Goal: Task Accomplishment & Management: Use online tool/utility

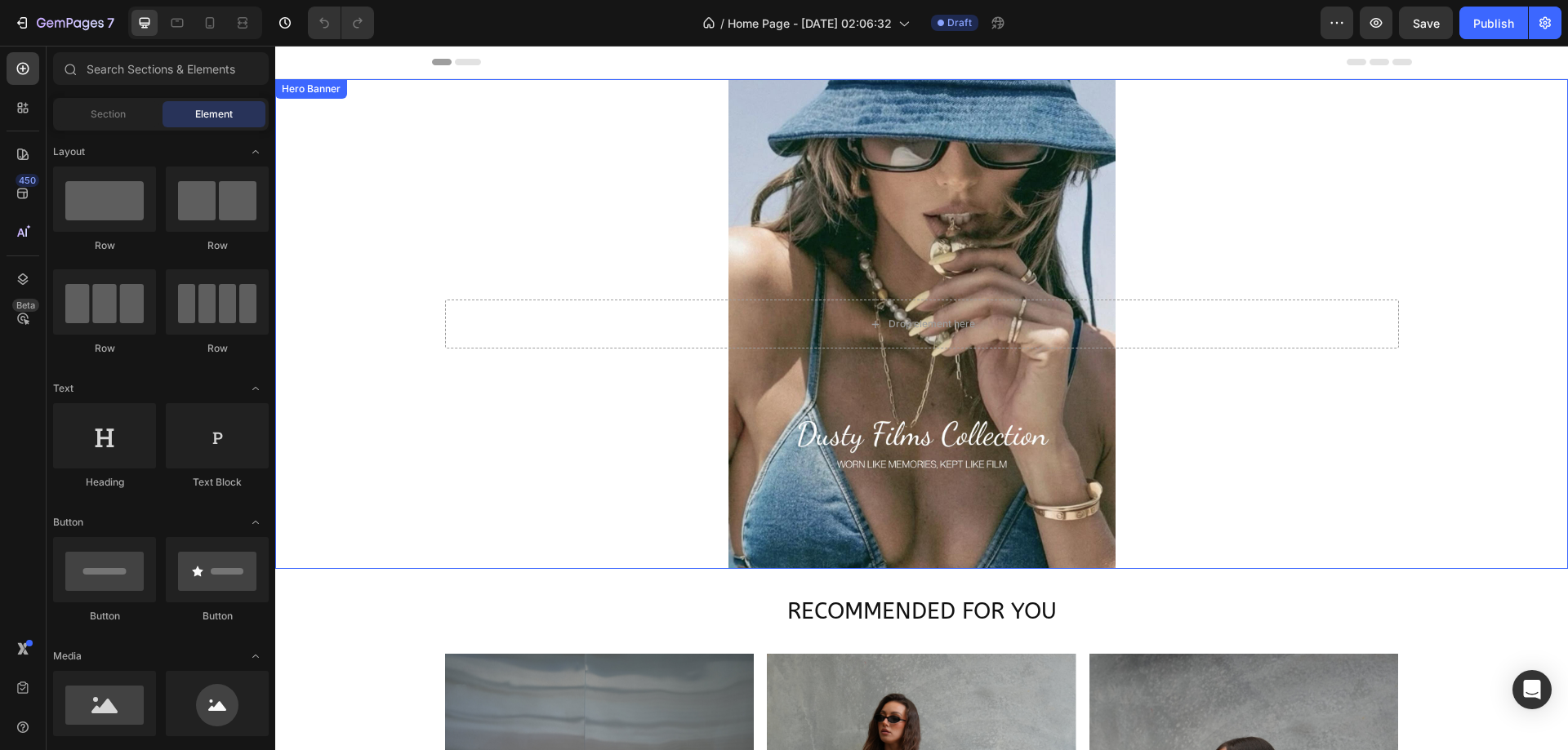
click at [1149, 189] on div "Background Image" at bounding box center [921, 323] width 1293 height 489
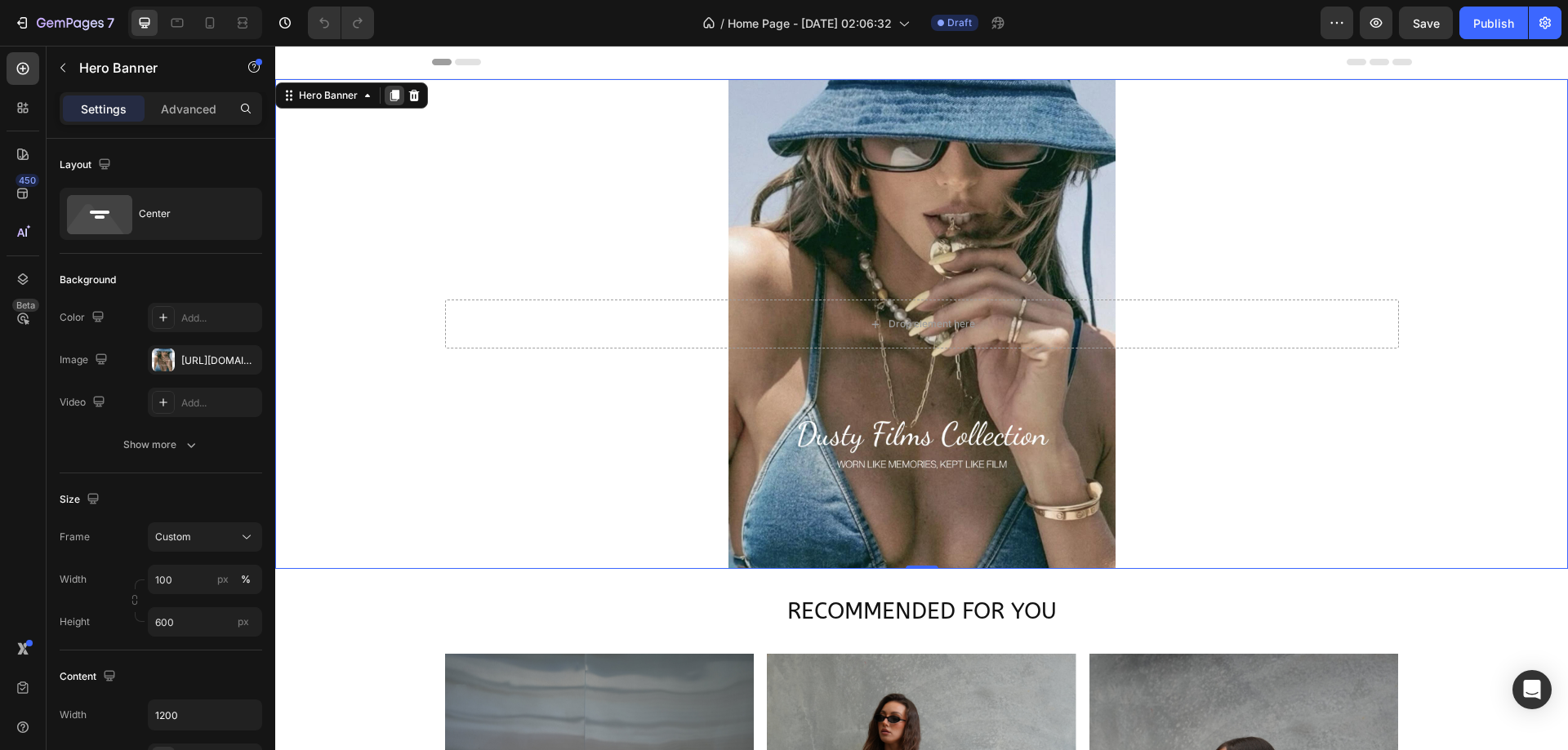
click at [395, 93] on icon at bounding box center [394, 96] width 9 height 12
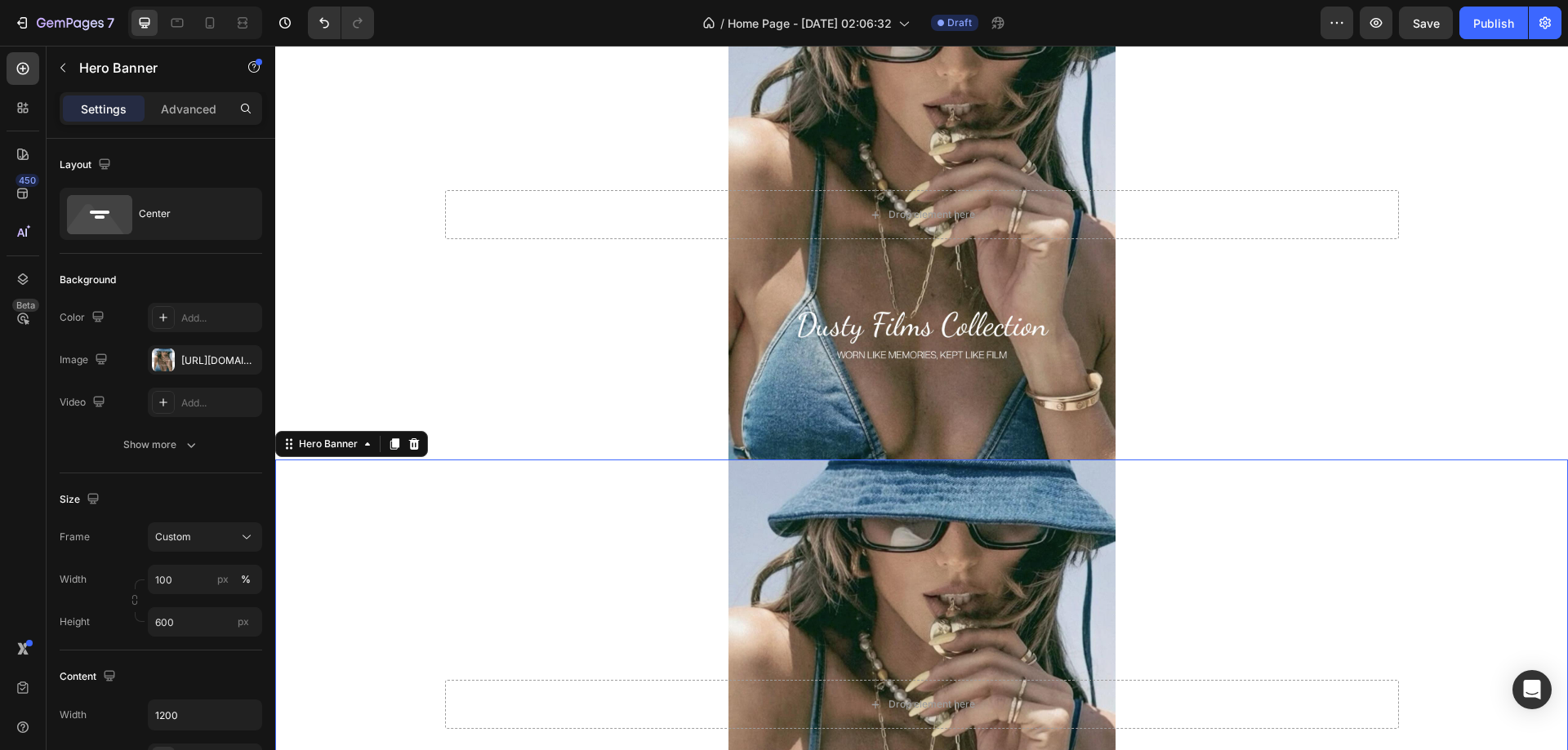
scroll to position [331, 0]
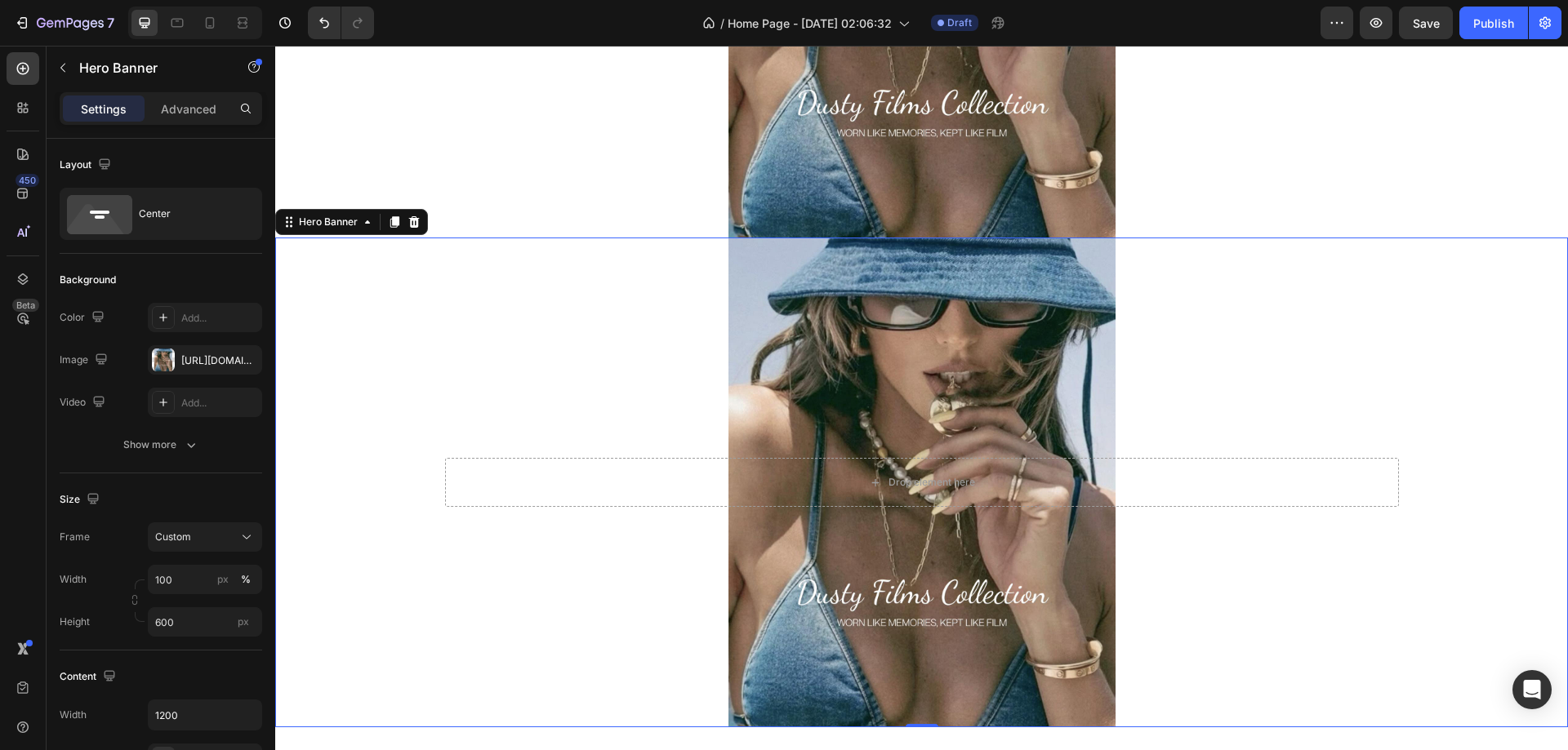
click at [550, 749] on html "Header NEW ARRIVALS Button TOPS Button BOTTOMS Button OUTERWEAR Button BEST SEL…" at bounding box center [921, 740] width 1293 height 2052
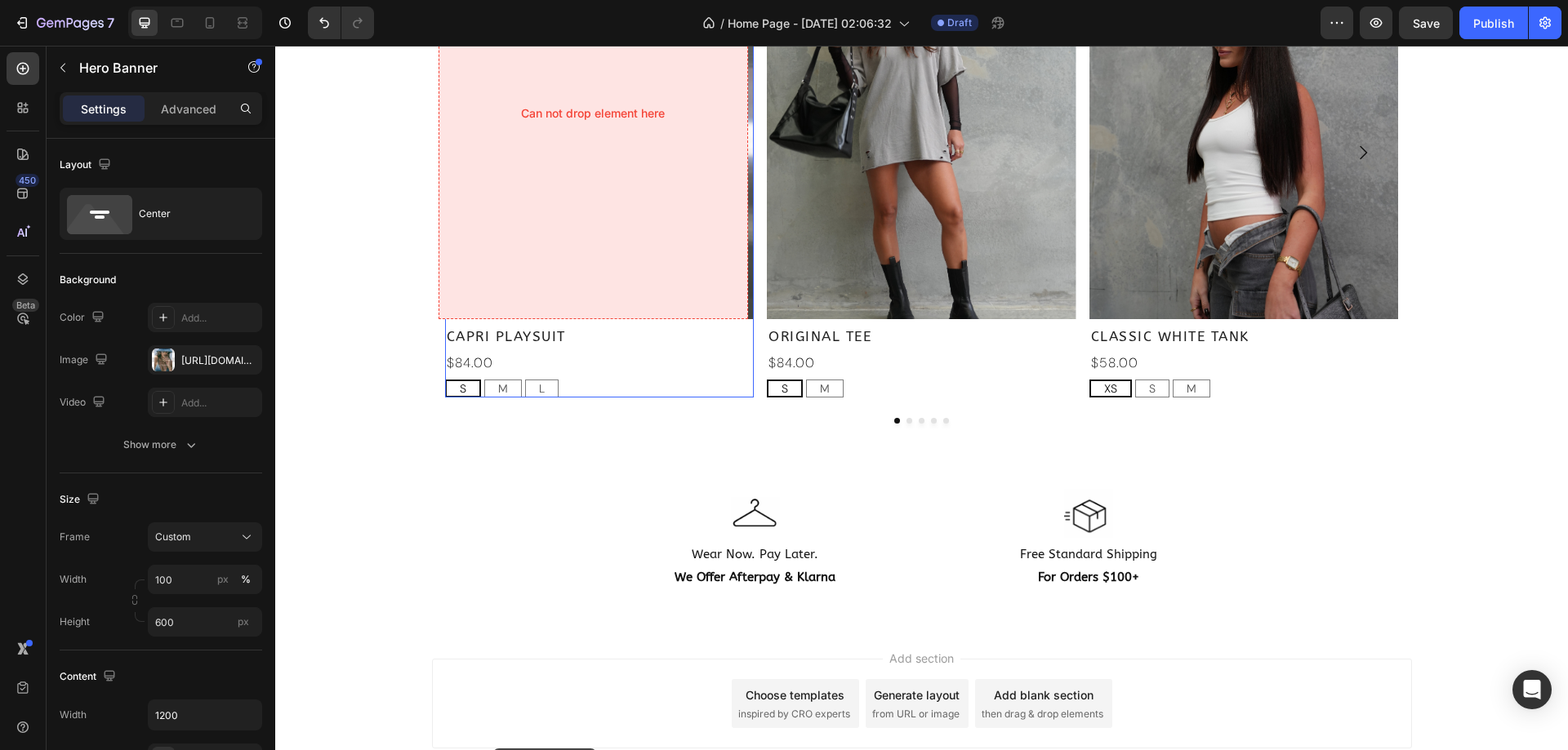
scroll to position [1348, 0]
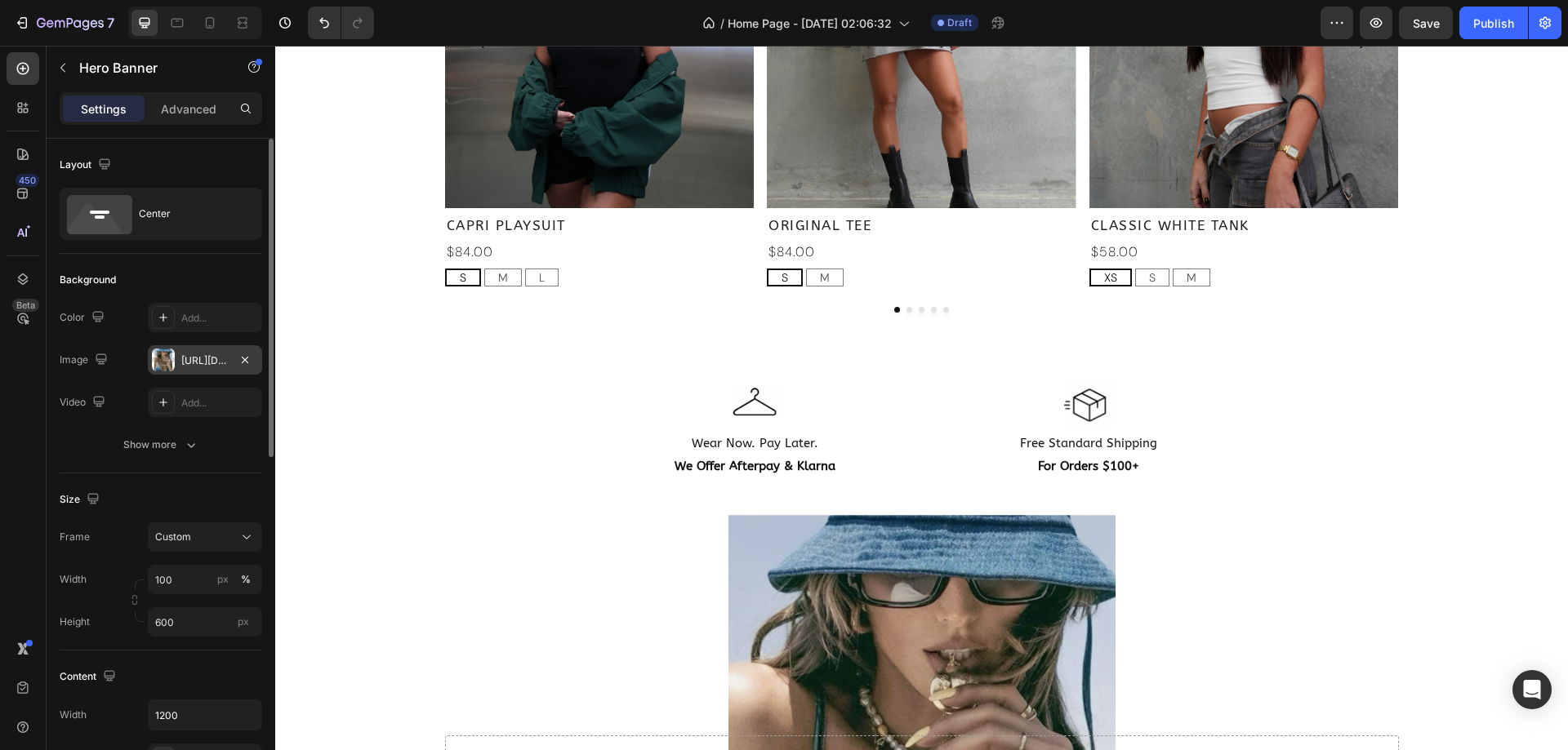
click at [201, 355] on div "[URL][DOMAIN_NAME]" at bounding box center [205, 360] width 47 height 15
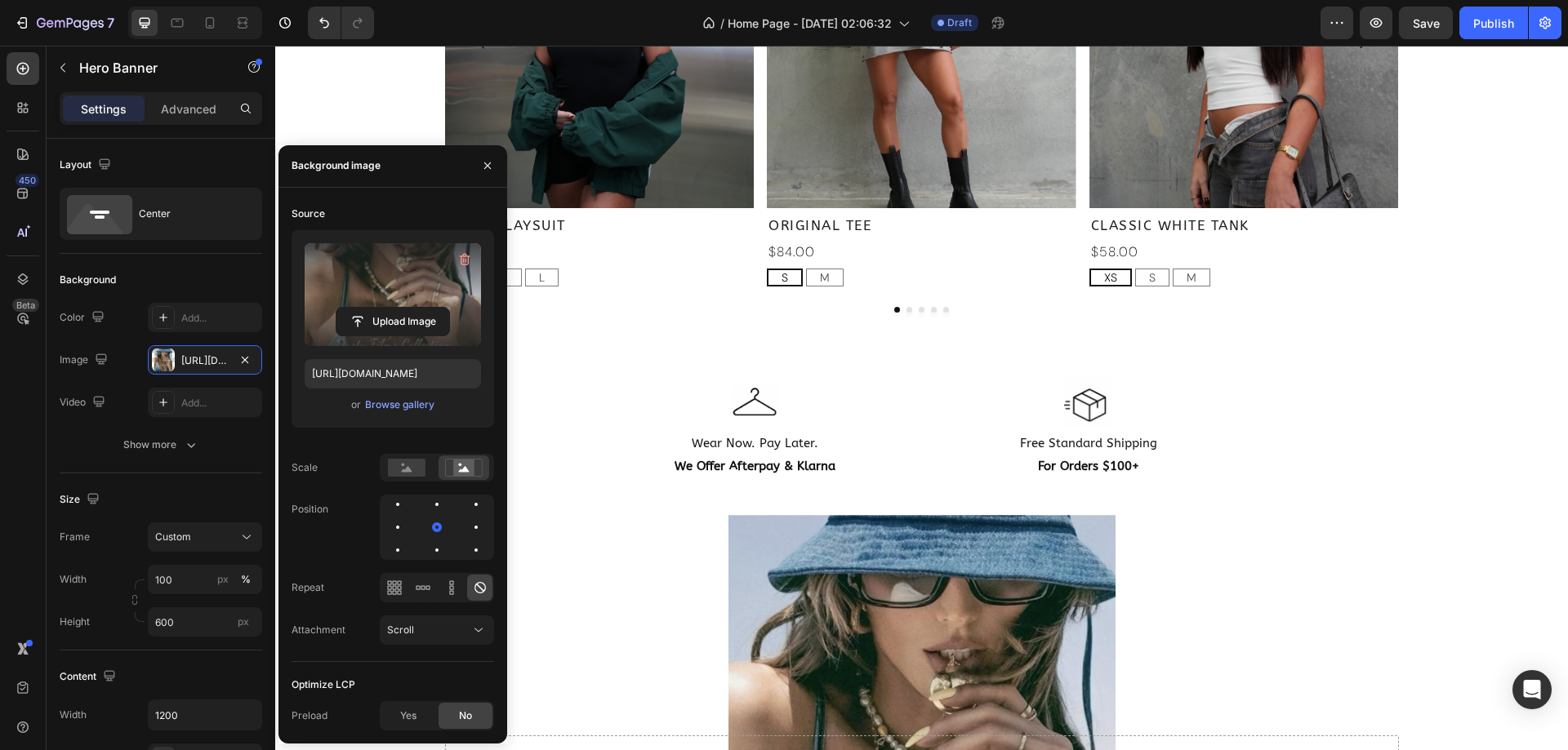
click at [387, 291] on label at bounding box center [393, 294] width 177 height 103
click at [387, 308] on input "file" at bounding box center [392, 321] width 112 height 27
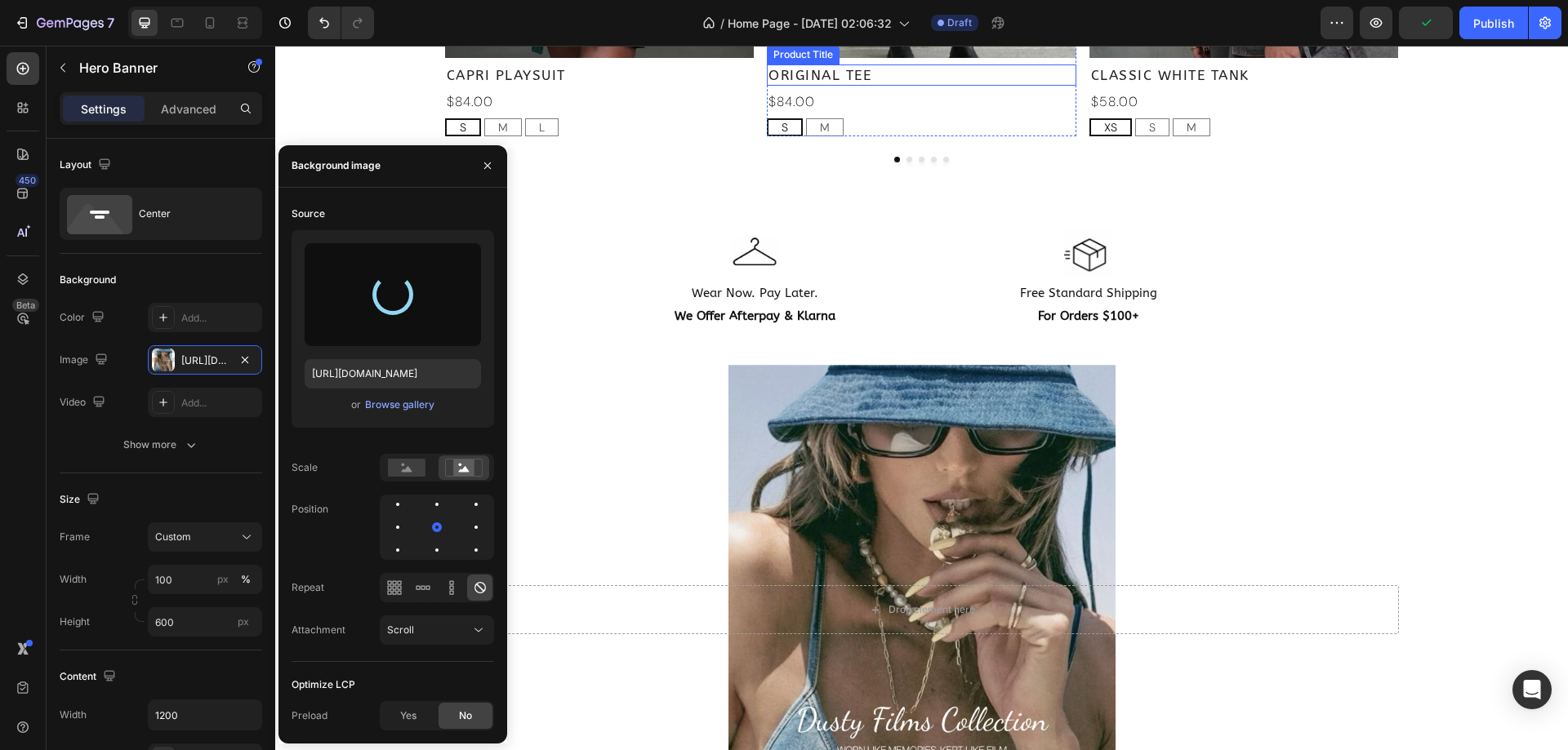
scroll to position [1592, 0]
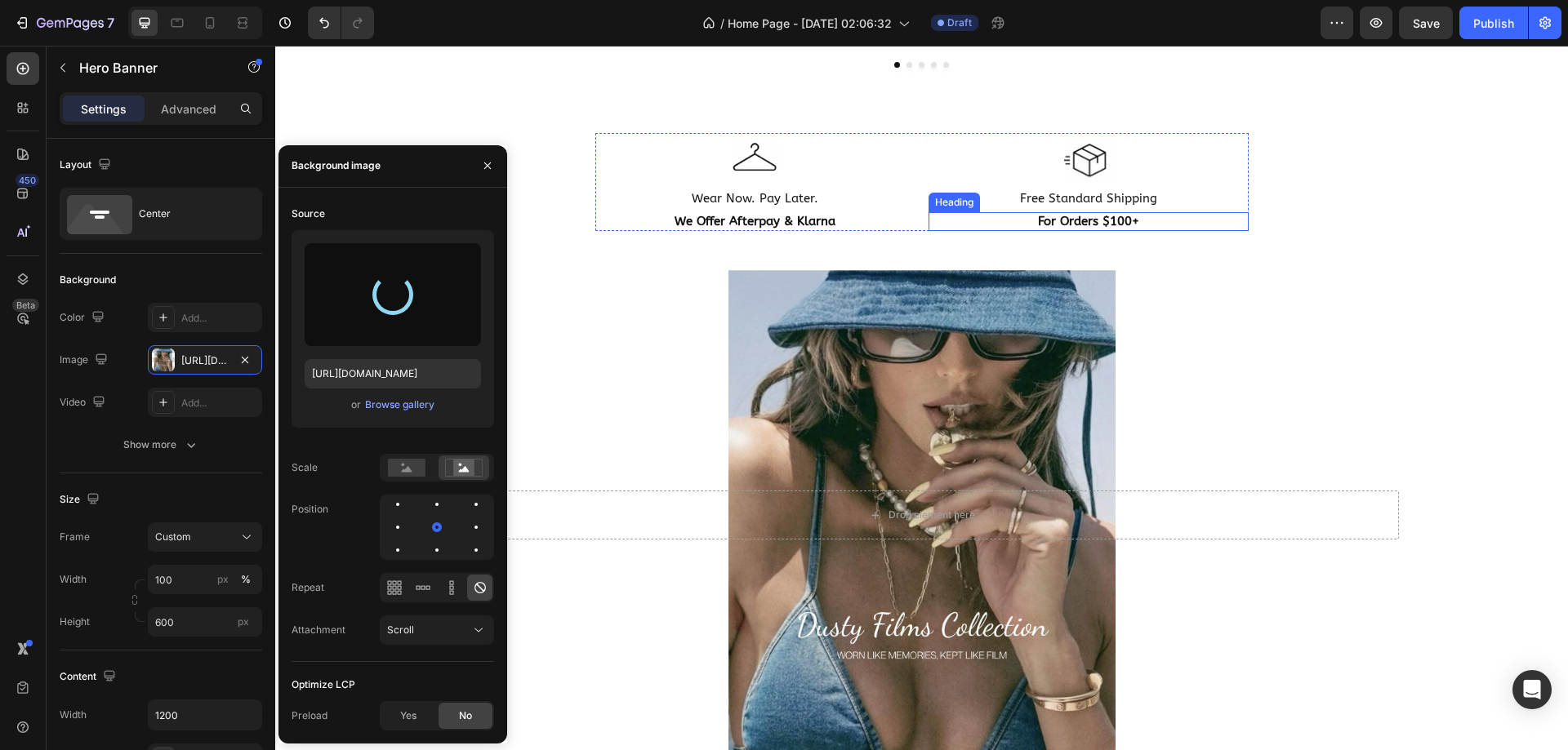
type input "[URL][DOMAIN_NAME]"
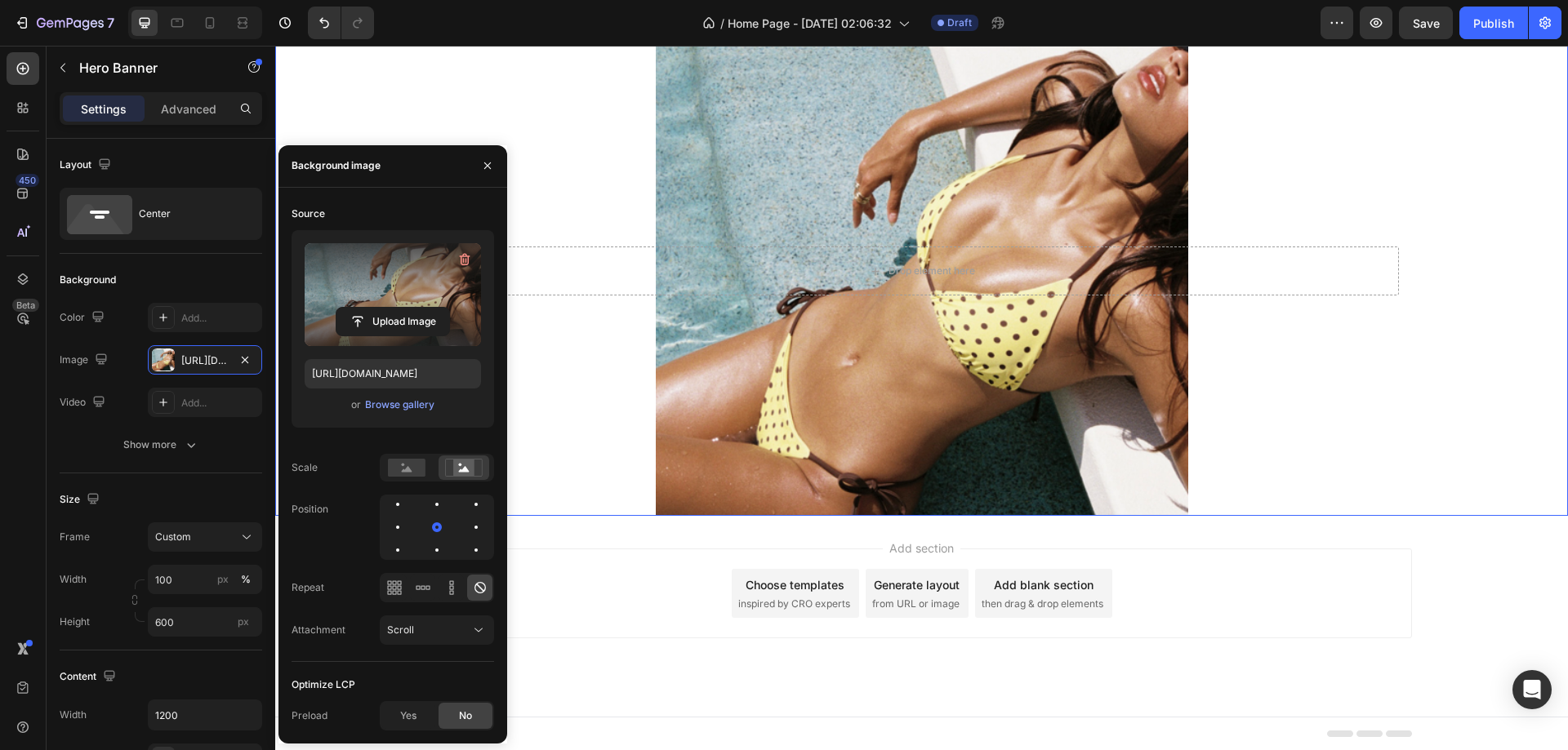
scroll to position [1348, 0]
click at [78, 68] on div "Hero Banner" at bounding box center [140, 67] width 187 height 42
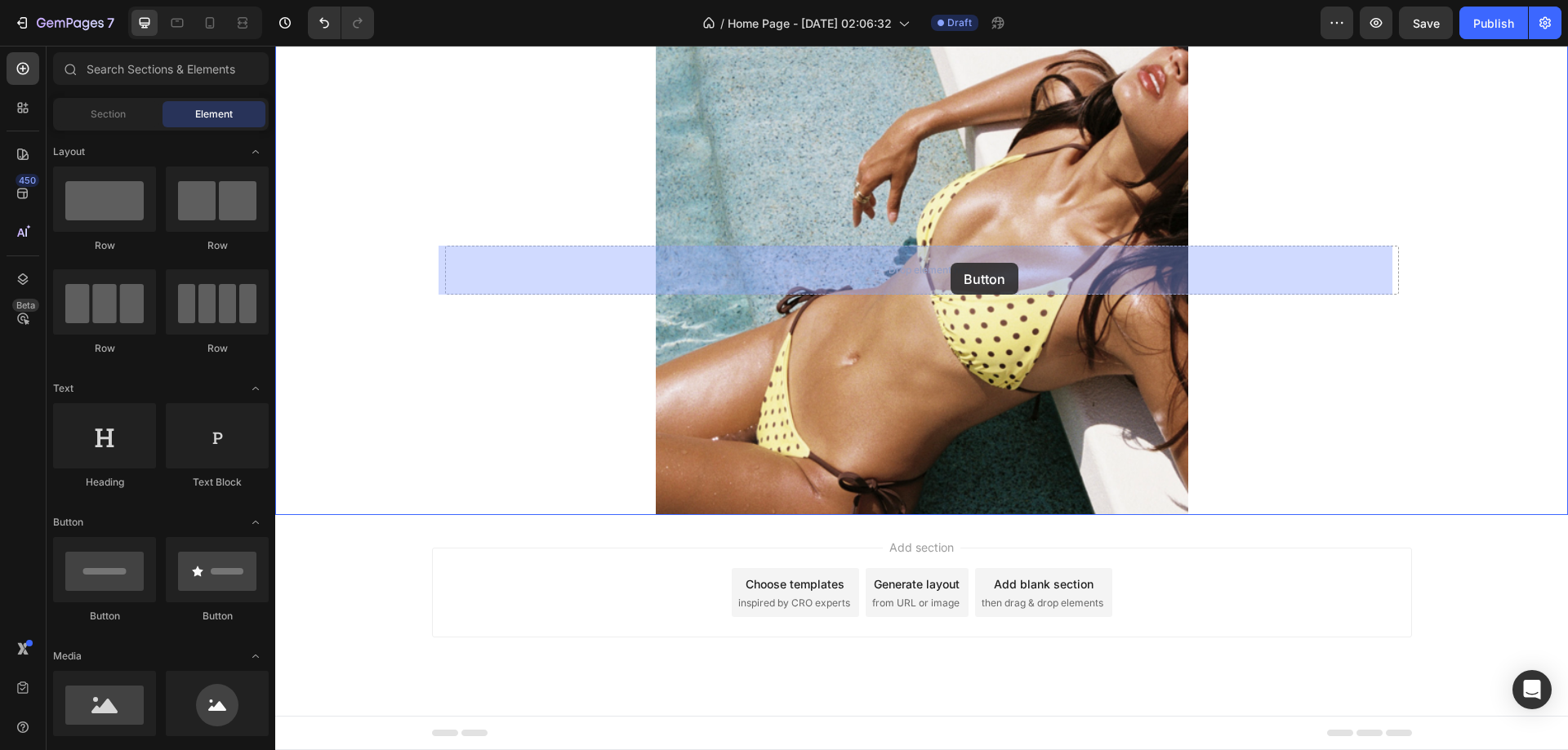
drag, startPoint x: 505, startPoint y: 617, endPoint x: 952, endPoint y: 263, distance: 570.2
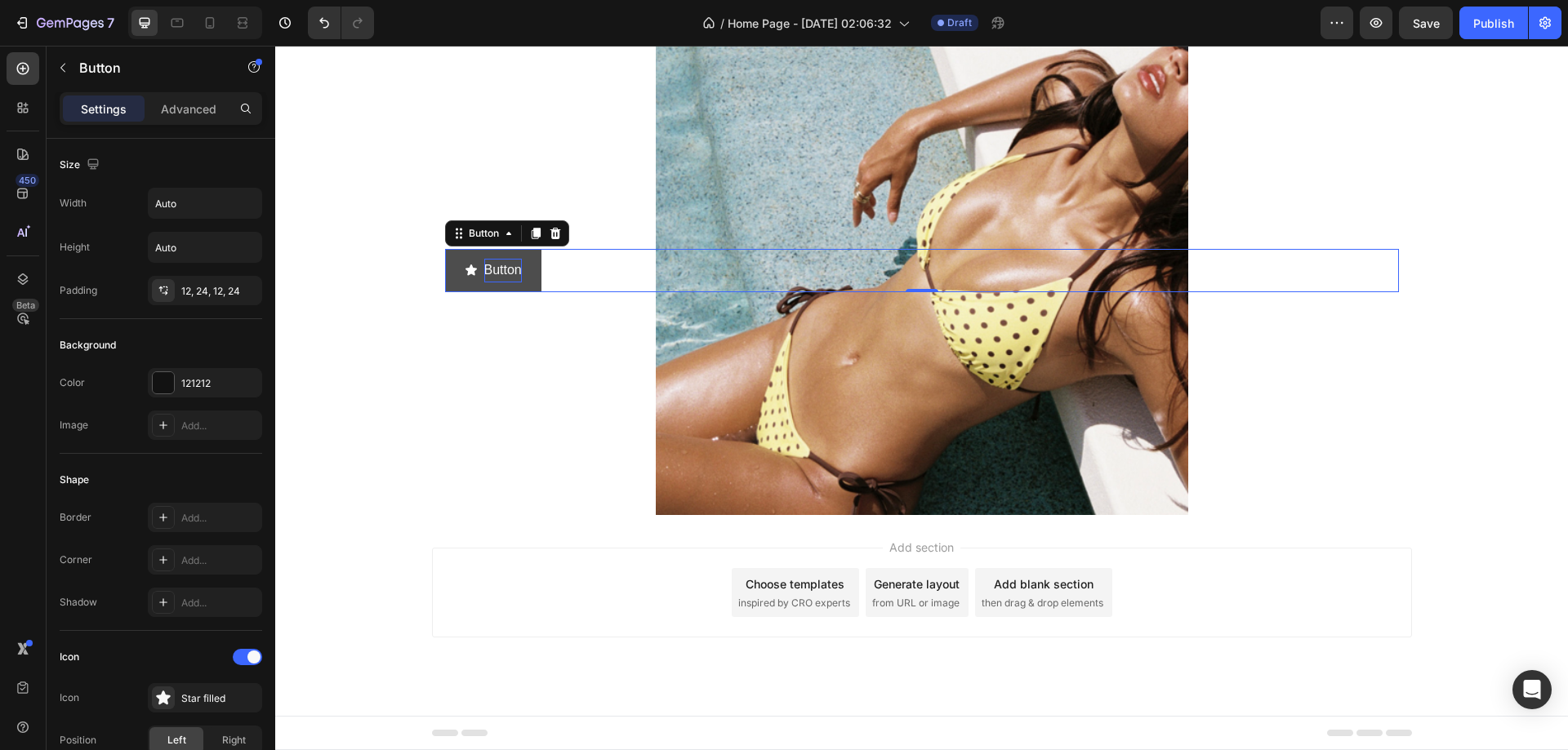
click at [489, 273] on p "Button" at bounding box center [503, 271] width 37 height 23
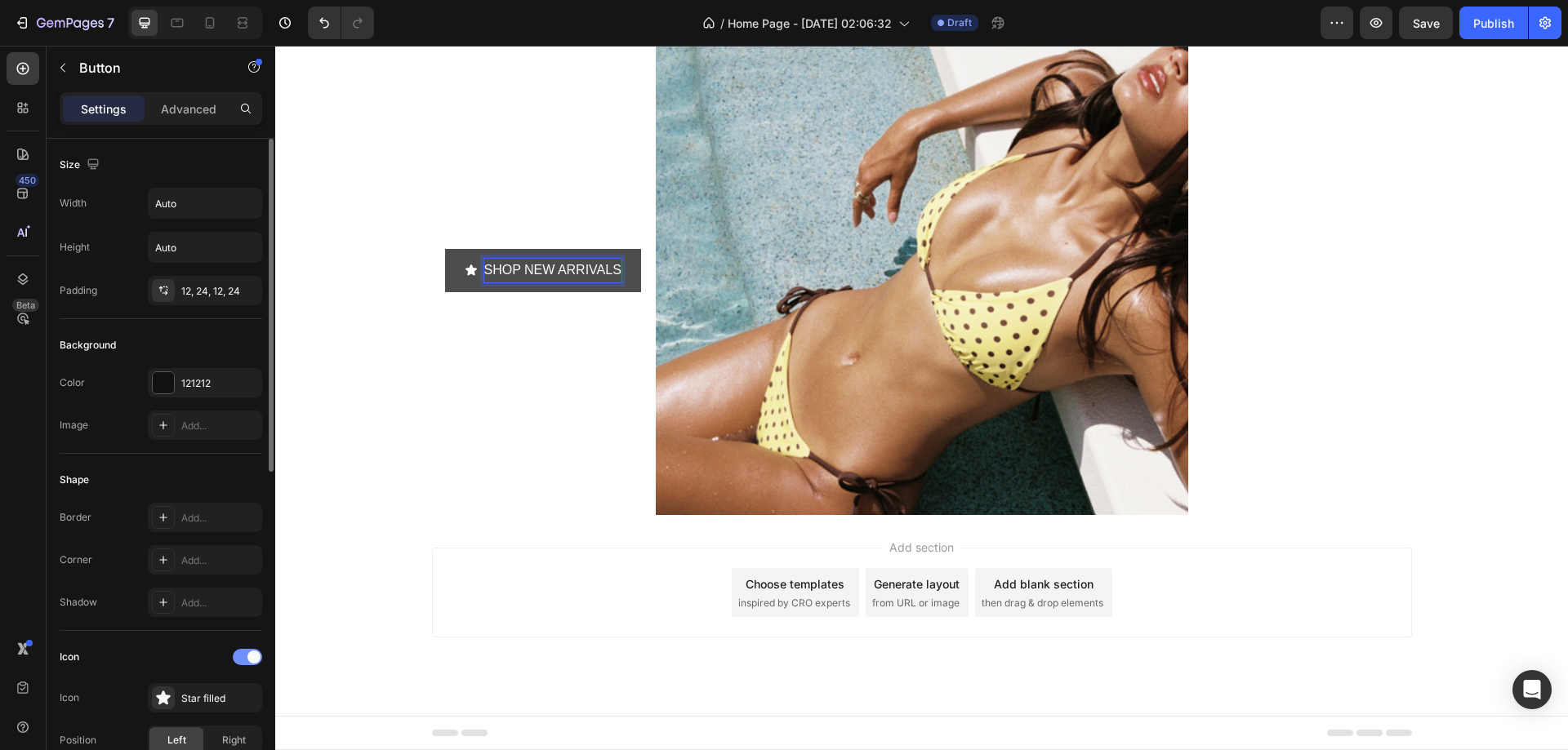
click at [250, 650] on div at bounding box center [247, 656] width 29 height 17
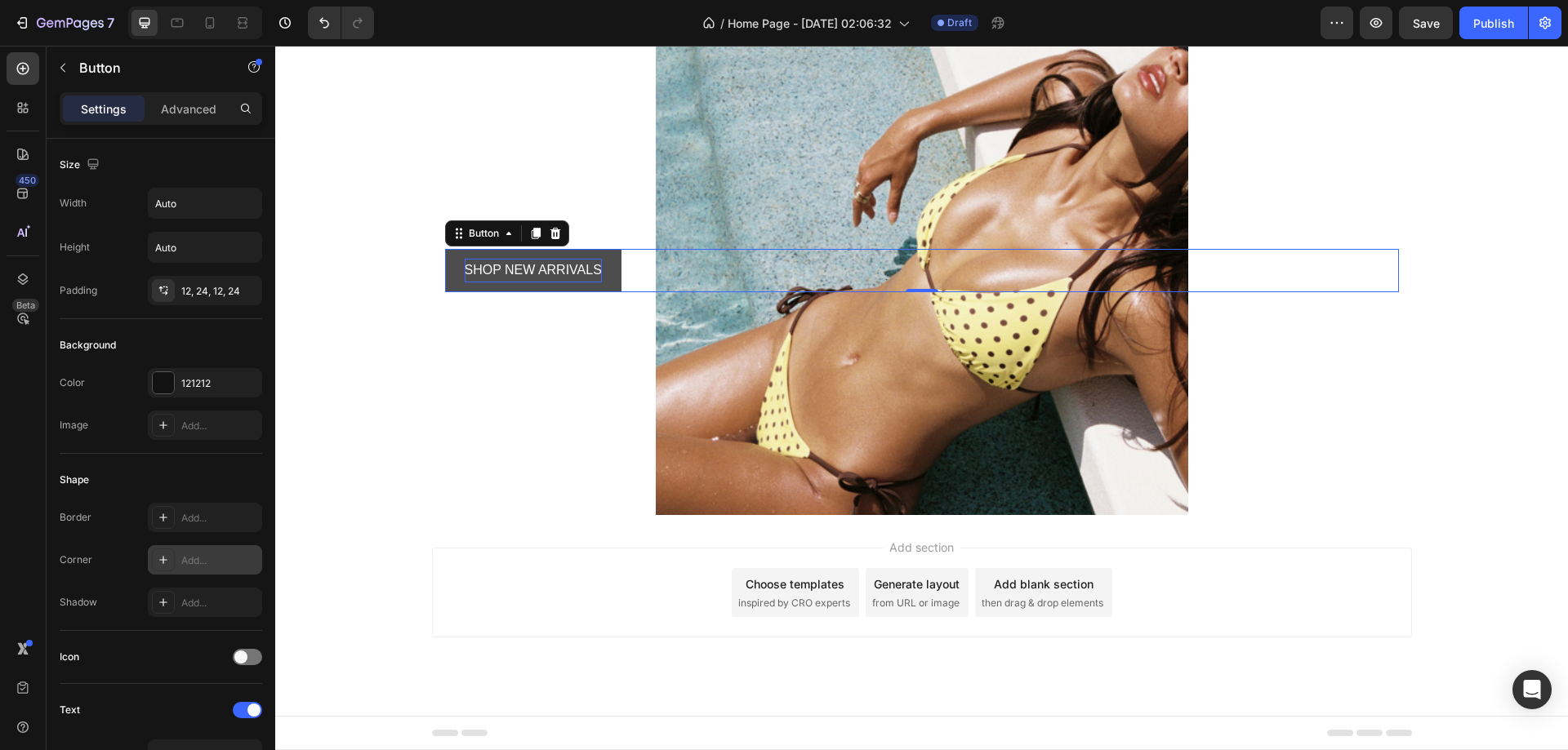
scroll to position [513, 0]
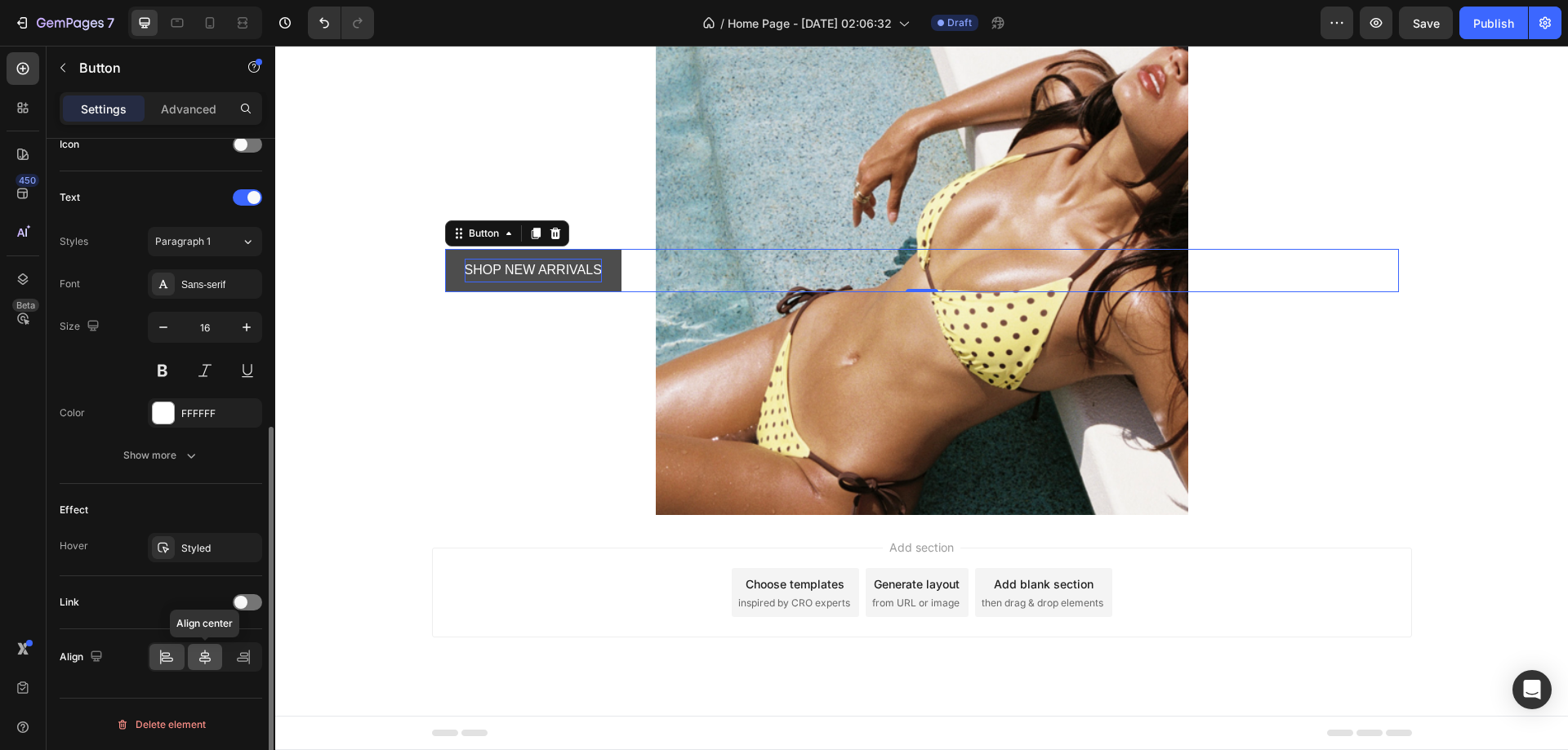
click at [212, 663] on icon at bounding box center [204, 656] width 17 height 17
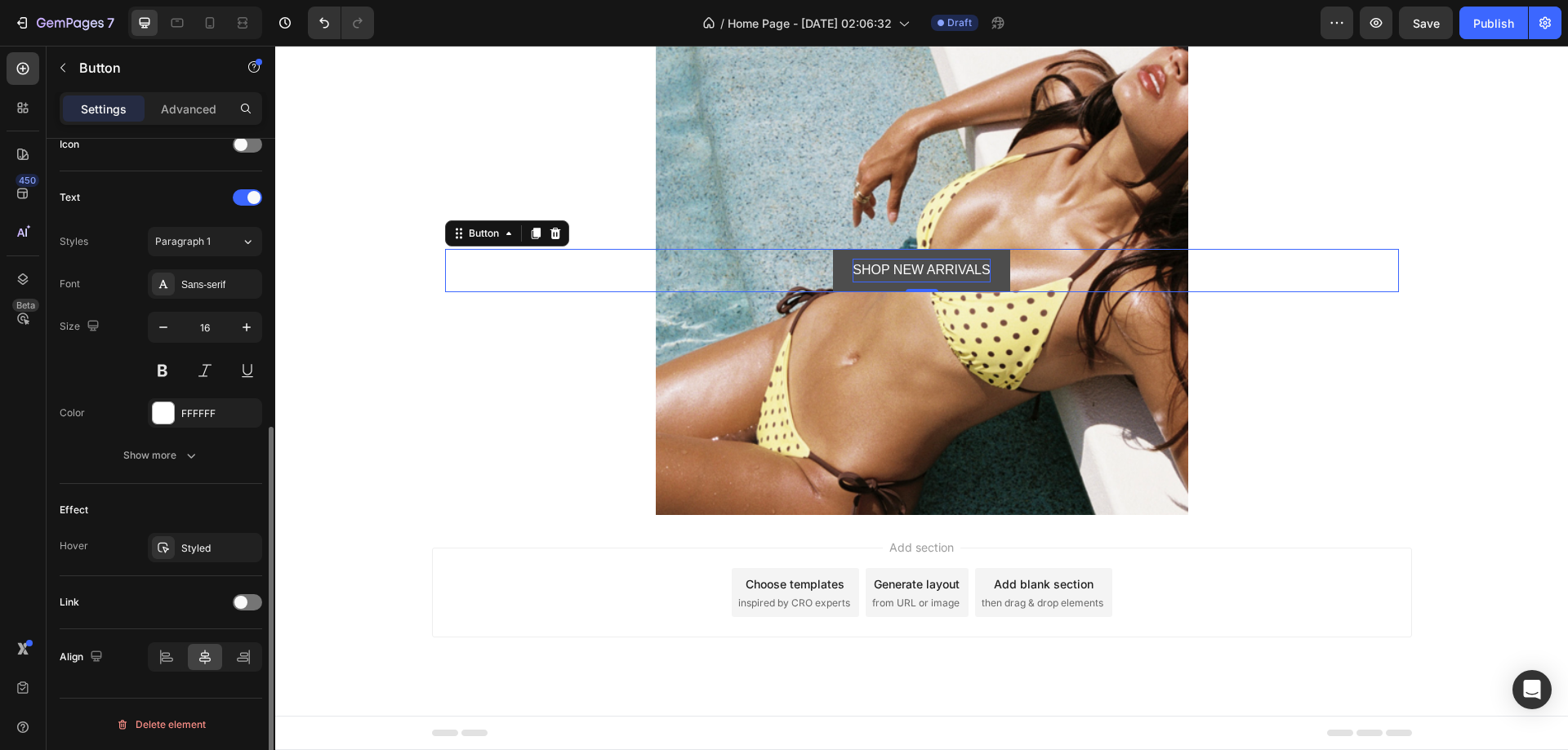
scroll to position [0, 0]
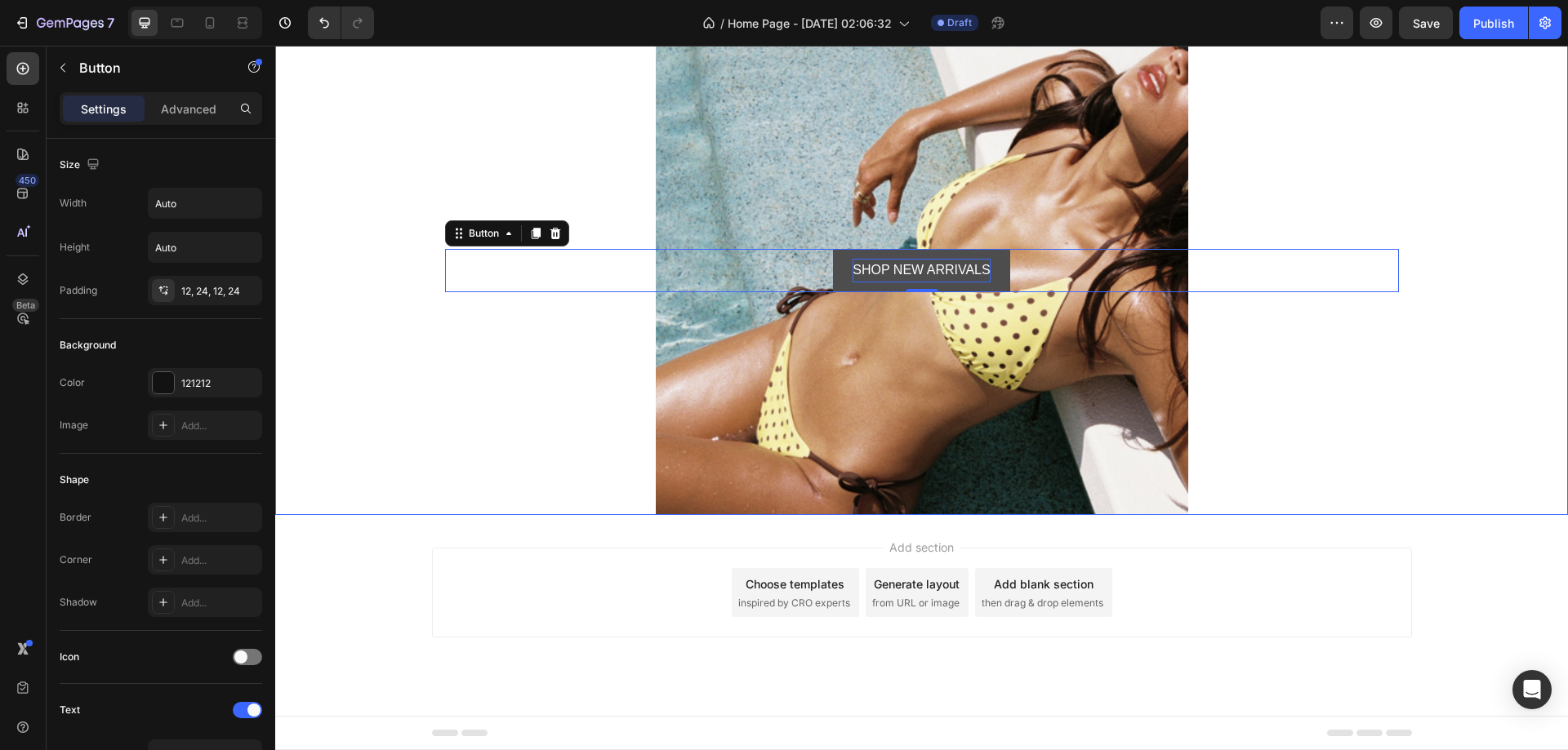
click at [858, 448] on div "Background Image" at bounding box center [921, 270] width 1293 height 489
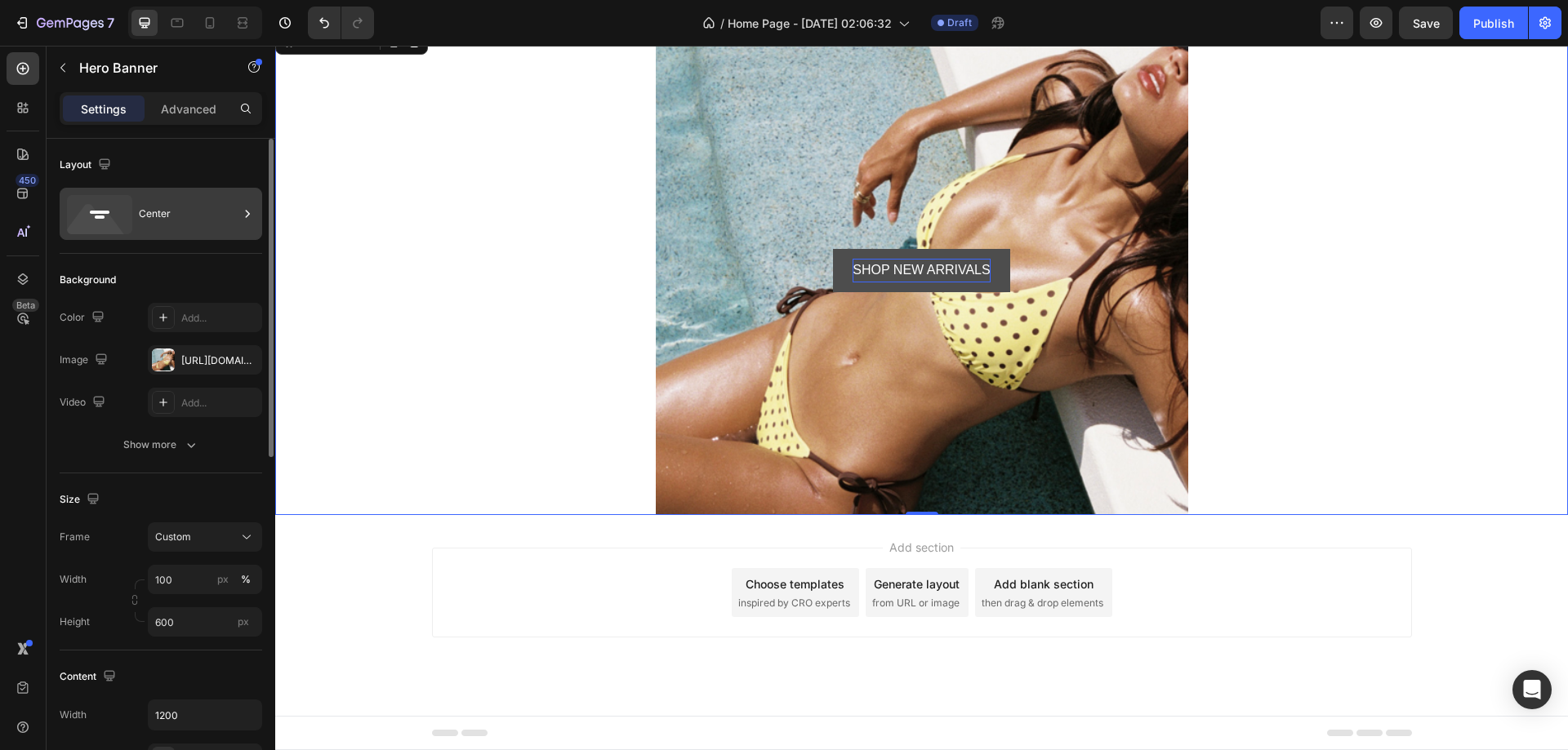
click at [167, 202] on div "Center" at bounding box center [189, 214] width 100 height 37
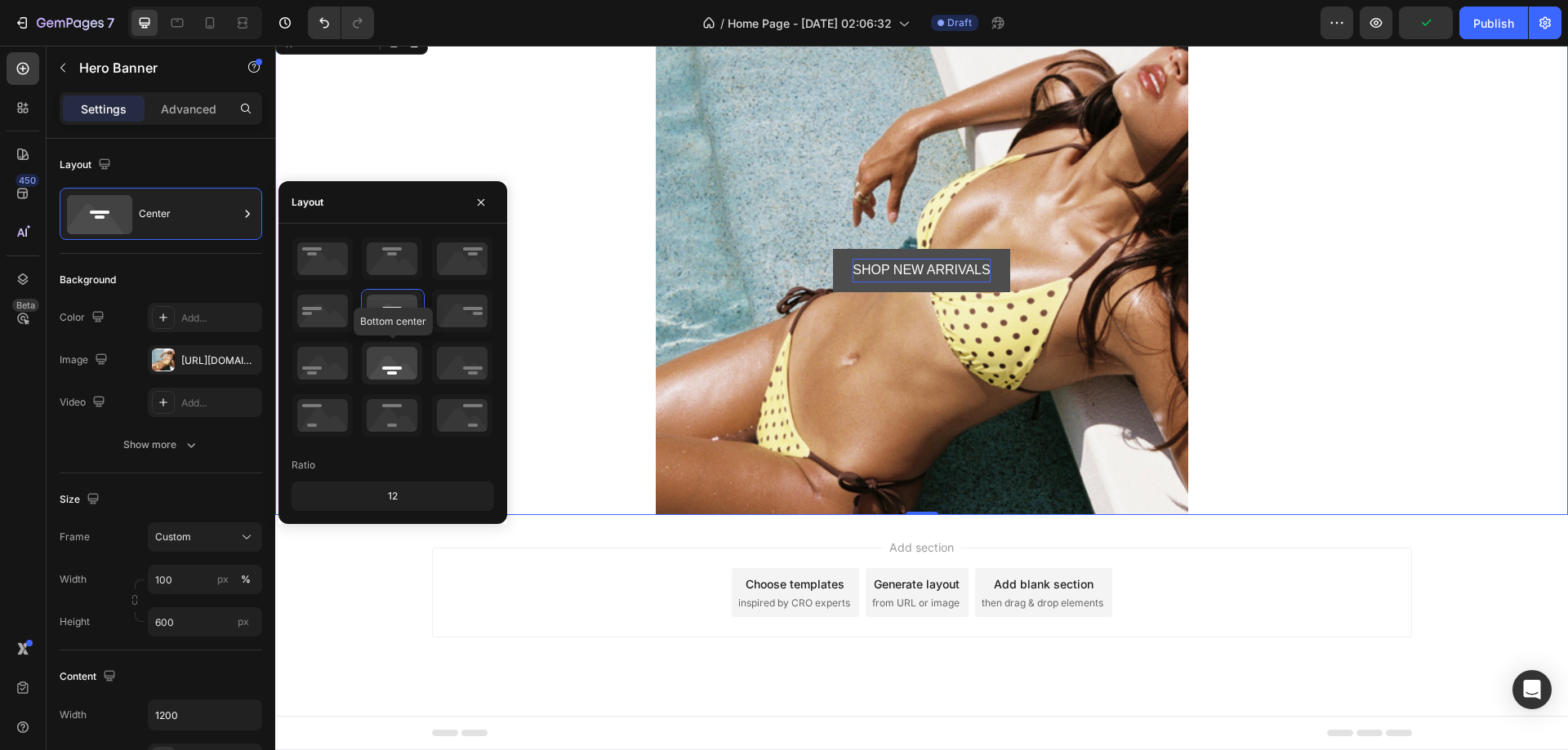
click at [390, 350] on icon at bounding box center [392, 362] width 61 height 42
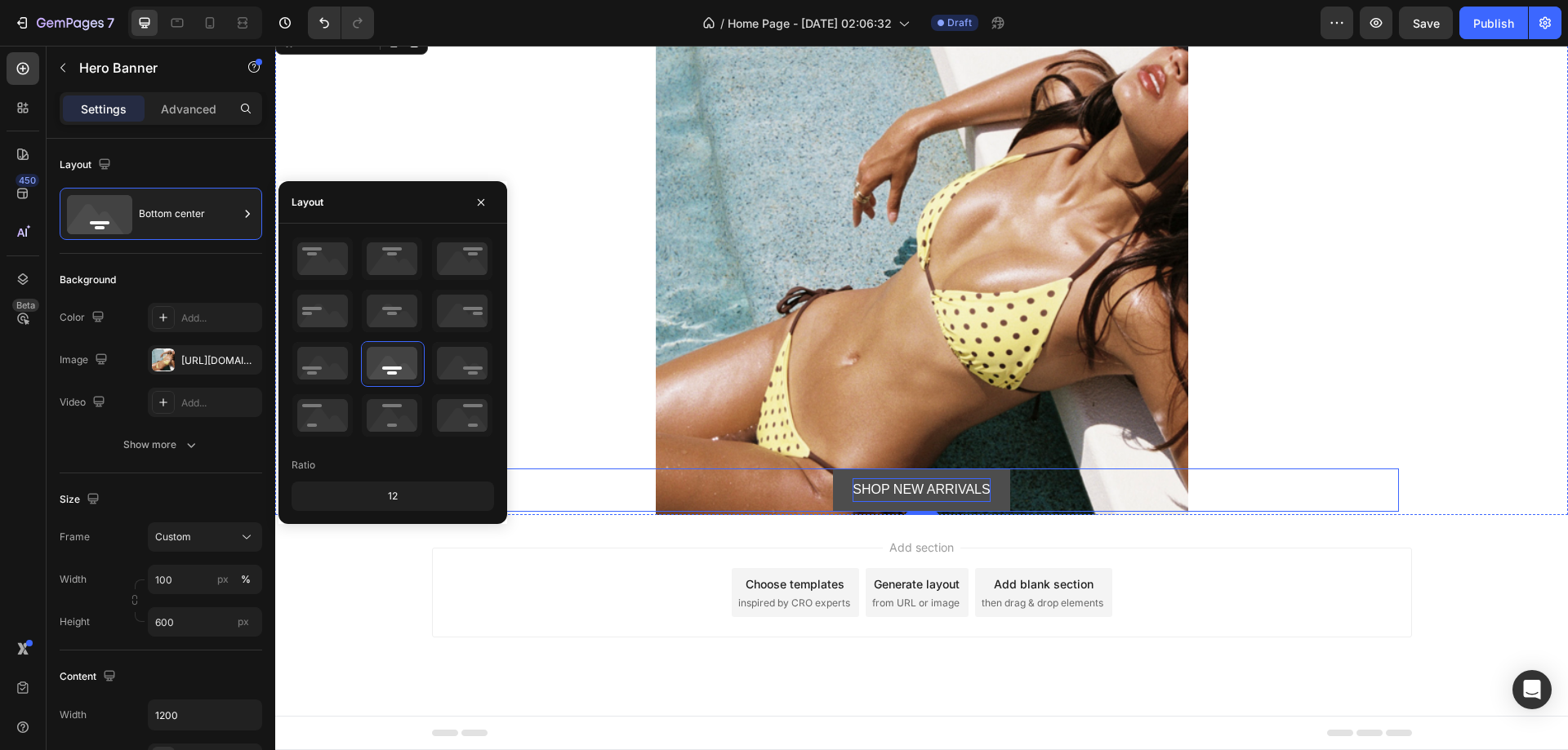
click at [832, 494] on button "SHOP NEW ARRIVALS" at bounding box center [920, 490] width 177 height 43
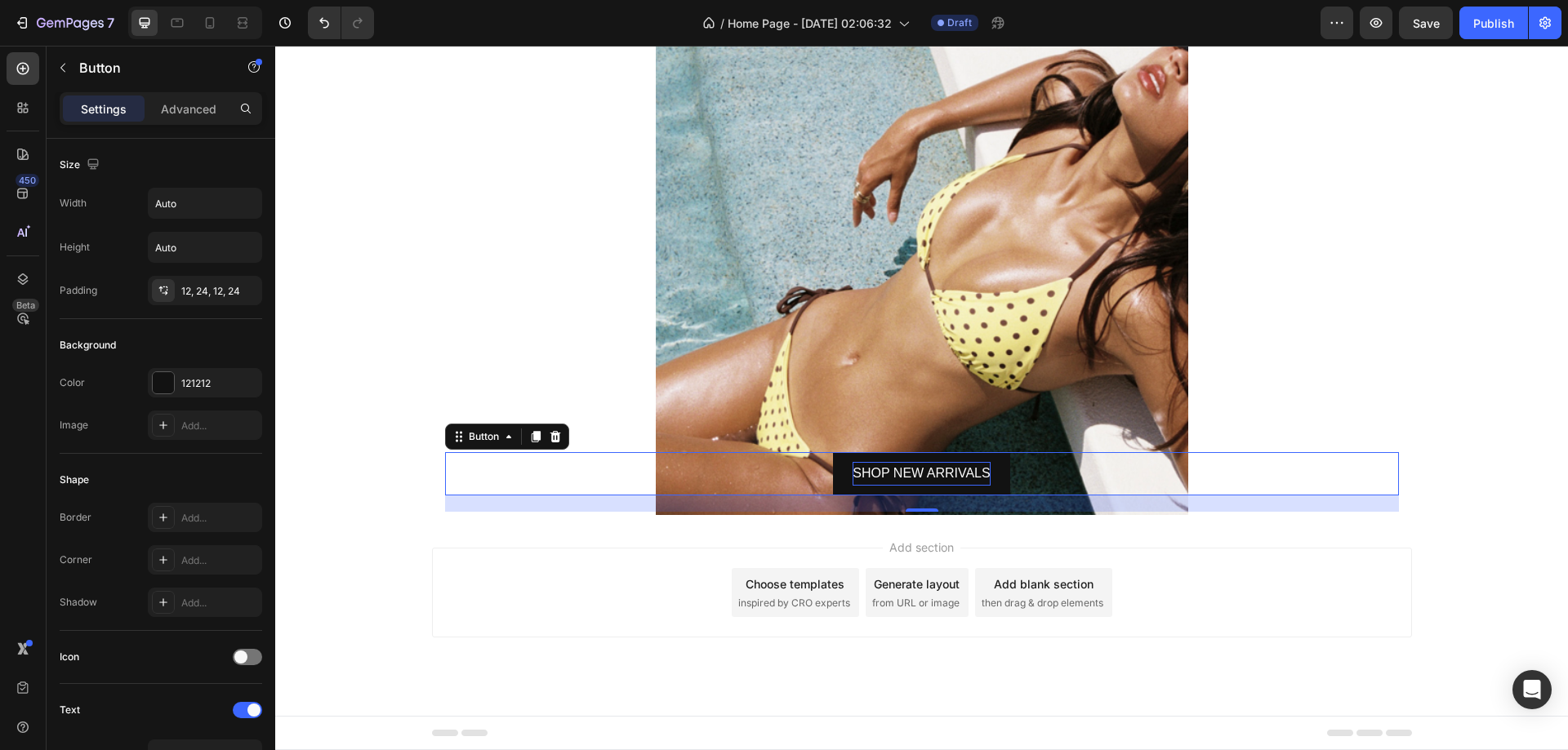
drag, startPoint x: 912, startPoint y: 509, endPoint x: 903, endPoint y: 524, distance: 17.5
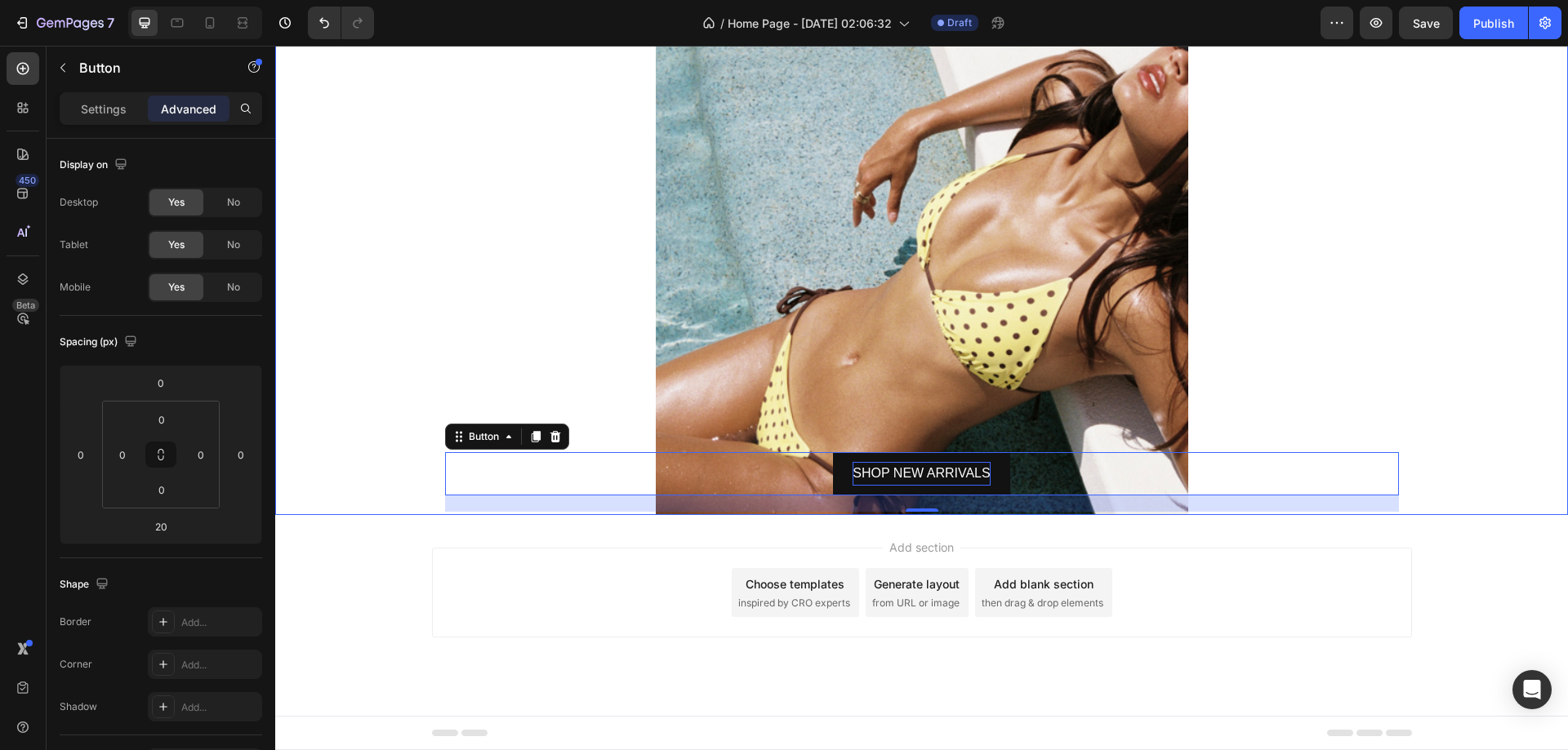
click at [1437, 559] on div "Add section Choose templates inspired by CRO experts Generate layout from URL o…" at bounding box center [921, 615] width 1293 height 201
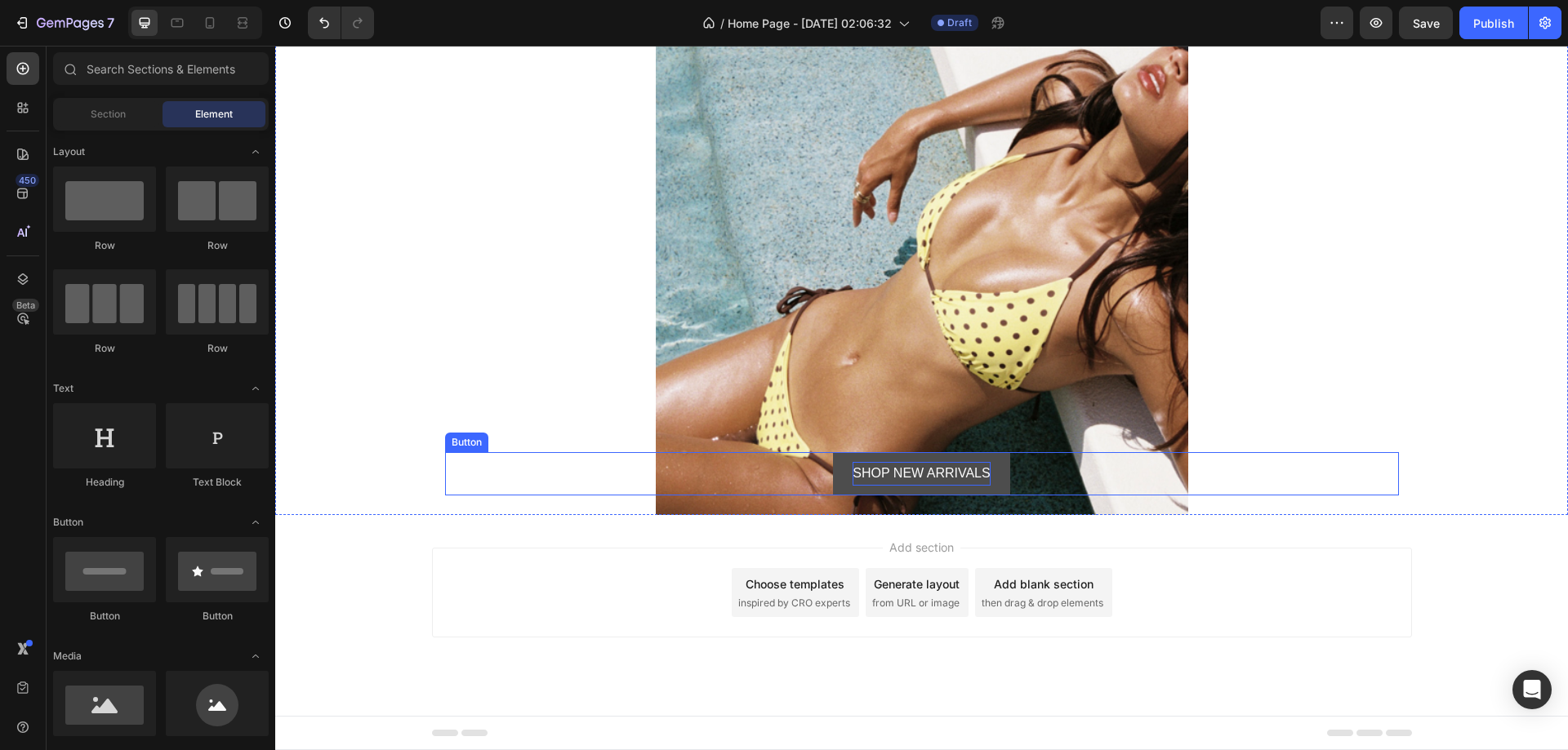
click at [849, 489] on button "SHOP NEW ARRIVALS" at bounding box center [920, 474] width 177 height 43
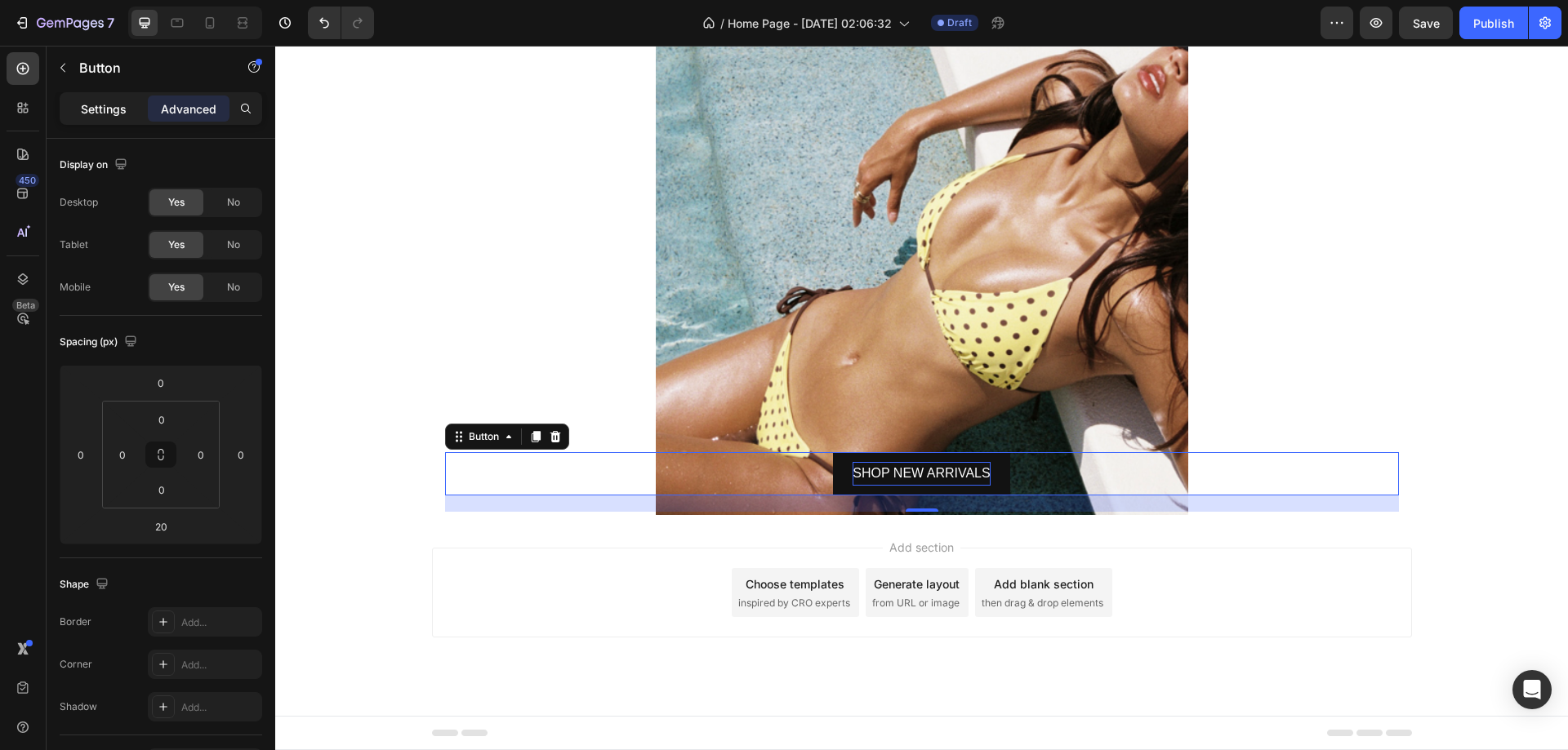
click at [125, 112] on p "Settings" at bounding box center [104, 109] width 46 height 18
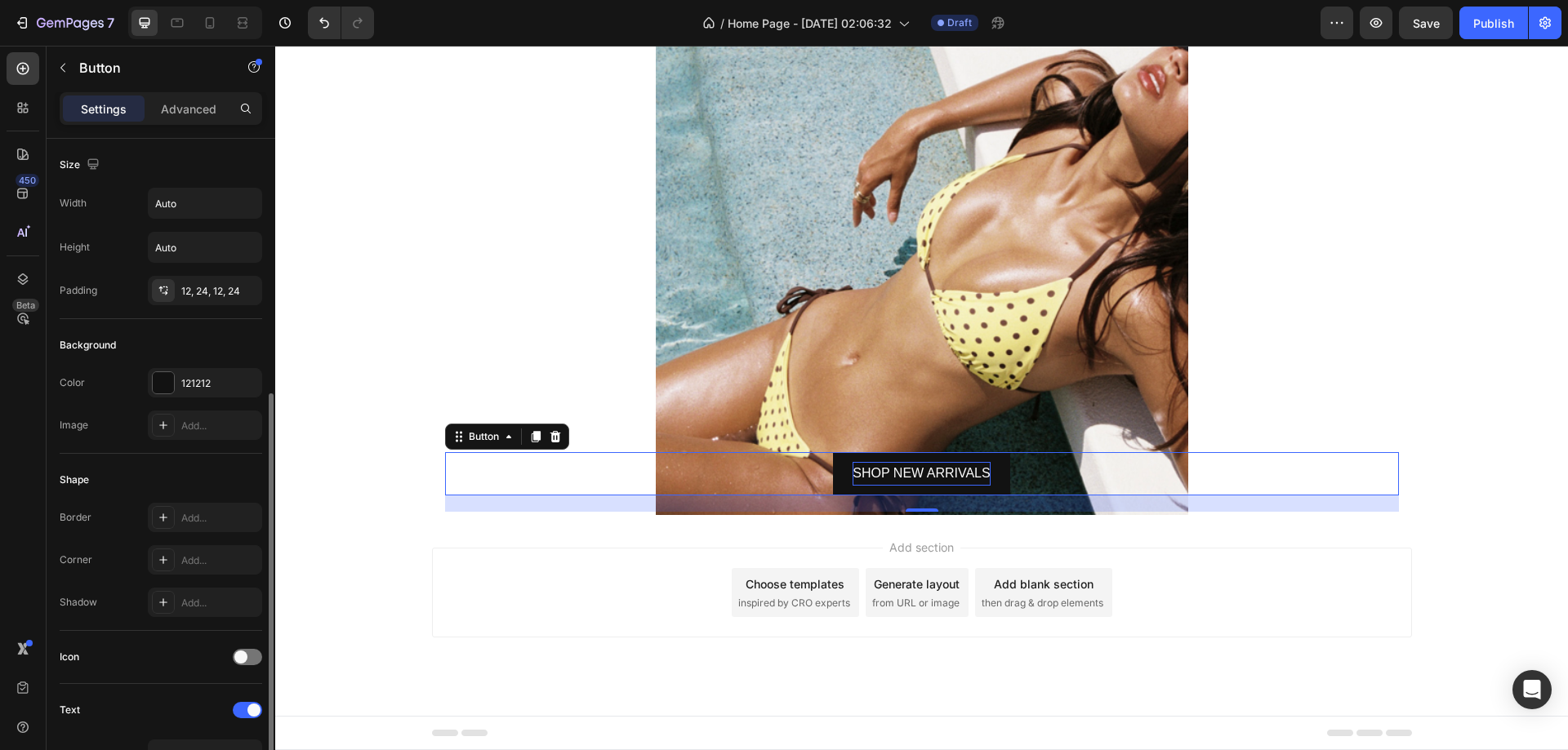
scroll to position [513, 0]
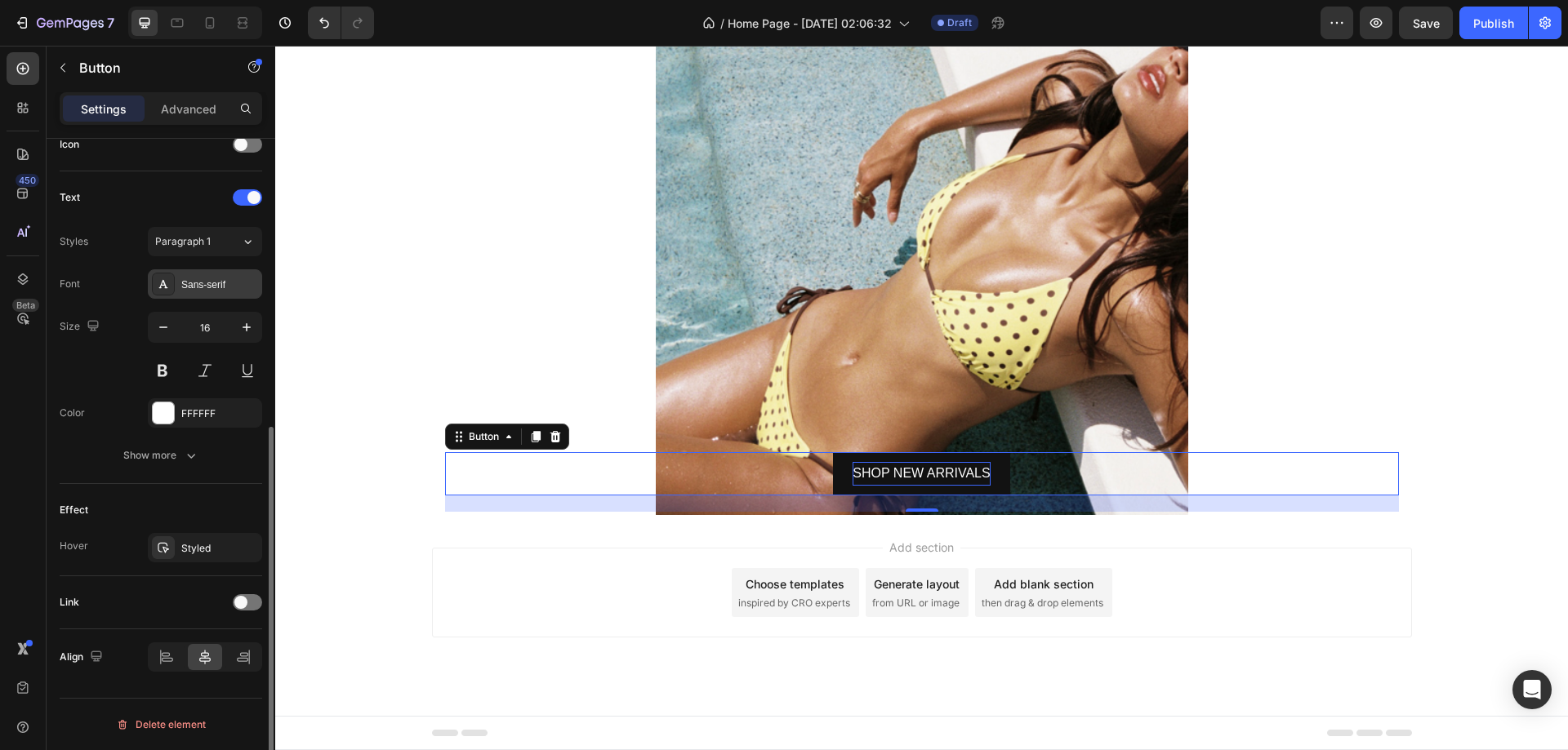
click at [219, 297] on div "Sans-serif" at bounding box center [204, 284] width 114 height 29
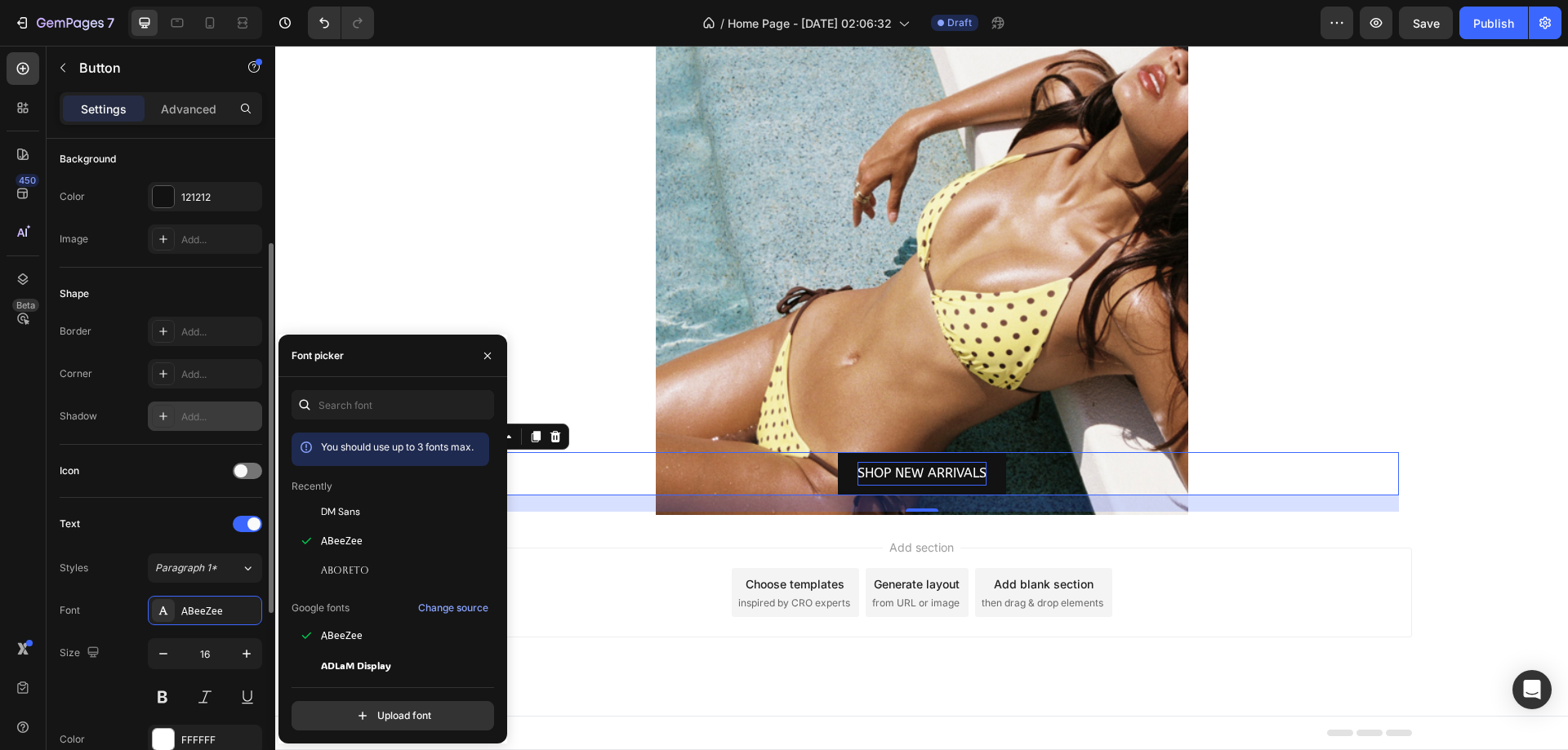
scroll to position [0, 0]
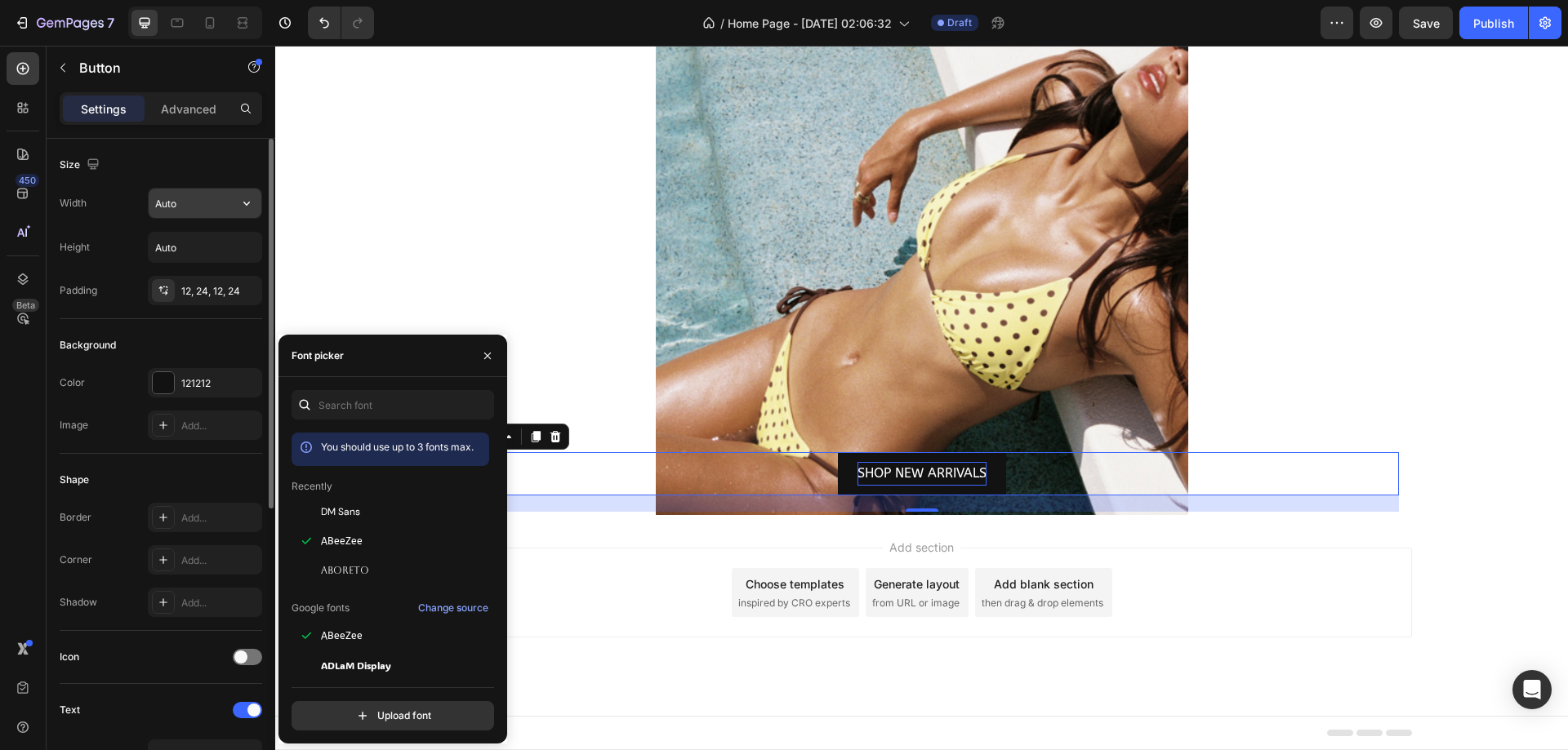
click at [191, 191] on input "Auto" at bounding box center [204, 203] width 112 height 29
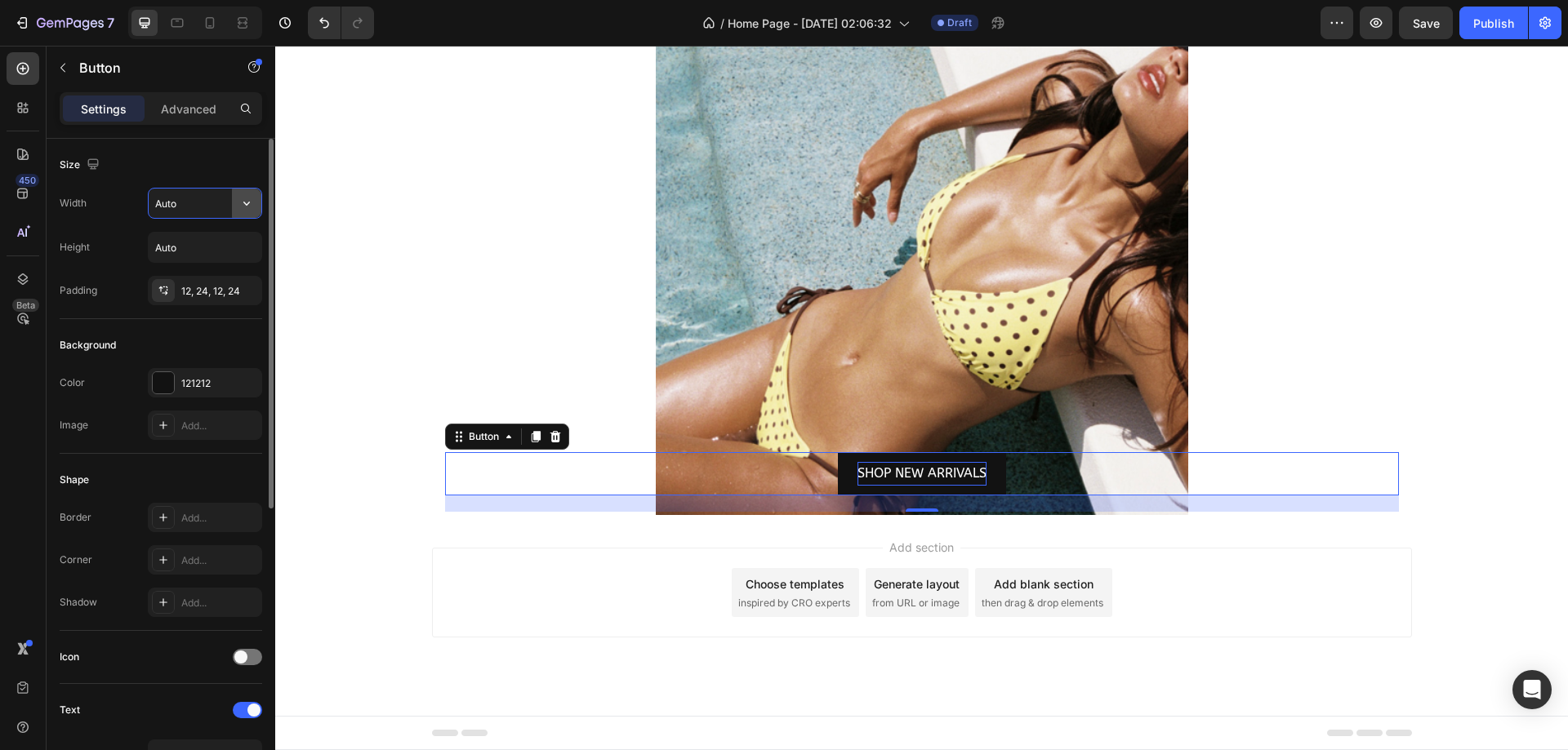
click at [242, 204] on icon "button" at bounding box center [246, 203] width 17 height 17
click at [221, 454] on div "Size Width Auto Height Auto Padding 12, 24, 12, 24" at bounding box center [160, 542] width 202 height 177
click at [212, 299] on div "12, 24, 12, 24" at bounding box center [204, 290] width 114 height 29
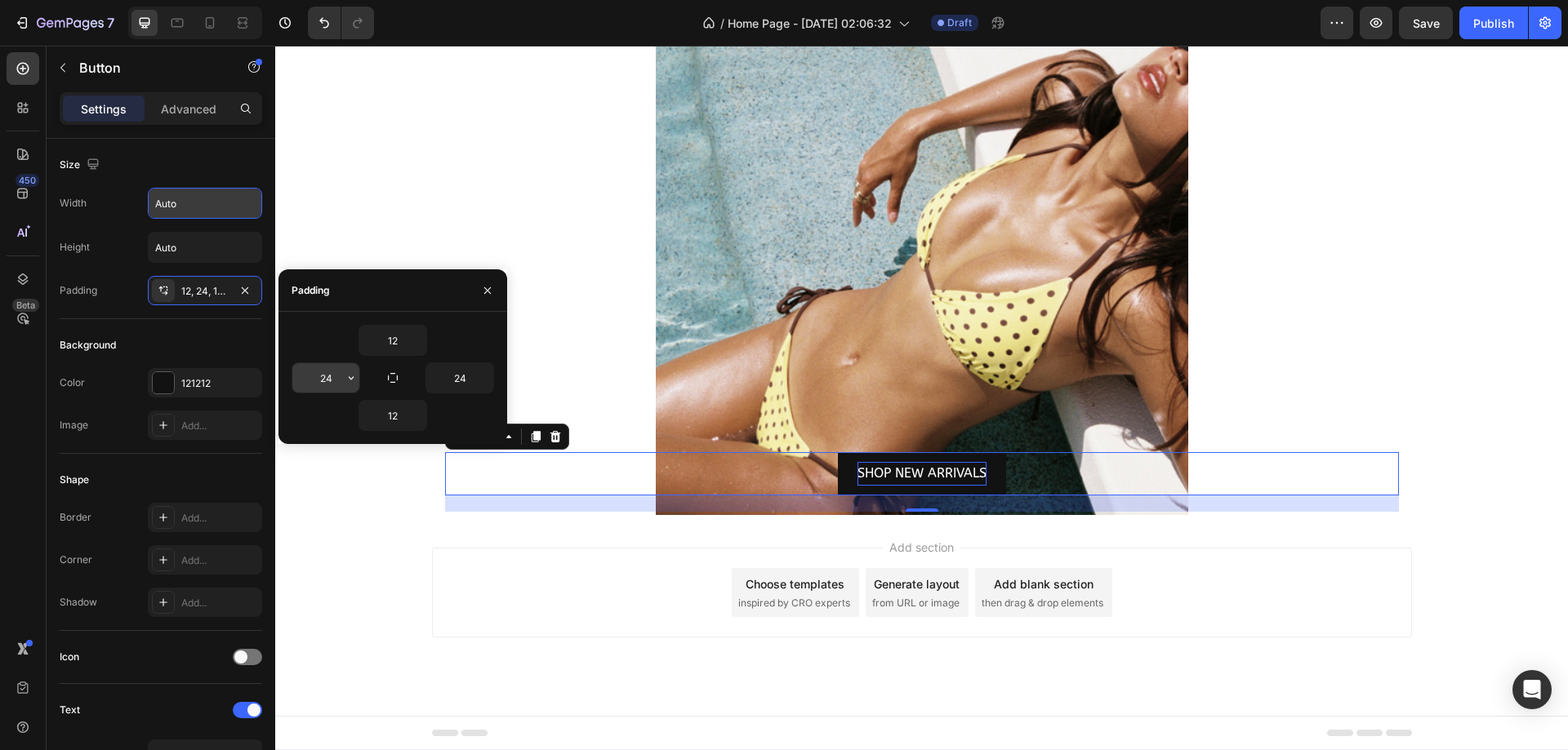
click at [331, 370] on input "24" at bounding box center [325, 378] width 67 height 29
type input "42"
click at [455, 373] on input "24" at bounding box center [459, 378] width 67 height 29
type input "42"
drag, startPoint x: 176, startPoint y: 549, endPoint x: 187, endPoint y: 568, distance: 22.0
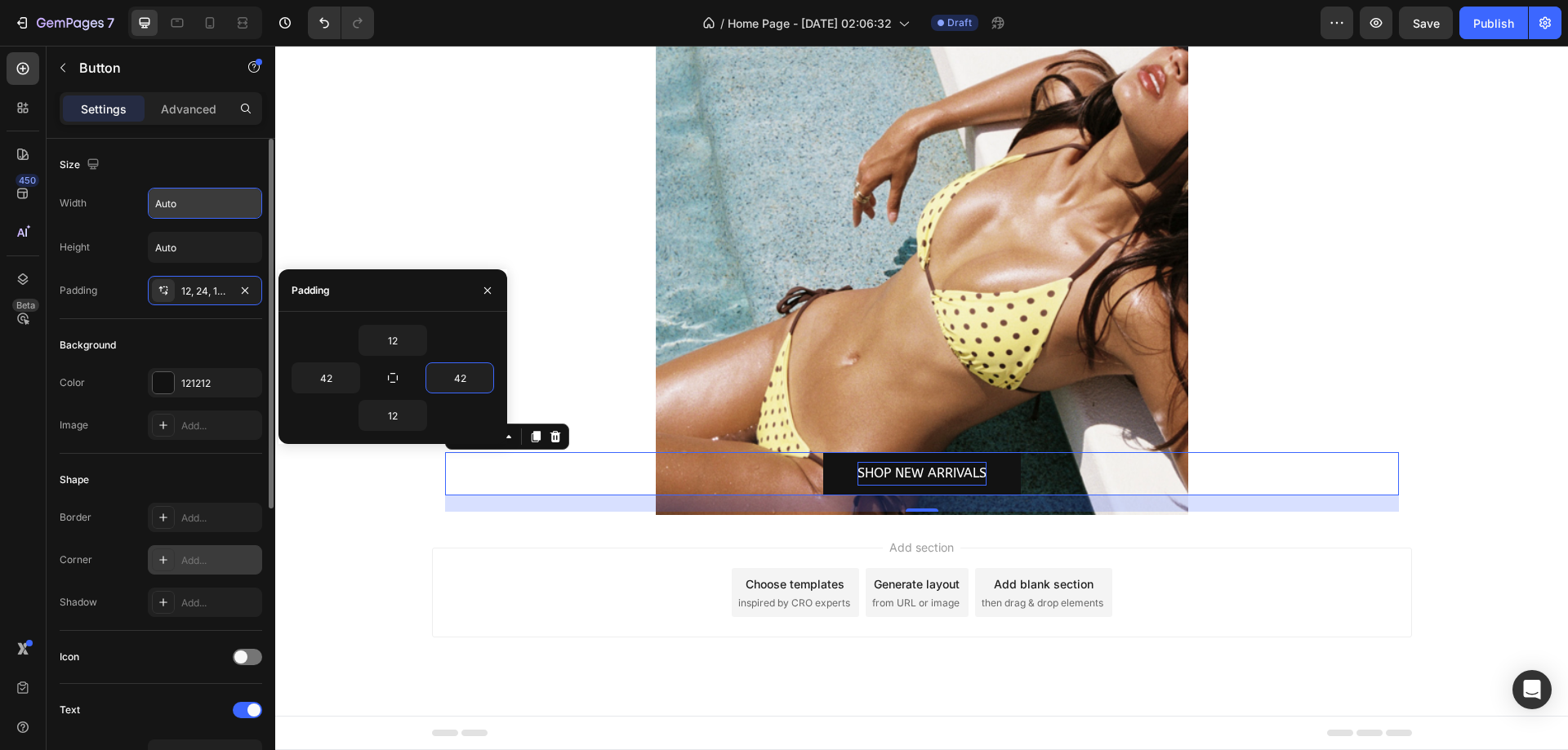
click at [179, 551] on div "Add..." at bounding box center [204, 560] width 114 height 29
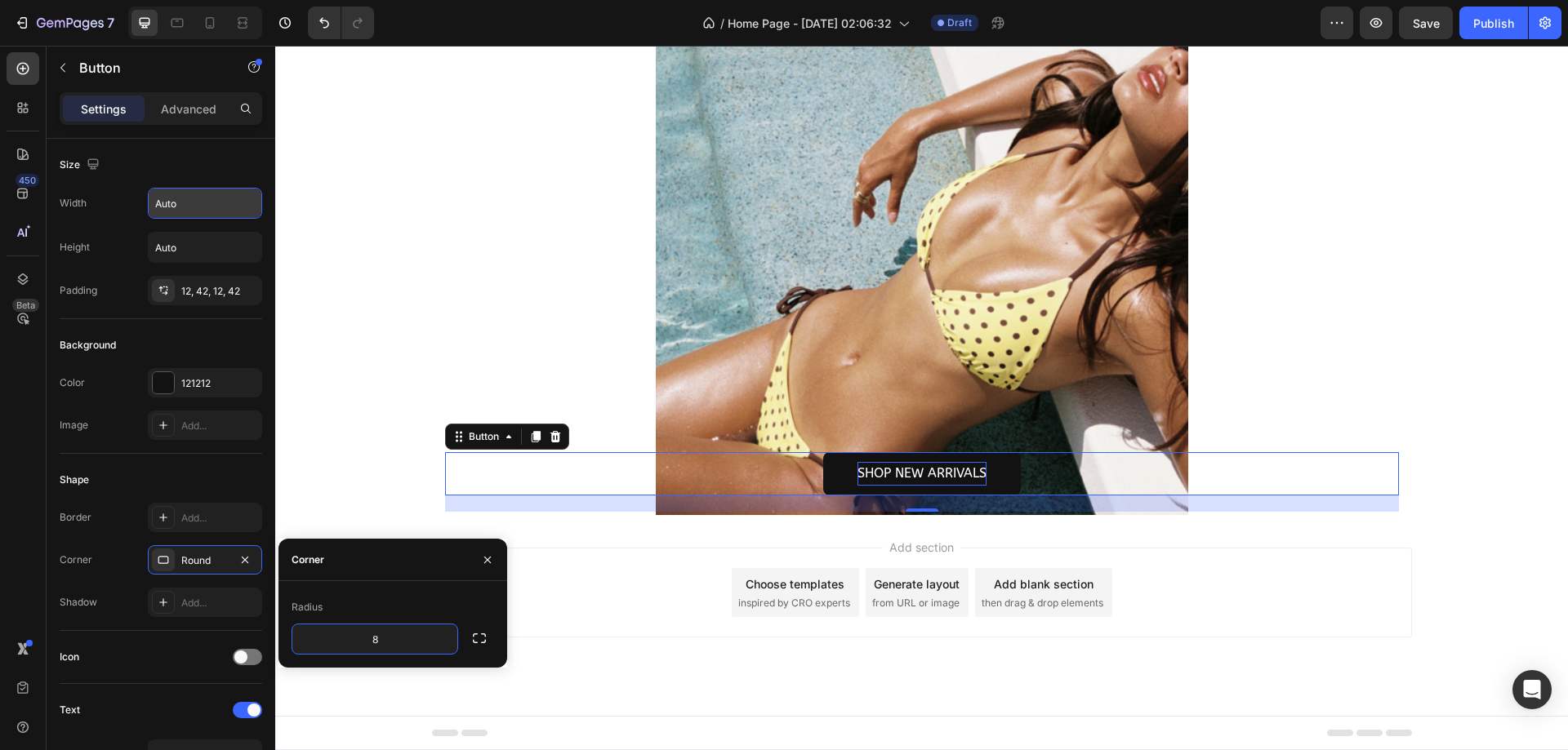
type input "4"
click at [199, 390] on div "121212" at bounding box center [205, 383] width 47 height 15
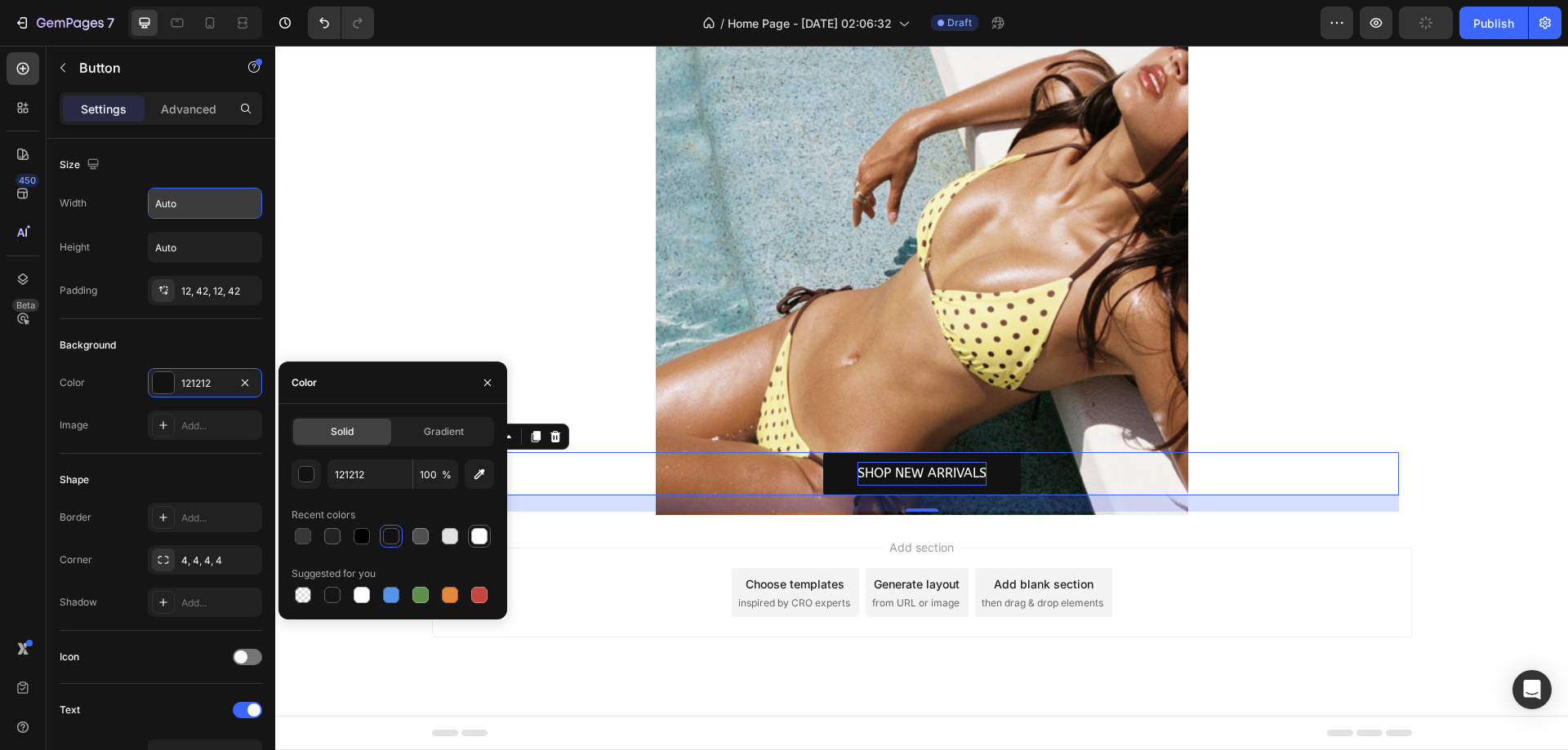
click at [480, 541] on div at bounding box center [479, 536] width 17 height 17
type input "FFFFFF"
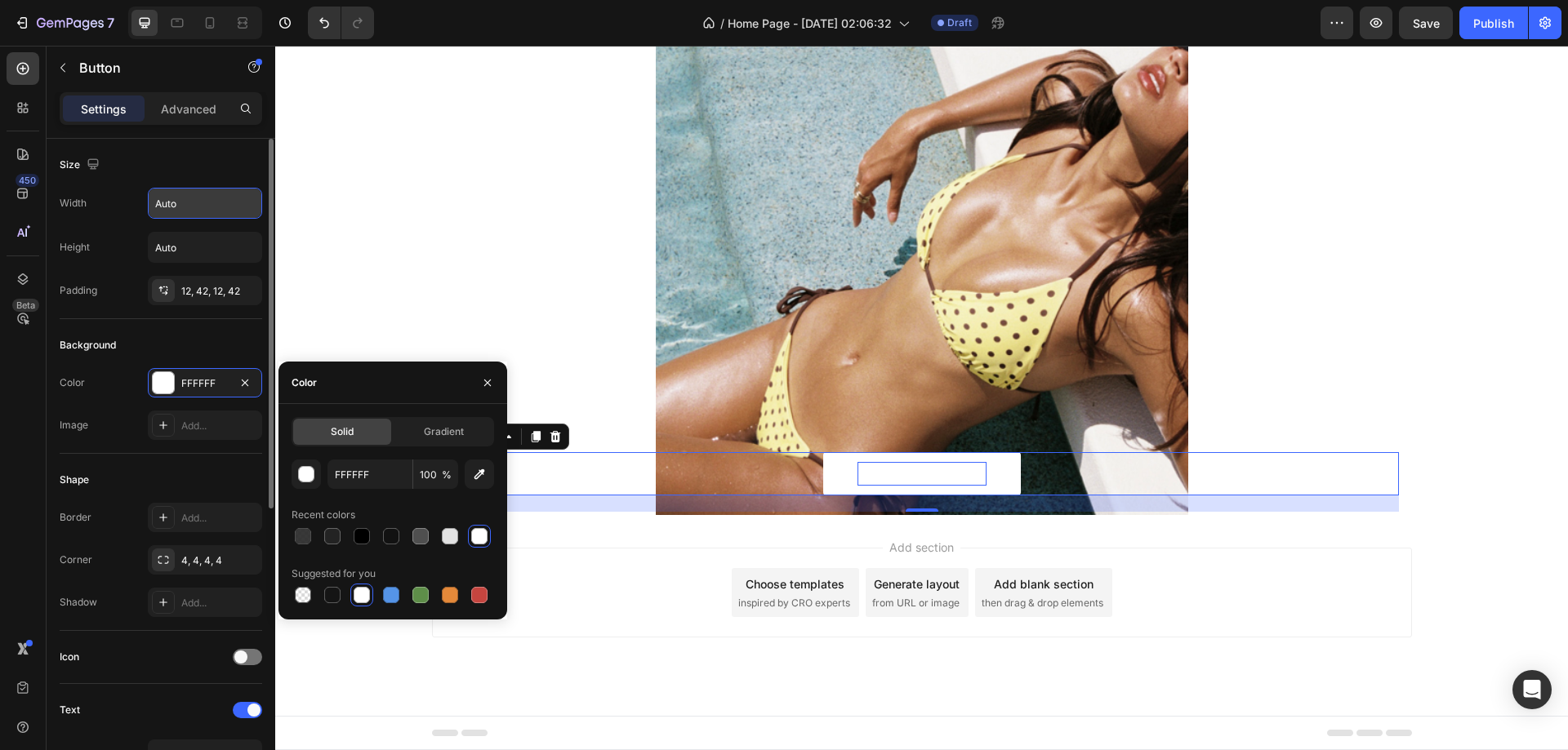
scroll to position [408, 0]
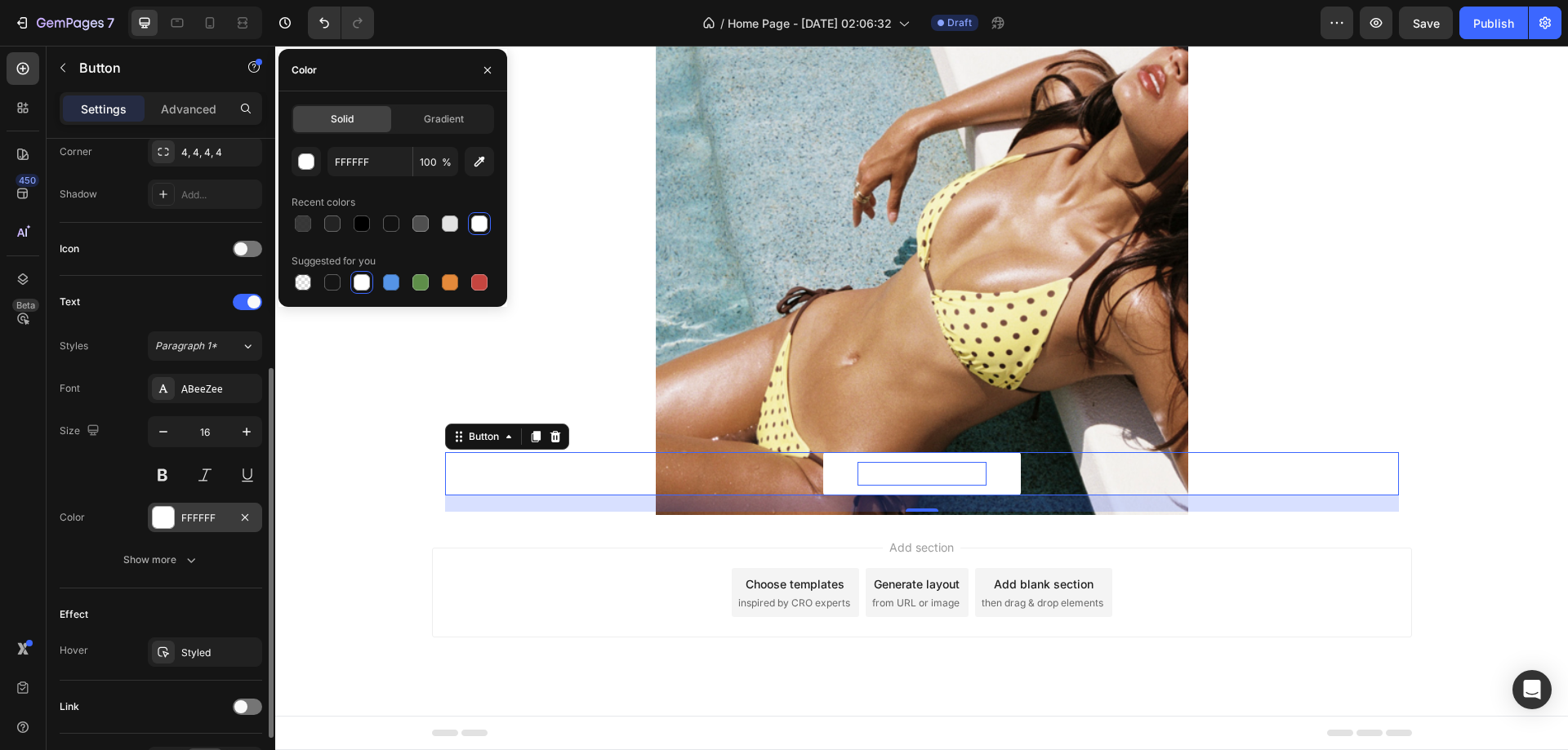
click at [187, 525] on div "FFFFFF" at bounding box center [204, 518] width 114 height 29
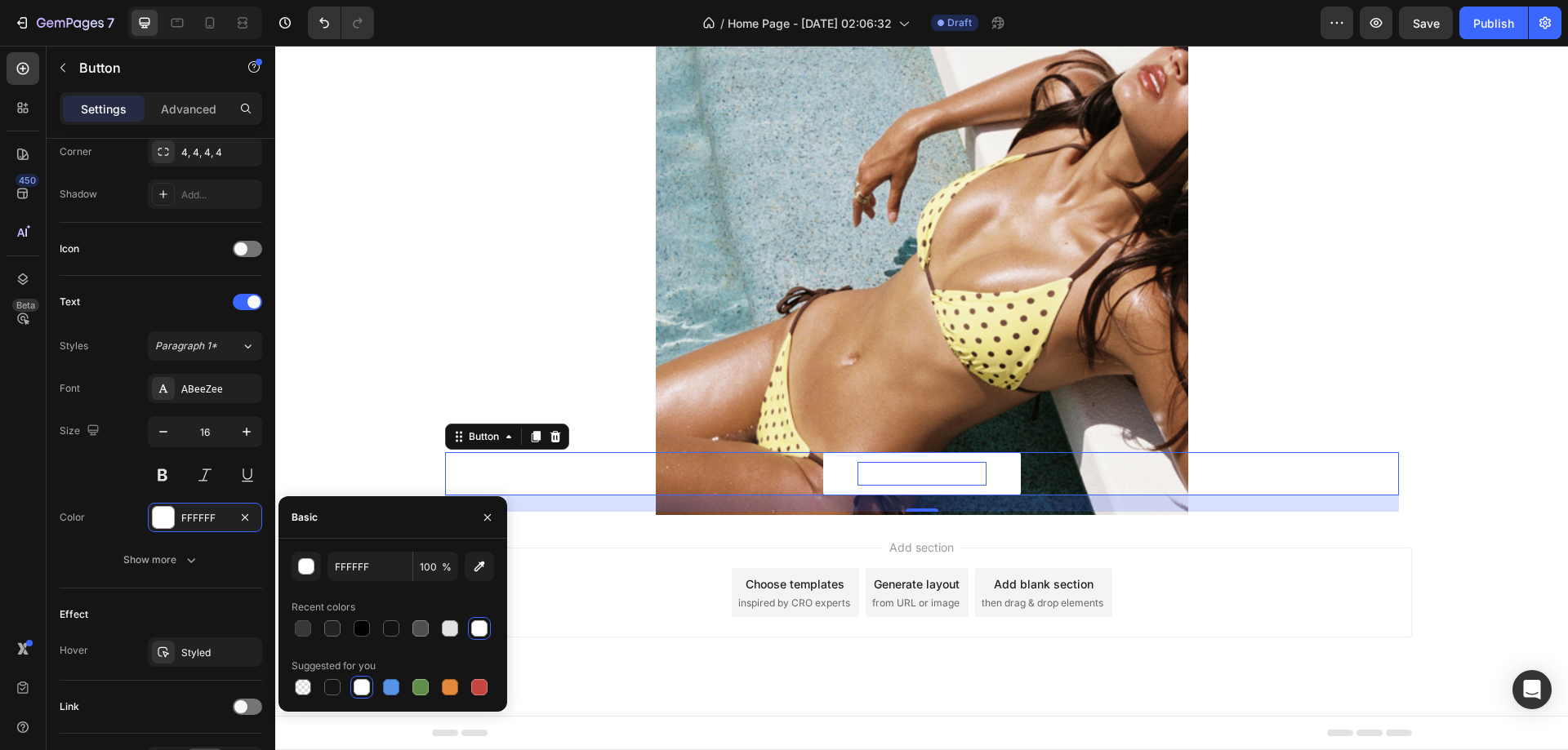
click at [348, 628] on div at bounding box center [392, 628] width 202 height 22
click at [354, 631] on div at bounding box center [361, 628] width 17 height 17
type input "000000"
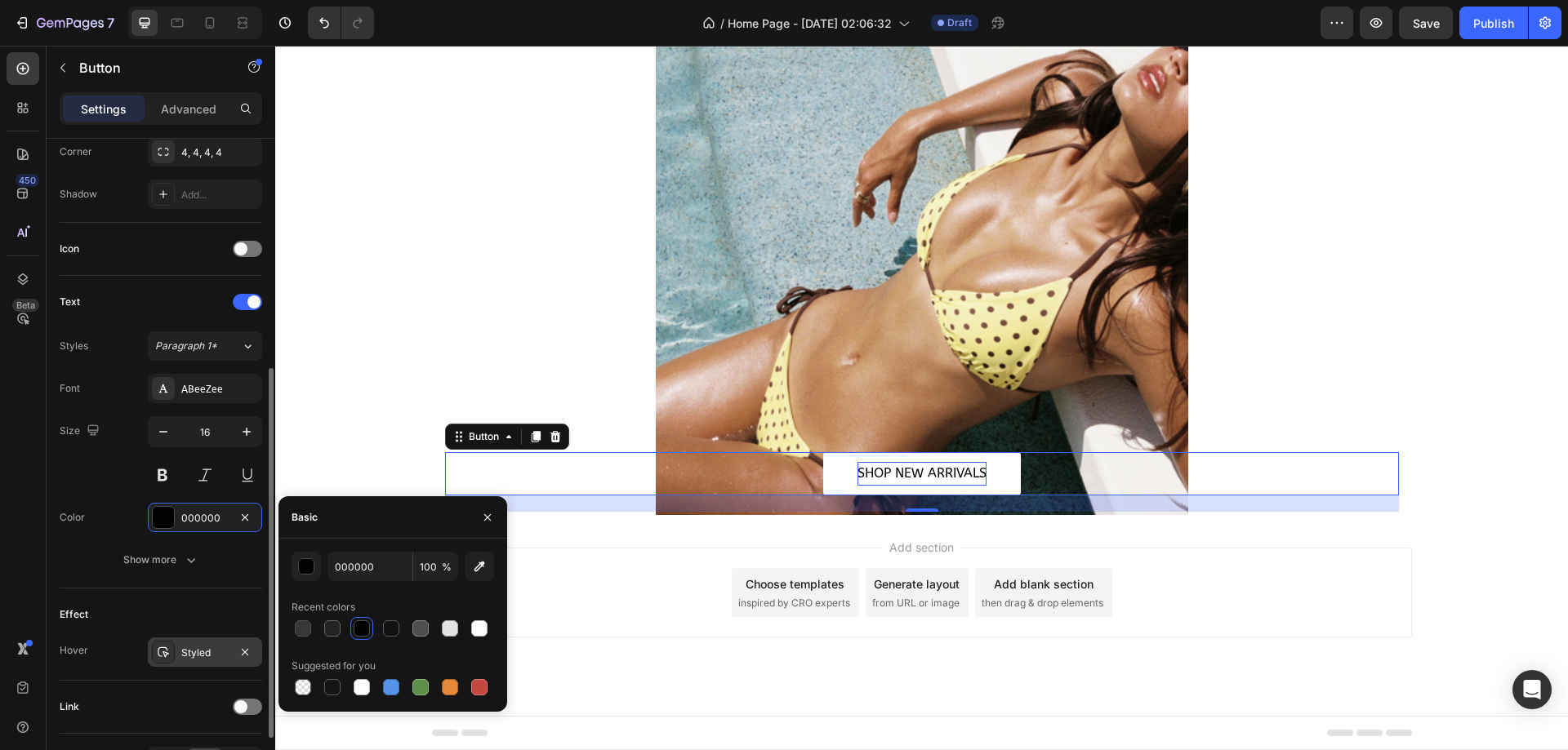
click at [166, 658] on div at bounding box center [162, 651] width 22 height 22
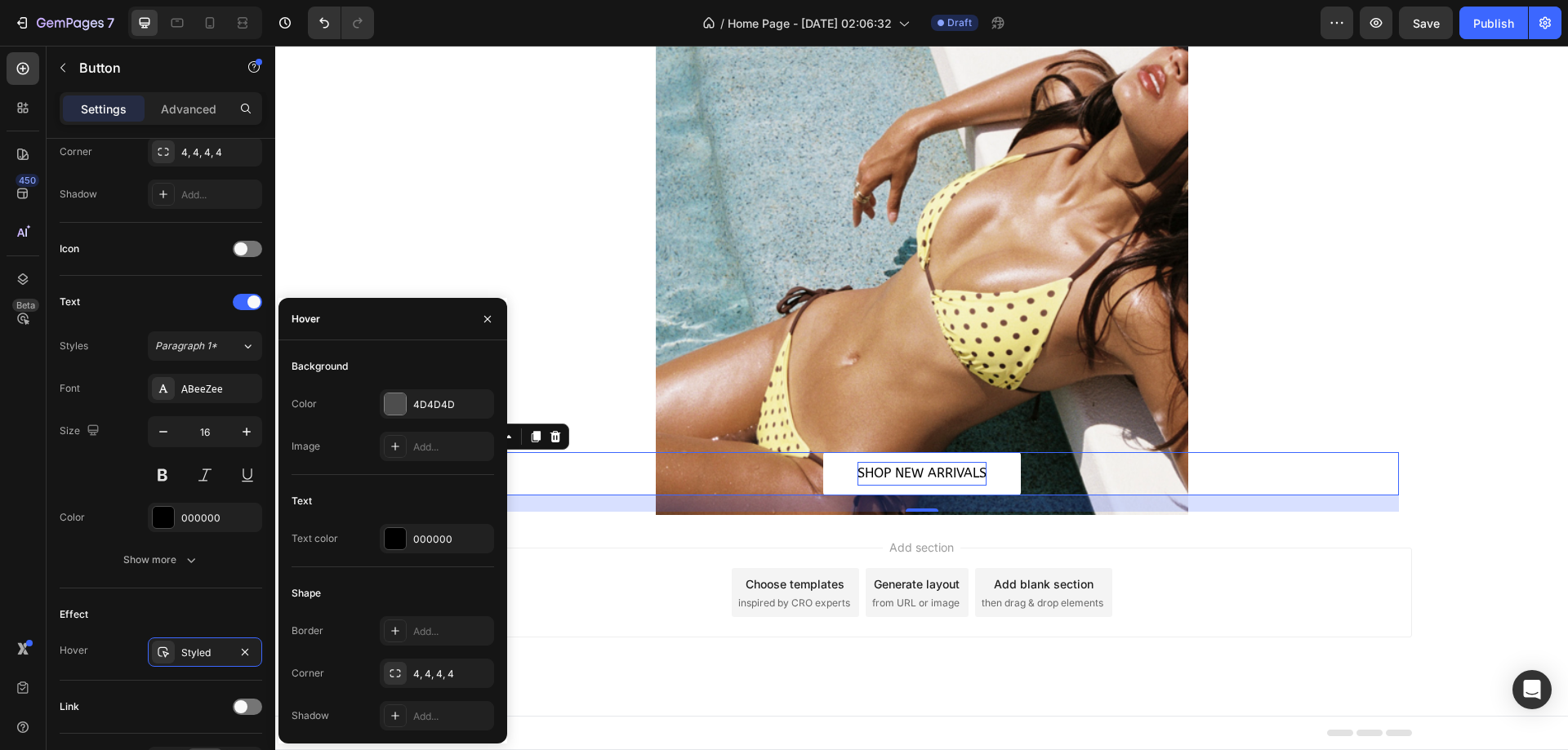
click at [427, 388] on div "Background Color 4D4D4D Image Add..." at bounding box center [392, 414] width 202 height 122
click at [425, 406] on div "4D4D4D" at bounding box center [437, 404] width 47 height 15
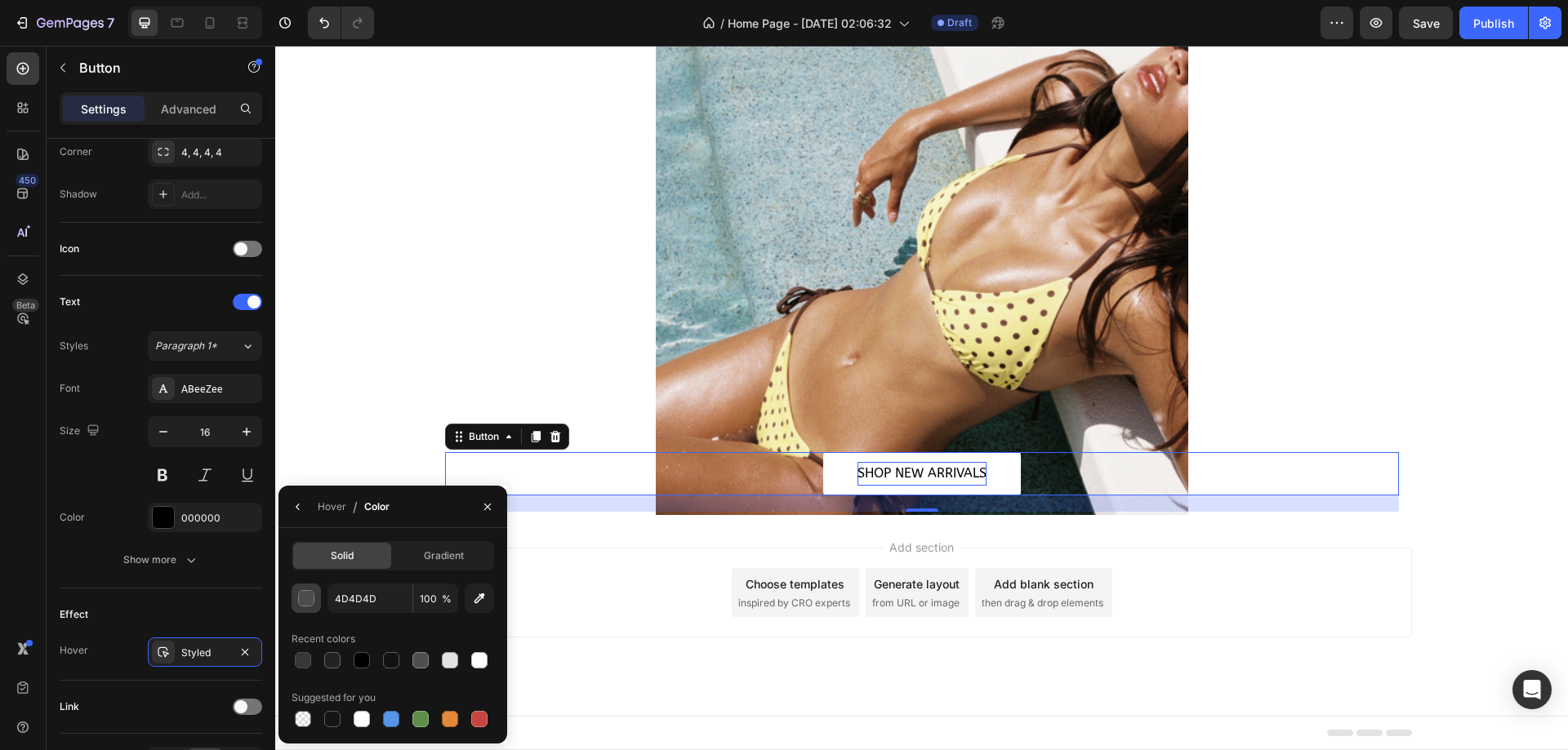
click at [311, 601] on div "button" at bounding box center [307, 599] width 17 height 17
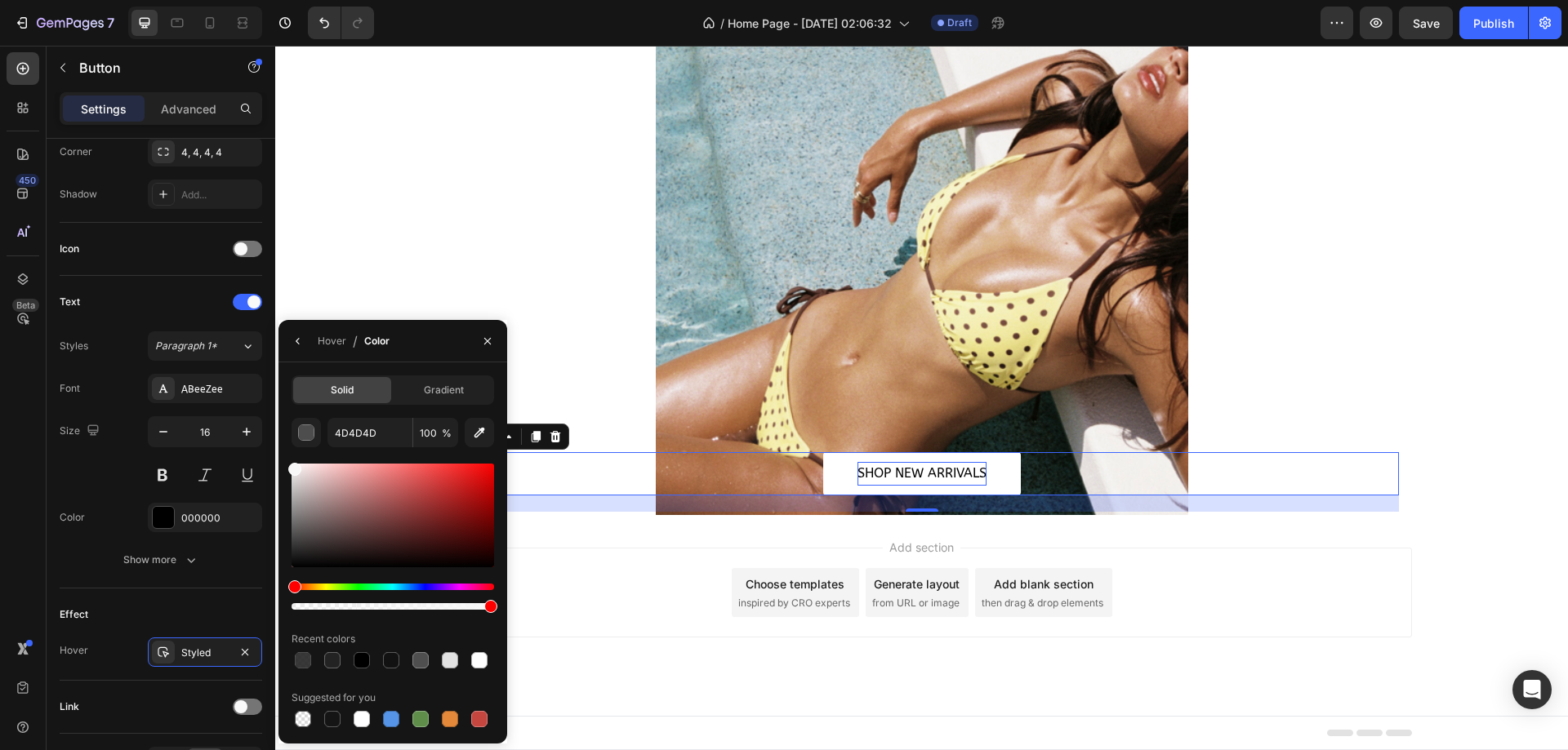
drag, startPoint x: 317, startPoint y: 526, endPoint x: 278, endPoint y: 466, distance: 71.6
click at [278, 466] on div "Solid Gradient 4D4D4D 100 % Recent colors Suggested for you" at bounding box center [393, 553] width 229 height 355
type input "F7F7F7"
click at [1444, 630] on div "Add section Choose templates inspired by CRO experts Generate layout from URL o…" at bounding box center [921, 615] width 1293 height 201
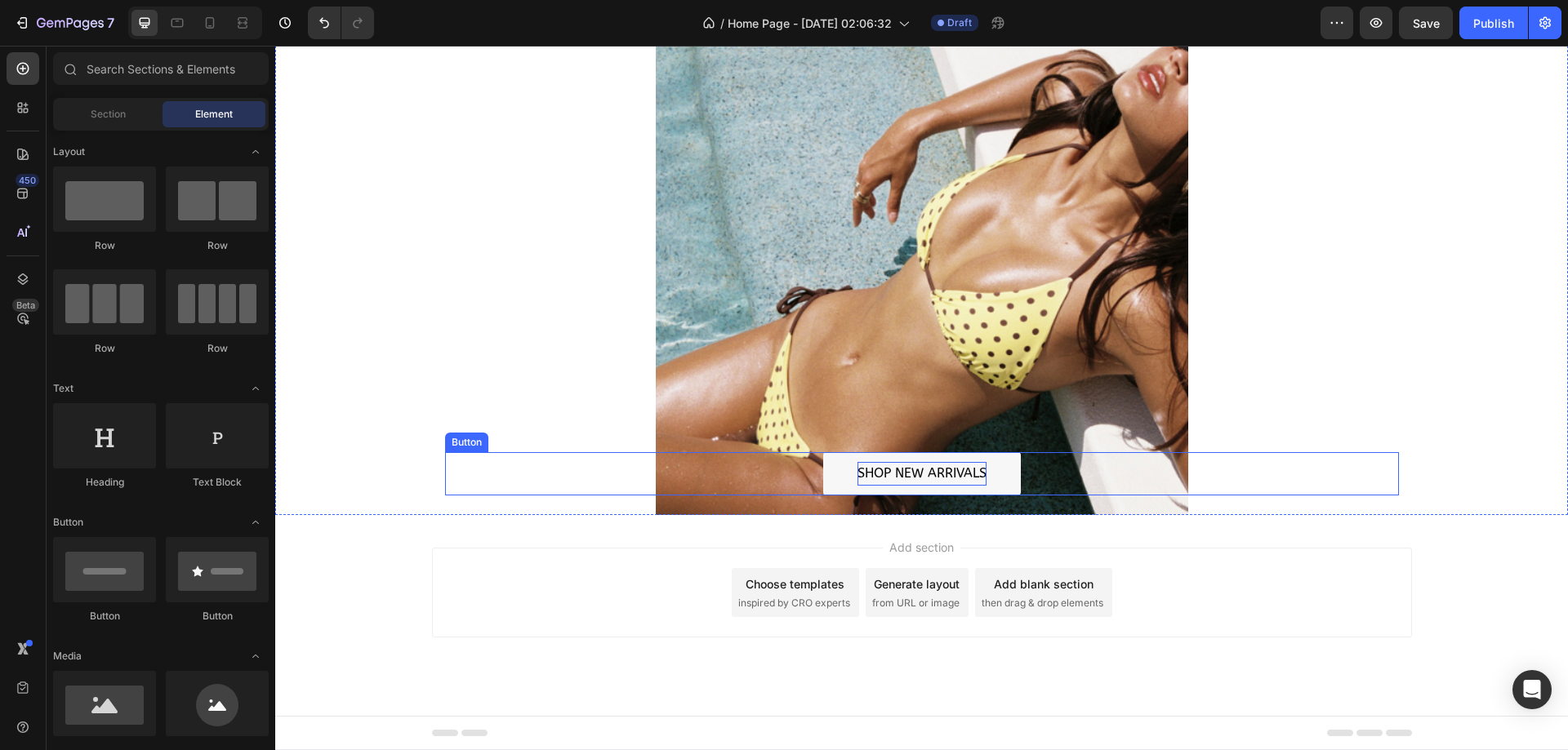
click at [1002, 473] on button "SHOP NEW ARRIVALS" at bounding box center [921, 474] width 197 height 43
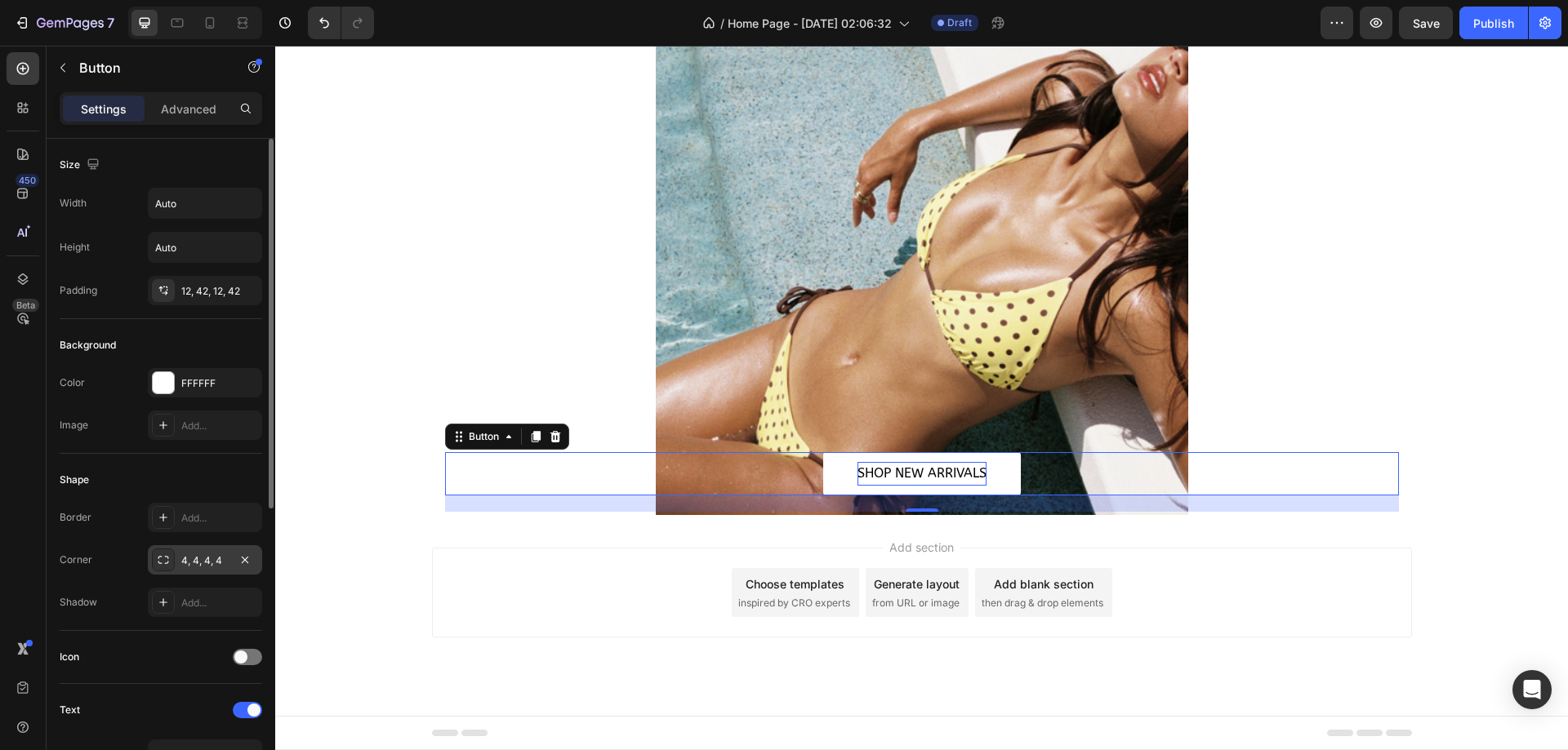
click at [209, 559] on div "4, 4, 4, 4" at bounding box center [205, 561] width 47 height 15
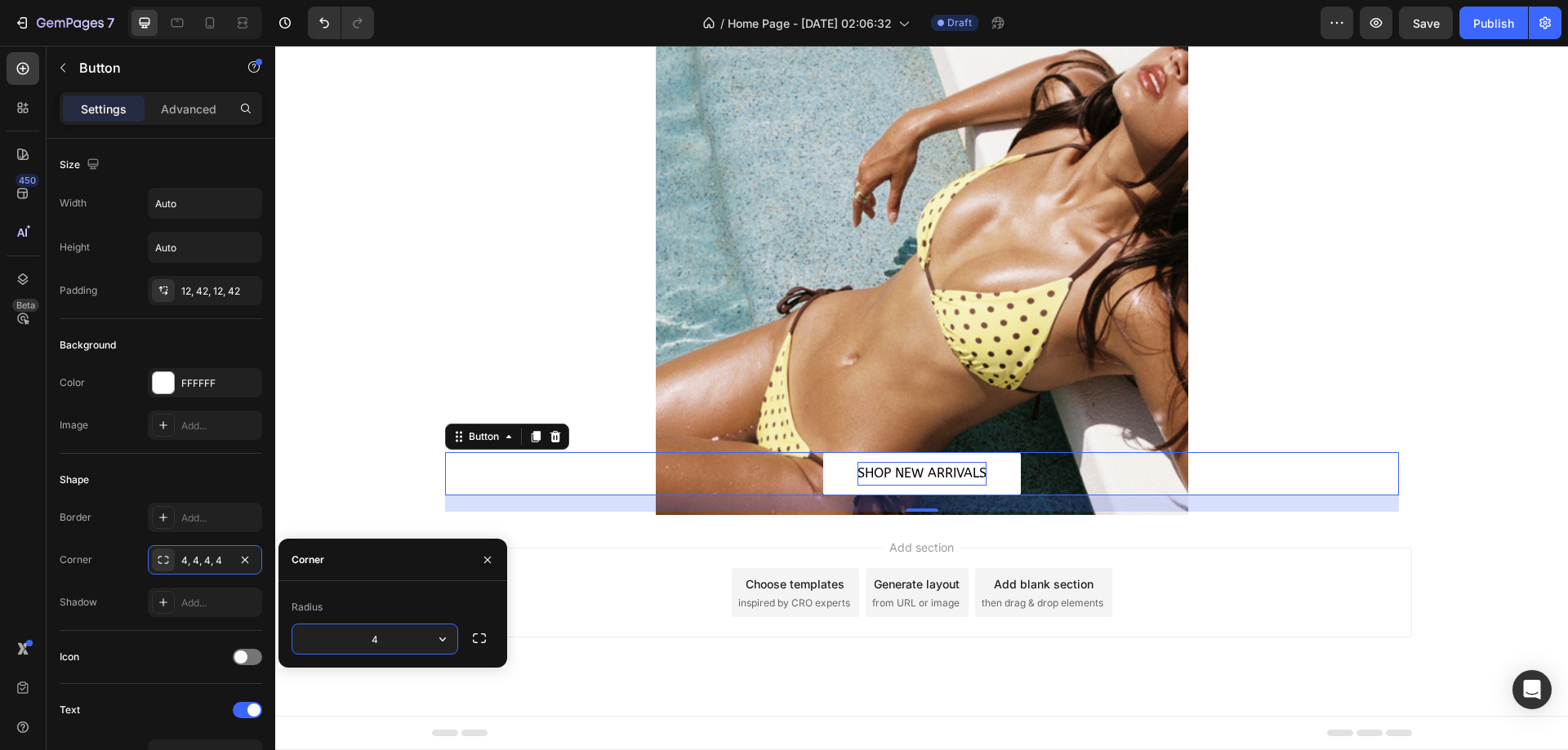
click at [403, 646] on input "4" at bounding box center [374, 639] width 165 height 29
type input "2"
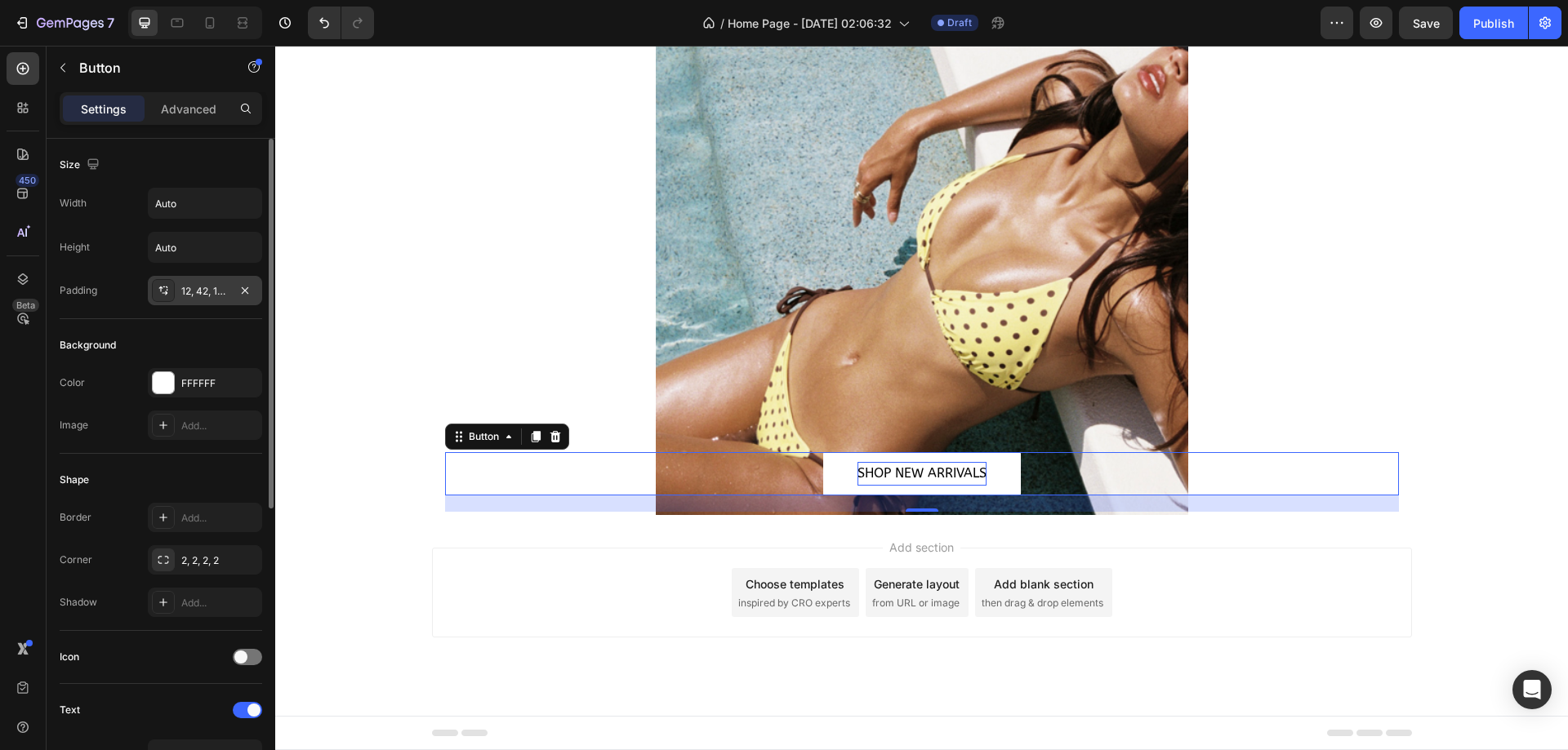
click at [198, 282] on div "12, 42, 12, 42" at bounding box center [204, 290] width 114 height 29
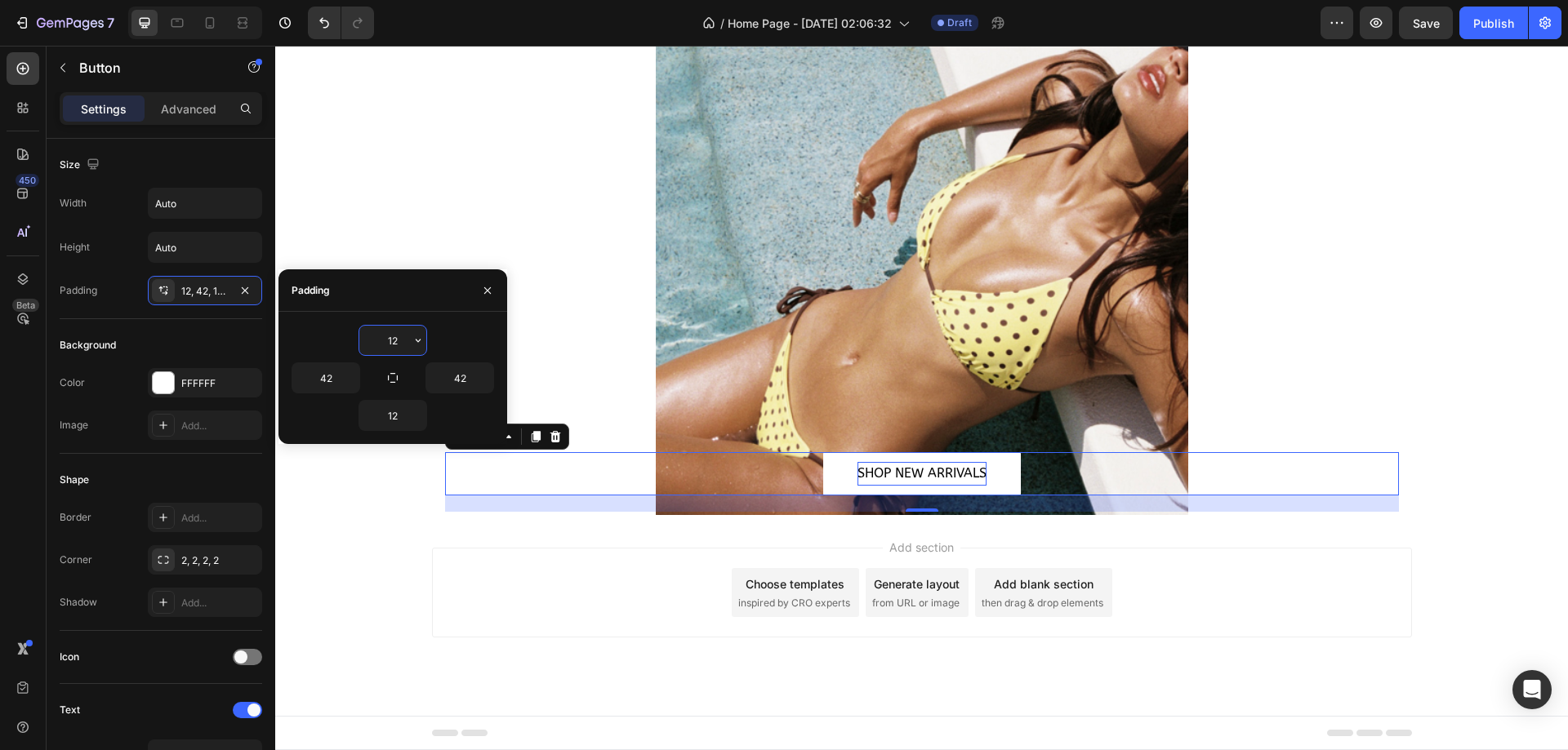
click at [407, 340] on input "12" at bounding box center [393, 340] width 67 height 29
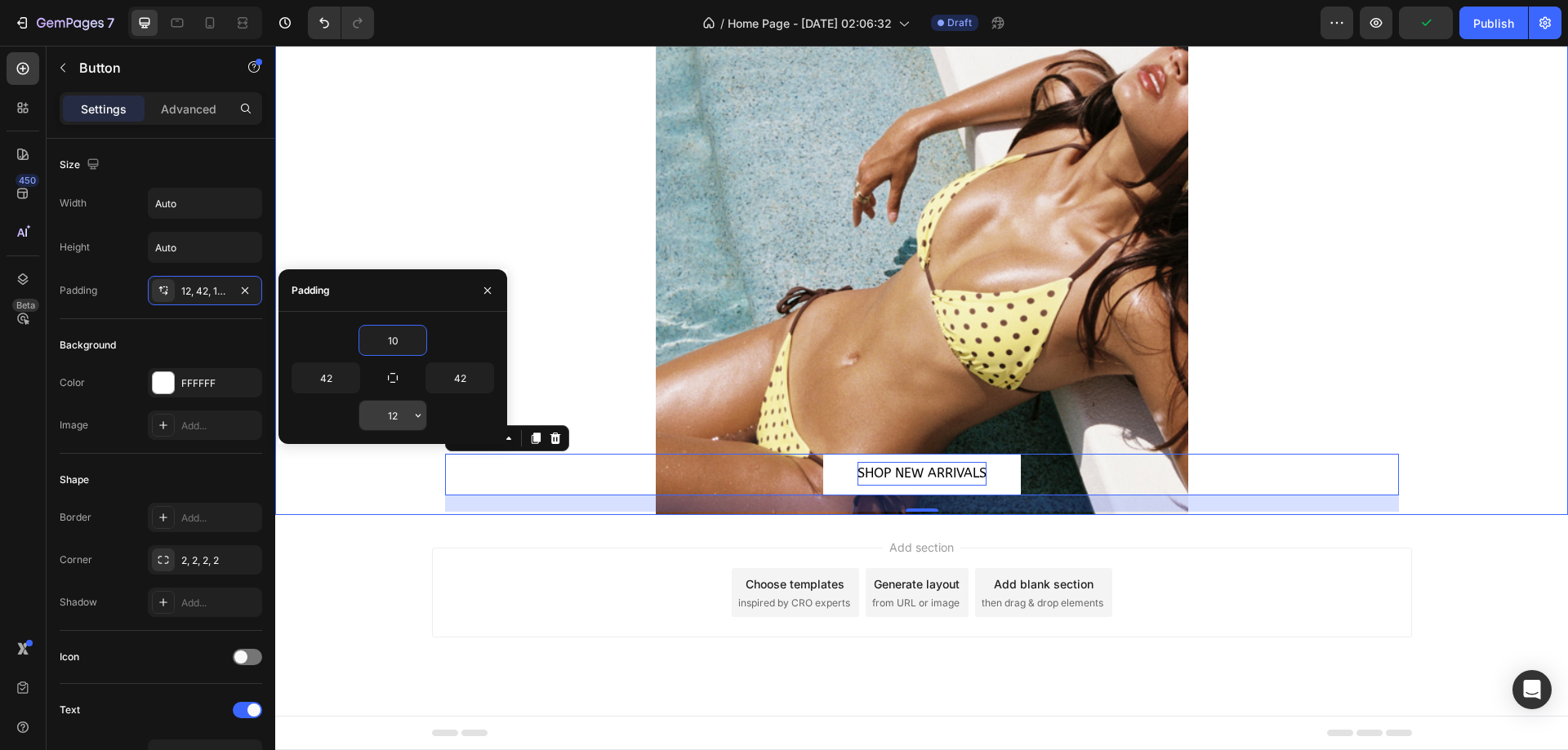
type input "10"
click at [400, 409] on input "12" at bounding box center [393, 415] width 67 height 29
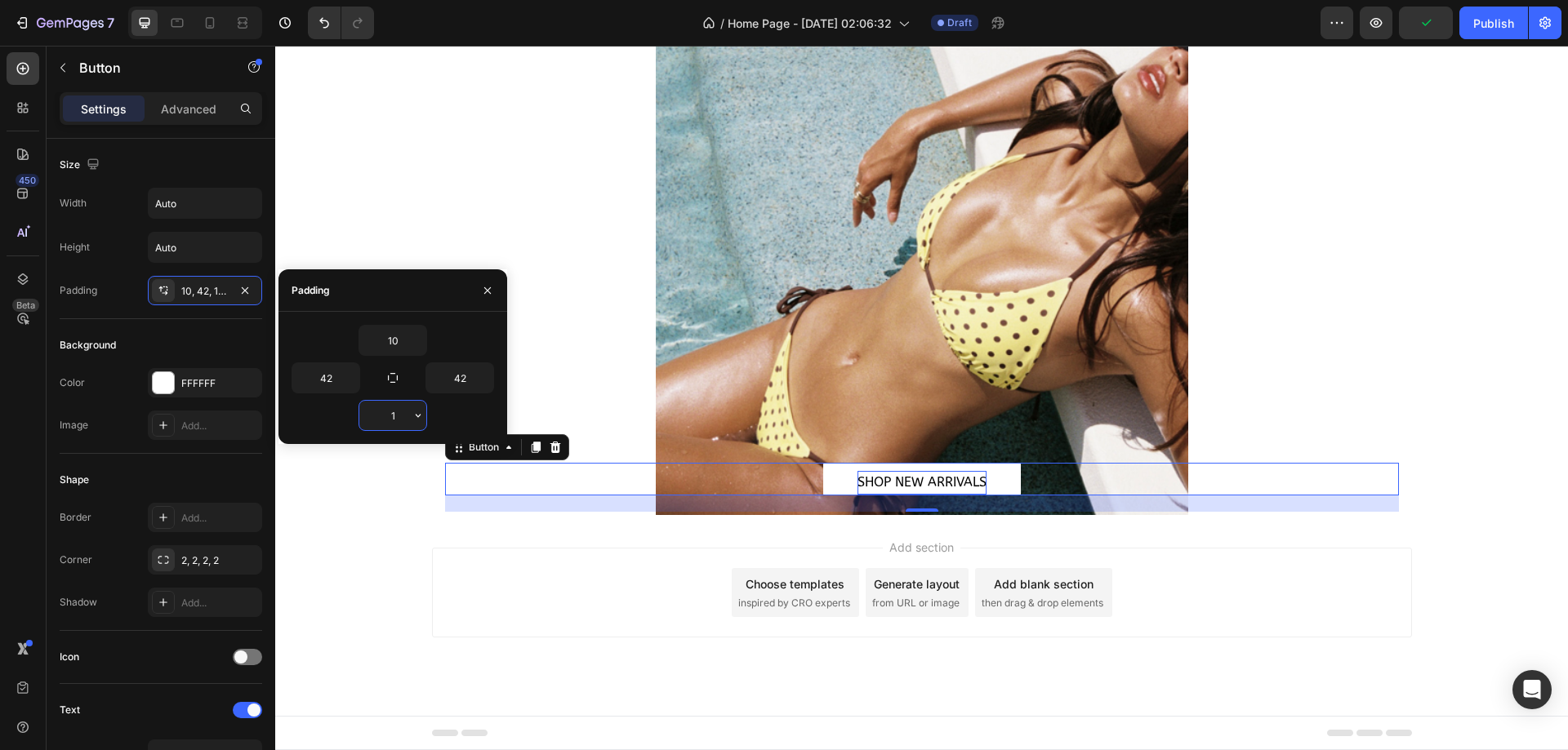
type input "10"
click at [582, 639] on div "Add section Choose templates inspired by CRO experts Generate layout from URL o…" at bounding box center [921, 615] width 1293 height 201
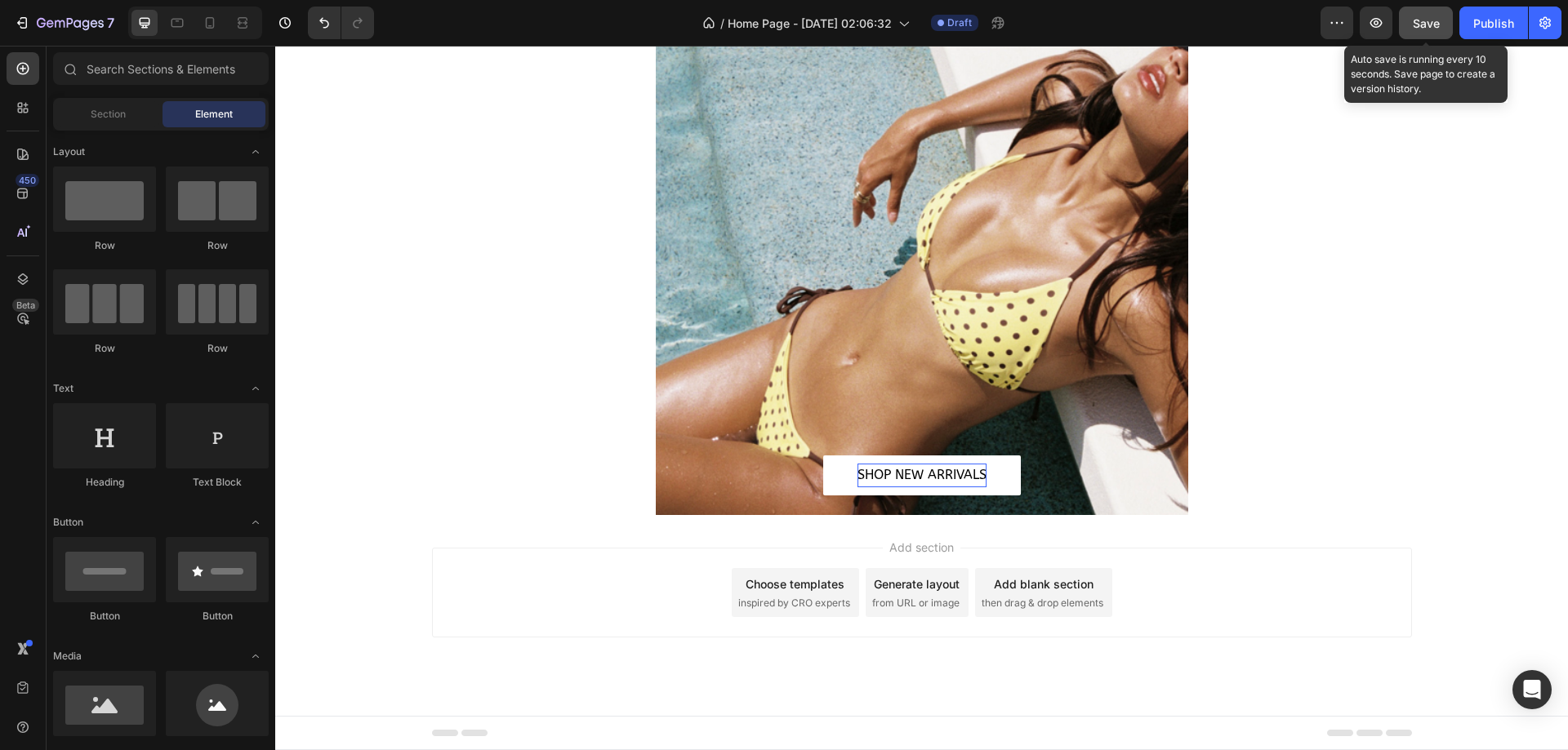
click at [1428, 13] on button "Save" at bounding box center [1425, 22] width 54 height 32
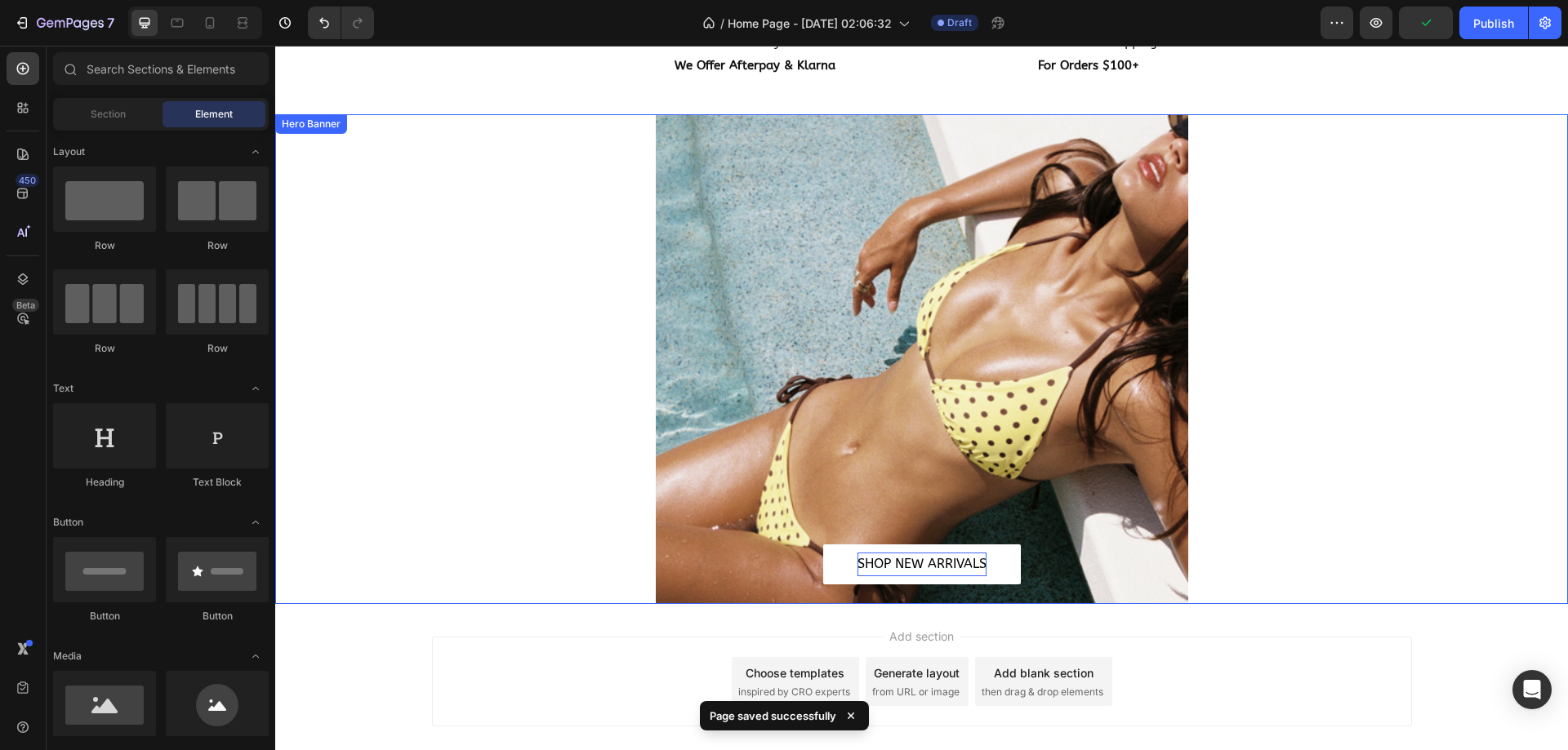
scroll to position [1266, 0]
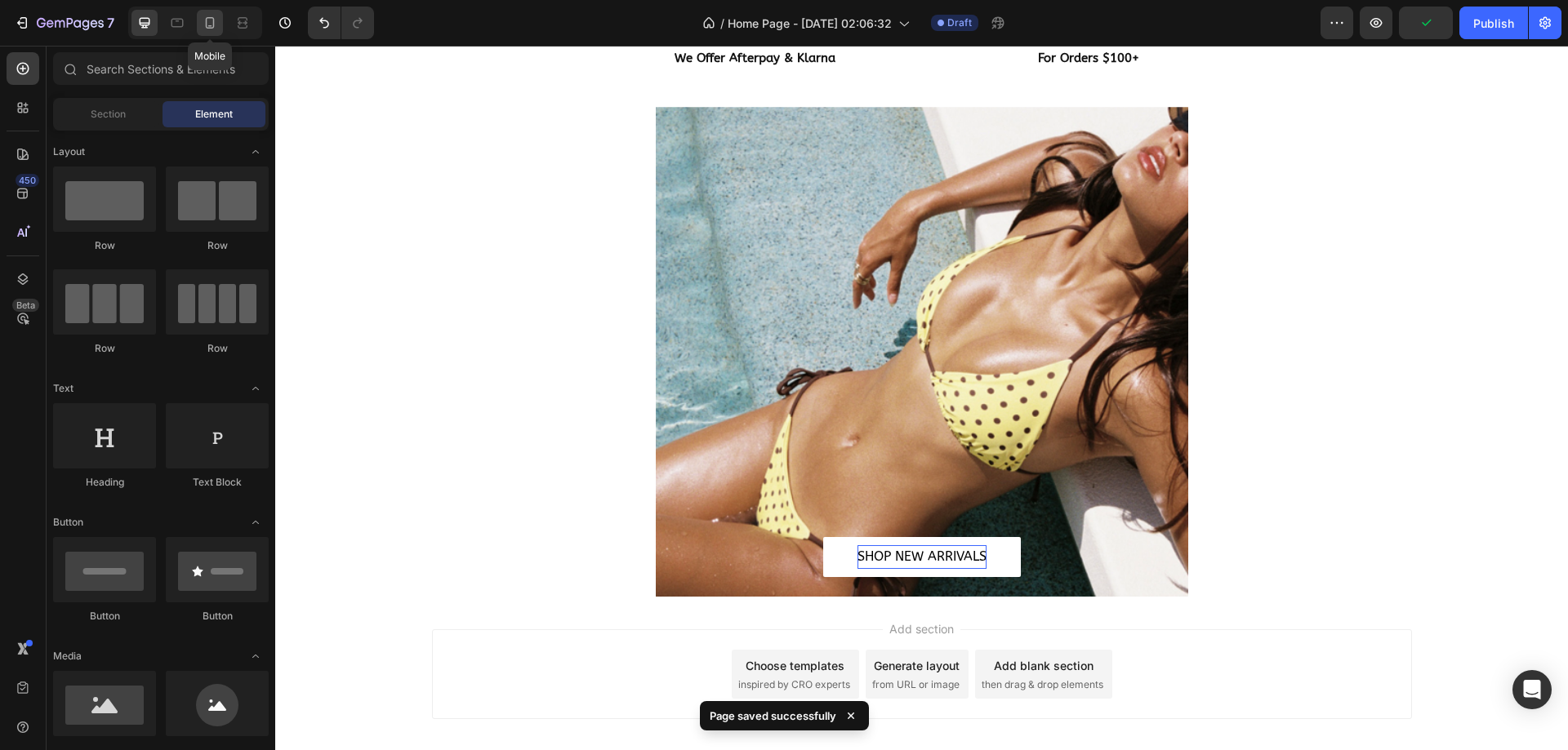
click at [219, 34] on div at bounding box center [209, 22] width 26 height 26
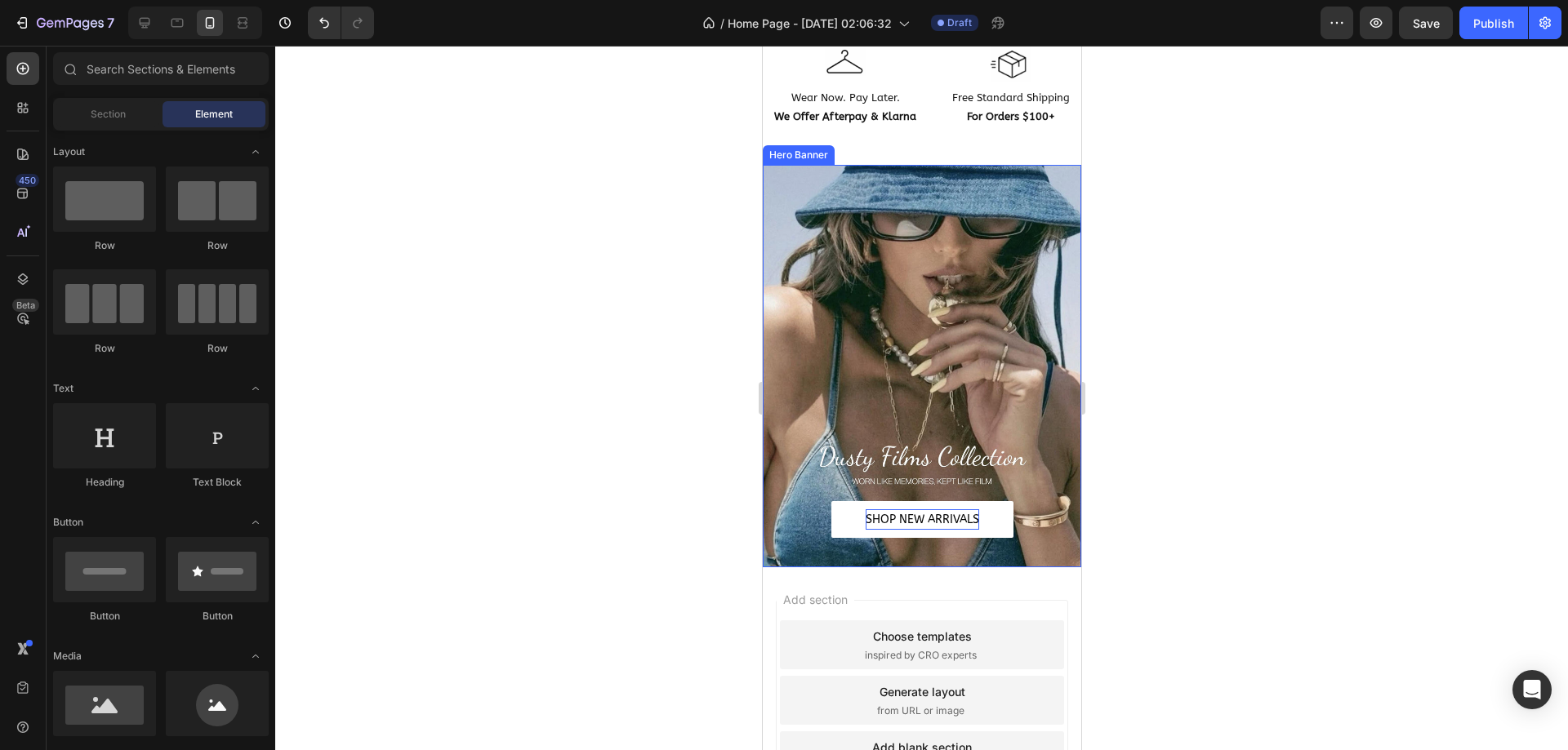
scroll to position [1097, 0]
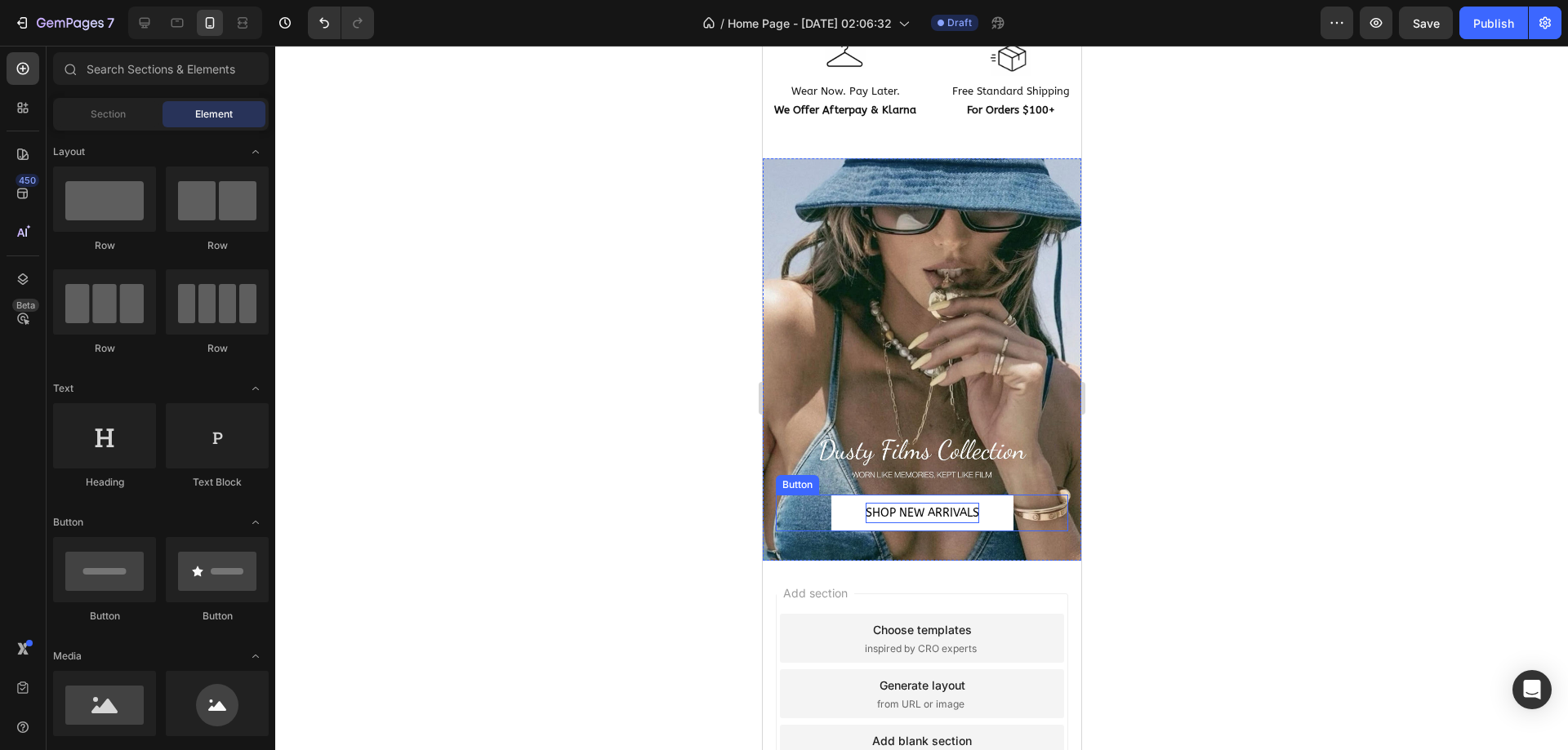
click at [808, 504] on div "SHOP NEW ARRIVALS Button" at bounding box center [920, 513] width 292 height 37
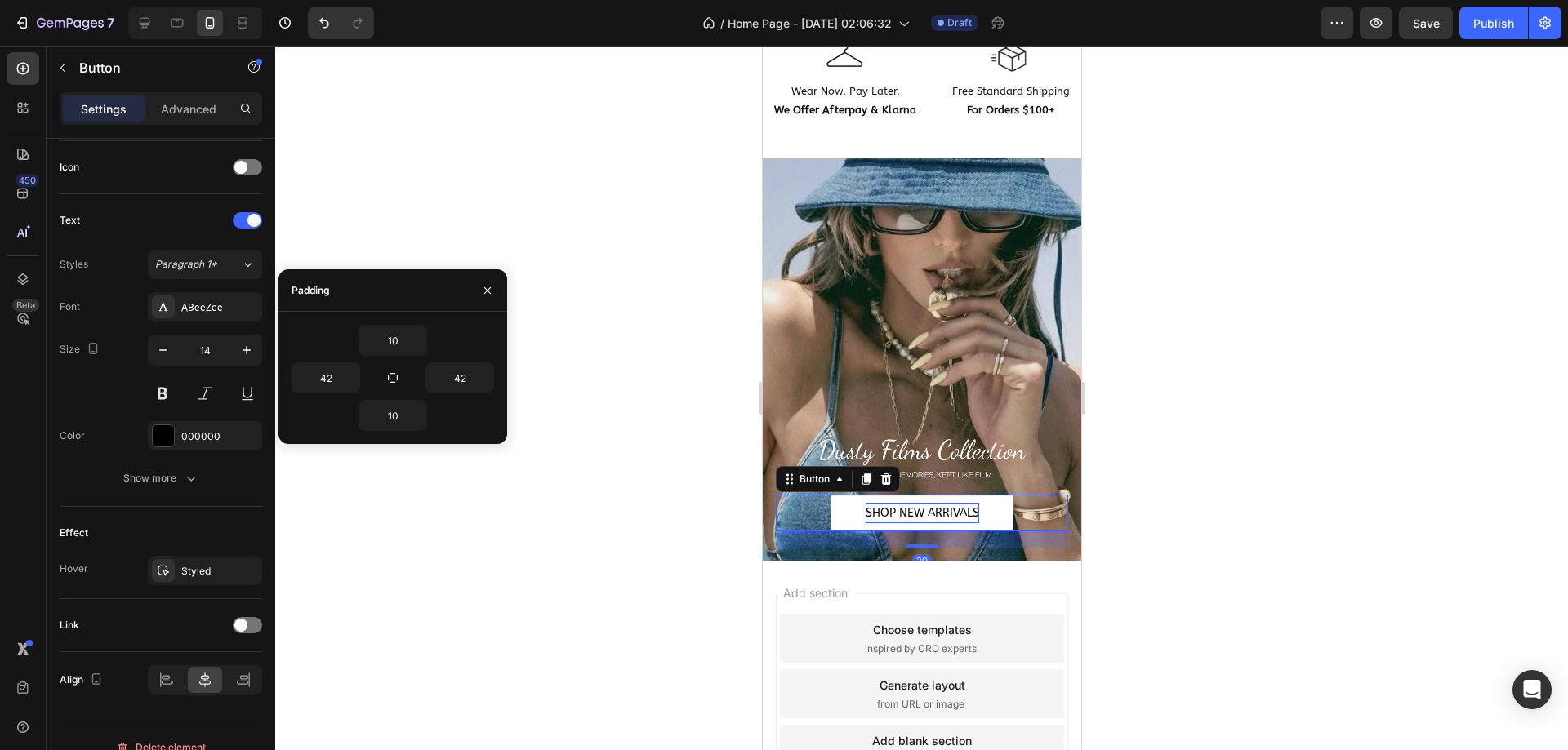
scroll to position [513, 0]
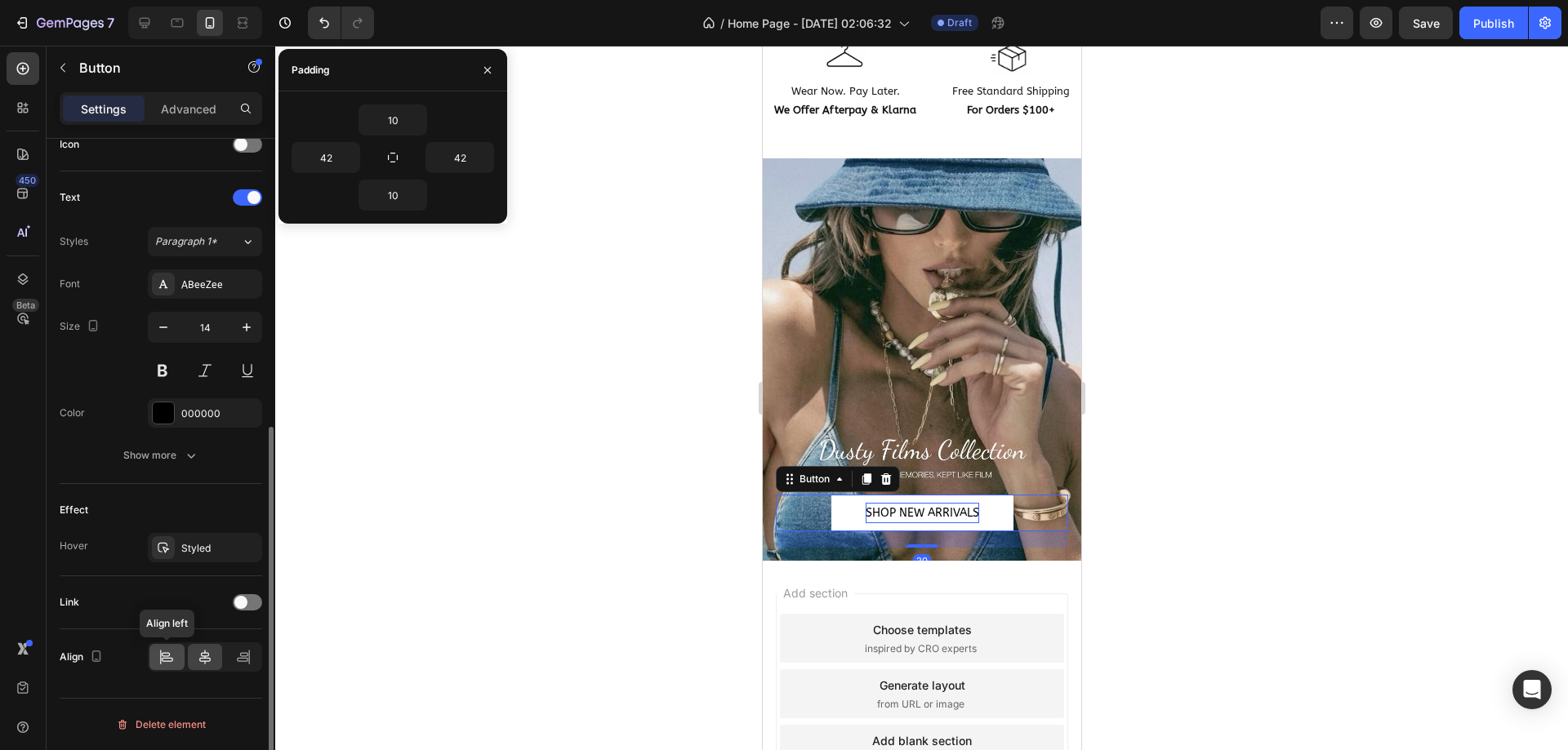
click at [169, 654] on icon at bounding box center [166, 656] width 17 height 17
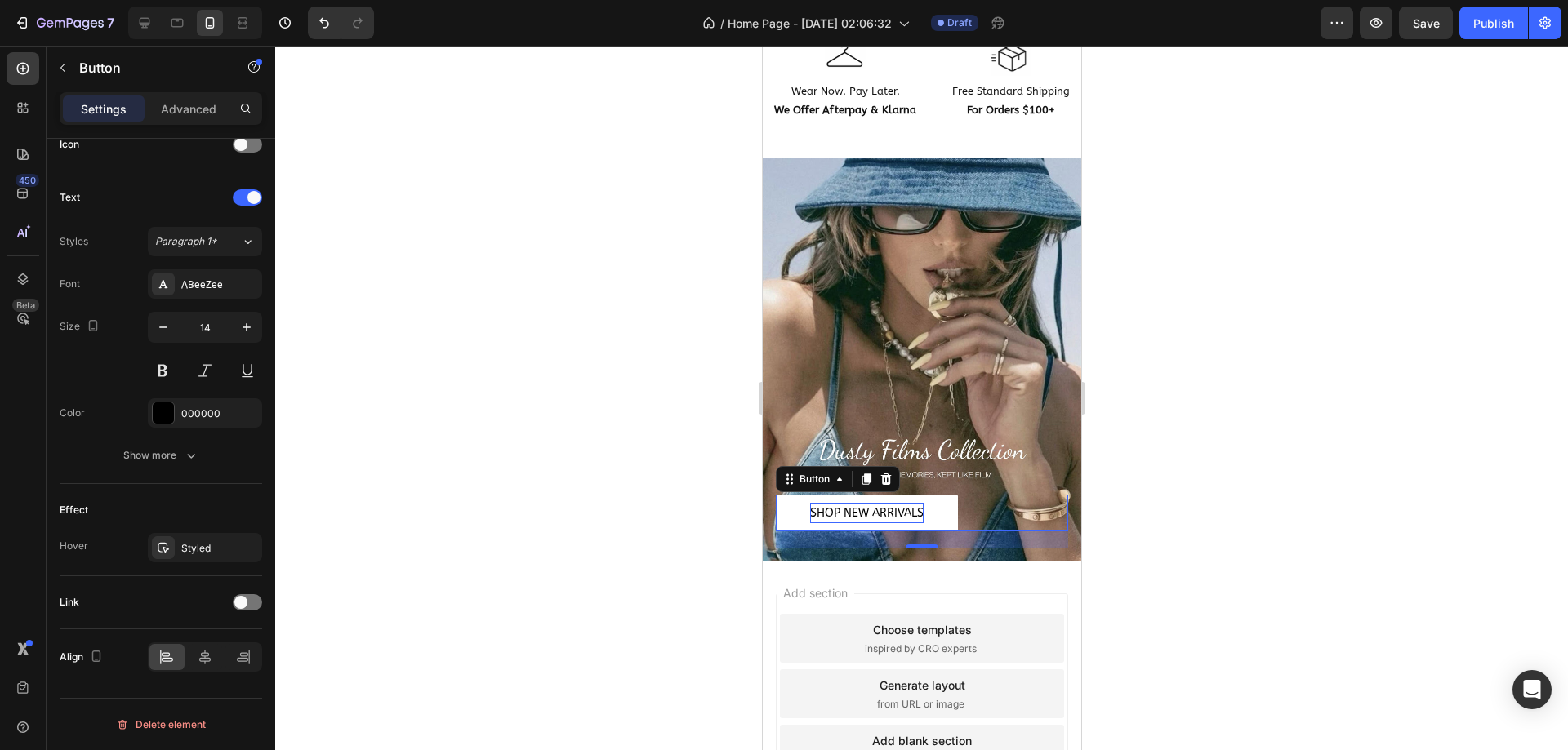
click at [708, 470] on div at bounding box center [921, 397] width 1293 height 704
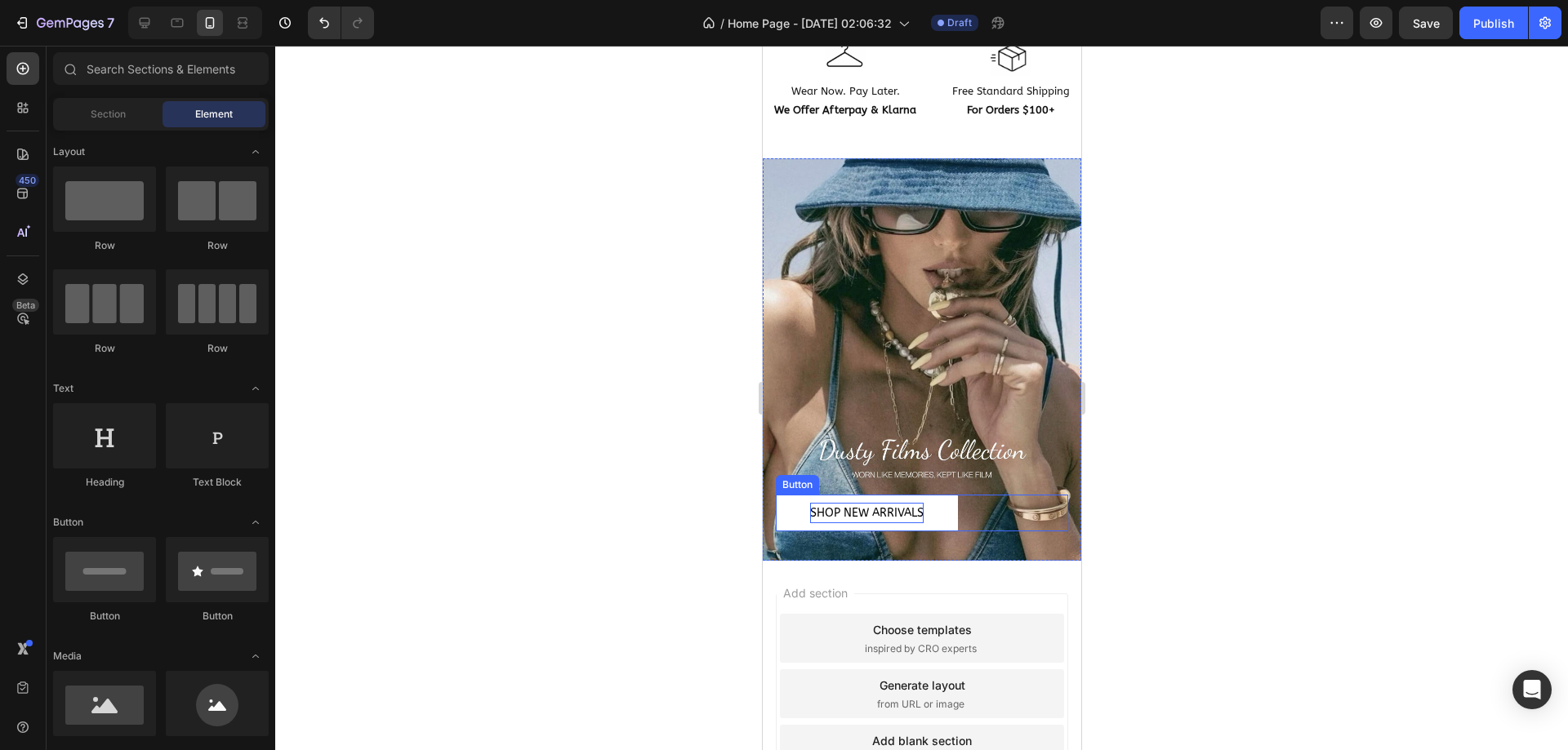
click at [1029, 496] on div "SHOP NEW ARRIVALS Button" at bounding box center [920, 513] width 292 height 37
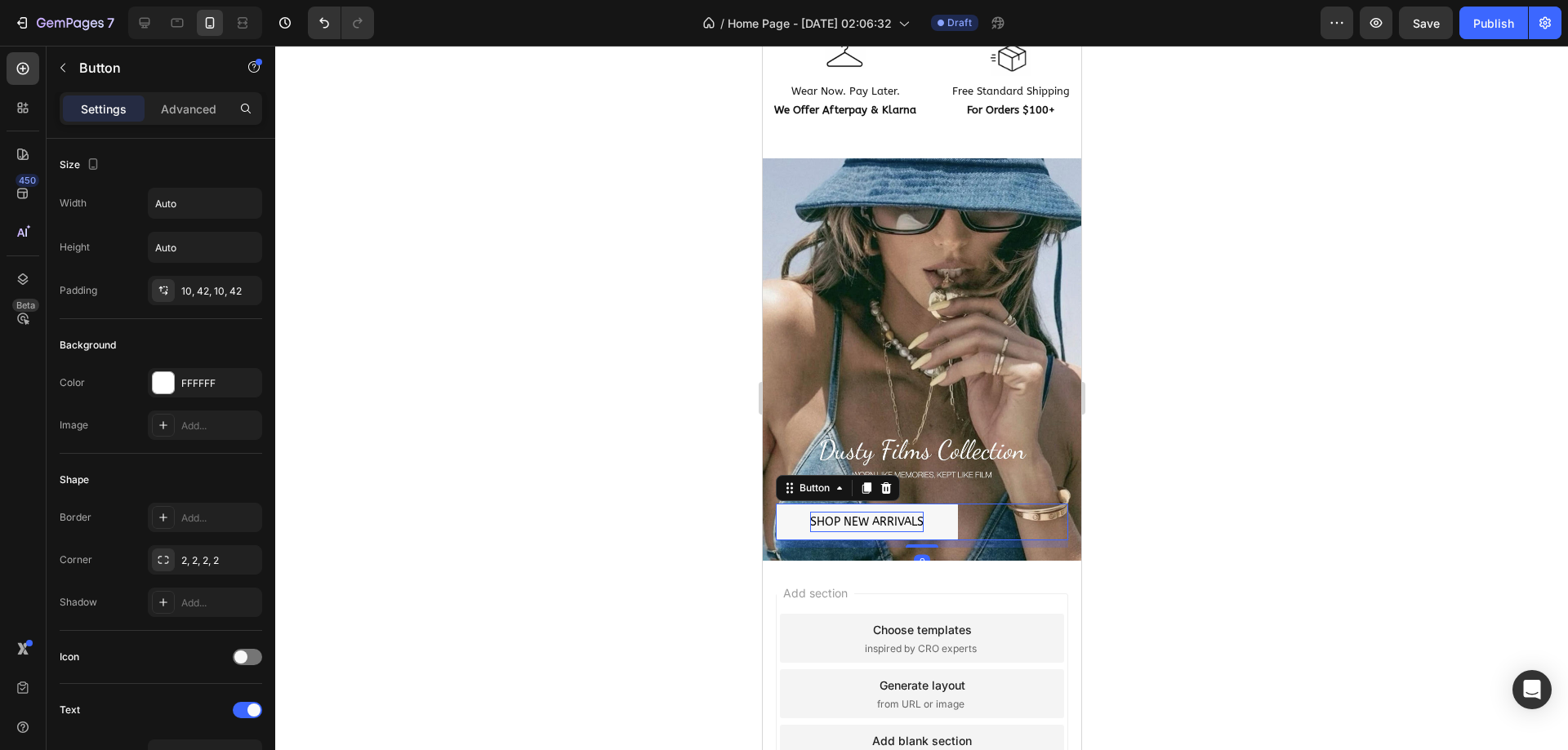
drag, startPoint x: 921, startPoint y: 531, endPoint x: 932, endPoint y: 522, distance: 14.2
click at [932, 522] on div "SHOP NEW ARRIVALS Button 9" at bounding box center [920, 522] width 292 height 37
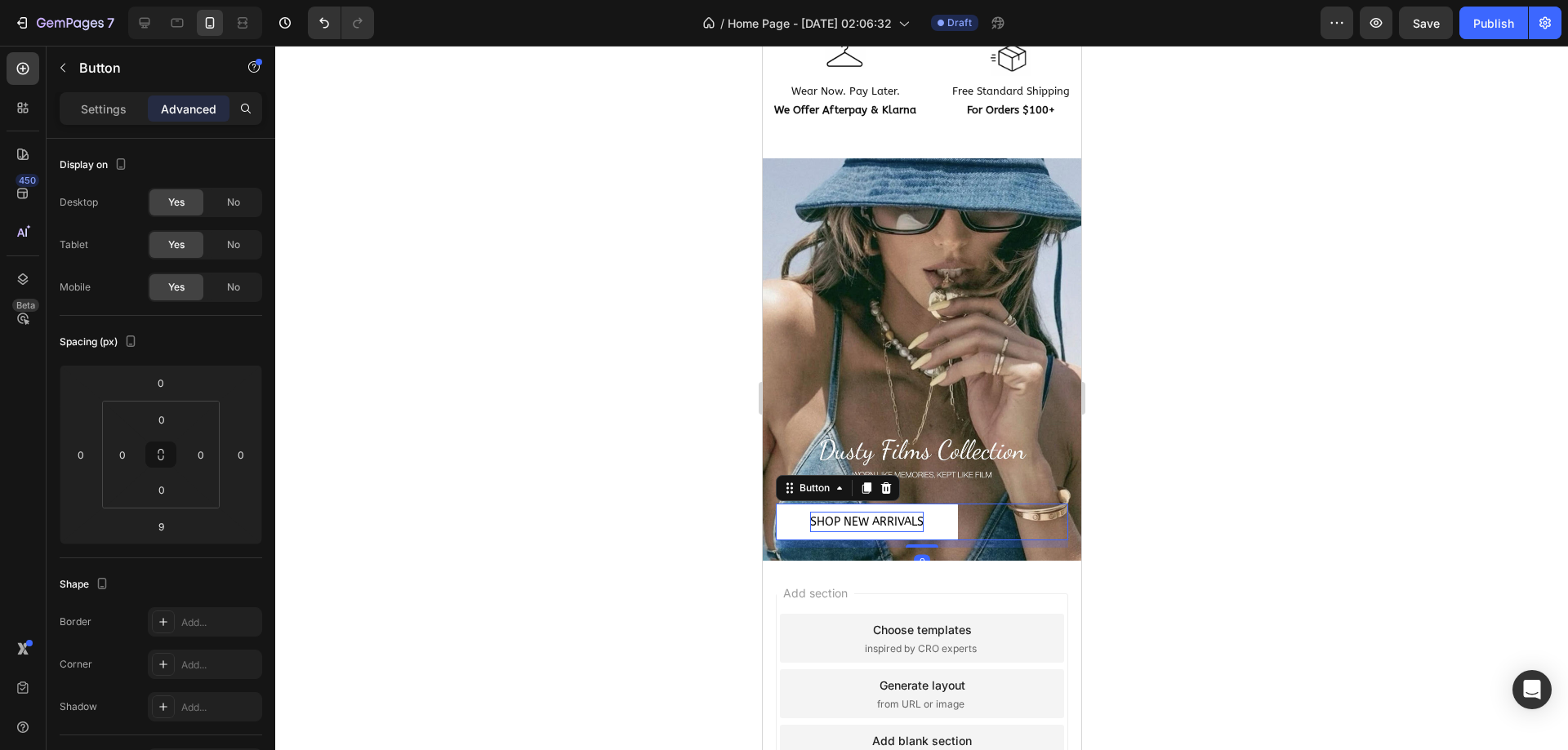
drag, startPoint x: 509, startPoint y: 444, endPoint x: 523, endPoint y: 448, distance: 14.6
click at [514, 444] on div at bounding box center [921, 397] width 1293 height 704
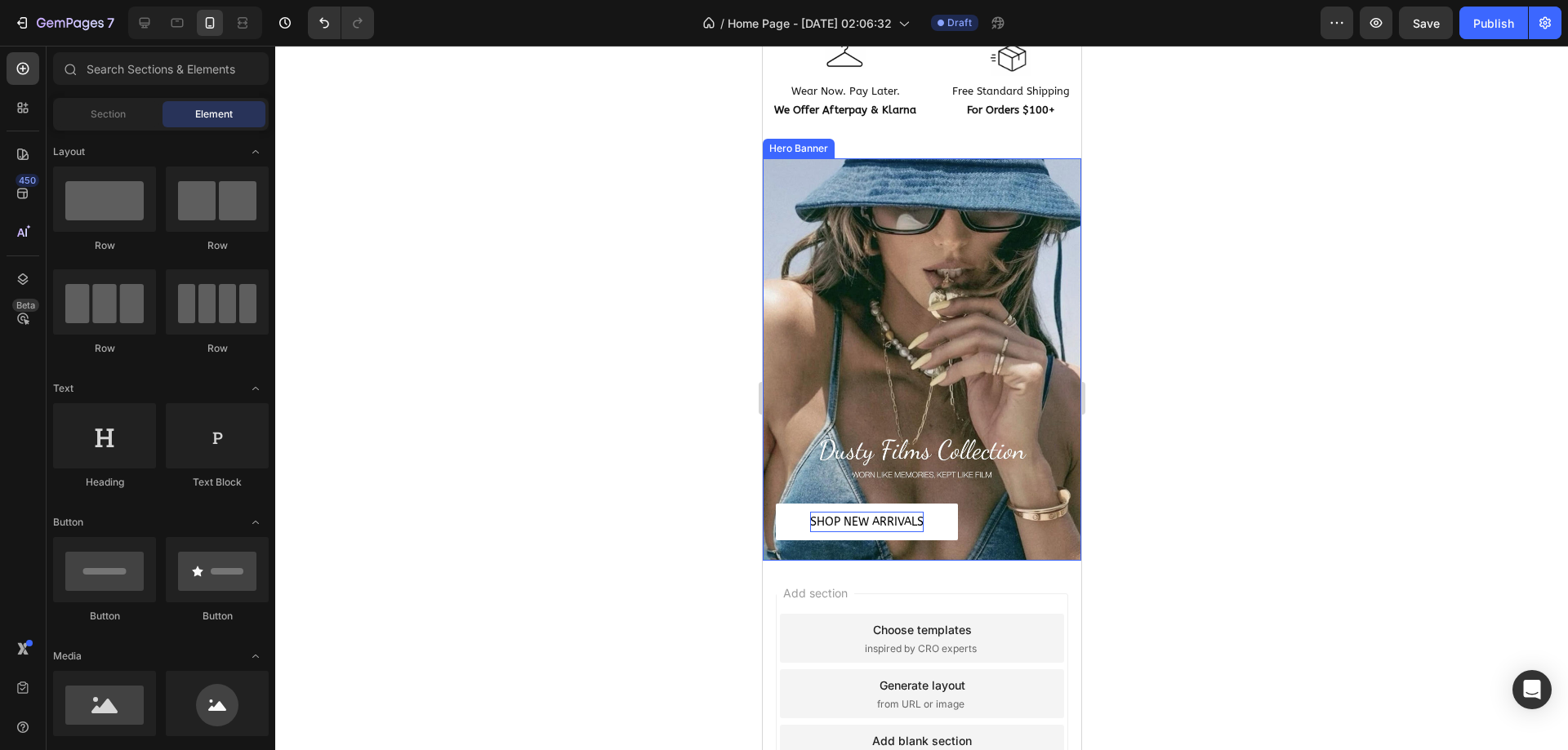
click at [865, 282] on div "Background Image" at bounding box center [921, 359] width 318 height 403
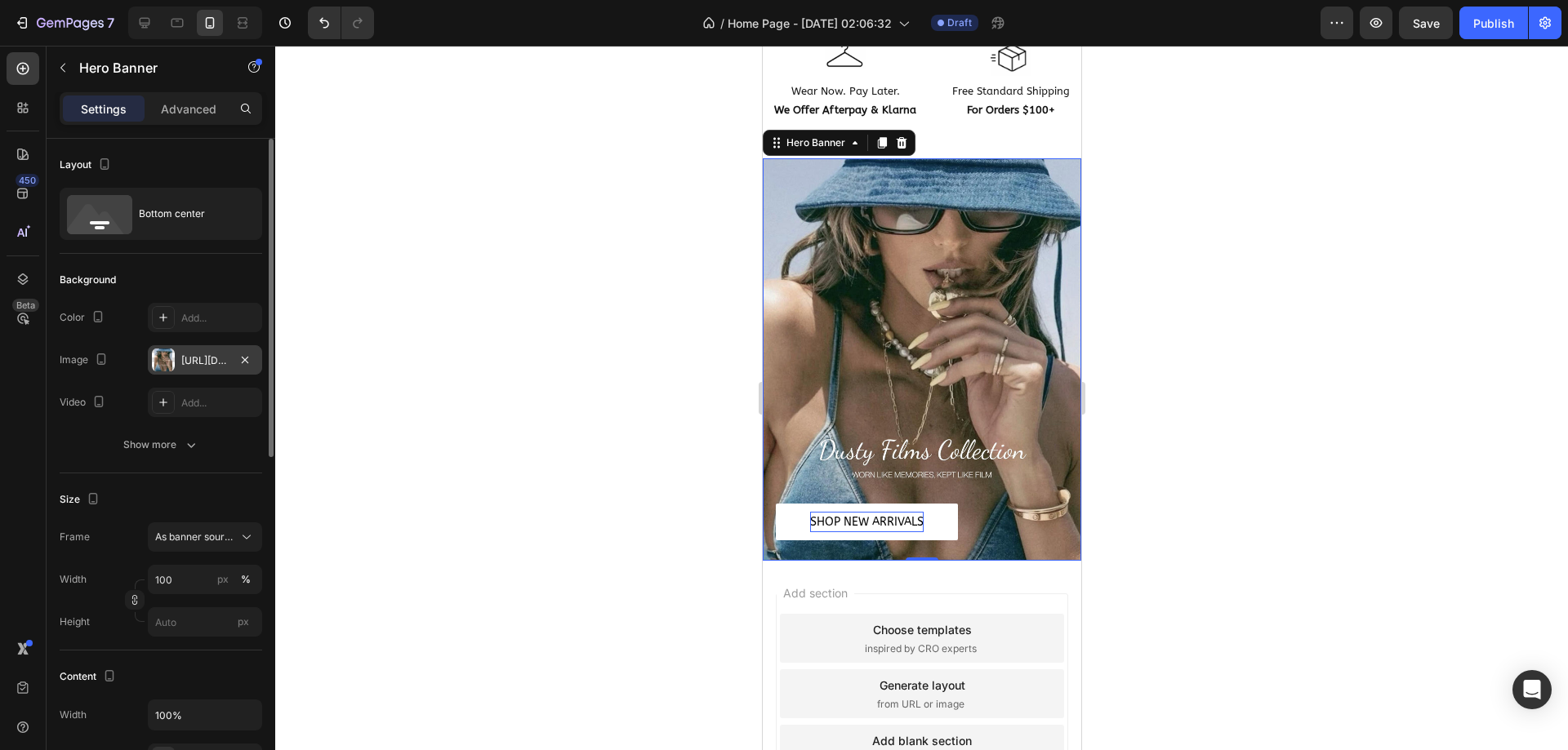
click at [203, 365] on div "[URL][DOMAIN_NAME]" at bounding box center [205, 360] width 47 height 15
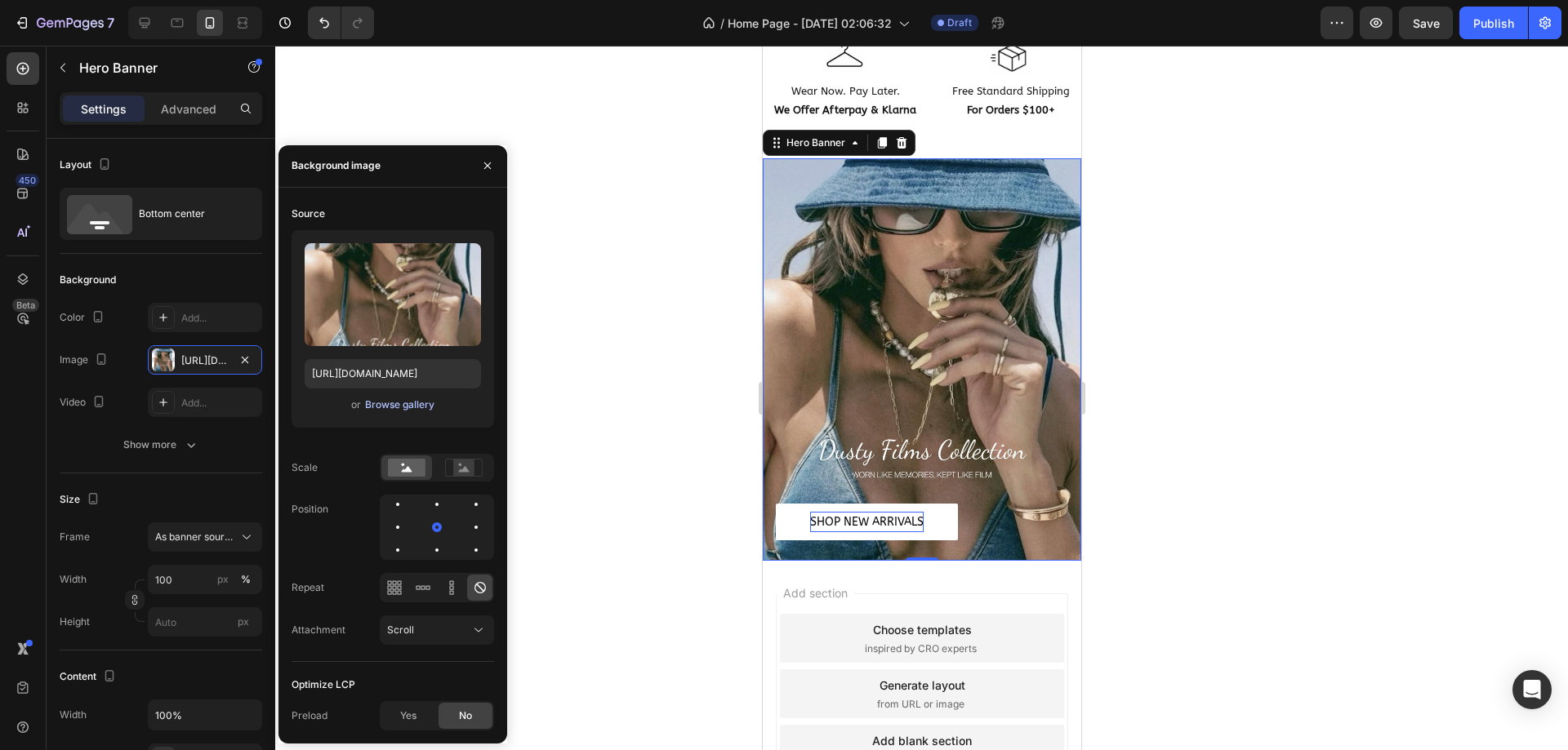
click at [406, 405] on div "Browse gallery" at bounding box center [400, 404] width 69 height 15
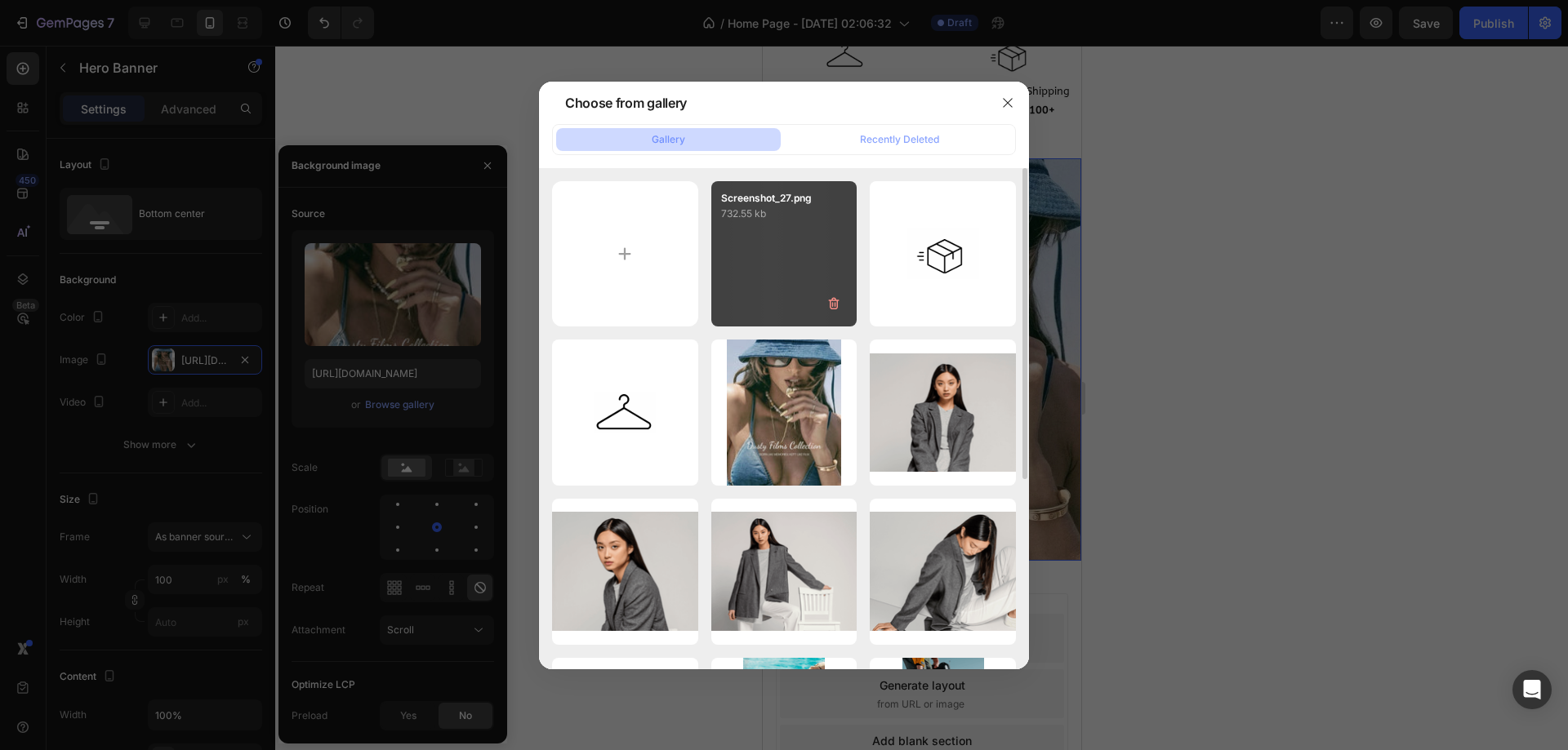
click at [762, 275] on div "Screenshot_27.png 732.55 kb" at bounding box center [784, 255] width 147 height 146
type input "[URL][DOMAIN_NAME]"
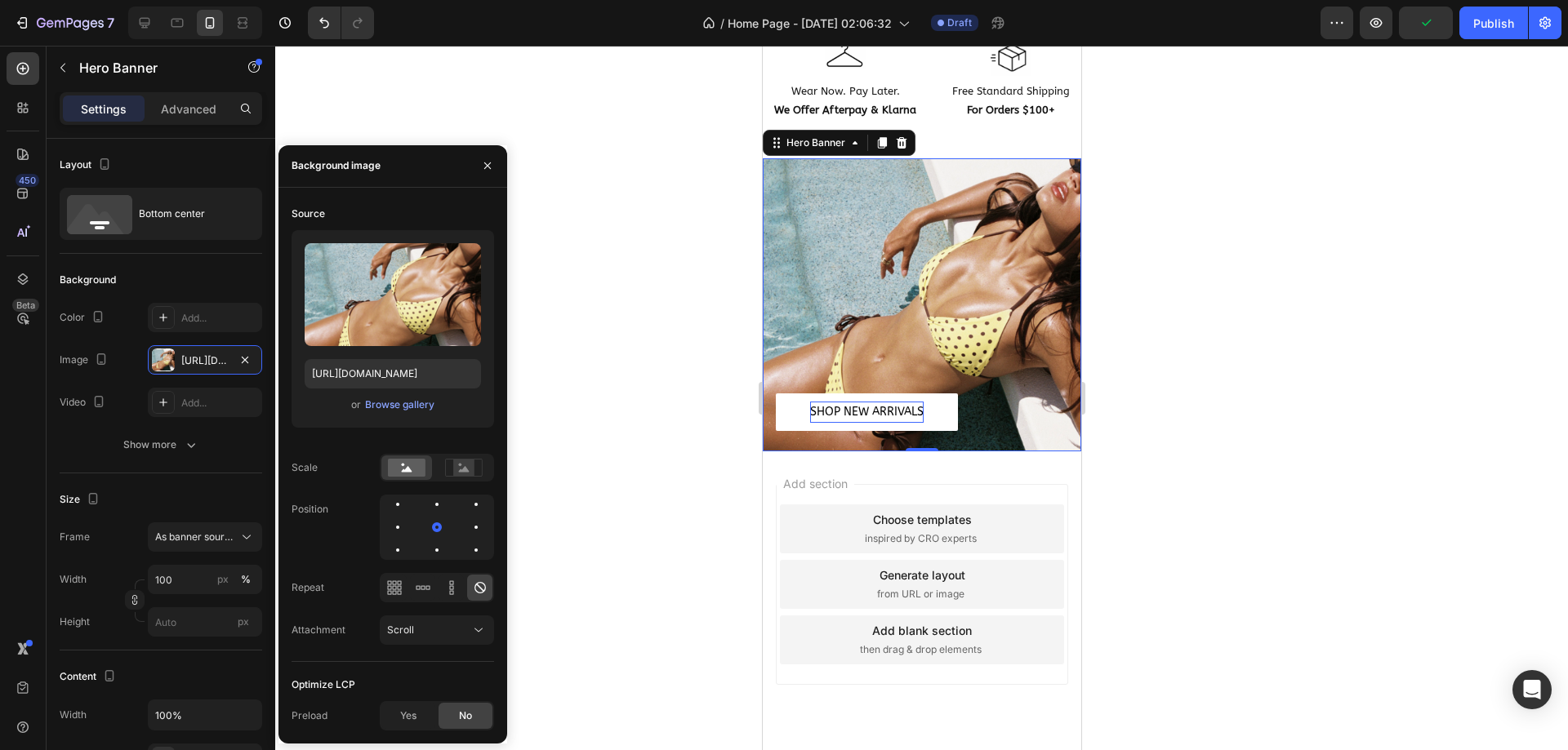
click at [1307, 292] on div at bounding box center [921, 397] width 1293 height 704
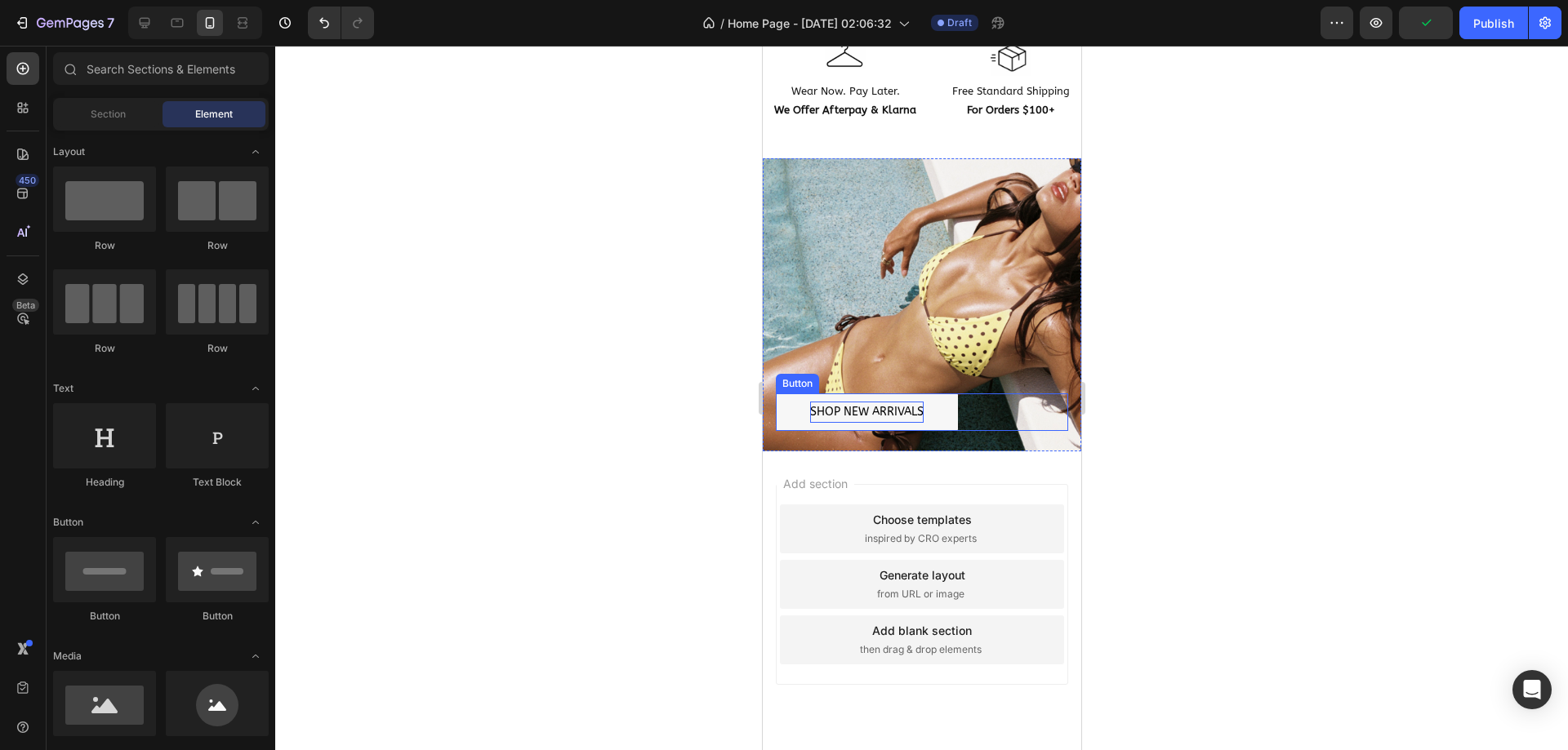
click at [951, 397] on button "SHOP NEW ARRIVALS" at bounding box center [866, 412] width 182 height 37
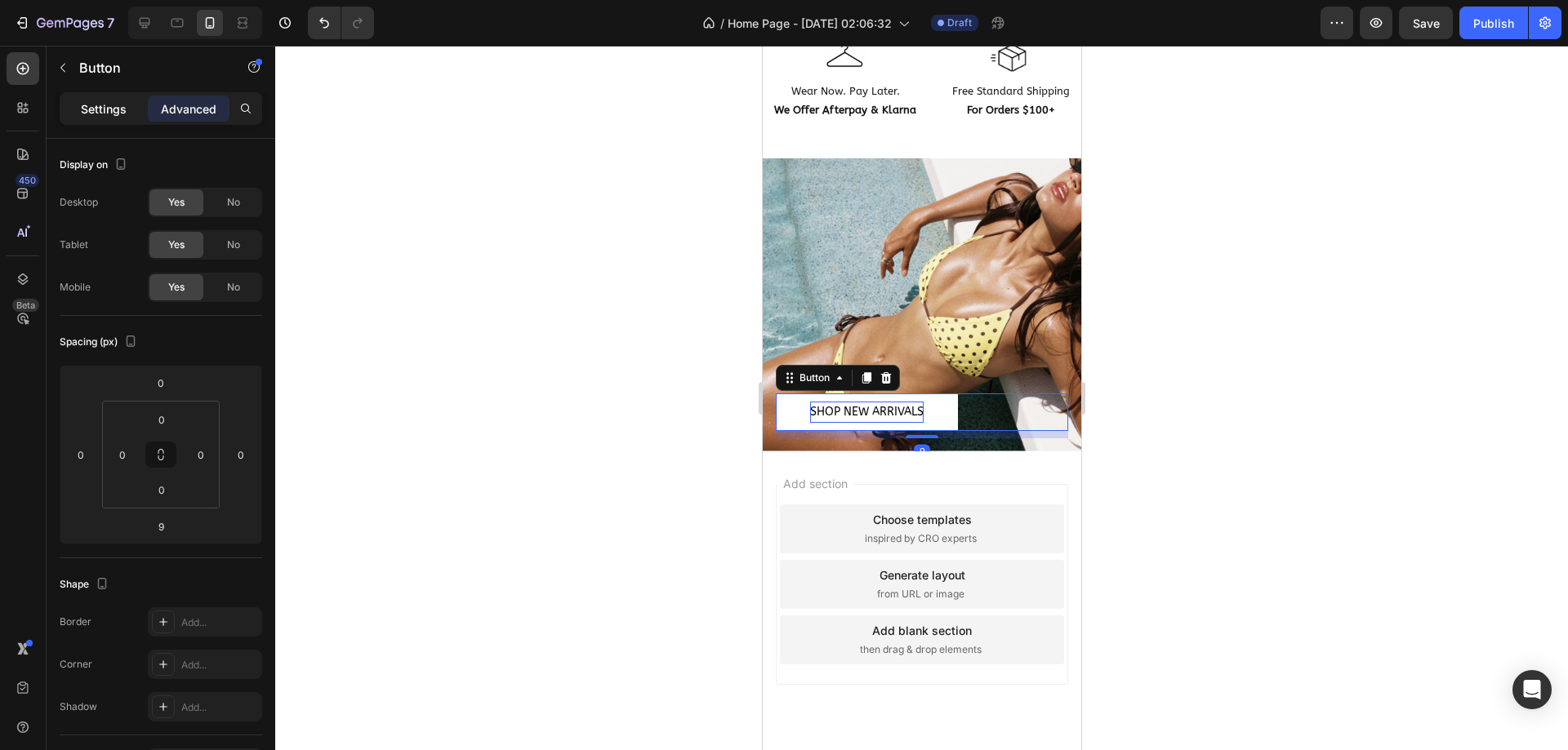
click at [96, 115] on p "Settings" at bounding box center [104, 109] width 46 height 18
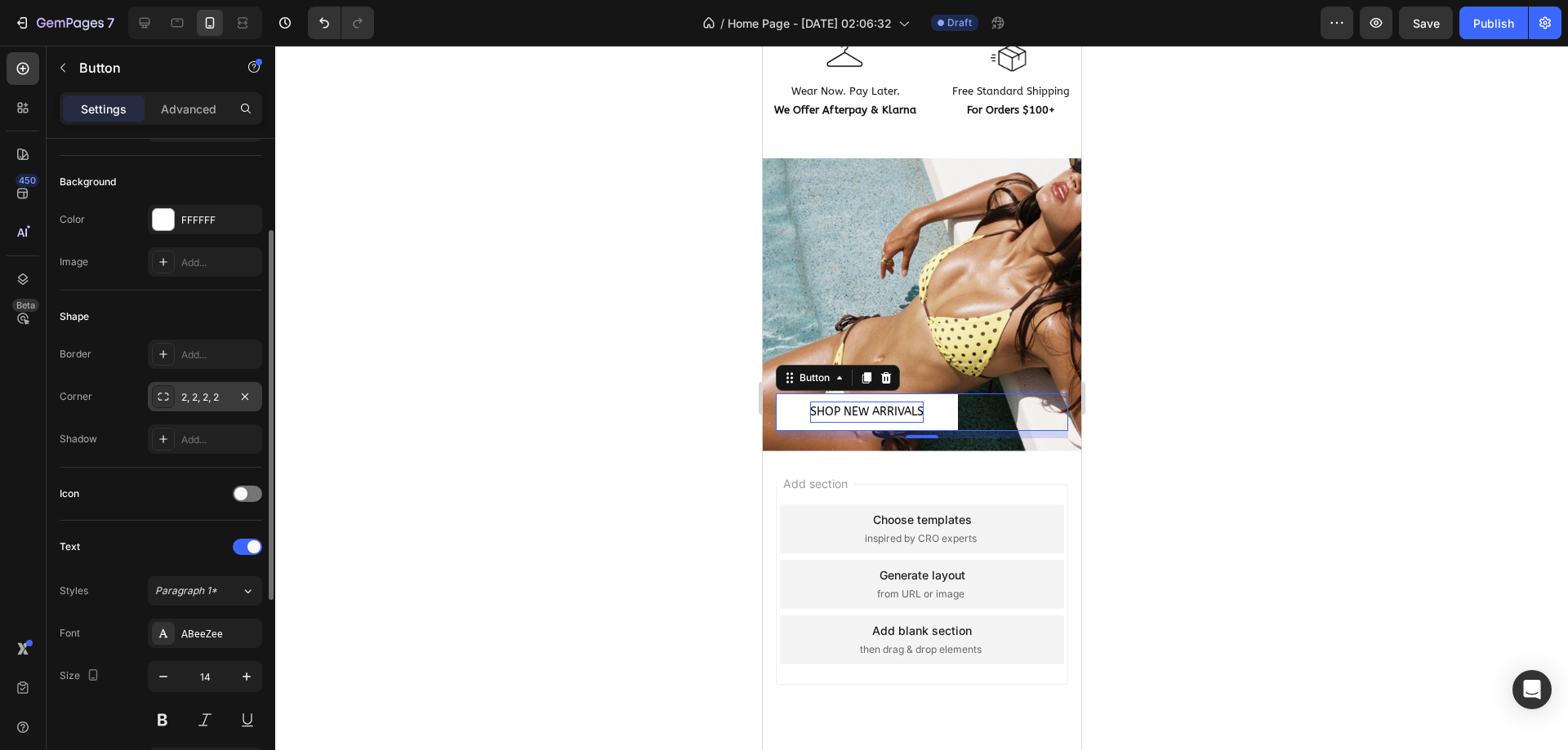
scroll to position [0, 0]
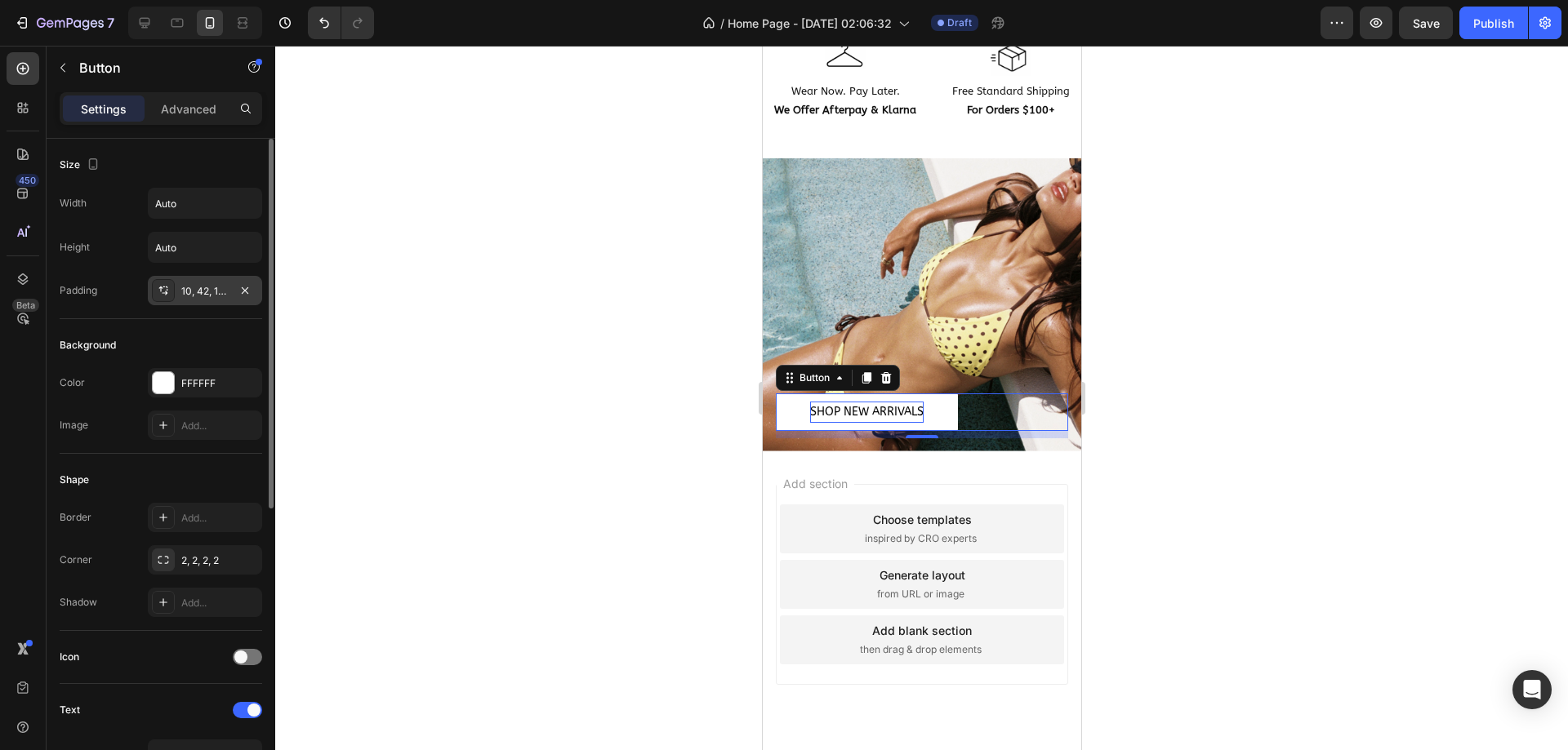
click at [194, 295] on div "10, 42, 10, 42" at bounding box center [205, 291] width 47 height 15
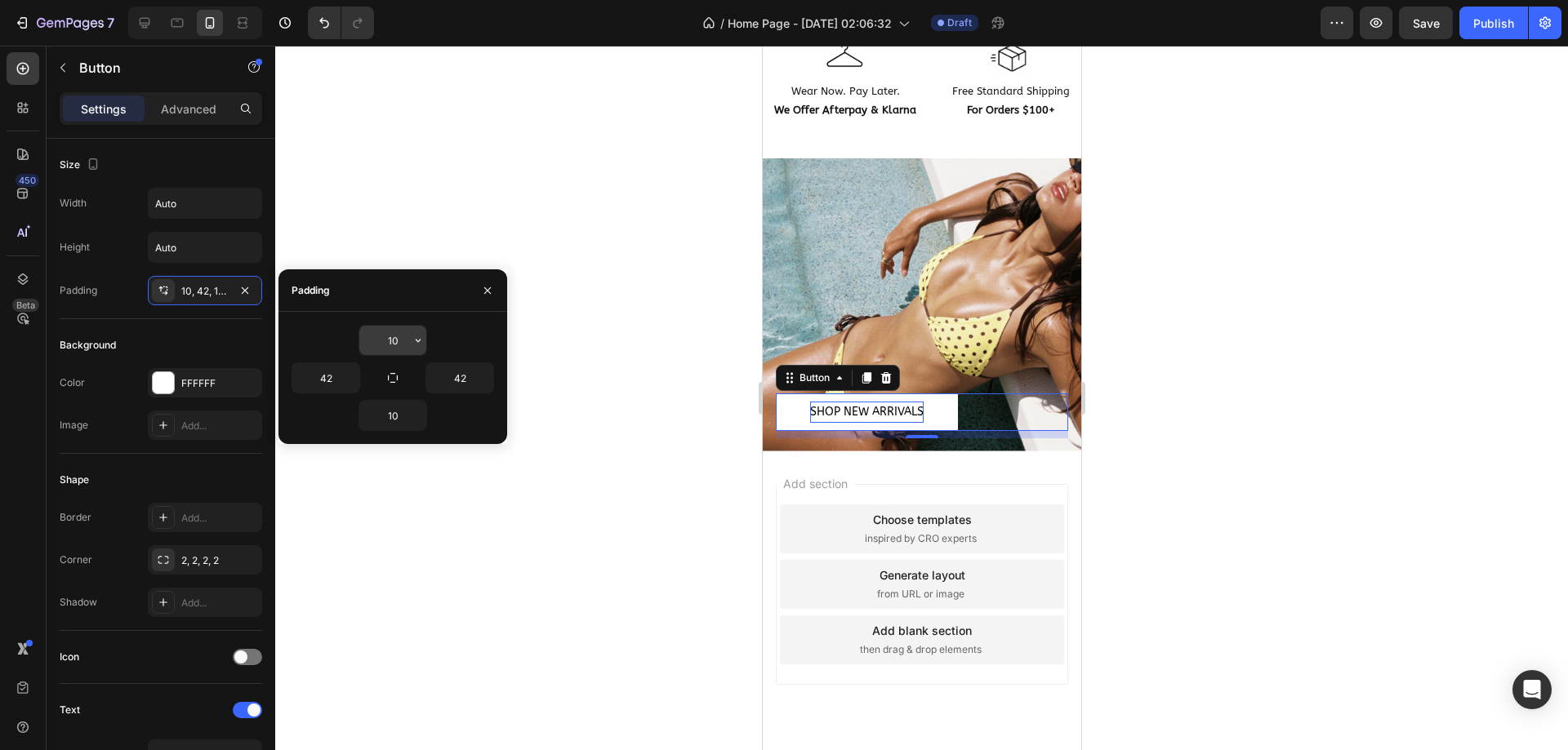
click at [394, 339] on input "10" at bounding box center [393, 340] width 67 height 29
type input "8"
click at [397, 413] on input "10" at bounding box center [393, 415] width 67 height 29
type input "7"
click at [385, 331] on input "8" at bounding box center [393, 340] width 67 height 29
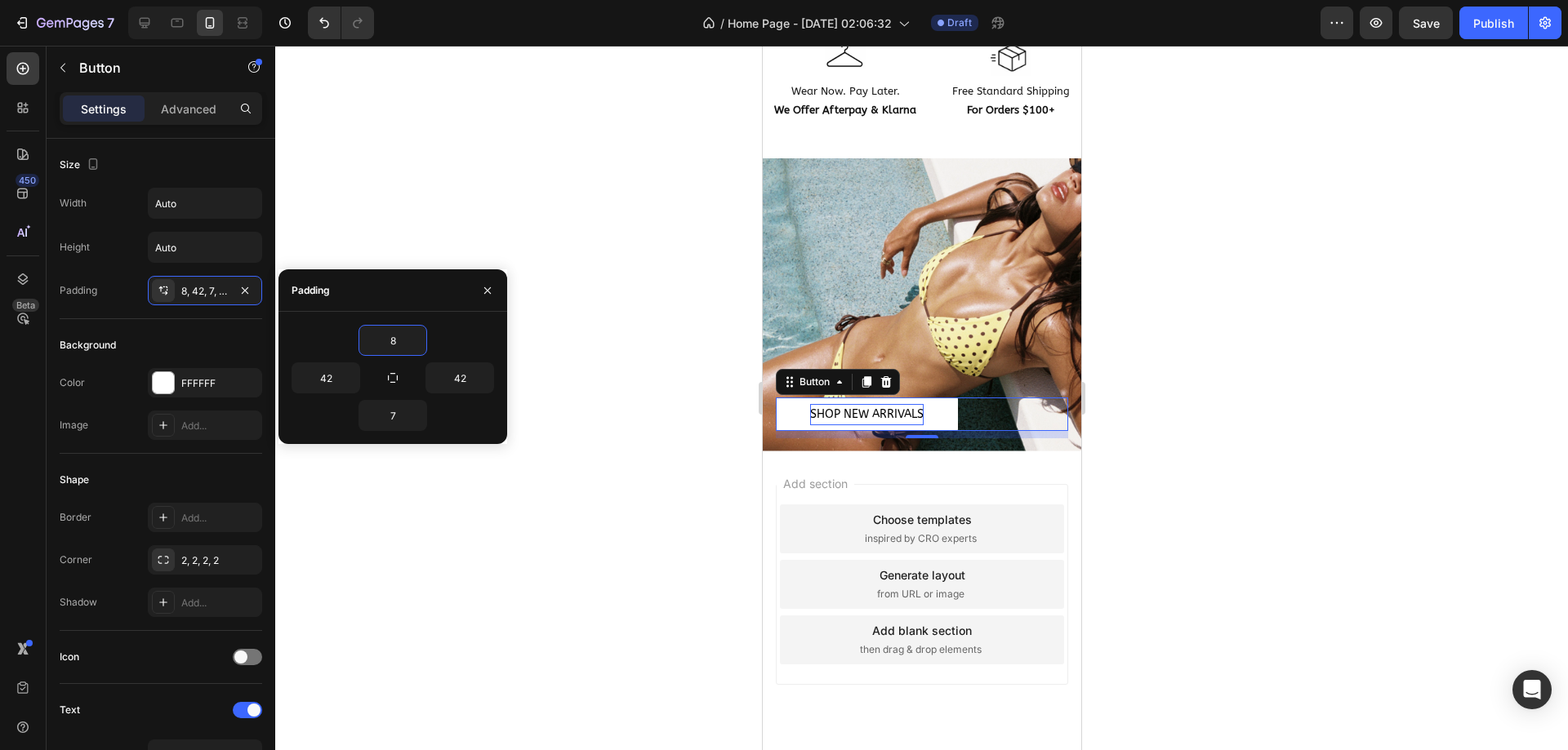
type input "7"
click at [325, 379] on input "42" at bounding box center [325, 378] width 67 height 29
drag, startPoint x: 324, startPoint y: 386, endPoint x: 301, endPoint y: 391, distance: 23.5
click at [301, 391] on input "24" at bounding box center [325, 378] width 67 height 29
type input "36"
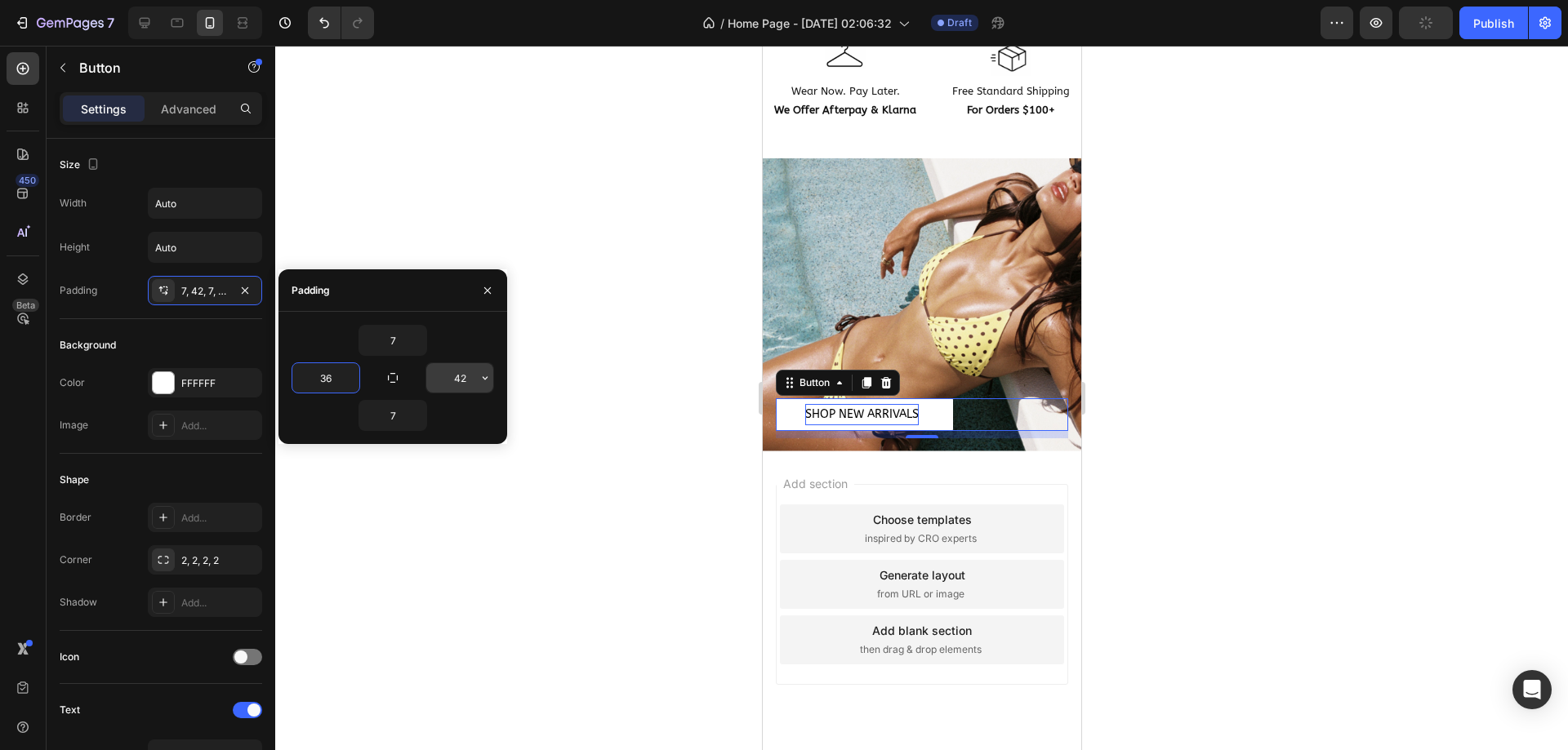
click at [466, 377] on input "42" at bounding box center [459, 378] width 67 height 29
type input "36"
click at [333, 371] on input "36" at bounding box center [325, 378] width 67 height 29
type input "32"
drag, startPoint x: 460, startPoint y: 375, endPoint x: 467, endPoint y: 396, distance: 22.1
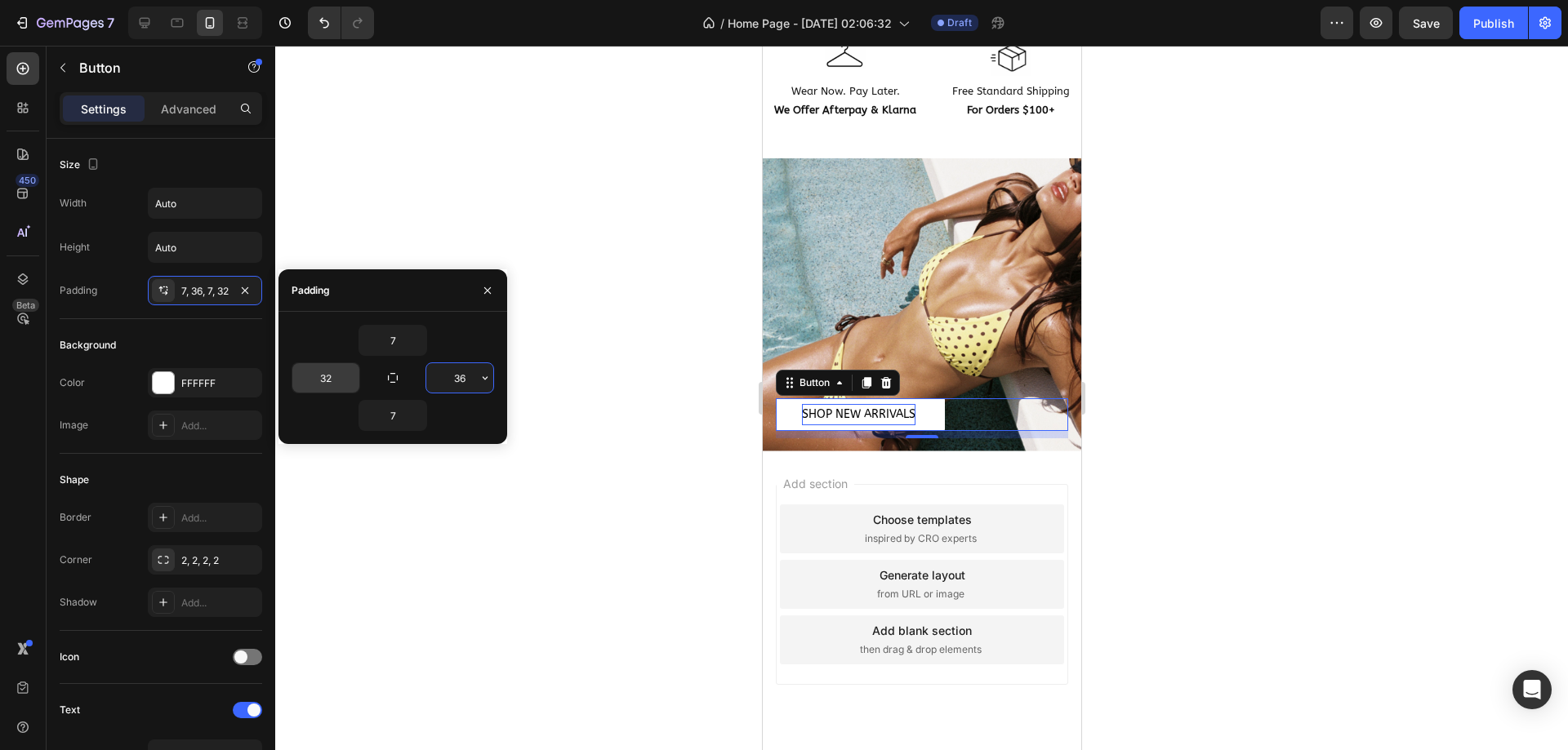
click at [460, 374] on input "36" at bounding box center [459, 378] width 67 height 29
type input "32"
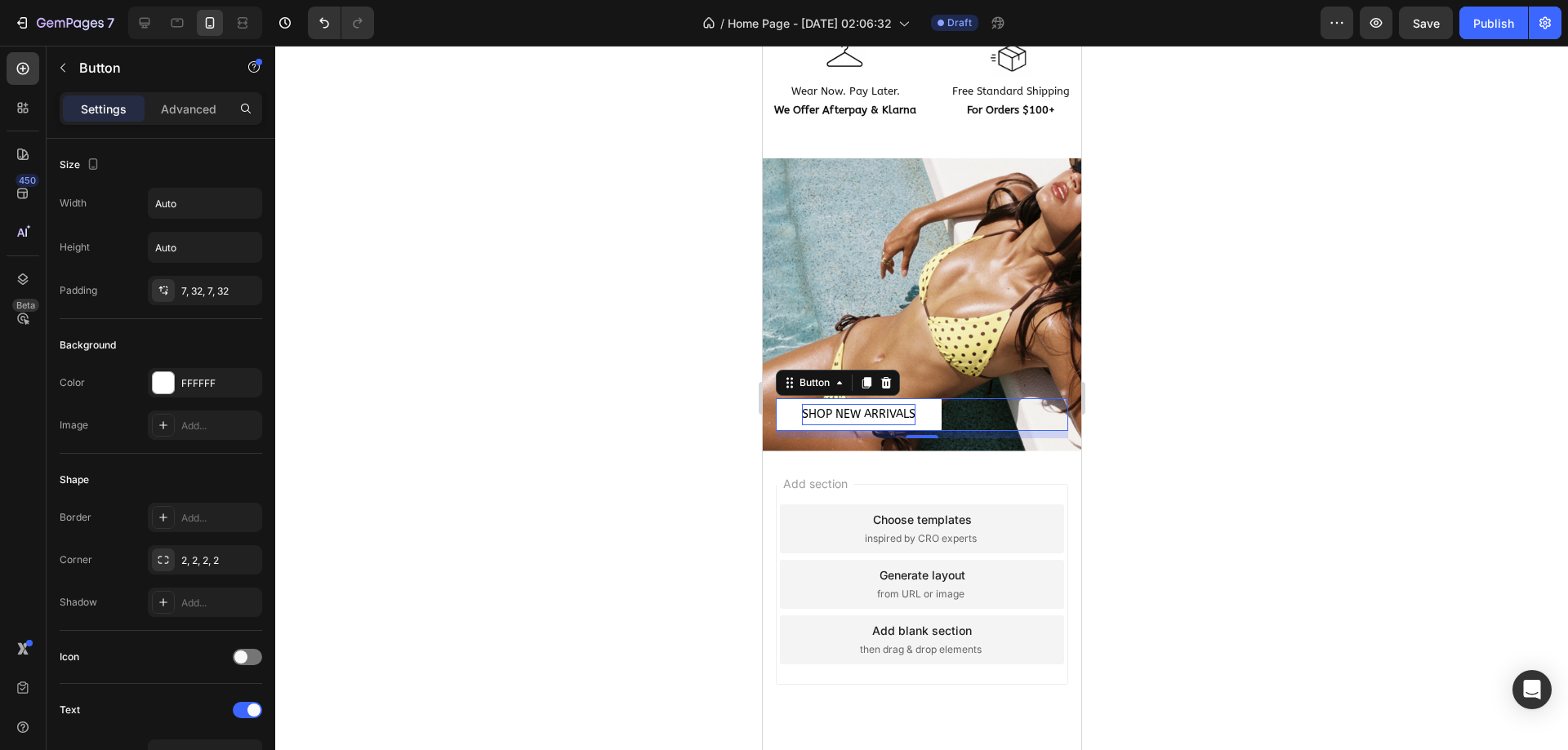
click at [545, 497] on div at bounding box center [921, 397] width 1293 height 704
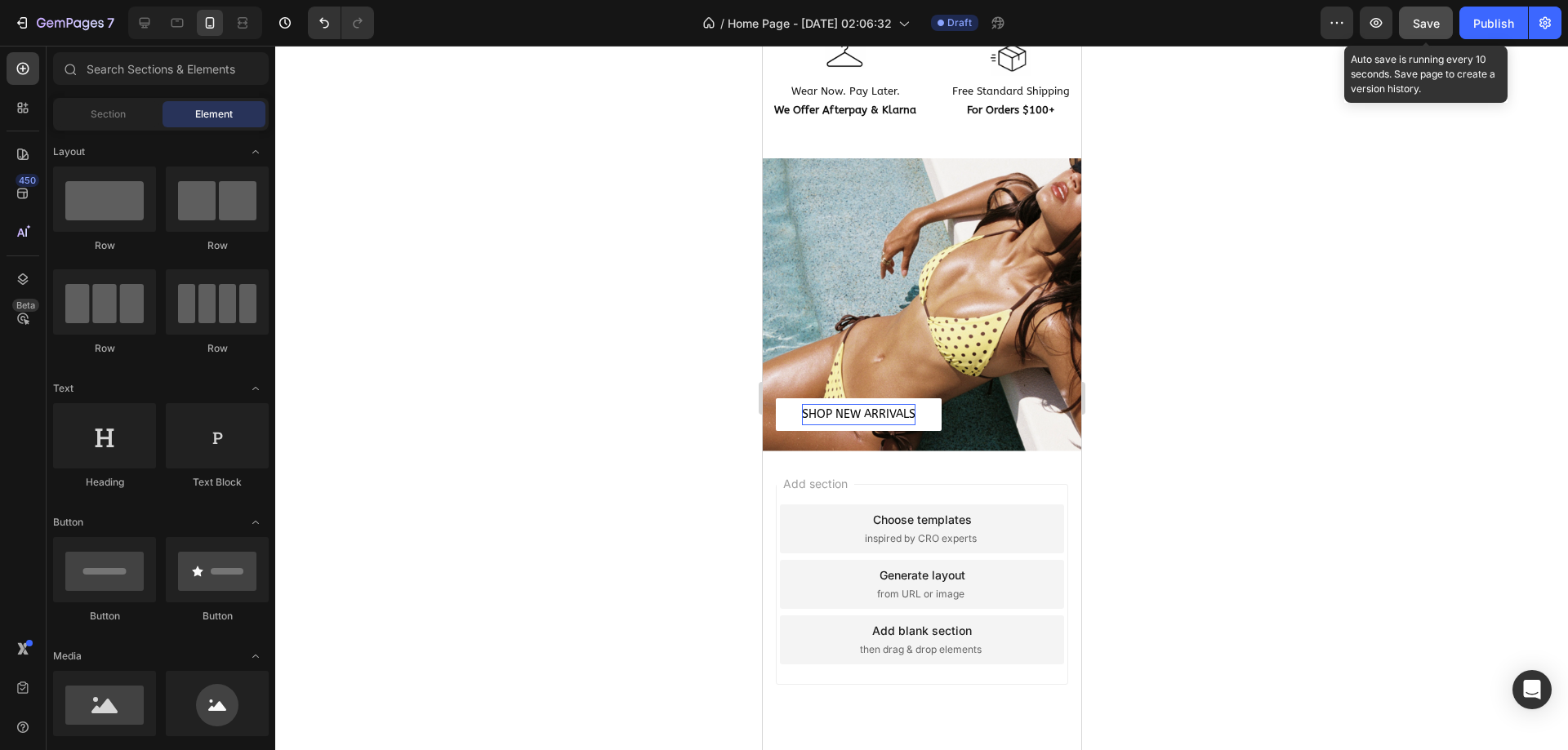
click at [1417, 22] on span "Save" at bounding box center [1426, 23] width 27 height 14
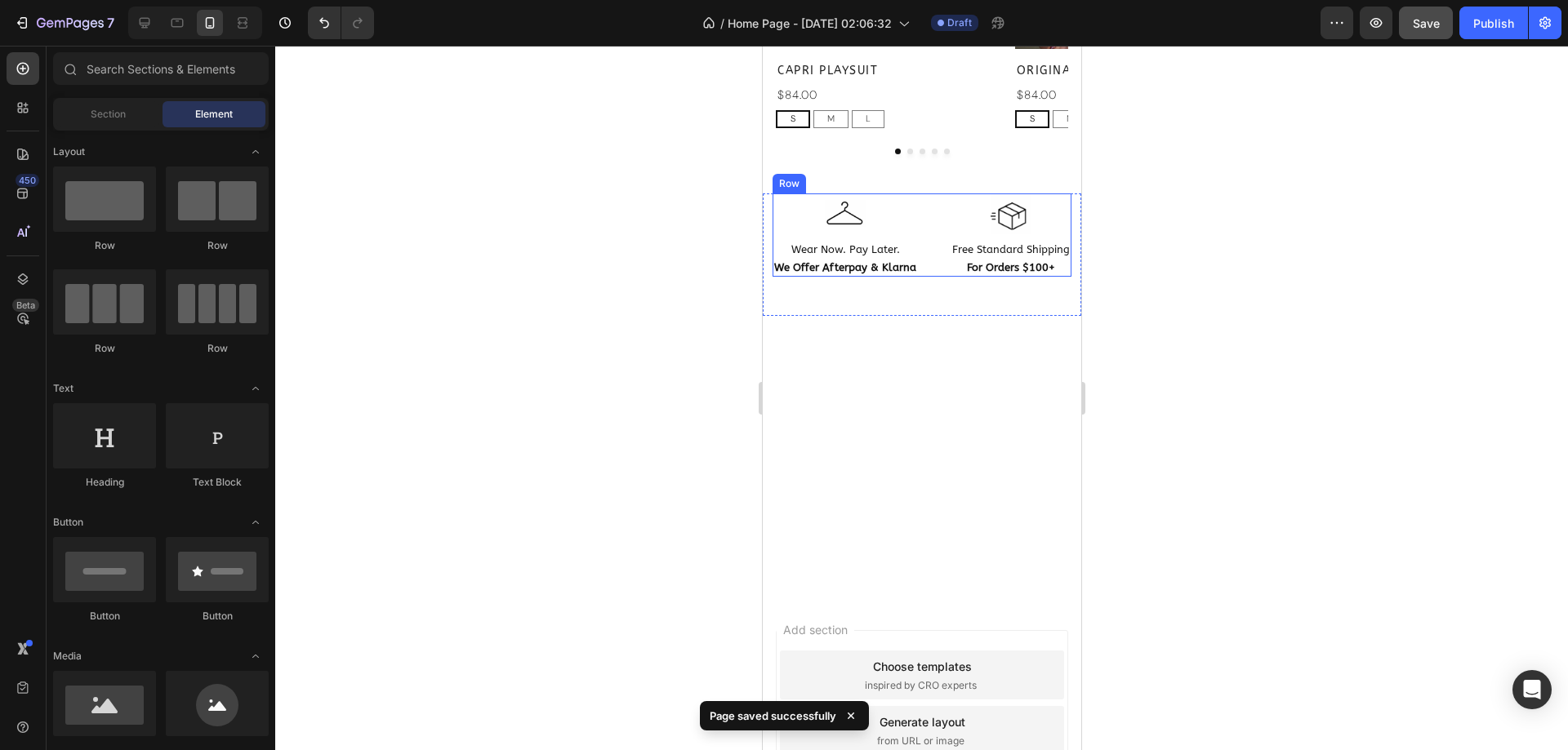
scroll to position [644, 0]
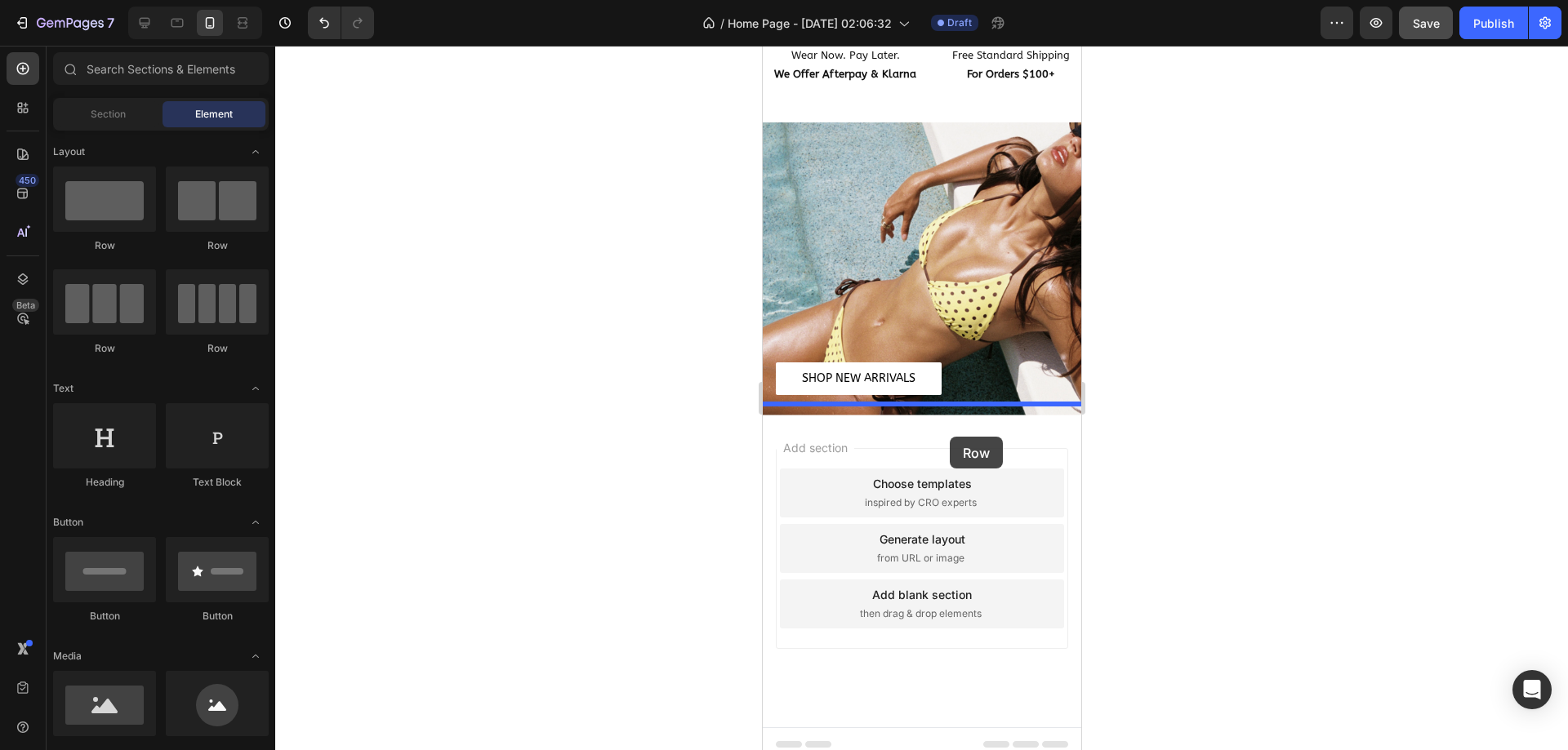
drag, startPoint x: 1198, startPoint y: 375, endPoint x: 948, endPoint y: 432, distance: 256.4
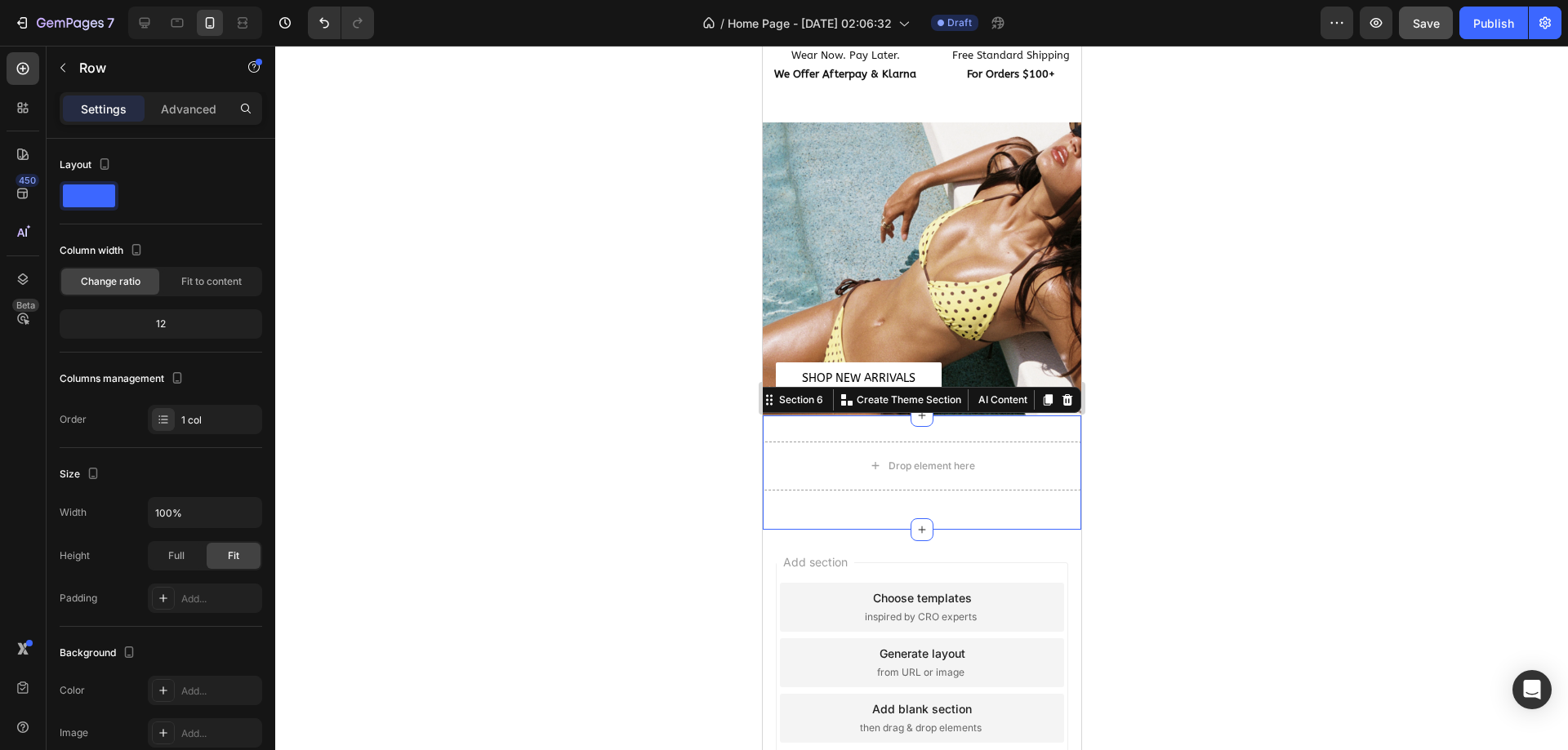
click at [1006, 418] on div "Drop element here Row Section 6 You can create reusable sections Create Theme S…" at bounding box center [921, 472] width 318 height 114
drag, startPoint x: 199, startPoint y: 105, endPoint x: 206, endPoint y: 146, distance: 41.6
click at [197, 105] on p "Advanced" at bounding box center [189, 109] width 56 height 18
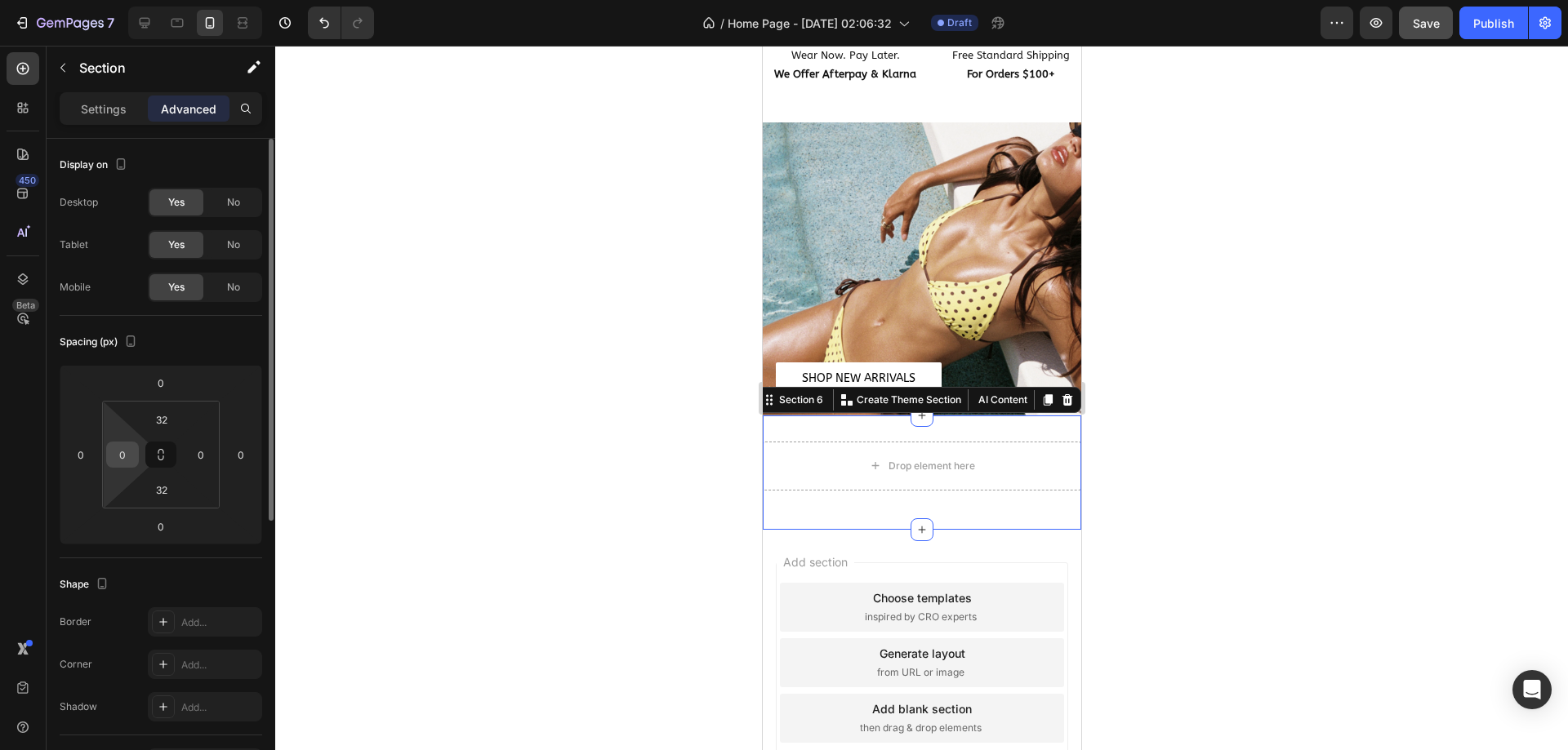
click at [126, 454] on input "0" at bounding box center [122, 454] width 24 height 24
type input "16"
click at [191, 455] on input "0" at bounding box center [200, 454] width 24 height 24
type input "16"
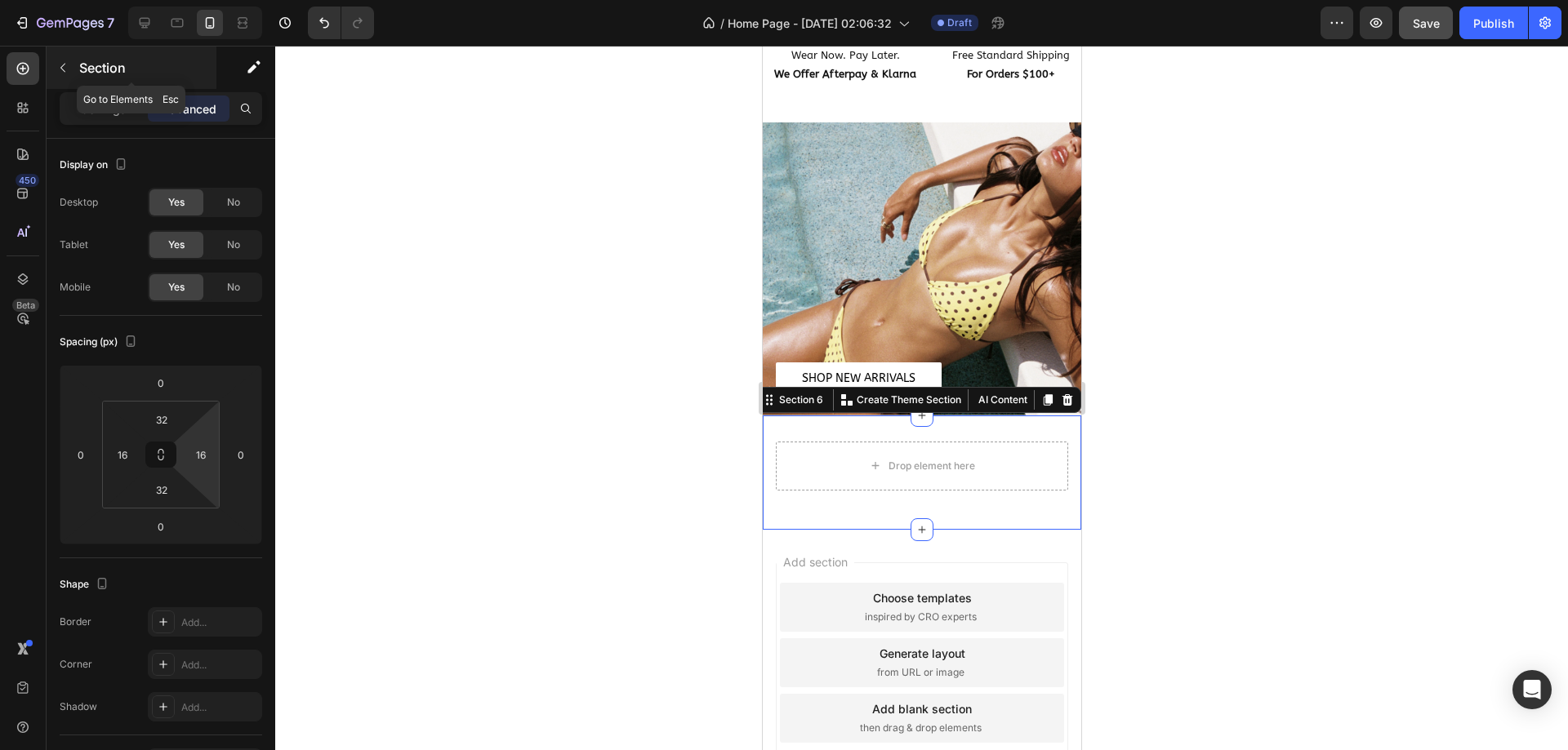
click at [97, 75] on p "Section" at bounding box center [146, 67] width 134 height 20
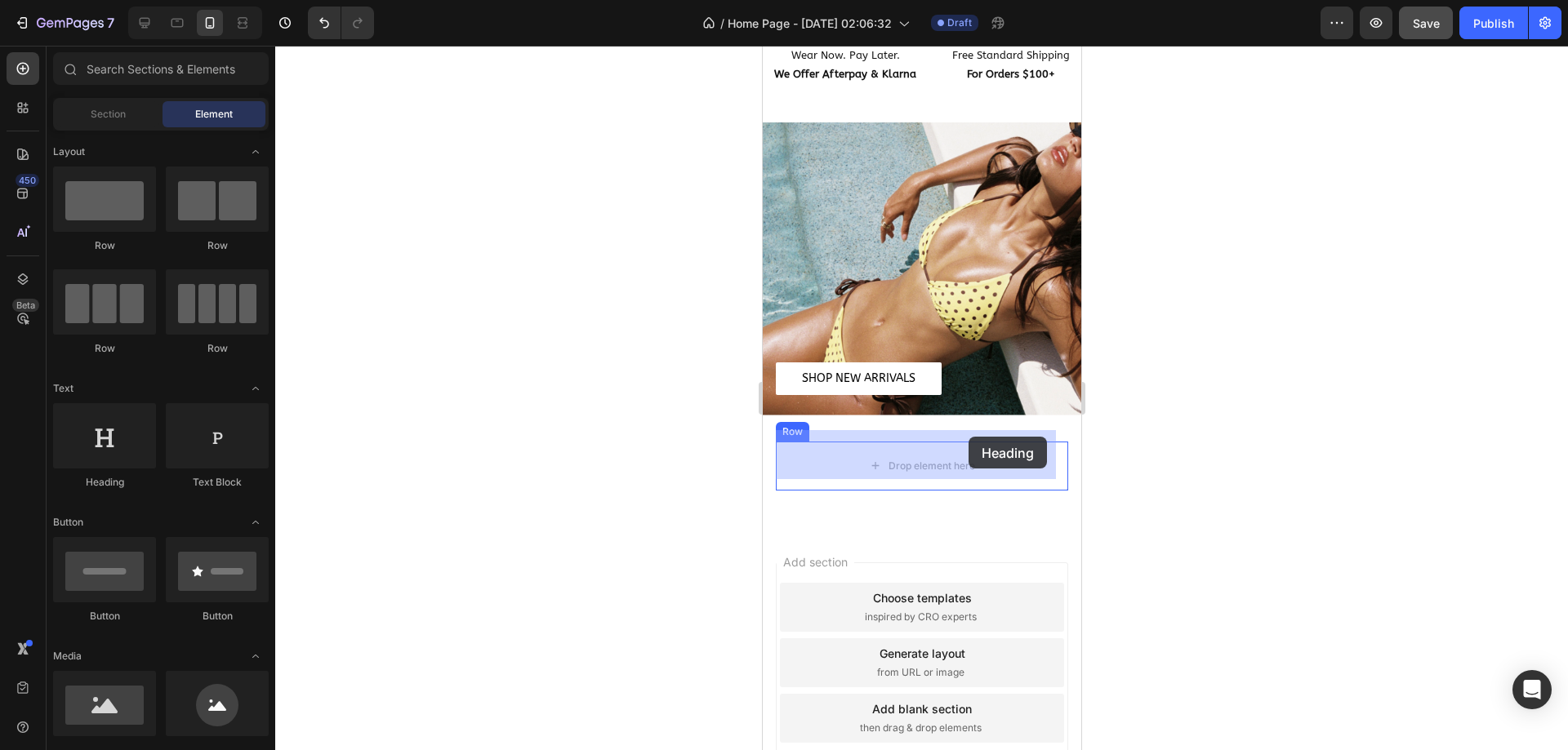
drag, startPoint x: 837, startPoint y: 522, endPoint x: 965, endPoint y: 437, distance: 153.7
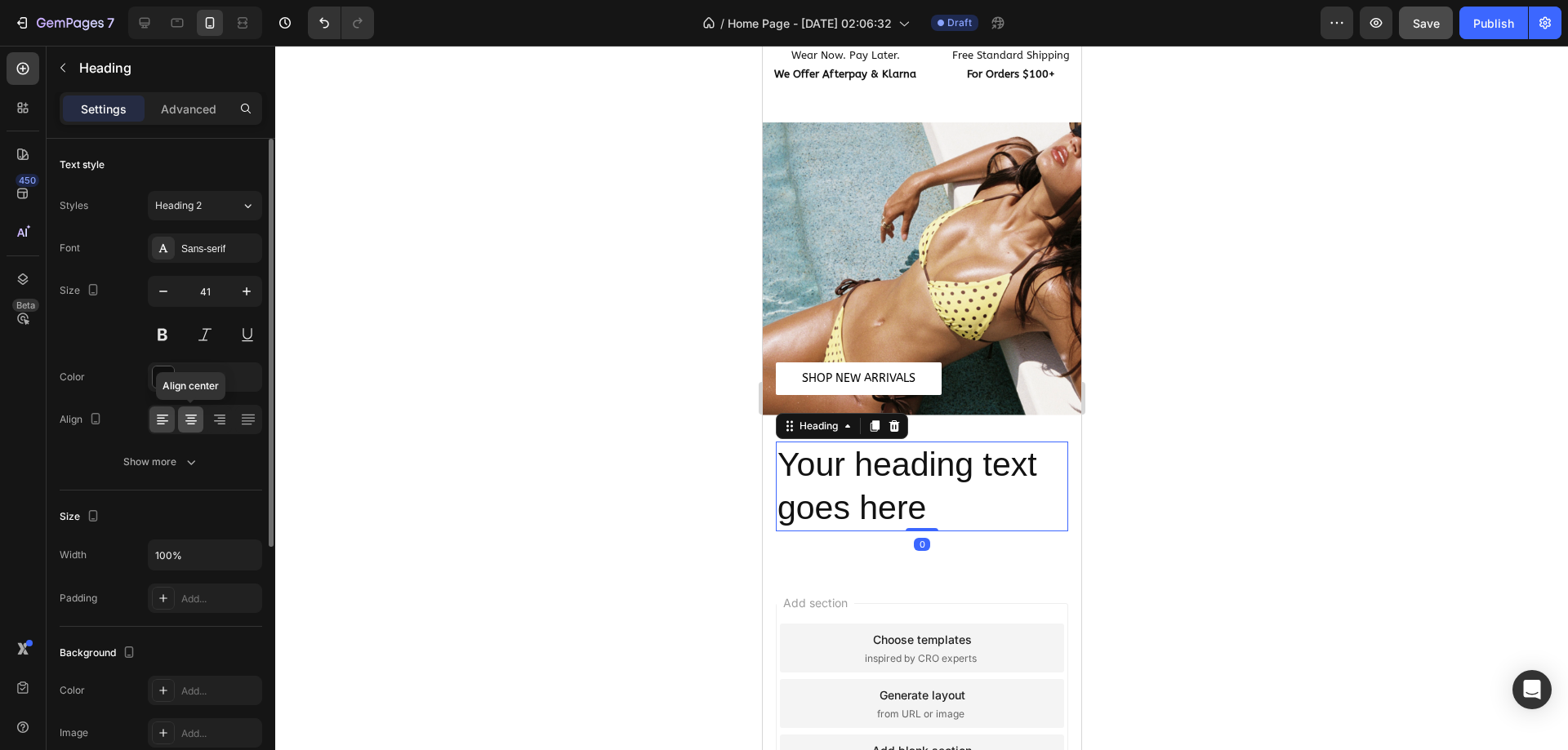
click at [188, 426] on icon at bounding box center [191, 419] width 17 height 17
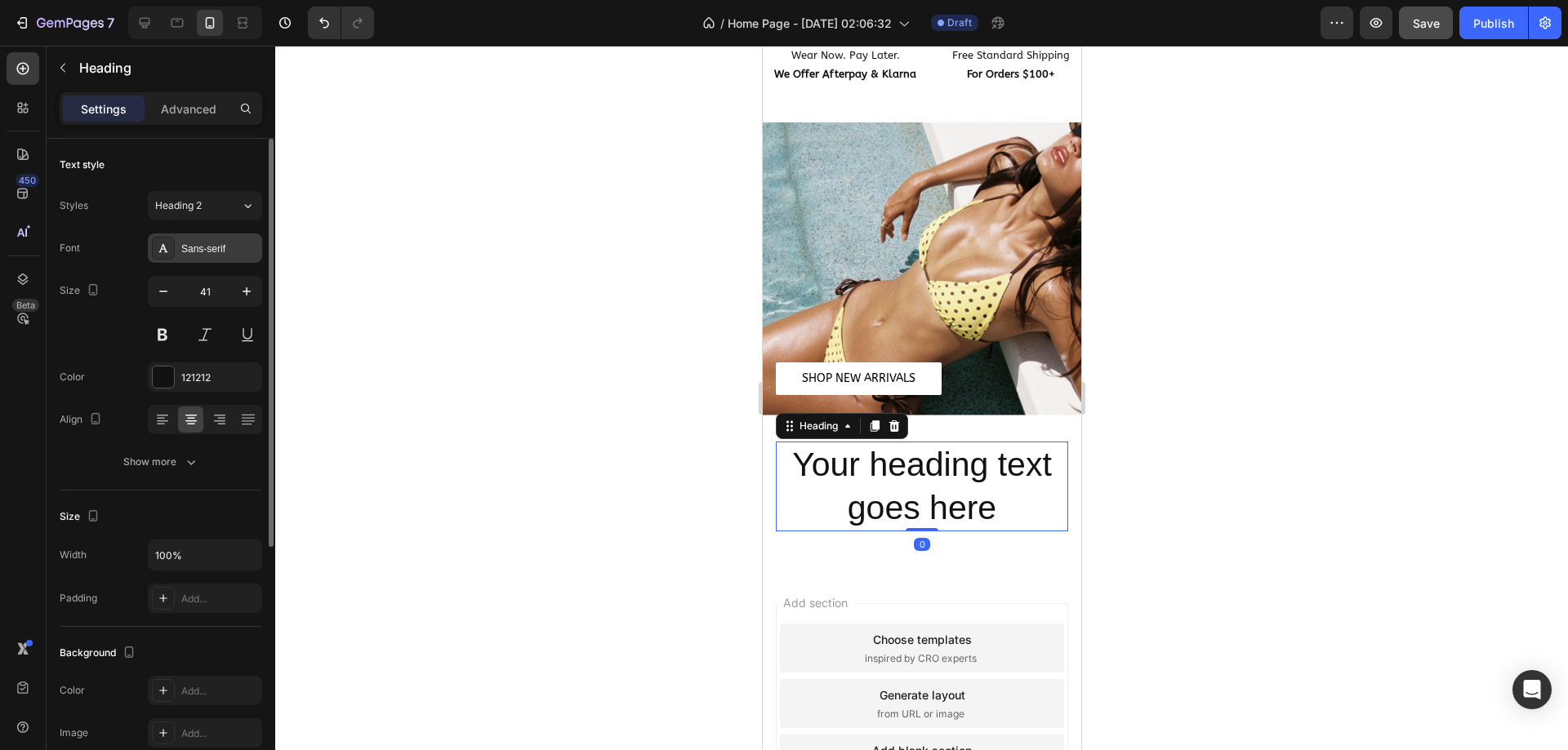
click at [237, 236] on div "Sans-serif" at bounding box center [204, 248] width 114 height 29
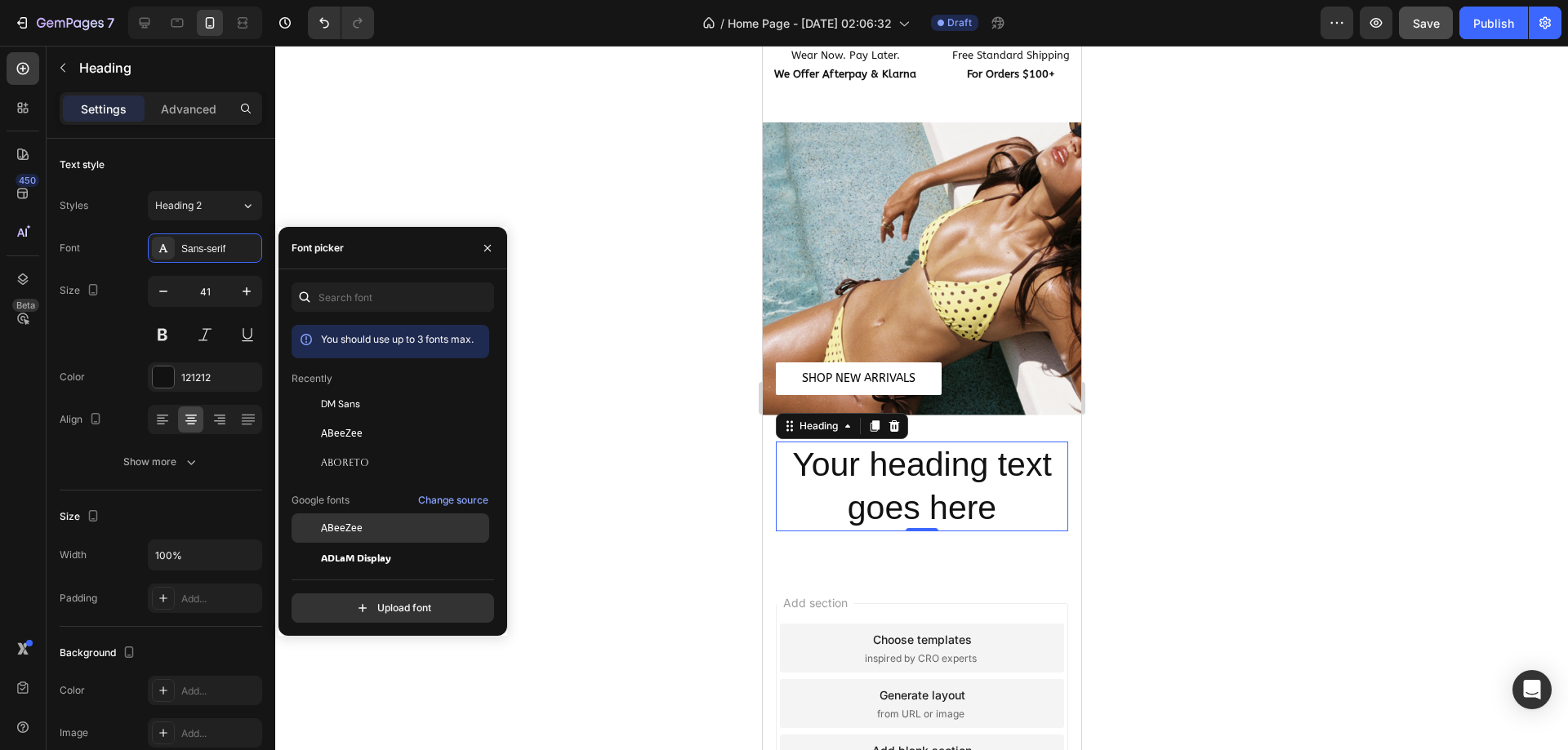
click at [369, 533] on div "ABeeZee" at bounding box center [403, 527] width 165 height 15
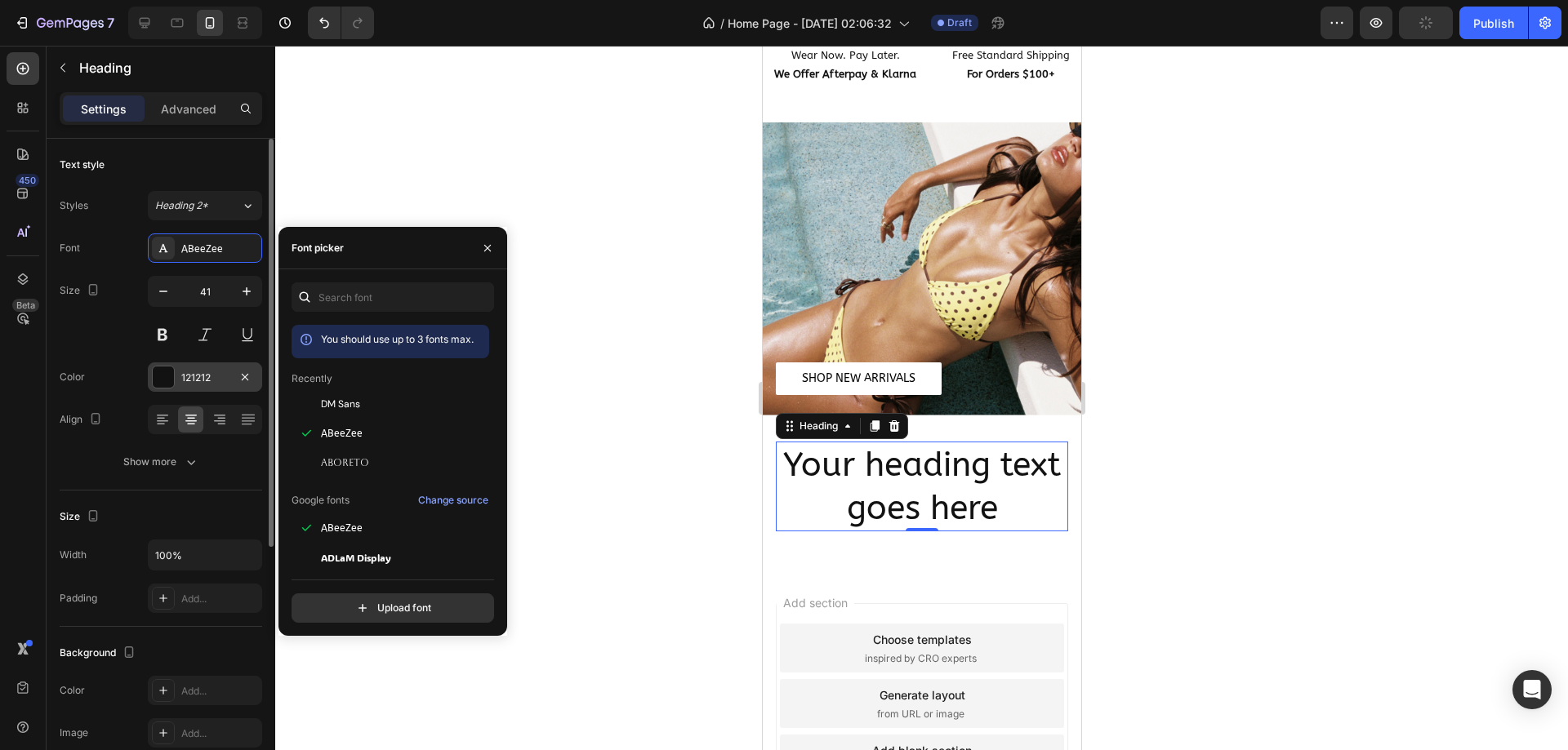
click at [205, 380] on div "121212" at bounding box center [205, 377] width 47 height 15
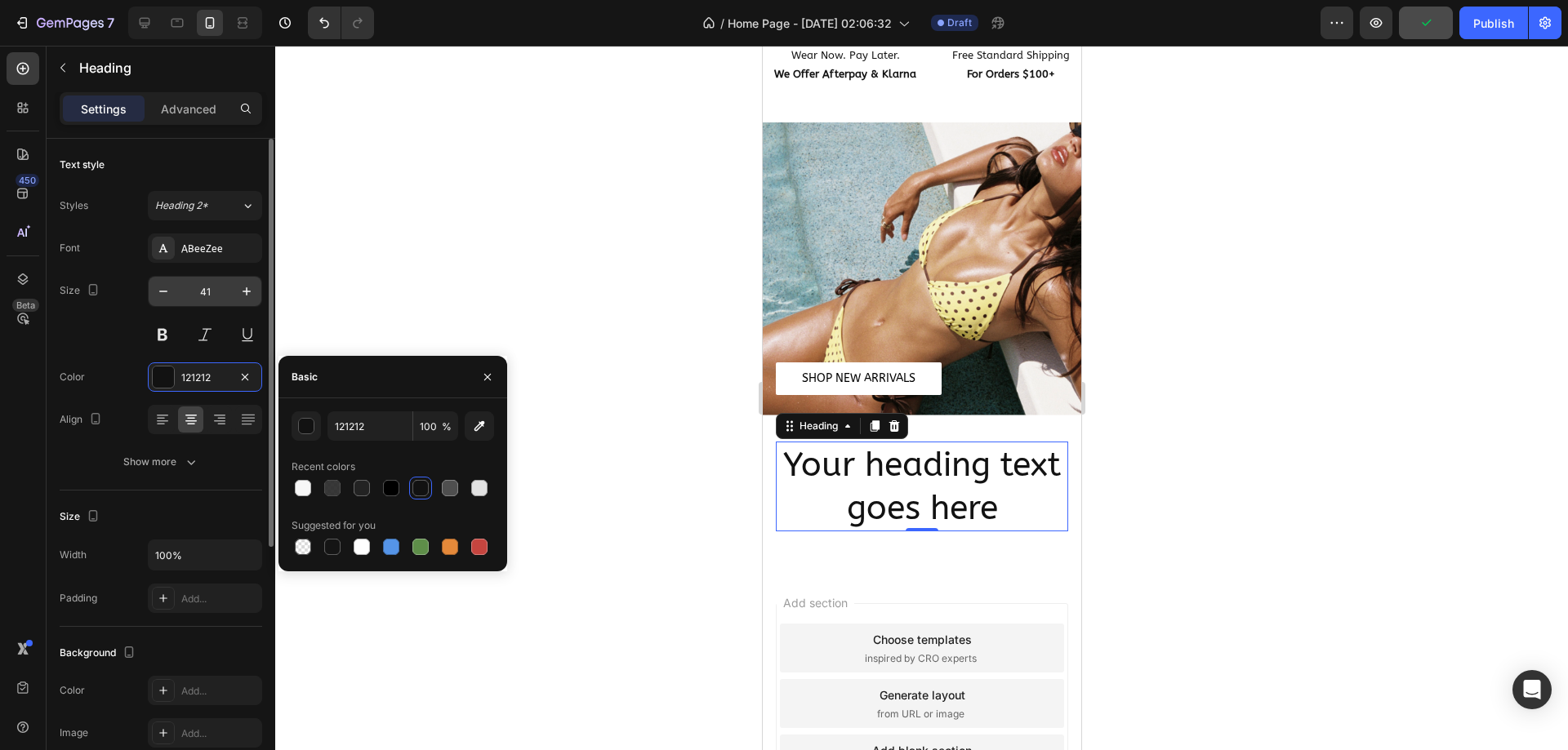
click at [225, 282] on input "41" at bounding box center [204, 291] width 54 height 29
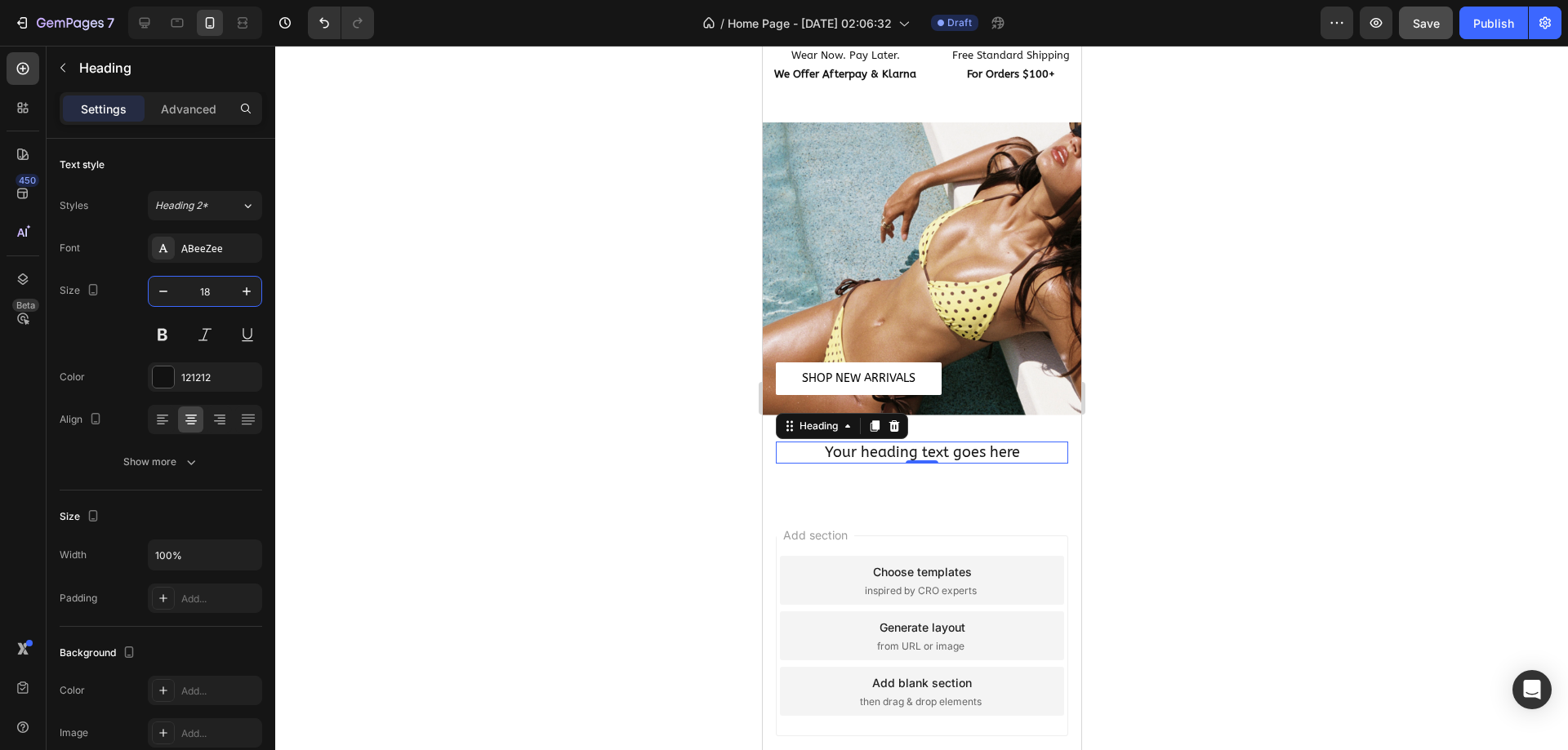
type input "18"
click at [953, 441] on h2 "Your heading text goes here" at bounding box center [920, 452] width 292 height 22
click at [953, 443] on p "Your heading text goes here" at bounding box center [921, 452] width 289 height 19
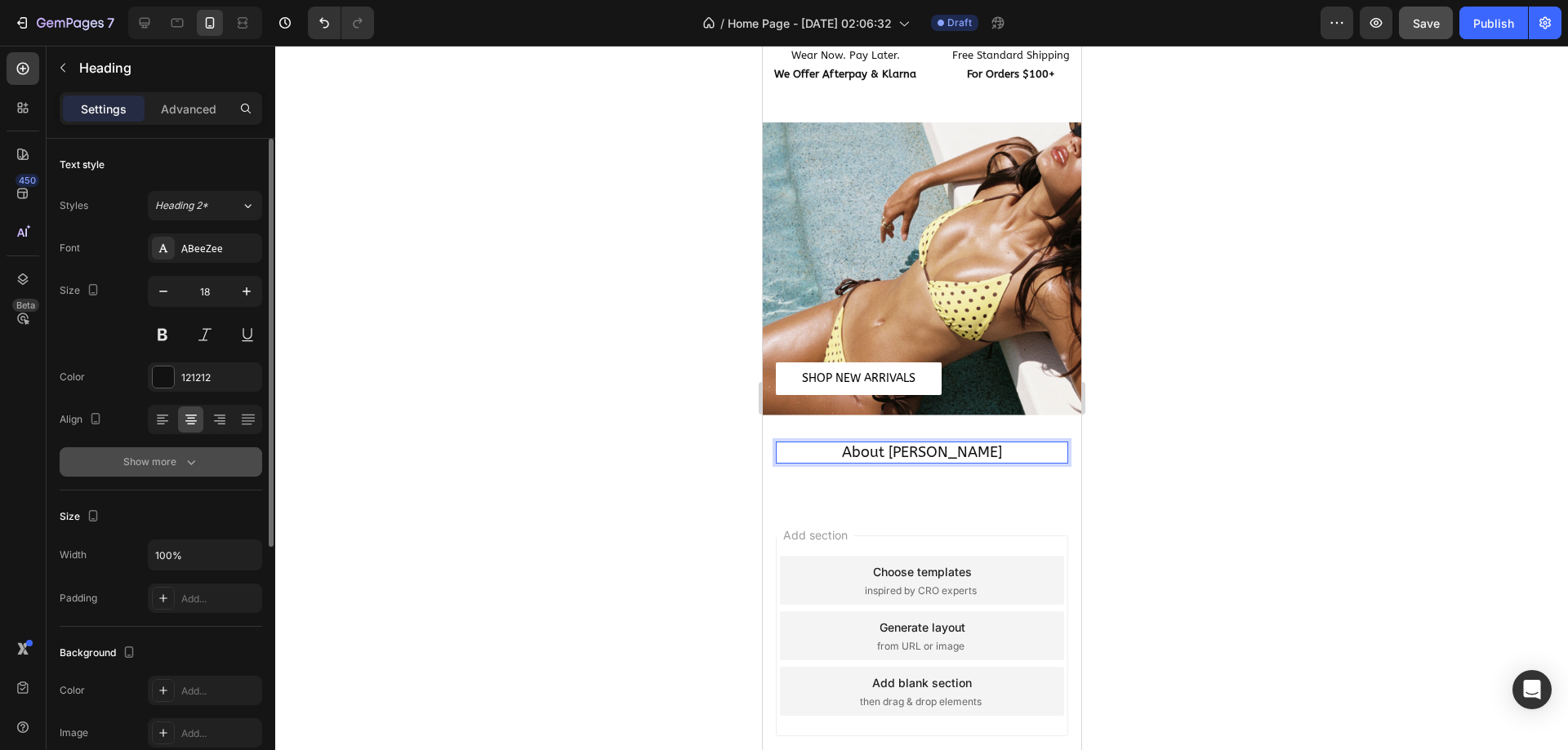
click at [184, 462] on icon "button" at bounding box center [191, 462] width 17 height 17
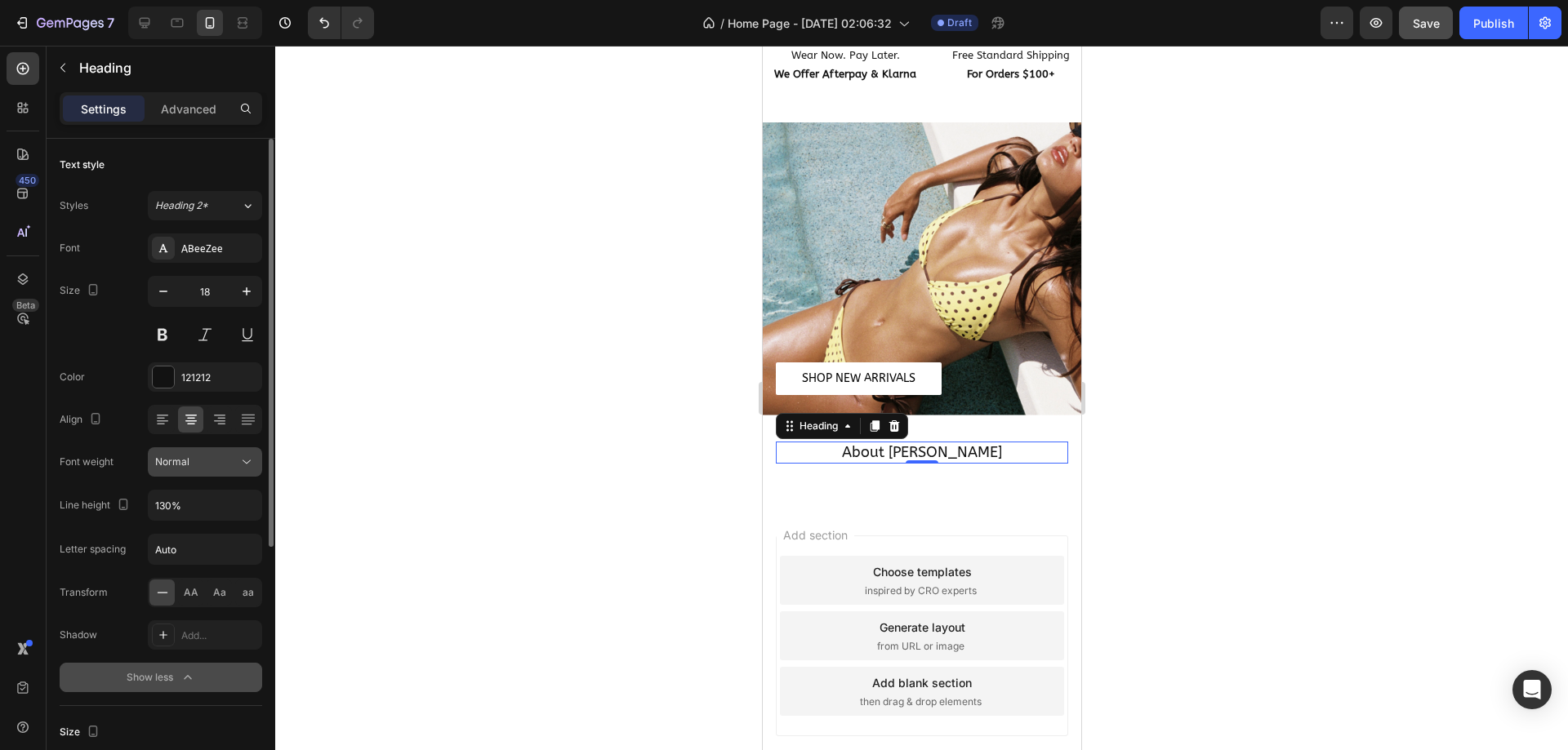
click at [222, 468] on div "Normal" at bounding box center [196, 461] width 83 height 15
click at [226, 460] on div "Normal" at bounding box center [196, 461] width 83 height 15
drag, startPoint x: 158, startPoint y: 315, endPoint x: 158, endPoint y: 332, distance: 17.0
click at [159, 316] on div "18" at bounding box center [204, 312] width 114 height 73
click at [158, 332] on button at bounding box center [162, 335] width 29 height 29
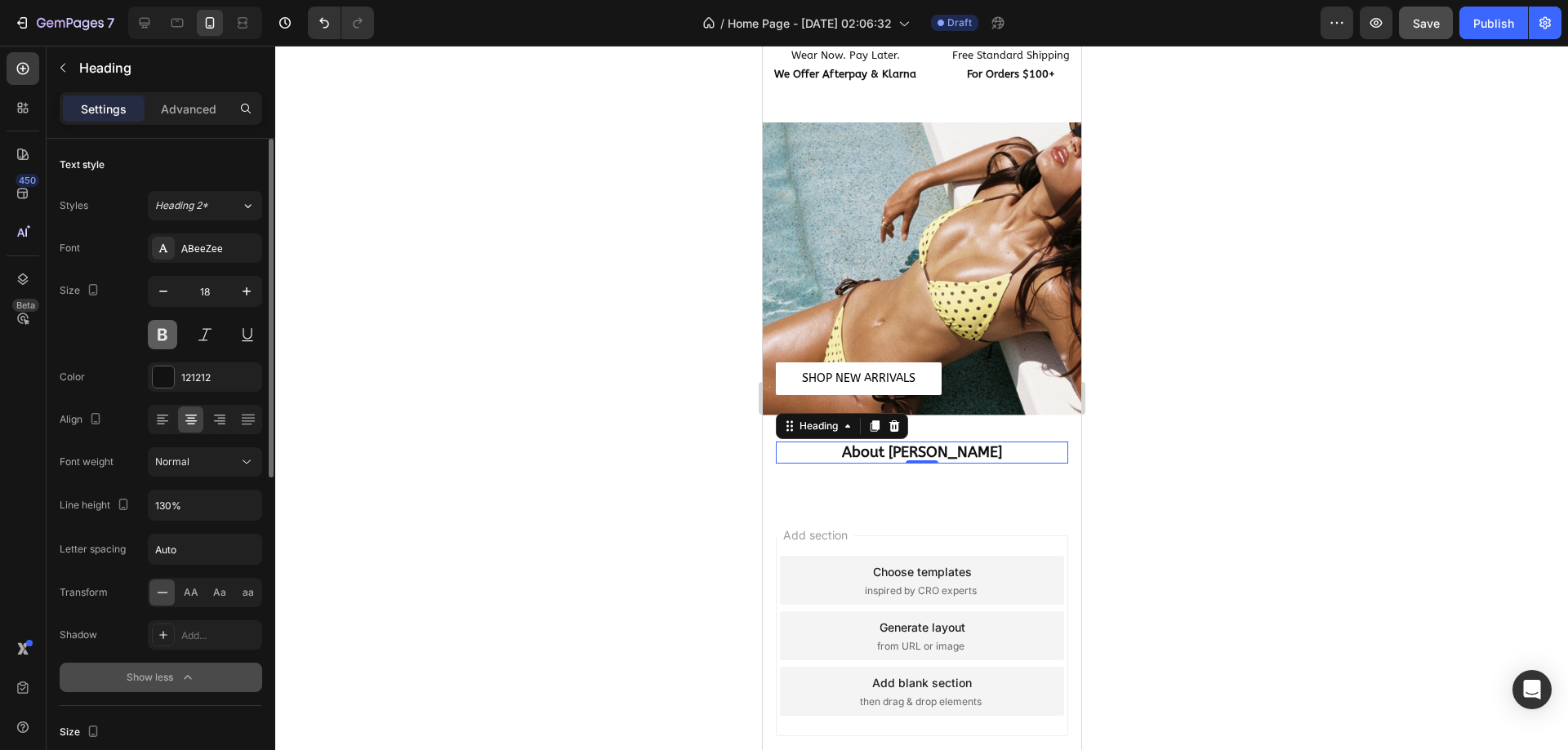
click at [156, 333] on button at bounding box center [162, 335] width 29 height 29
click at [208, 245] on div "ABeeZee" at bounding box center [220, 248] width 77 height 15
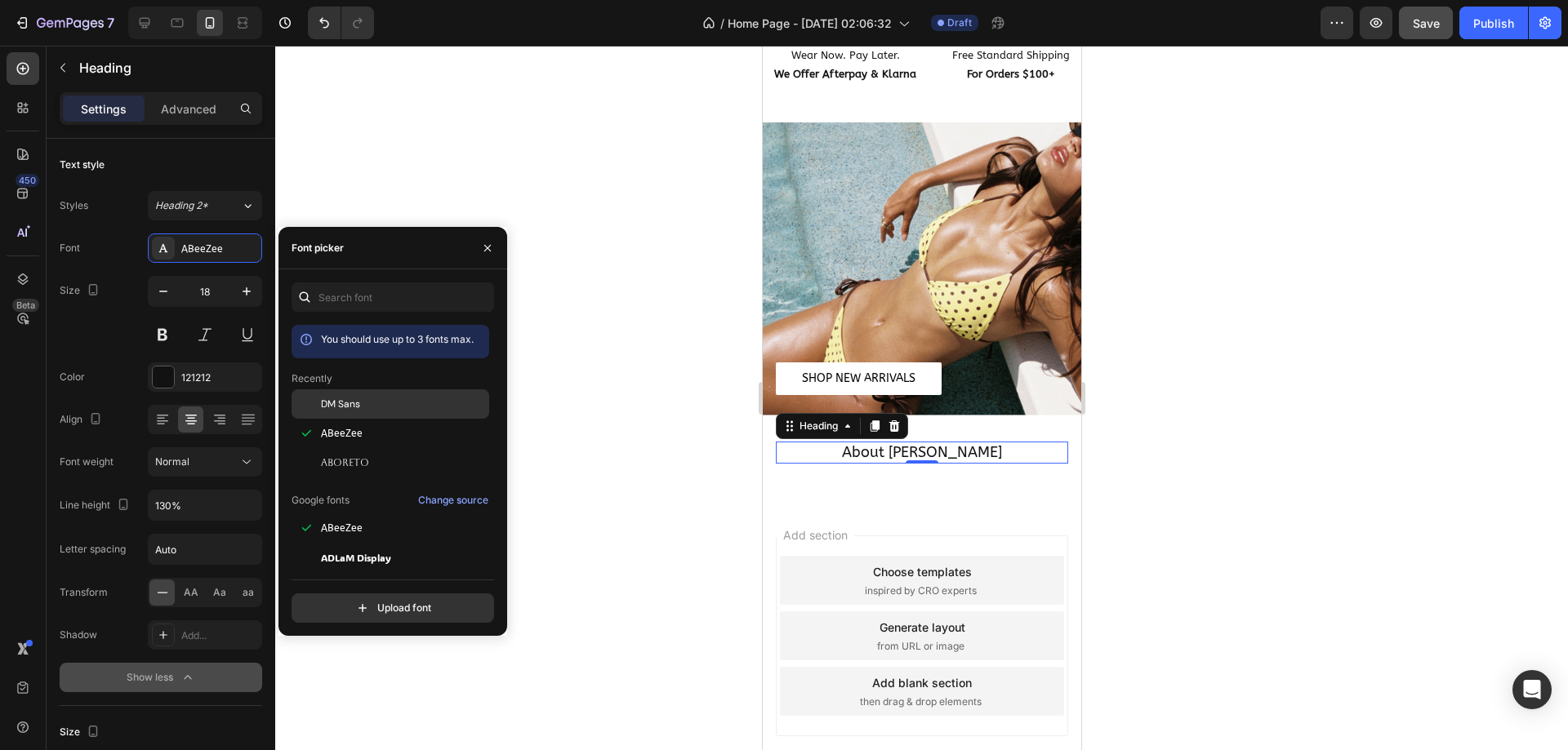
click at [370, 398] on div "DM Sans" at bounding box center [403, 403] width 165 height 15
click at [209, 379] on div "121212" at bounding box center [205, 377] width 47 height 15
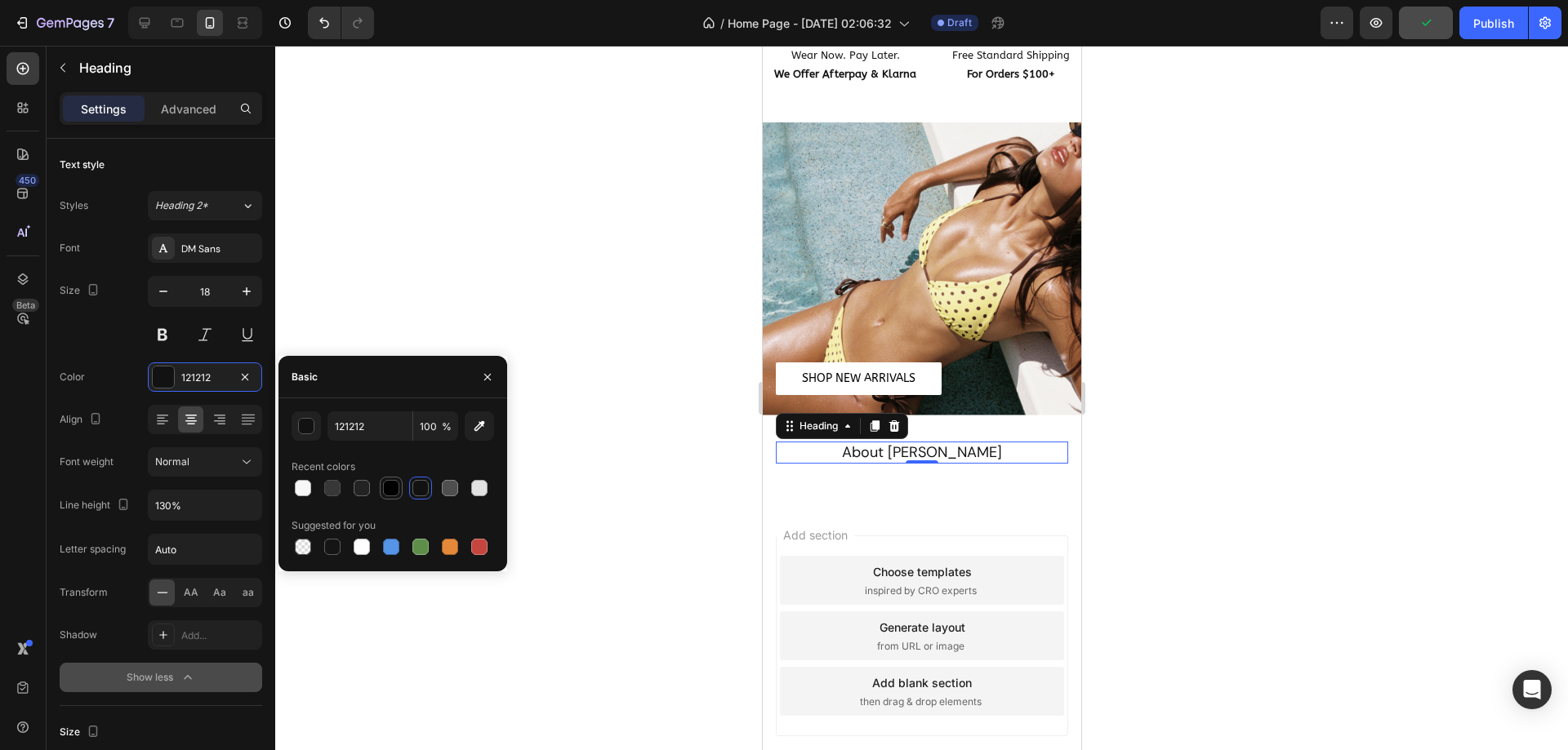
click at [389, 485] on div at bounding box center [391, 487] width 17 height 17
type input "000000"
click at [189, 460] on span "Normal" at bounding box center [172, 461] width 34 height 13
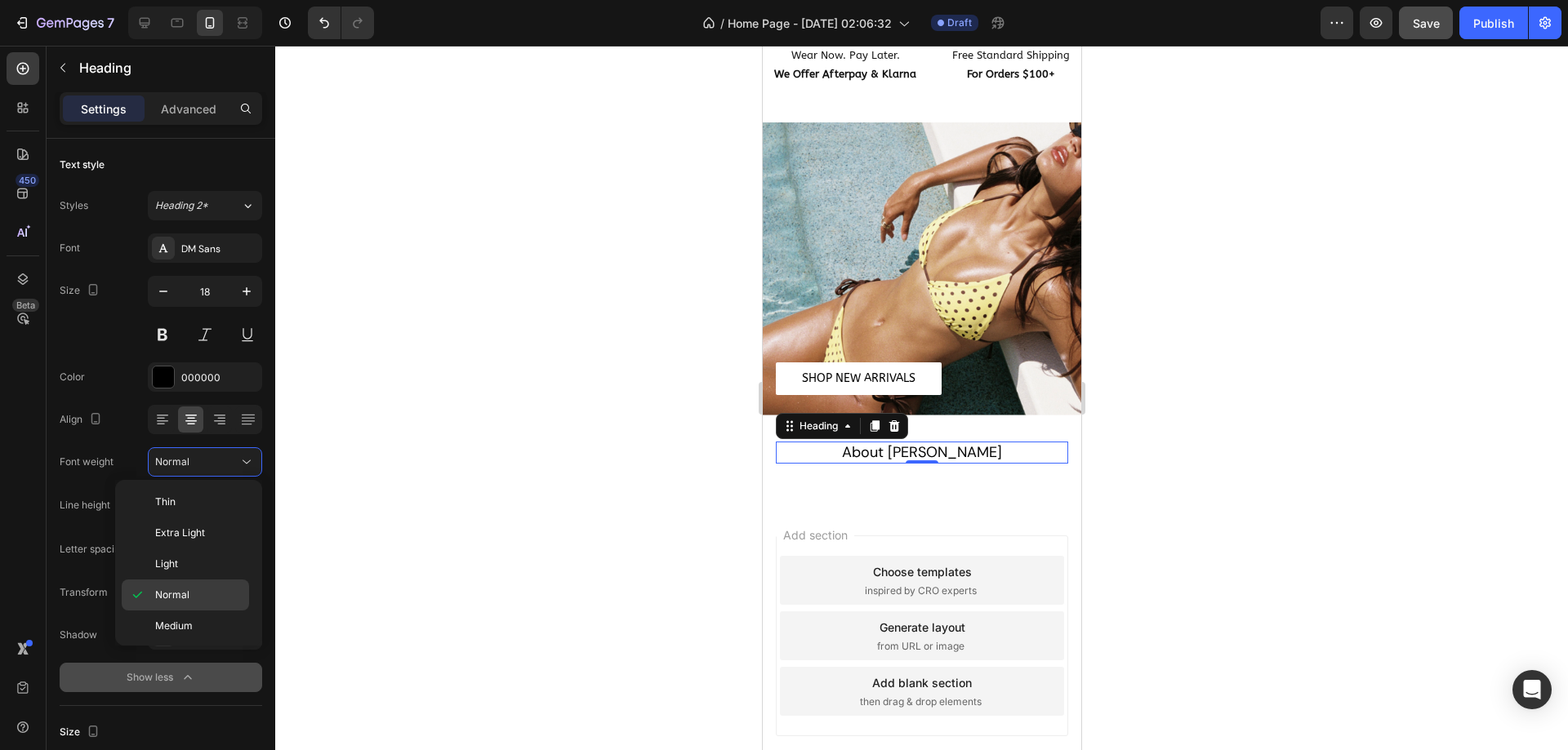
scroll to position [127, 0]
click at [200, 563] on p "Bold" at bounding box center [198, 561] width 87 height 15
click at [604, 491] on div at bounding box center [921, 397] width 1293 height 704
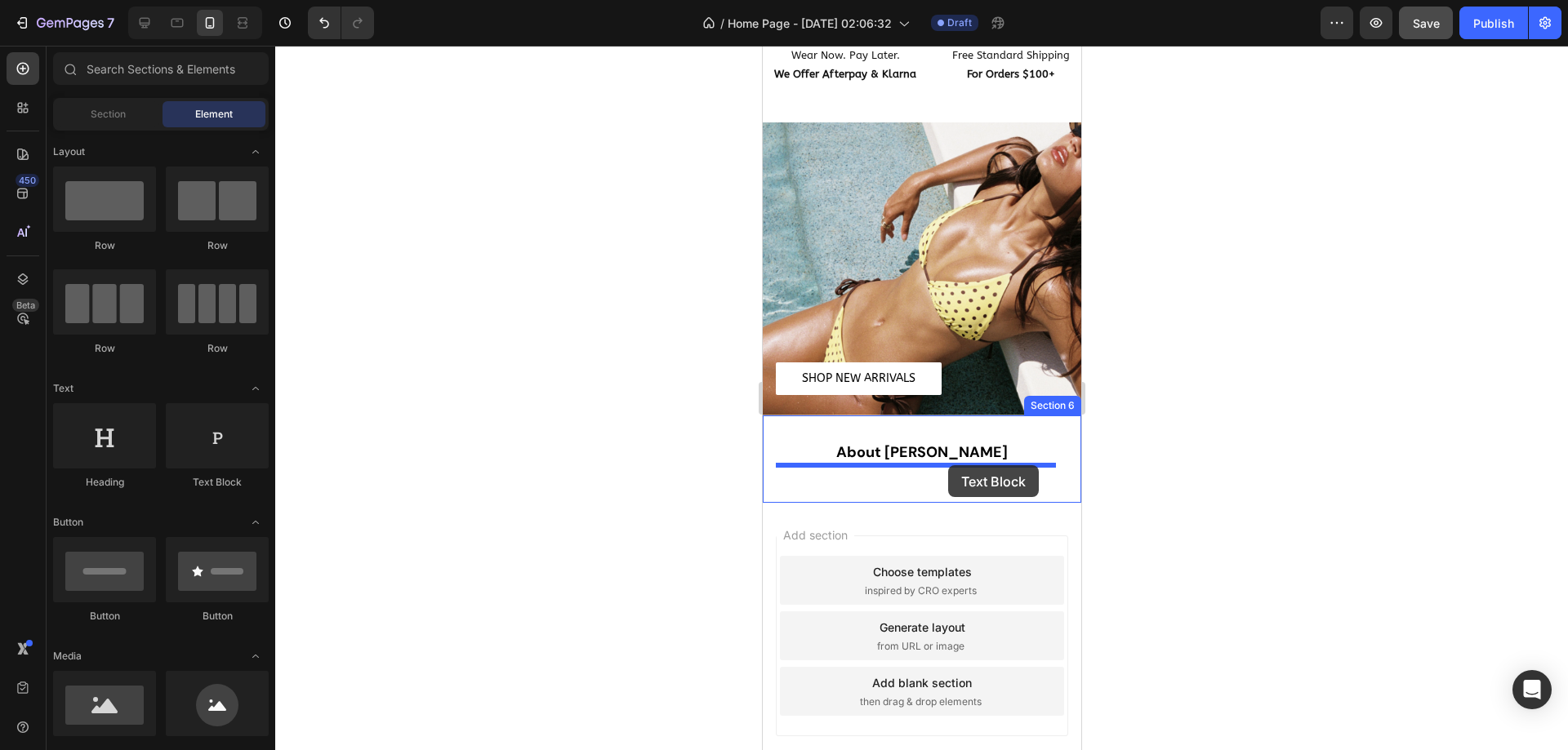
drag, startPoint x: 1136, startPoint y: 510, endPoint x: 947, endPoint y: 465, distance: 194.3
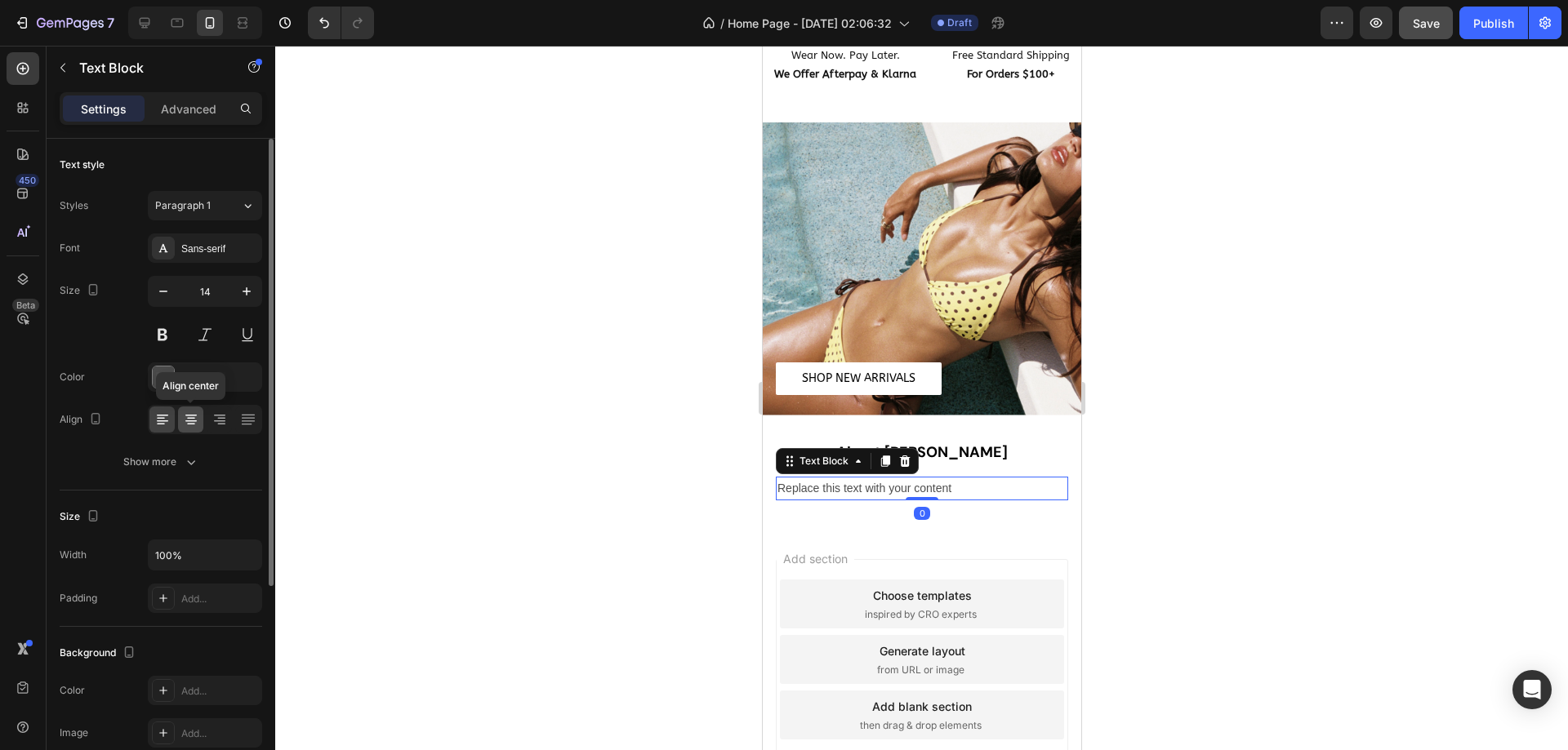
click at [193, 421] on icon at bounding box center [191, 421] width 12 height 2
click at [213, 253] on div "Sans-serif" at bounding box center [220, 248] width 77 height 15
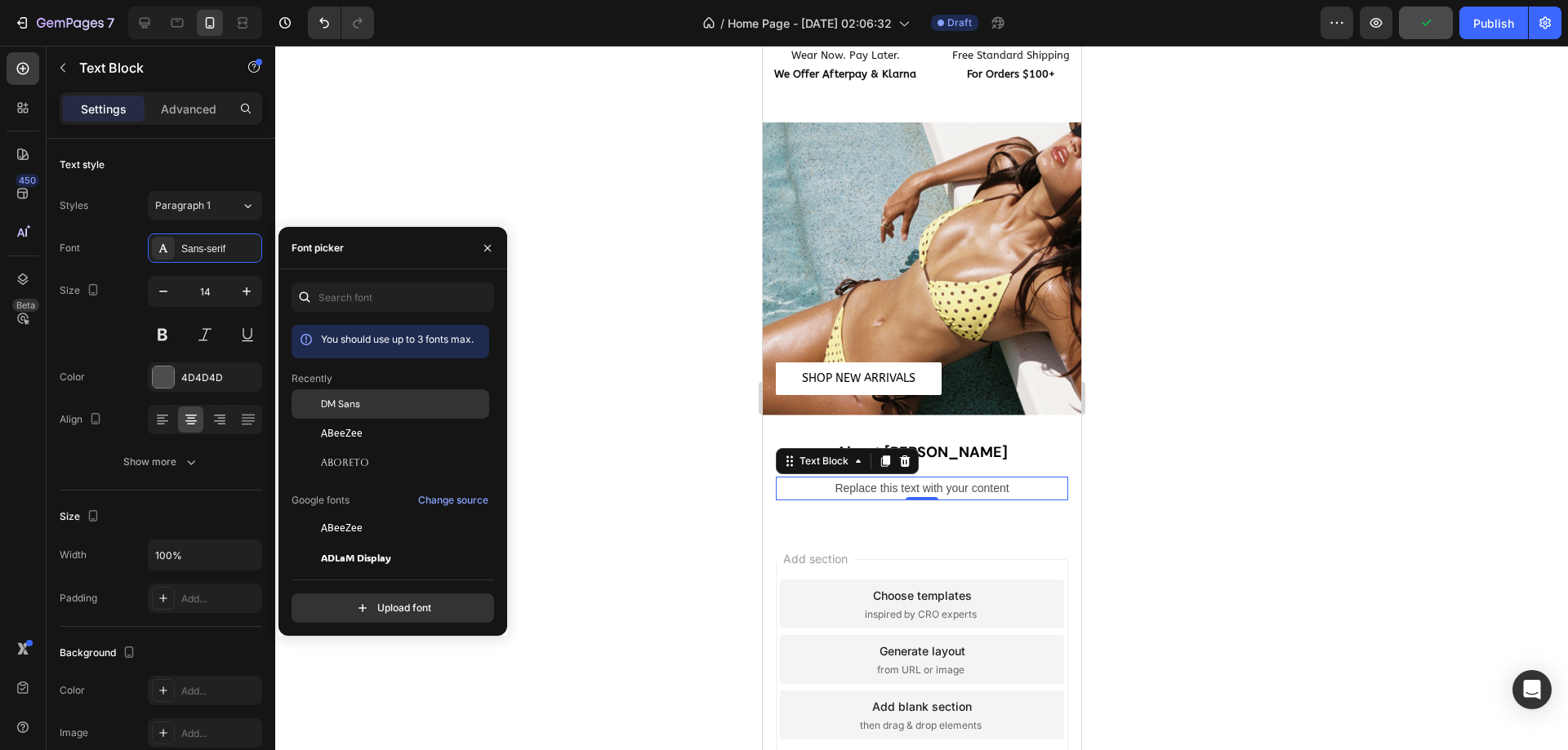
click at [373, 399] on div "DM Sans" at bounding box center [403, 403] width 165 height 15
click at [960, 477] on div "Replace this text with your content" at bounding box center [920, 488] width 292 height 23
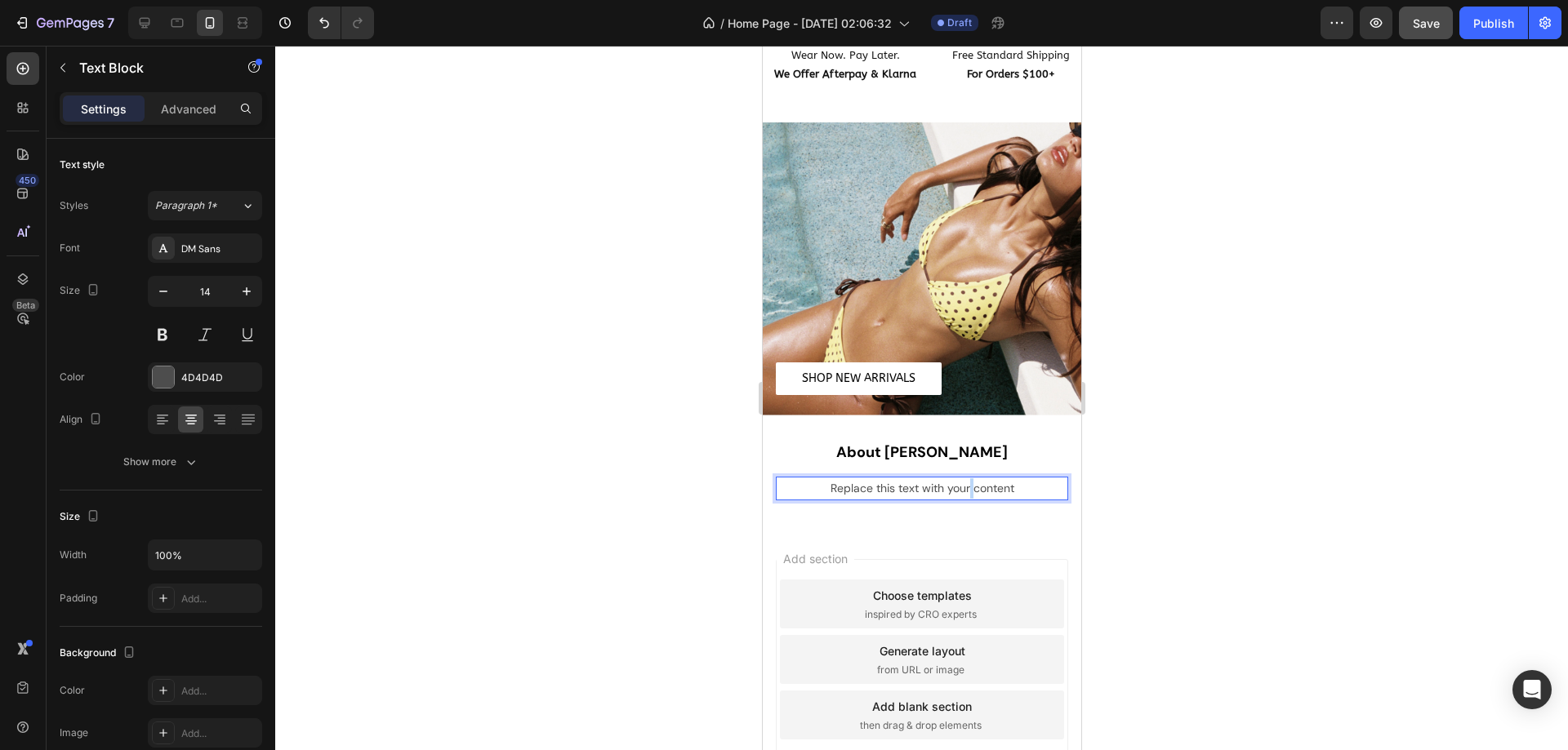
click at [960, 479] on p "Replace this text with your content" at bounding box center [921, 488] width 289 height 21
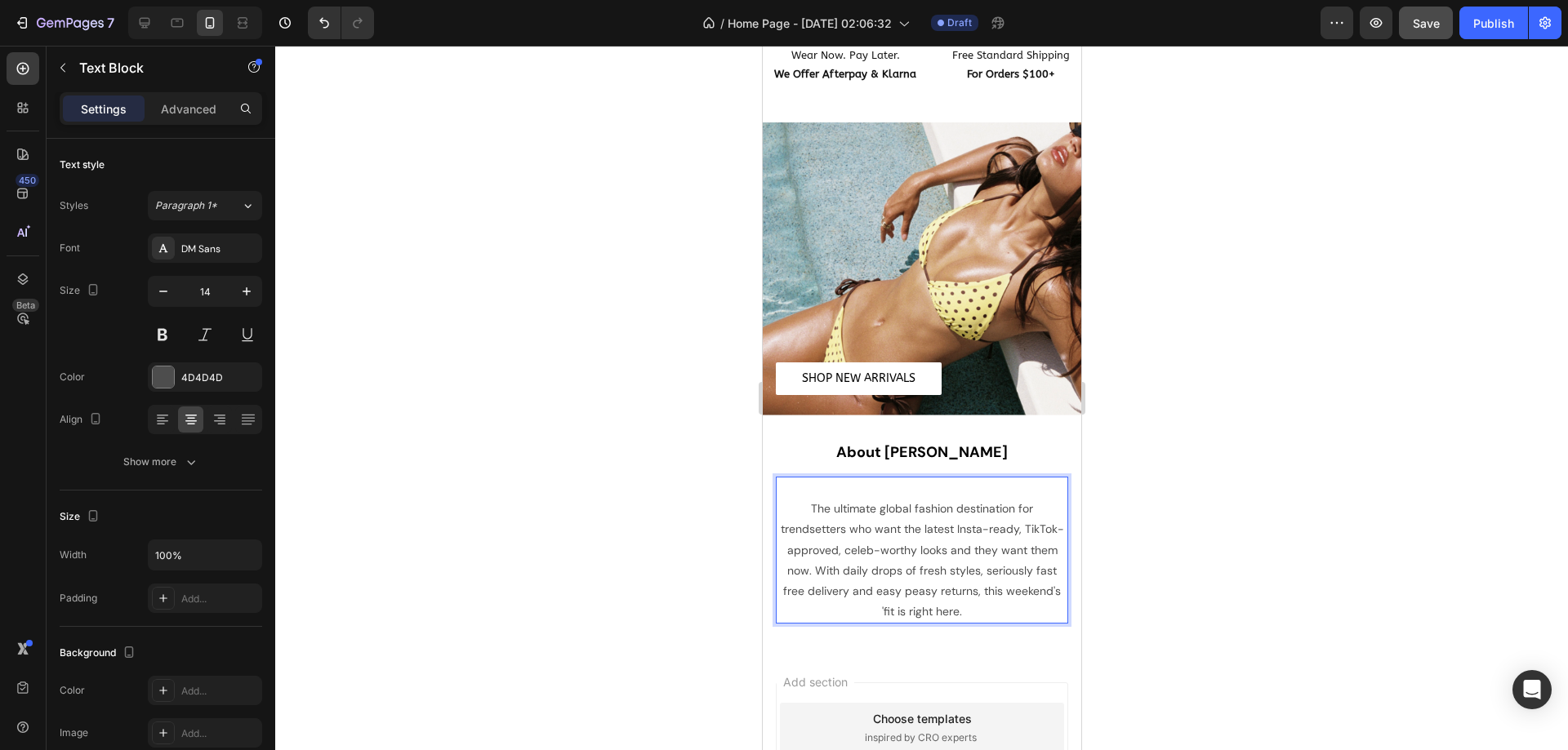
click at [805, 499] on p "The ultimate global fashion destination for trendsetters who want the latest In…" at bounding box center [921, 550] width 289 height 144
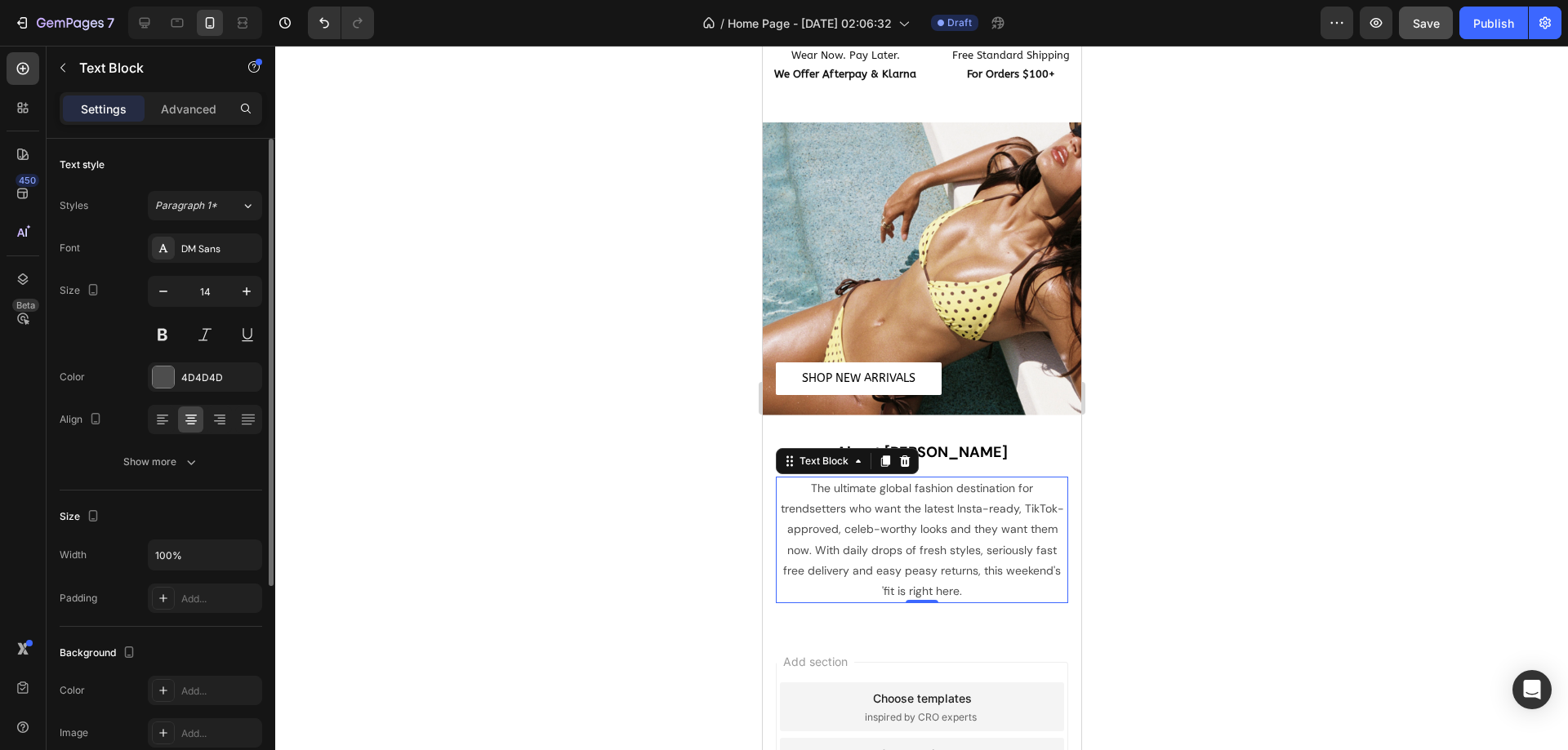
click at [189, 399] on div "Font DM Sans Size 14 Color 4D4D4D Align Show more" at bounding box center [160, 354] width 202 height 243
click at [195, 385] on div "4D4D4D" at bounding box center [205, 377] width 47 height 15
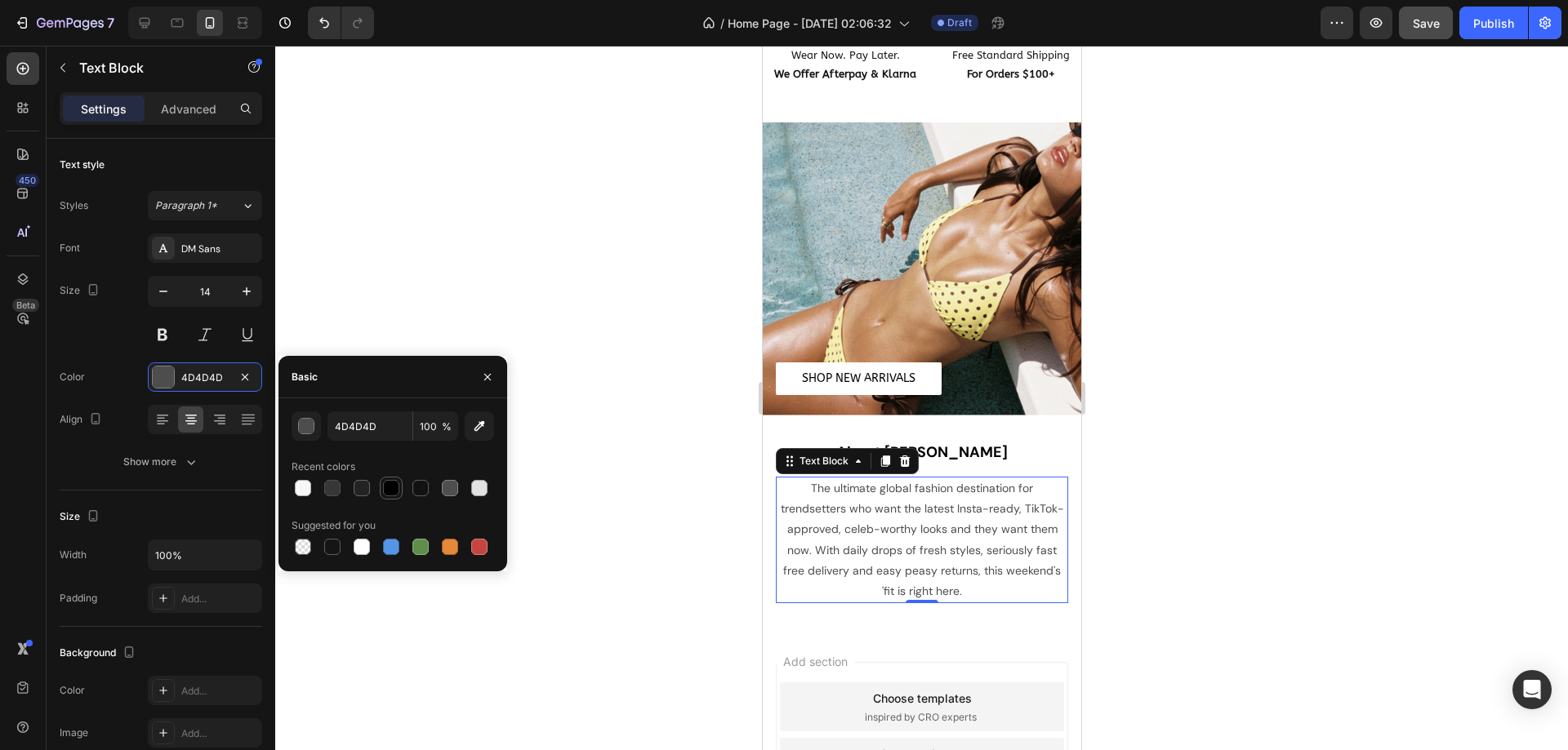
click at [381, 480] on div at bounding box center [391, 488] width 20 height 20
type input "000000"
click at [178, 441] on div "Font DM Sans Size 14 Color 000000 Align Show more" at bounding box center [160, 354] width 202 height 243
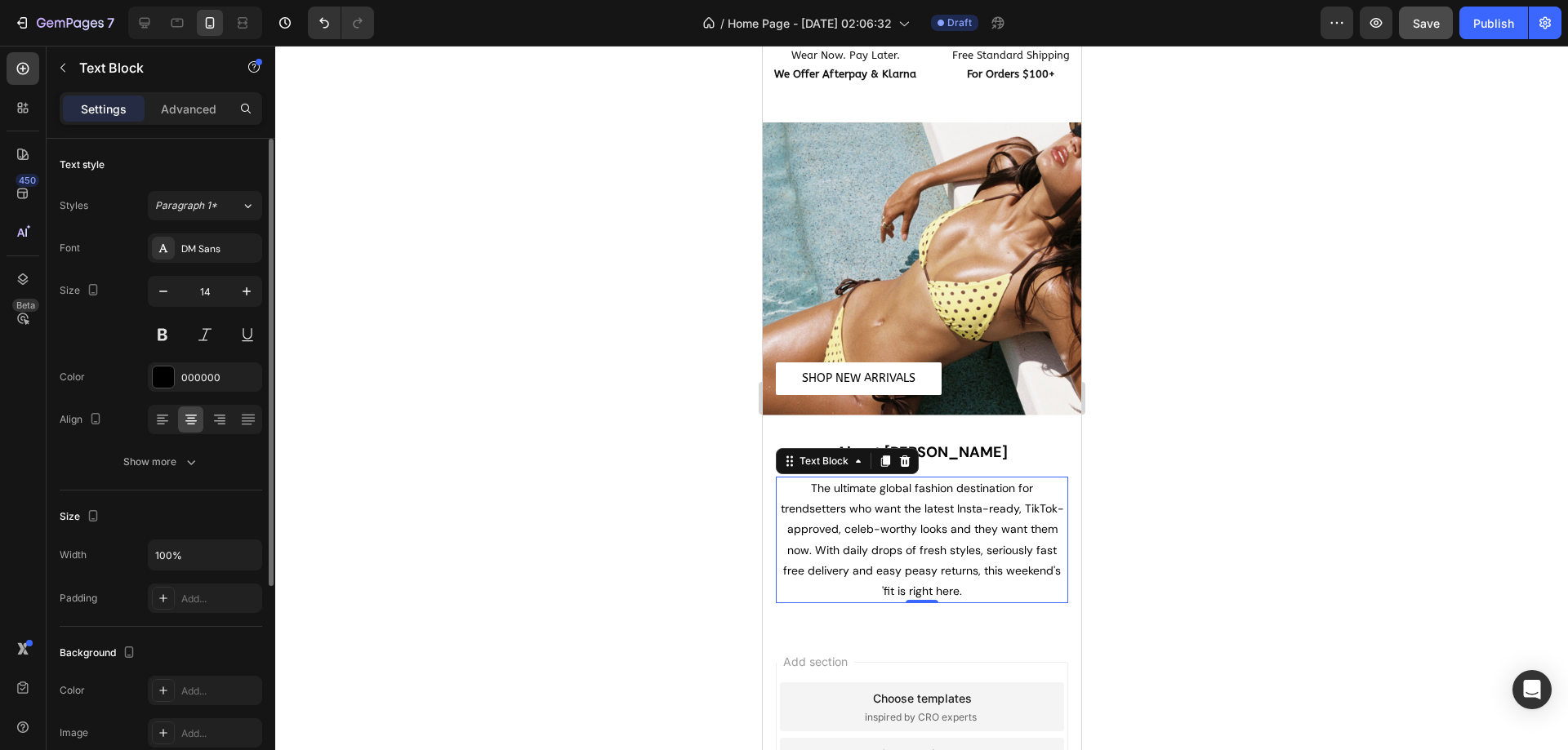
click at [174, 491] on div "Size Width 100% Padding Add..." at bounding box center [160, 559] width 202 height 137
click at [186, 475] on button "Show more" at bounding box center [160, 462] width 202 height 29
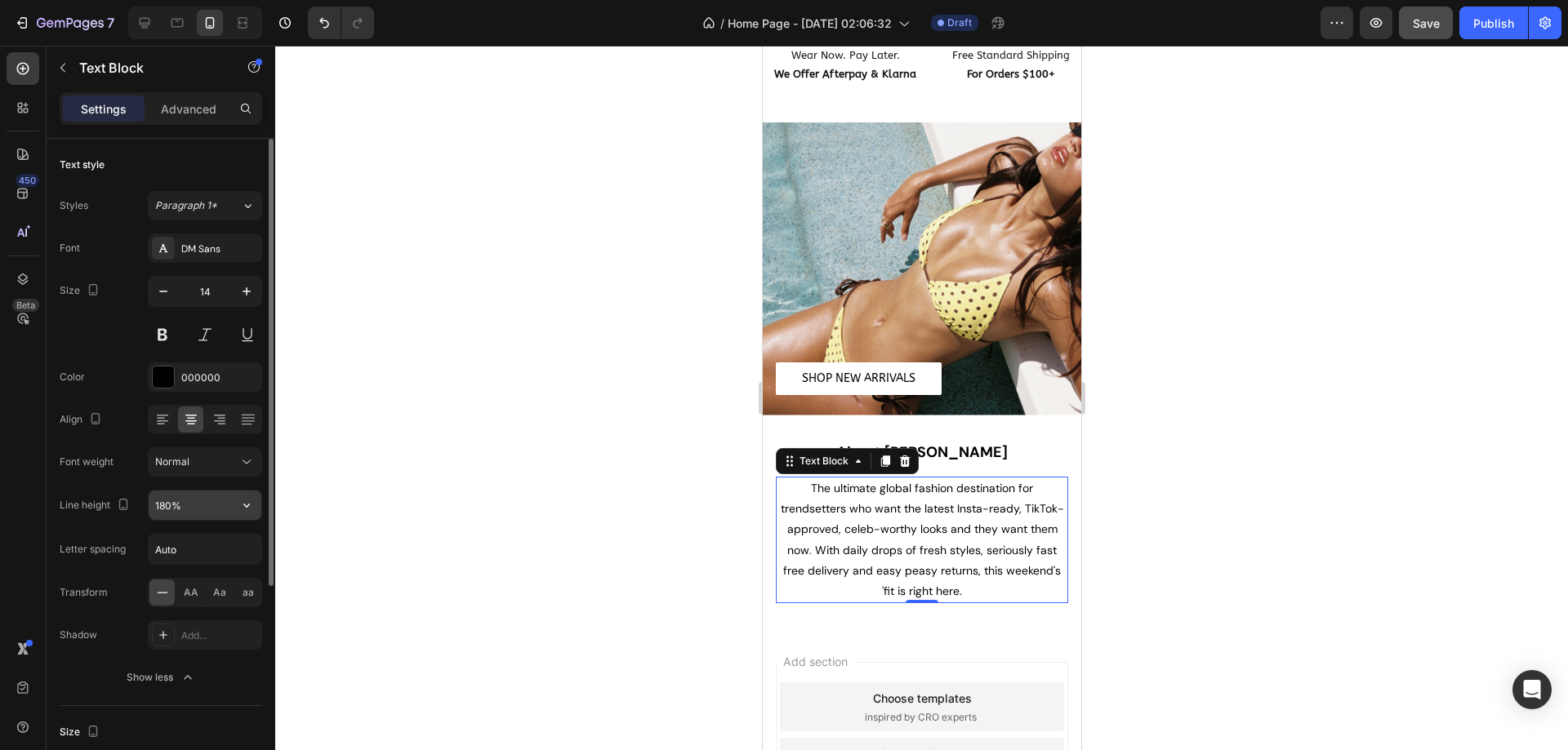
click at [219, 499] on input "180%" at bounding box center [204, 505] width 112 height 29
click at [254, 509] on button "button" at bounding box center [246, 505] width 29 height 29
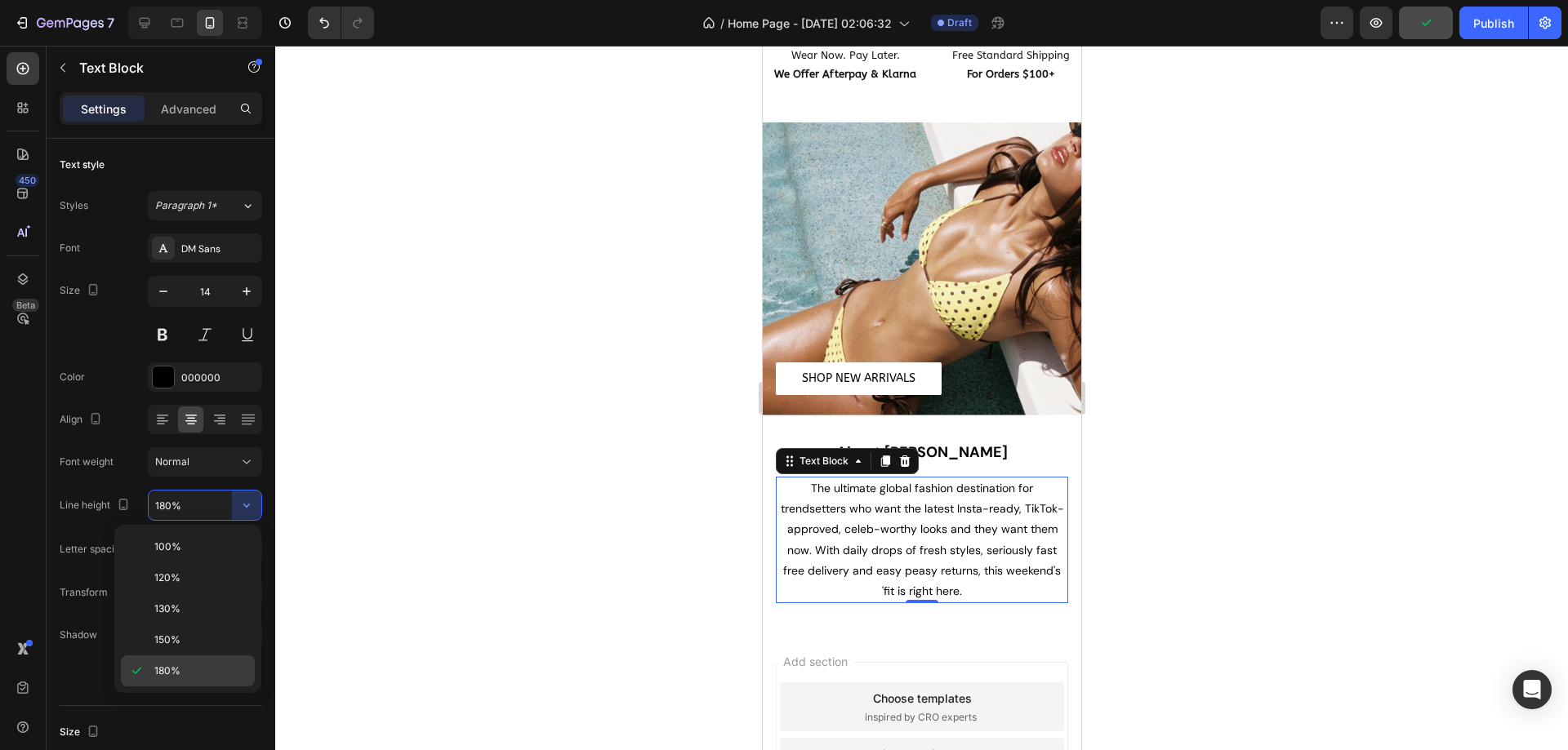
click at [186, 655] on div "180%" at bounding box center [188, 671] width 134 height 31
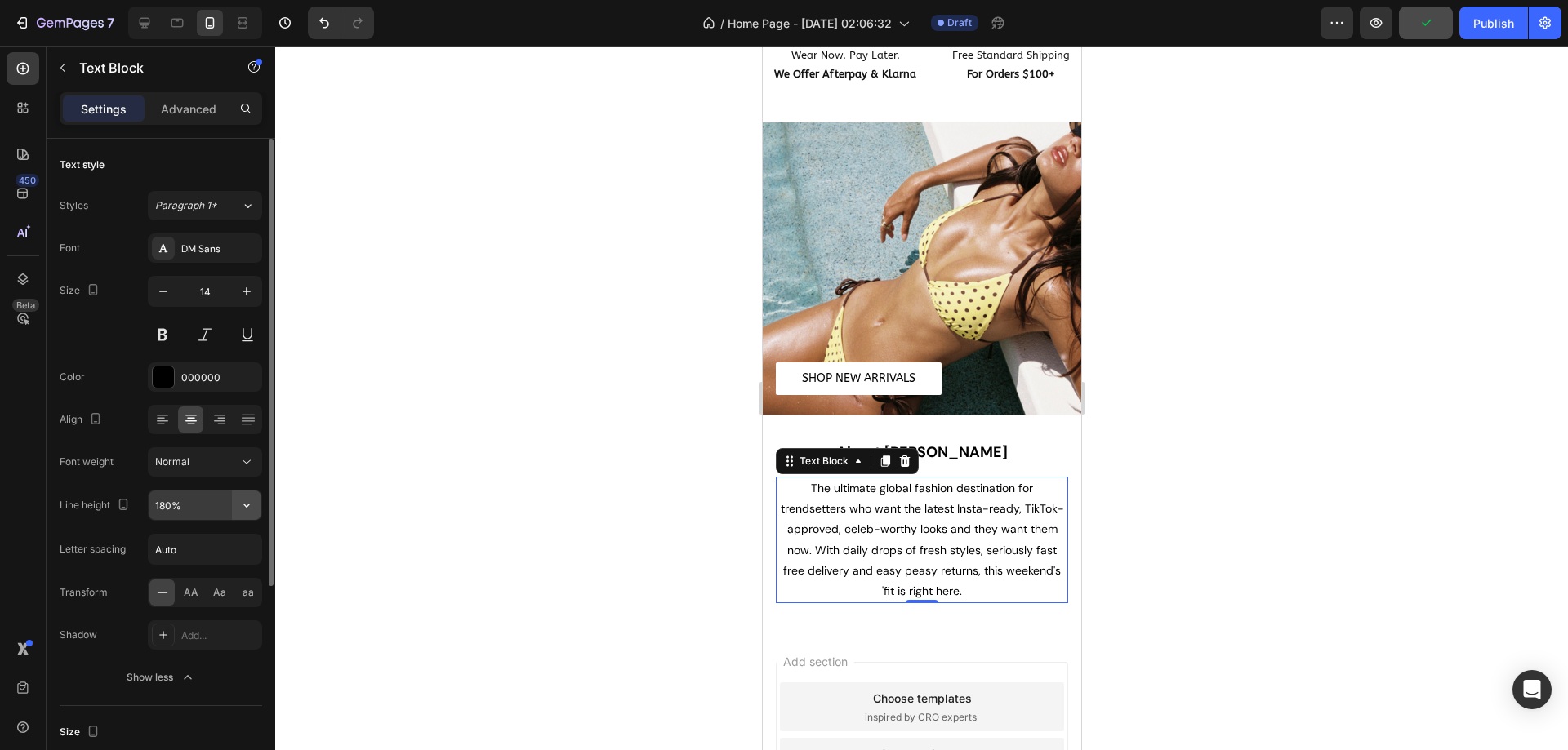
click at [245, 509] on icon "button" at bounding box center [246, 505] width 17 height 17
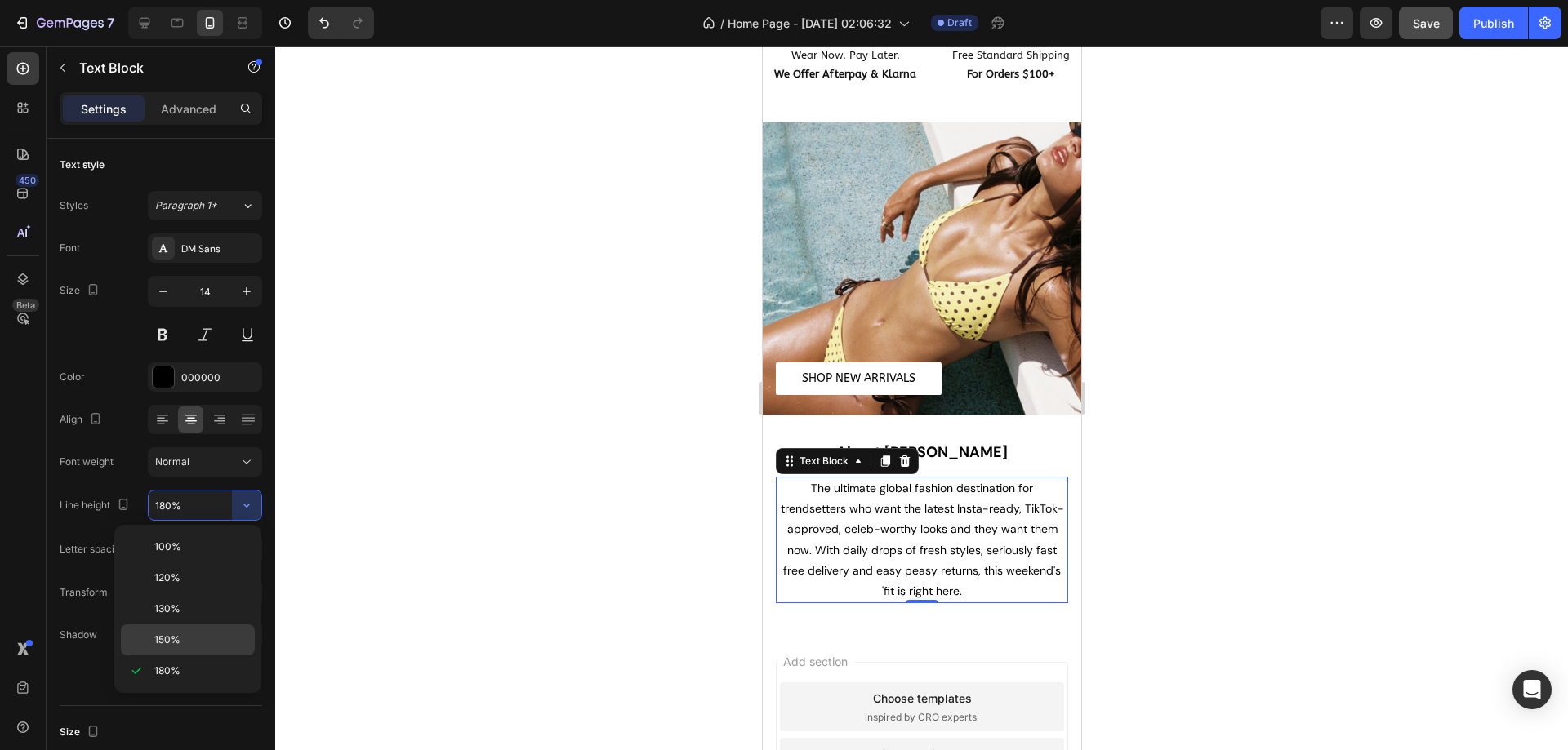
click at [182, 631] on div "150%" at bounding box center [188, 640] width 134 height 31
type input "150%"
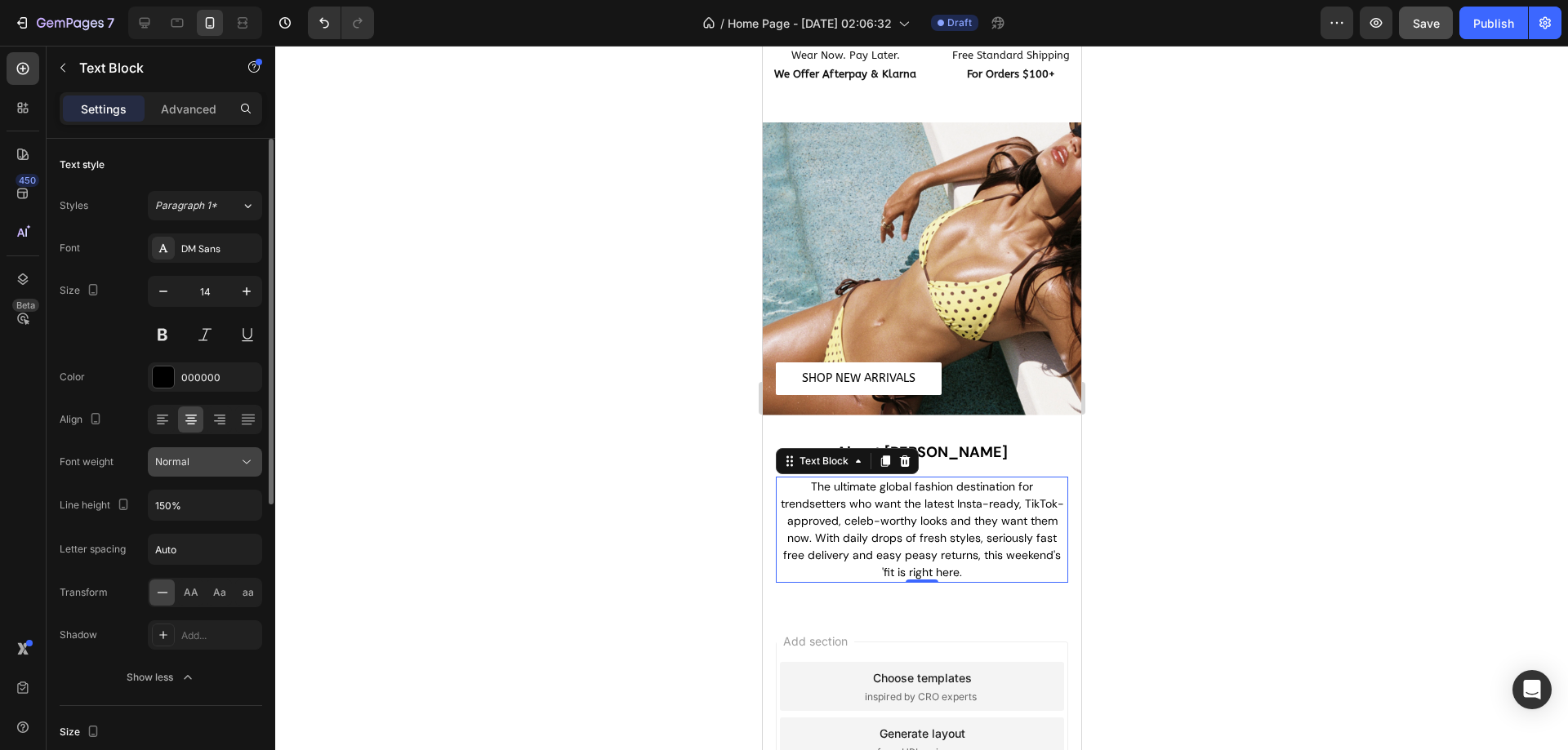
drag, startPoint x: 221, startPoint y: 457, endPoint x: 221, endPoint y: 470, distance: 13.0
click at [226, 470] on div "Normal" at bounding box center [205, 462] width 100 height 17
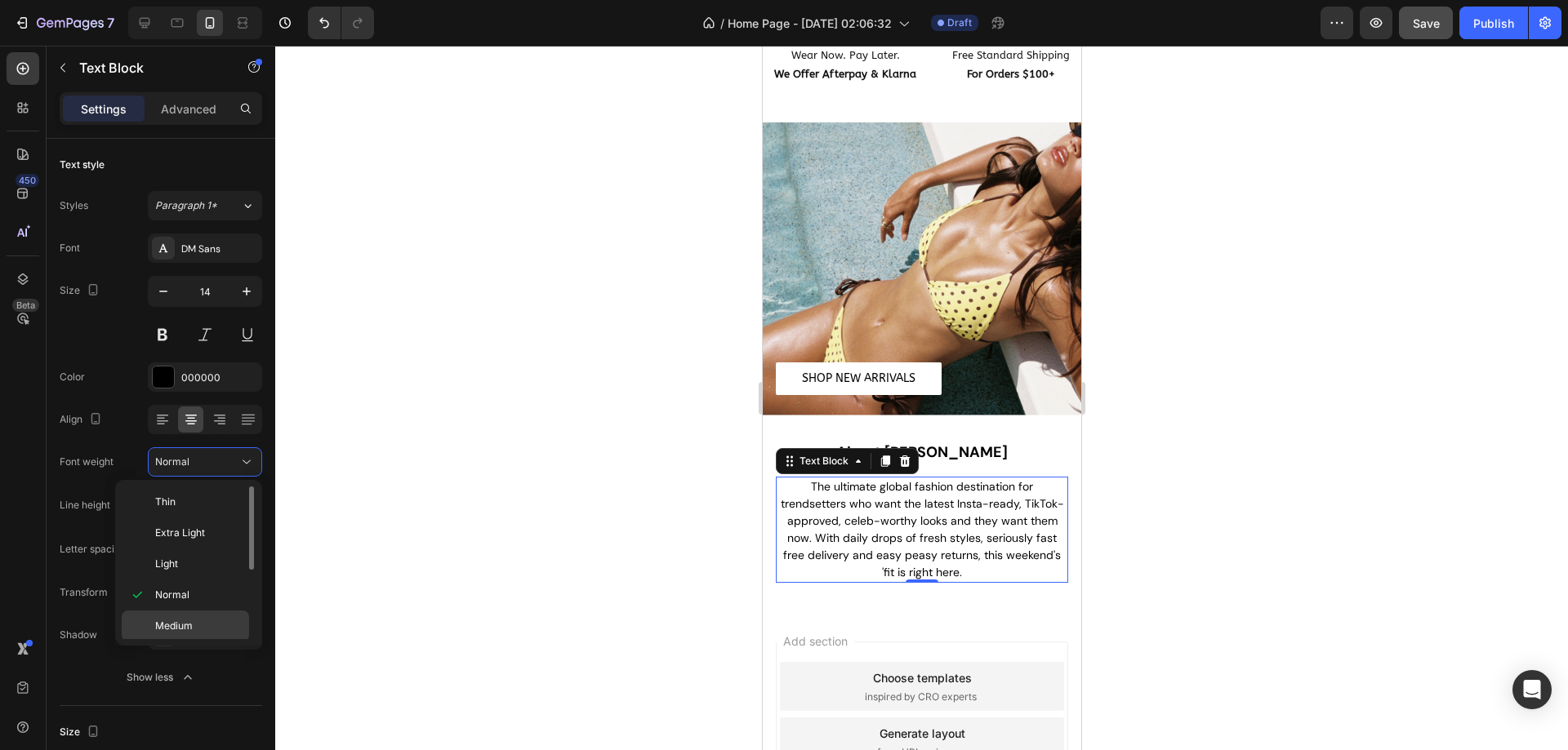
click at [159, 623] on span "Medium" at bounding box center [174, 625] width 37 height 15
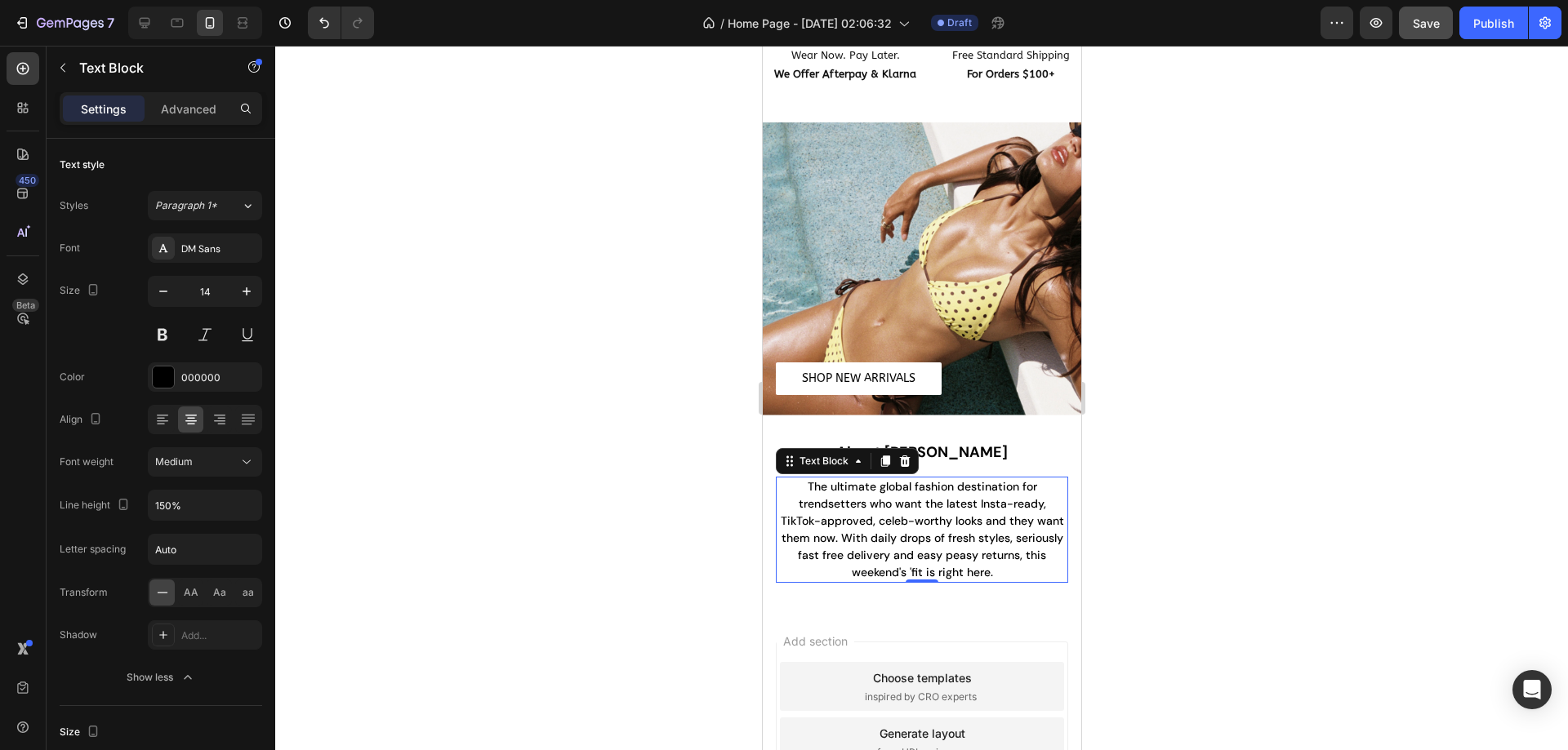
click at [478, 490] on div at bounding box center [921, 397] width 1293 height 704
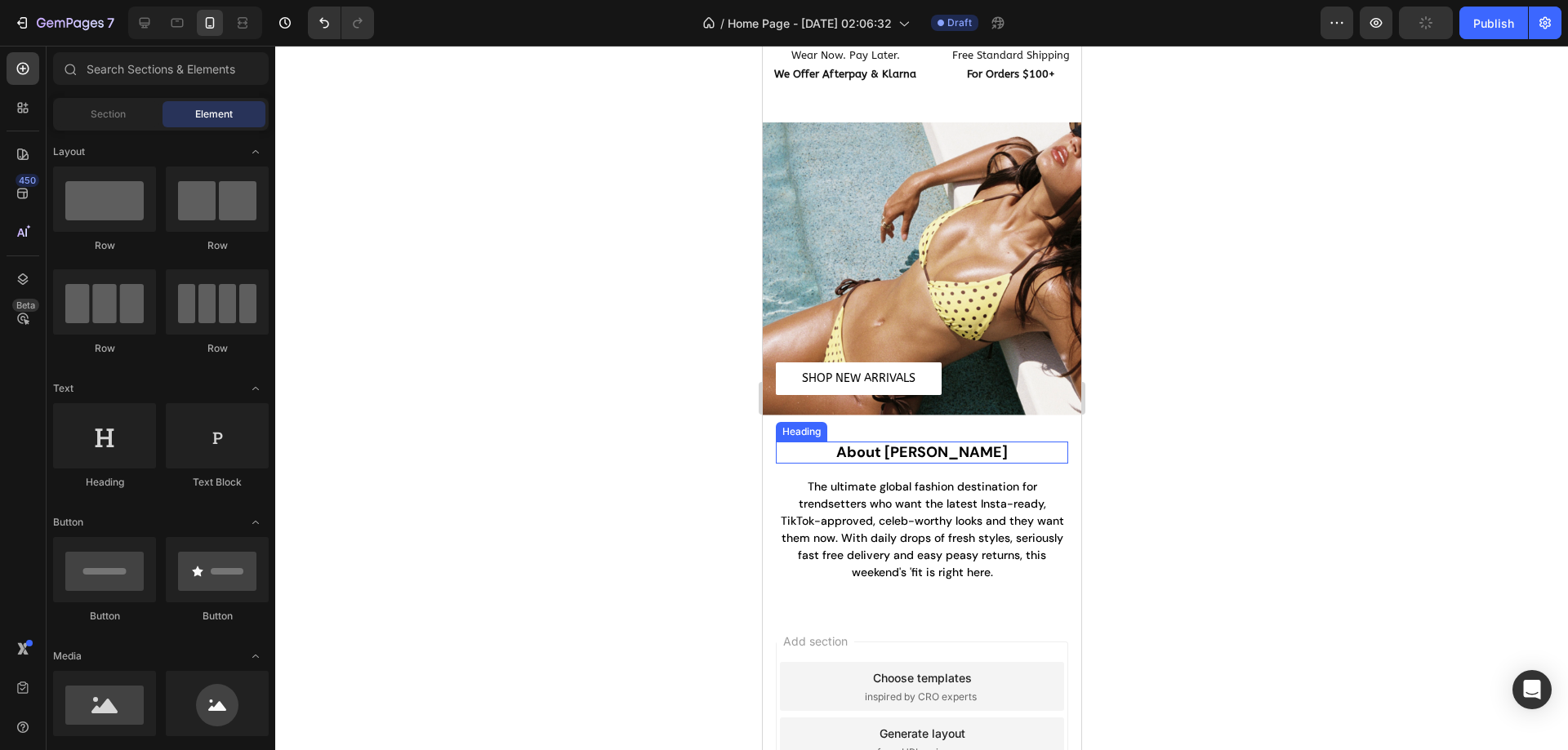
click at [936, 443] on p "About [PERSON_NAME]" at bounding box center [921, 452] width 289 height 19
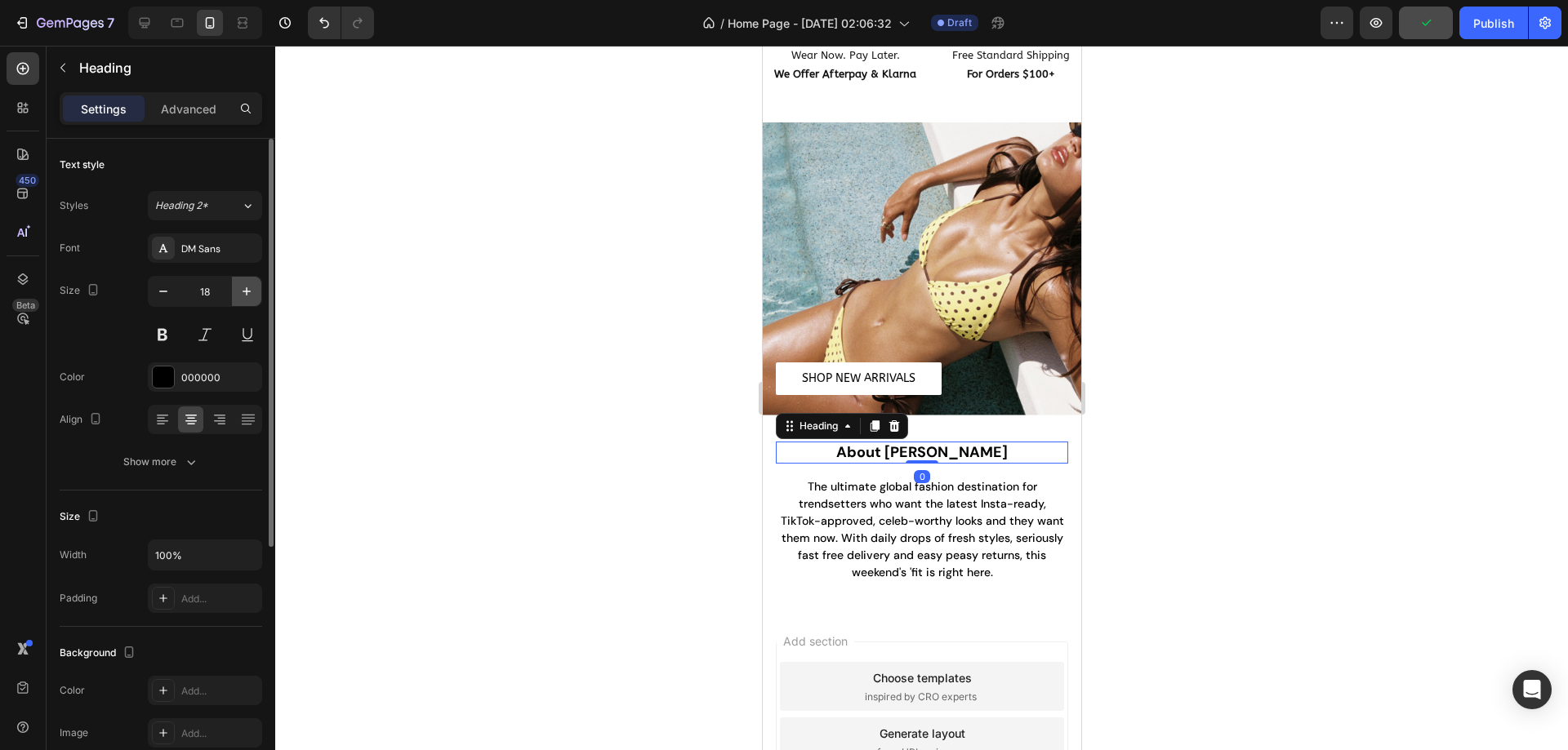
click at [249, 289] on icon "button" at bounding box center [246, 291] width 17 height 17
click at [166, 295] on icon "button" at bounding box center [163, 291] width 17 height 17
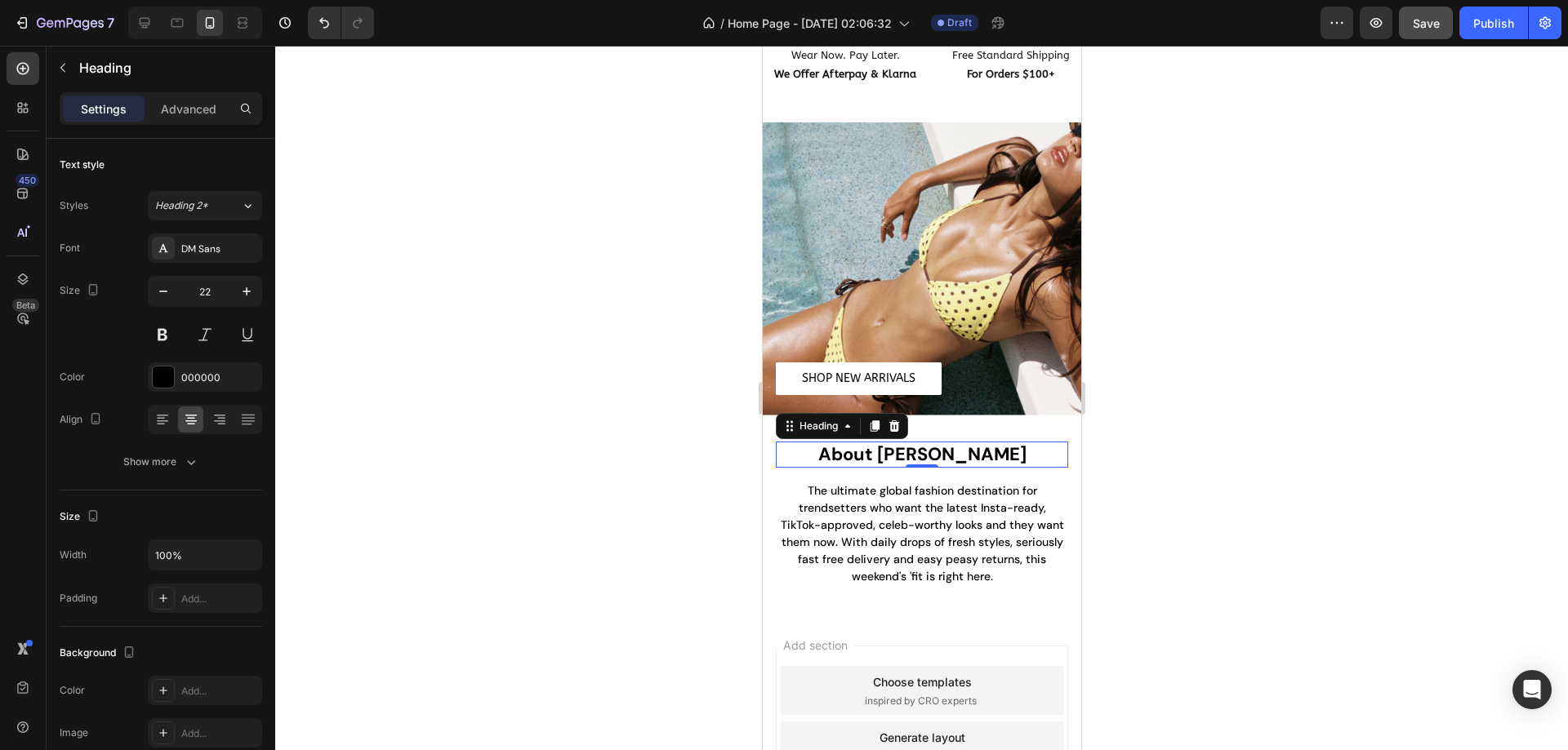
type input "21"
click at [893, 488] on p "The ultimate global fashion destination for trendsetters who want the latest In…" at bounding box center [921, 532] width 289 height 103
click at [1019, 446] on p "About [PERSON_NAME]" at bounding box center [921, 454] width 289 height 22
click at [206, 106] on p "Advanced" at bounding box center [189, 109] width 56 height 18
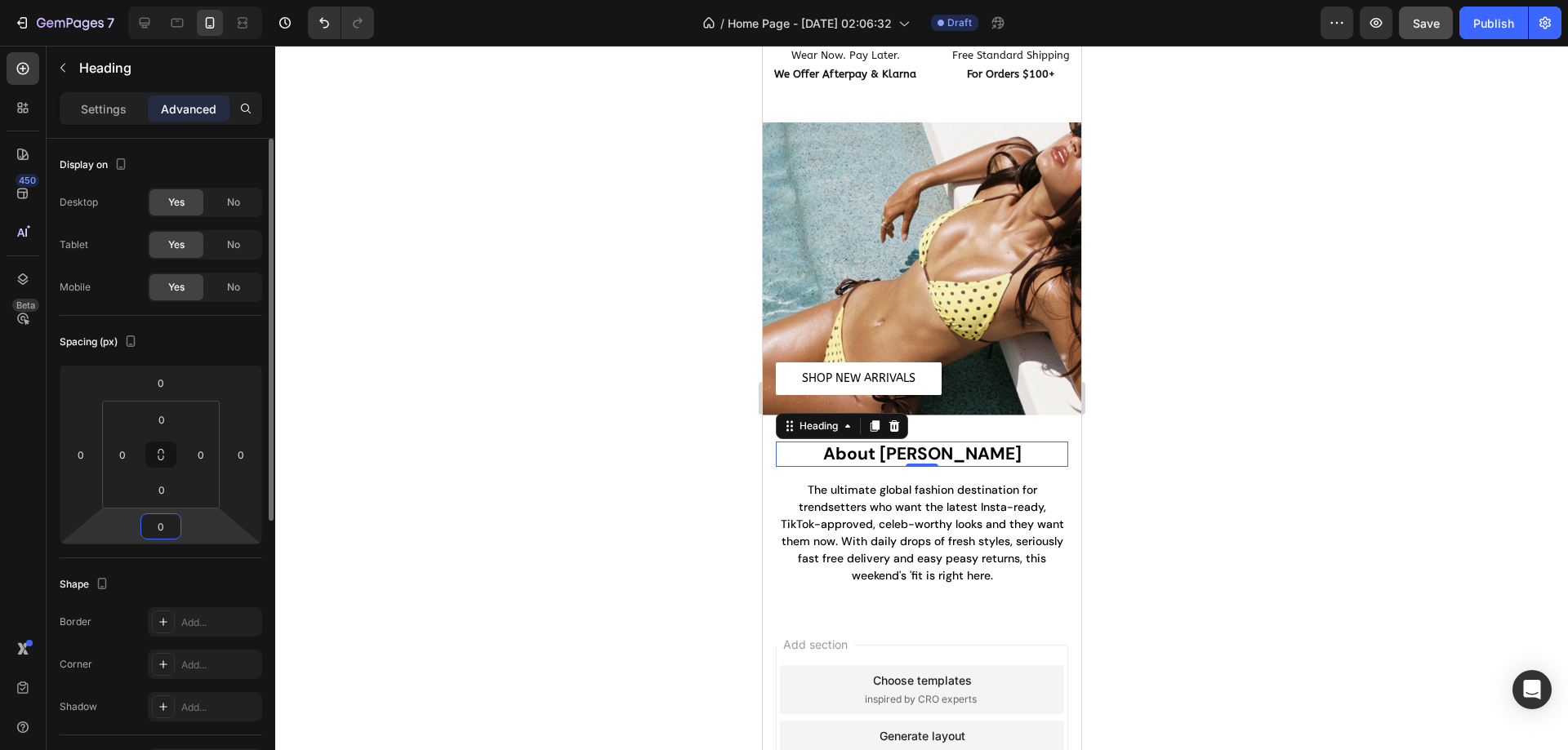
click at [158, 519] on input "0" at bounding box center [160, 525] width 32 height 24
click at [962, 520] on p "The ultimate global fashion destination for trendsetters who want the latest In…" at bounding box center [921, 532] width 289 height 103
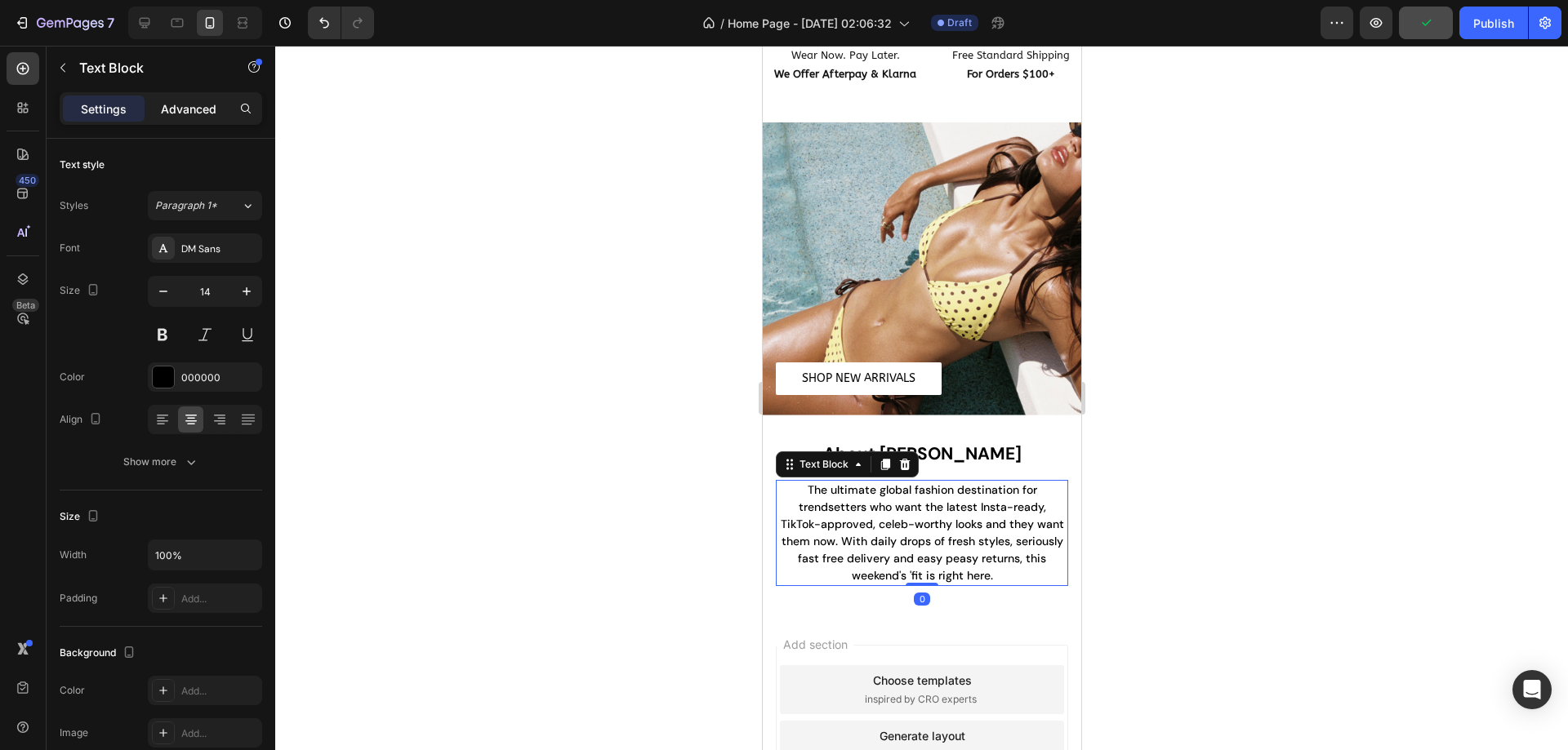
click at [207, 113] on p "Advanced" at bounding box center [189, 109] width 56 height 18
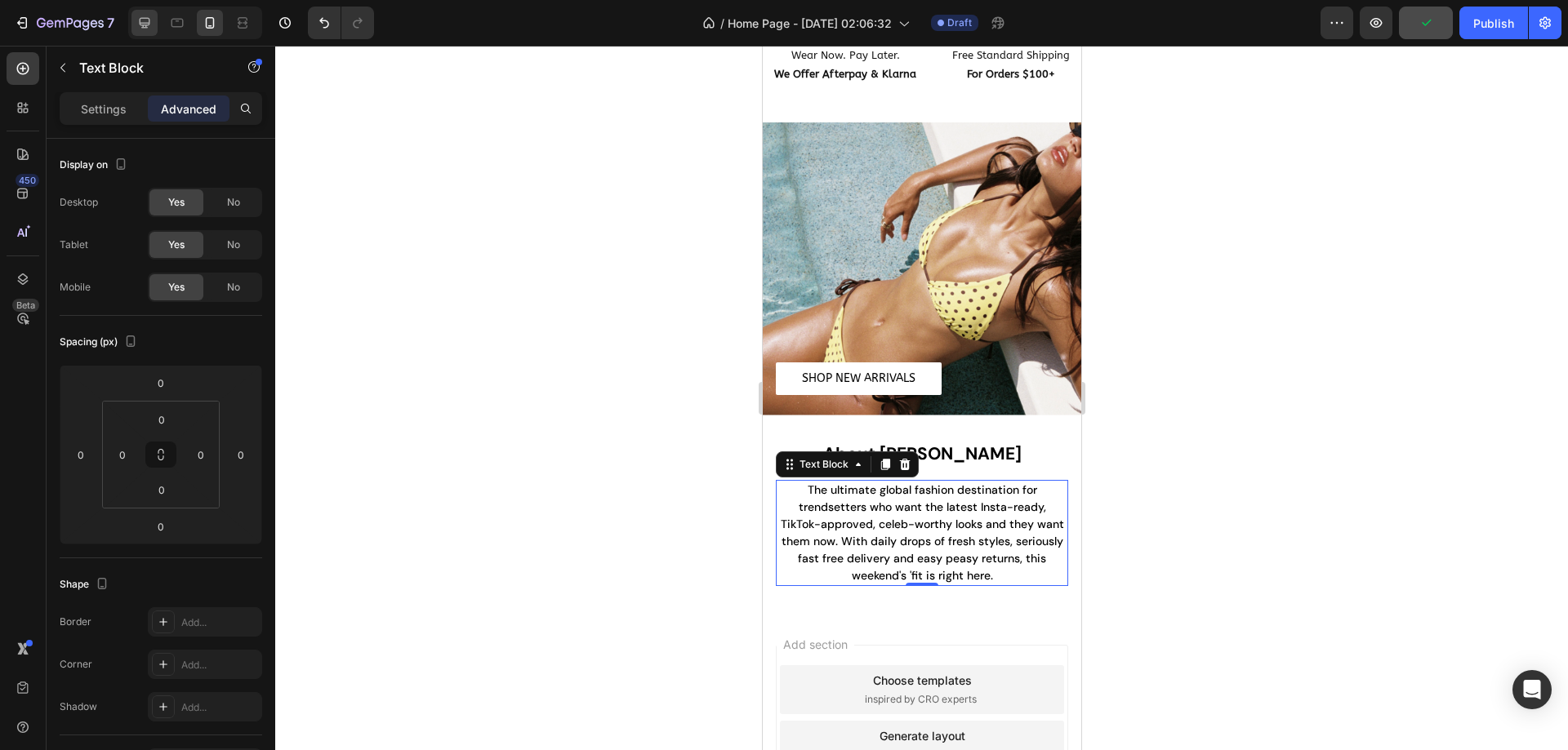
click at [146, 26] on icon at bounding box center [145, 22] width 17 height 17
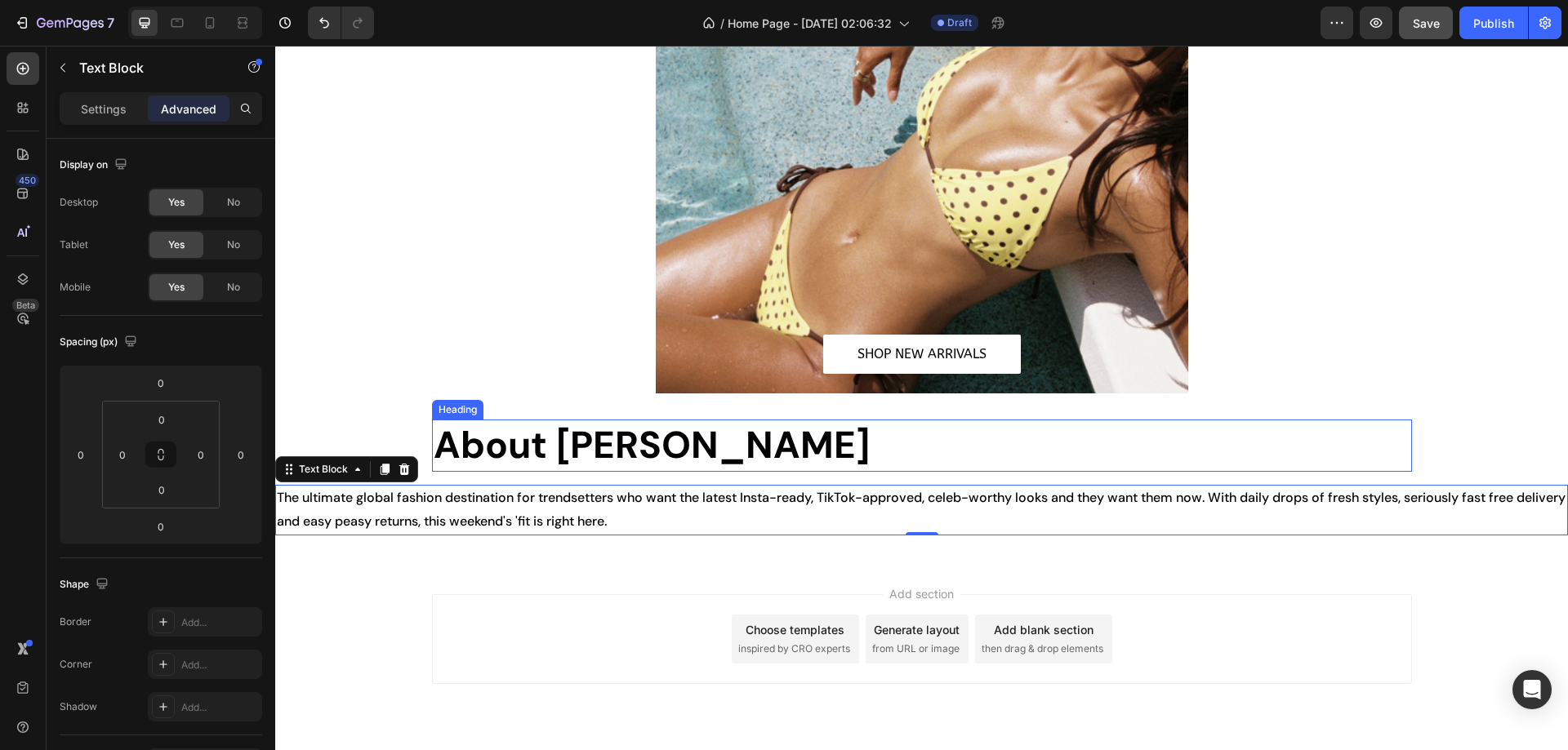
scroll to position [914, 0]
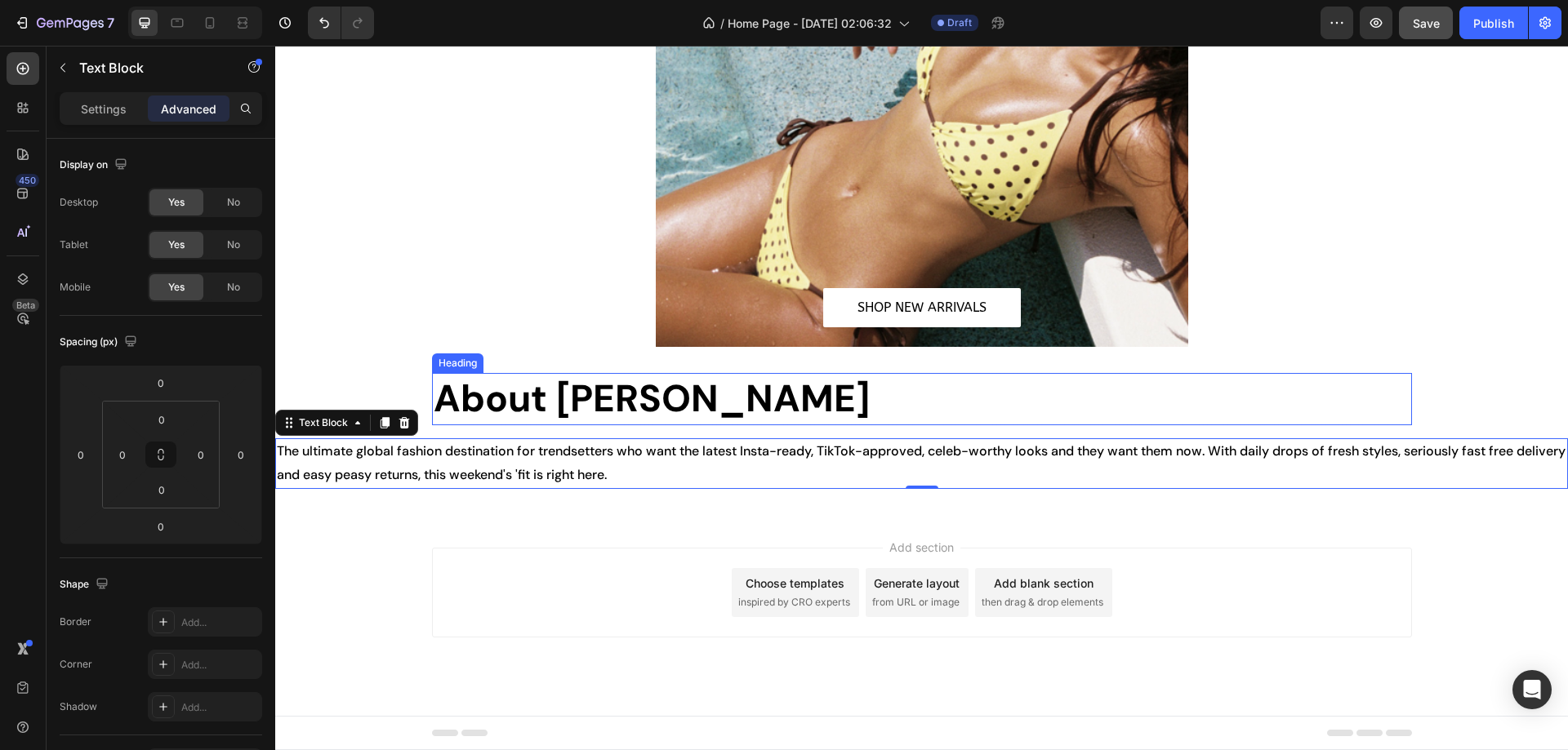
click at [568, 400] on p "About [PERSON_NAME]" at bounding box center [922, 399] width 977 height 49
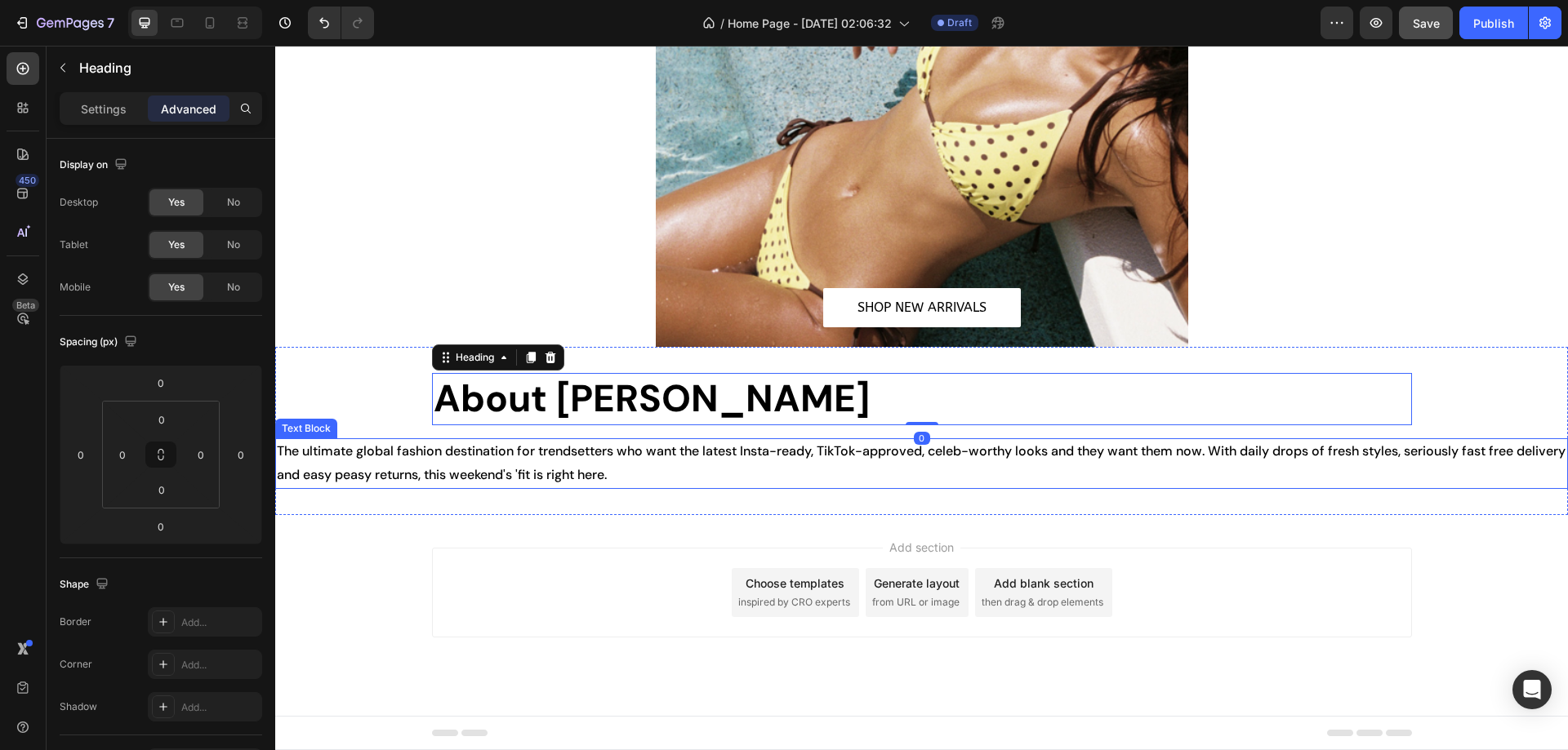
click at [497, 460] on p "The ultimate global fashion destination for trendsetters who want the latest In…" at bounding box center [921, 463] width 1290 height 47
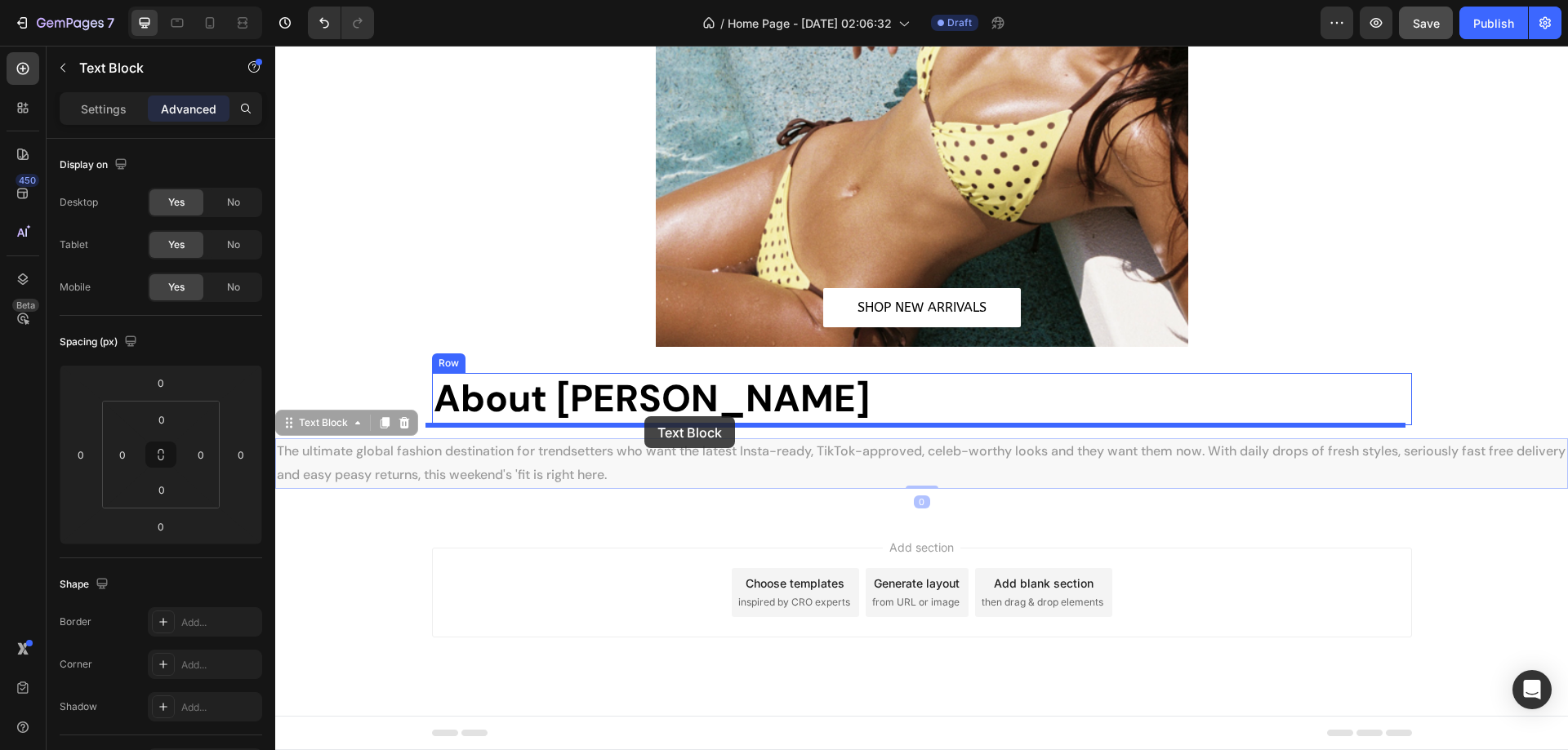
drag, startPoint x: 335, startPoint y: 425, endPoint x: 644, endPoint y: 416, distance: 309.1
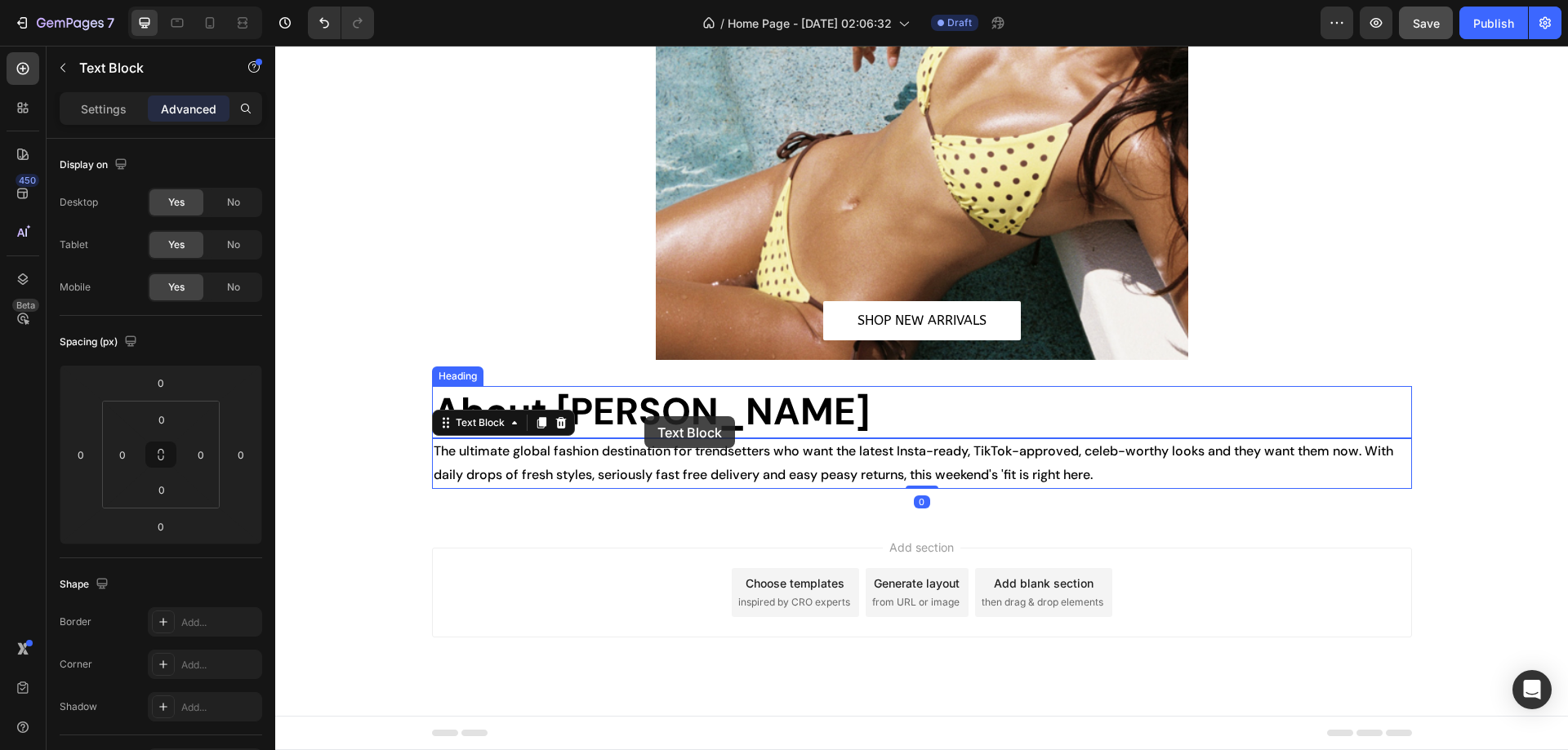
scroll to position [901, 0]
click at [765, 418] on p "About [PERSON_NAME]" at bounding box center [922, 412] width 977 height 49
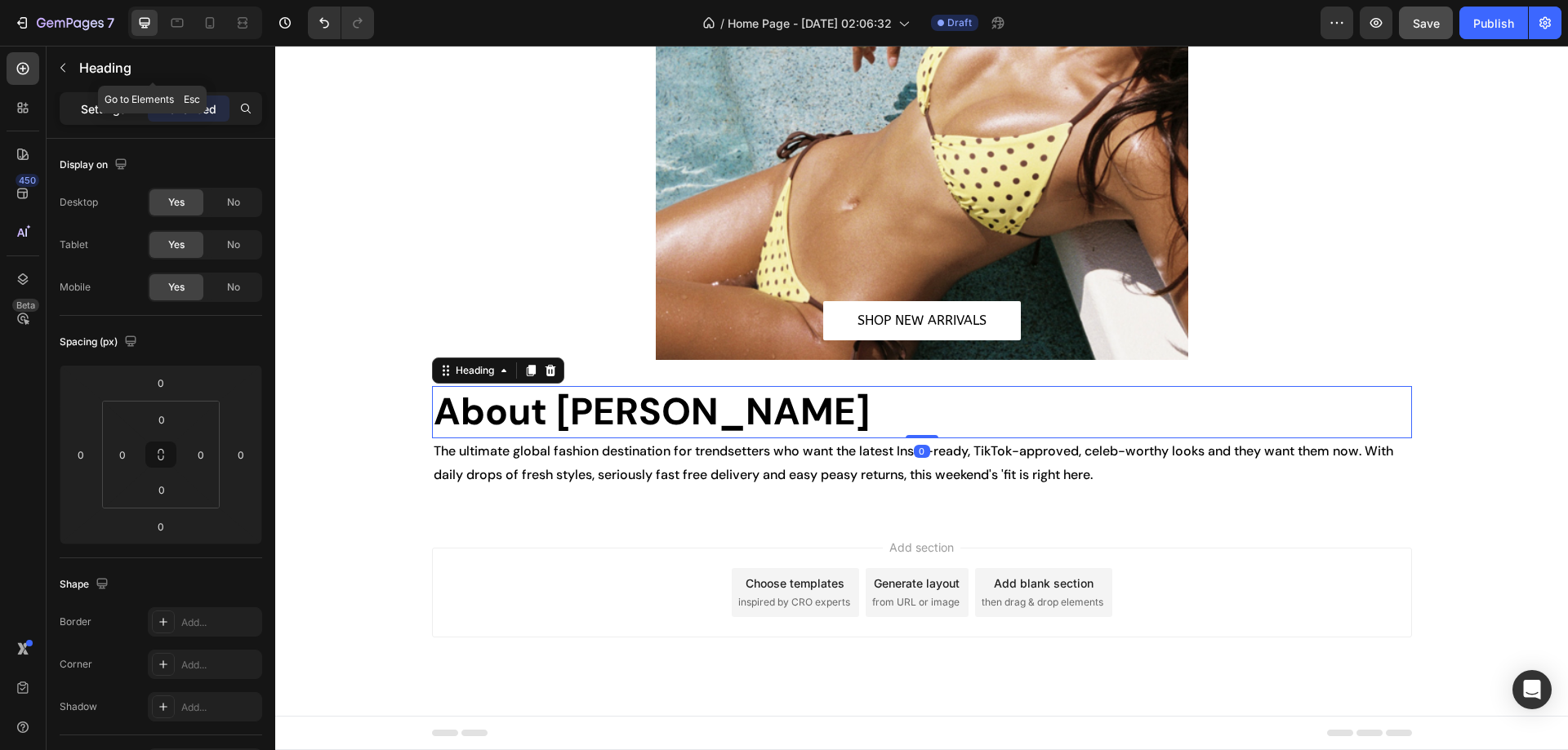
click at [104, 102] on p "Settings" at bounding box center [104, 109] width 46 height 18
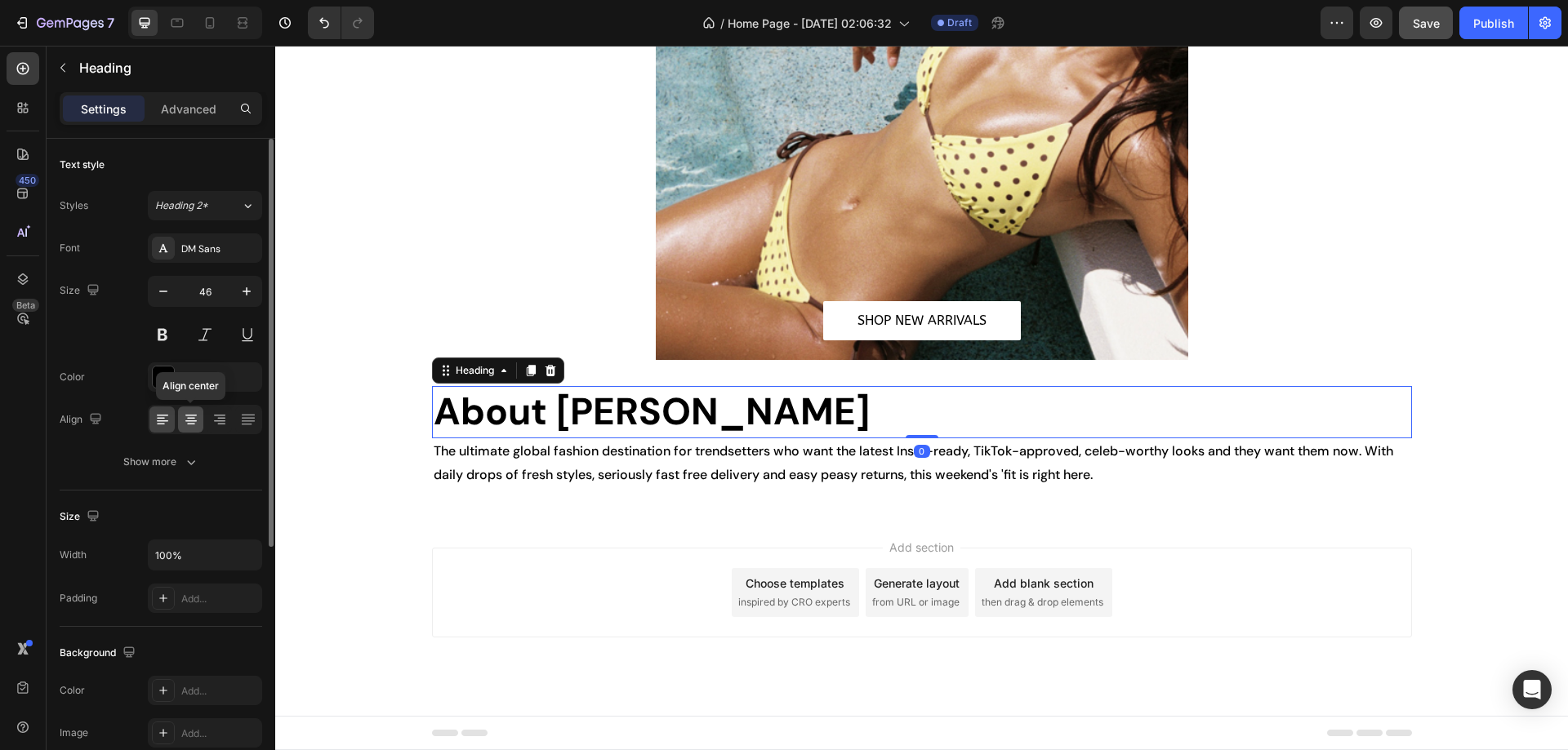
click at [189, 421] on icon at bounding box center [191, 421] width 12 height 2
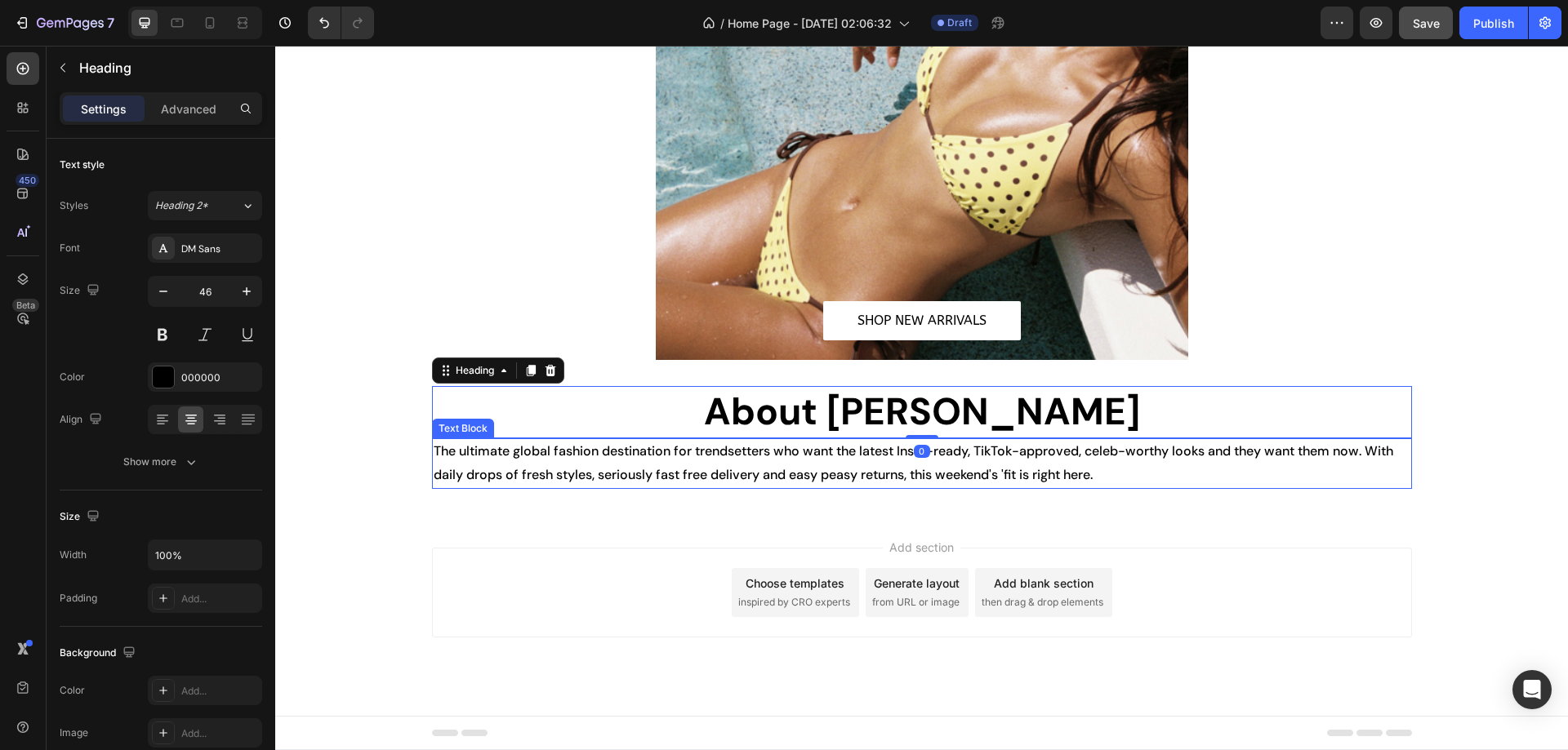
click at [783, 462] on p "The ultimate global fashion destination for trendsetters who want the latest In…" at bounding box center [922, 463] width 977 height 47
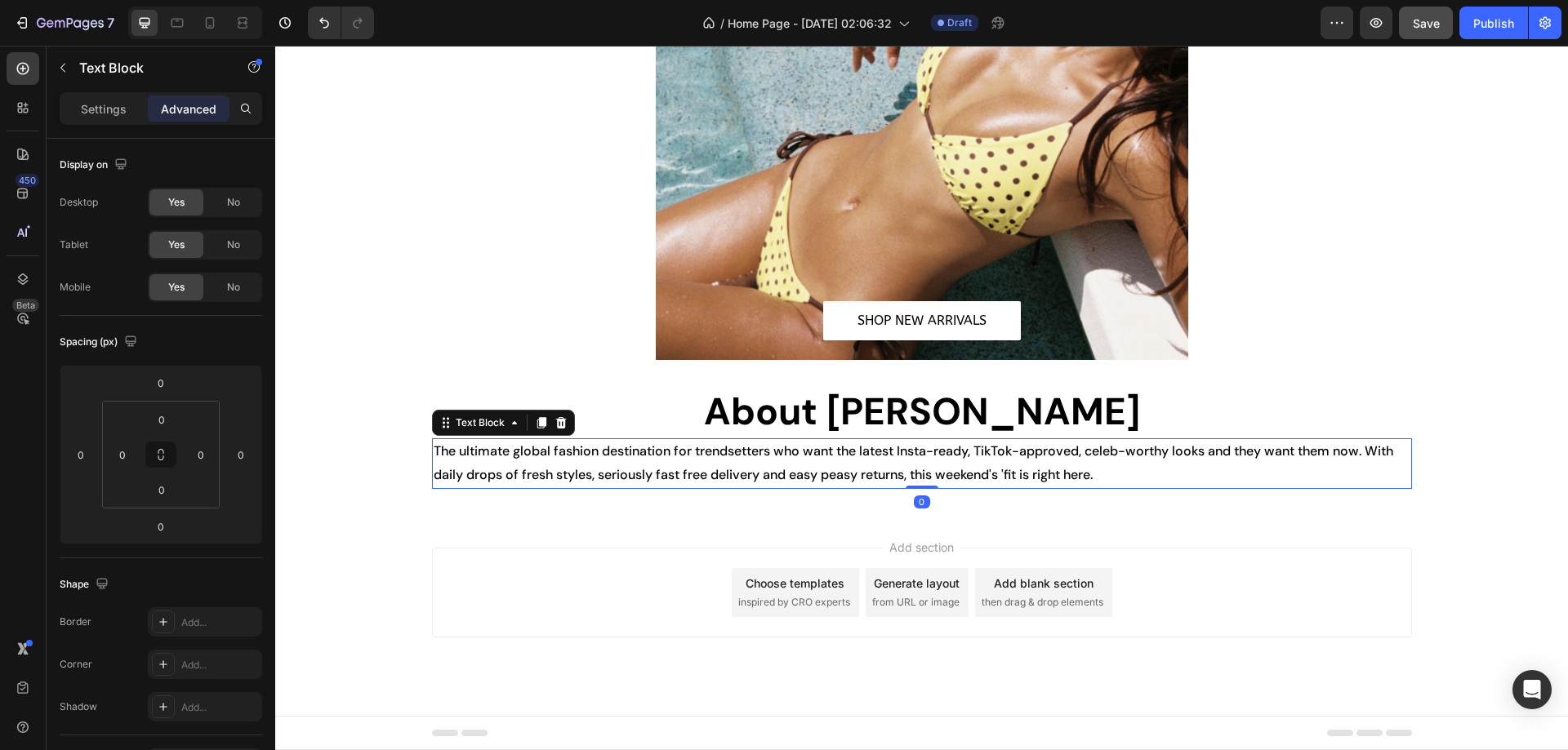
click at [126, 113] on p "Settings" at bounding box center [104, 109] width 46 height 18
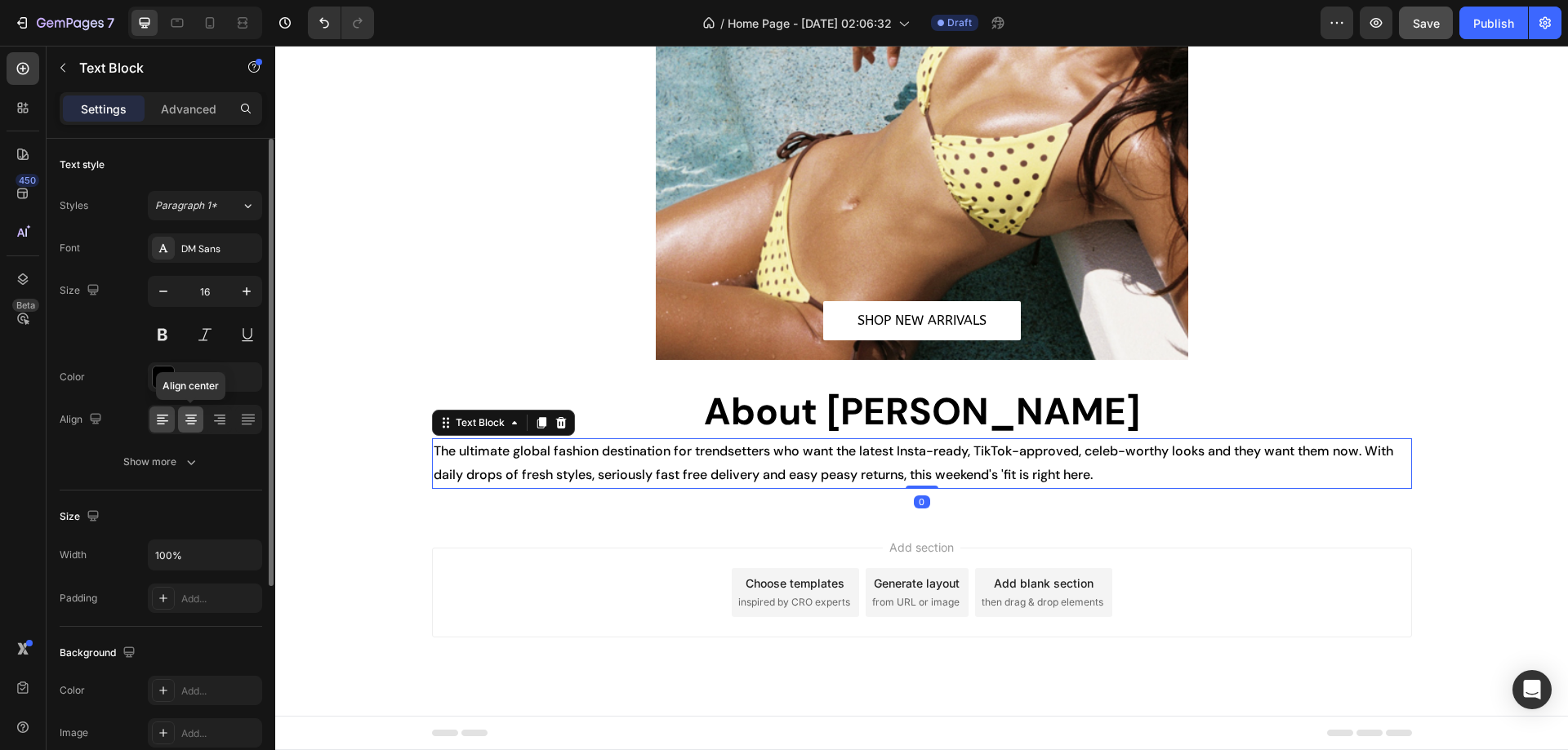
click at [193, 427] on div at bounding box center [191, 419] width 25 height 26
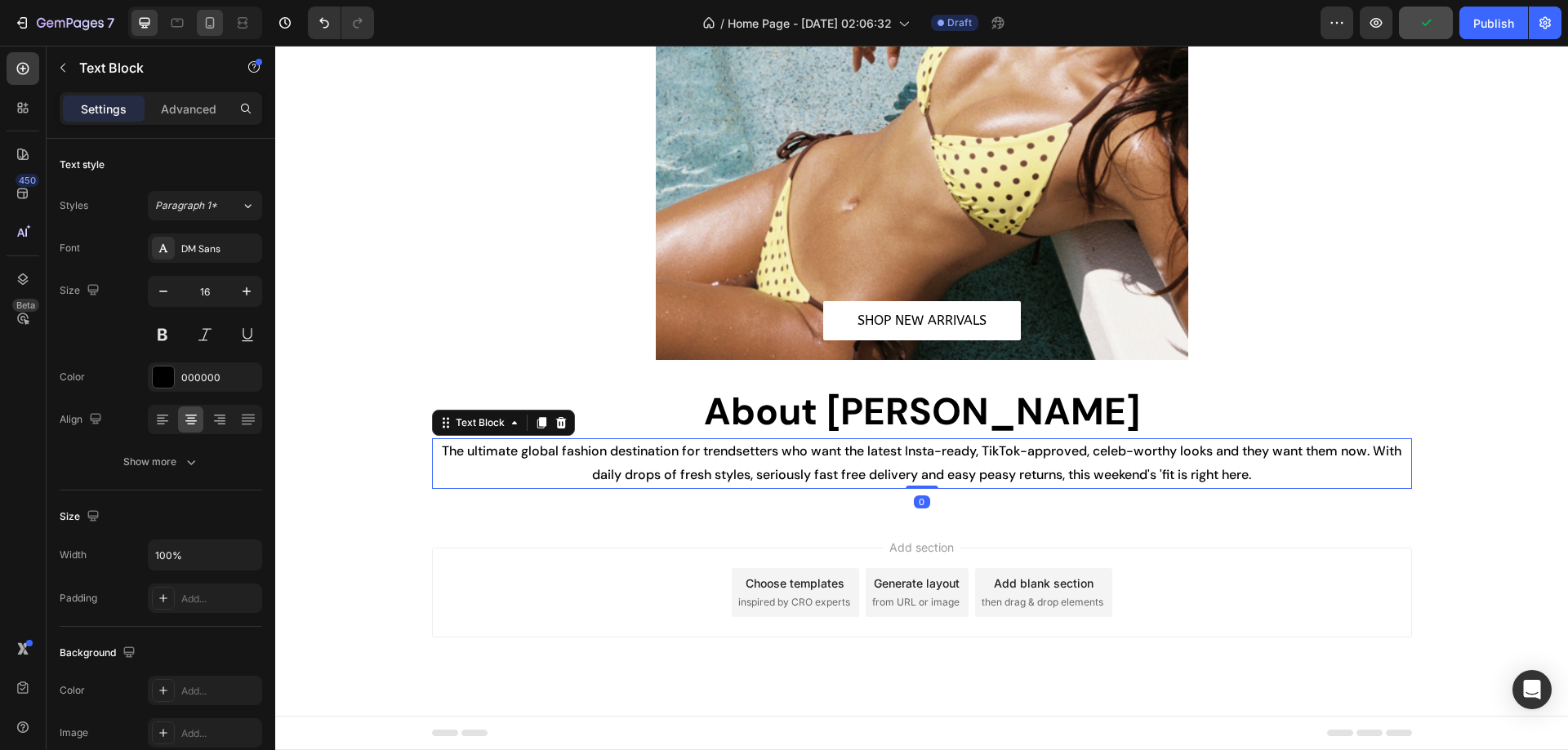
click at [221, 22] on div at bounding box center [209, 22] width 26 height 26
type input "14"
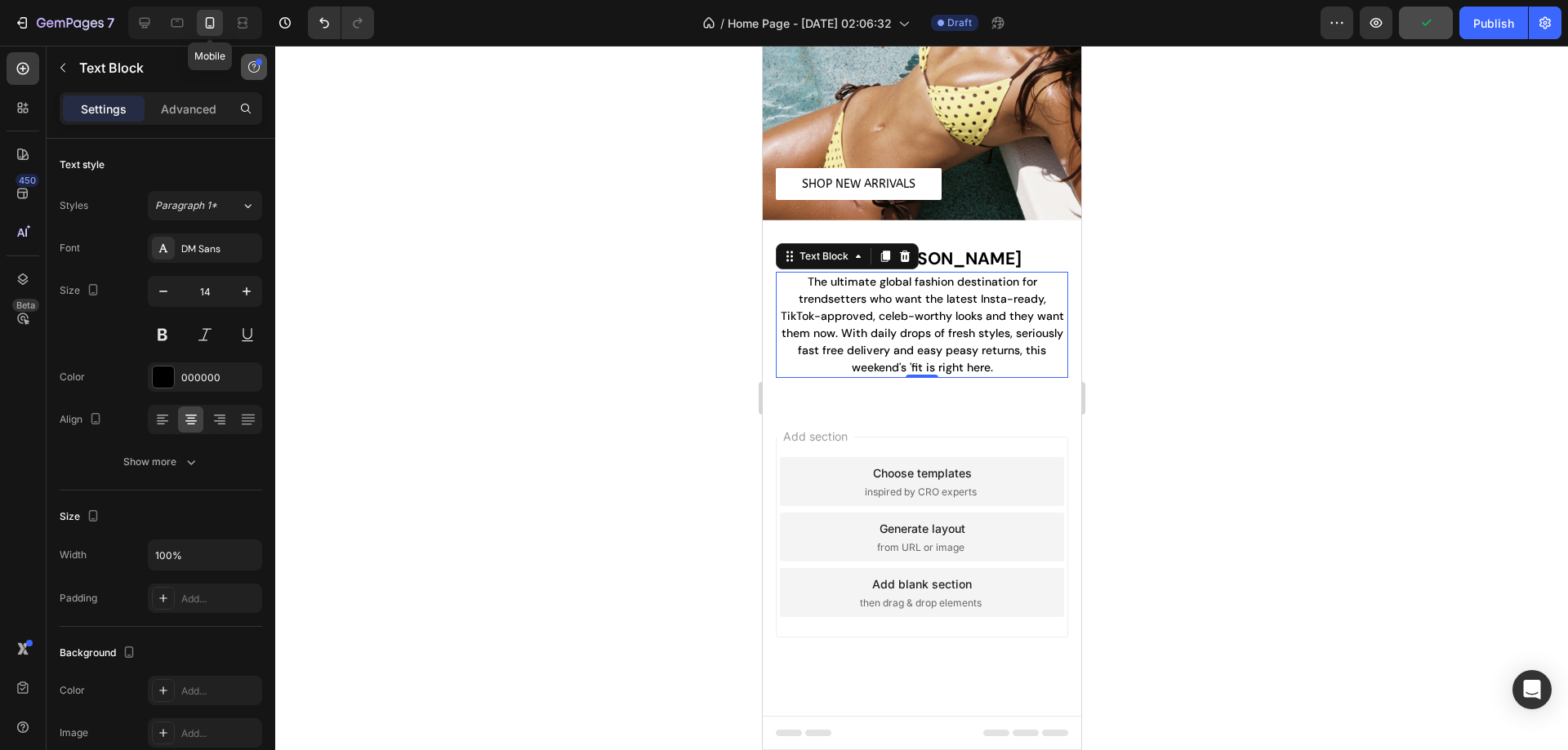
scroll to position [841, 0]
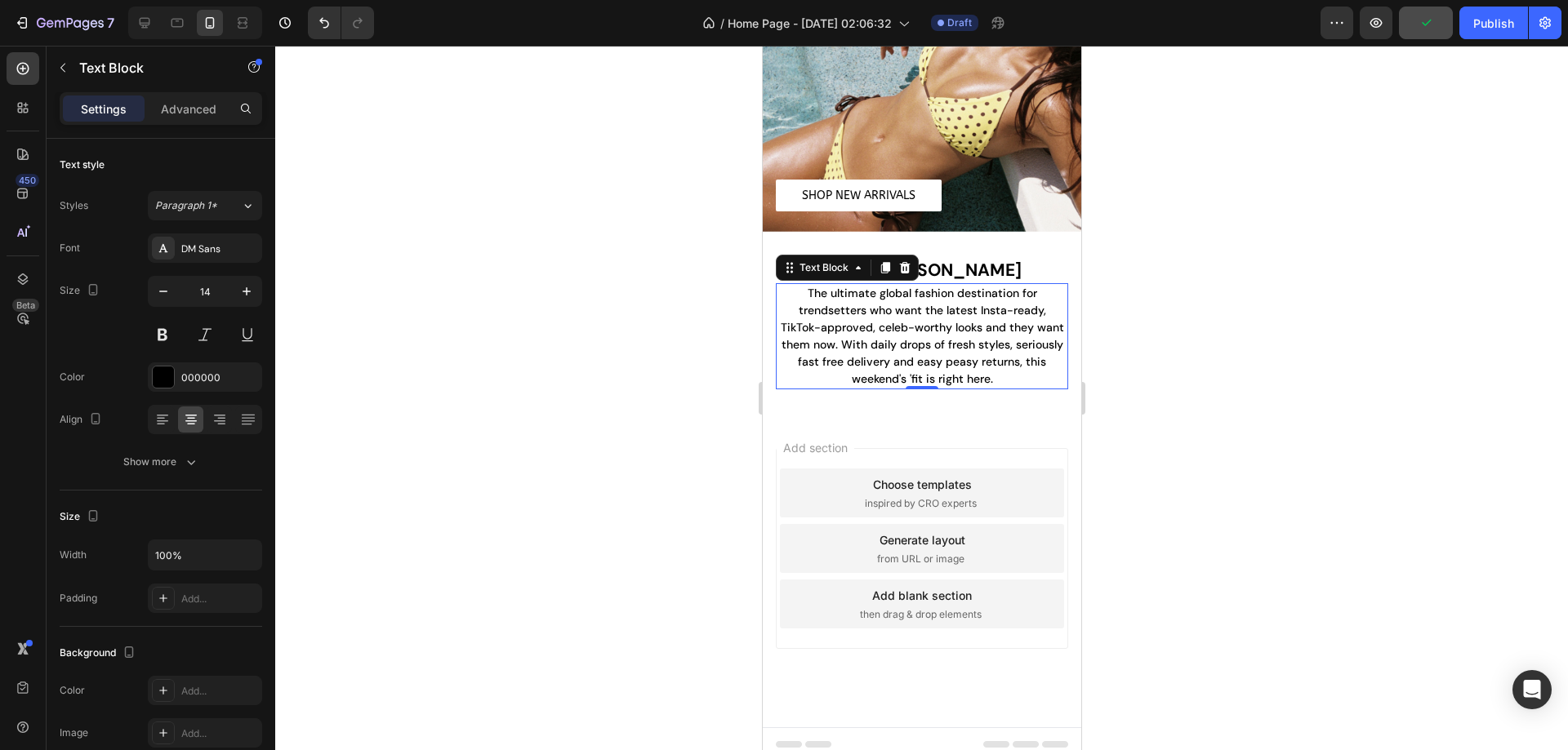
click at [632, 377] on div at bounding box center [921, 397] width 1293 height 704
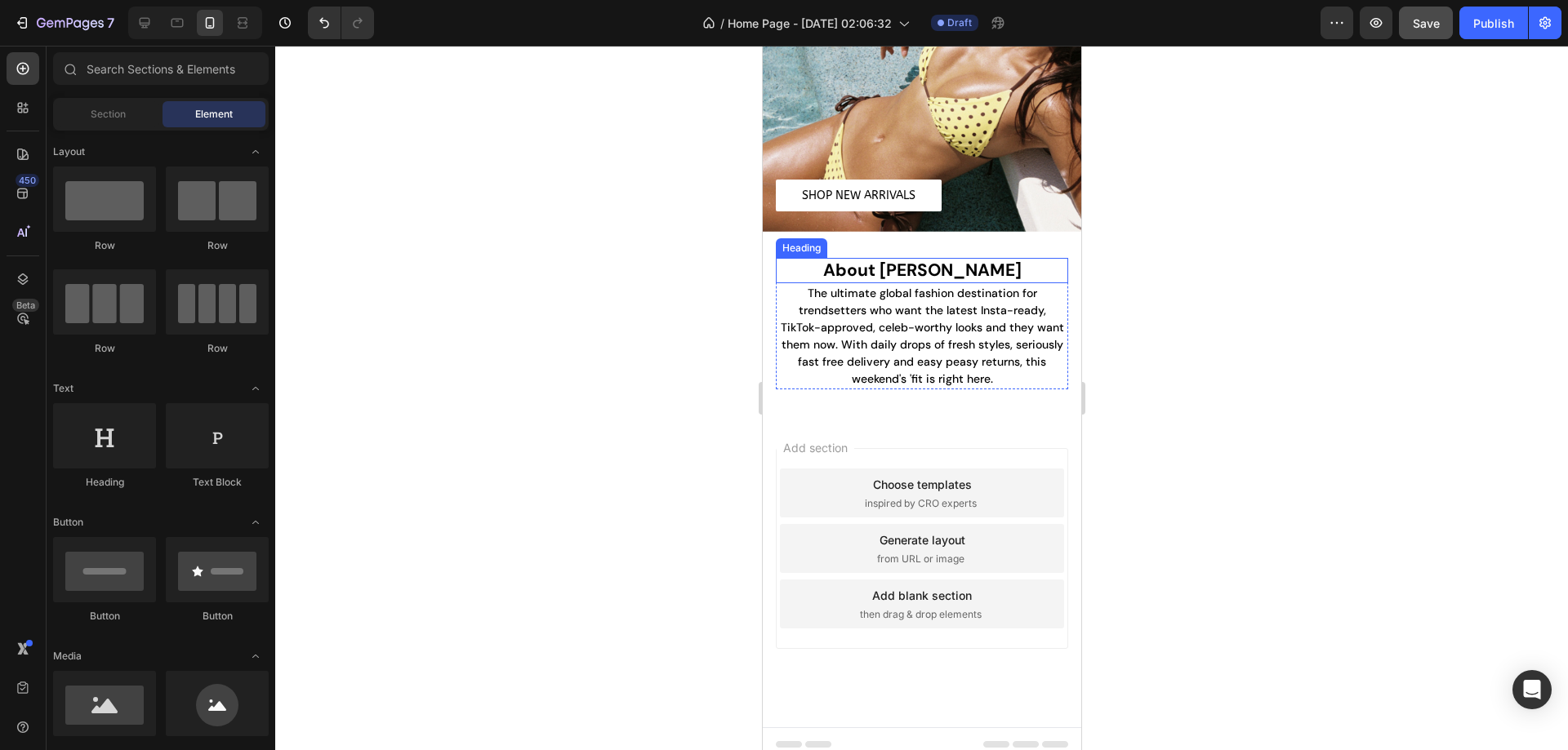
click at [973, 260] on p "About [PERSON_NAME]" at bounding box center [921, 271] width 289 height 22
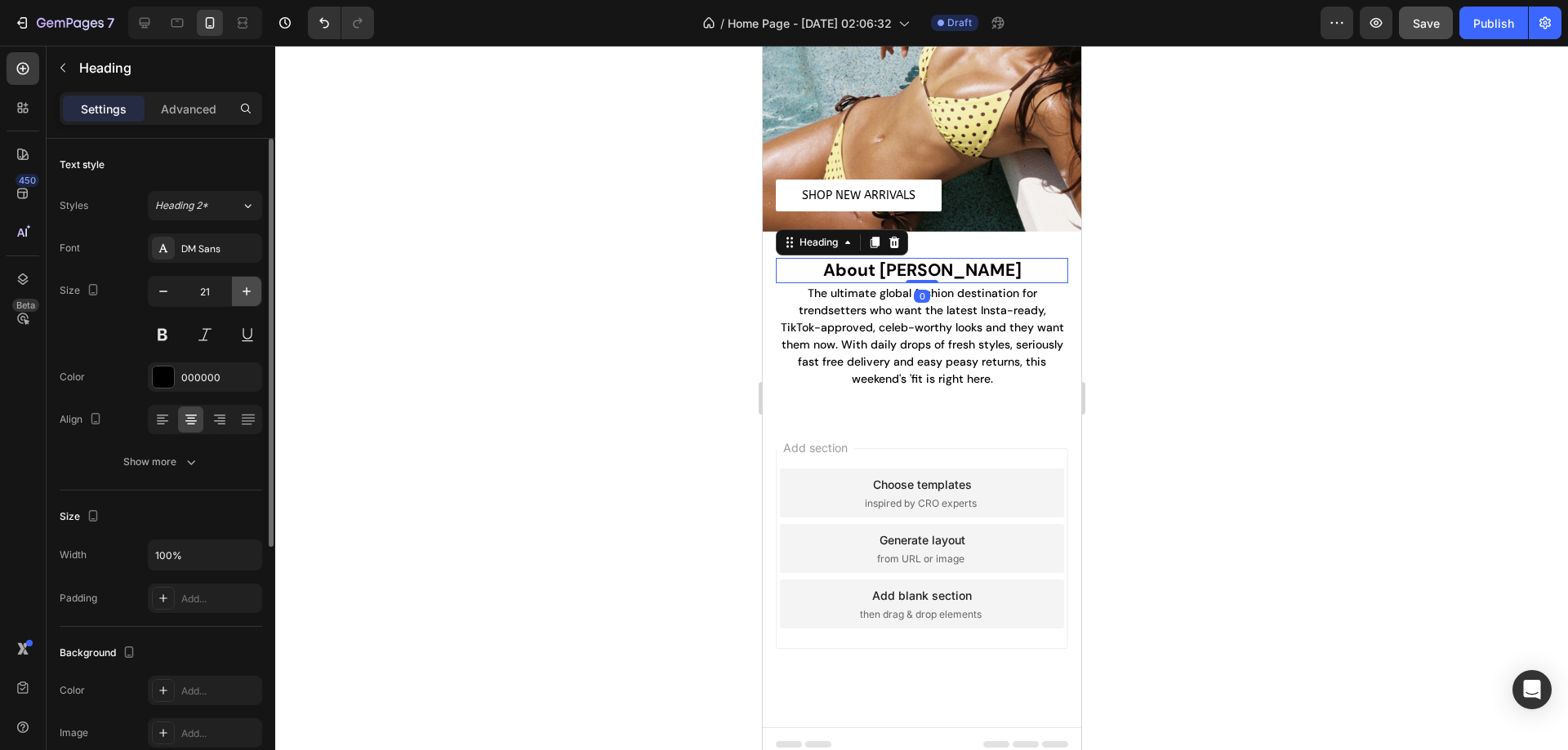
click at [249, 296] on icon "button" at bounding box center [246, 291] width 17 height 17
type input "22"
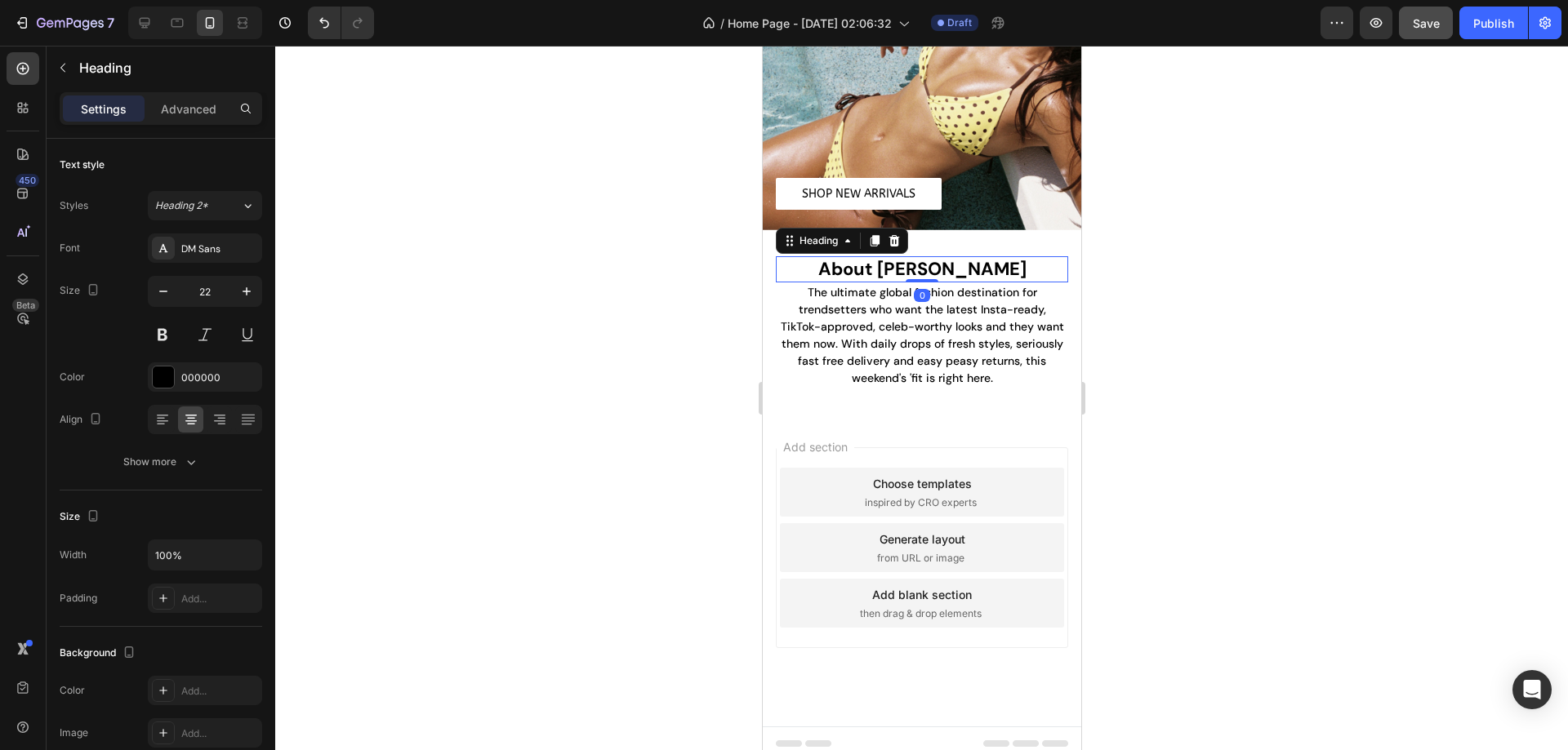
click at [623, 314] on div at bounding box center [921, 397] width 1293 height 704
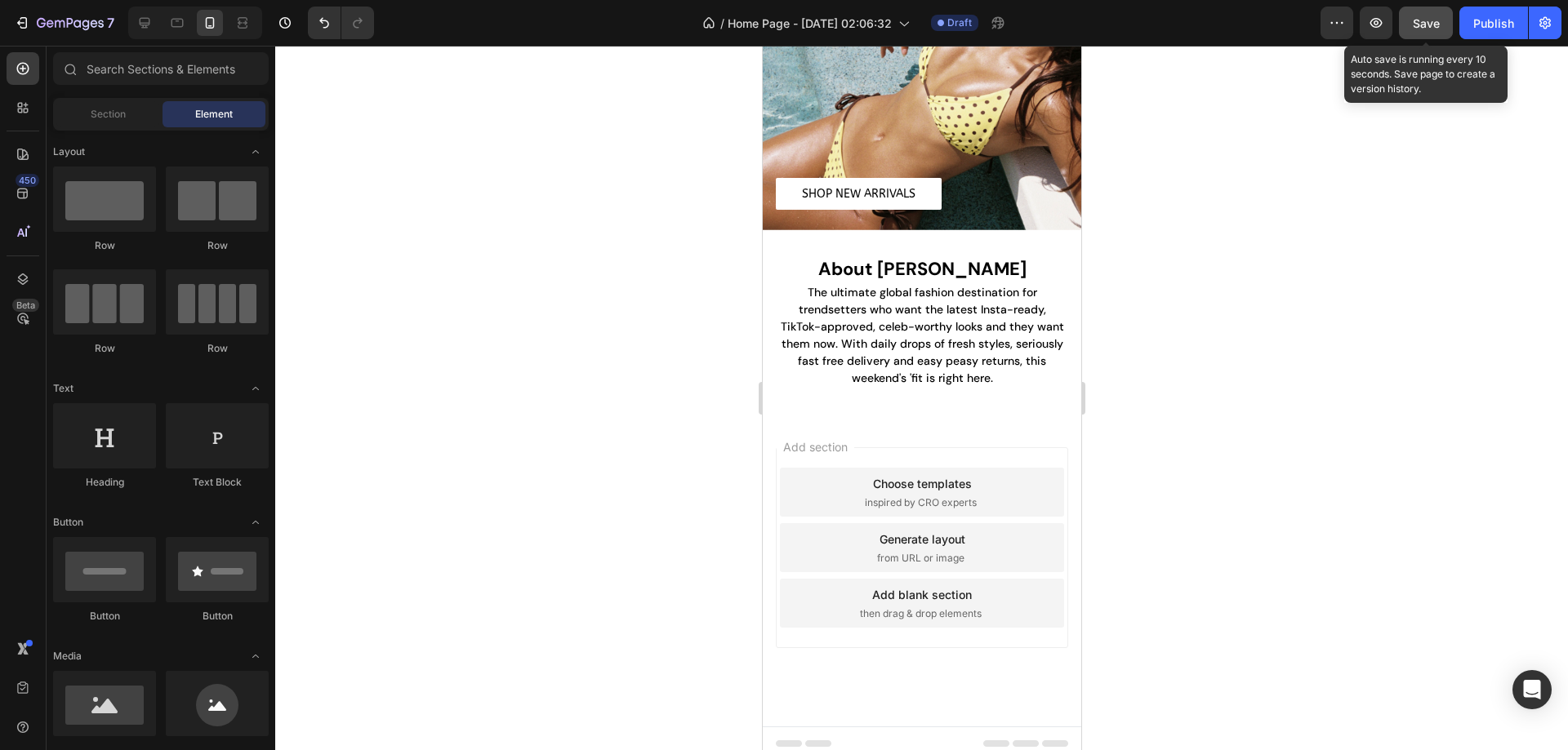
click at [1438, 25] on span "Save" at bounding box center [1426, 23] width 27 height 14
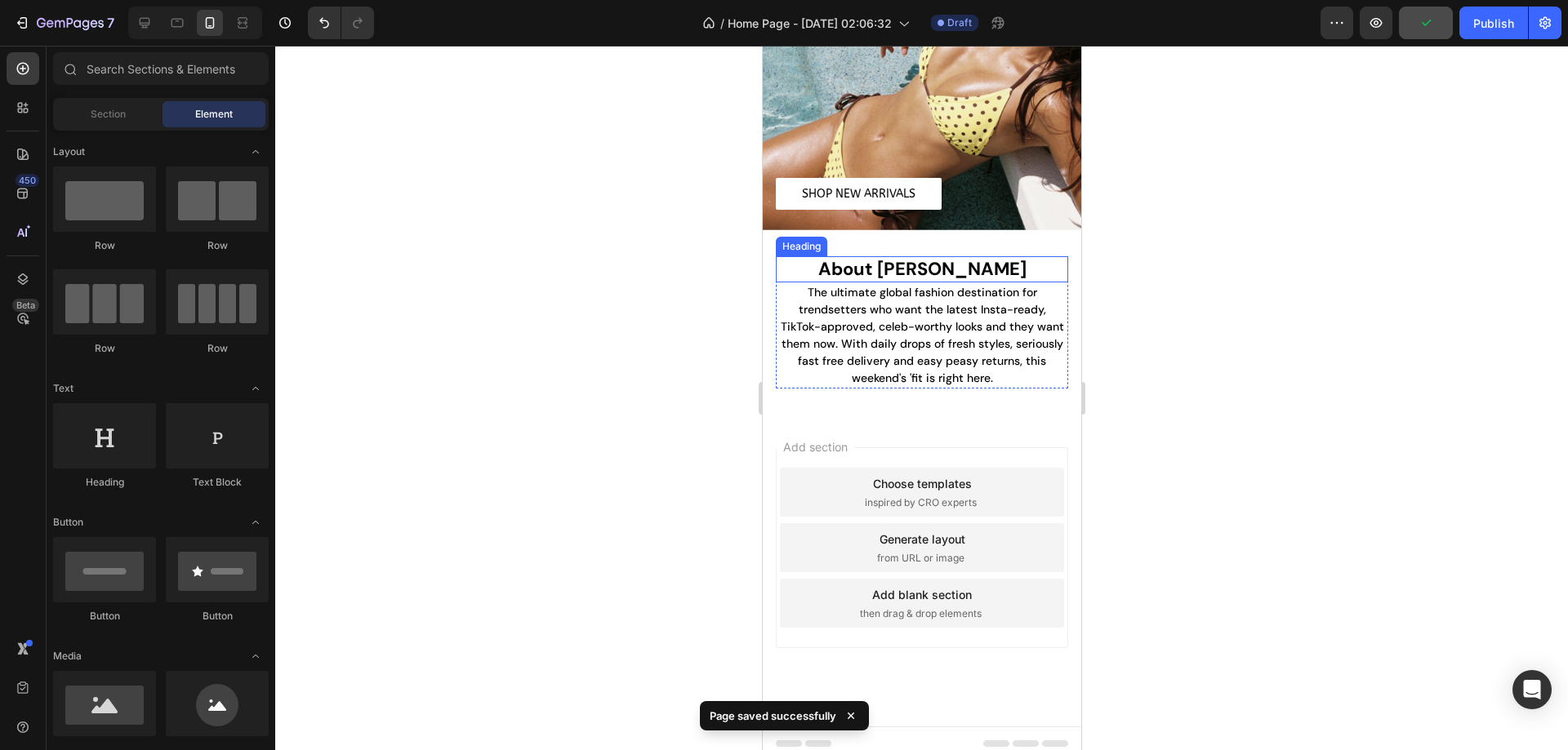
click at [911, 260] on p "About [PERSON_NAME]" at bounding box center [921, 270] width 289 height 23
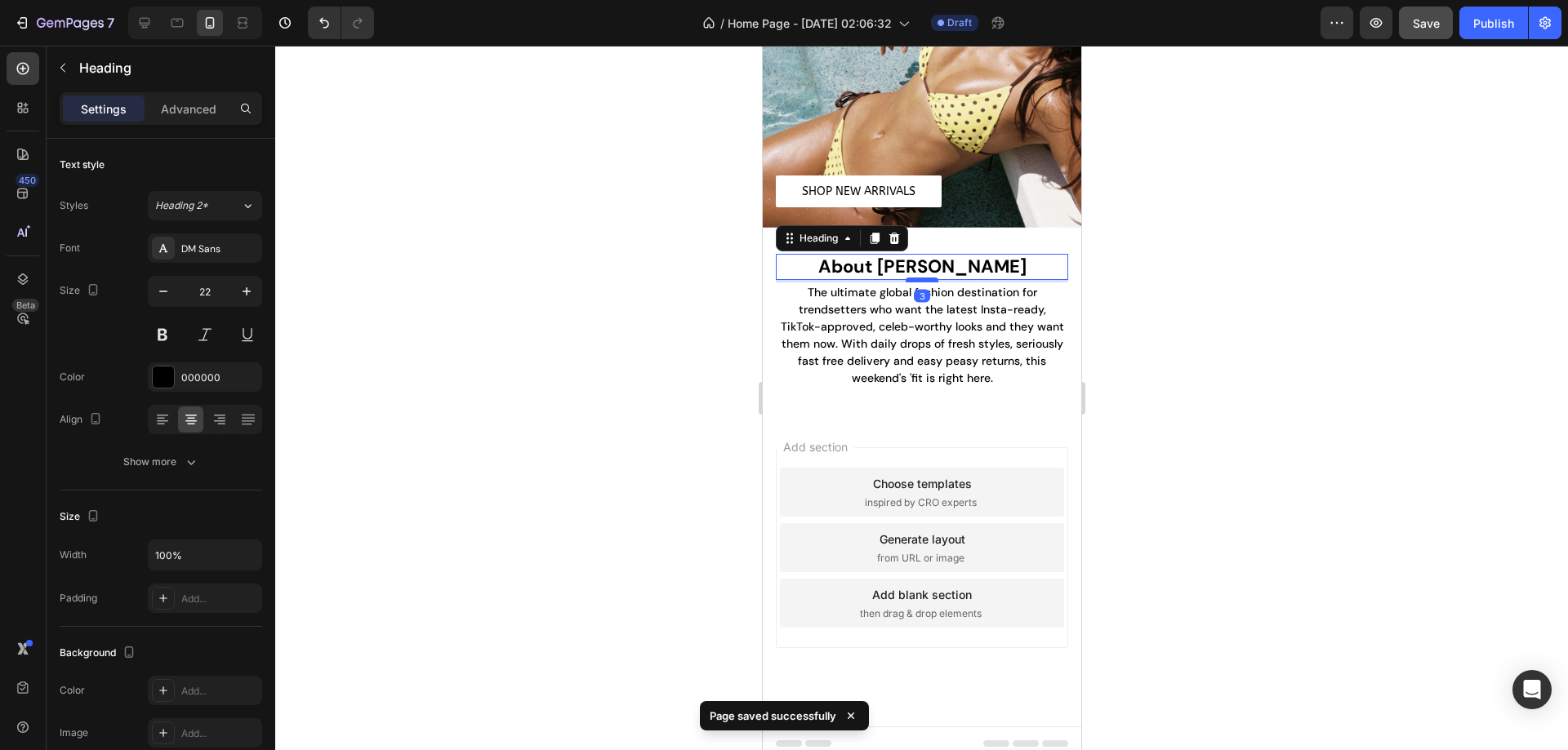
scroll to position [846, 0]
drag, startPoint x: 921, startPoint y: 266, endPoint x: 1503, endPoint y: 370, distance: 591.2
click at [917, 277] on div at bounding box center [920, 279] width 32 height 5
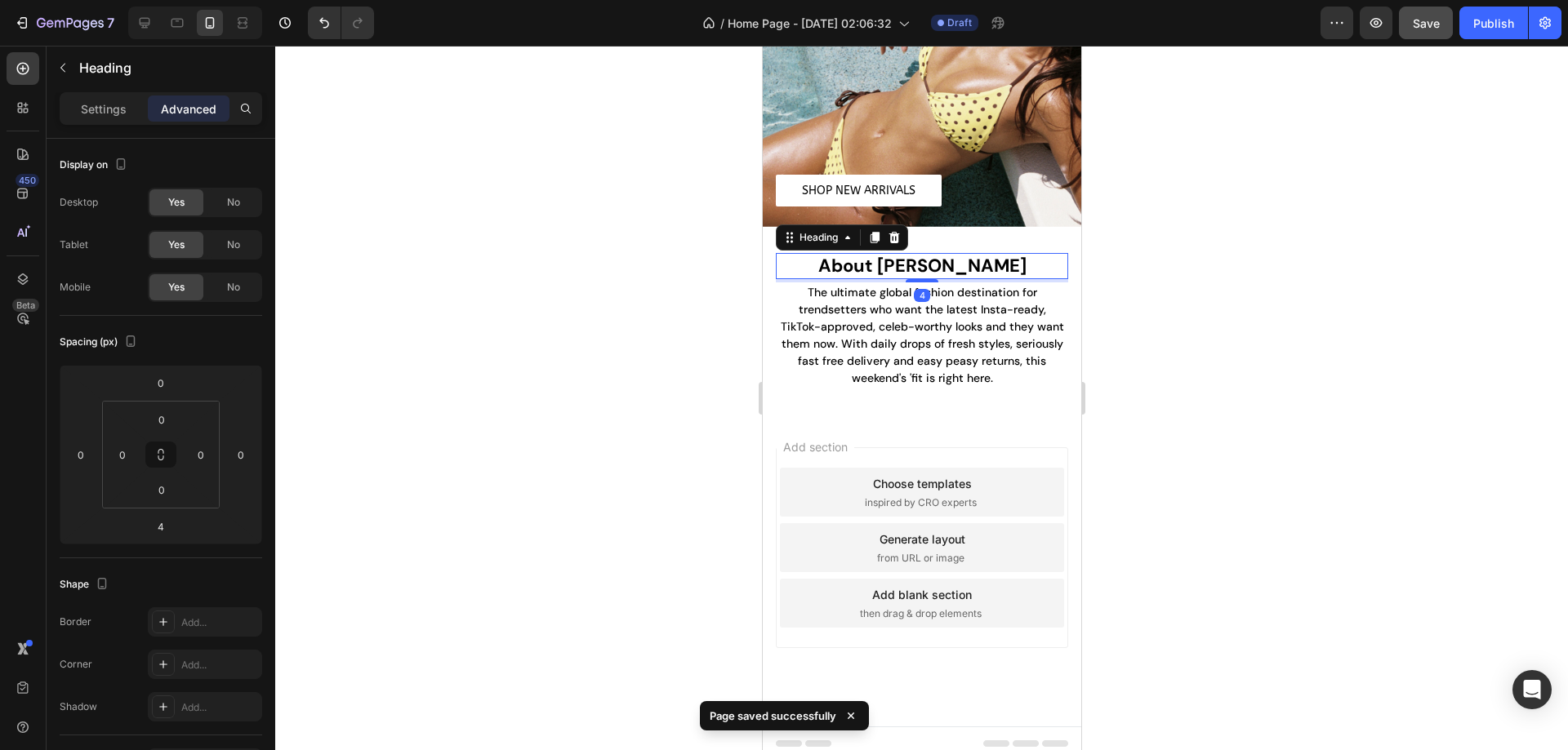
click at [668, 337] on div at bounding box center [921, 397] width 1293 height 704
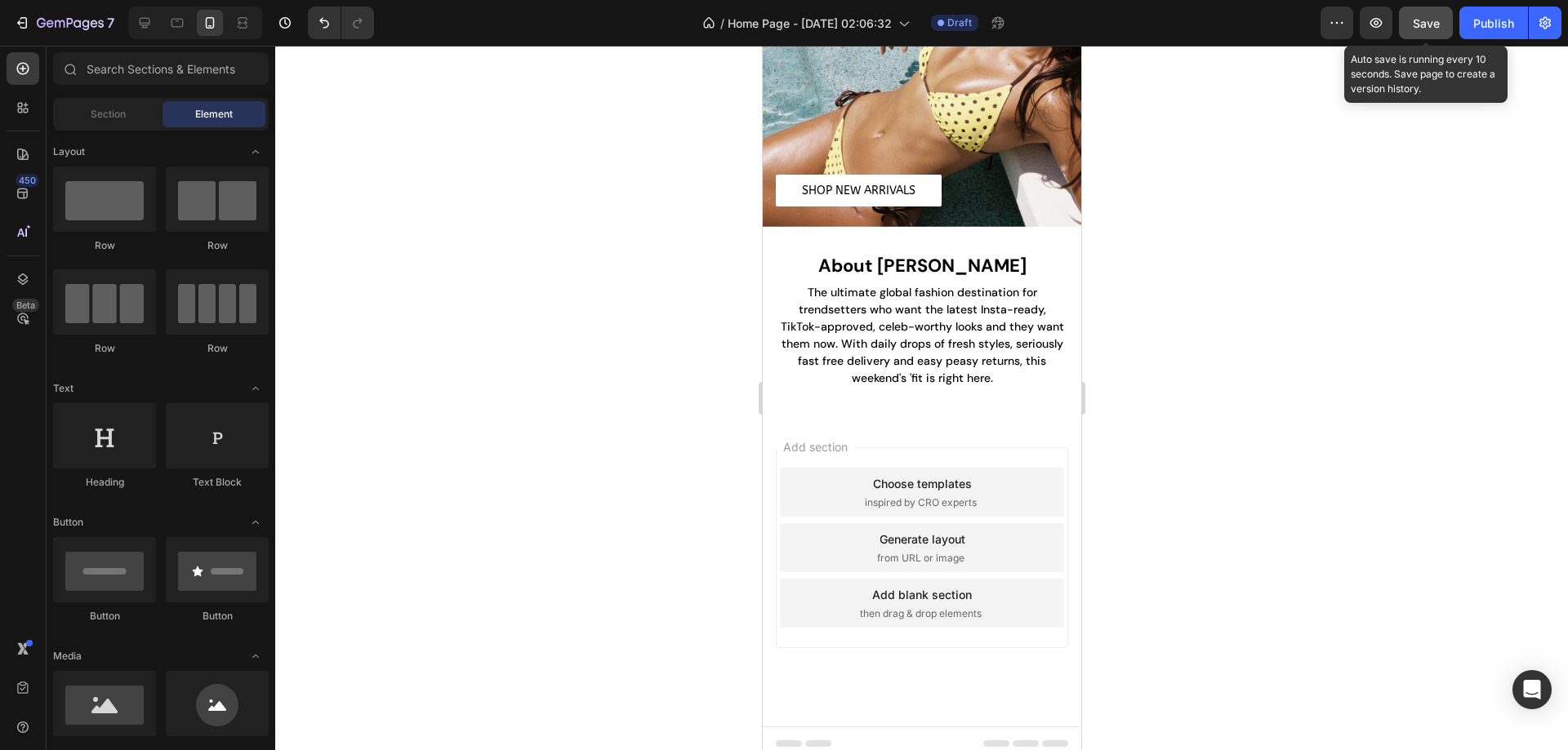
click at [1439, 22] on span "Save" at bounding box center [1426, 23] width 27 height 14
click at [950, 495] on span "inspired by CRO experts" at bounding box center [919, 502] width 111 height 15
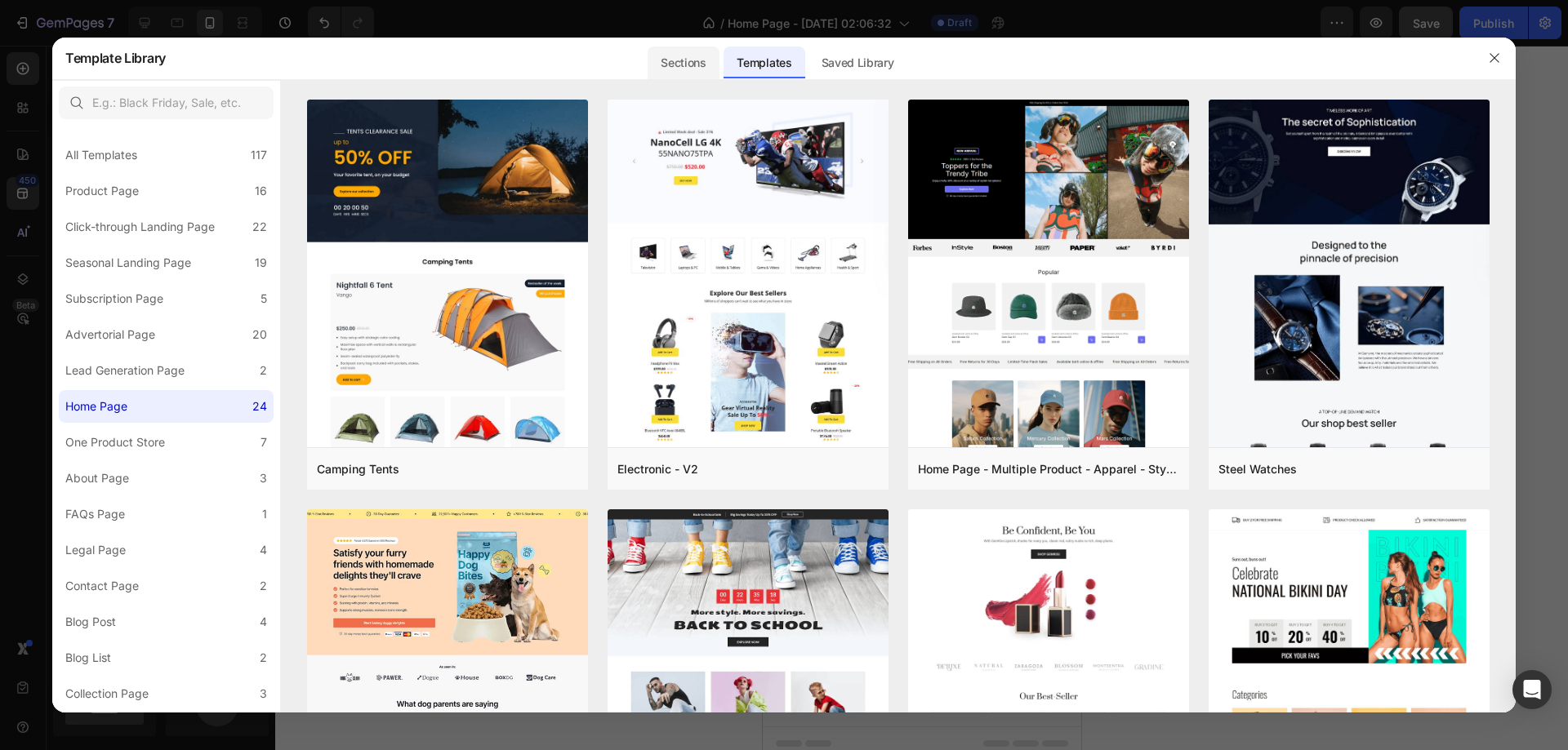
click at [681, 64] on div "Sections" at bounding box center [683, 62] width 71 height 32
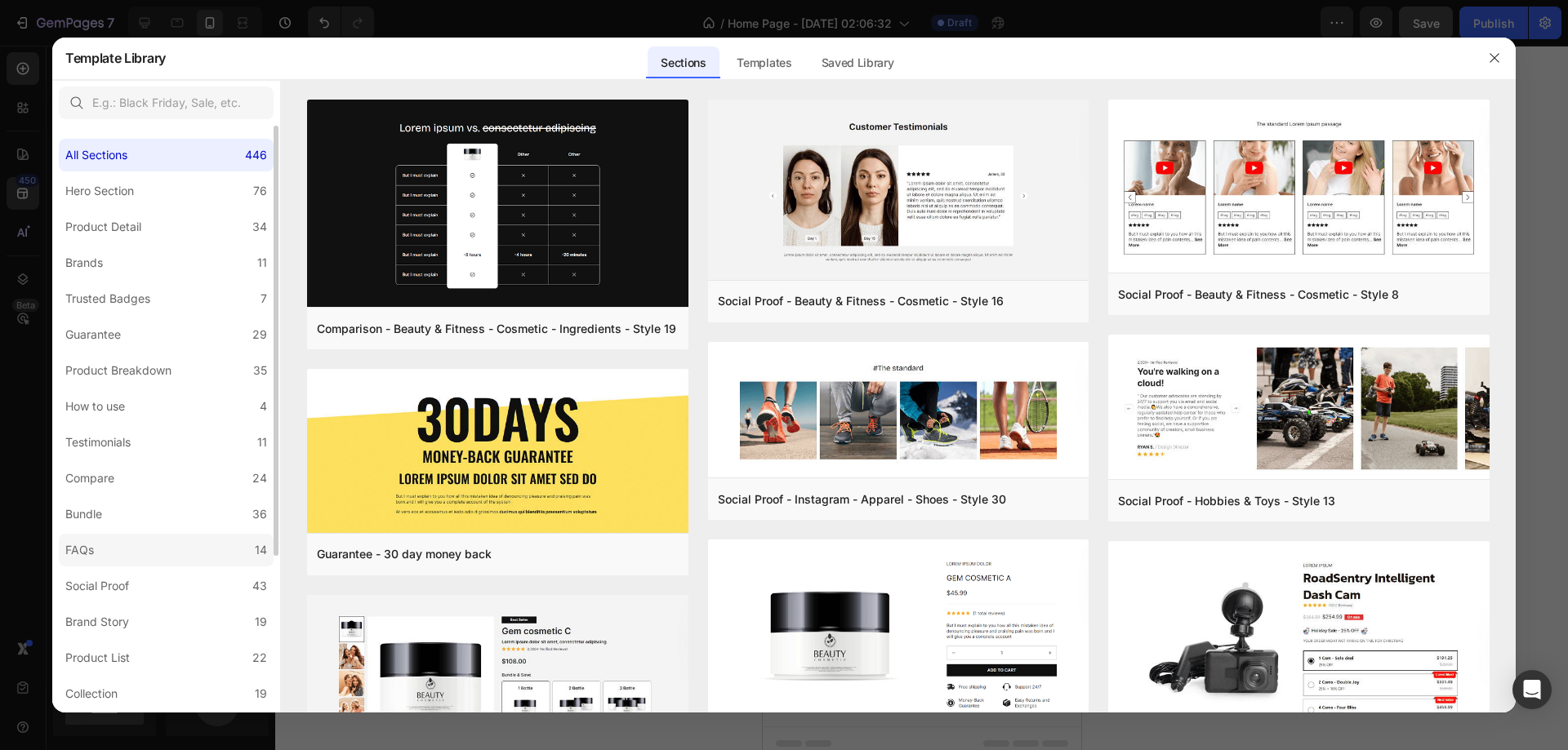
click at [144, 556] on label "FAQs 14" at bounding box center [166, 550] width 215 height 32
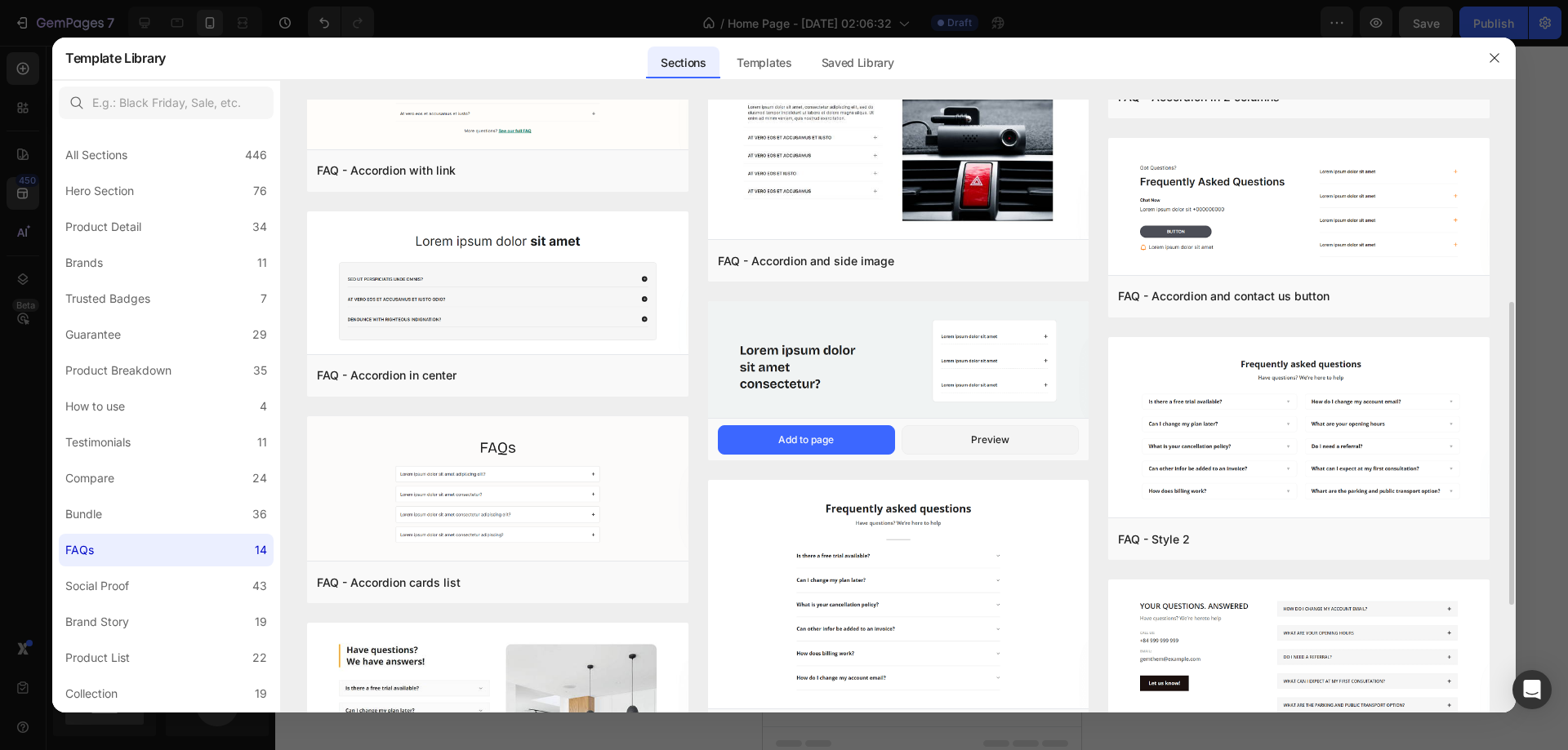
scroll to position [571, 0]
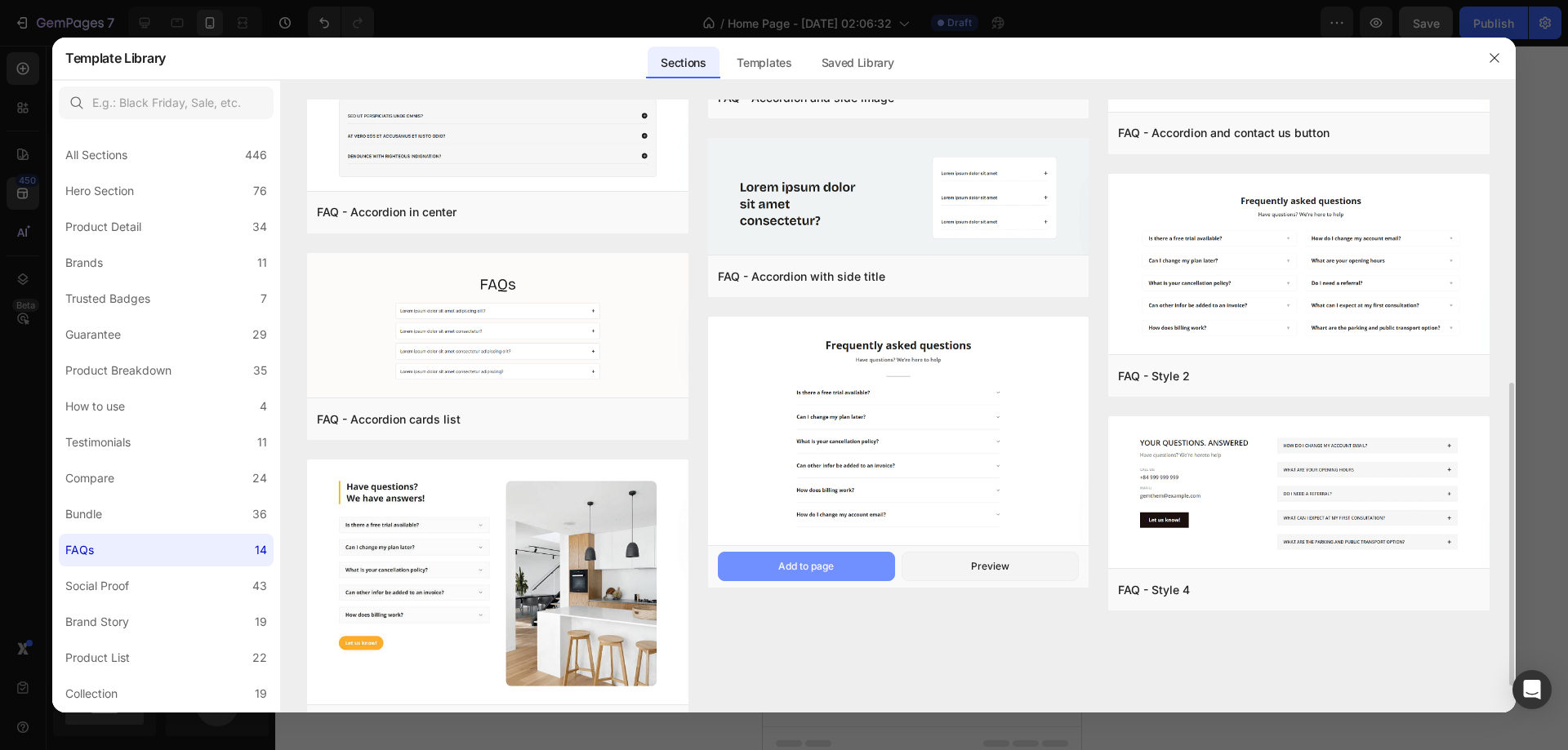
click at [773, 567] on button "Add to page" at bounding box center [806, 566] width 177 height 29
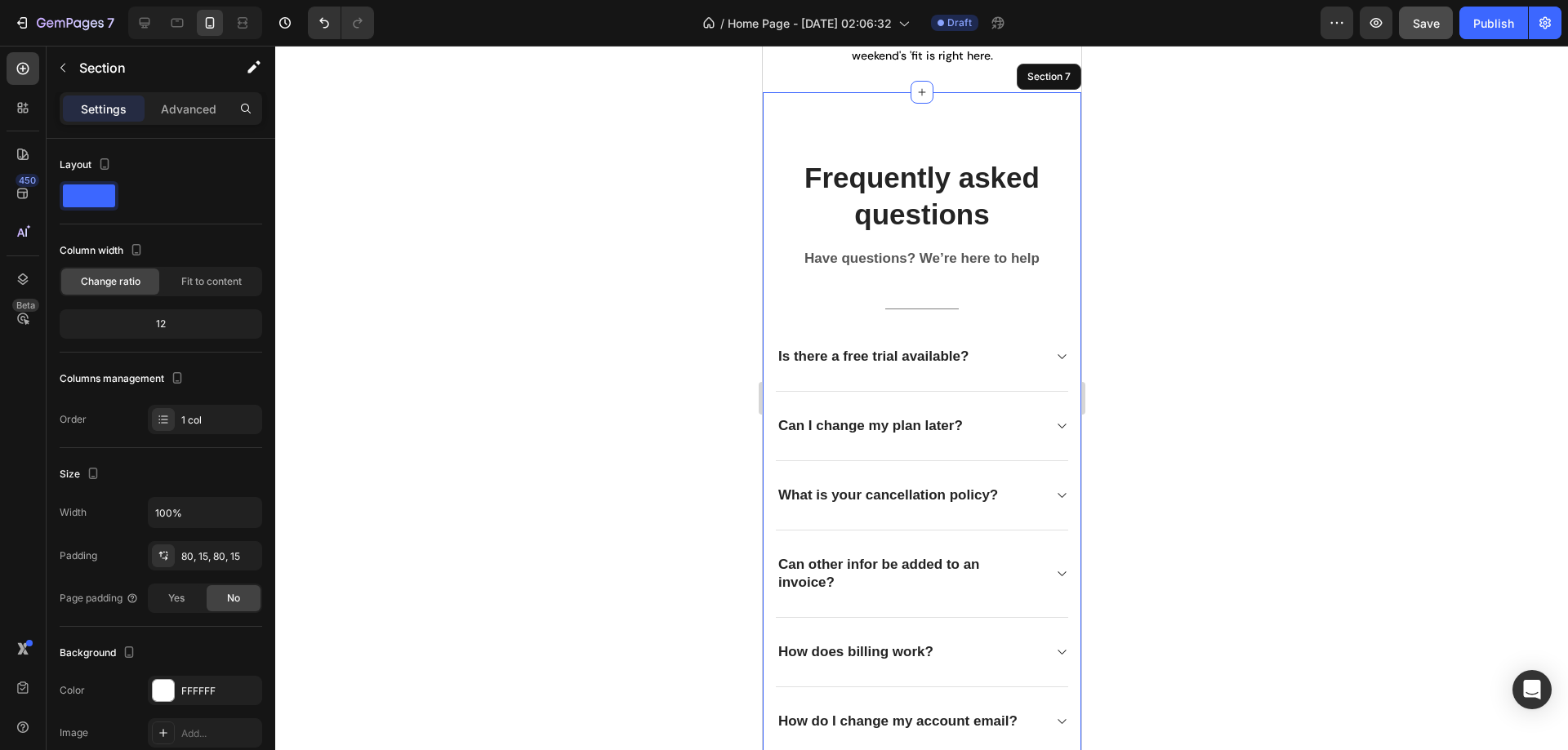
scroll to position [1204, 0]
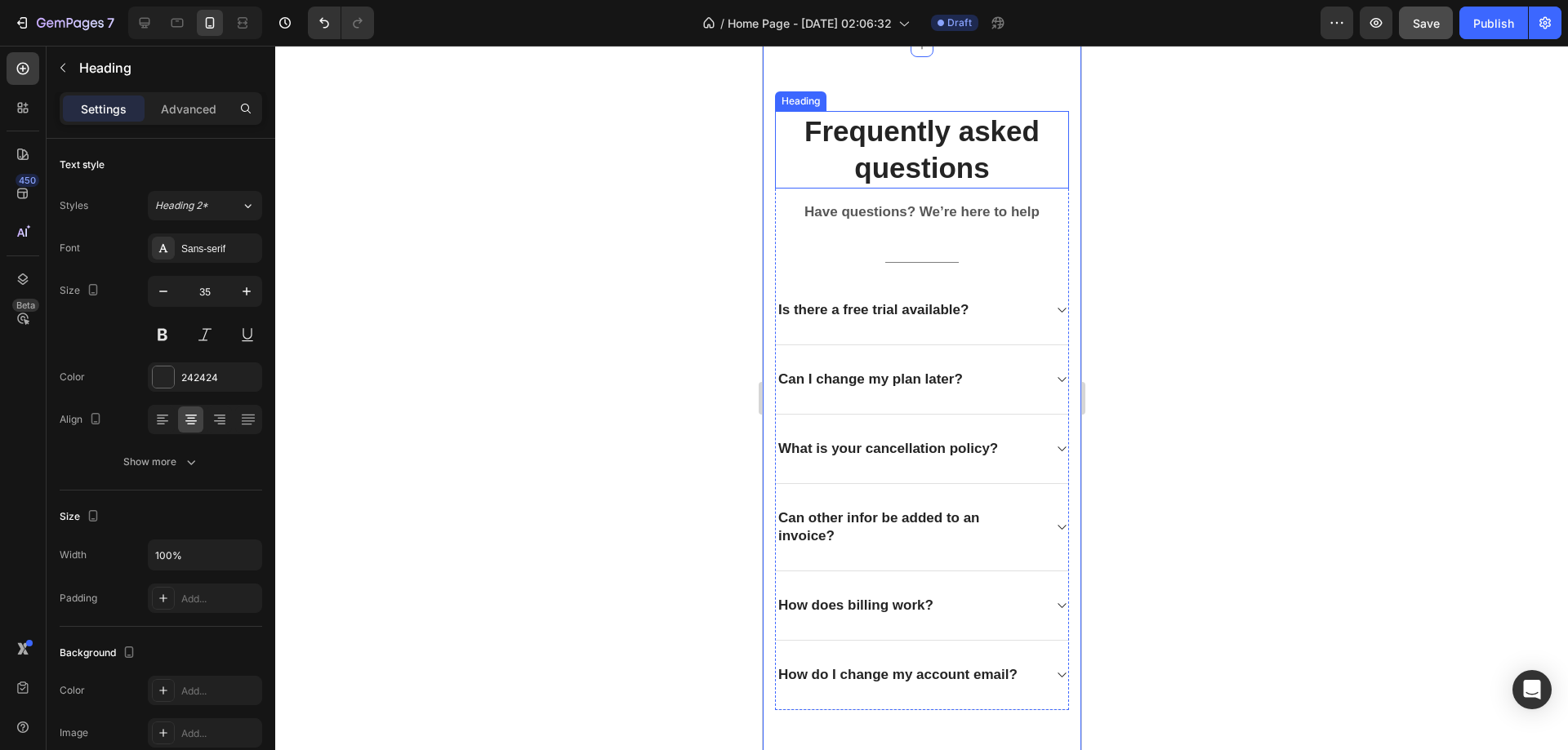
click at [940, 149] on p "Frequently asked questions" at bounding box center [921, 149] width 291 height 74
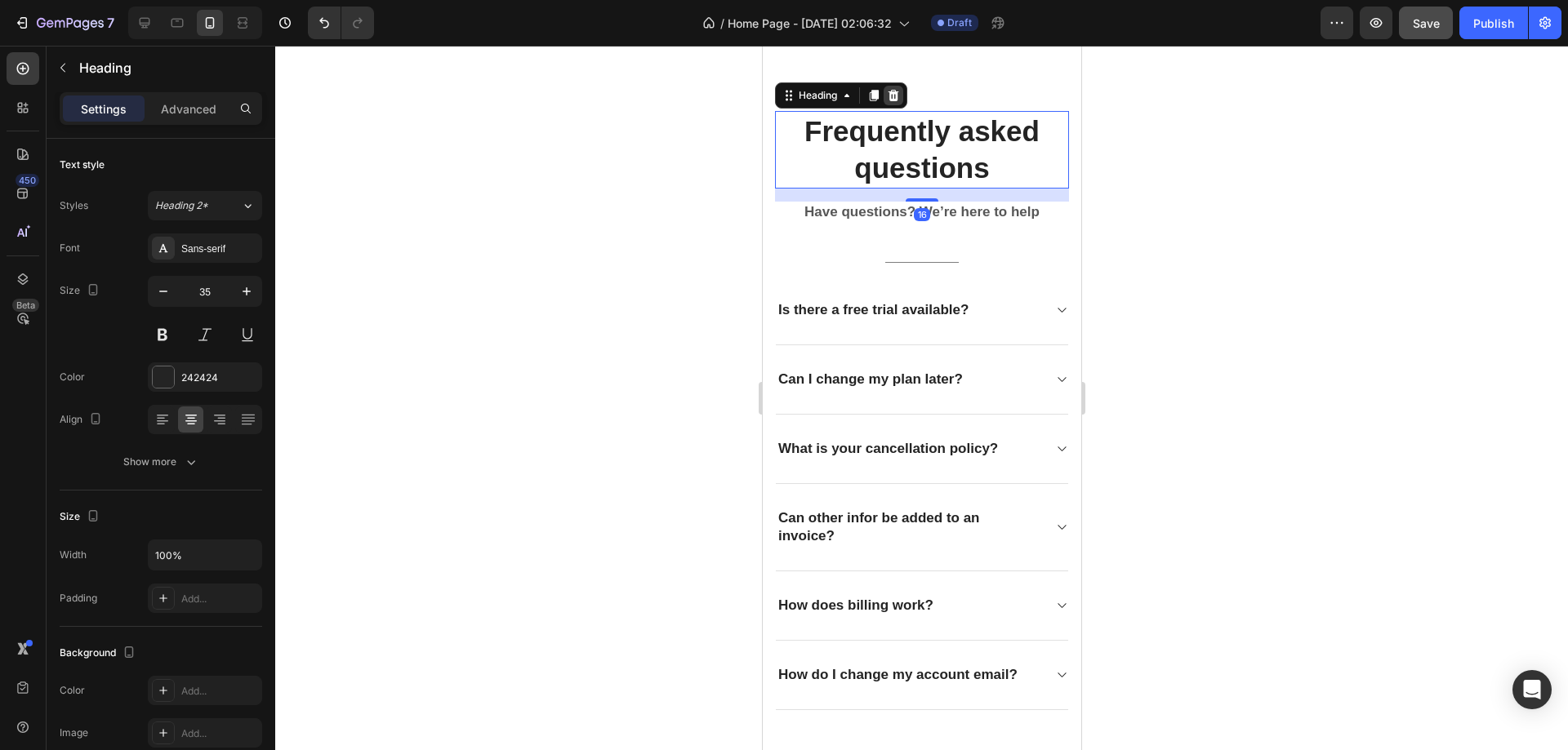
click at [889, 101] on icon at bounding box center [892, 95] width 13 height 13
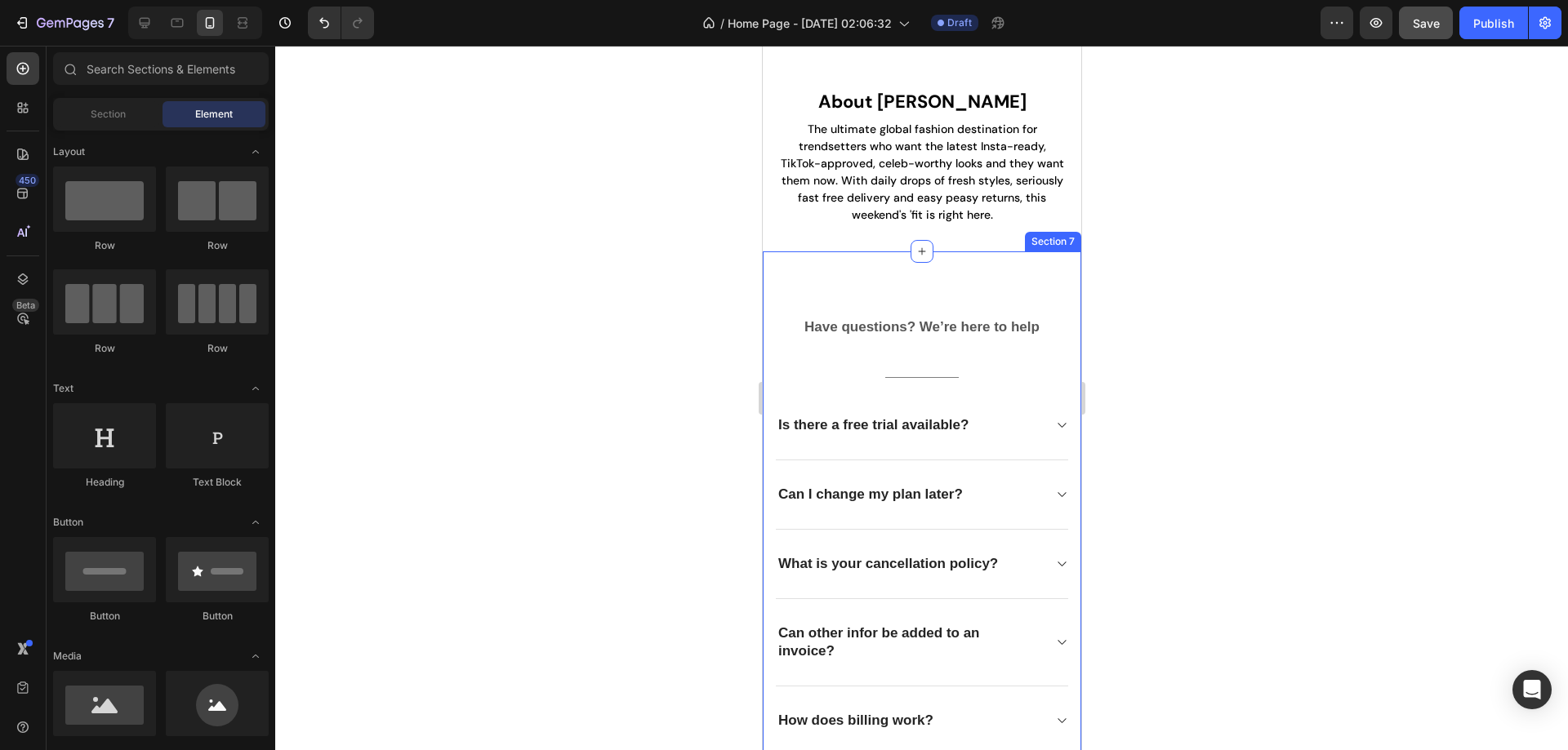
scroll to position [959, 0]
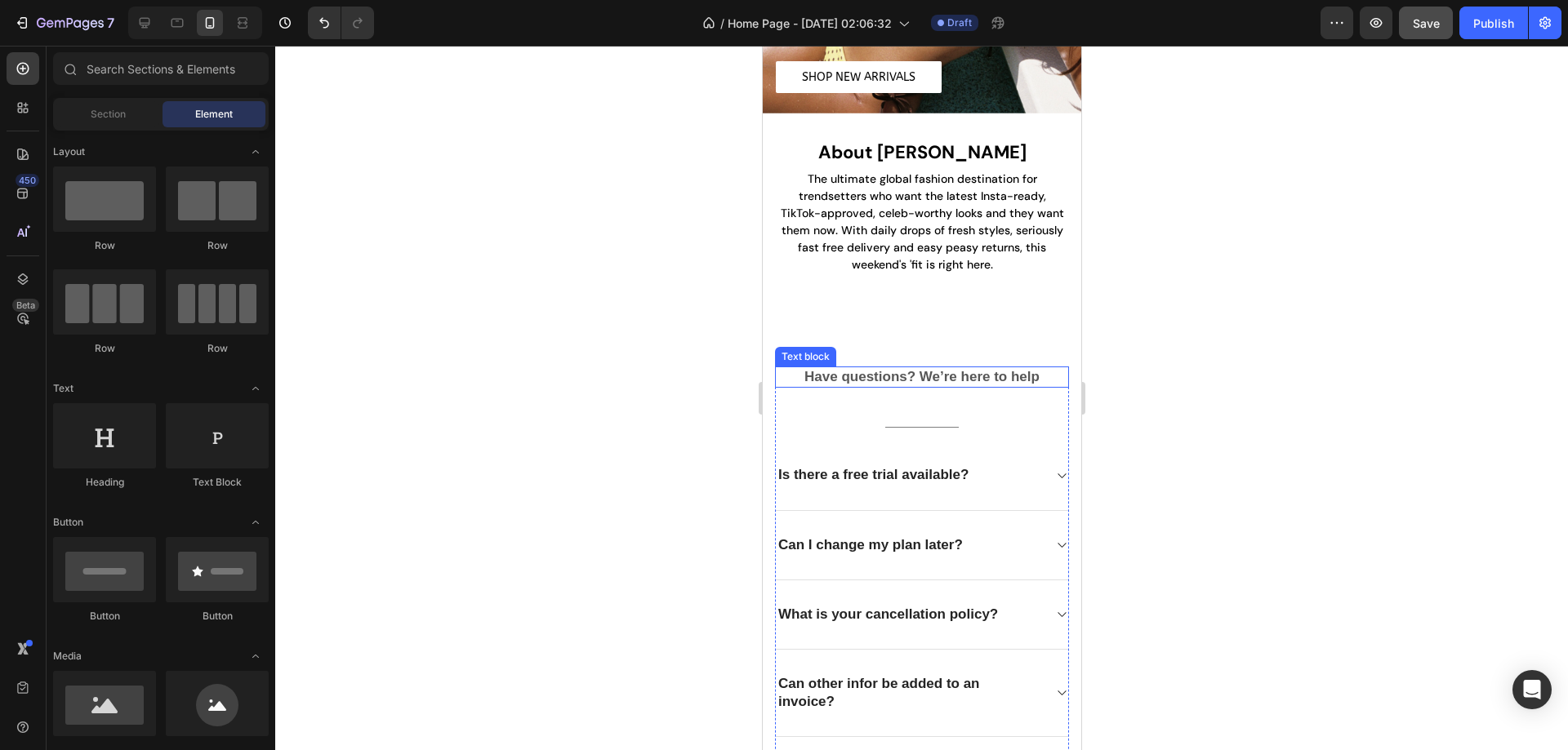
click at [916, 380] on div "Have questions? We’re here to help Text block Title Line Is there a free trial …" at bounding box center [920, 620] width 294 height 509
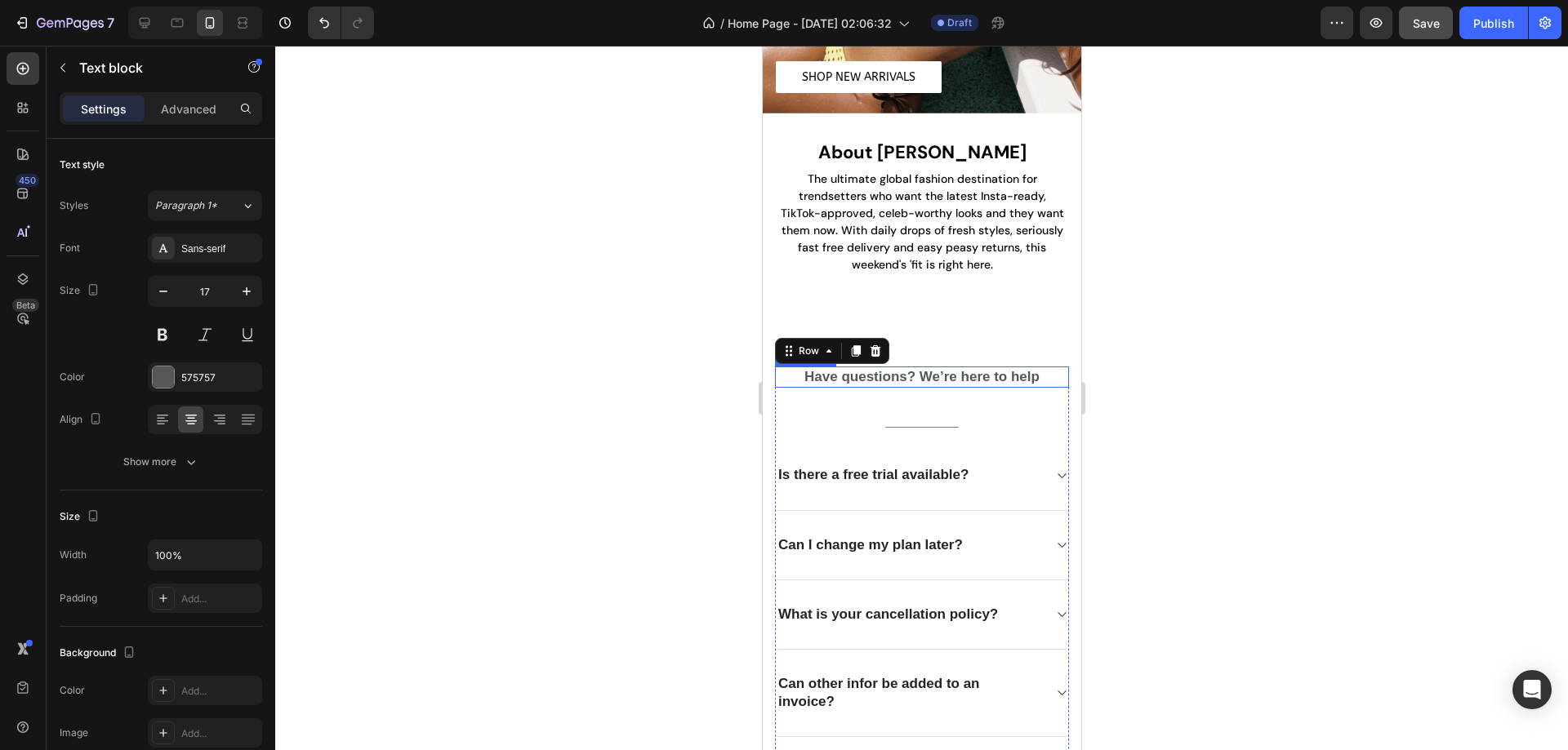
click at [914, 369] on p "Have questions? We’re here to help" at bounding box center [921, 377] width 291 height 18
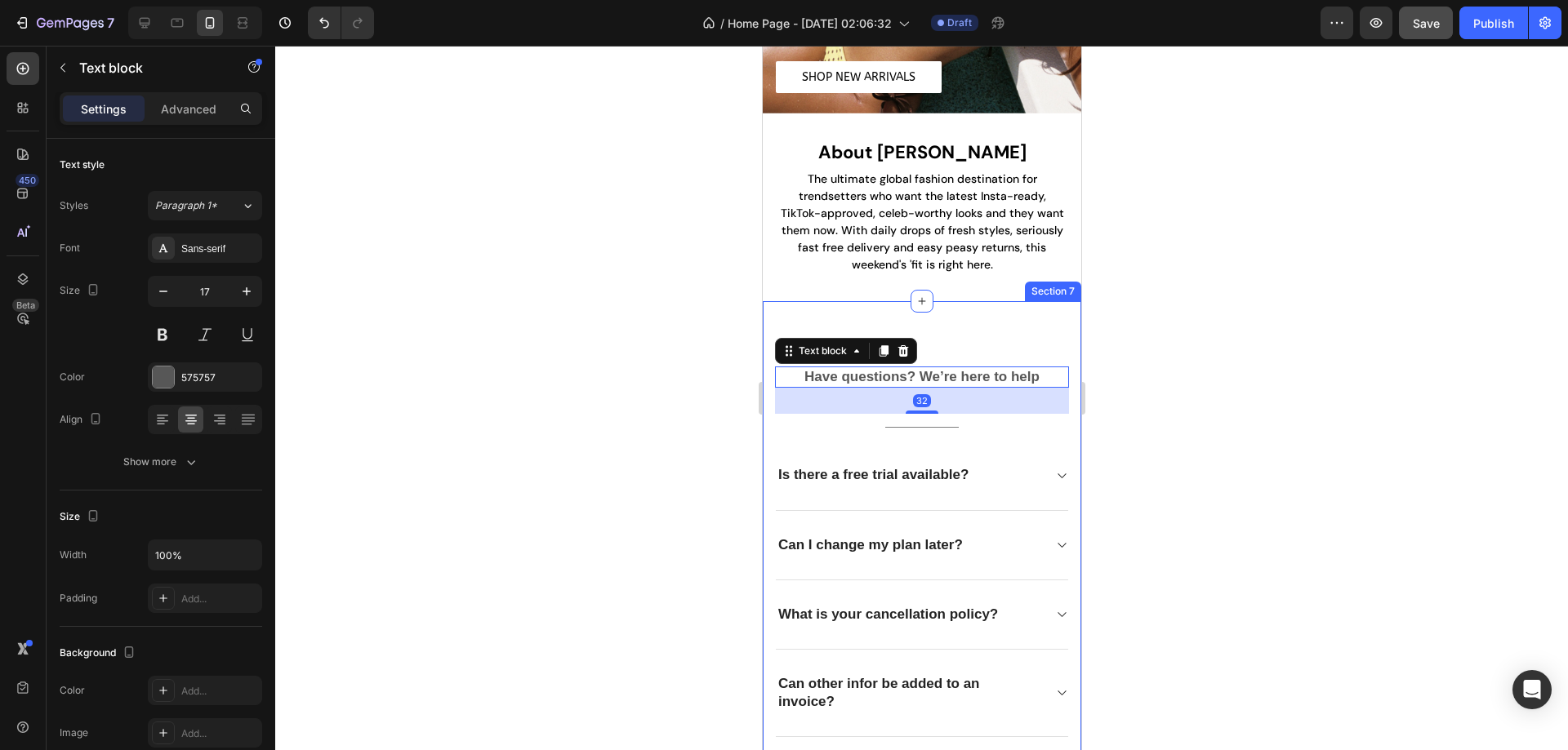
click at [907, 345] on icon at bounding box center [902, 351] width 13 height 13
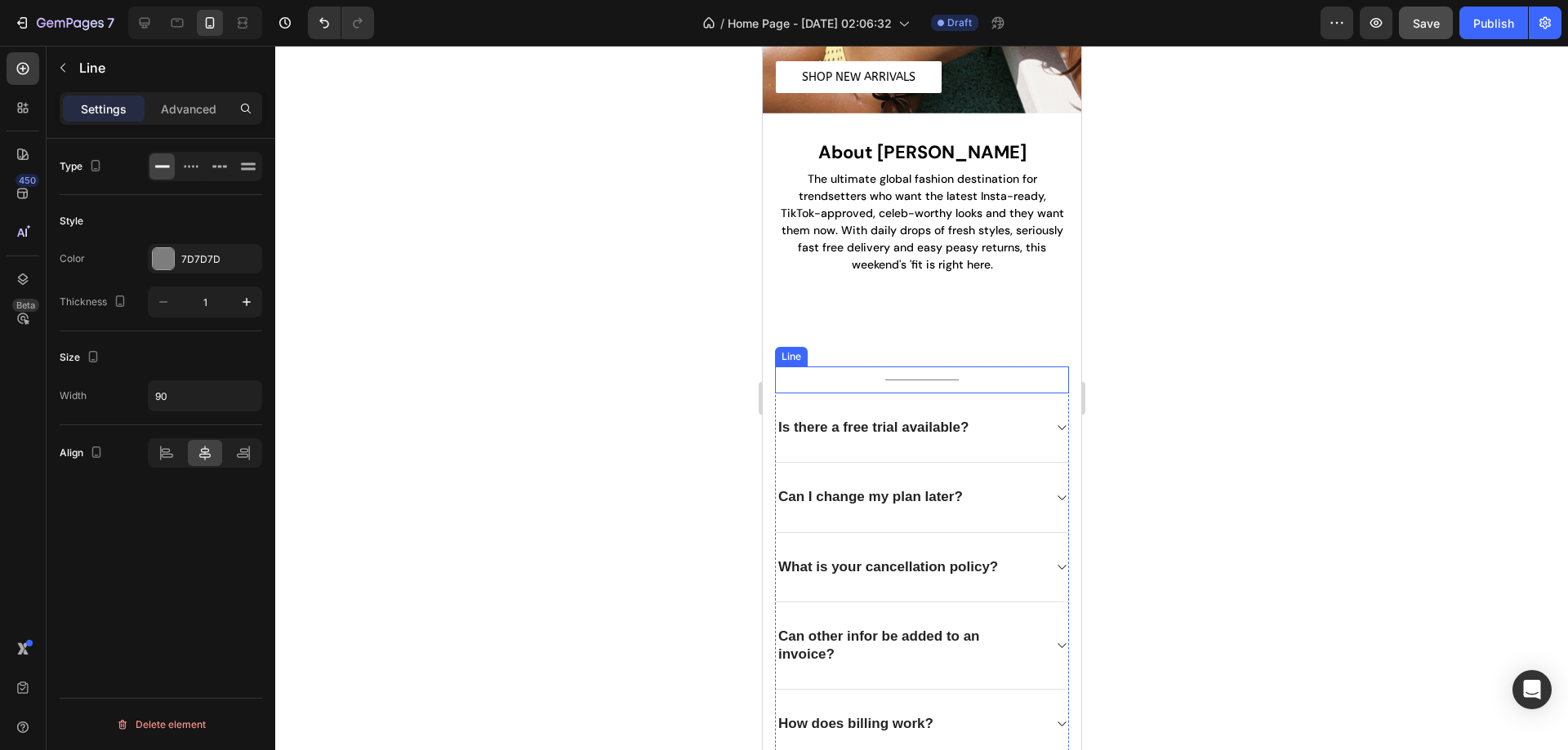
click at [912, 366] on div "Title Line" at bounding box center [920, 380] width 294 height 27
click at [876, 346] on icon at bounding box center [873, 352] width 11 height 12
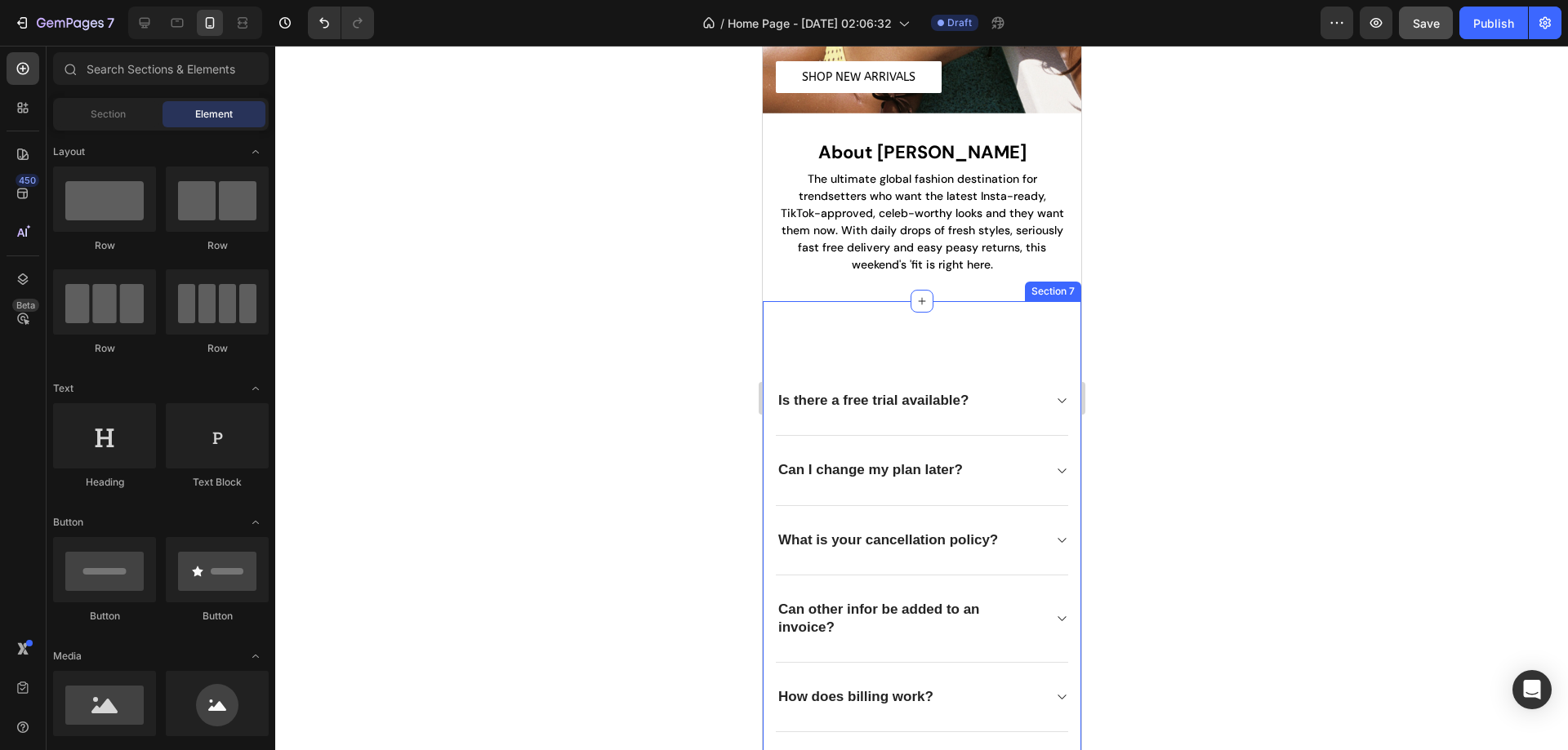
click at [947, 327] on div "Is there a free trial available? Can I change my plan later? What is your cance…" at bounding box center [921, 583] width 318 height 565
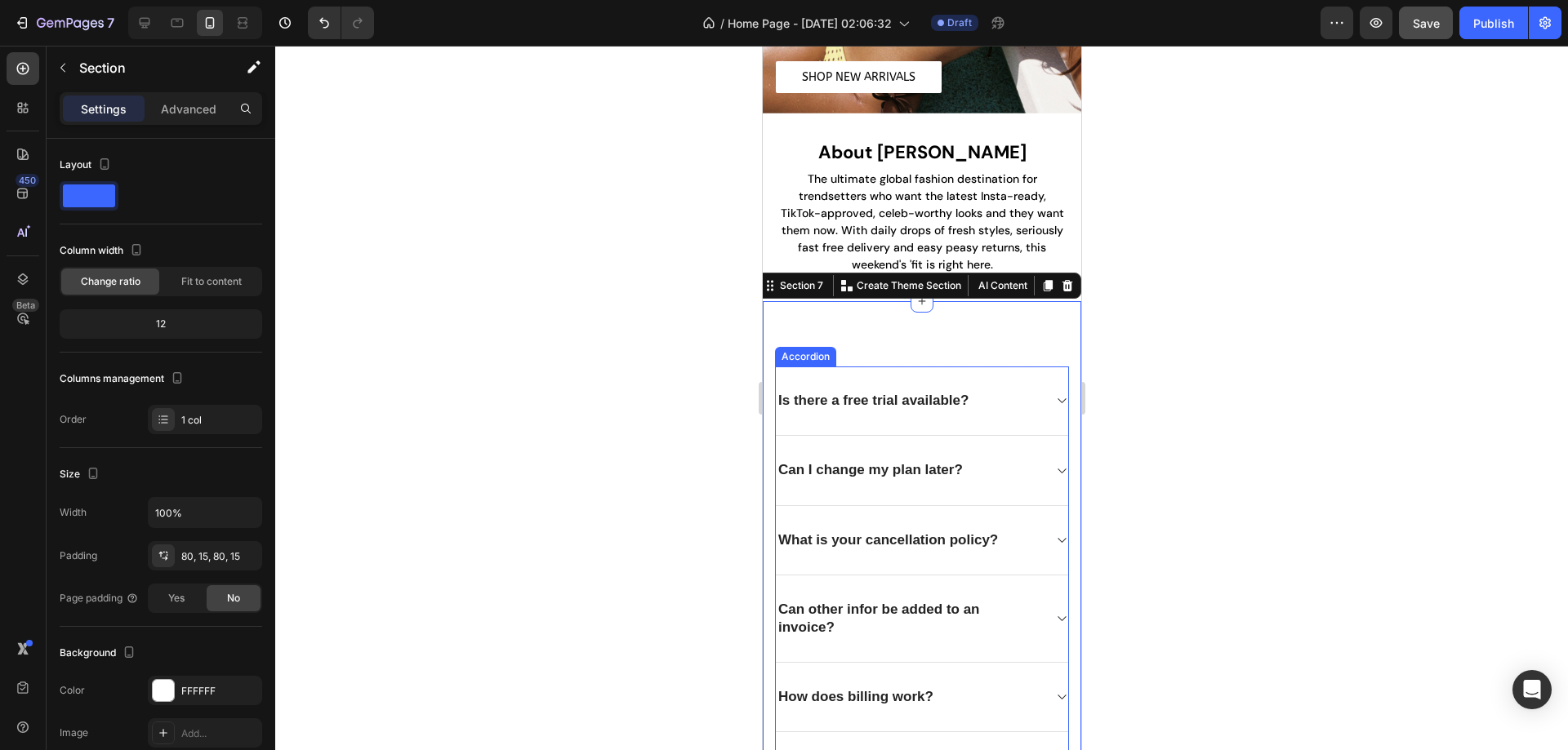
click at [992, 402] on div "Is there a free trial available?" at bounding box center [920, 400] width 292 height 69
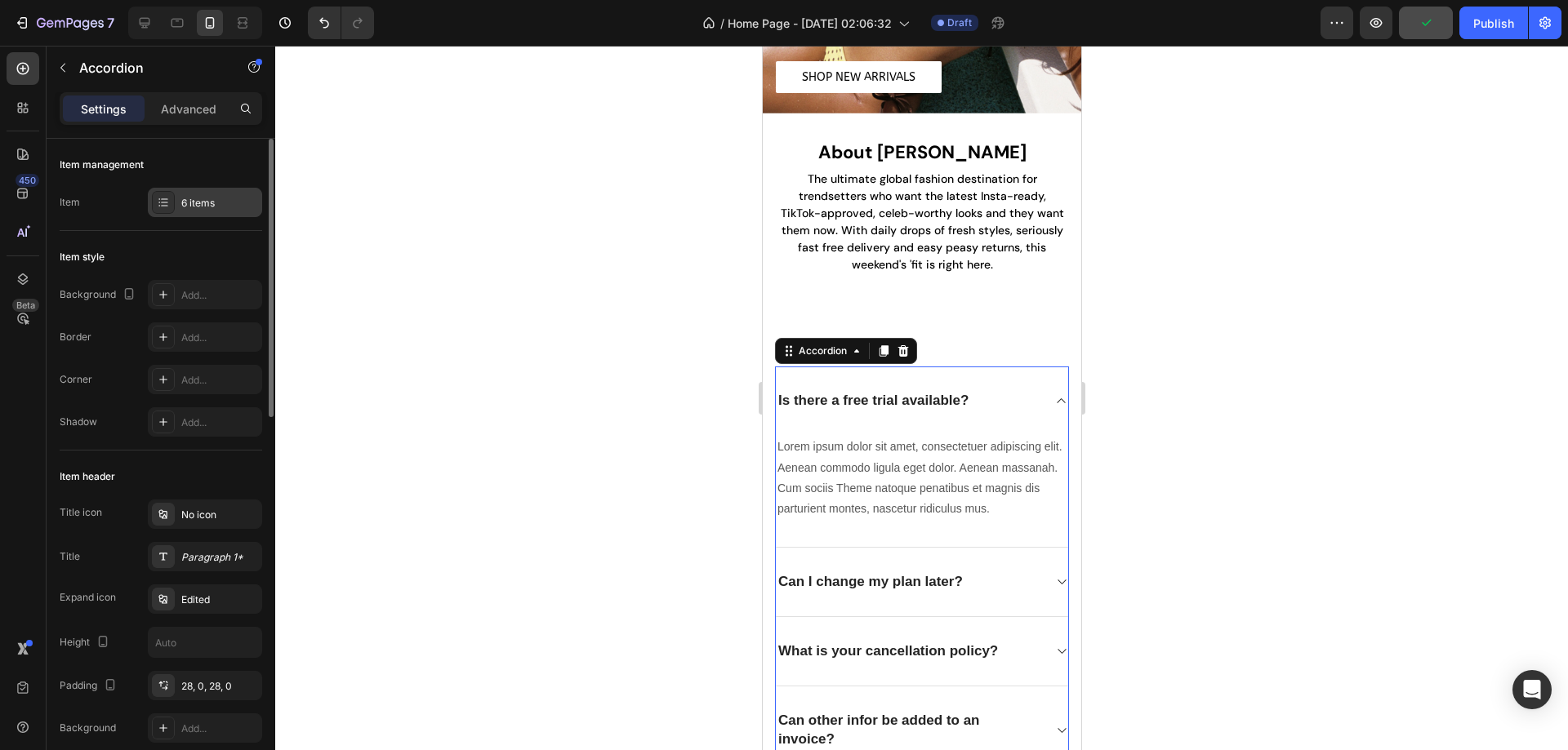
click at [180, 207] on div "6 items" at bounding box center [204, 202] width 114 height 29
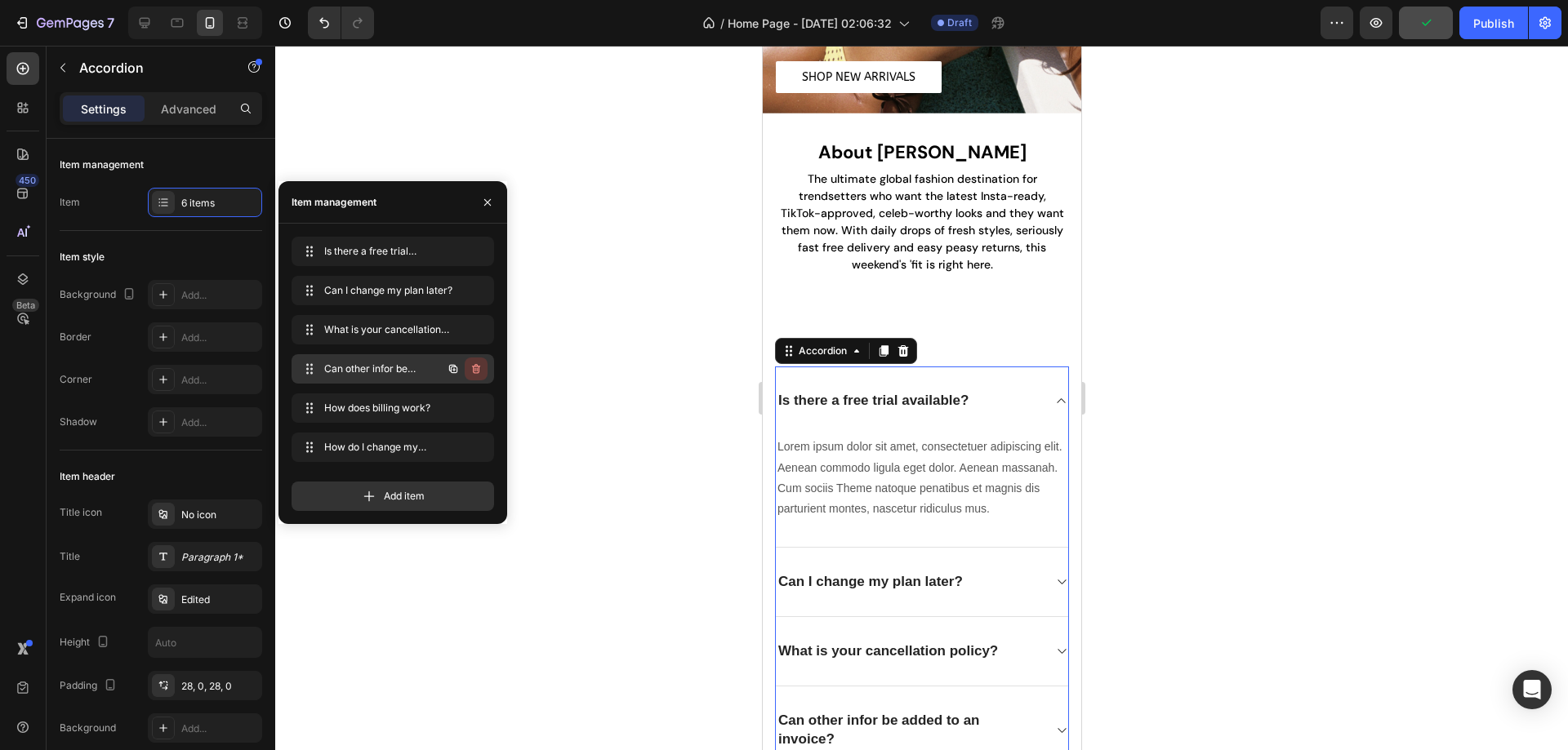
click at [478, 368] on icon "button" at bounding box center [476, 368] width 13 height 13
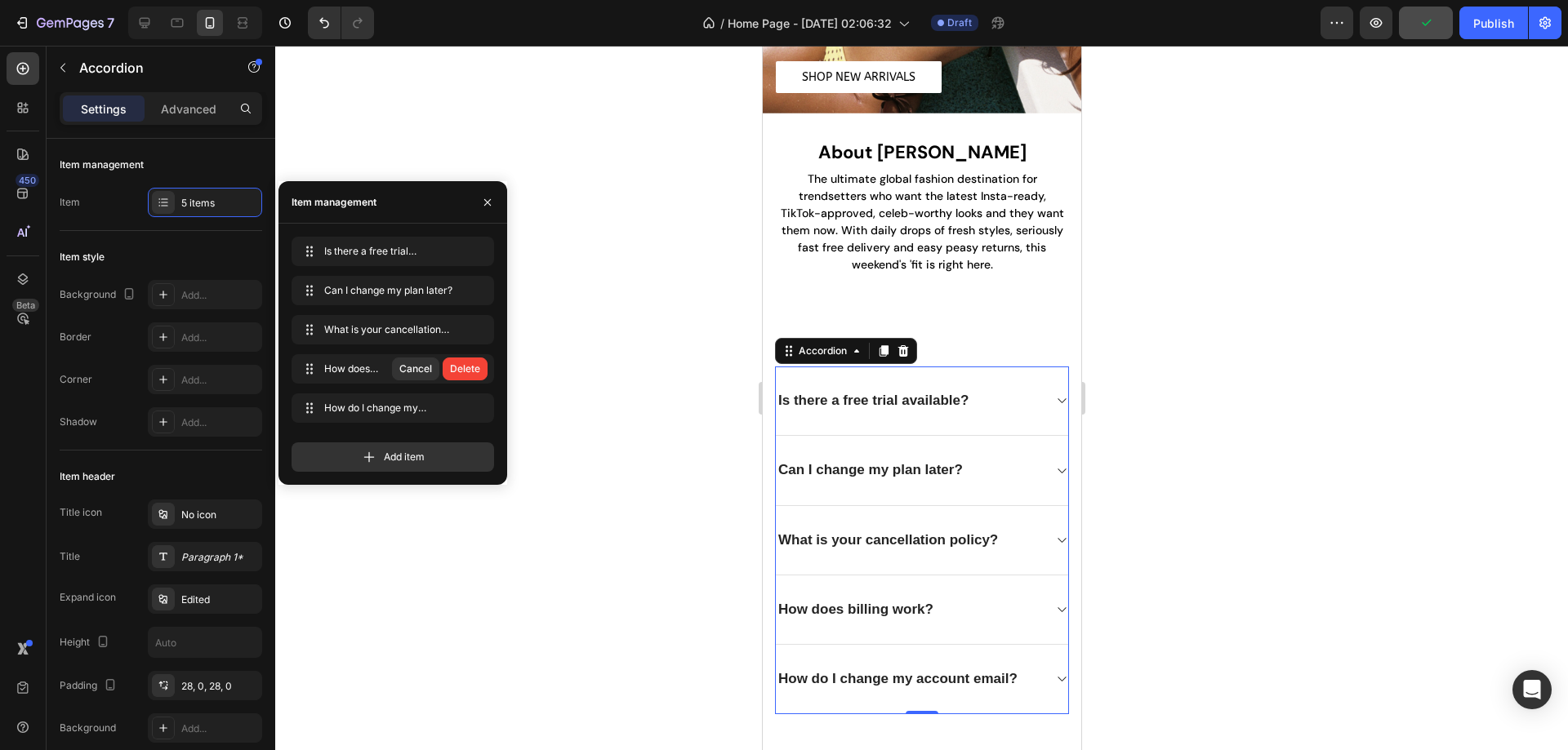
click at [478, 368] on div "Delete" at bounding box center [464, 368] width 30 height 15
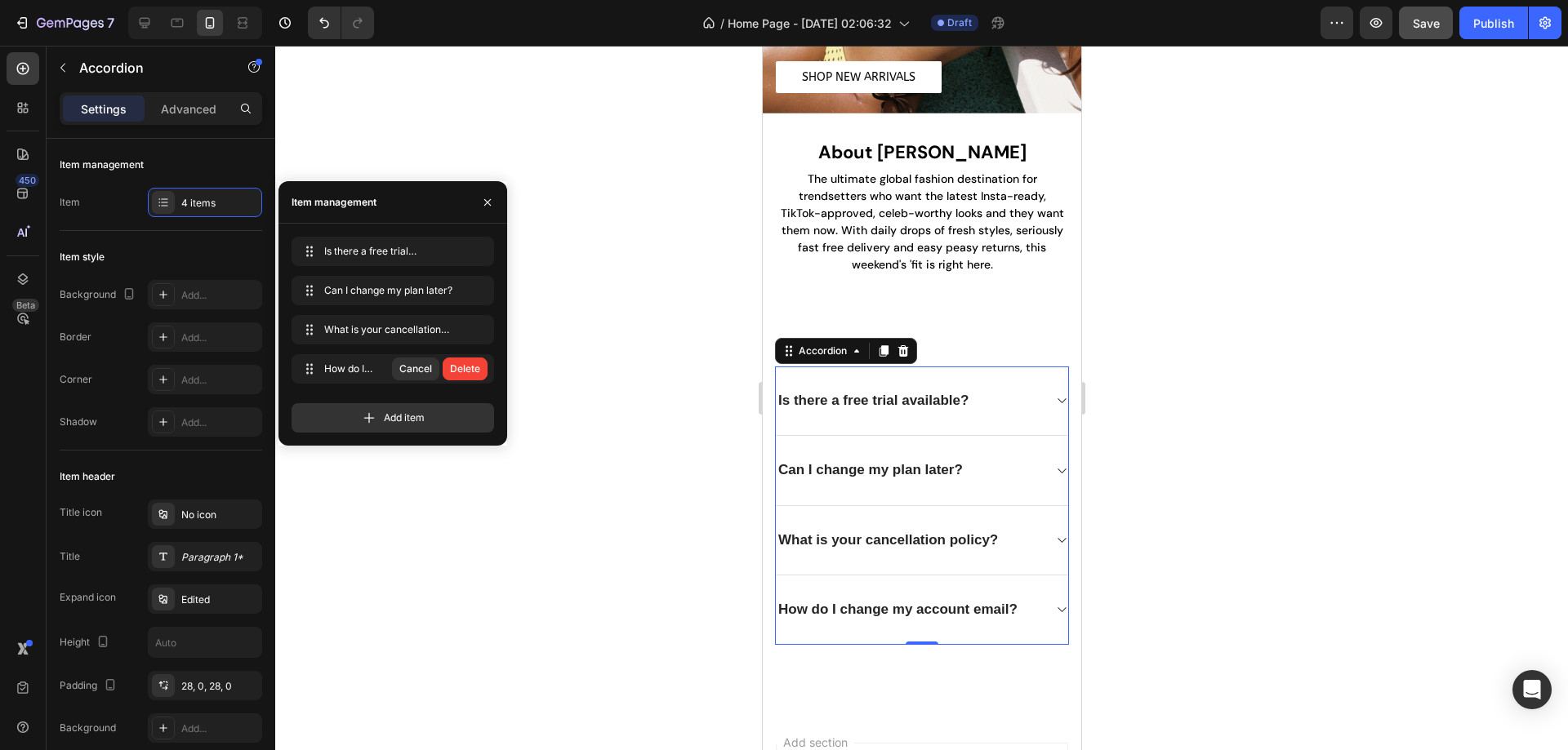
click at [478, 368] on div "Delete" at bounding box center [464, 368] width 30 height 15
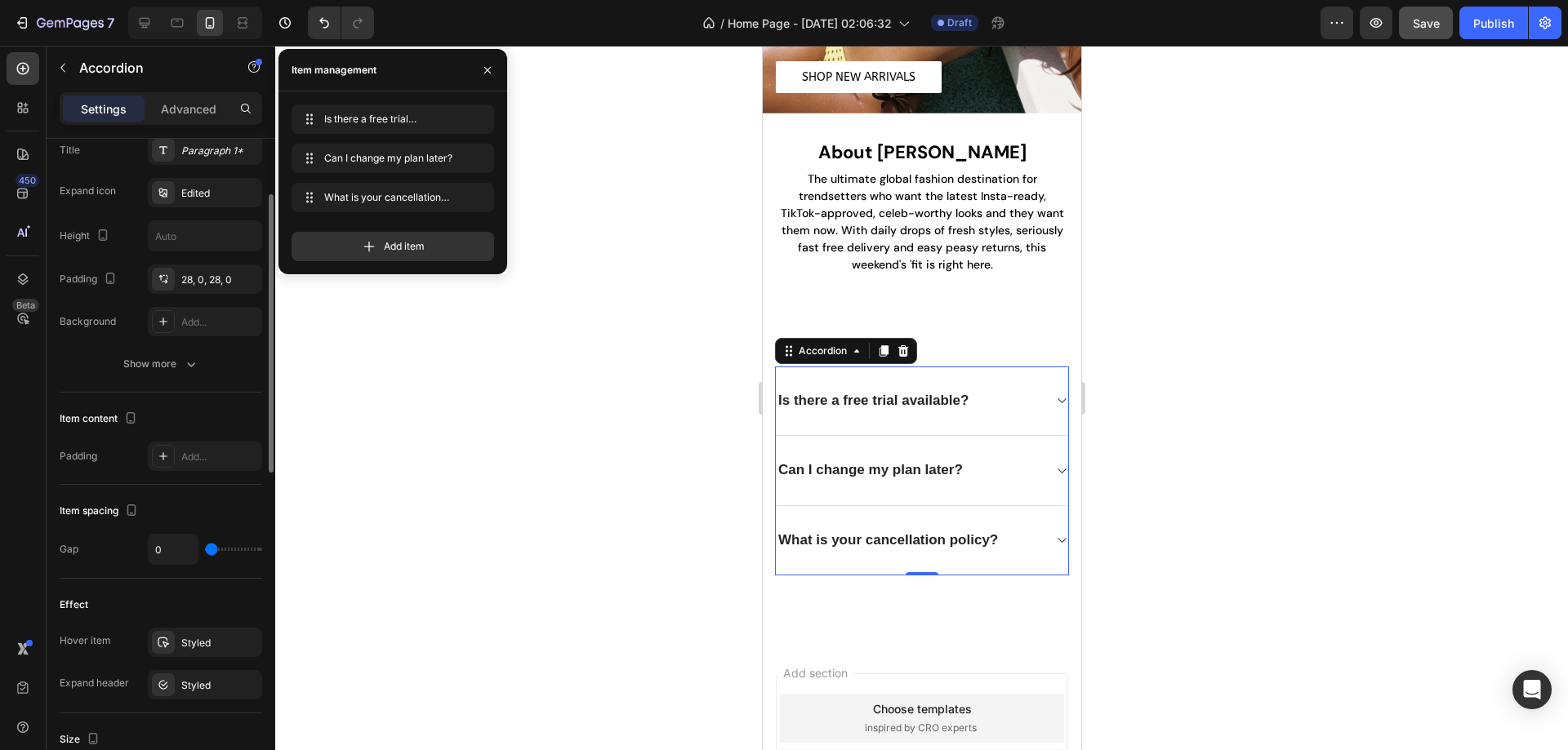
scroll to position [325, 0]
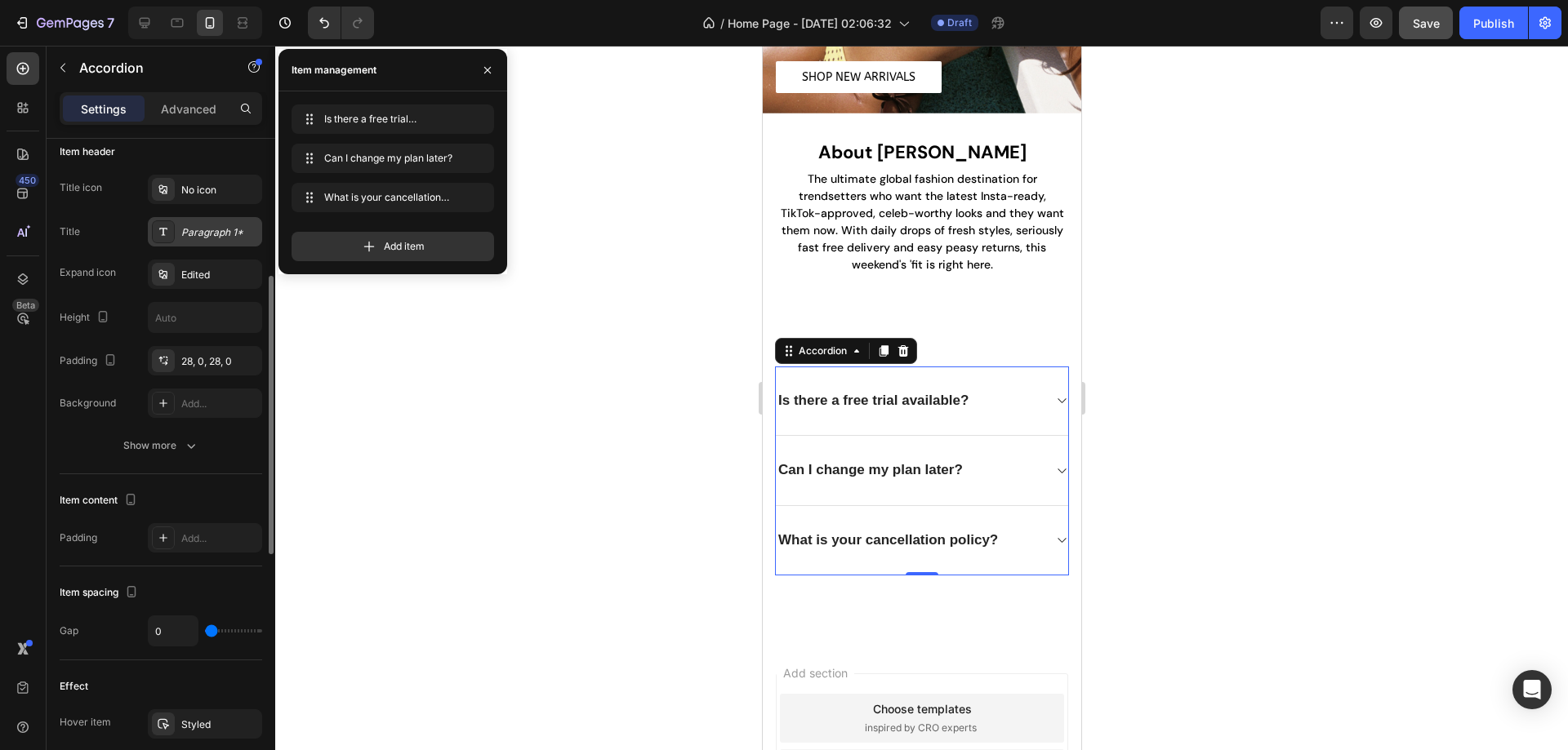
click at [215, 232] on div "Paragraph 1*" at bounding box center [220, 232] width 77 height 15
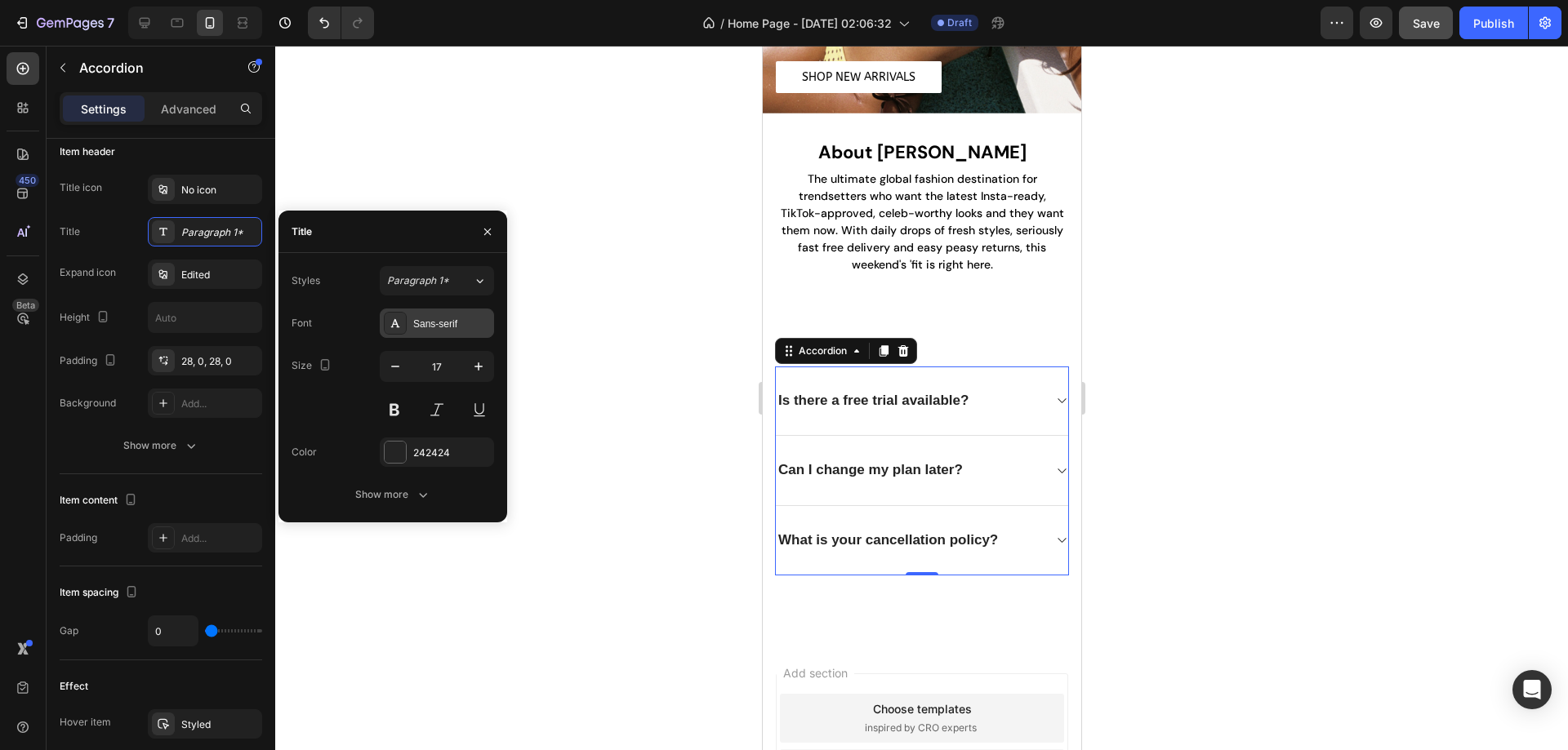
click at [443, 324] on div "Sans-serif" at bounding box center [451, 323] width 77 height 15
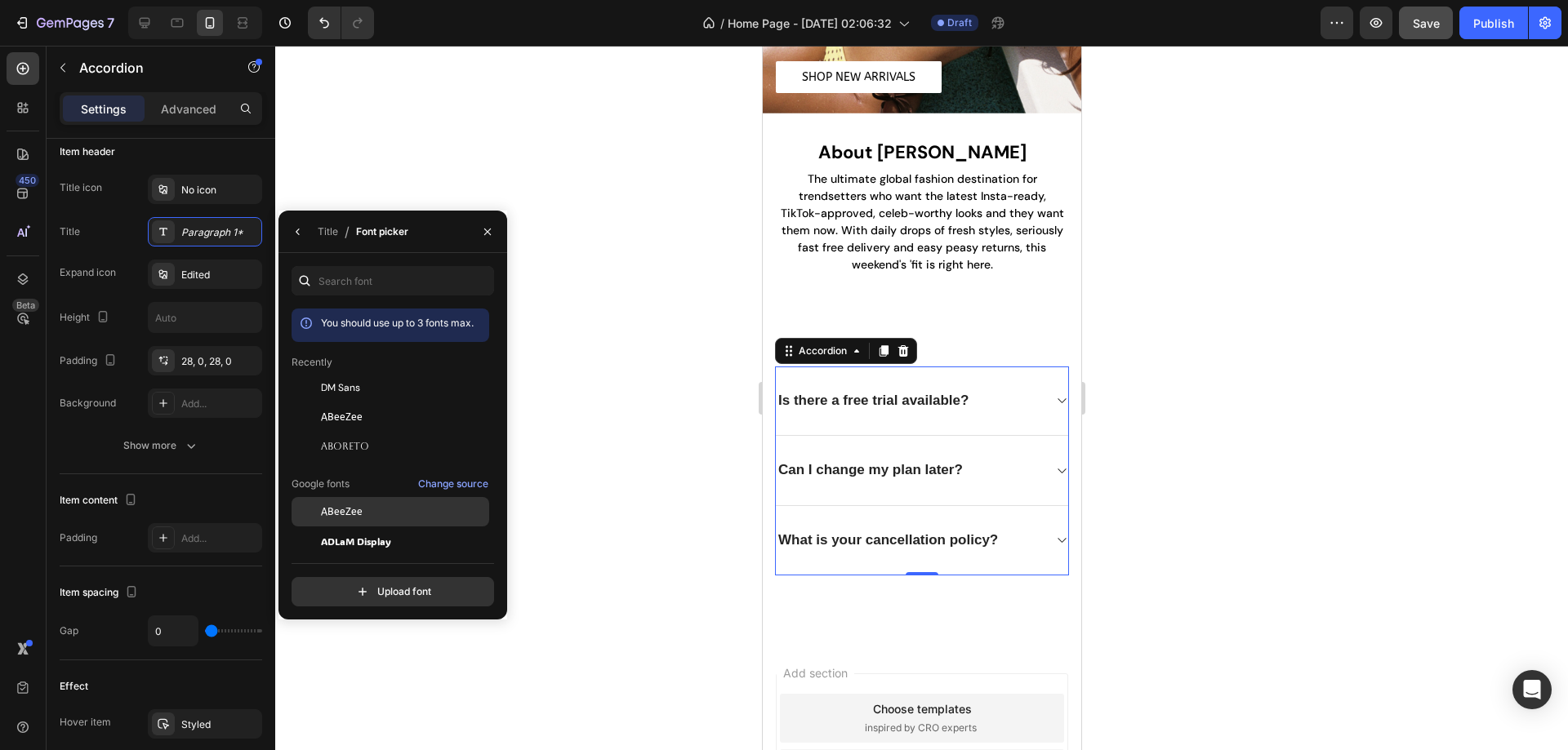
click at [354, 519] on span "ABeeZee" at bounding box center [341, 511] width 42 height 15
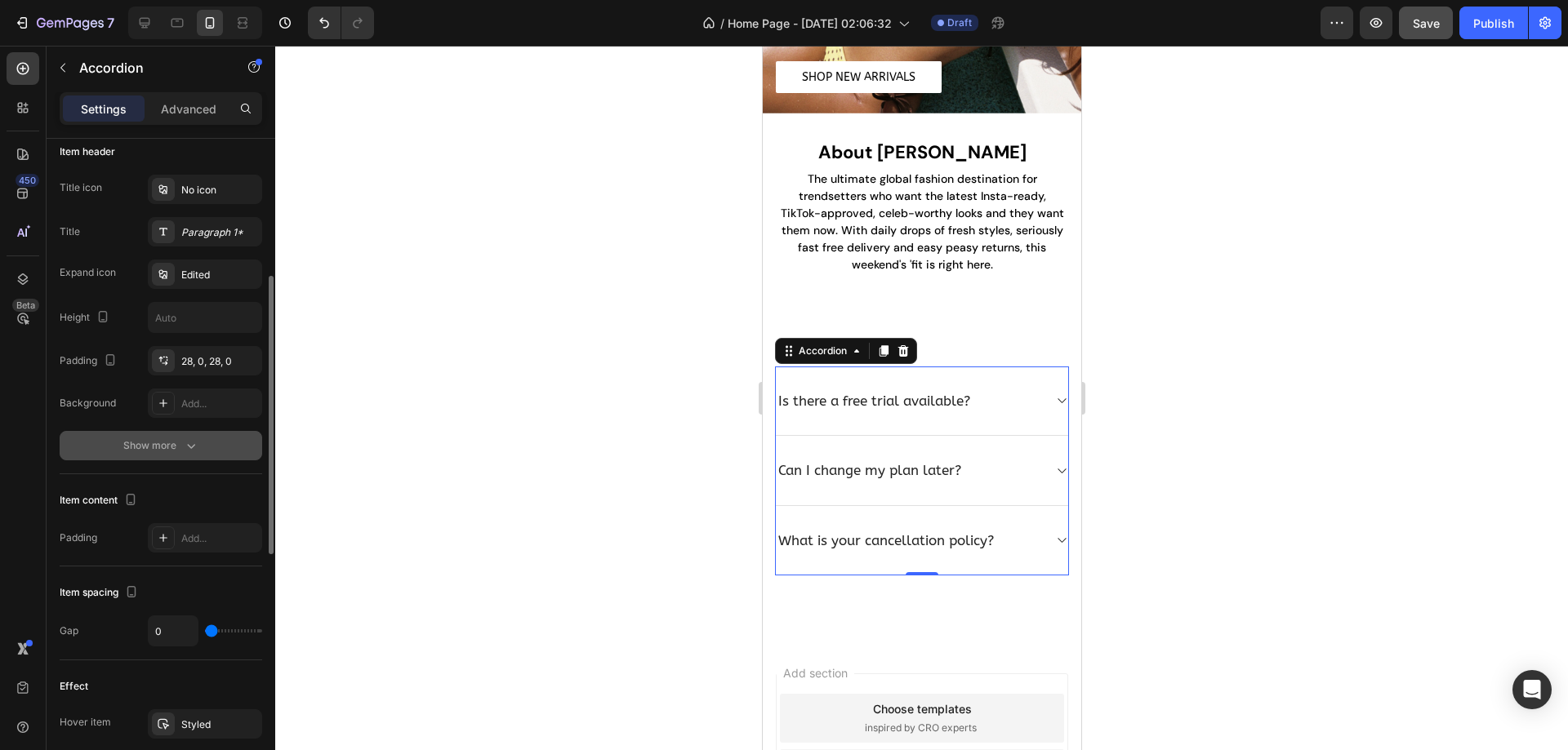
click at [170, 441] on div "Show more" at bounding box center [161, 445] width 76 height 17
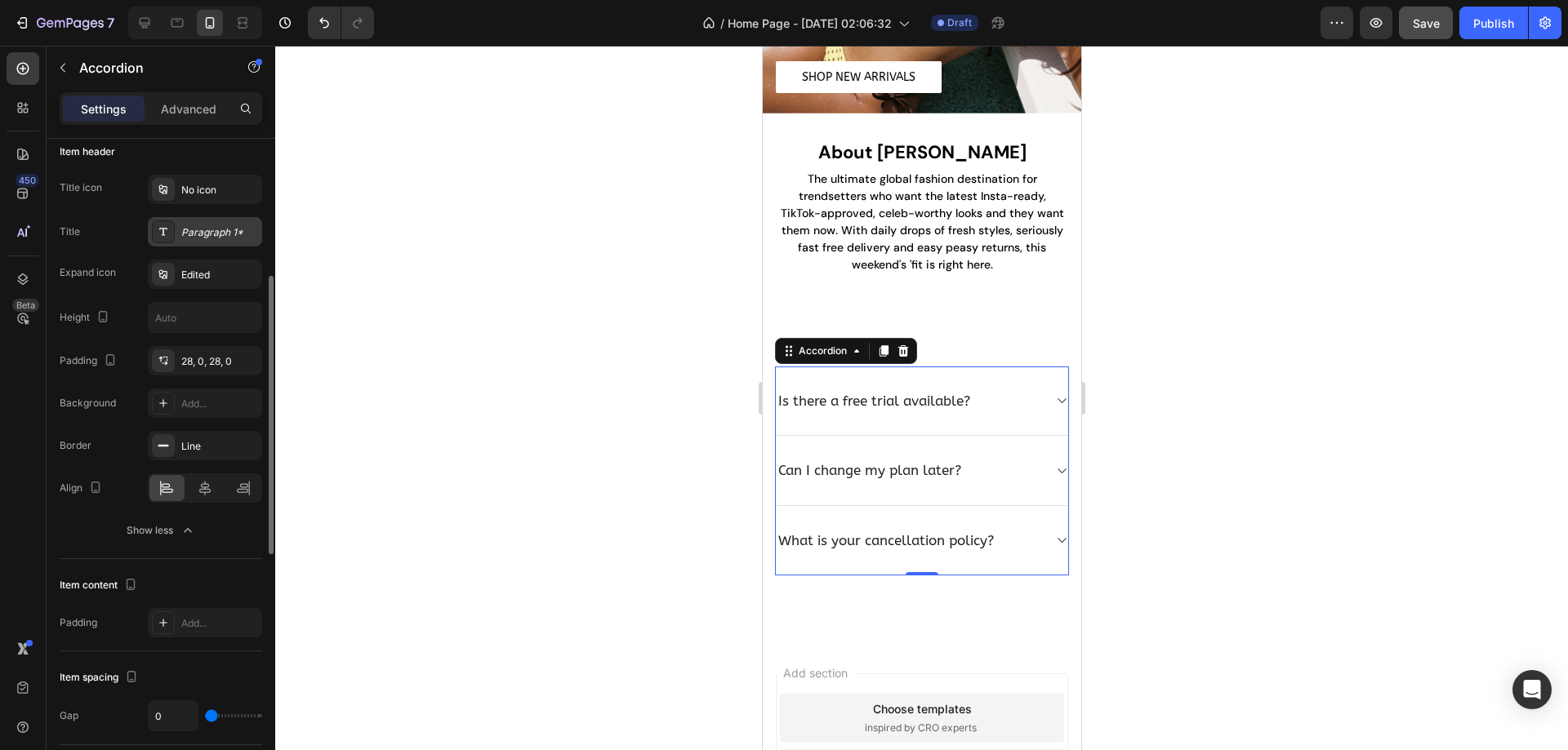
click at [216, 228] on div "Paragraph 1*" at bounding box center [220, 232] width 77 height 15
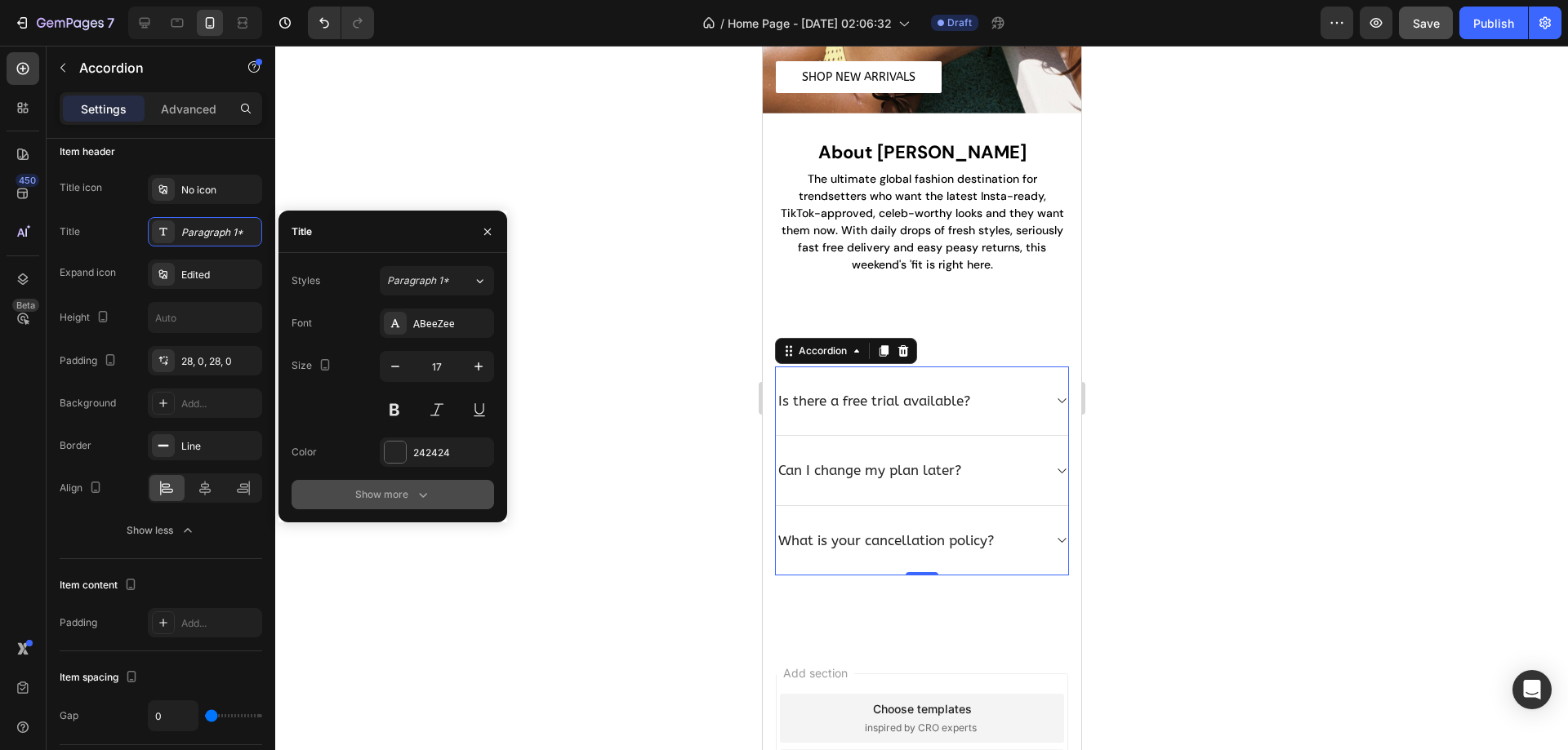
click at [387, 486] on div "Show more" at bounding box center [394, 494] width 76 height 17
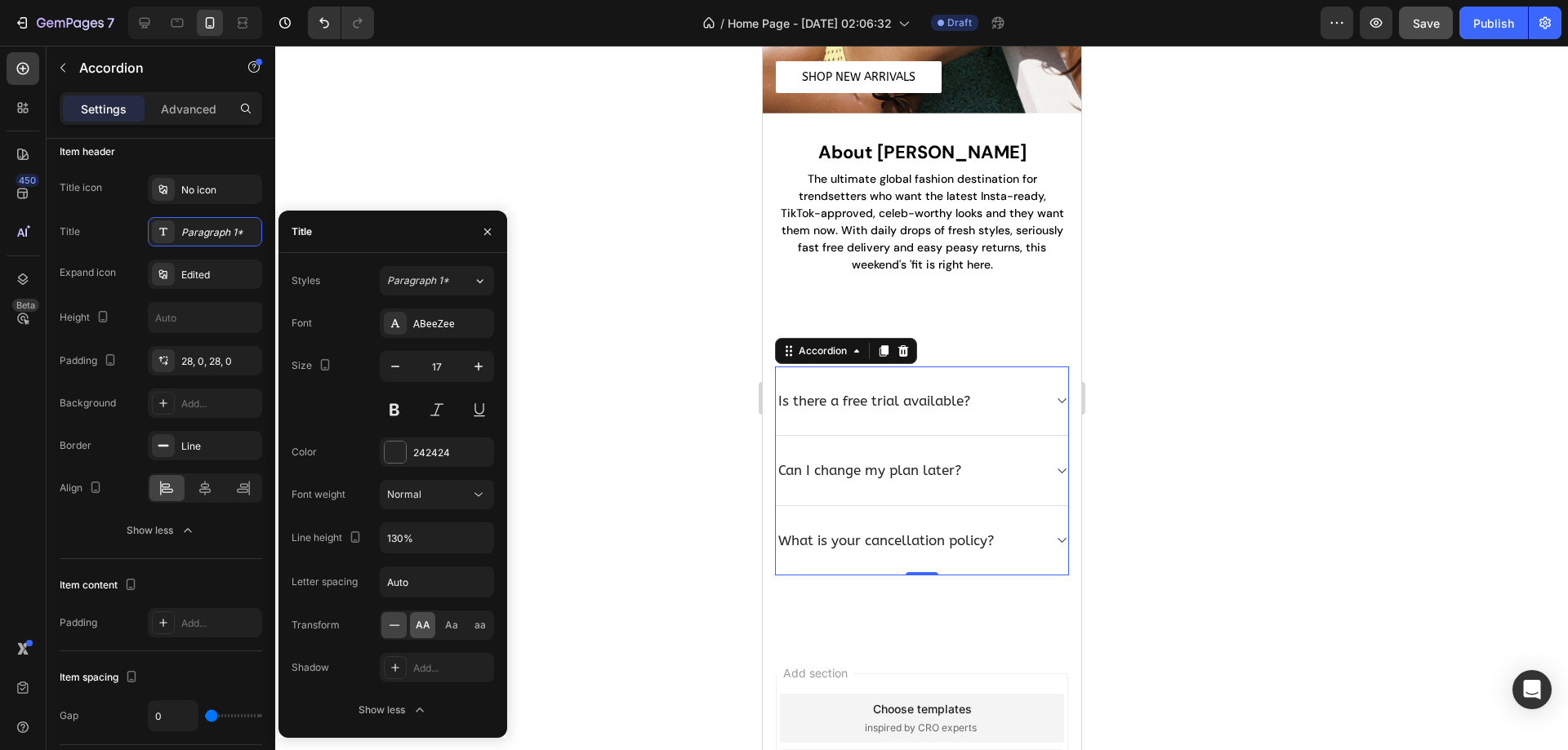
click at [415, 626] on span "AA" at bounding box center [422, 625] width 15 height 15
click at [915, 390] on div "Is there a free trial available?" at bounding box center [889, 400] width 229 height 22
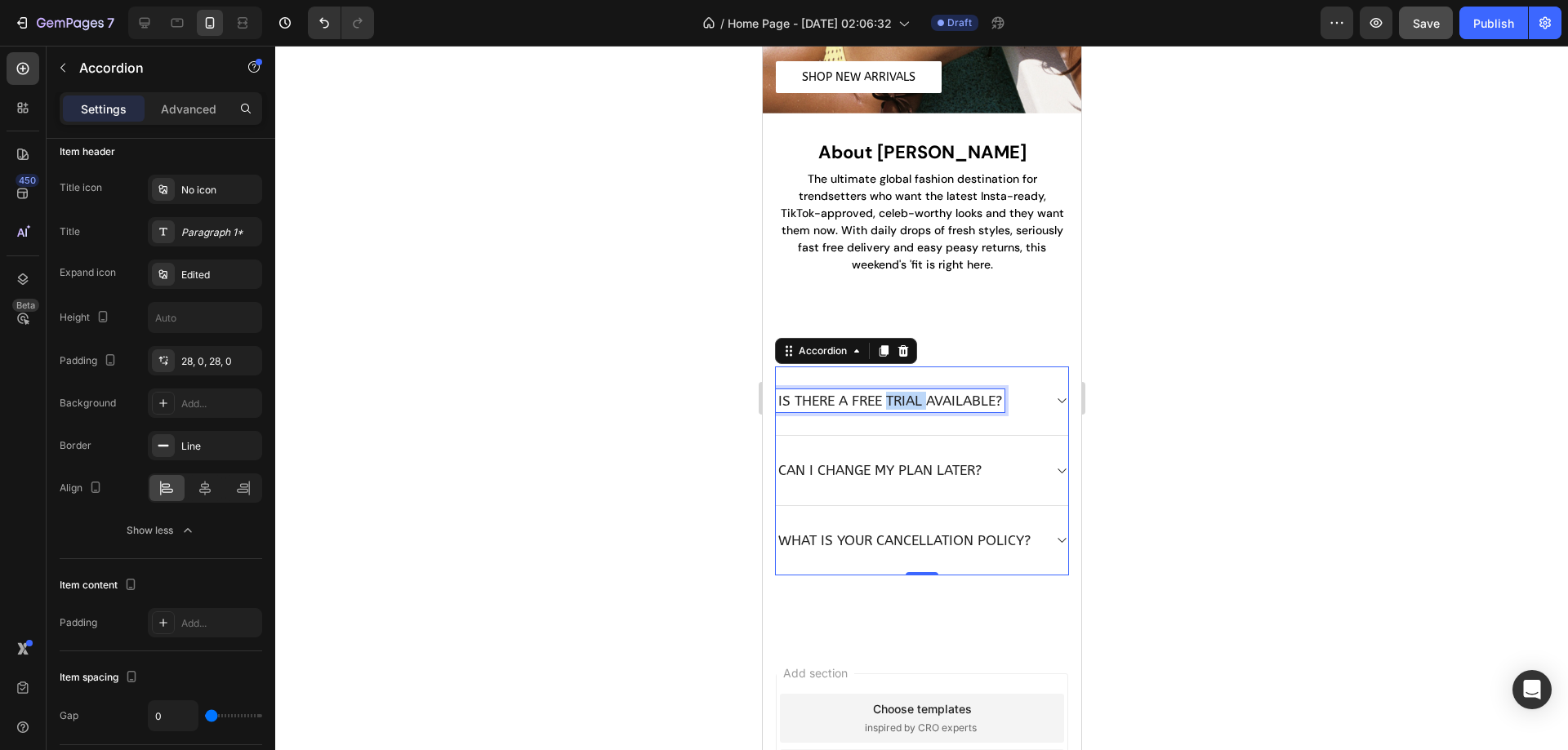
click at [915, 392] on p "Is there a free trial available?" at bounding box center [889, 400] width 224 height 18
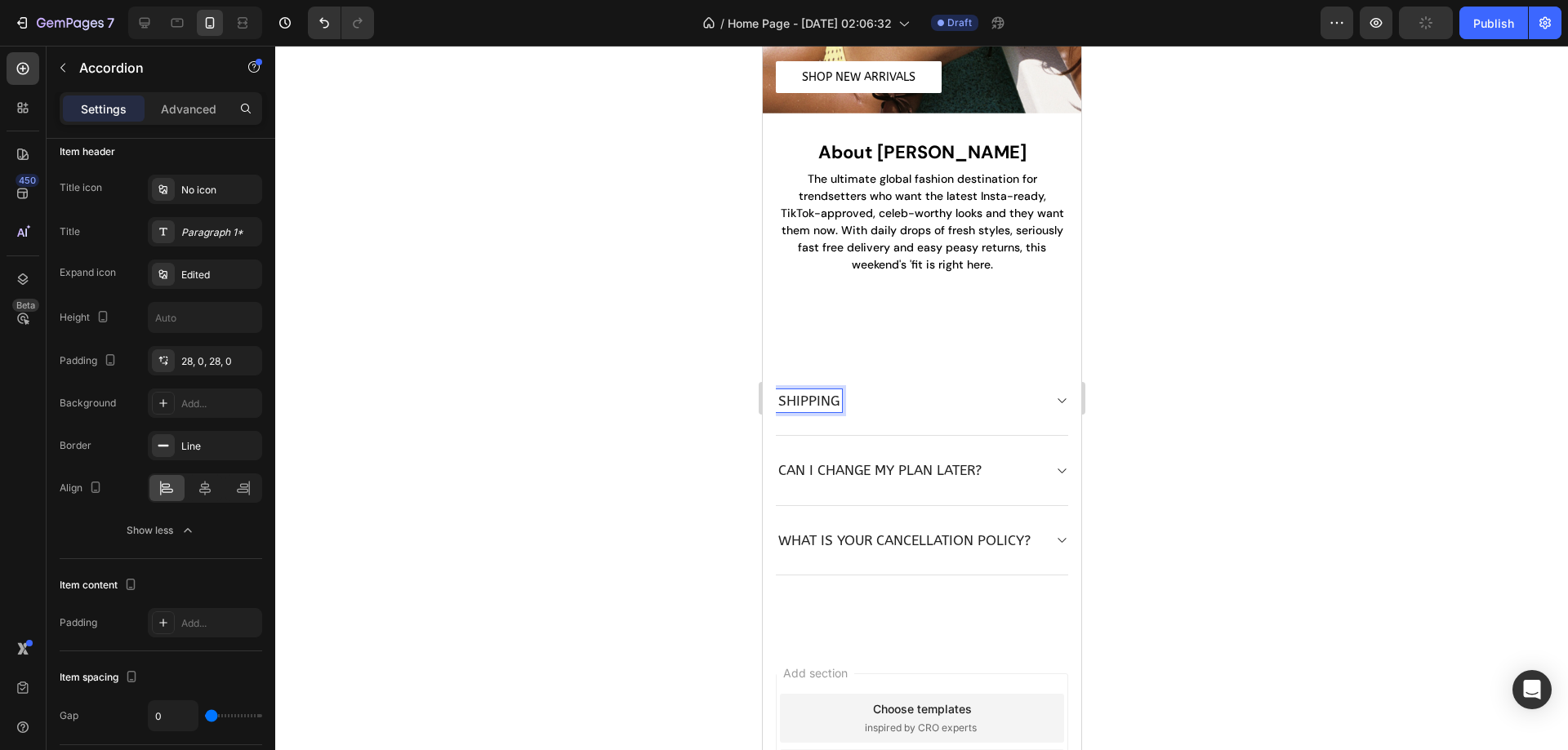
click at [910, 461] on p "Can I change my plan later?" at bounding box center [879, 470] width 203 height 18
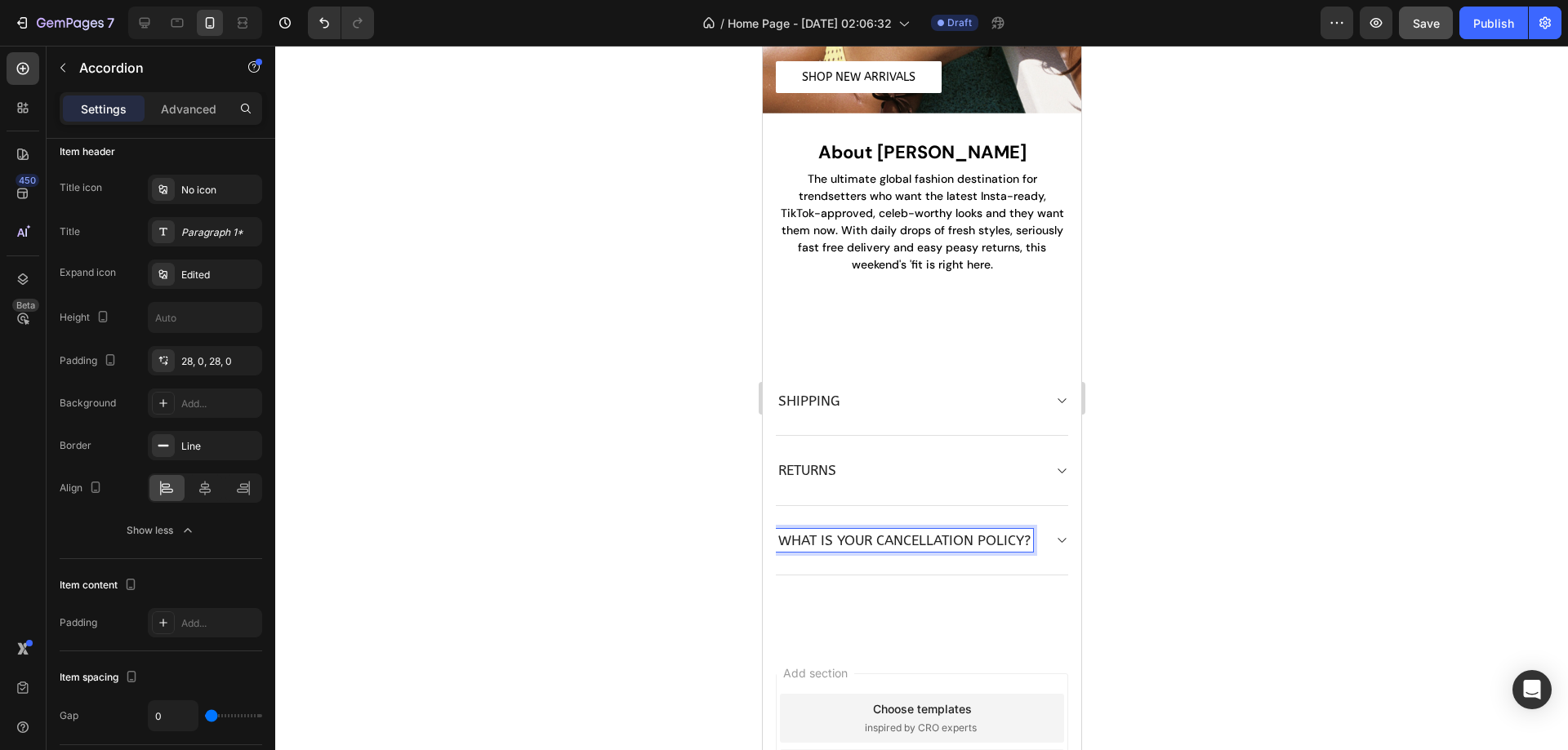
click at [864, 531] on p "What is your cancellation policy?" at bounding box center [904, 540] width 252 height 18
click at [925, 372] on div "SHIPPING" at bounding box center [920, 400] width 292 height 69
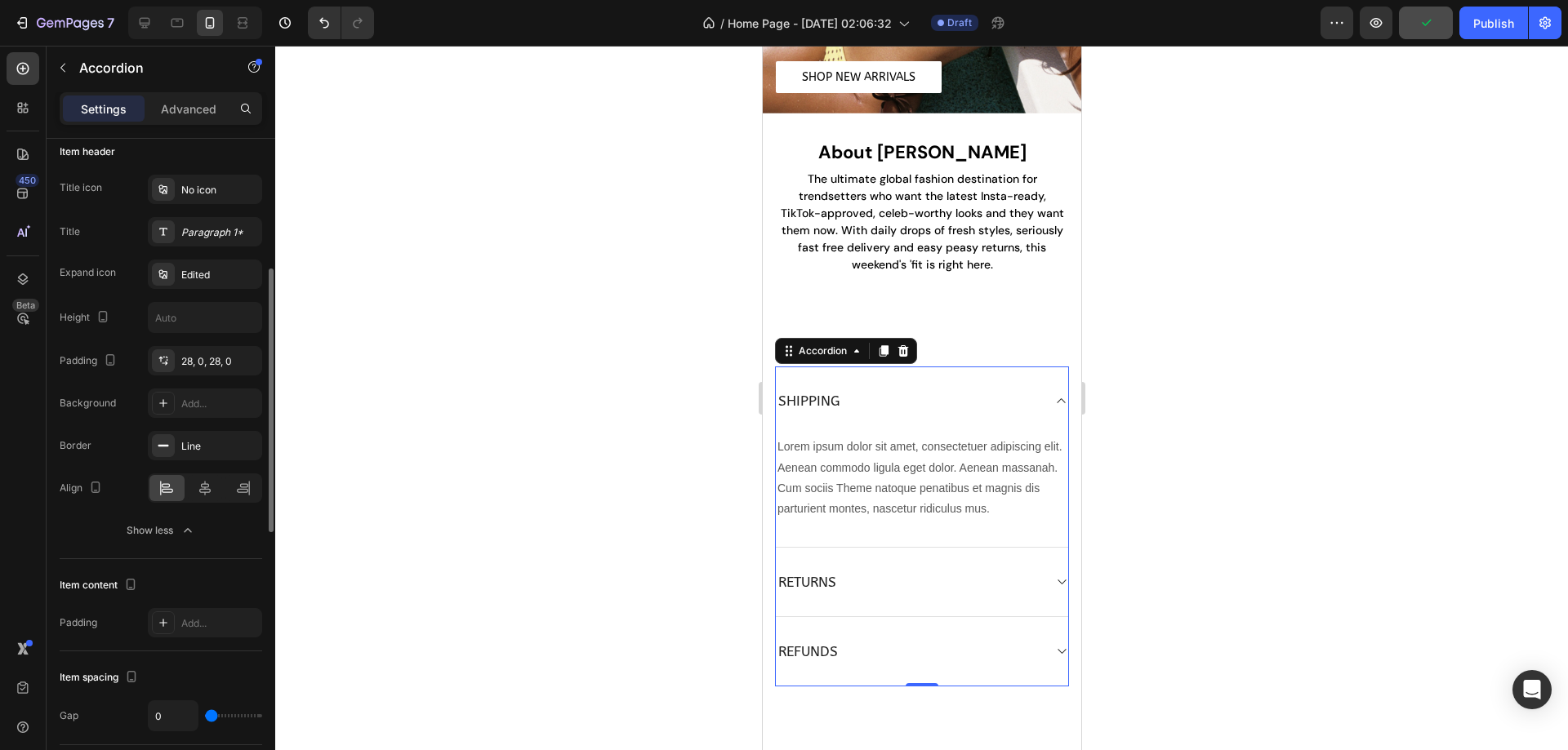
scroll to position [243, 0]
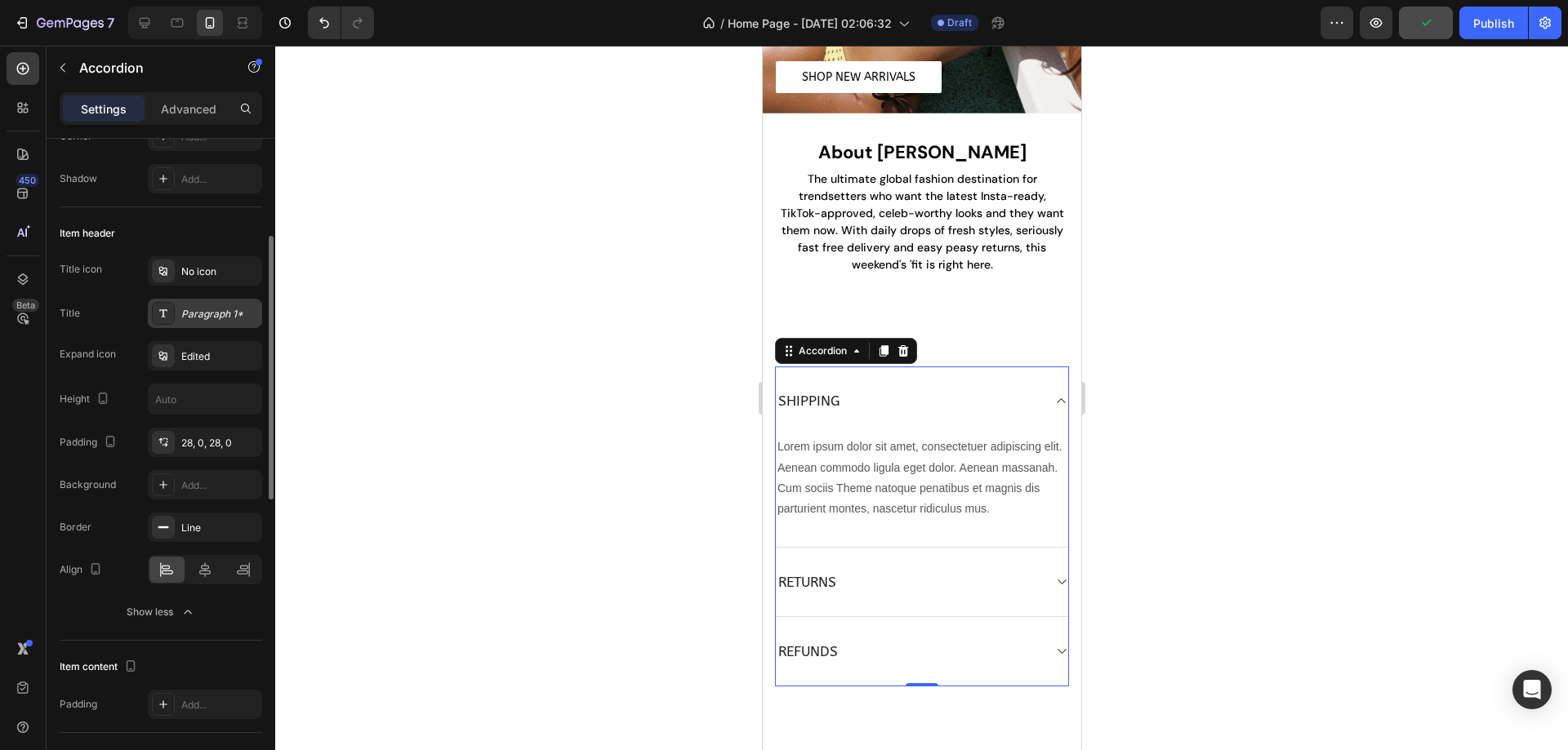
click at [219, 314] on div "Paragraph 1*" at bounding box center [220, 313] width 77 height 15
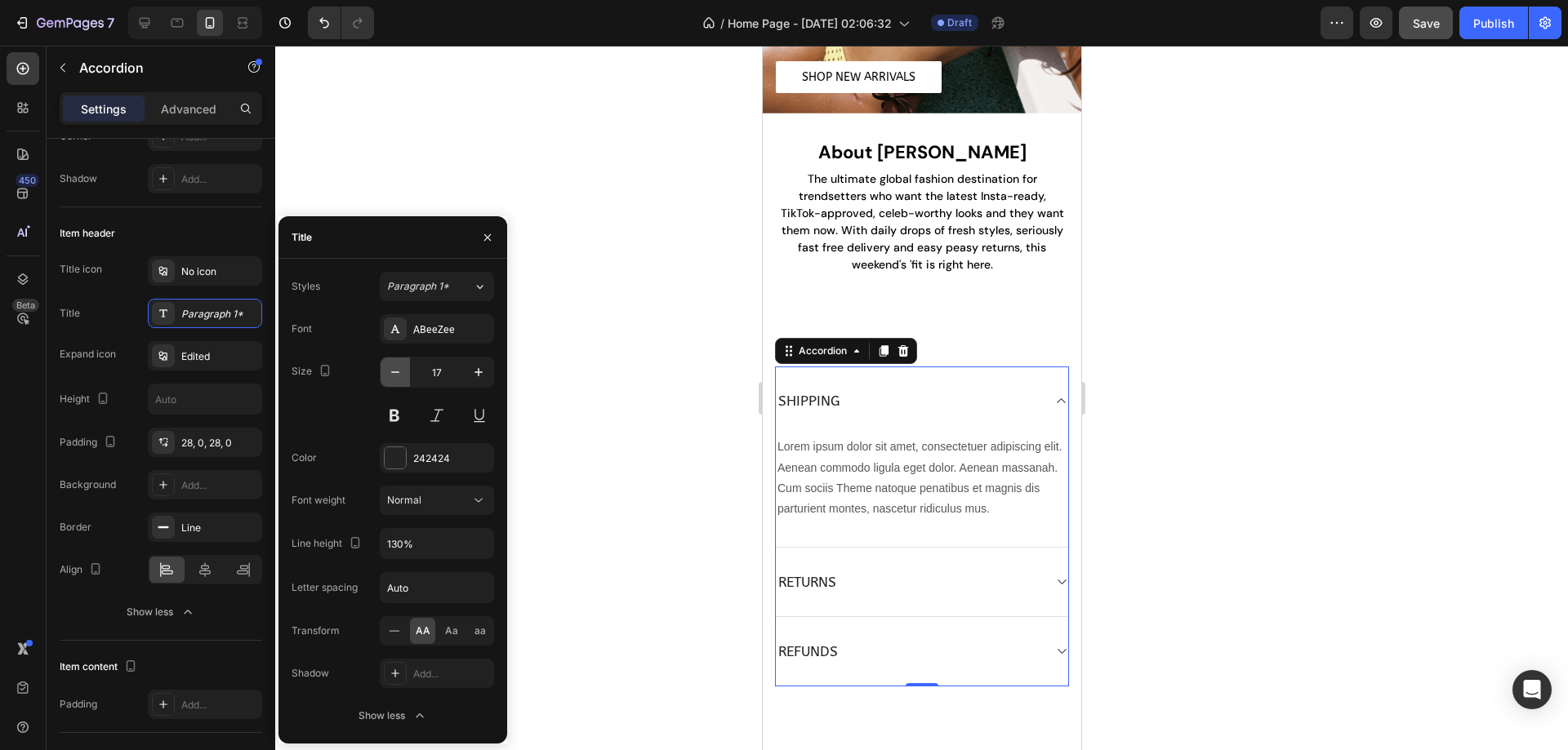
click at [390, 369] on icon "button" at bounding box center [395, 372] width 17 height 17
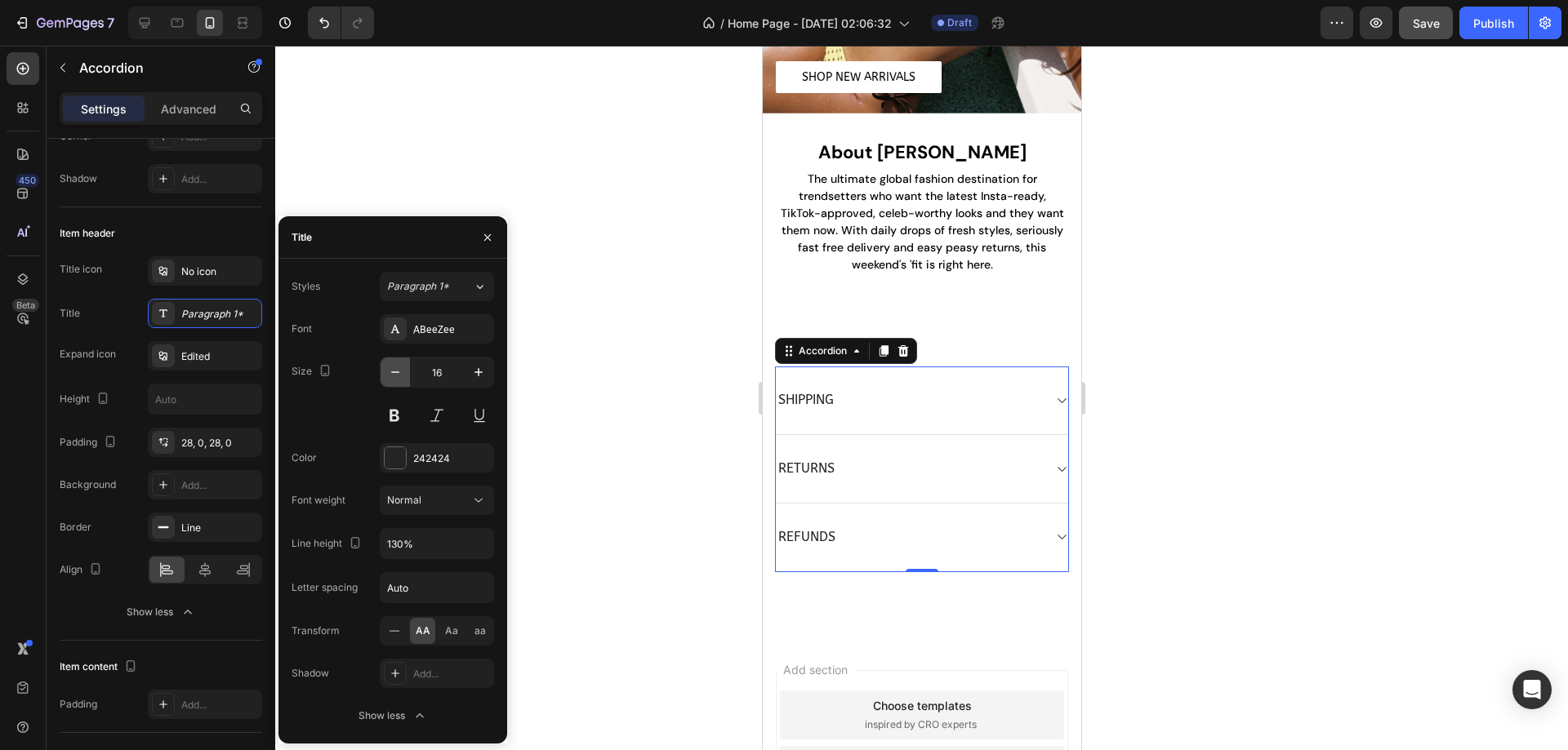
click at [390, 369] on icon "button" at bounding box center [395, 372] width 17 height 17
click at [390, 370] on icon "button" at bounding box center [395, 372] width 17 height 17
type input "14"
click at [423, 584] on input "Auto" at bounding box center [436, 588] width 112 height 29
click at [439, 325] on div "ABeeZee" at bounding box center [451, 329] width 77 height 15
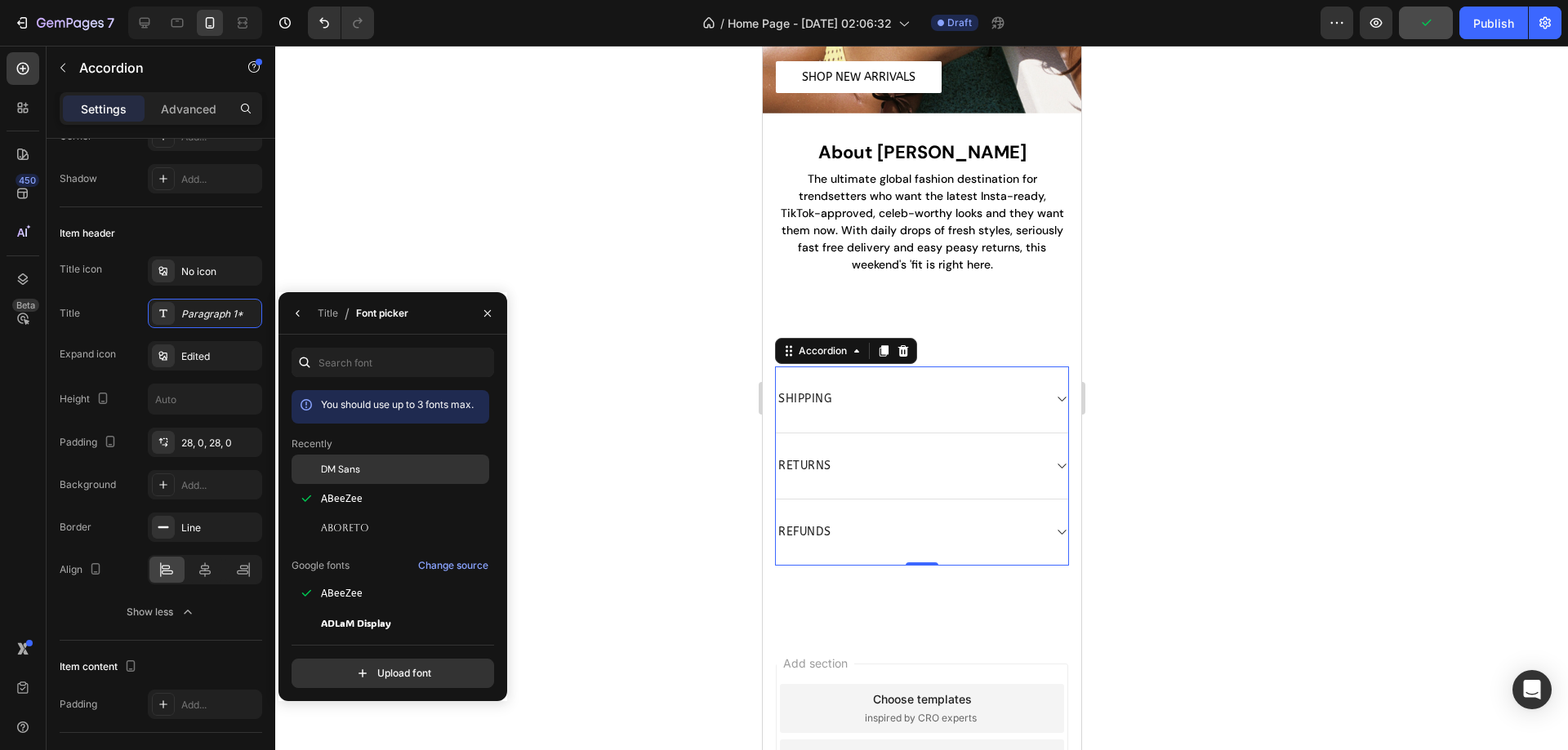
click at [362, 476] on div "DM Sans" at bounding box center [403, 469] width 165 height 15
click at [211, 483] on div "Add..." at bounding box center [220, 485] width 77 height 15
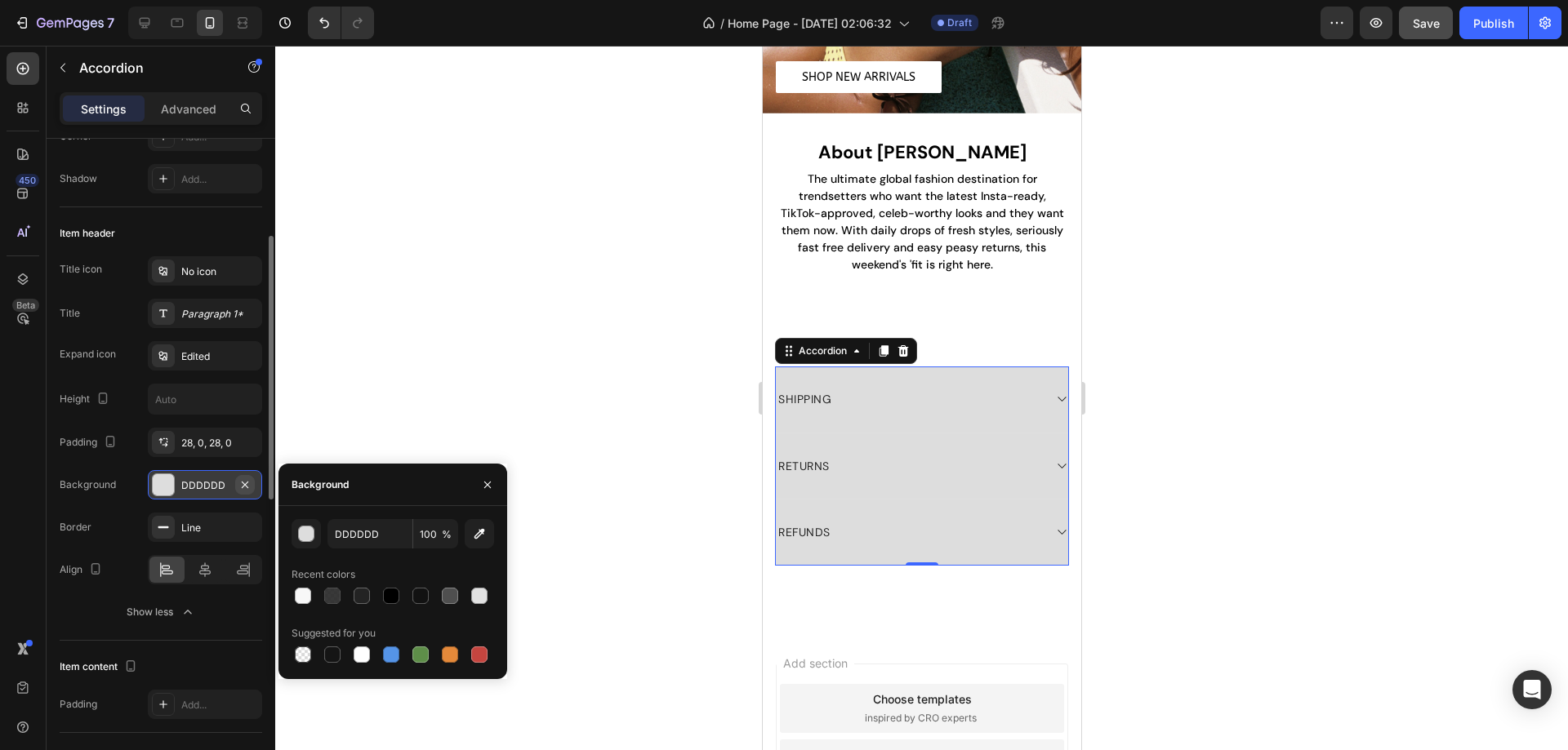
click at [249, 479] on icon "button" at bounding box center [244, 484] width 13 height 13
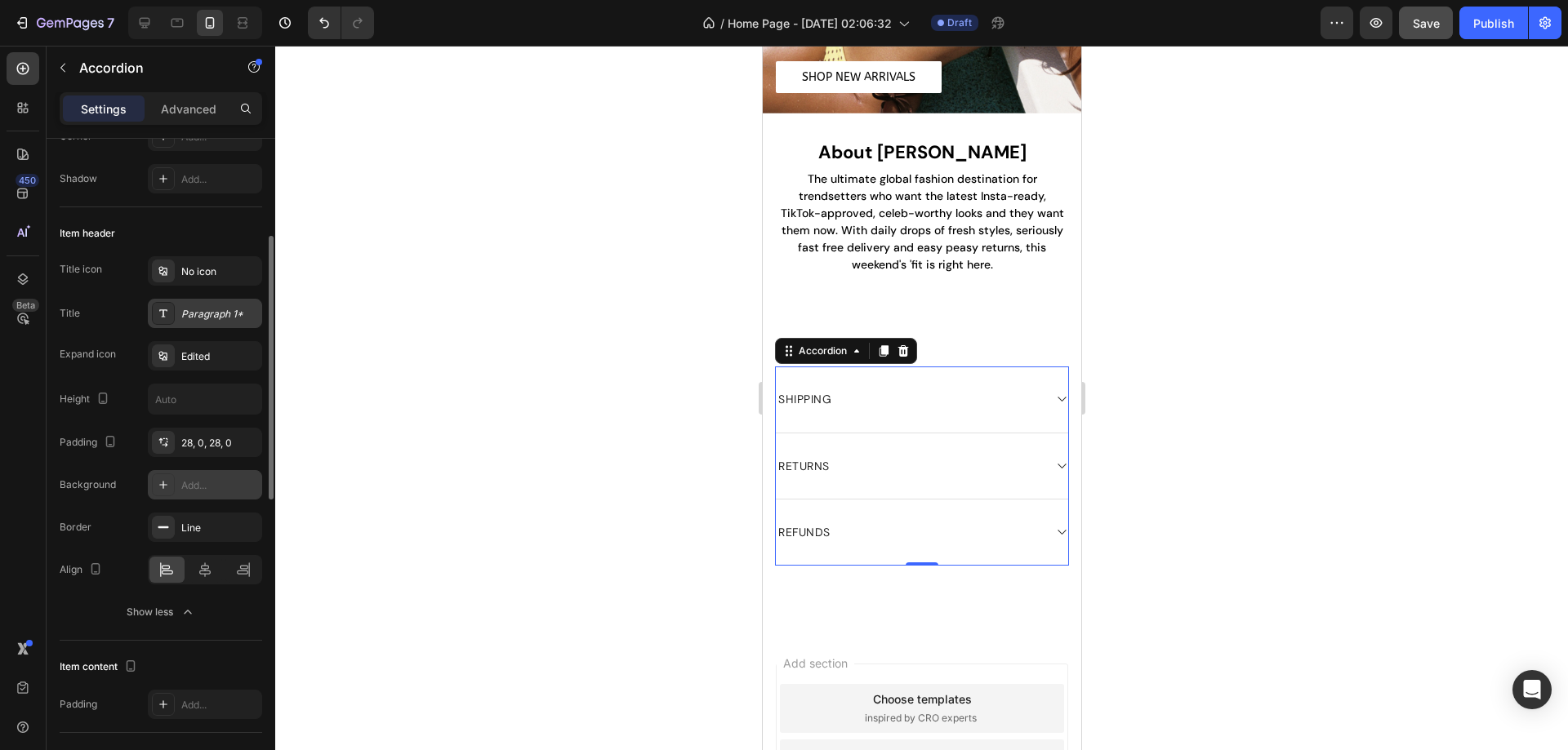
click at [214, 312] on div "Paragraph 1*" at bounding box center [220, 313] width 77 height 15
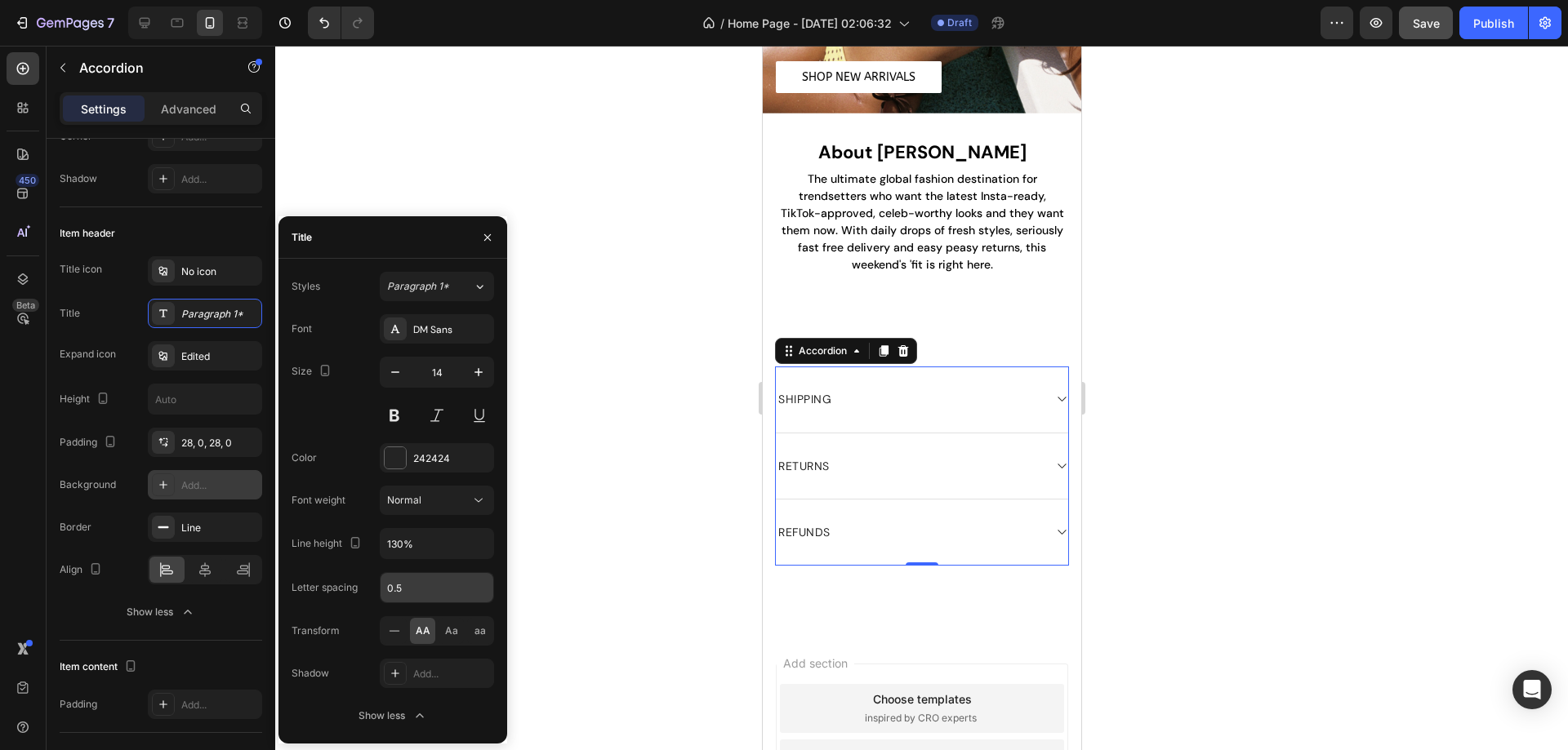
click at [417, 597] on input "0.5" at bounding box center [436, 588] width 112 height 29
type input "1"
click at [461, 366] on input "14" at bounding box center [437, 372] width 54 height 29
click at [470, 371] on icon "button" at bounding box center [478, 372] width 17 height 17
type input "15"
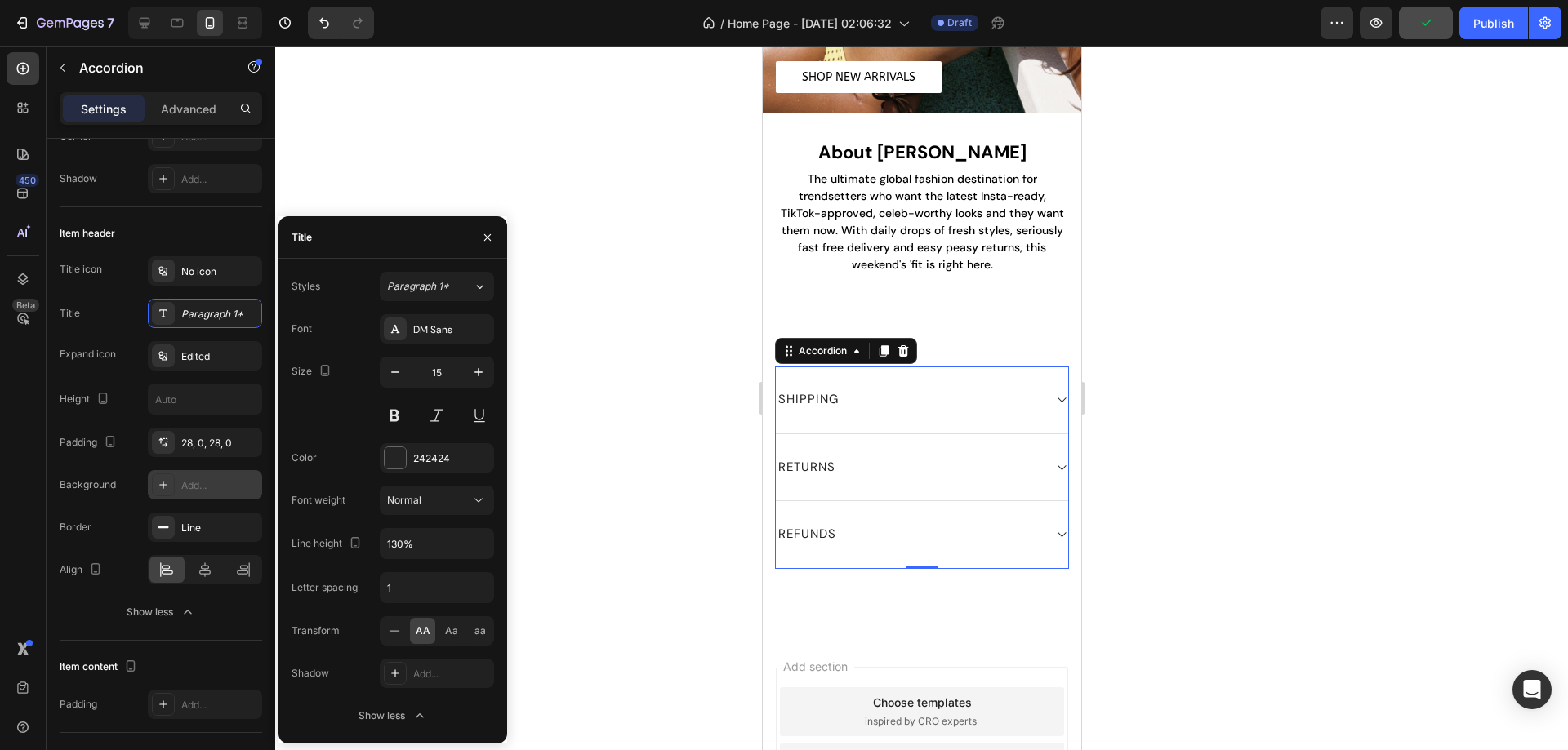
click at [686, 392] on div at bounding box center [921, 397] width 1293 height 704
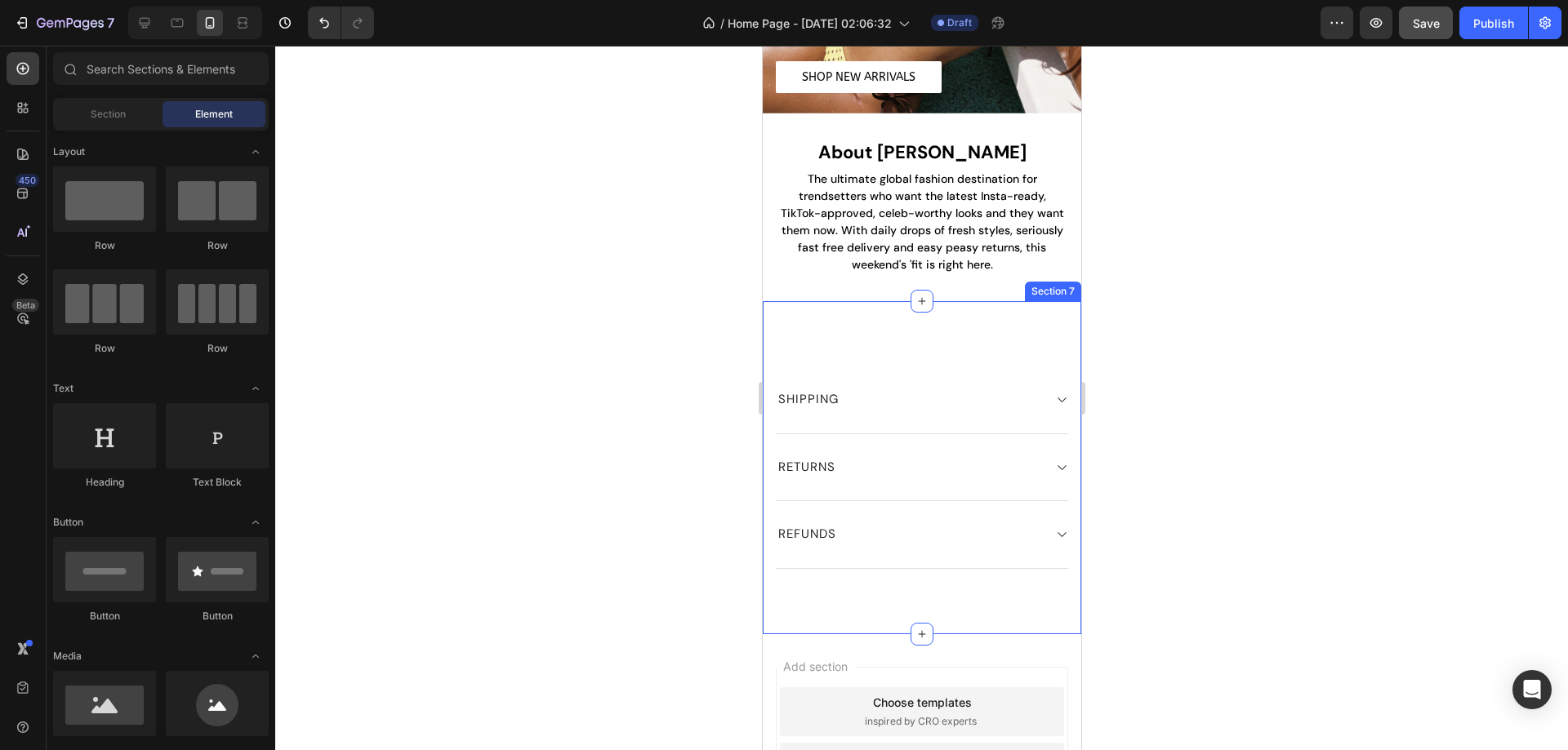
click at [973, 311] on div "SHIPPING RETURNS REFUNDS Accordion Row Section 7" at bounding box center [921, 467] width 318 height 333
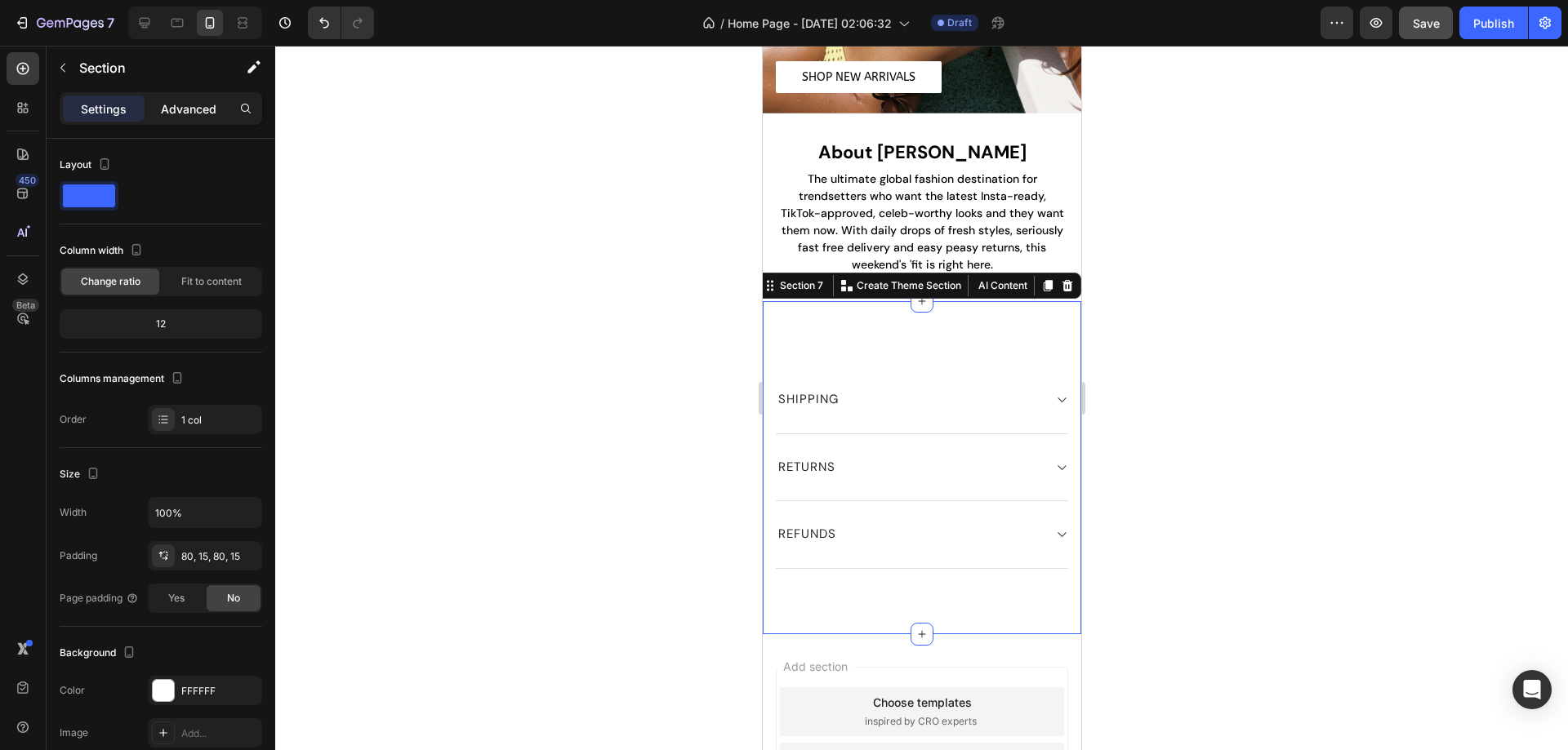
click at [191, 95] on div "Settings Advanced" at bounding box center [160, 107] width 202 height 32
click at [195, 102] on p "Advanced" at bounding box center [189, 109] width 56 height 18
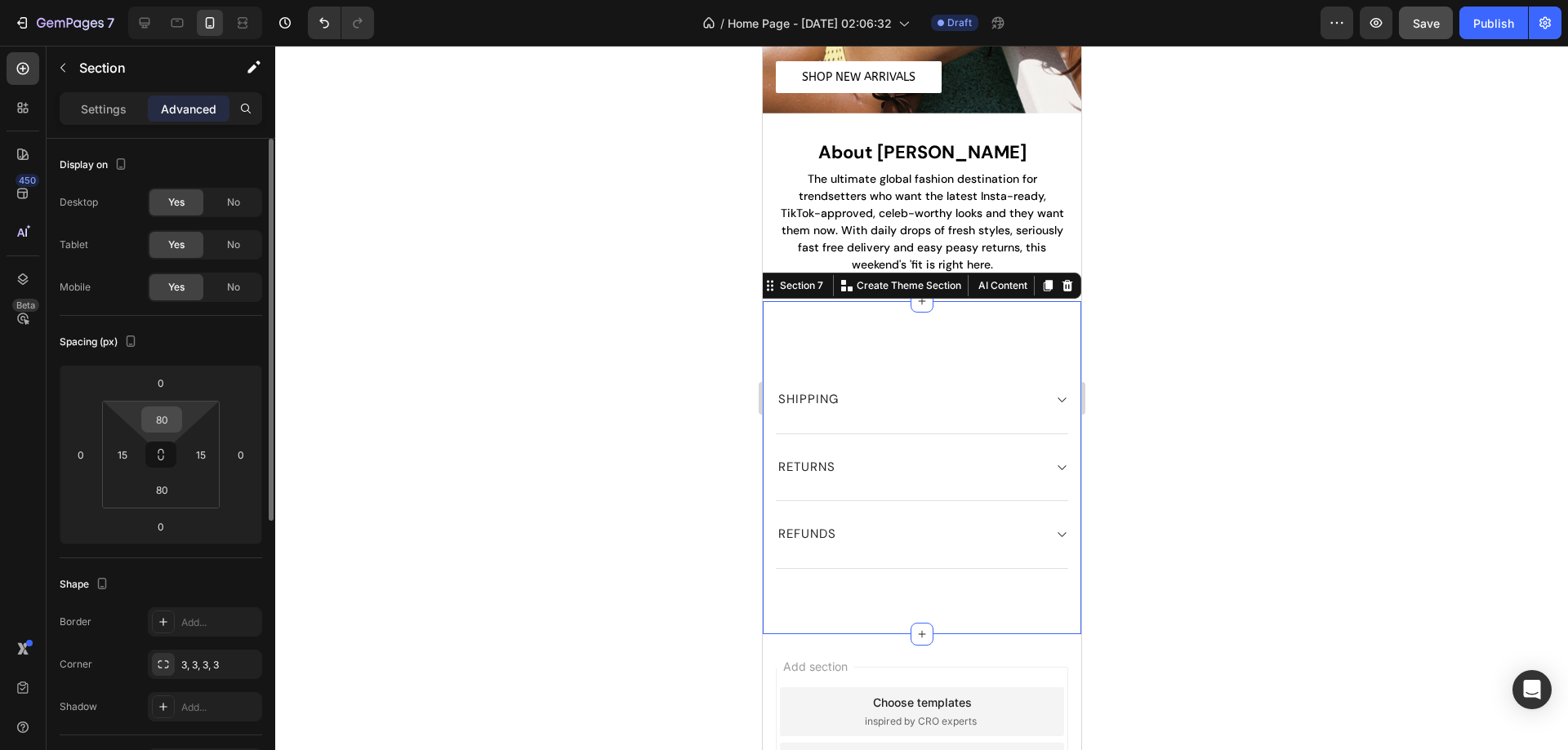
click at [166, 421] on input "80" at bounding box center [161, 419] width 32 height 24
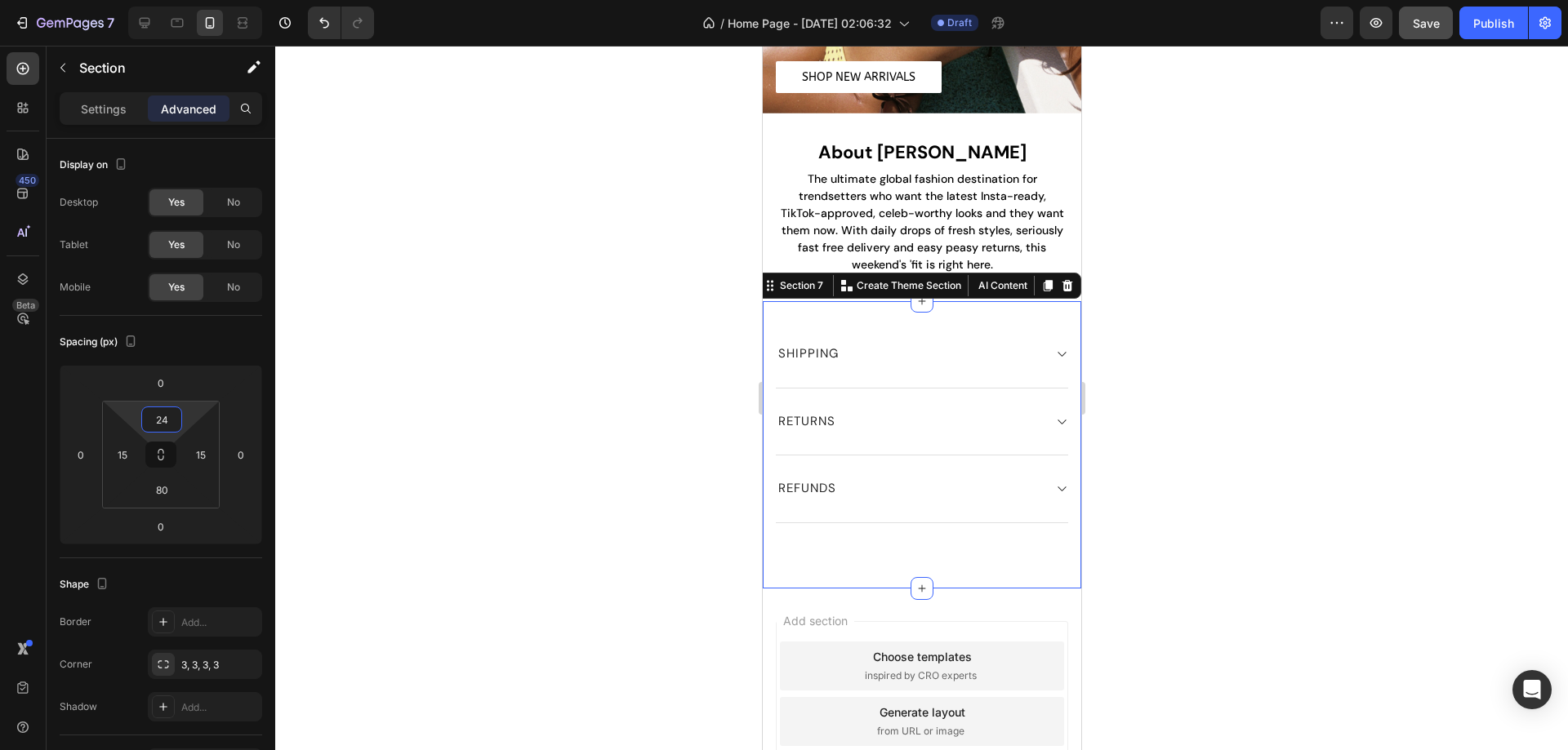
type input "24"
click at [573, 434] on div at bounding box center [921, 397] width 1293 height 704
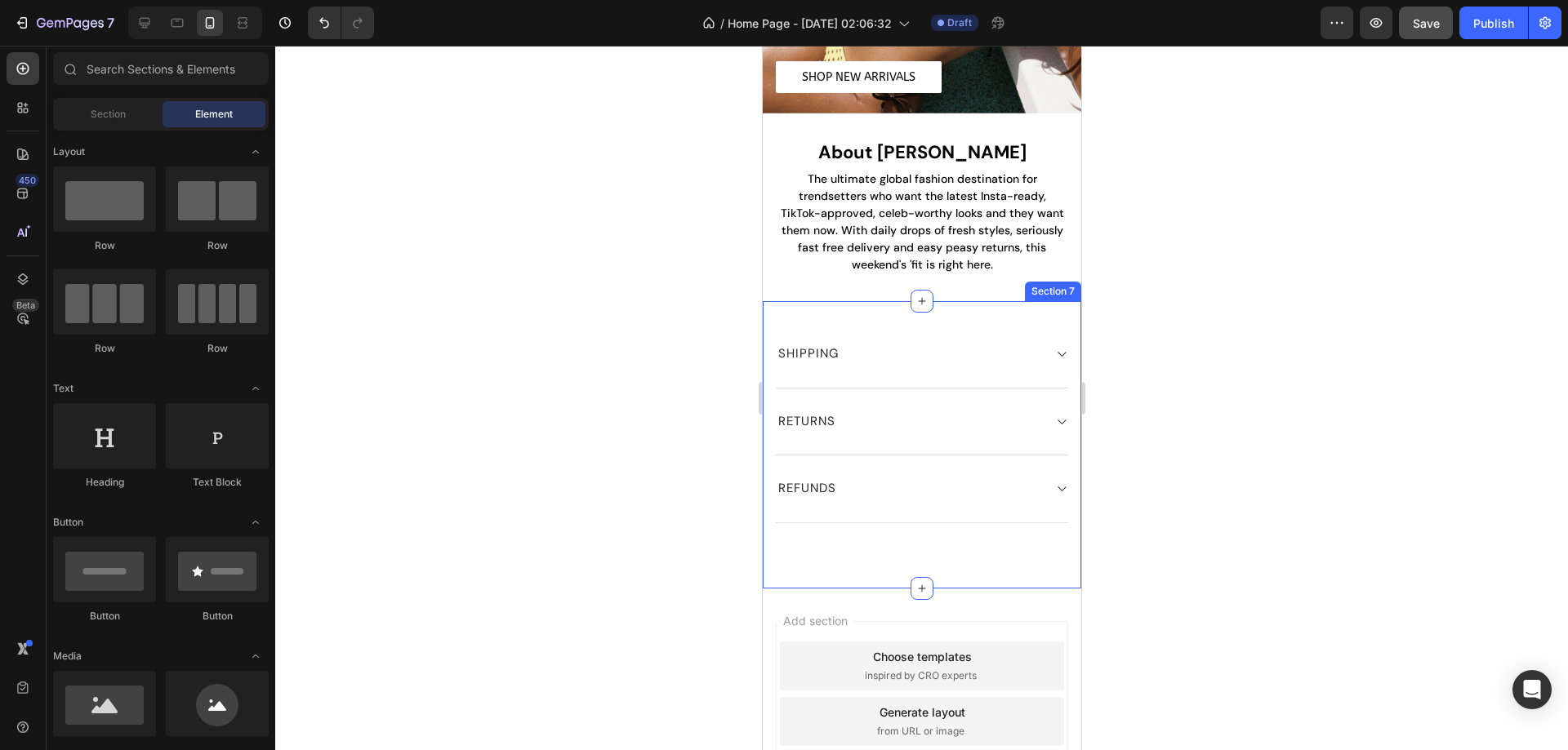
click at [783, 544] on div "SHIPPING RETURNS REFUNDS Accordion Row Section 7" at bounding box center [921, 444] width 318 height 287
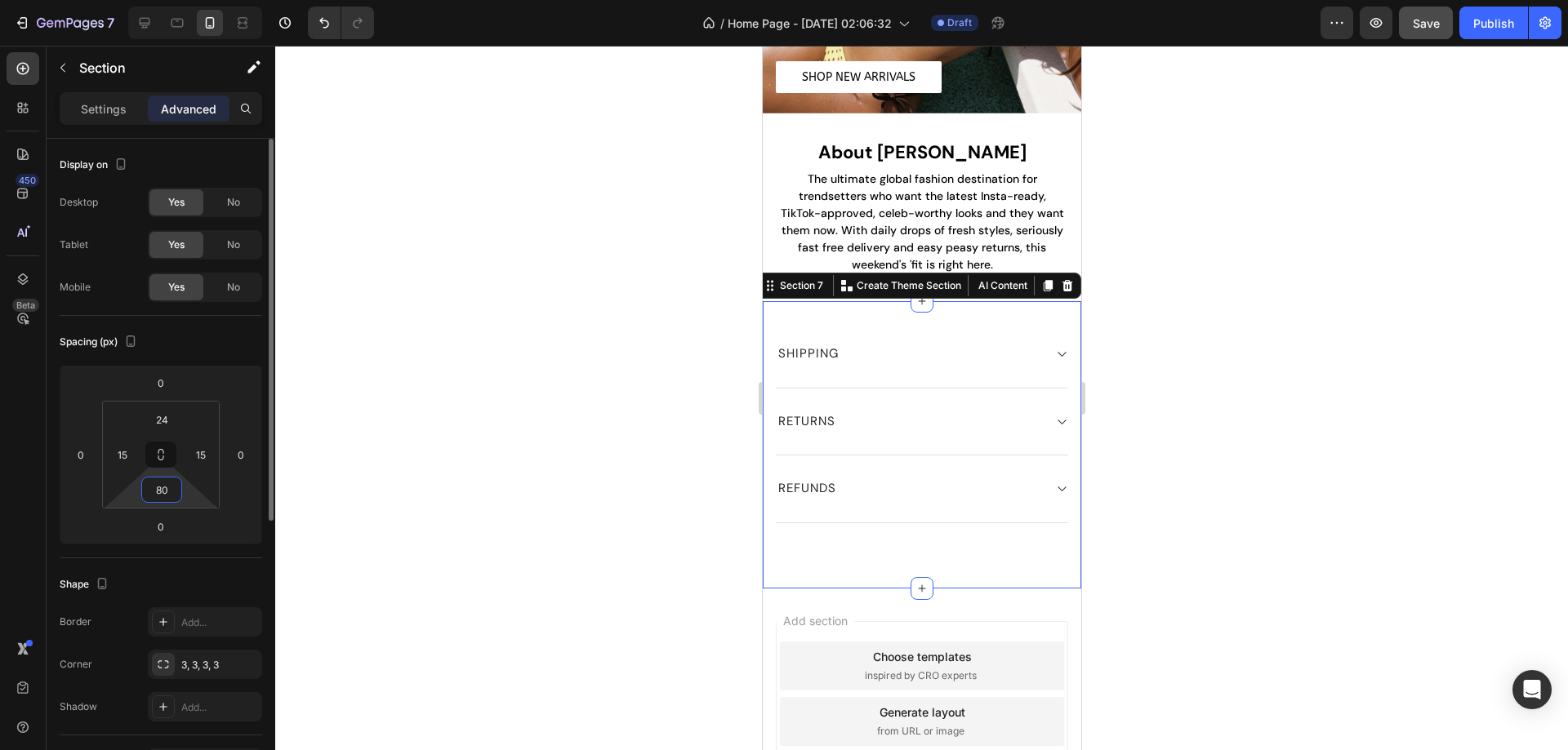
click at [175, 494] on input "80" at bounding box center [161, 489] width 32 height 24
type input "24"
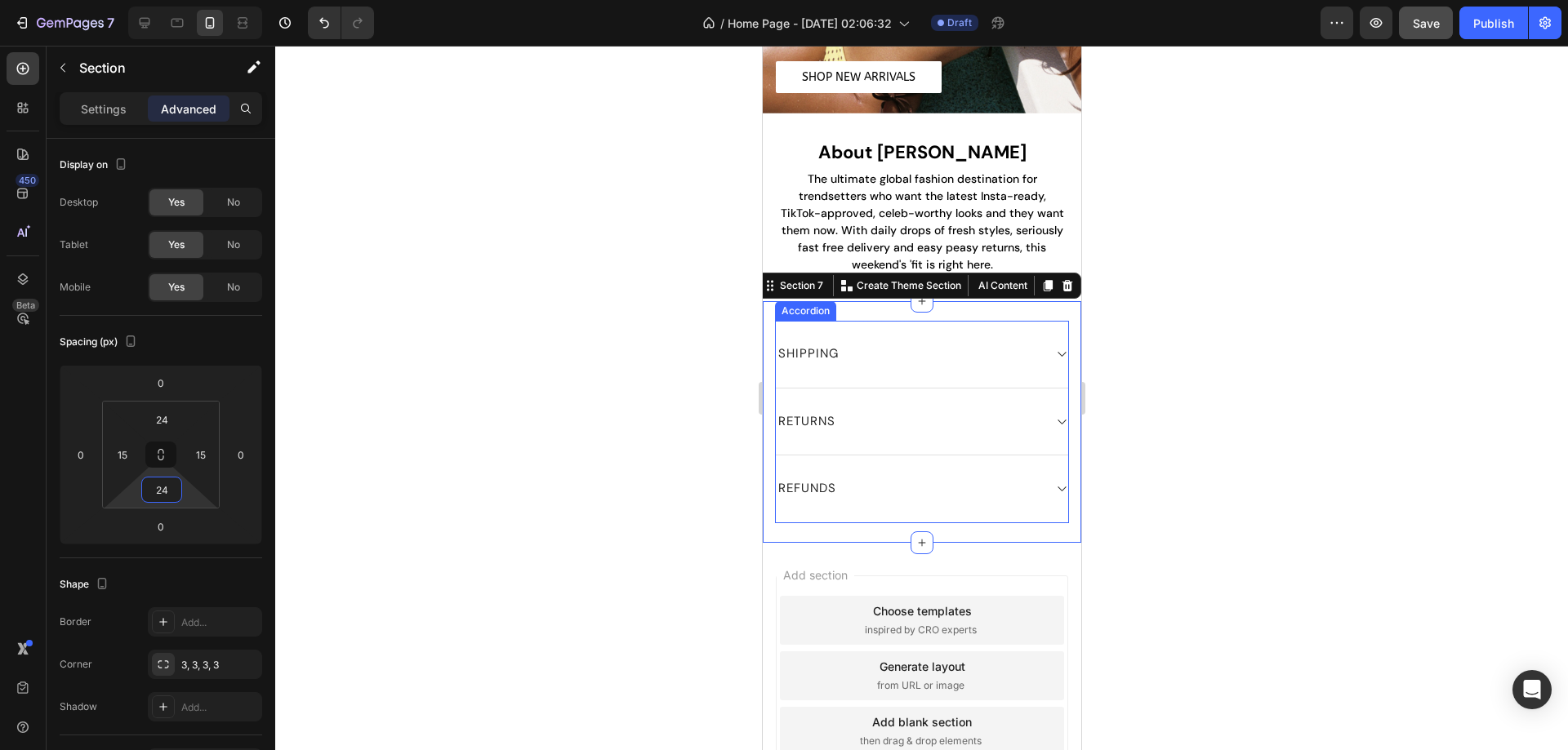
click at [932, 373] on div "SHIPPING" at bounding box center [920, 354] width 292 height 67
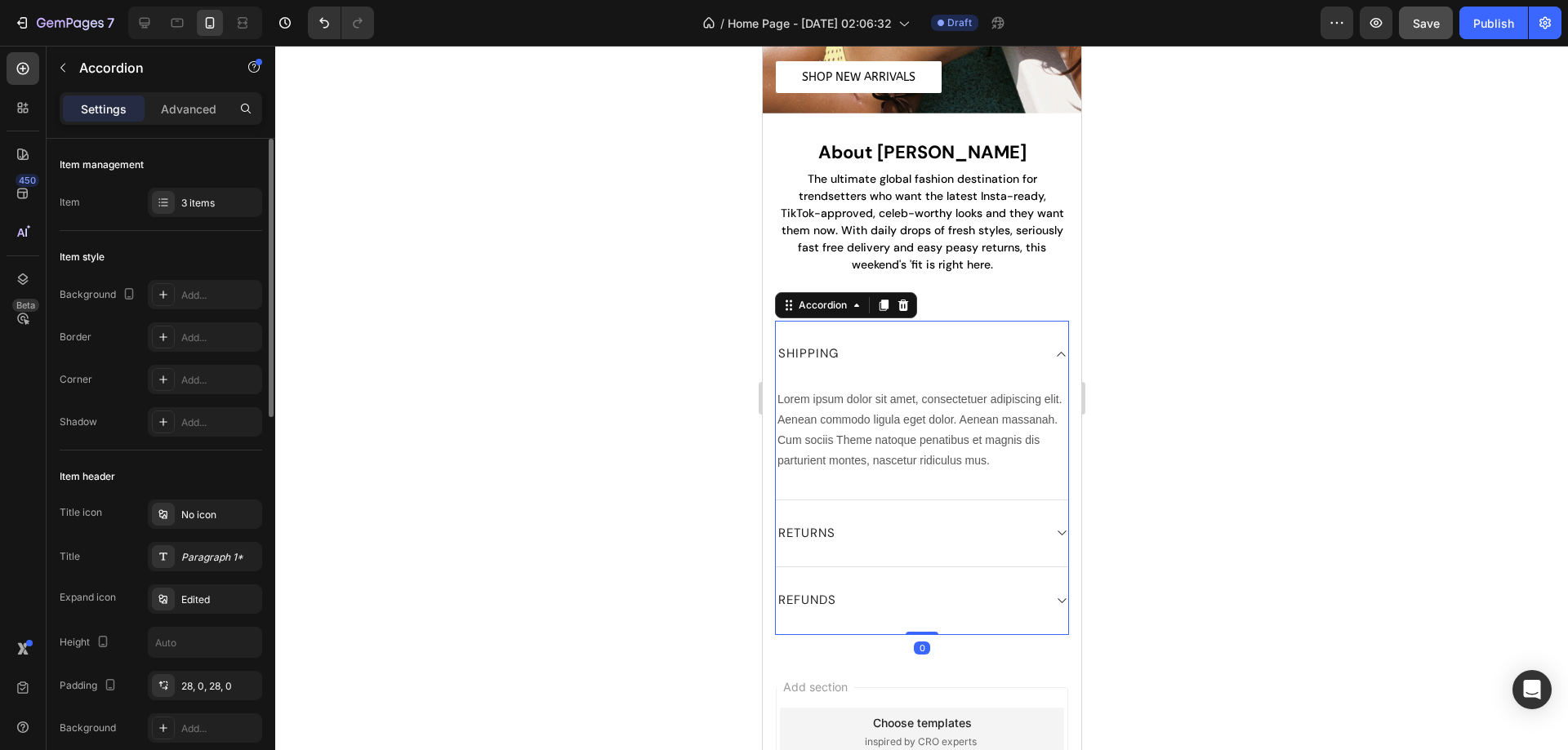
scroll to position [489, 0]
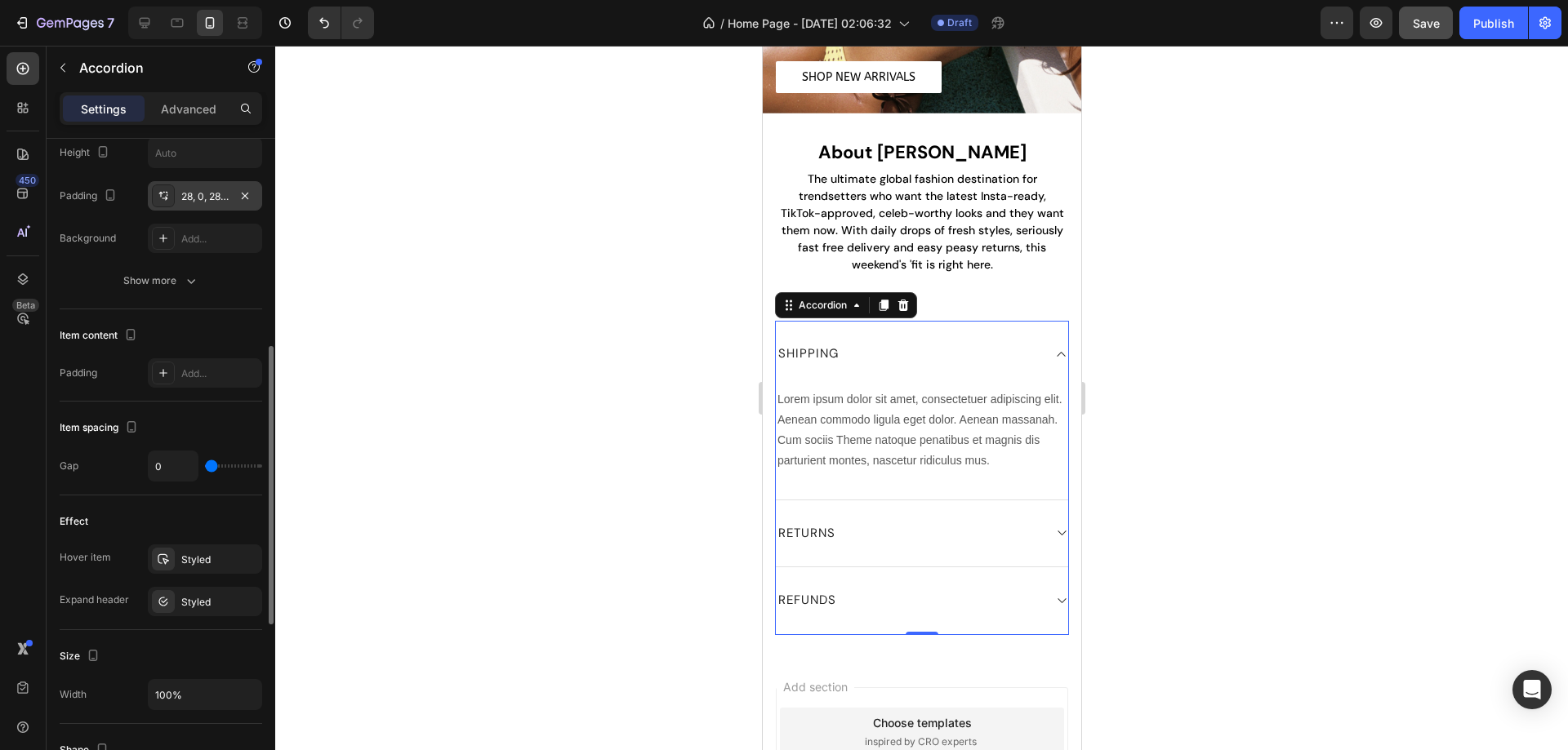
click at [206, 194] on div "28, 0, 28, 0" at bounding box center [205, 196] width 47 height 15
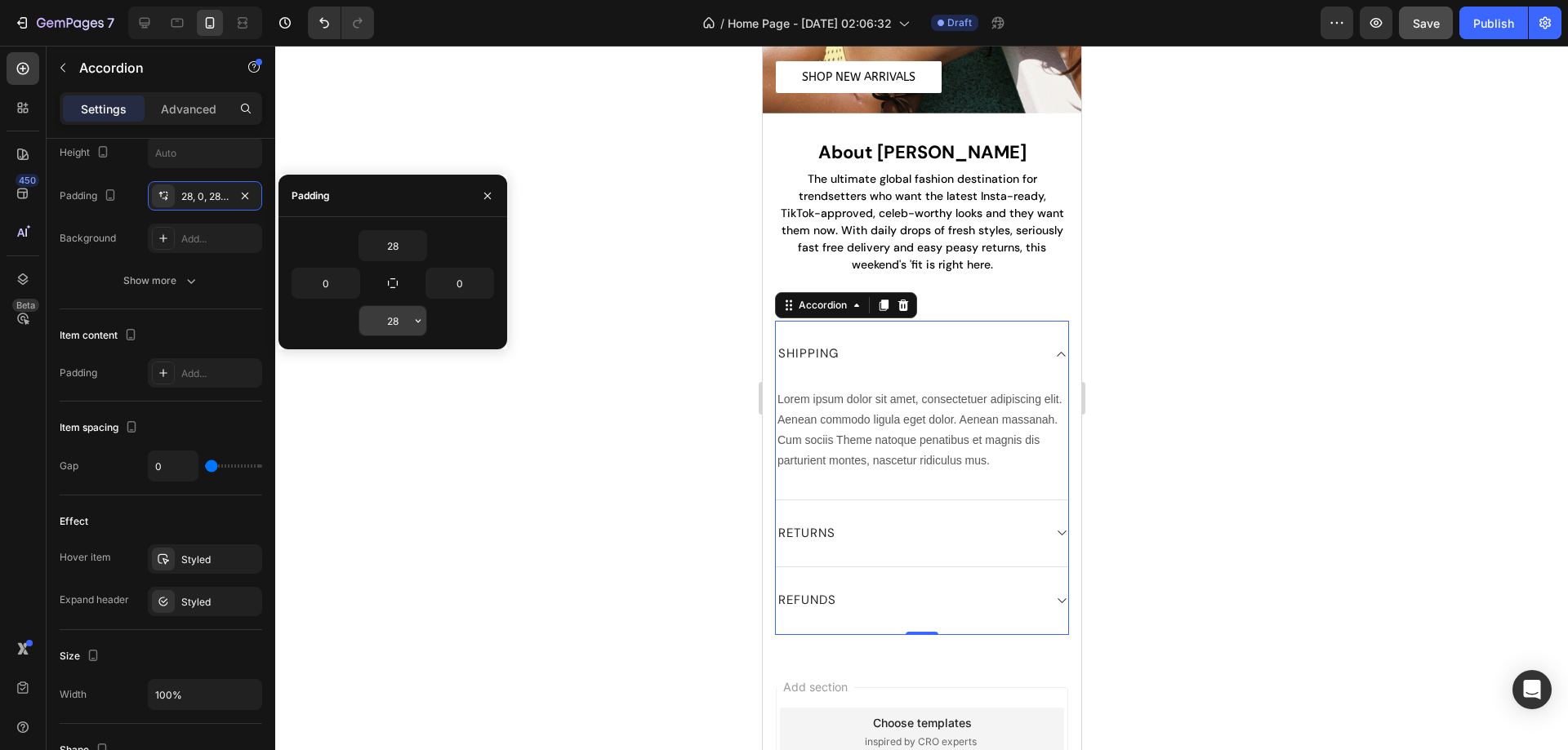
click at [400, 320] on input "28" at bounding box center [393, 320] width 67 height 29
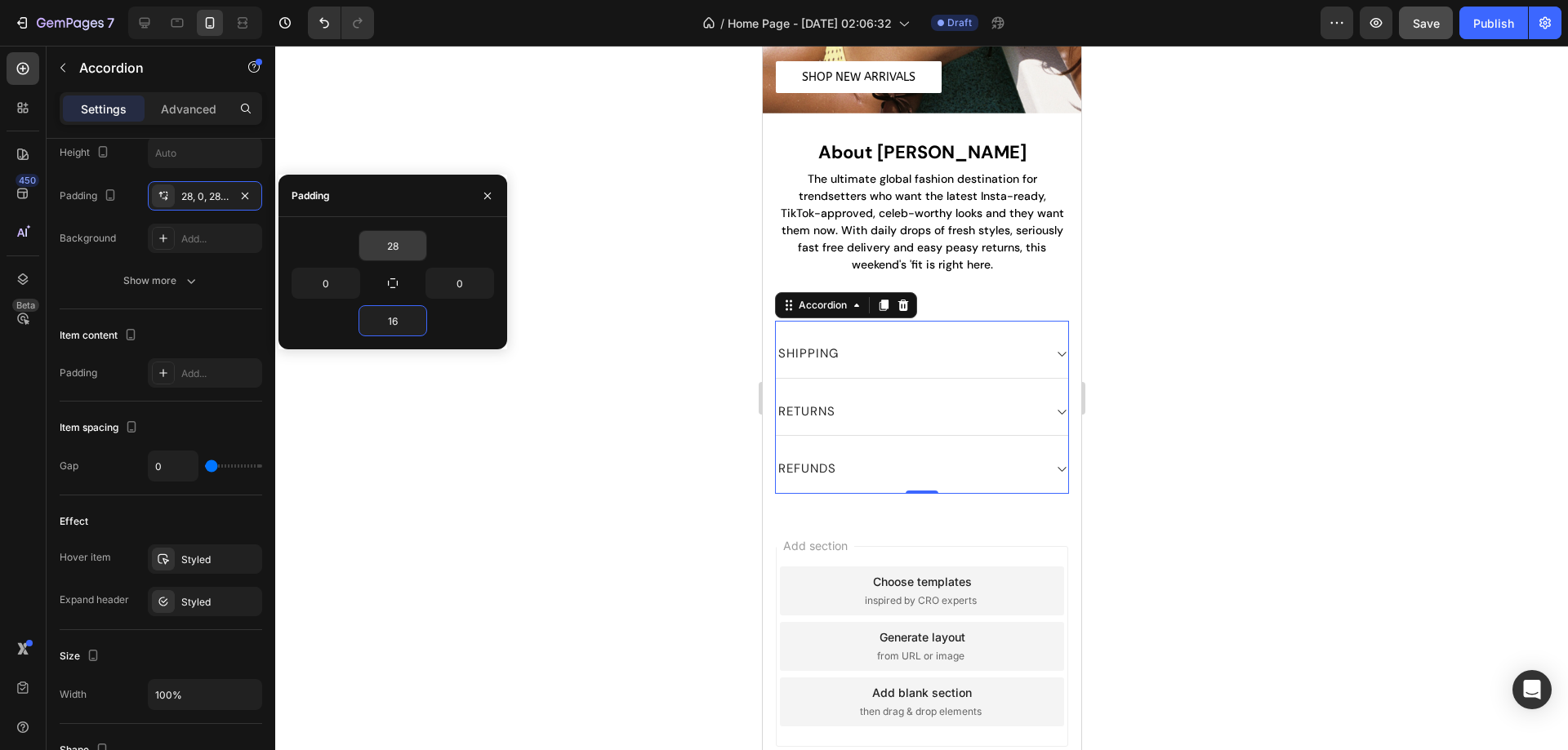
type input "16"
click at [399, 236] on input "28" at bounding box center [393, 246] width 67 height 29
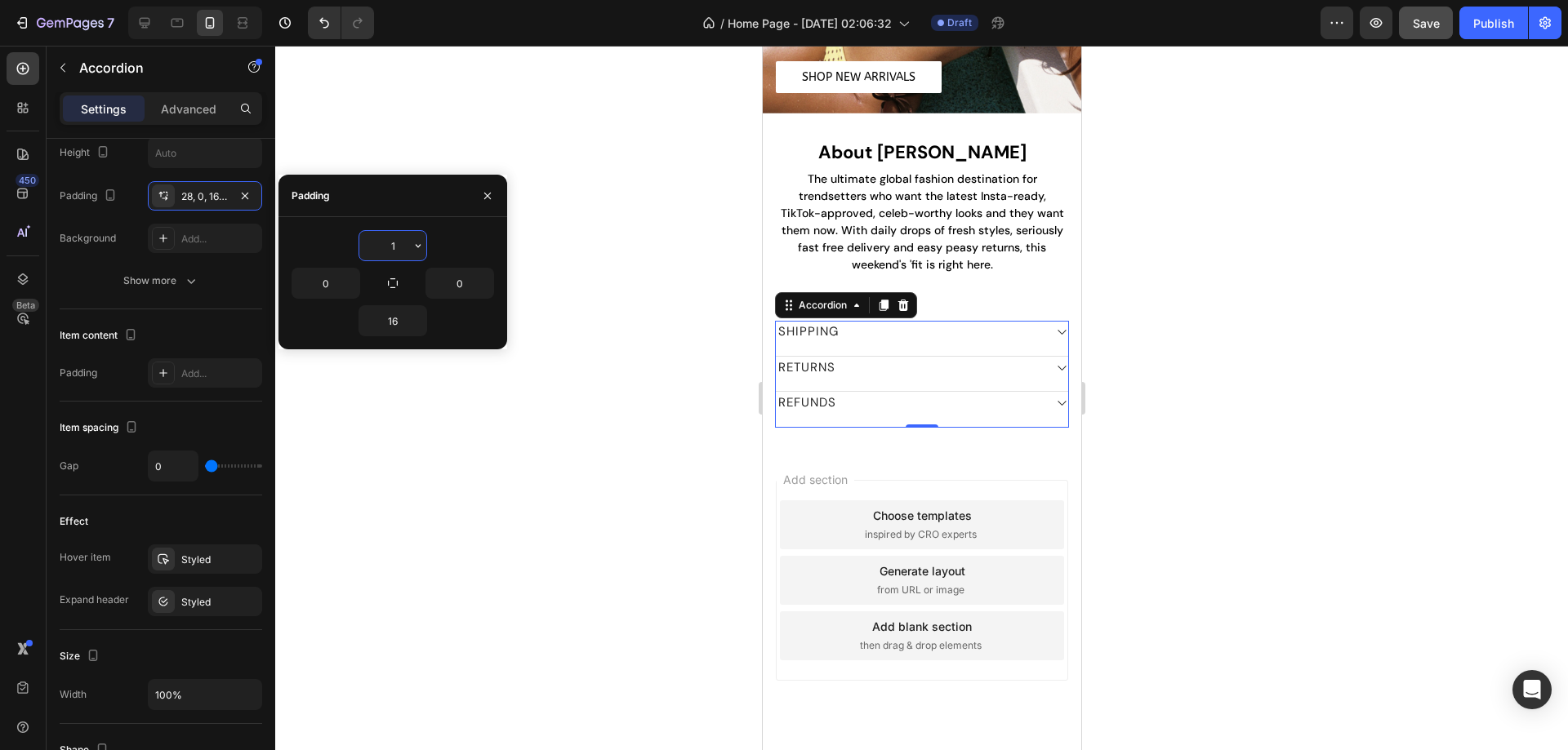
type input "16"
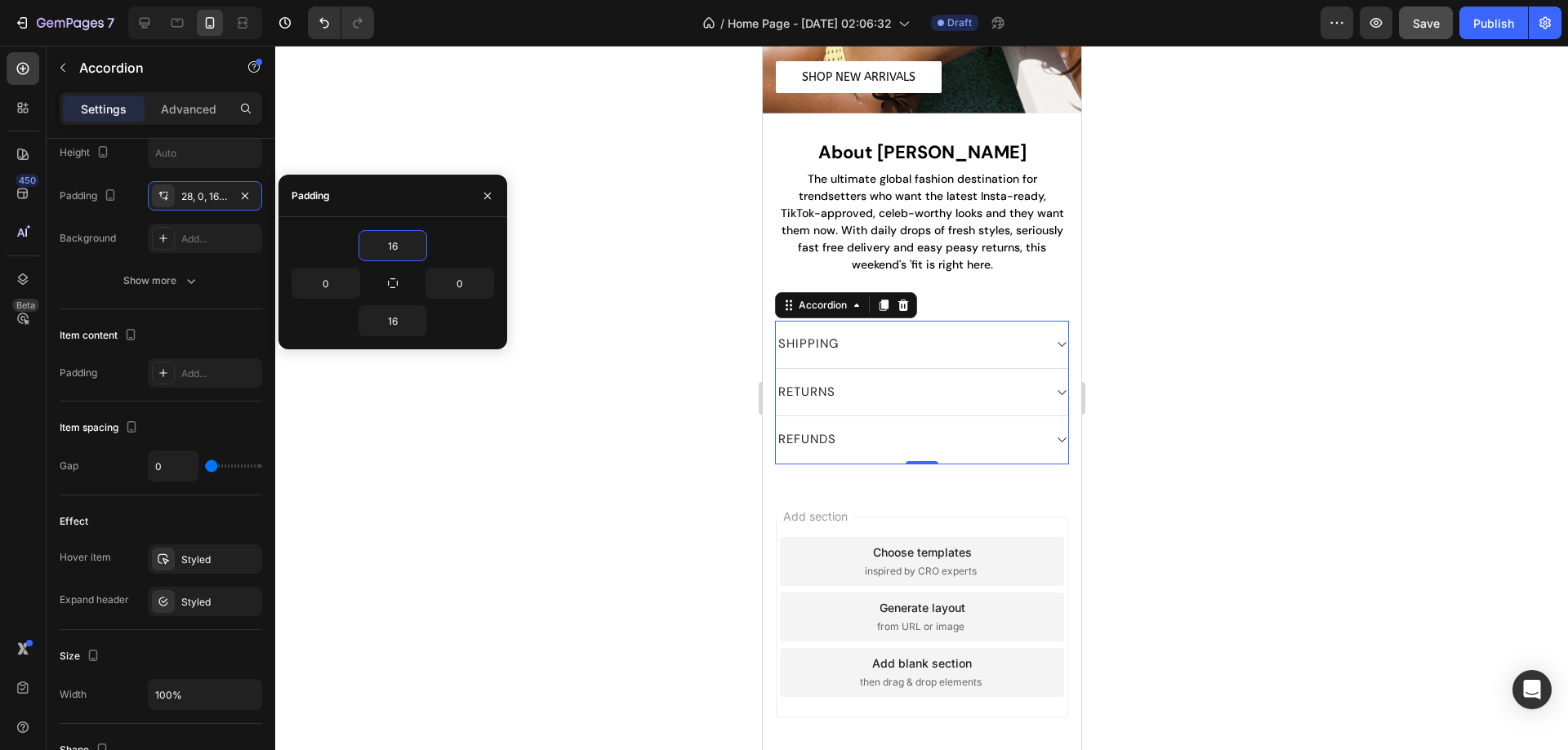
click at [580, 399] on div at bounding box center [921, 397] width 1293 height 704
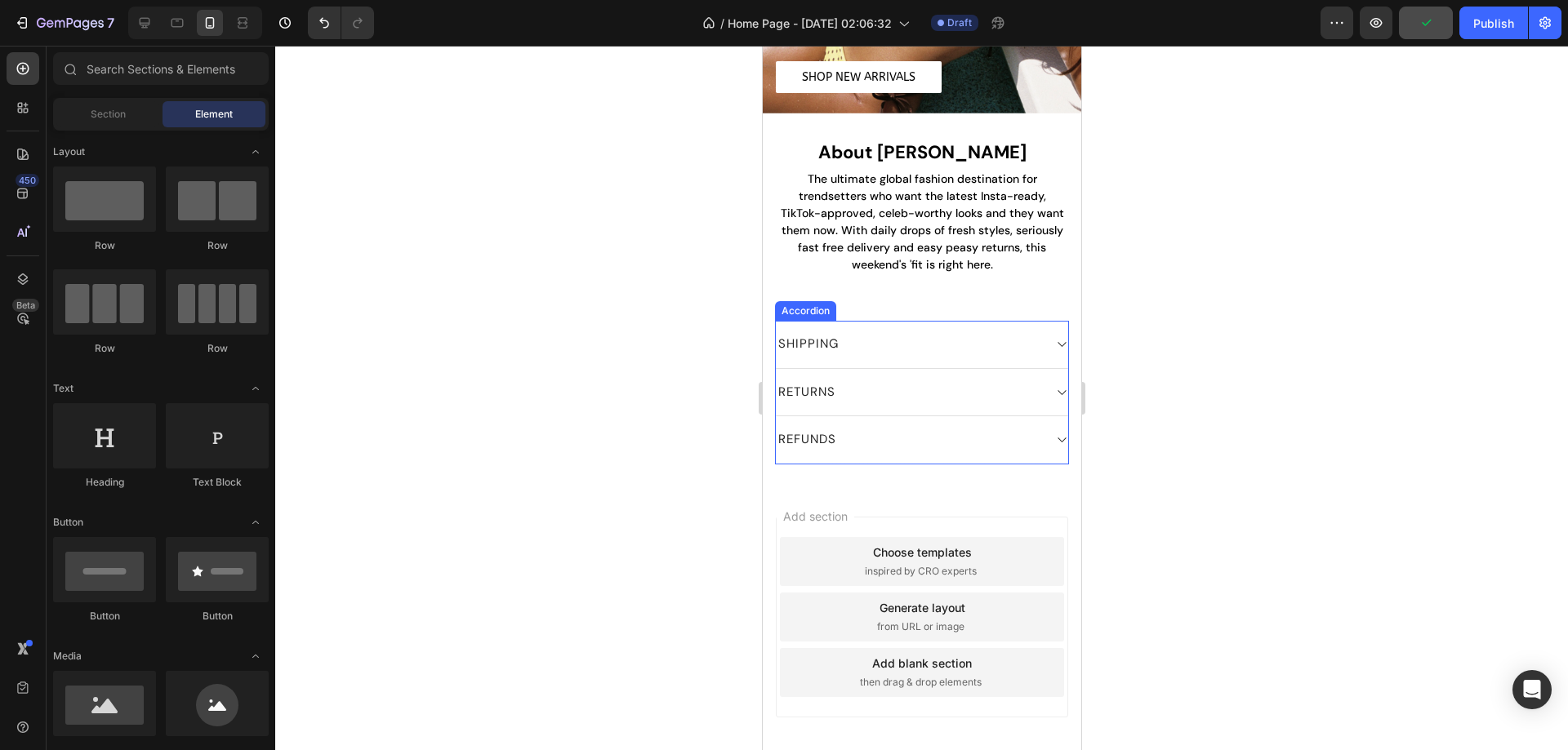
click at [992, 335] on div "SHIPPING" at bounding box center [908, 345] width 266 height 21
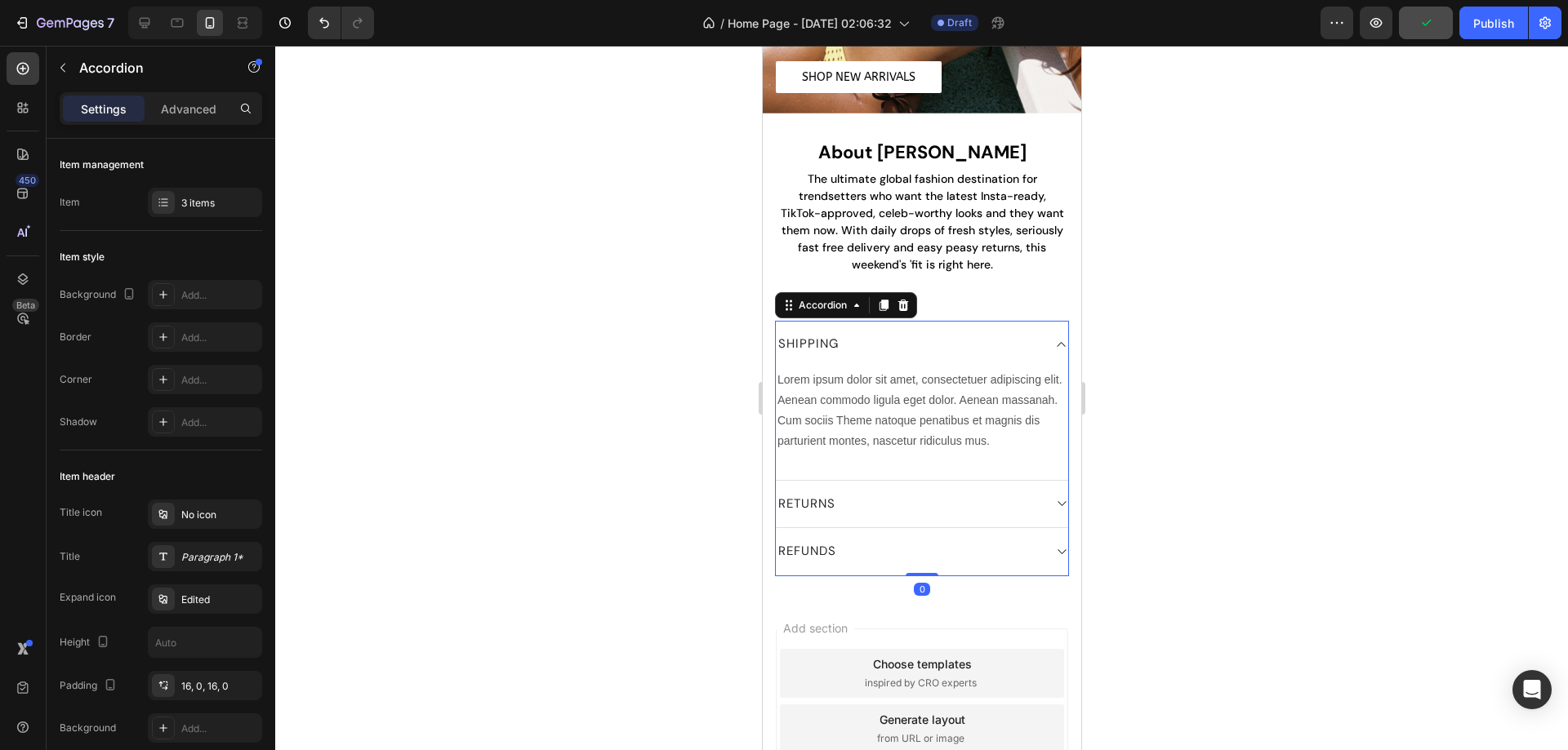
click at [992, 335] on div "SHIPPING" at bounding box center [908, 345] width 266 height 21
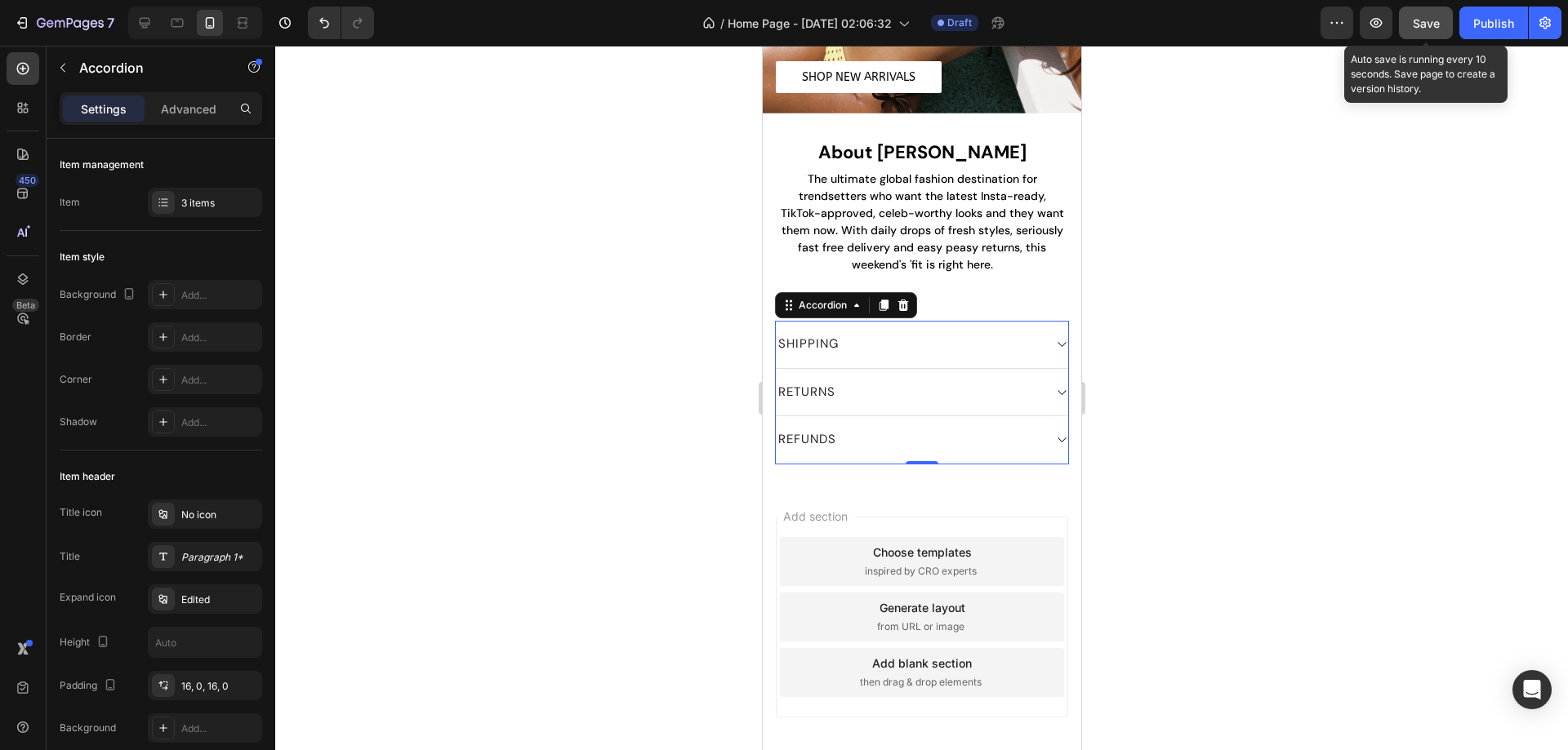
click at [1426, 28] on span "Save" at bounding box center [1426, 23] width 27 height 14
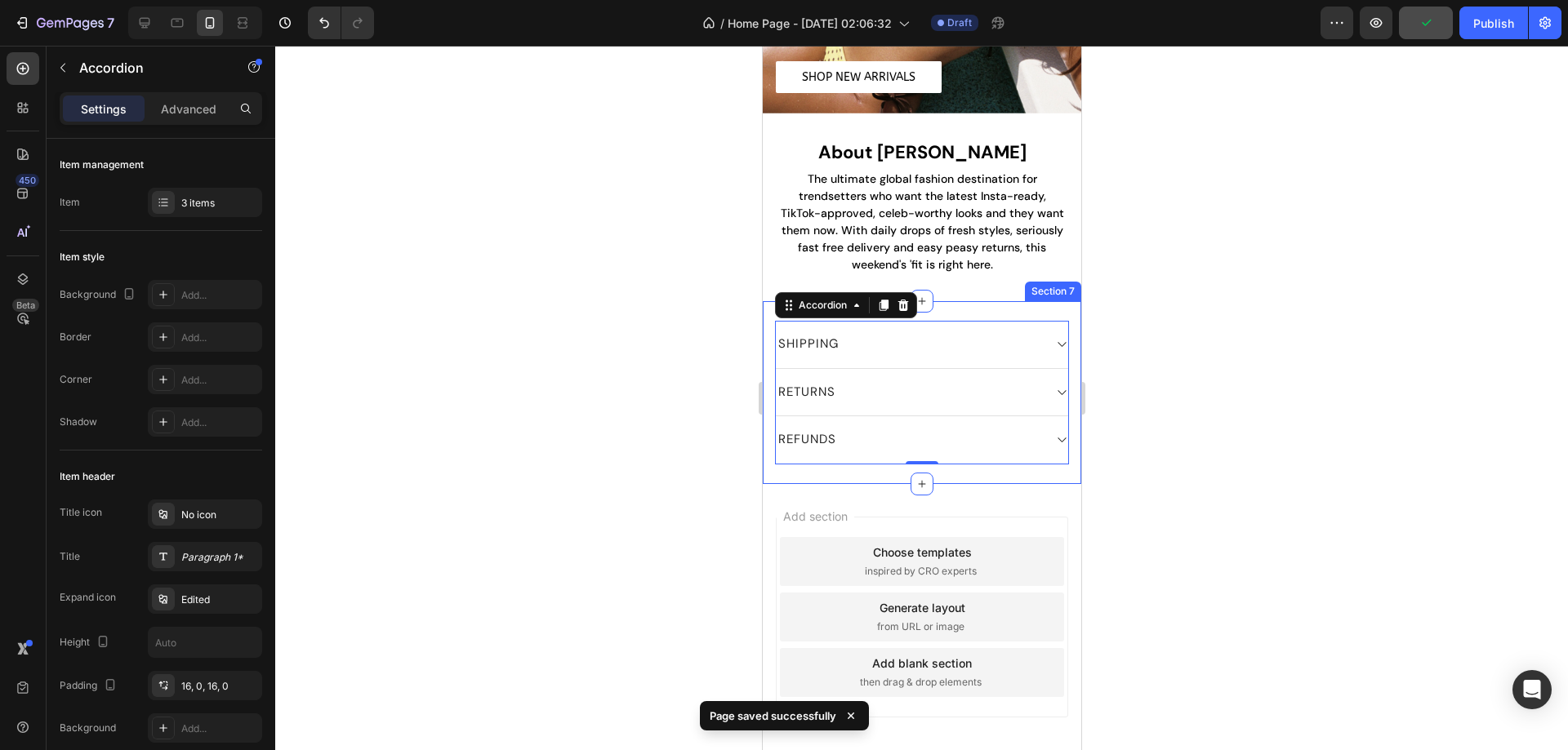
scroll to position [1027, 0]
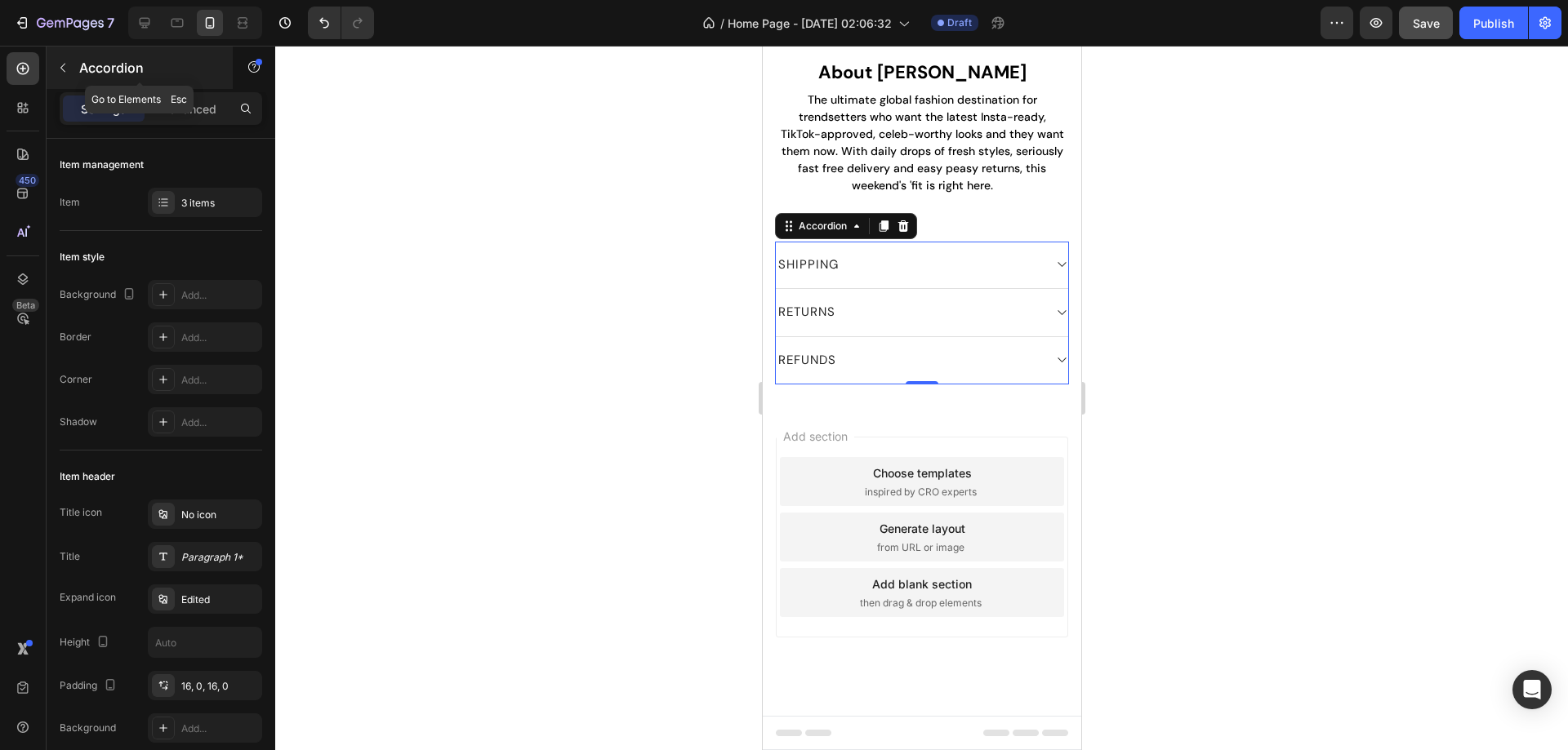
click at [72, 72] on button "button" at bounding box center [63, 67] width 26 height 26
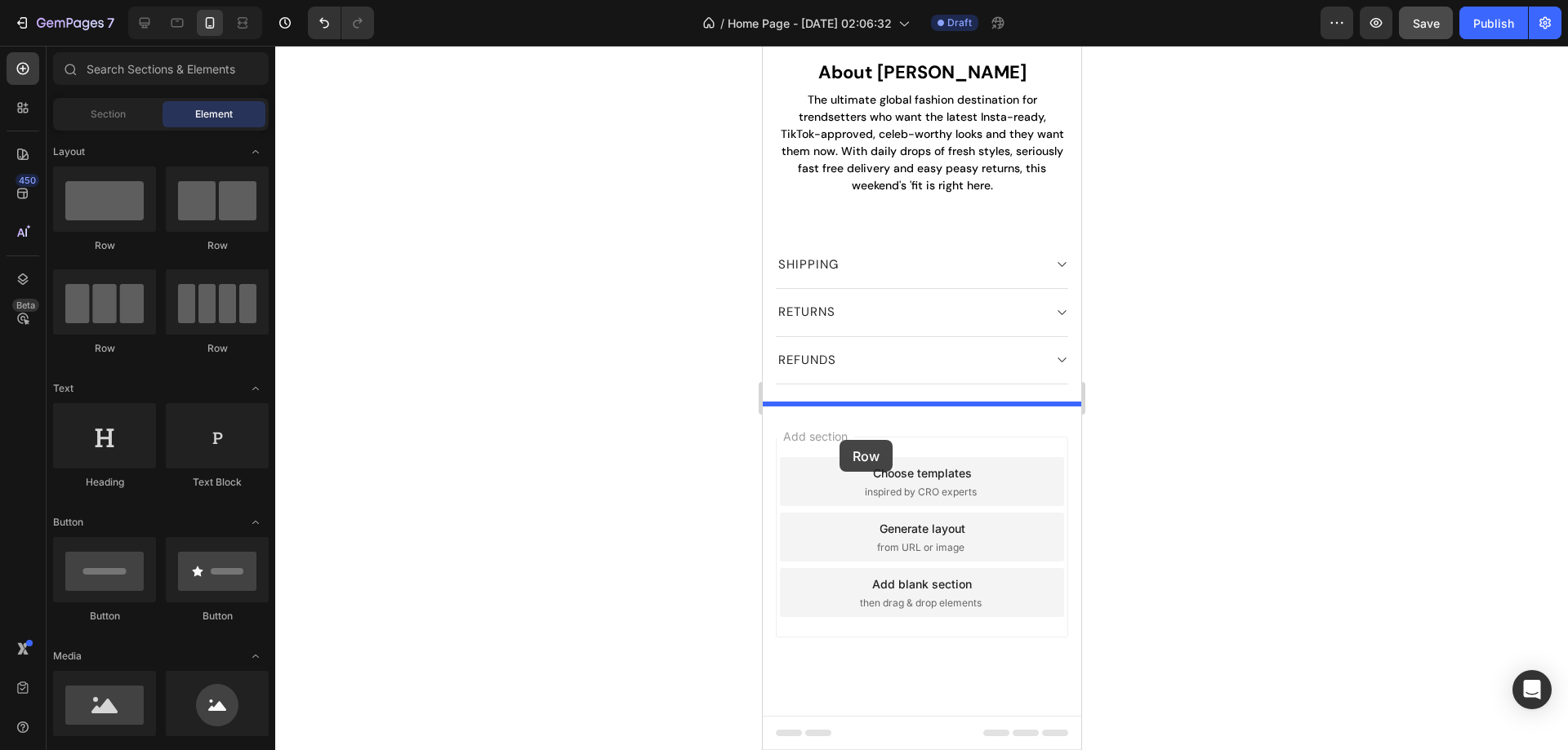
drag, startPoint x: 995, startPoint y: 258, endPoint x: 839, endPoint y: 439, distance: 238.9
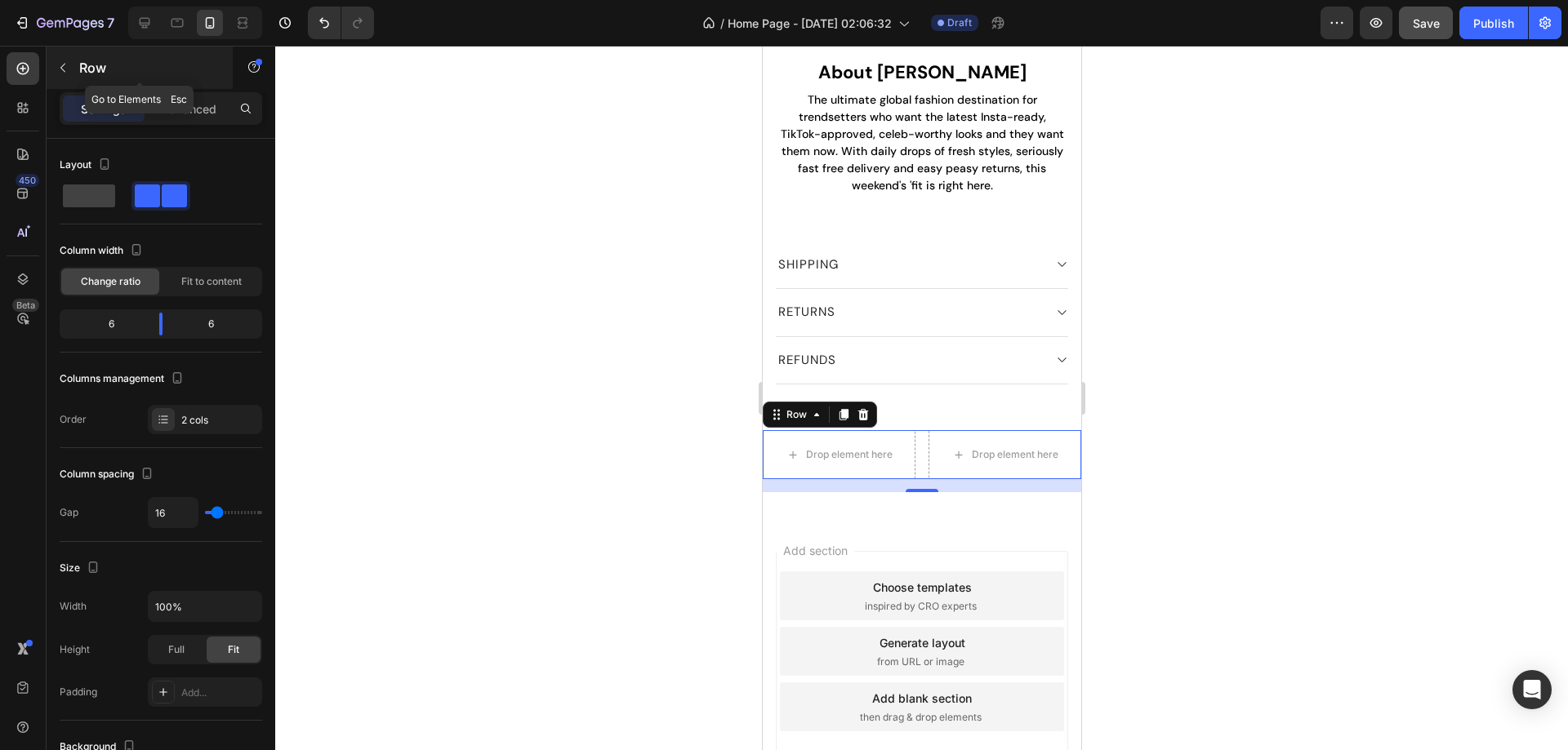
click at [78, 62] on div "Row" at bounding box center [140, 67] width 187 height 42
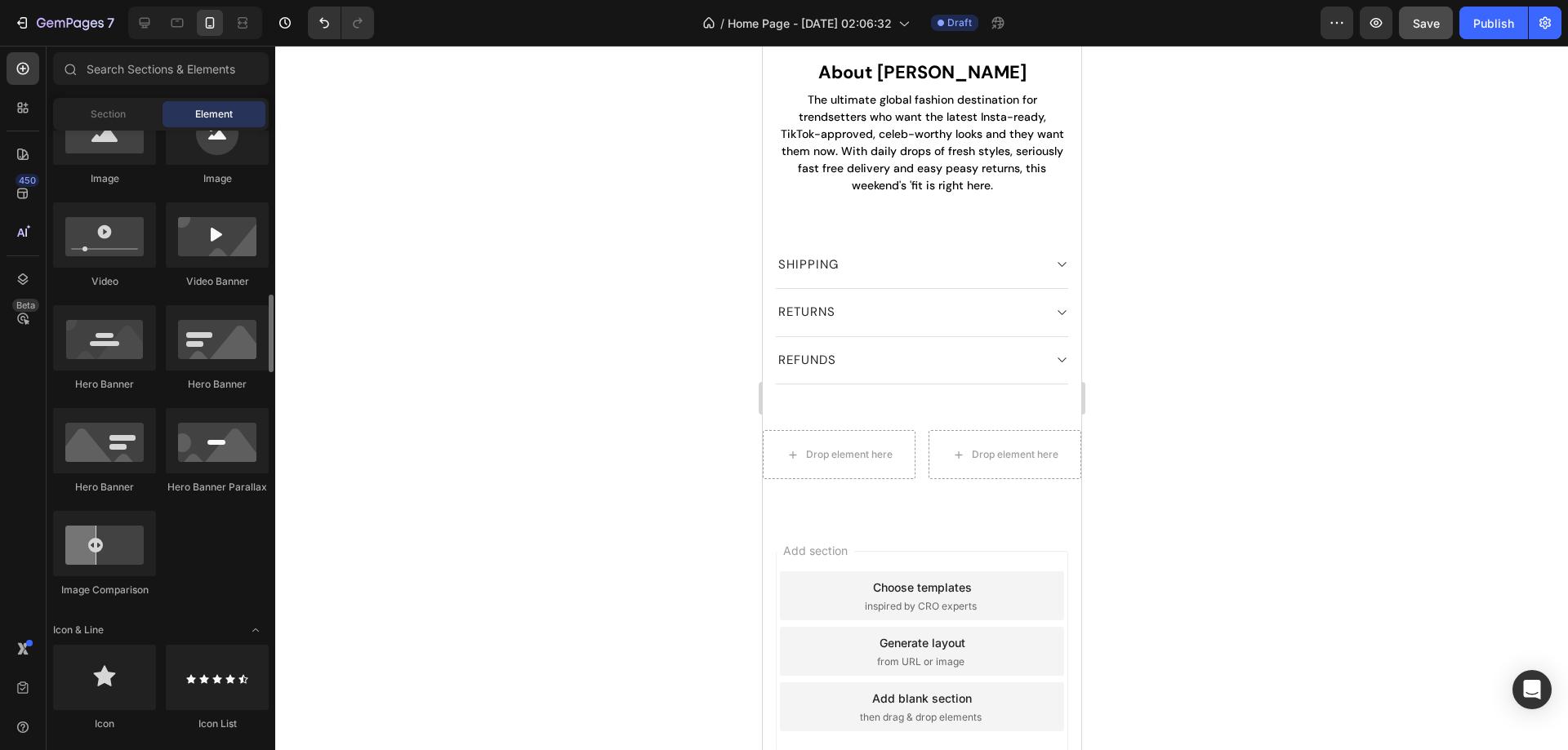
scroll to position [653, 0]
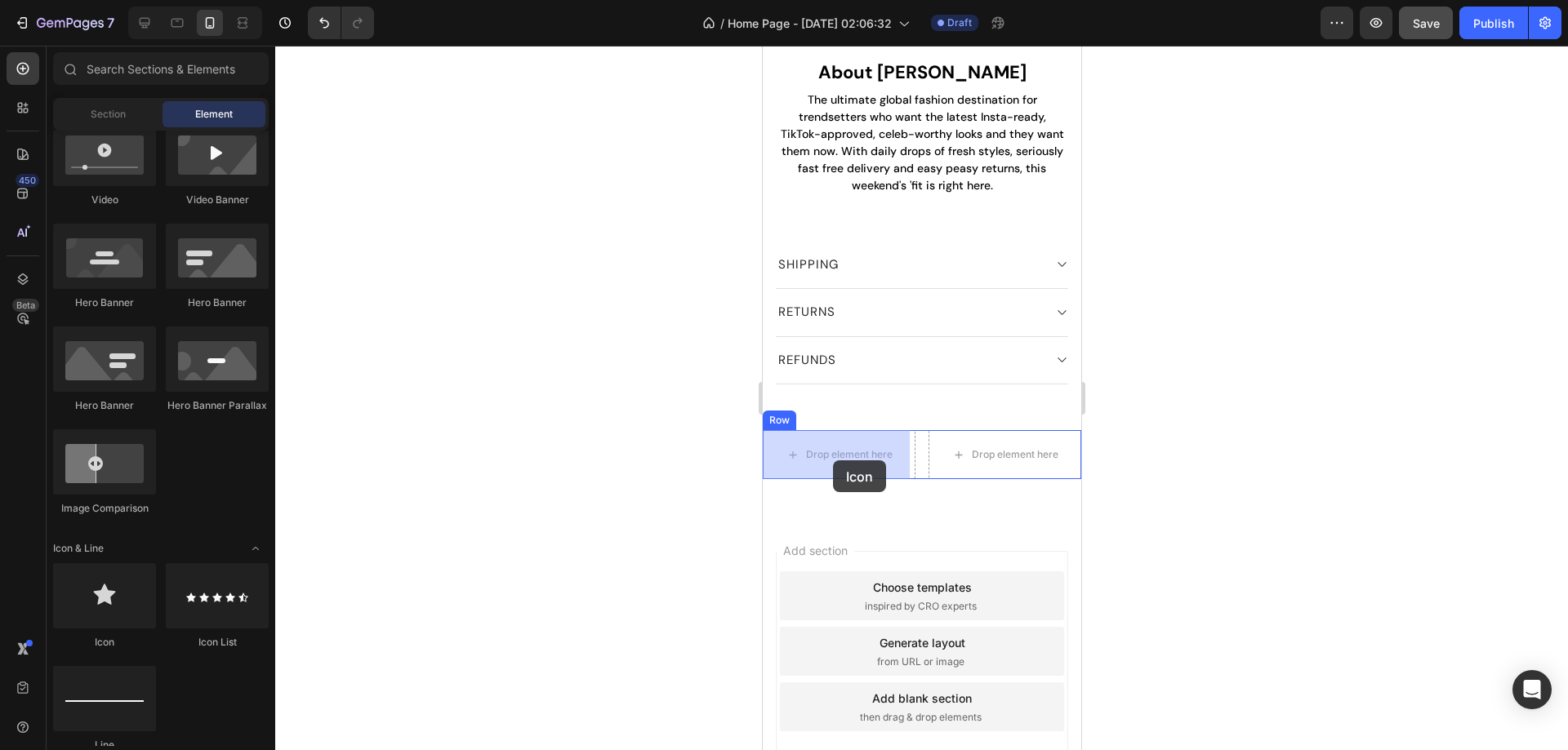
drag, startPoint x: 855, startPoint y: 641, endPoint x: 822, endPoint y: 475, distance: 169.2
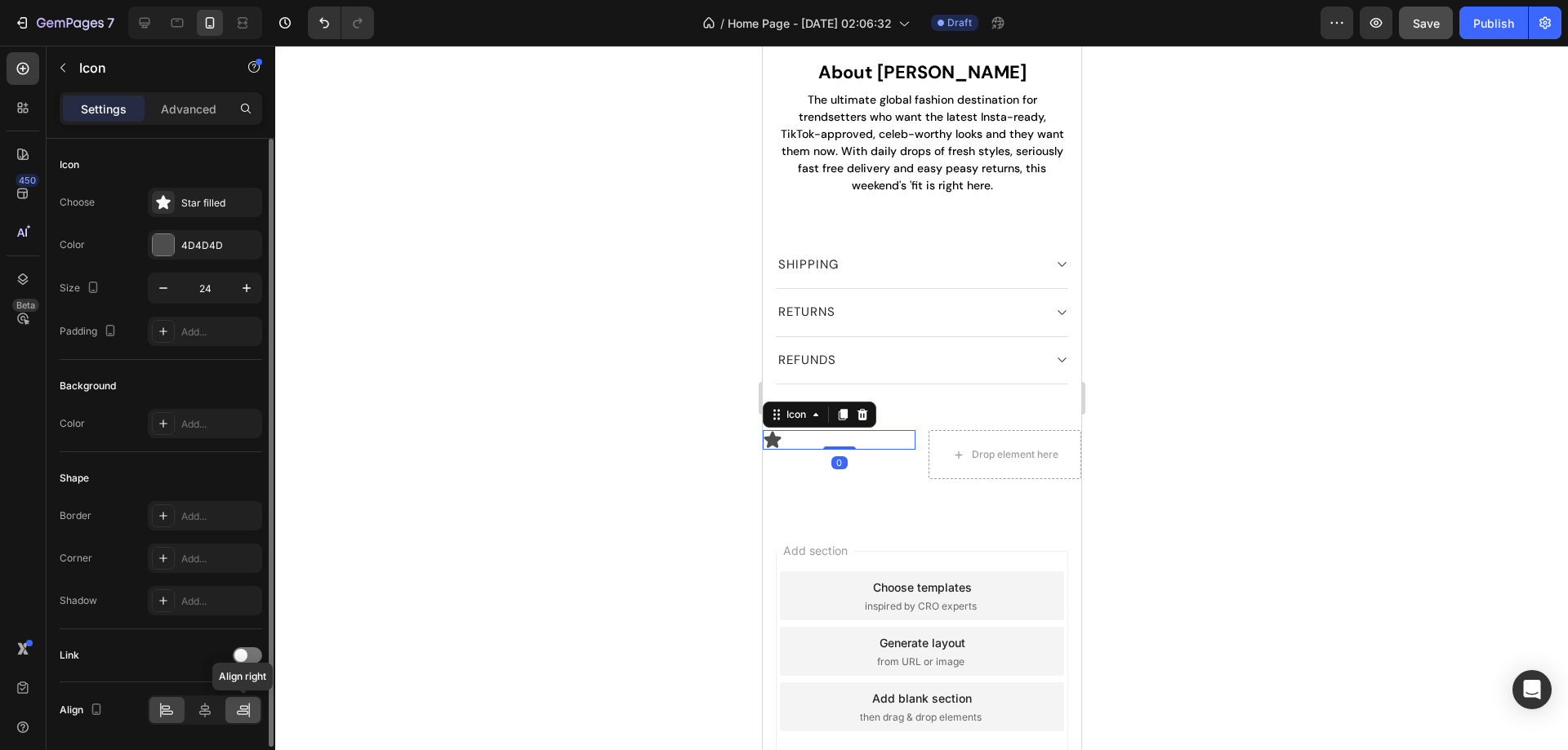
click at [251, 702] on div at bounding box center [243, 710] width 35 height 26
click at [176, 244] on div "4D4D4D" at bounding box center [204, 245] width 114 height 29
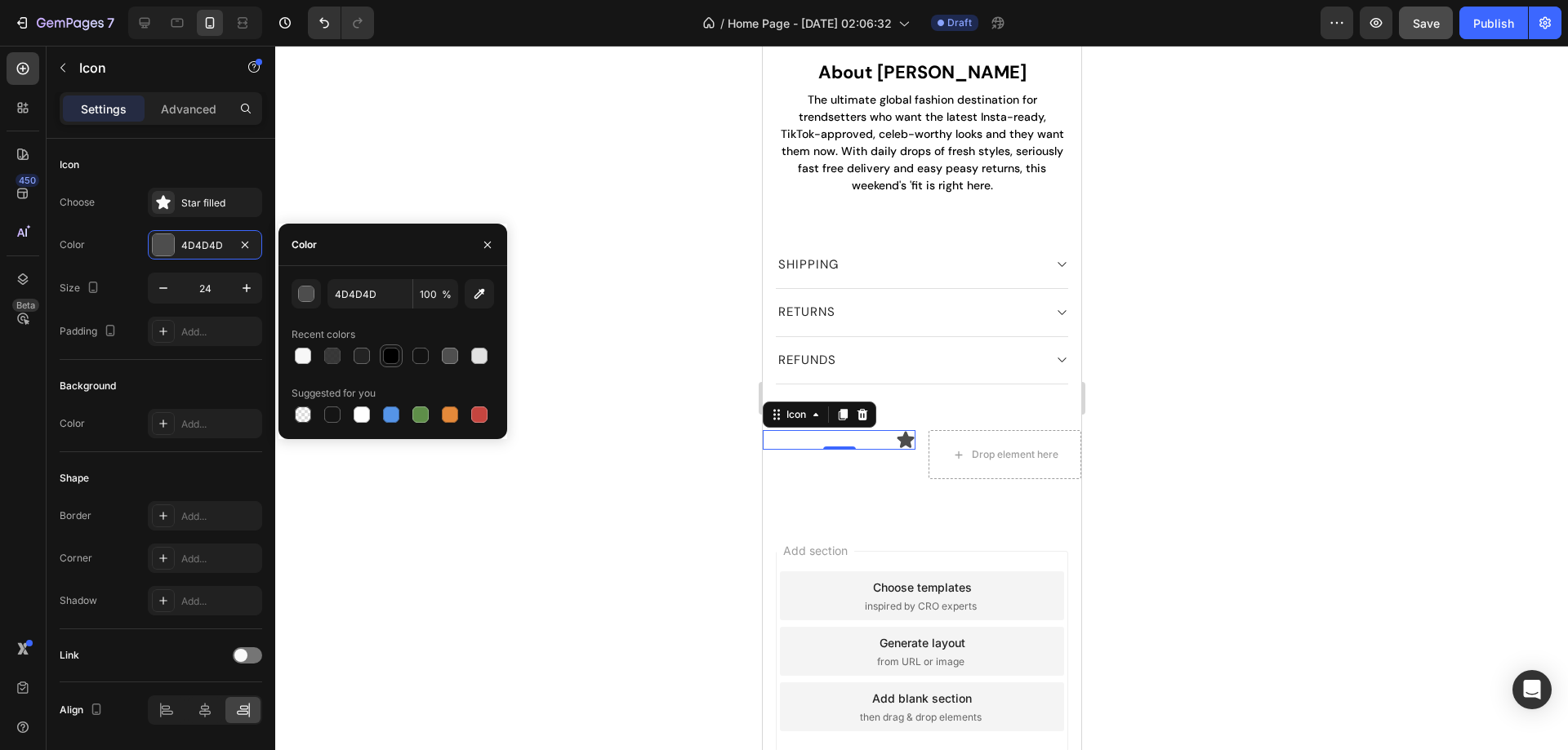
click at [383, 359] on div at bounding box center [391, 355] width 17 height 17
type input "000000"
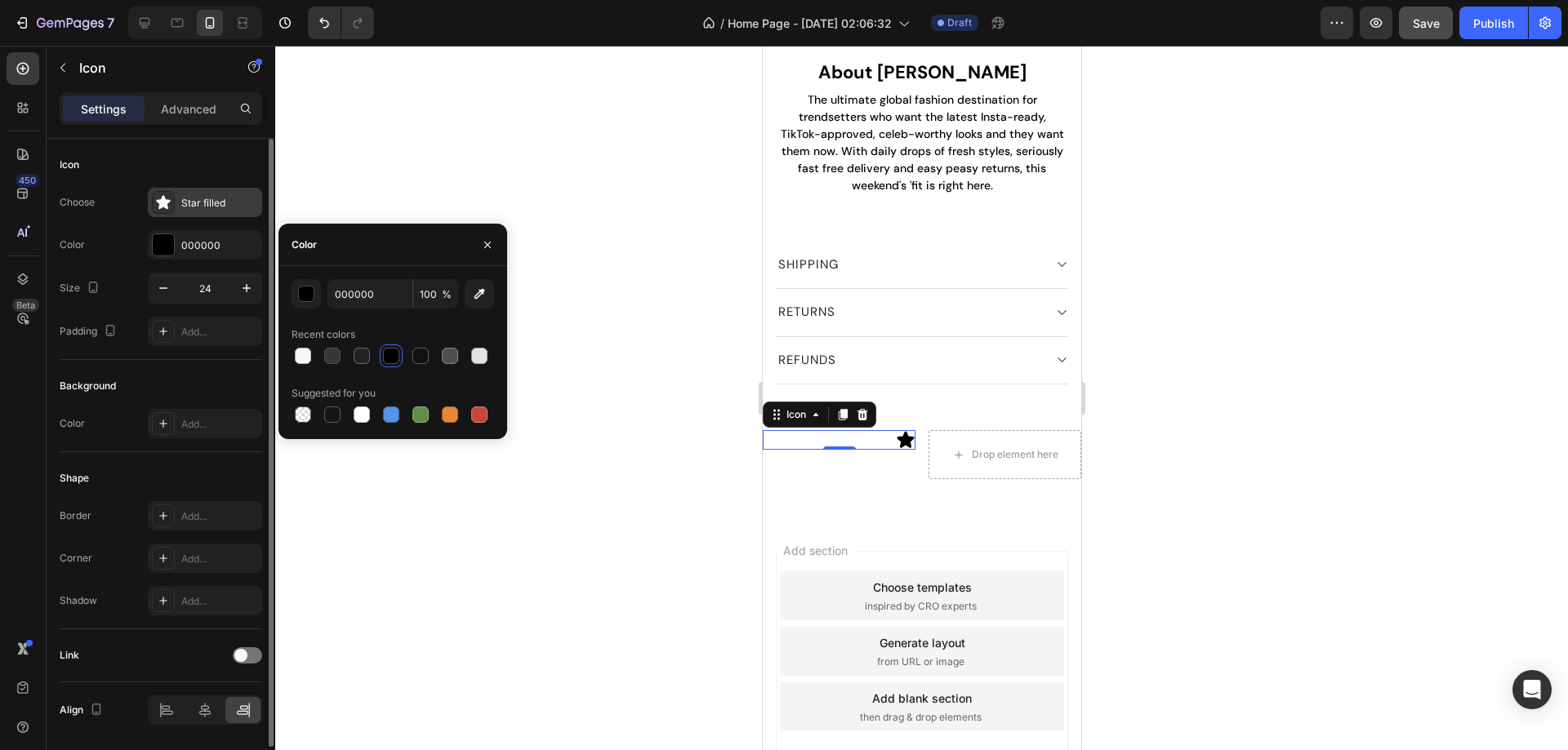
drag, startPoint x: 219, startPoint y: 213, endPoint x: 266, endPoint y: 253, distance: 61.7
click at [218, 213] on div "Star filled" at bounding box center [204, 202] width 114 height 29
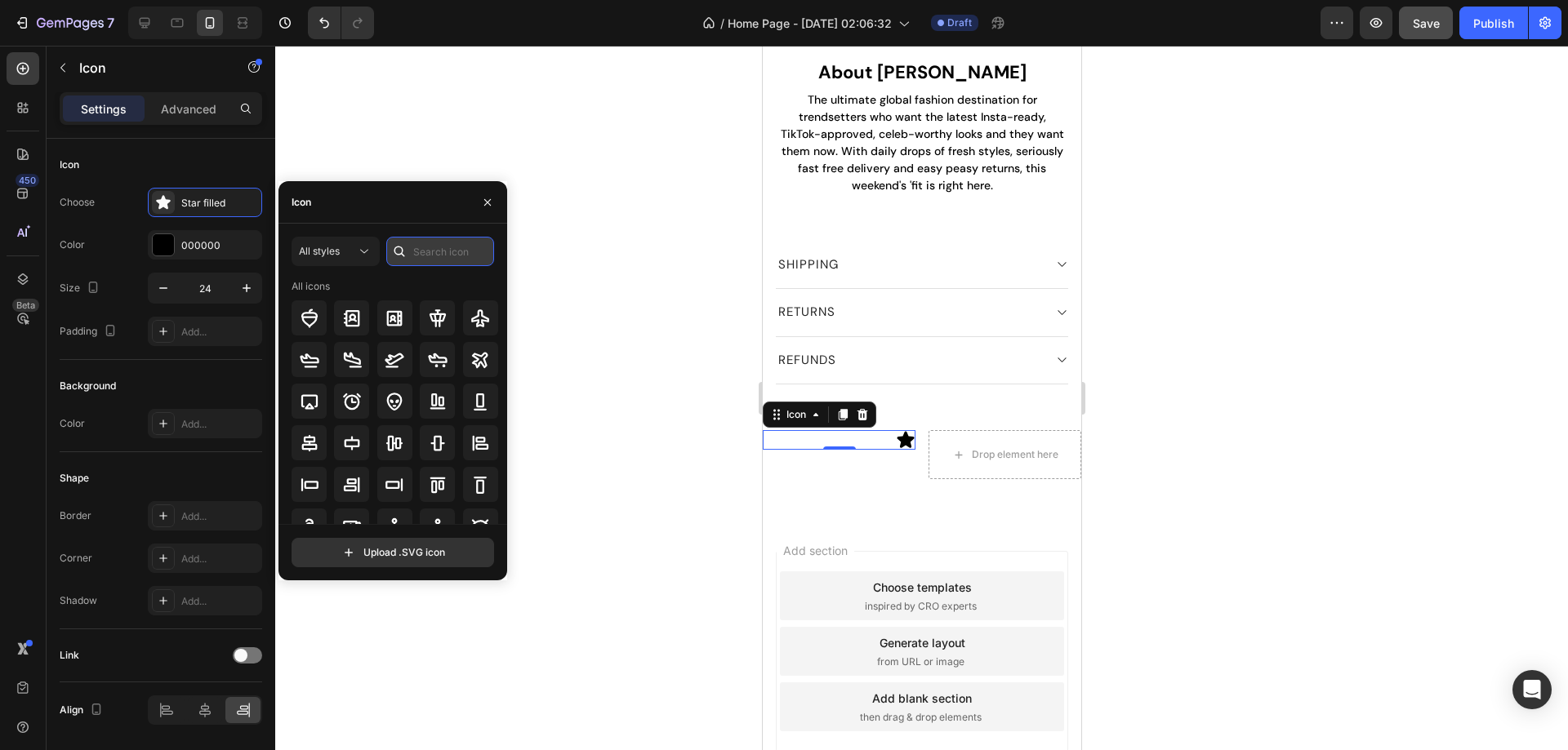
click at [439, 260] on input "text" at bounding box center [440, 251] width 107 height 29
type input "insta"
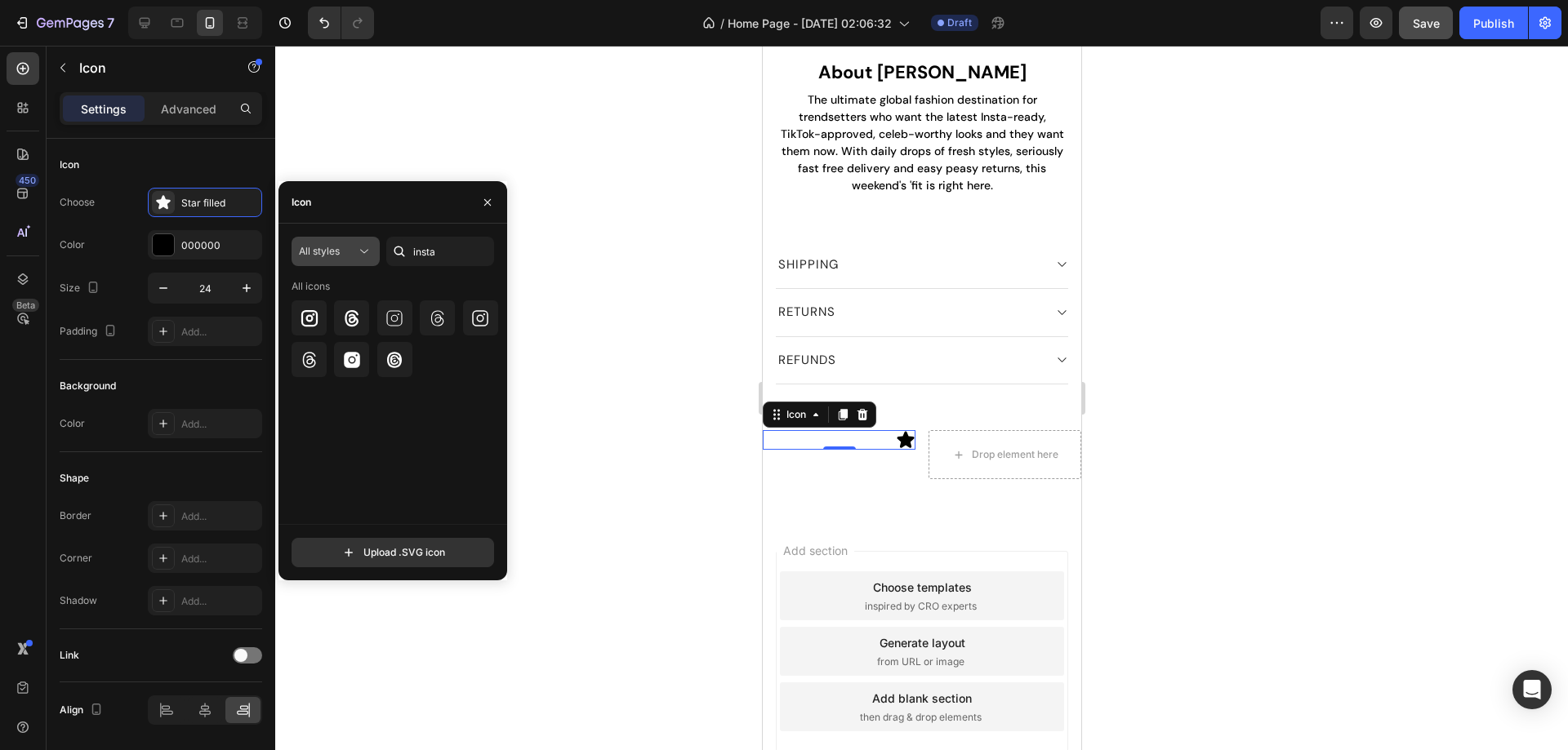
click at [319, 256] on span "All styles" at bounding box center [319, 251] width 41 height 13
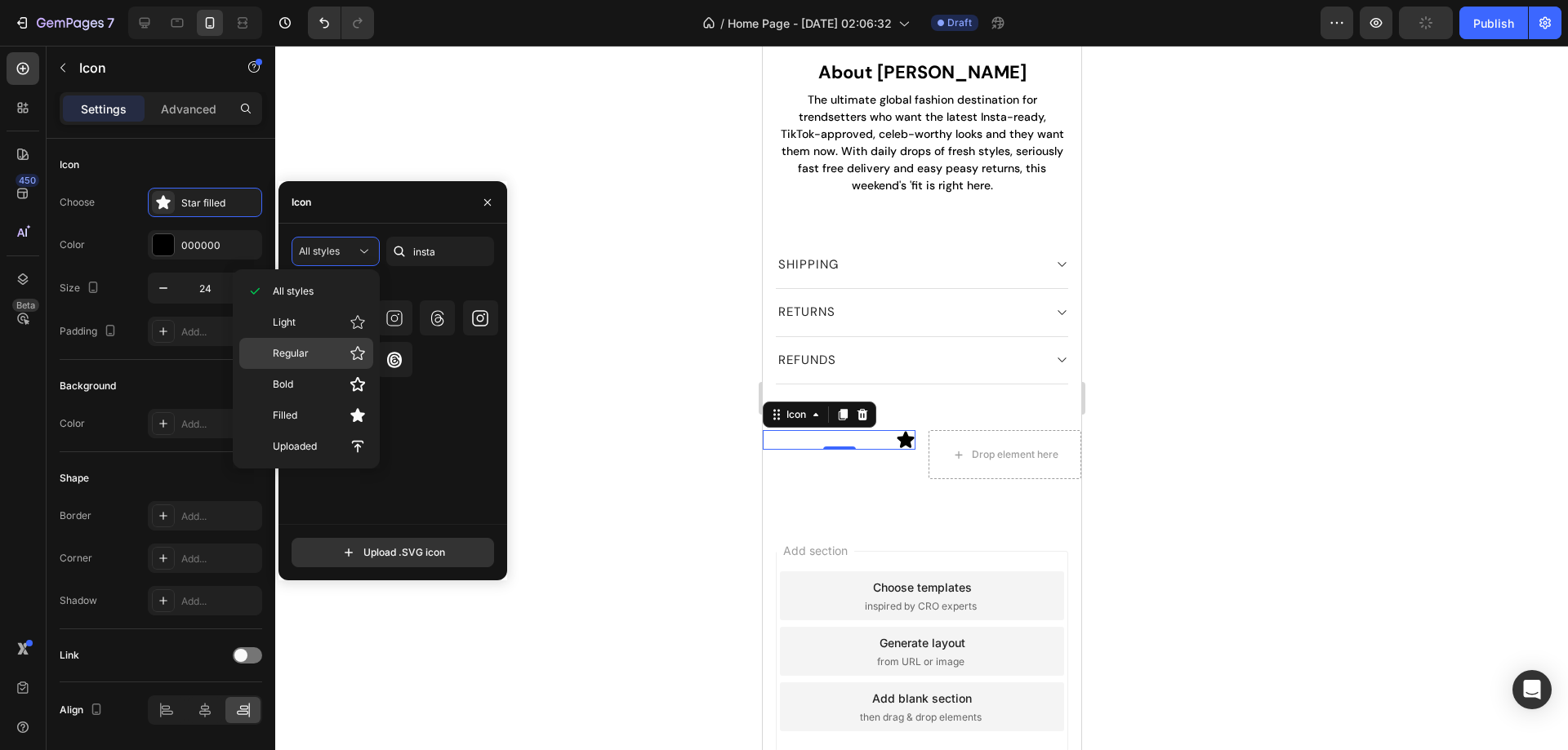
click at [325, 352] on p "Regular" at bounding box center [318, 354] width 93 height 17
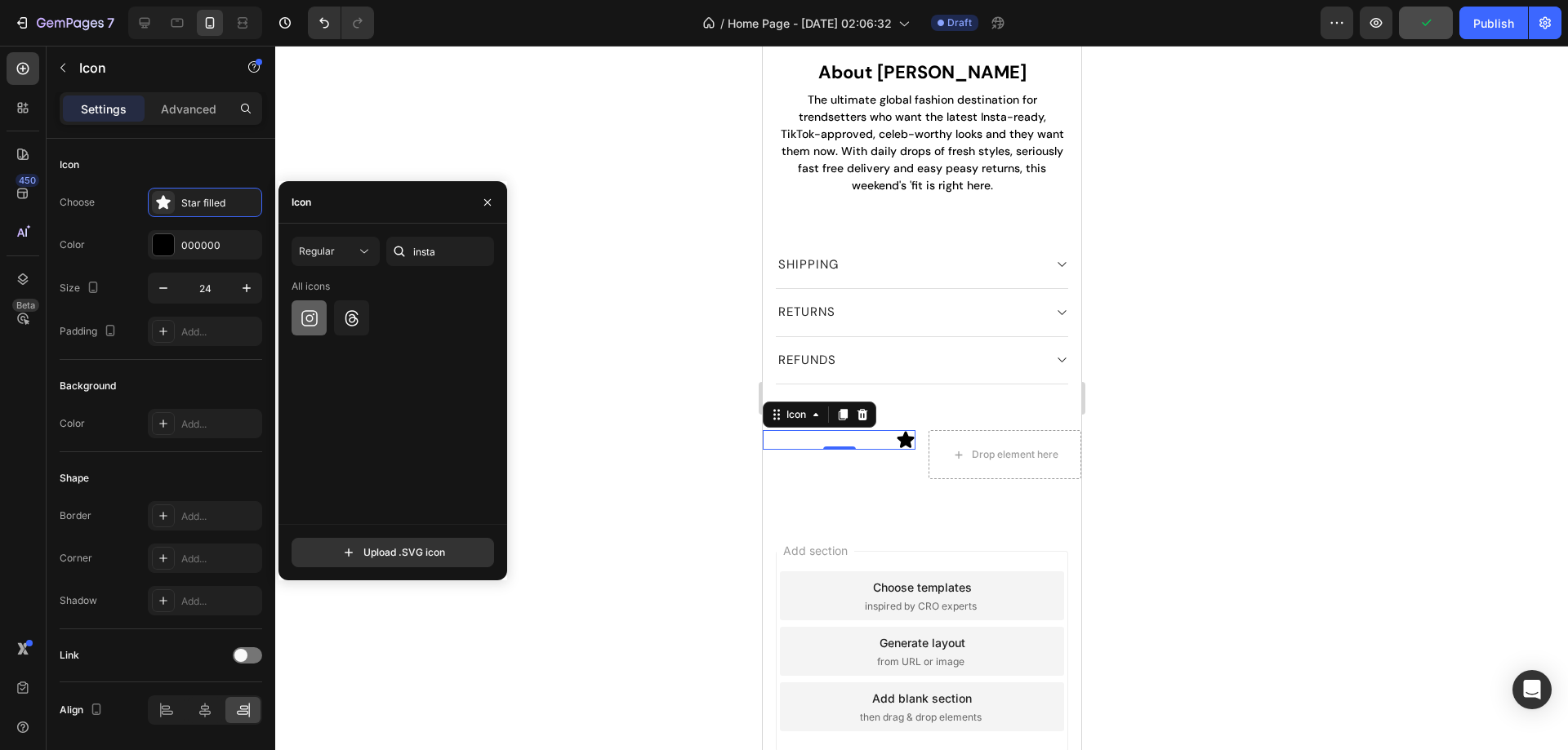
click at [306, 313] on icon at bounding box center [310, 318] width 20 height 20
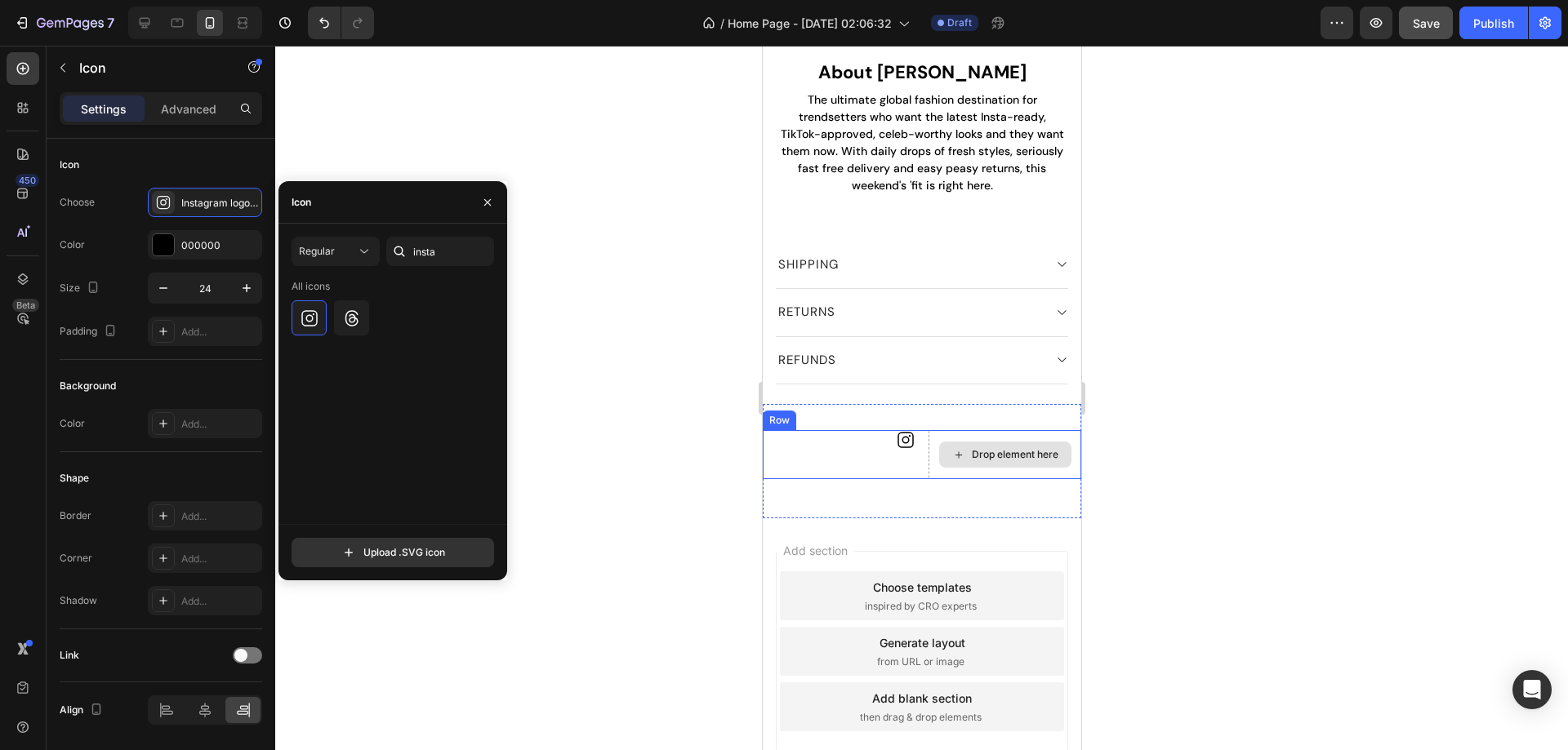
click at [971, 460] on div "Drop element here" at bounding box center [1014, 454] width 87 height 13
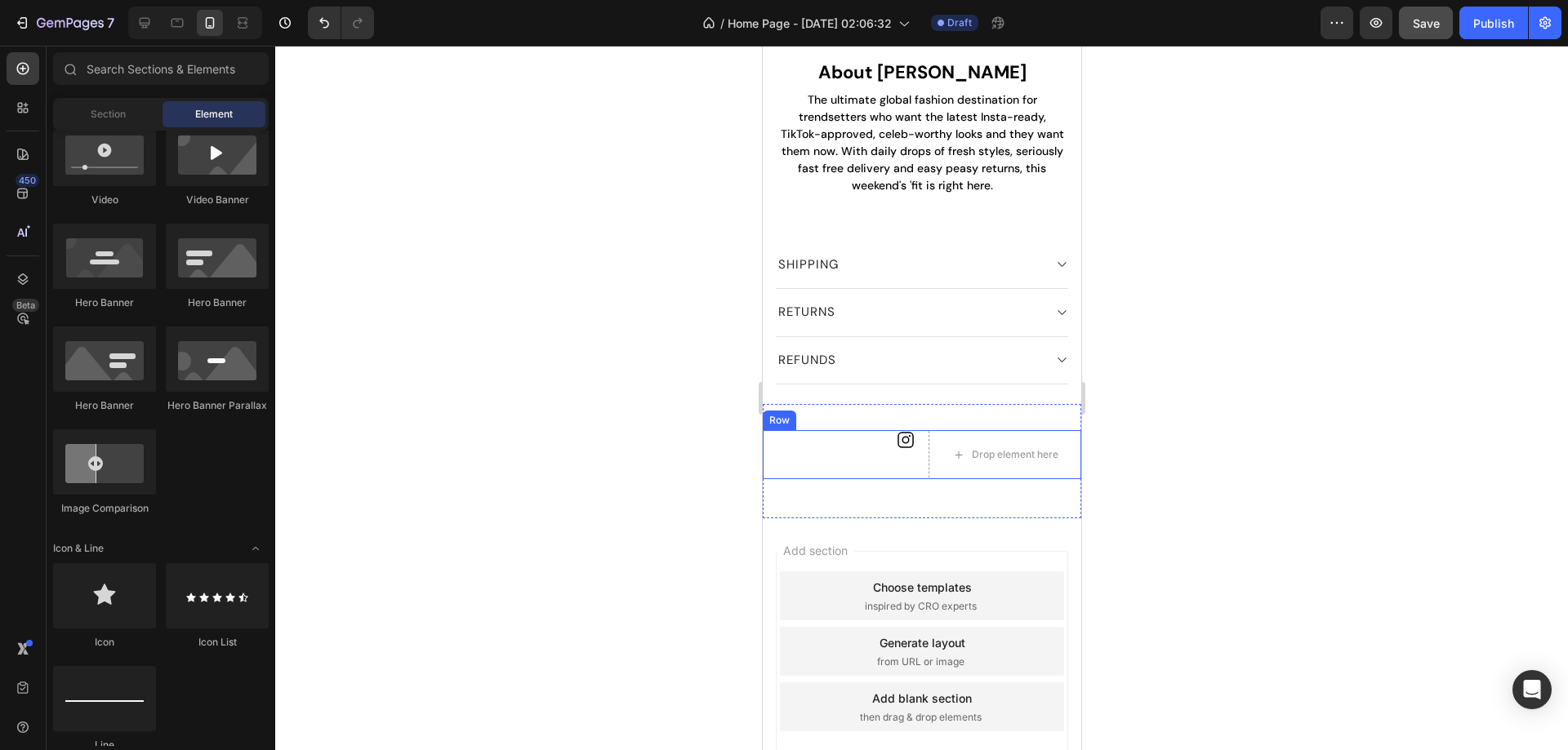
click at [899, 473] on div "Icon" at bounding box center [838, 454] width 152 height 49
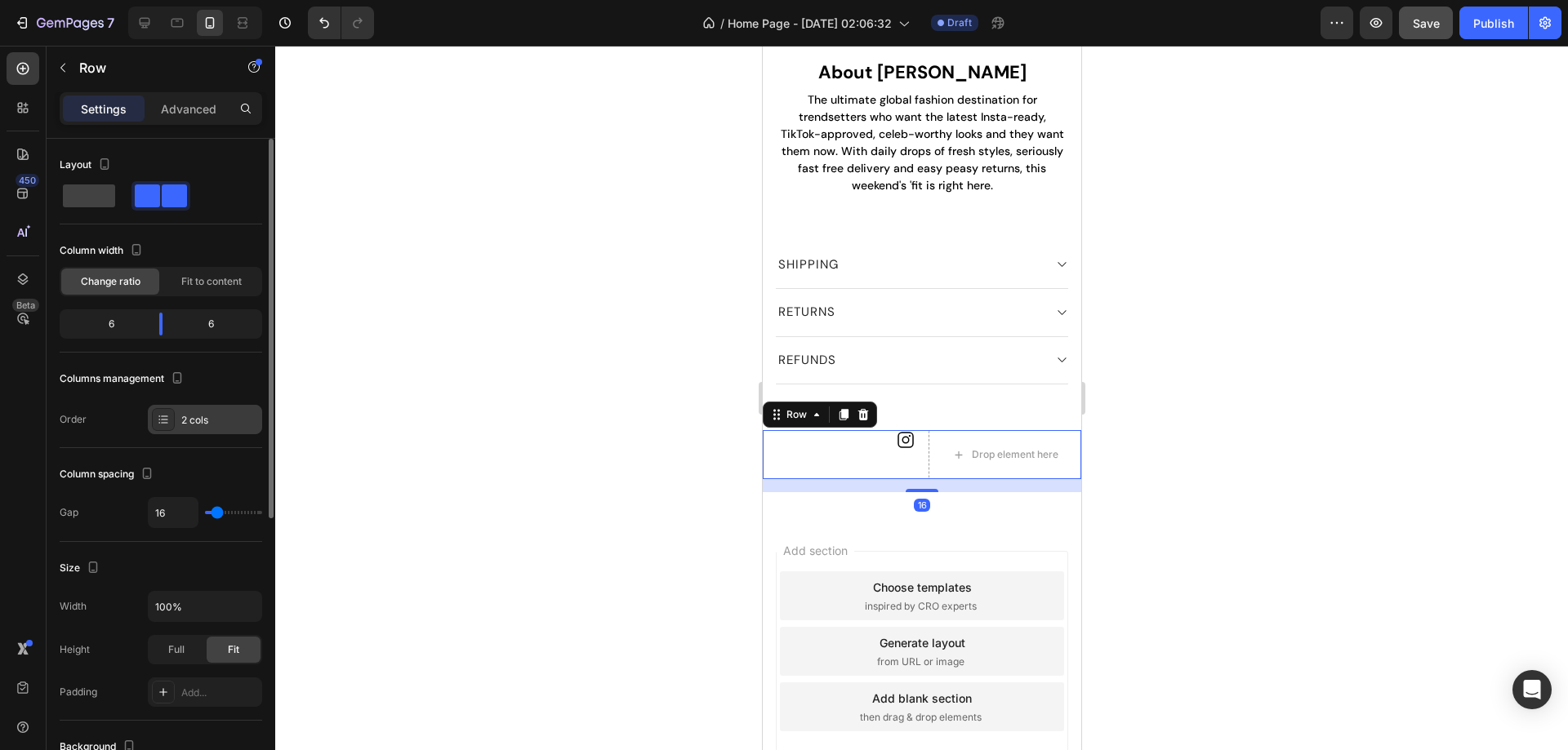
click at [216, 422] on div "2 cols" at bounding box center [220, 420] width 77 height 15
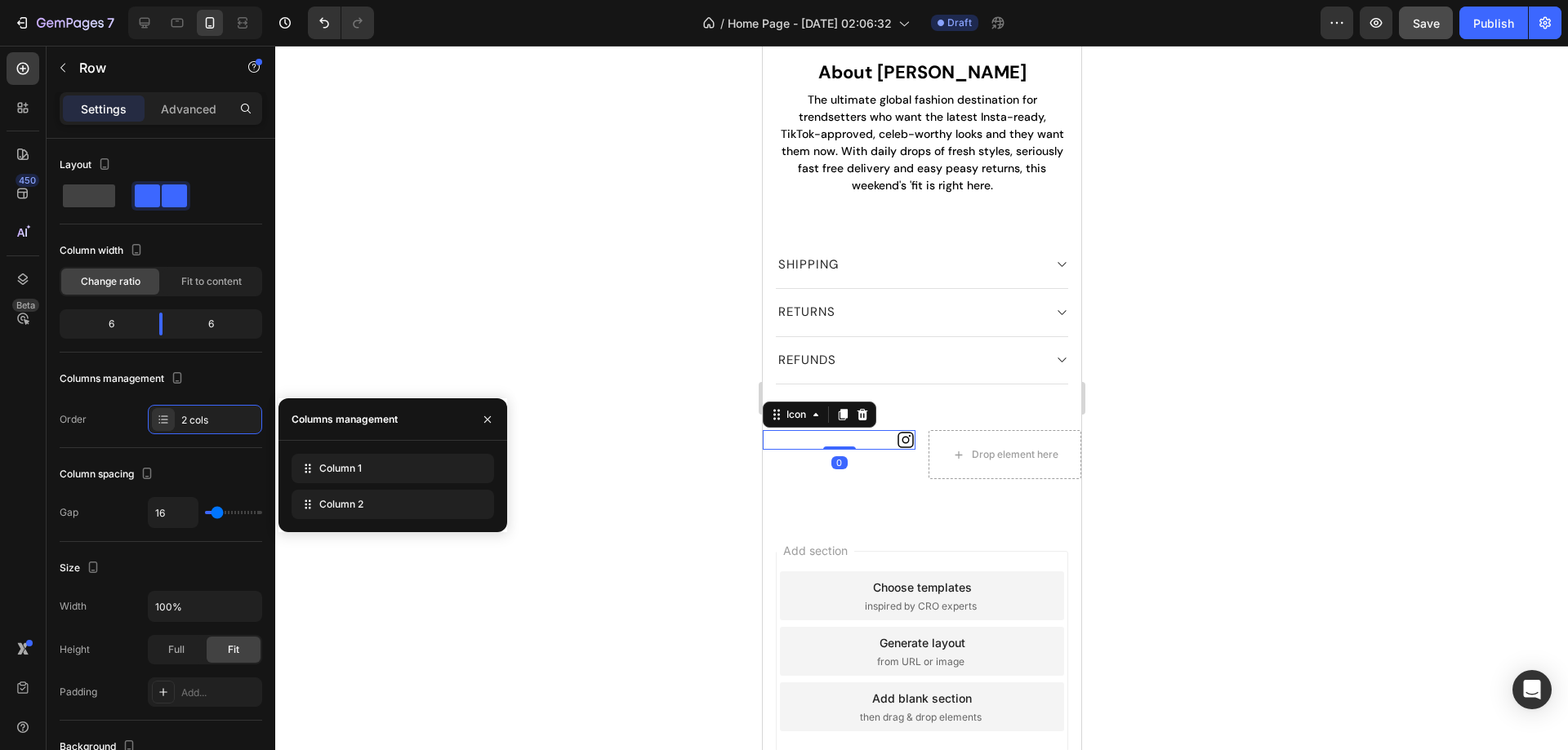
click at [897, 446] on icon at bounding box center [905, 439] width 17 height 17
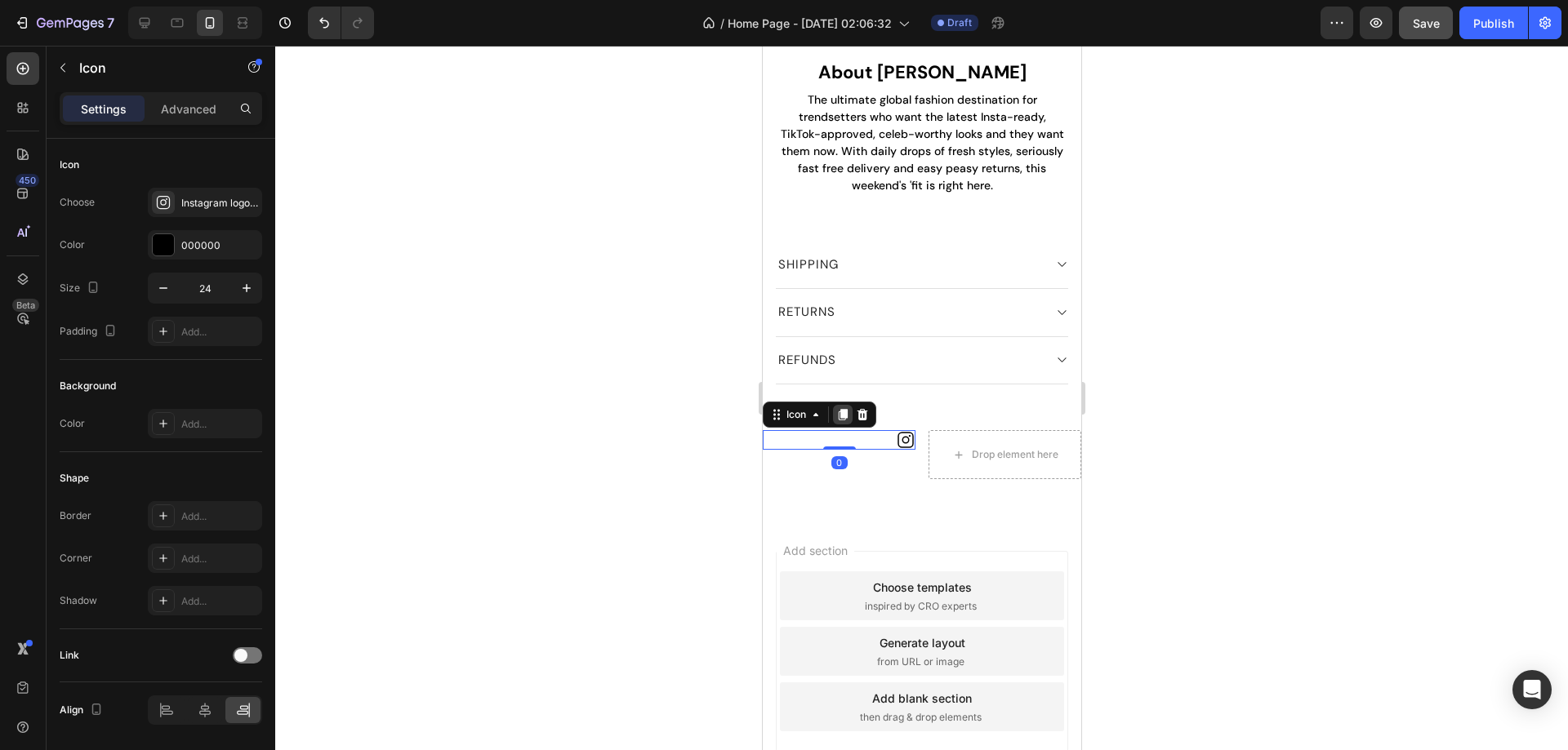
click at [847, 411] on icon at bounding box center [841, 414] width 13 height 13
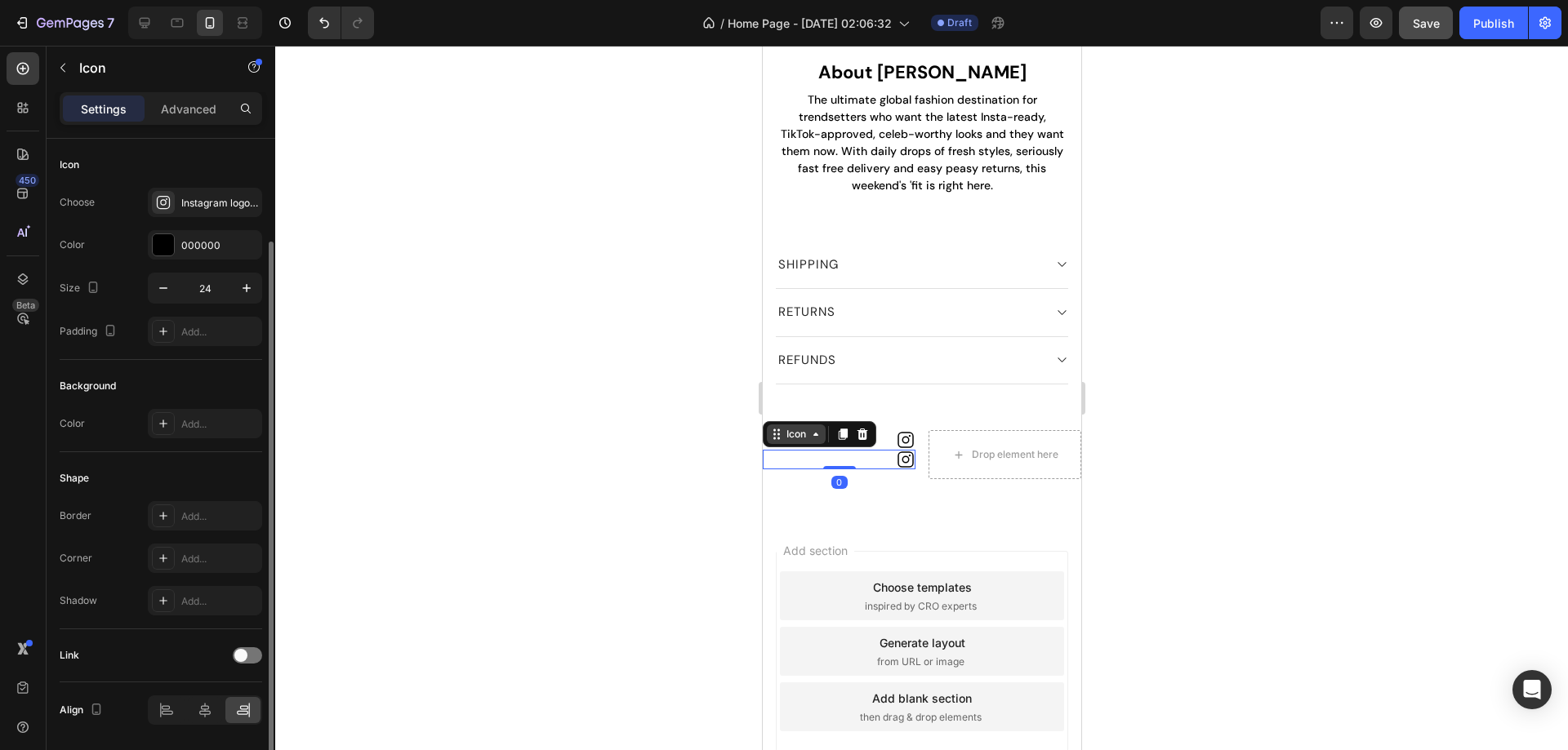
scroll to position [53, 0]
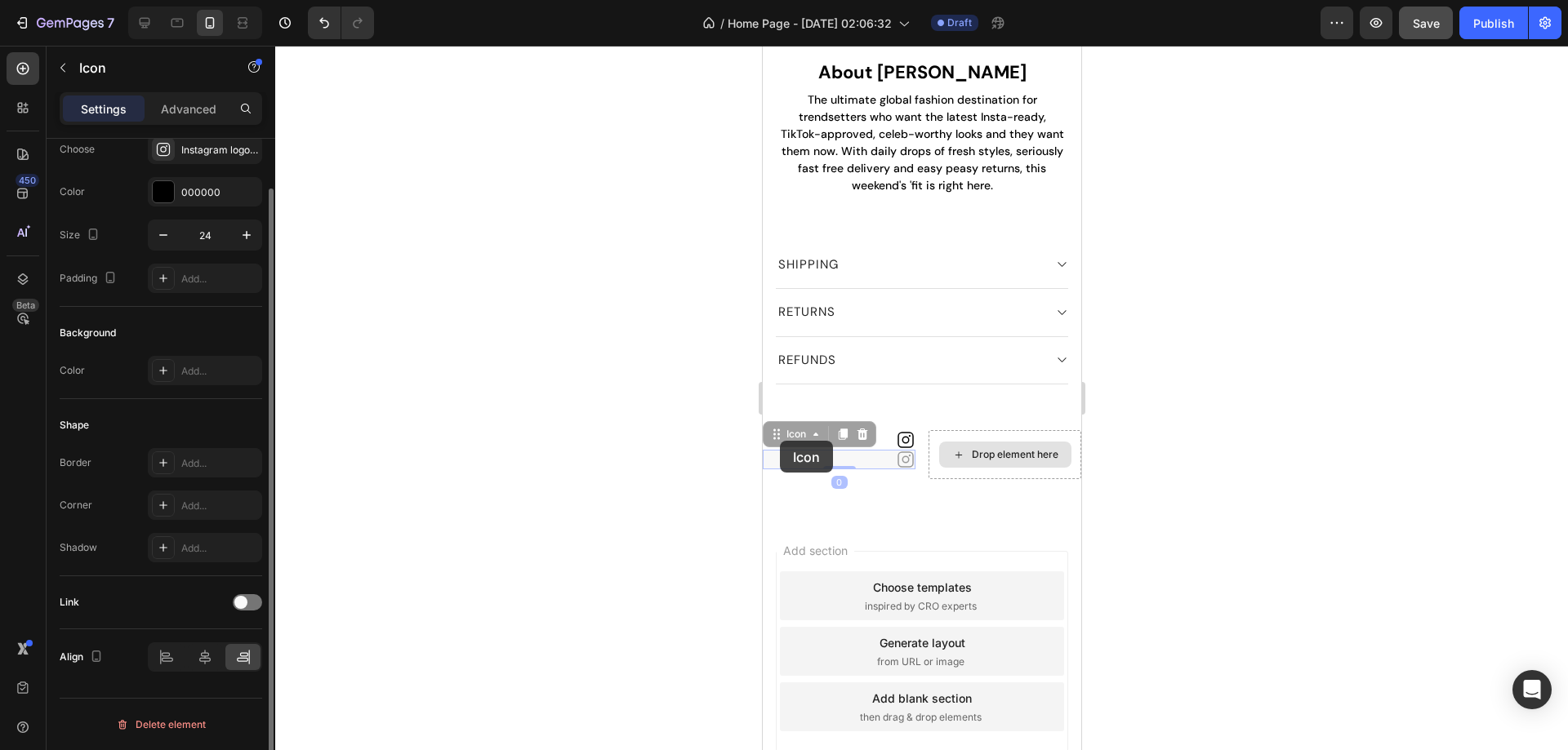
drag, startPoint x: 779, startPoint y: 440, endPoint x: 969, endPoint y: 447, distance: 190.1
click at [969, 447] on div "Icon Icon 0 Icon 0 Drop element here Row" at bounding box center [921, 454] width 318 height 49
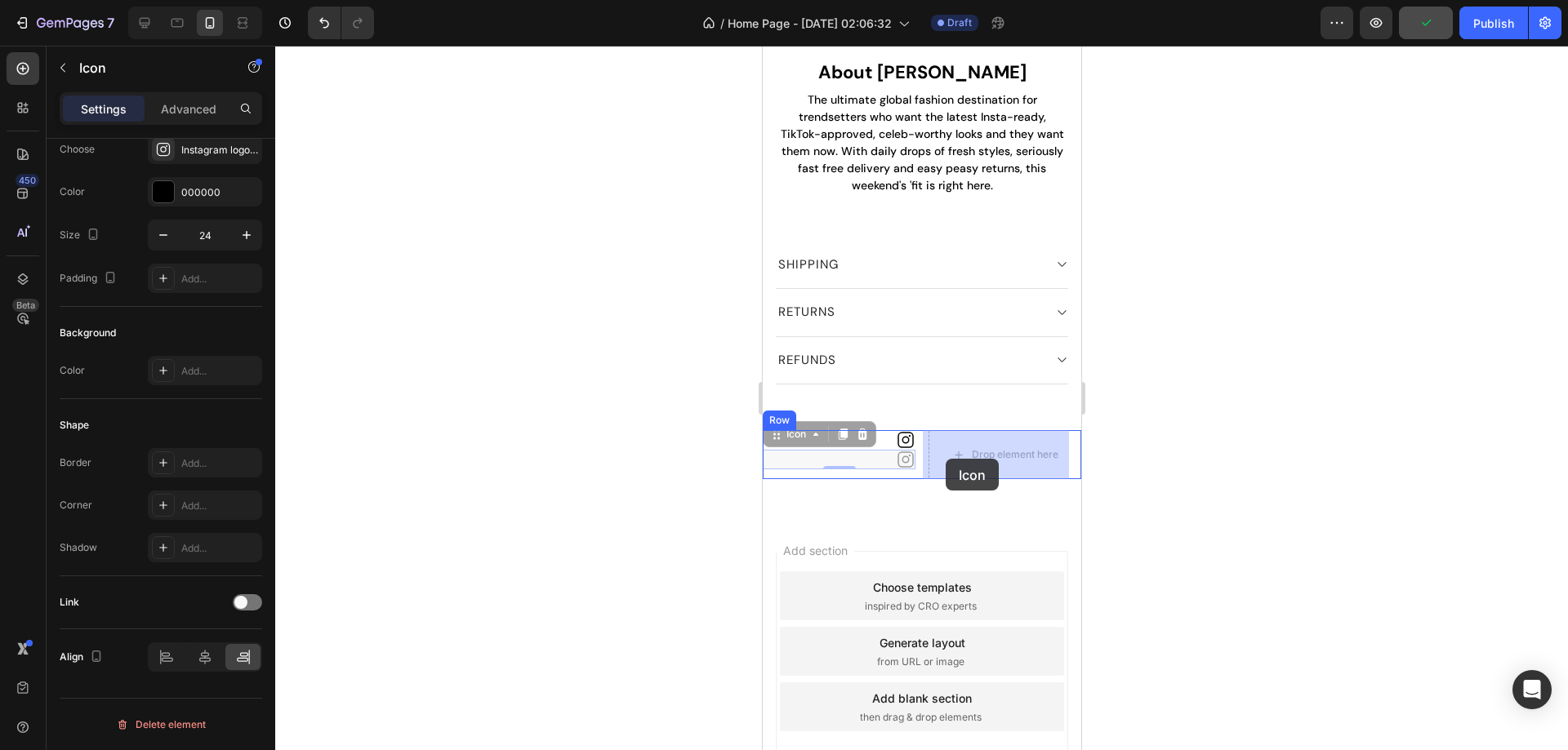
drag, startPoint x: 789, startPoint y: 438, endPoint x: 945, endPoint y: 459, distance: 157.4
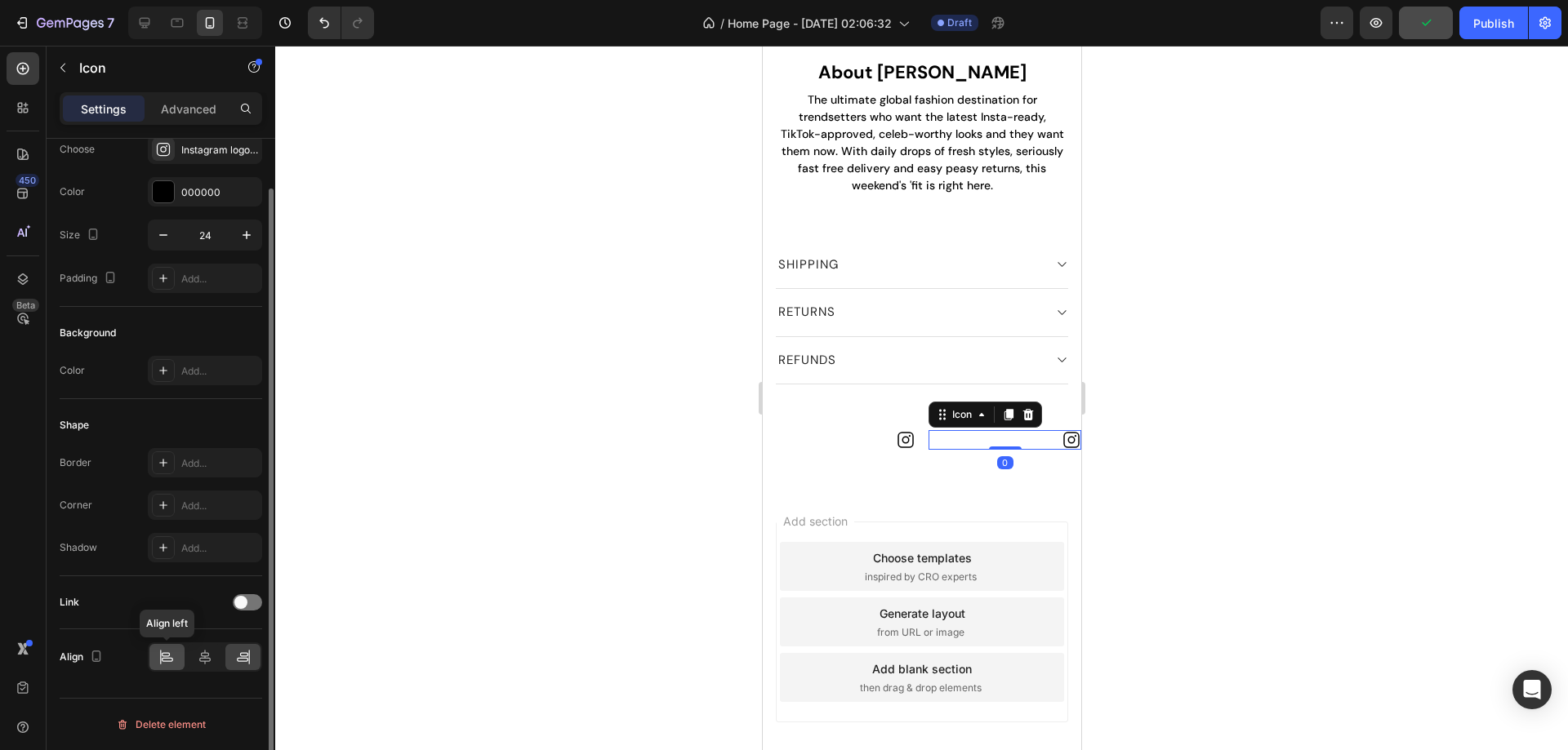
drag, startPoint x: 156, startPoint y: 657, endPoint x: 159, endPoint y: 629, distance: 28.2
click at [157, 656] on div at bounding box center [167, 656] width 35 height 26
click at [220, 150] on div "Instagram logo regular" at bounding box center [220, 149] width 77 height 15
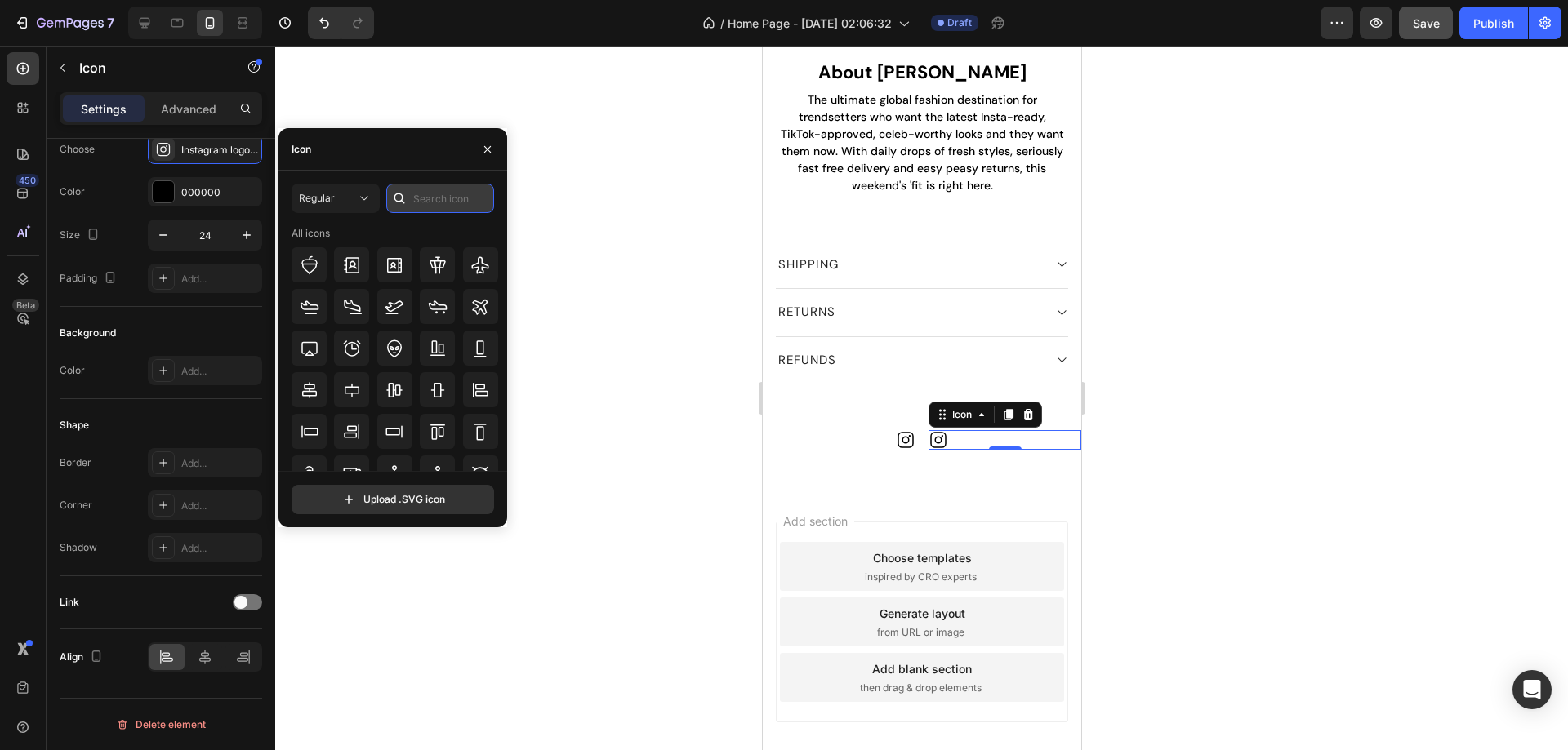
click at [419, 205] on input "text" at bounding box center [440, 198] width 107 height 29
type input "tiktok"
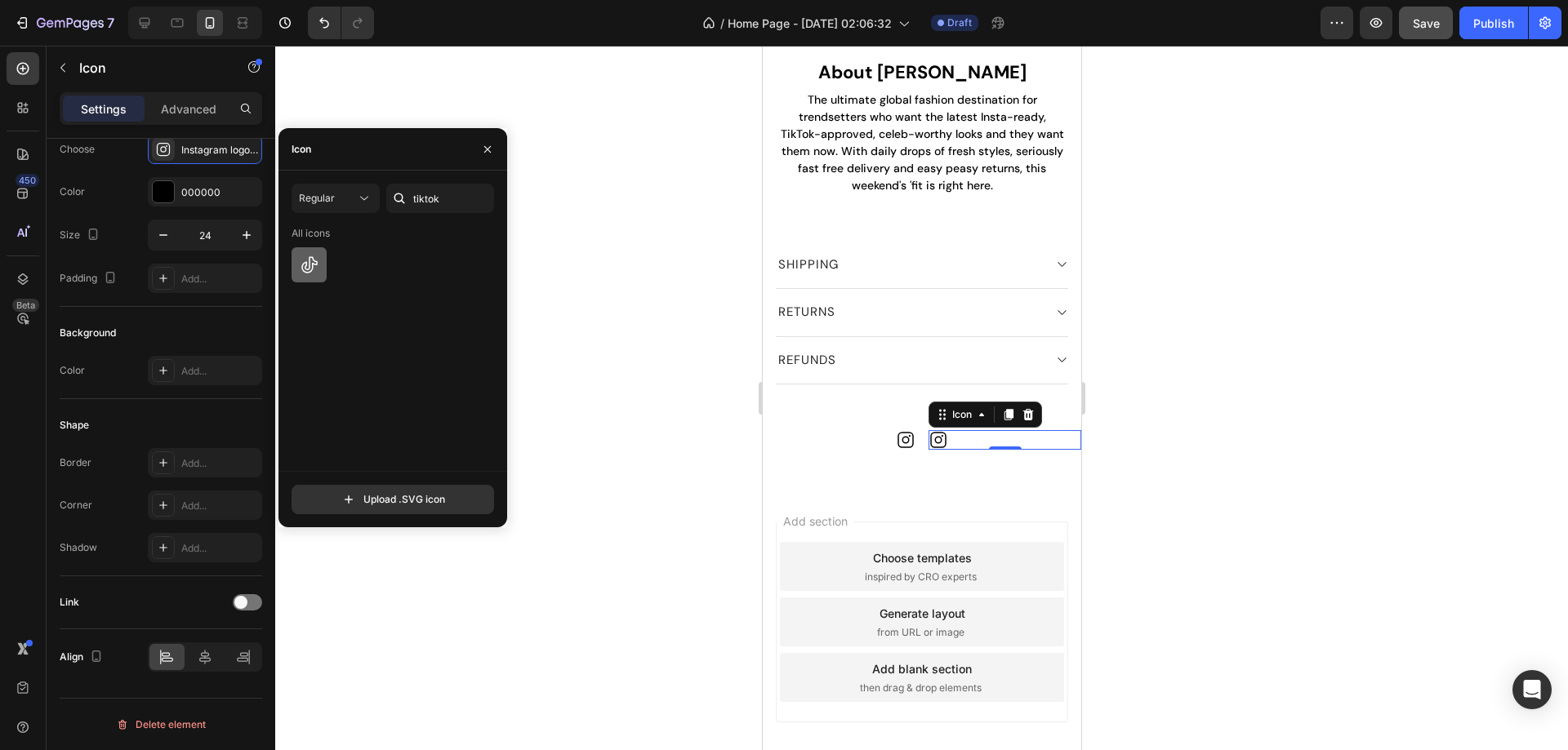
click at [316, 269] on icon at bounding box center [310, 266] width 20 height 20
click at [896, 437] on icon at bounding box center [905, 439] width 20 height 20
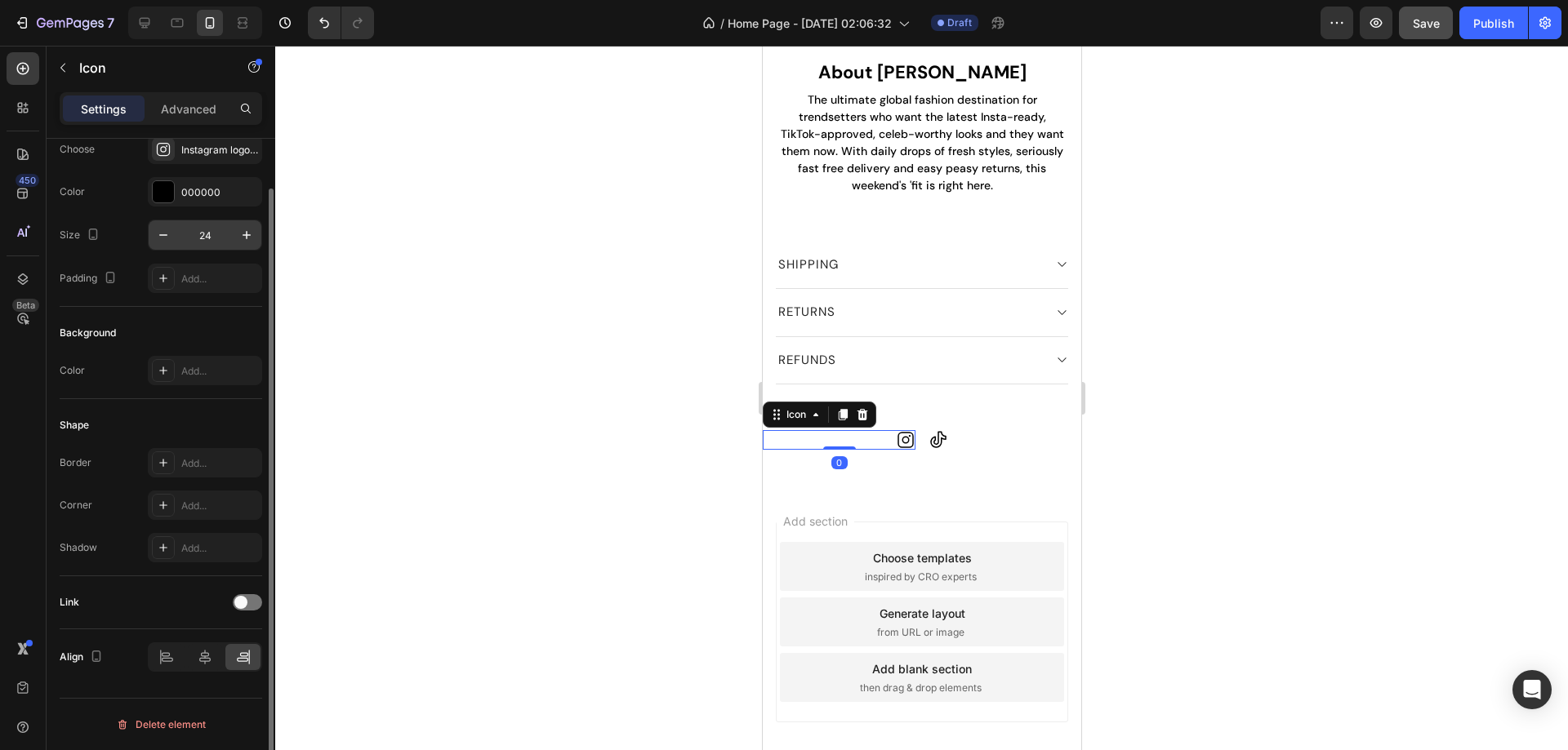
click at [222, 236] on input "24" at bounding box center [204, 235] width 54 height 29
type input "32"
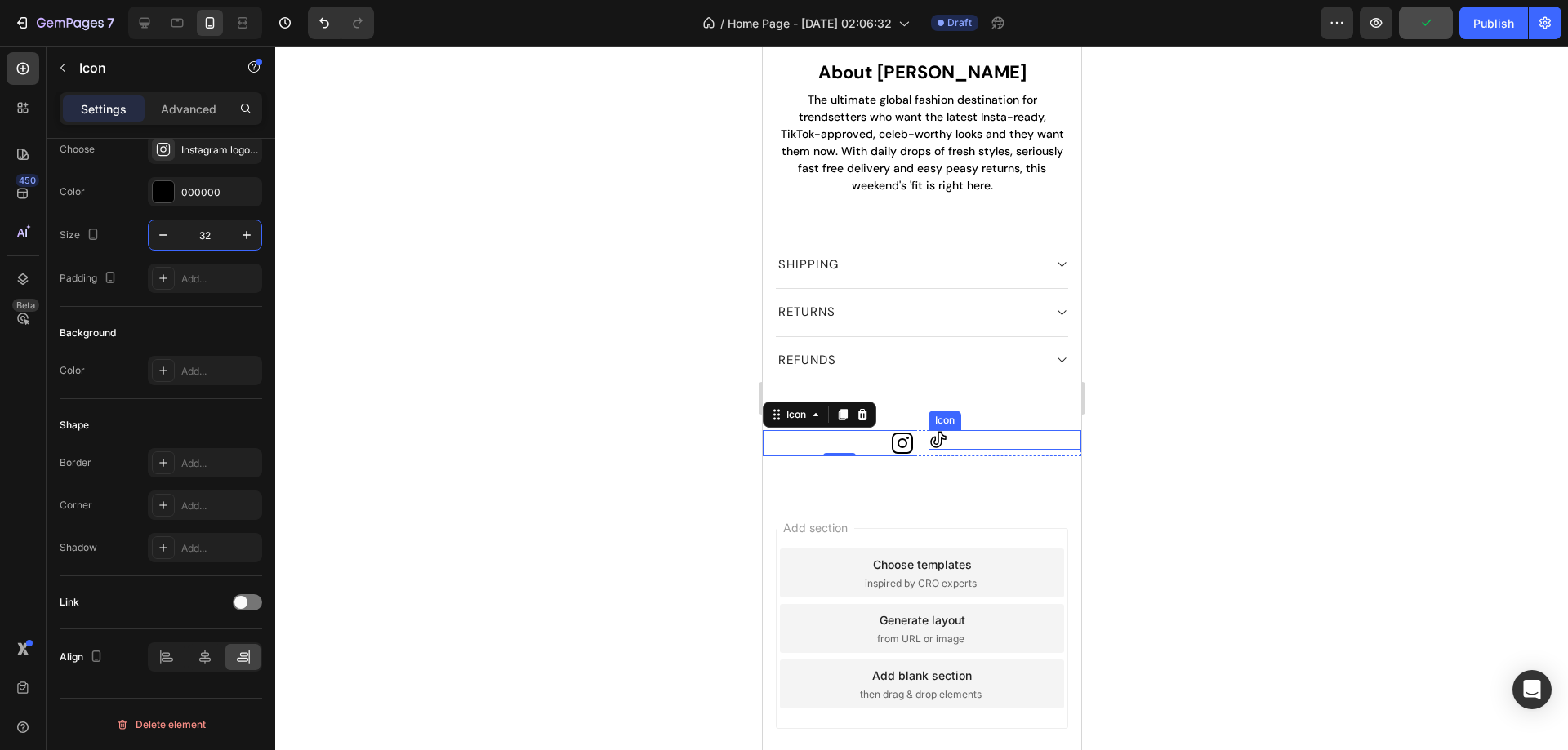
click at [929, 439] on icon at bounding box center [937, 439] width 20 height 20
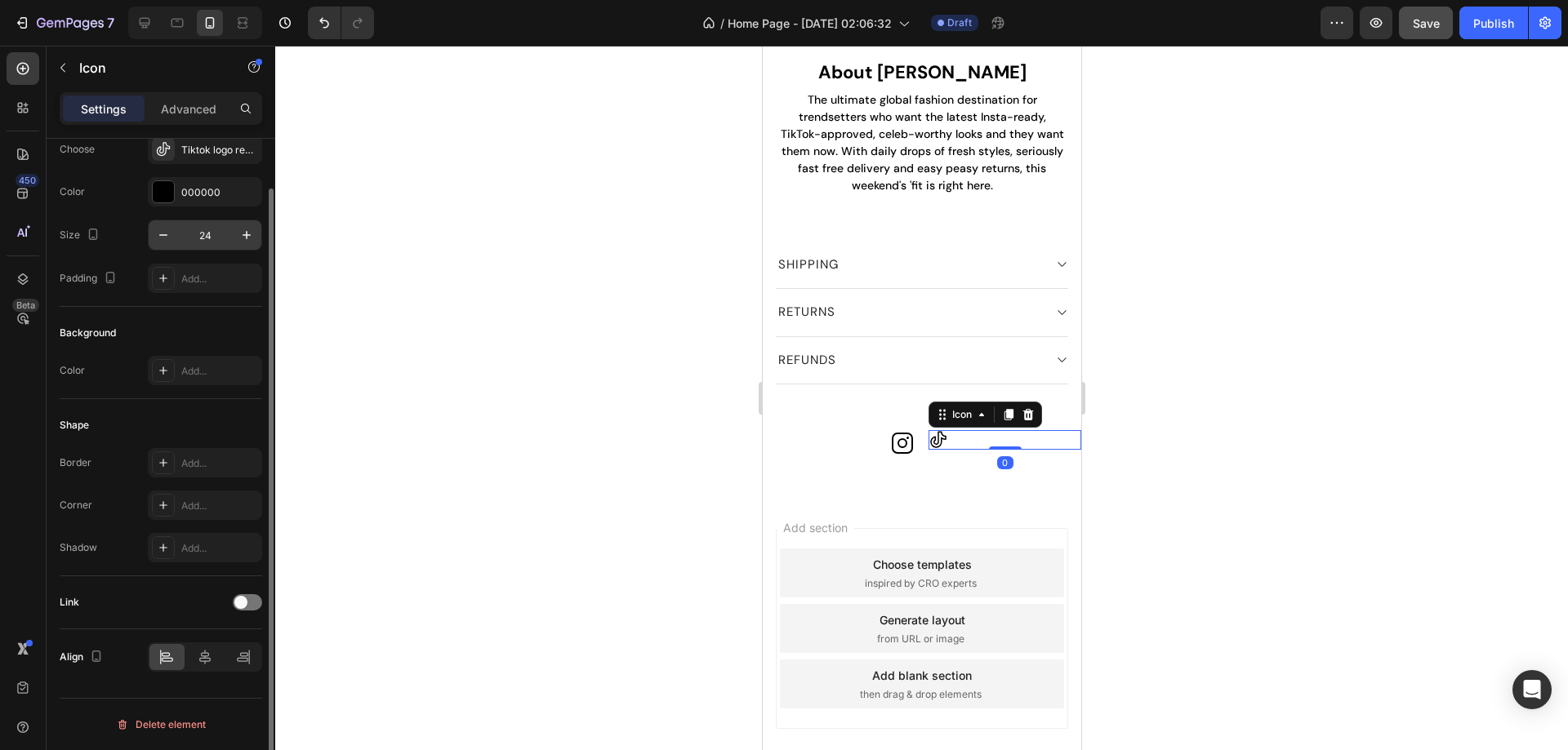
click at [218, 233] on input "24" at bounding box center [204, 235] width 54 height 29
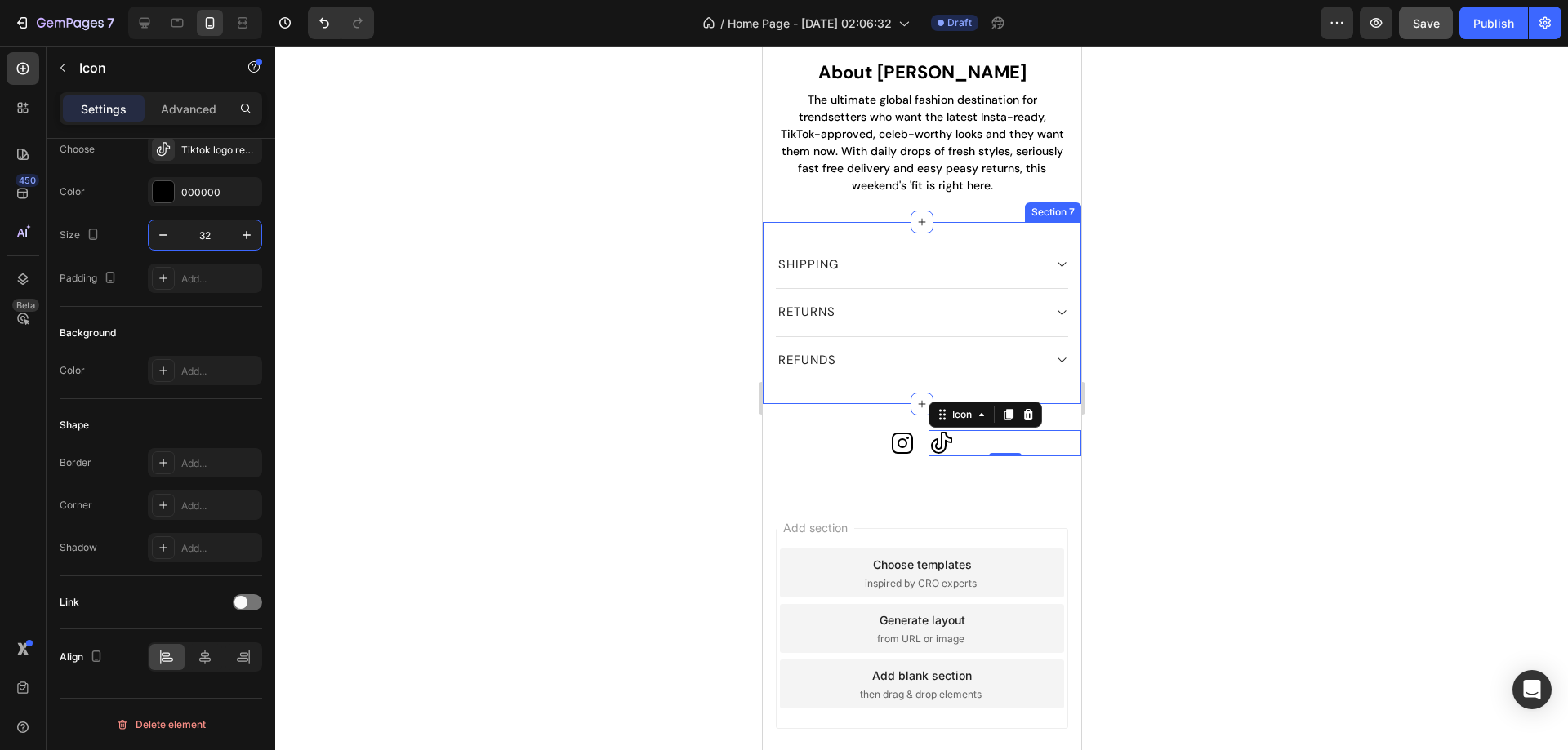
type input "32"
click at [680, 493] on div at bounding box center [921, 397] width 1293 height 704
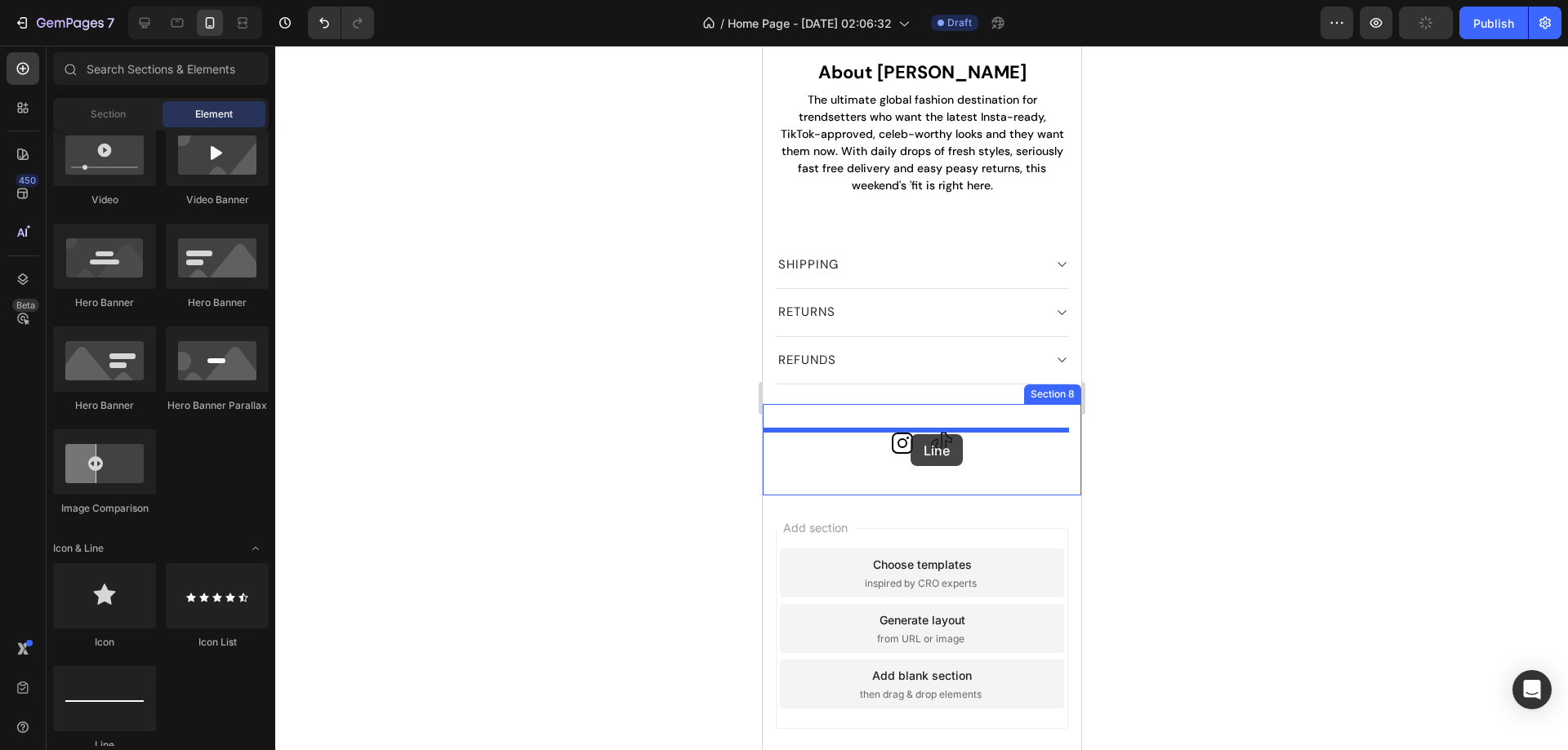
drag, startPoint x: 882, startPoint y: 772, endPoint x: 910, endPoint y: 435, distance: 338.2
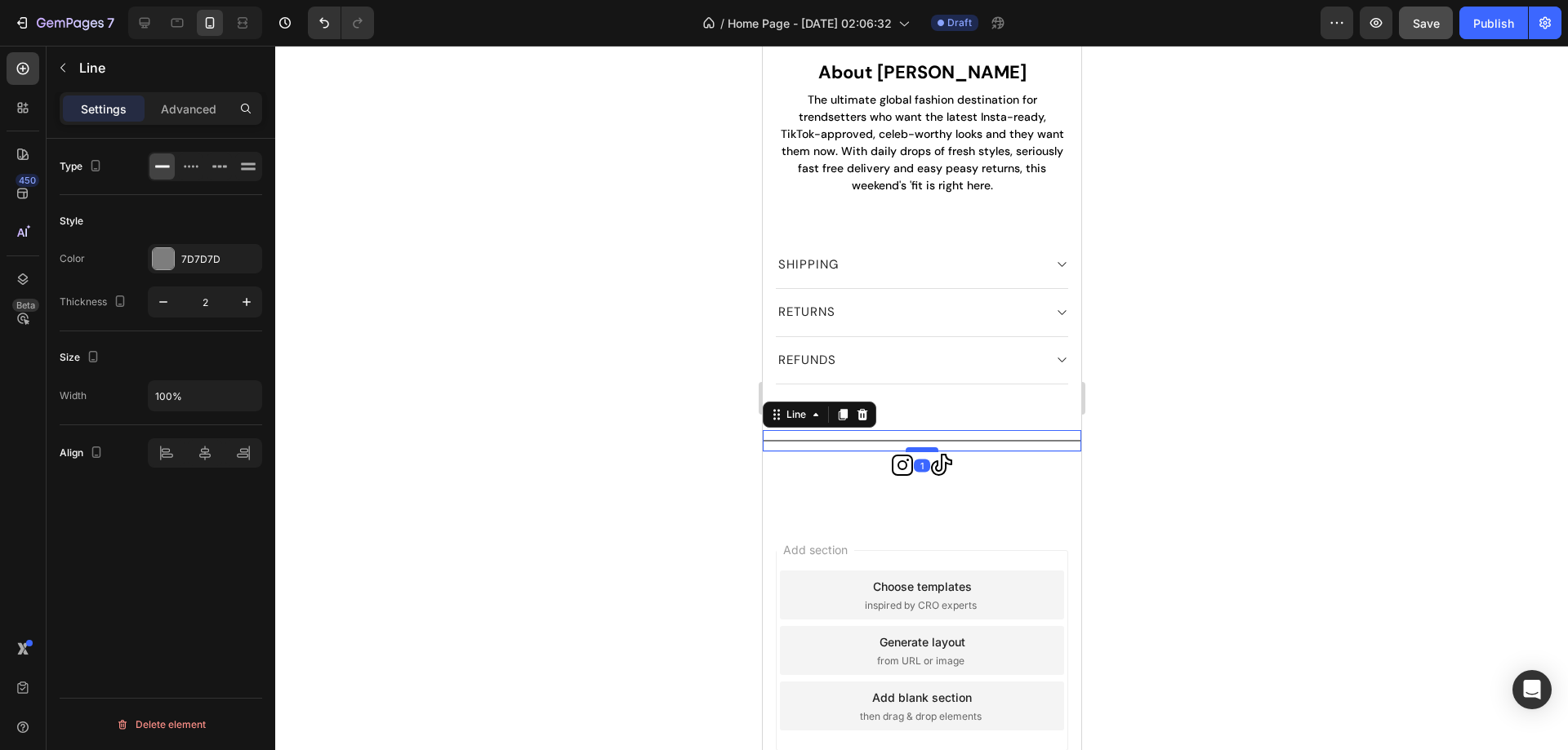
drag, startPoint x: 910, startPoint y: 462, endPoint x: 919, endPoint y: 449, distance: 15.8
click at [919, 449] on div at bounding box center [920, 449] width 32 height 5
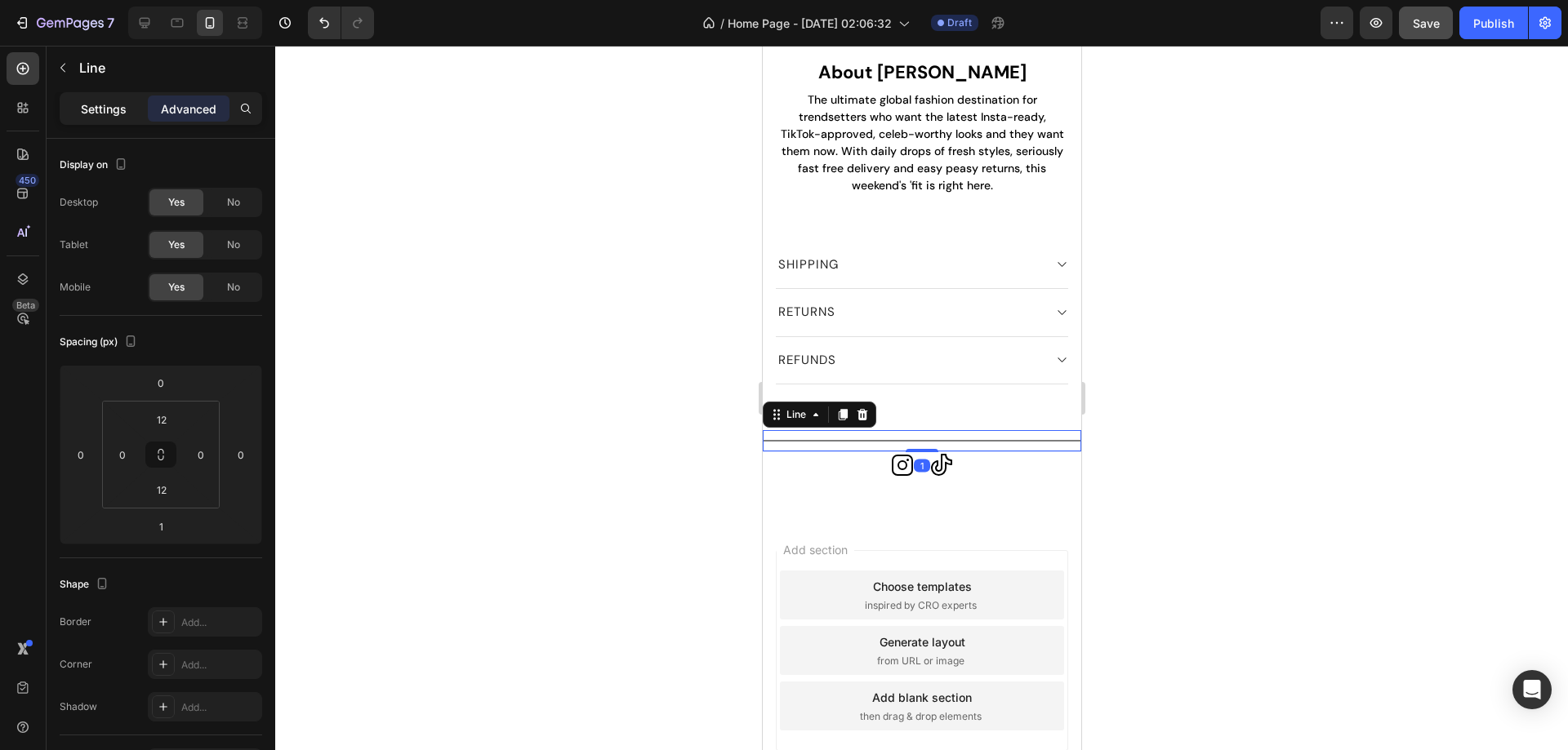
click at [104, 108] on p "Settings" at bounding box center [104, 109] width 46 height 18
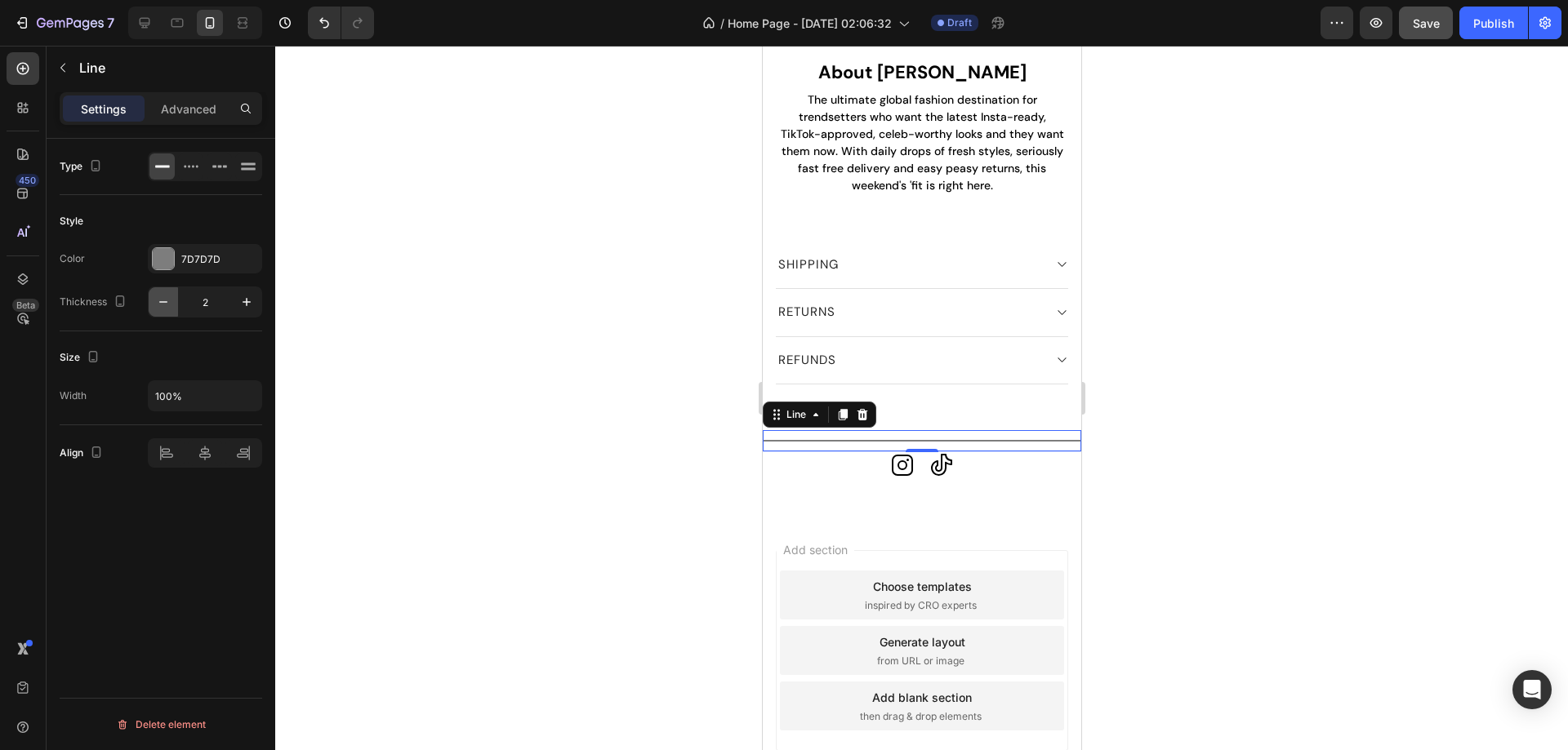
click at [171, 301] on icon "button" at bounding box center [163, 302] width 17 height 17
type input "1"
click at [171, 252] on div at bounding box center [163, 259] width 21 height 21
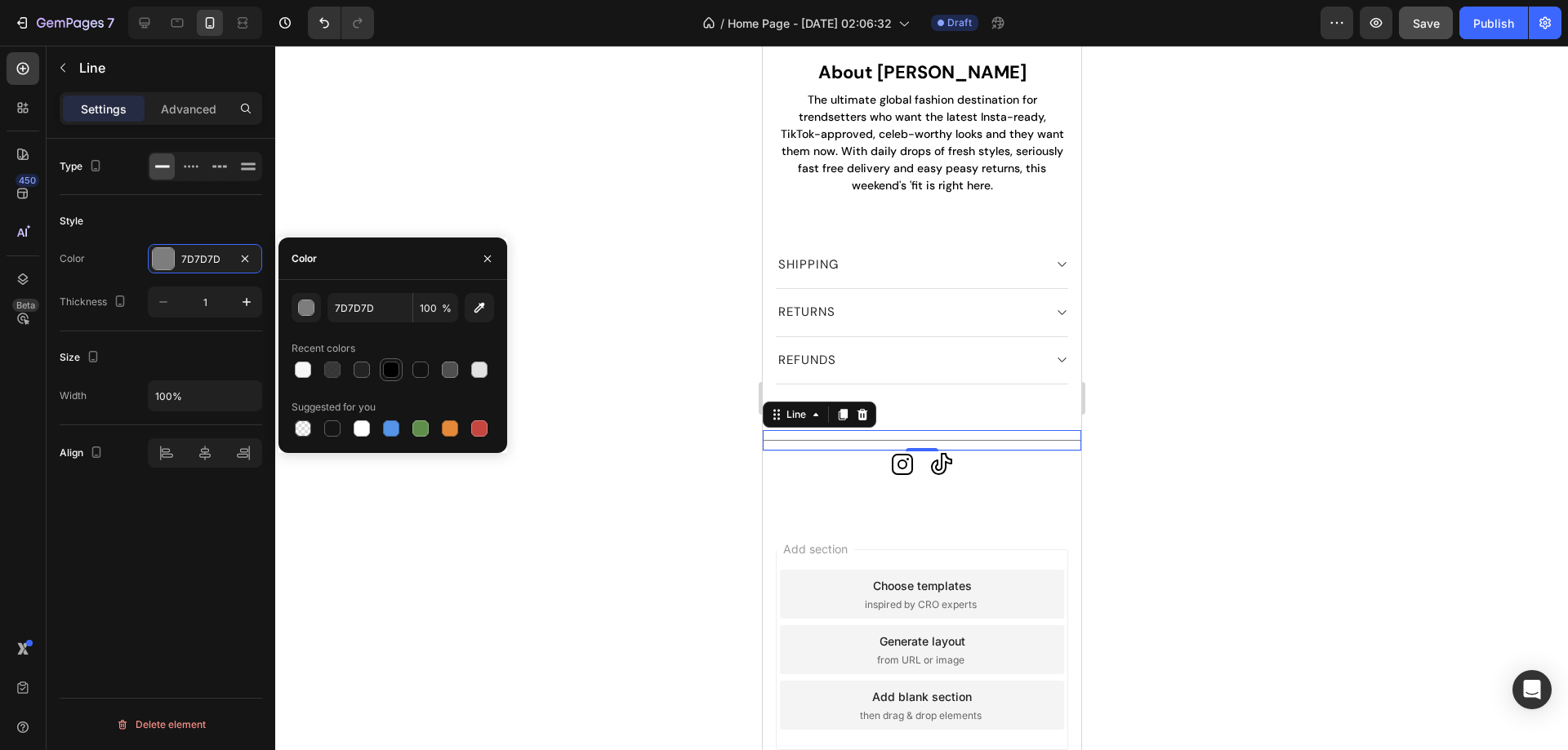
click at [395, 366] on div at bounding box center [391, 369] width 17 height 17
type input "000000"
click at [420, 307] on input "100" at bounding box center [436, 308] width 45 height 29
type input "20"
click at [747, 525] on div at bounding box center [921, 397] width 1293 height 704
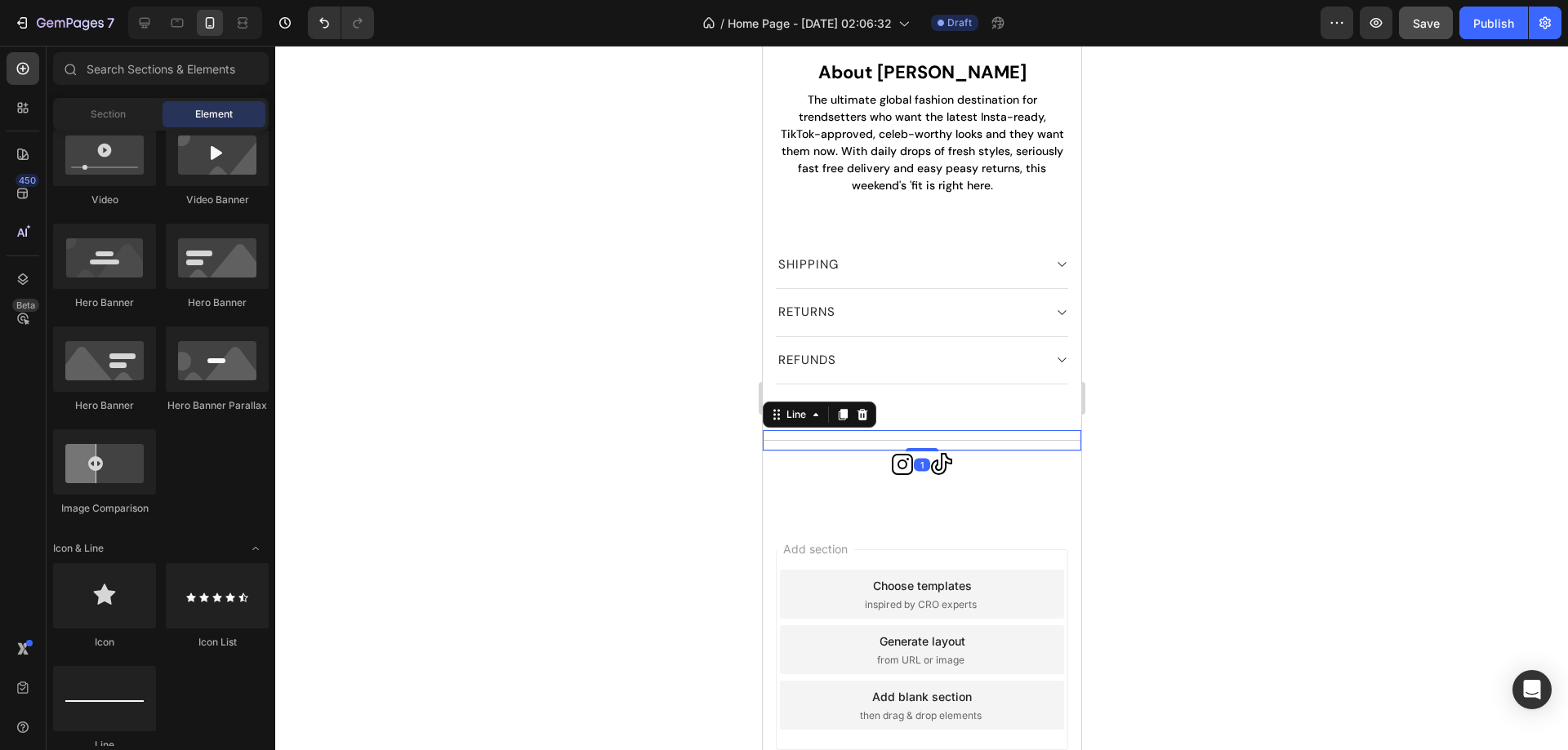
click at [1024, 439] on div at bounding box center [921, 439] width 318 height 1
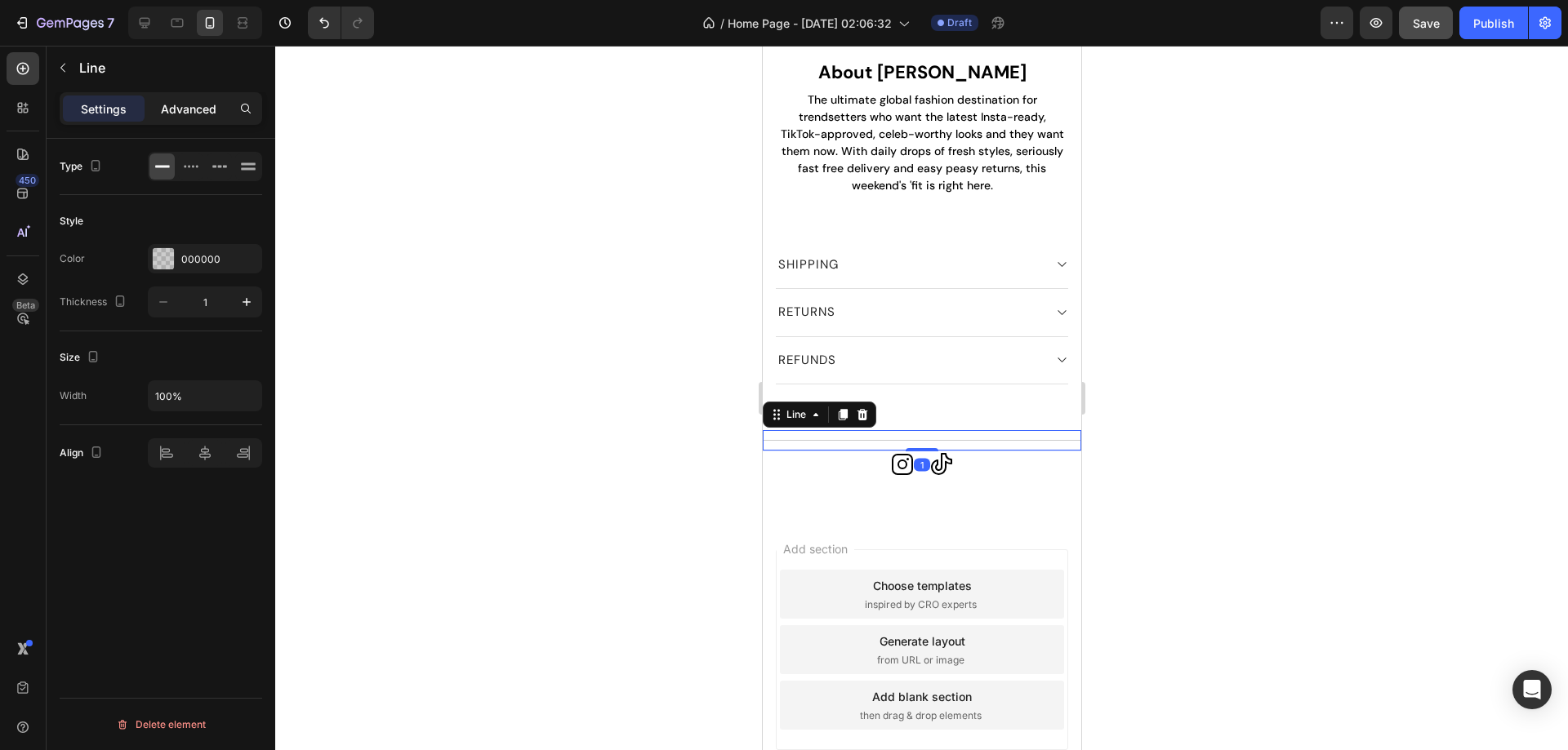
click at [211, 101] on p "Advanced" at bounding box center [189, 109] width 56 height 18
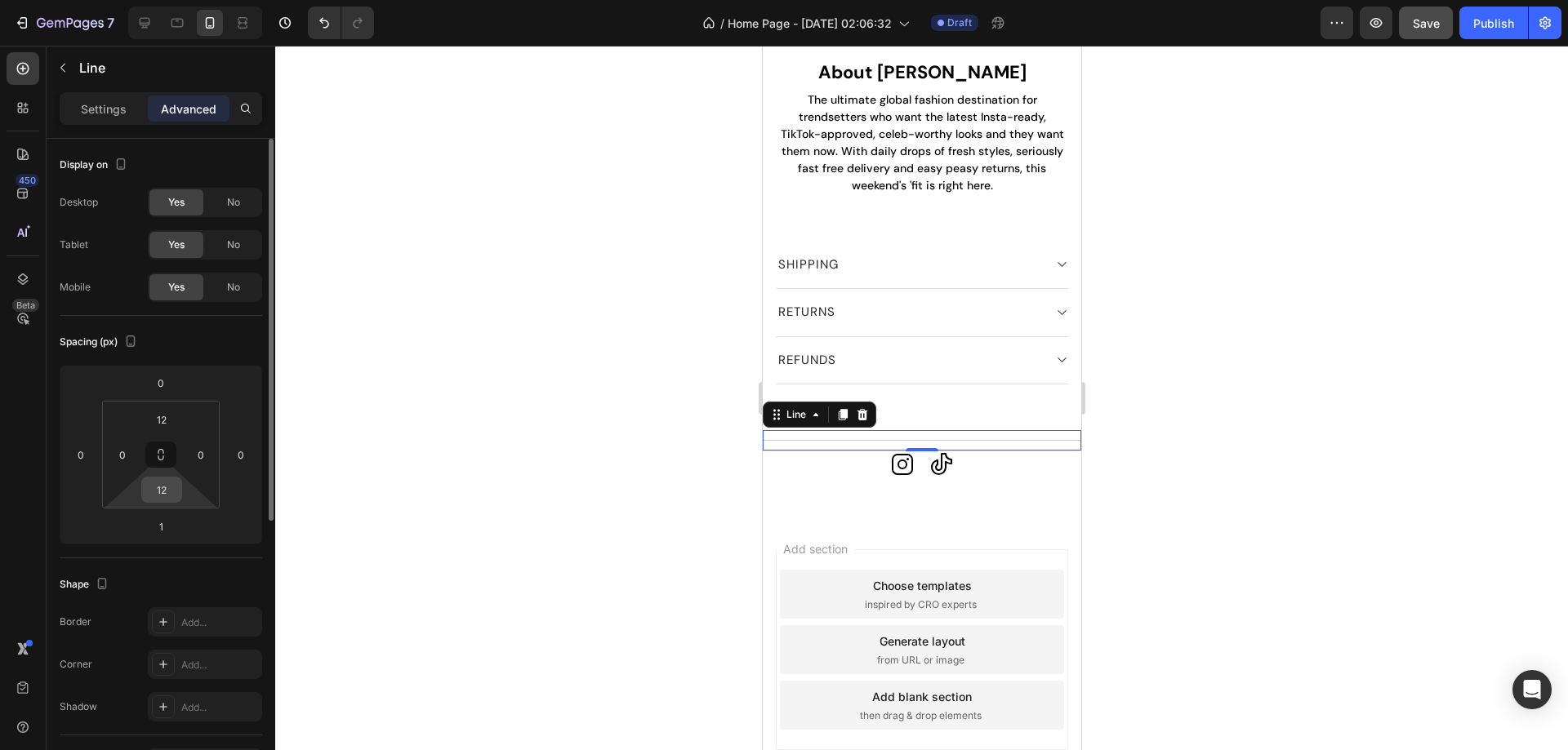
click at [171, 498] on input "12" at bounding box center [161, 489] width 32 height 24
type input "22"
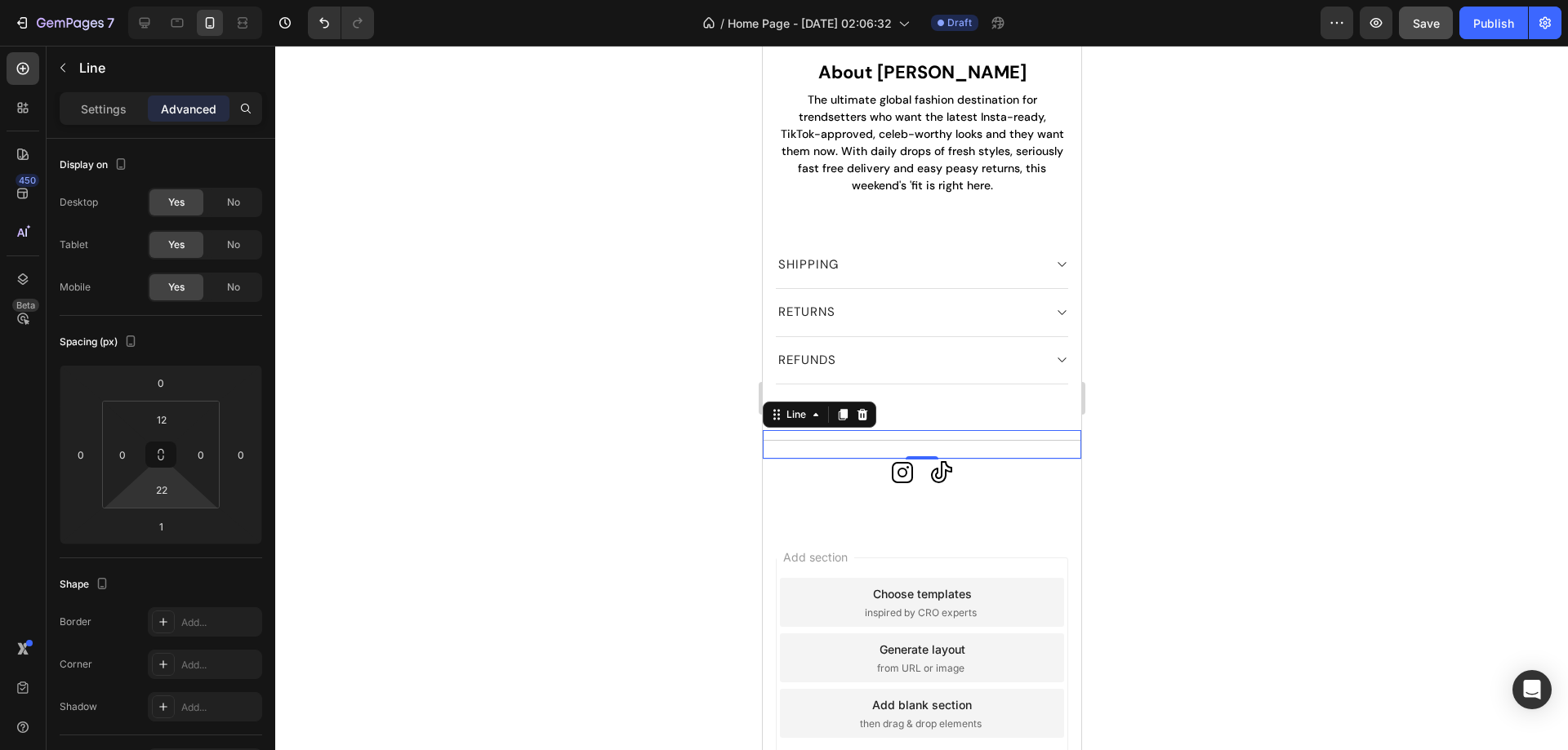
click at [843, 414] on icon at bounding box center [841, 415] width 9 height 12
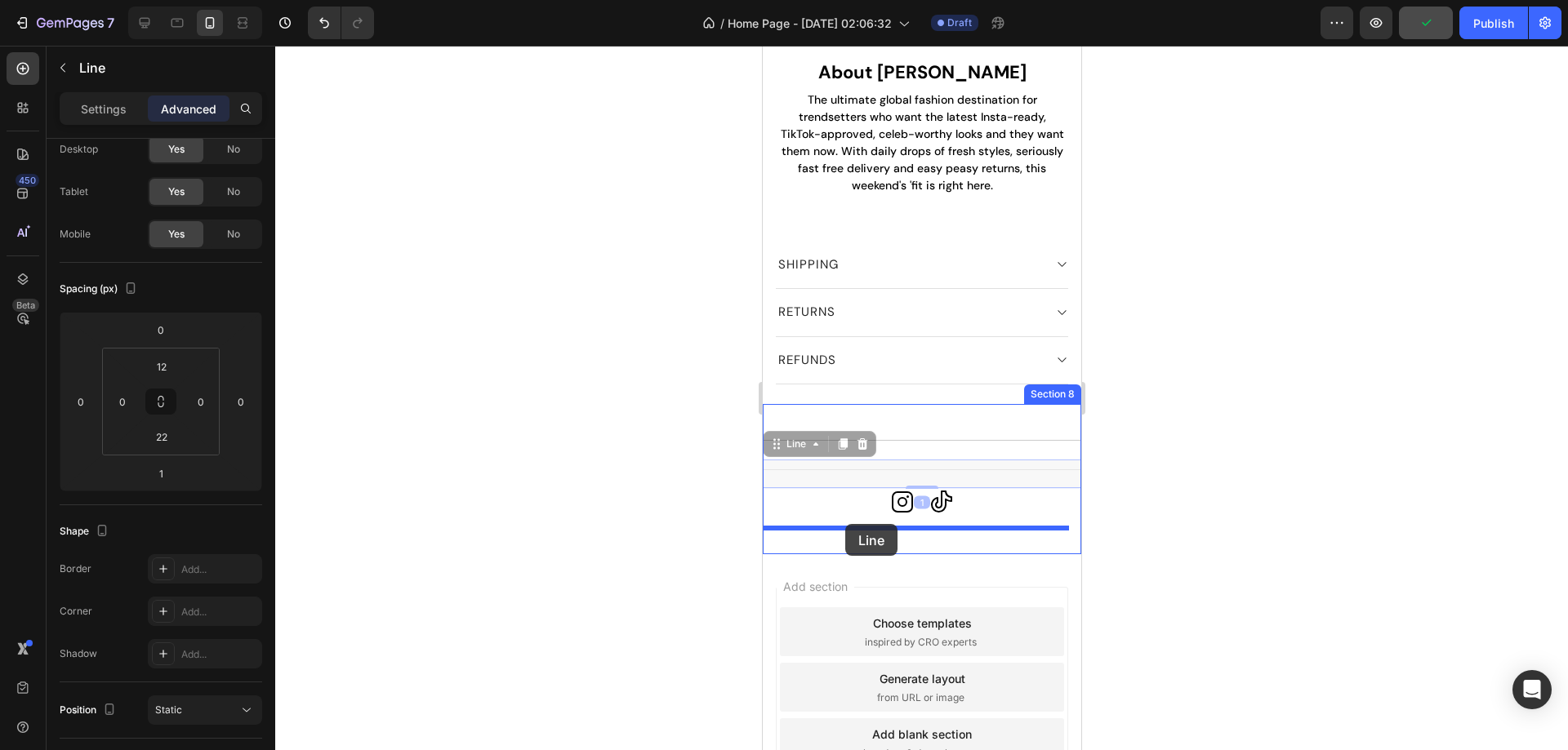
drag, startPoint x: 774, startPoint y: 444, endPoint x: 844, endPoint y: 524, distance: 106.3
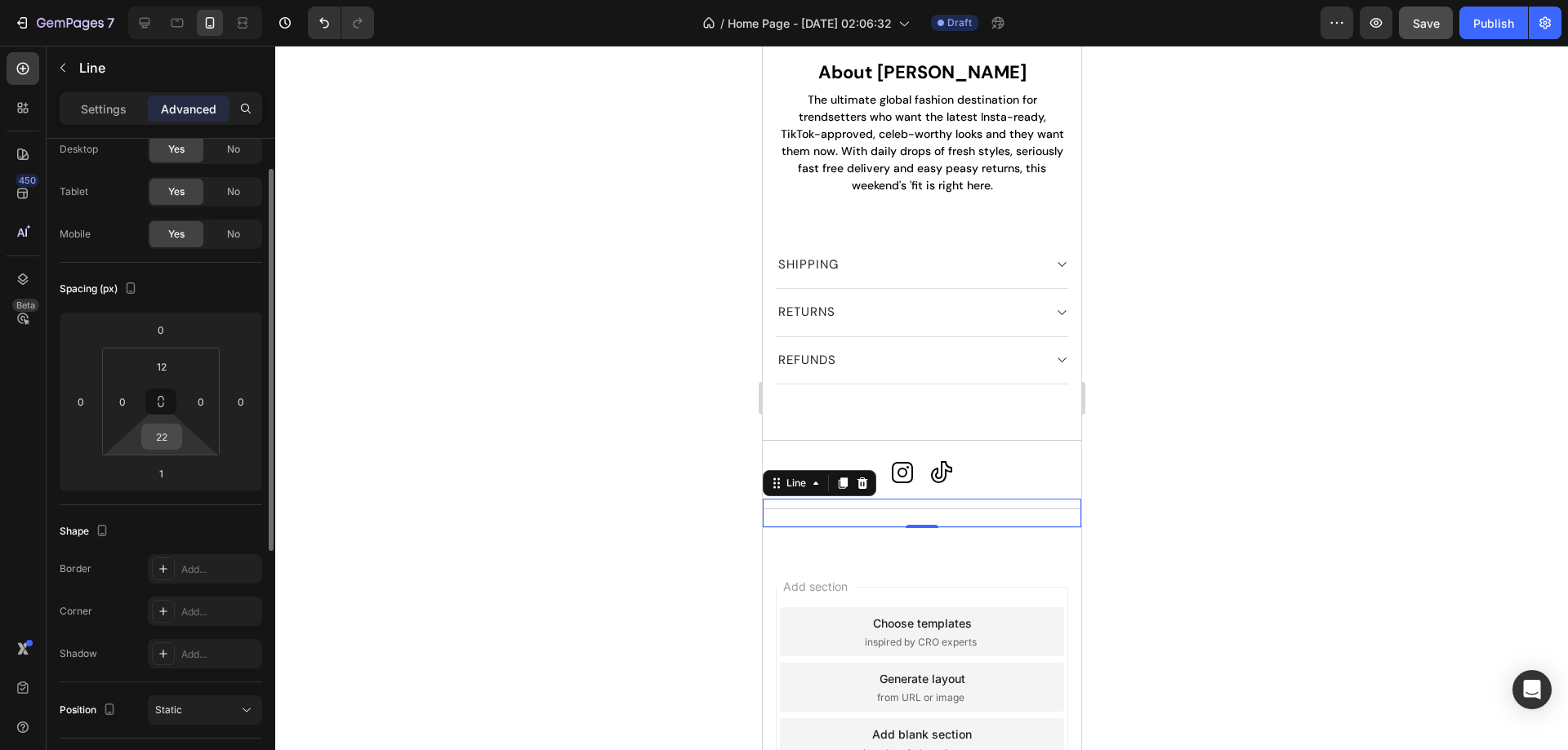
click at [171, 445] on input "22" at bounding box center [161, 437] width 32 height 24
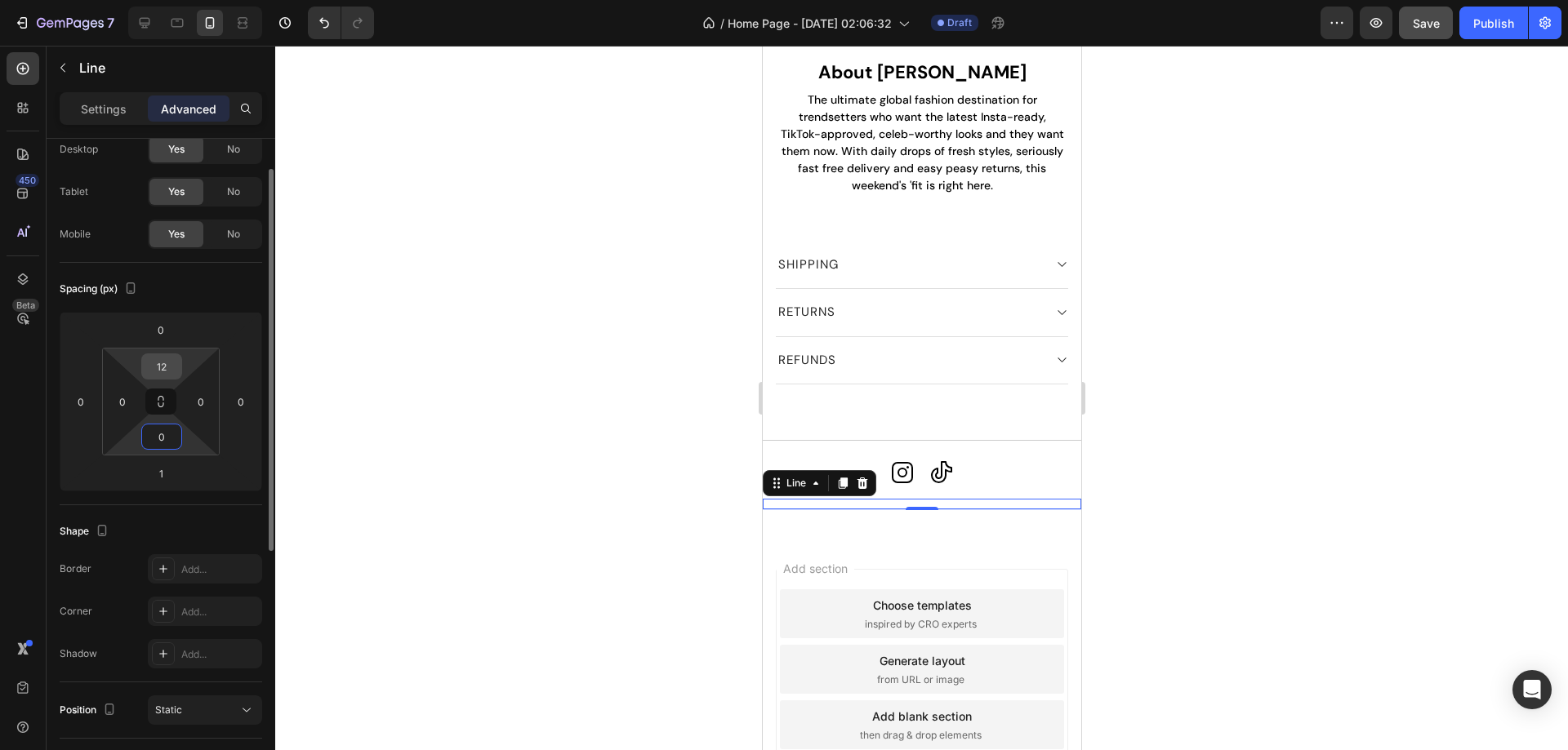
type input "0"
click at [161, 370] on input "12" at bounding box center [161, 366] width 32 height 24
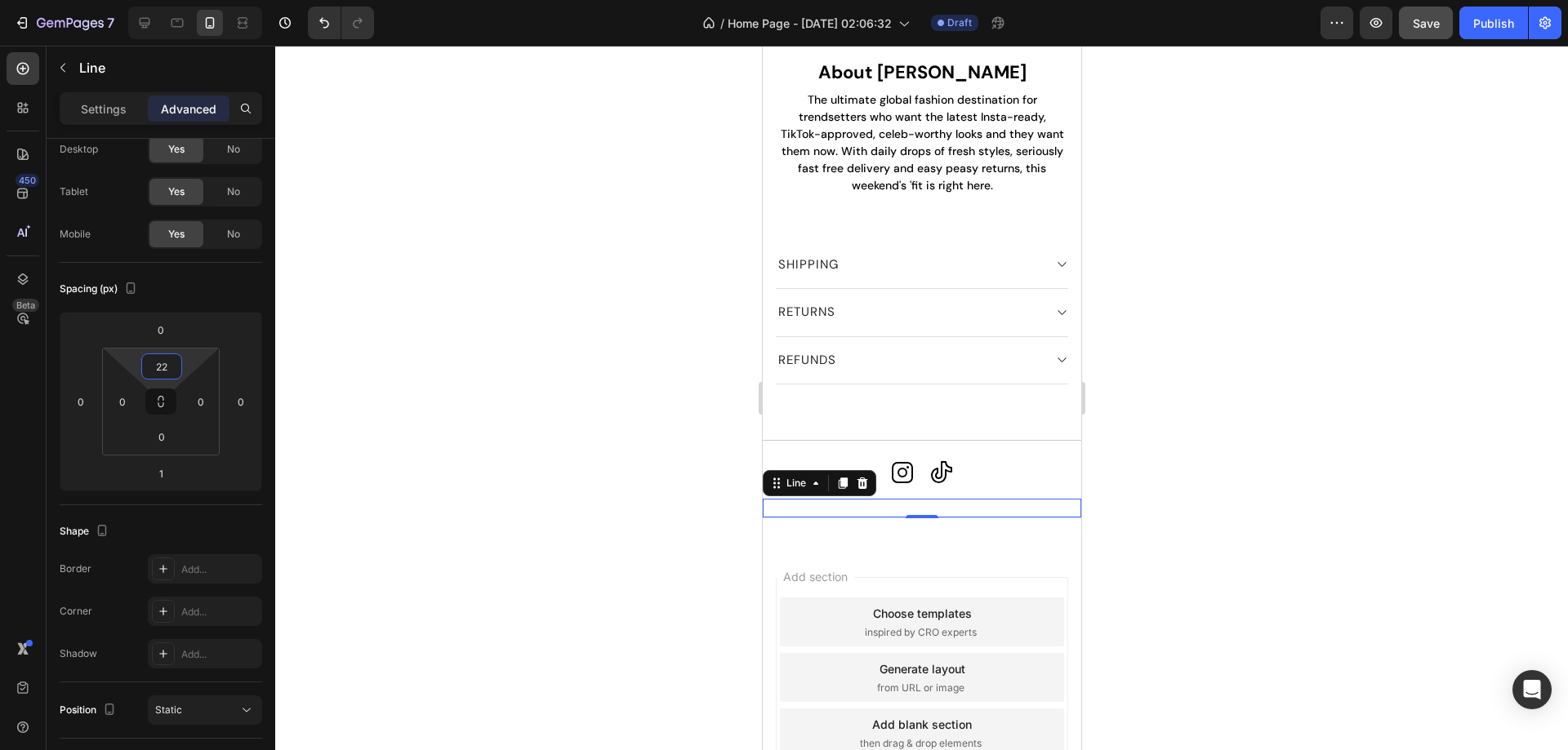
type input "22"
click at [573, 432] on div at bounding box center [921, 397] width 1293 height 704
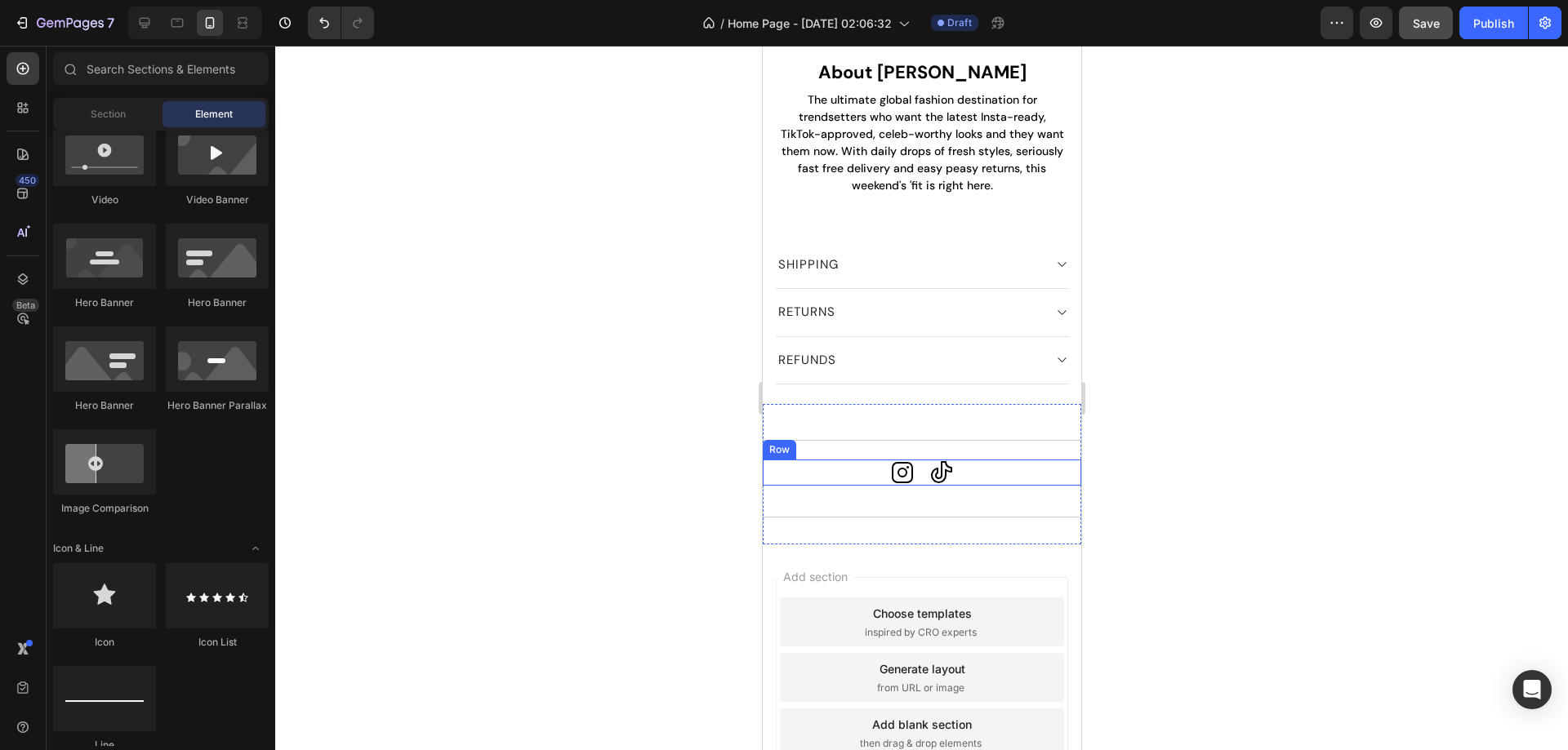
click at [912, 482] on div "Icon Icon Row" at bounding box center [921, 473] width 318 height 26
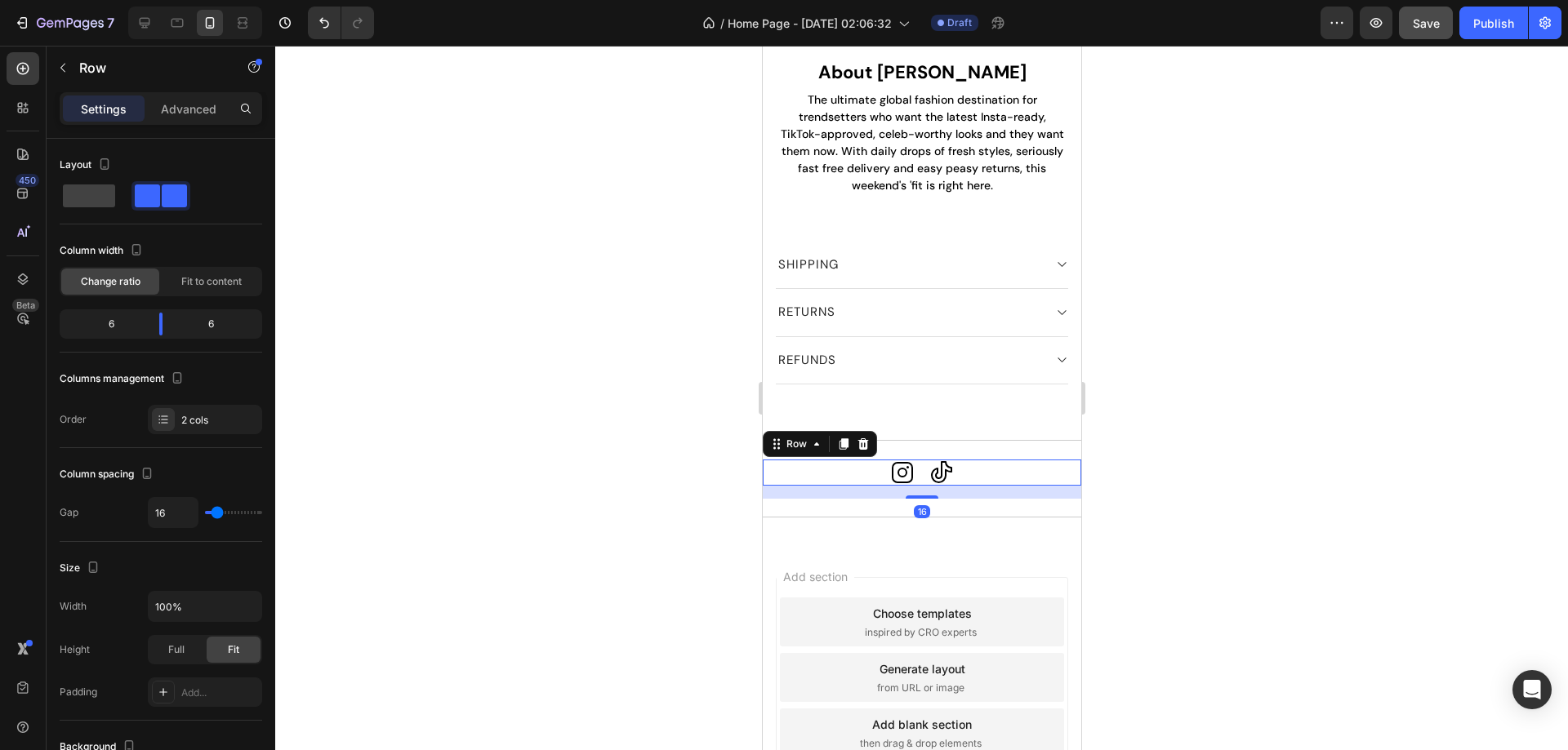
drag, startPoint x: 922, startPoint y: 497, endPoint x: 796, endPoint y: 504, distance: 126.2
click at [927, 471] on div "Icon Icon Row 16" at bounding box center [921, 473] width 318 height 26
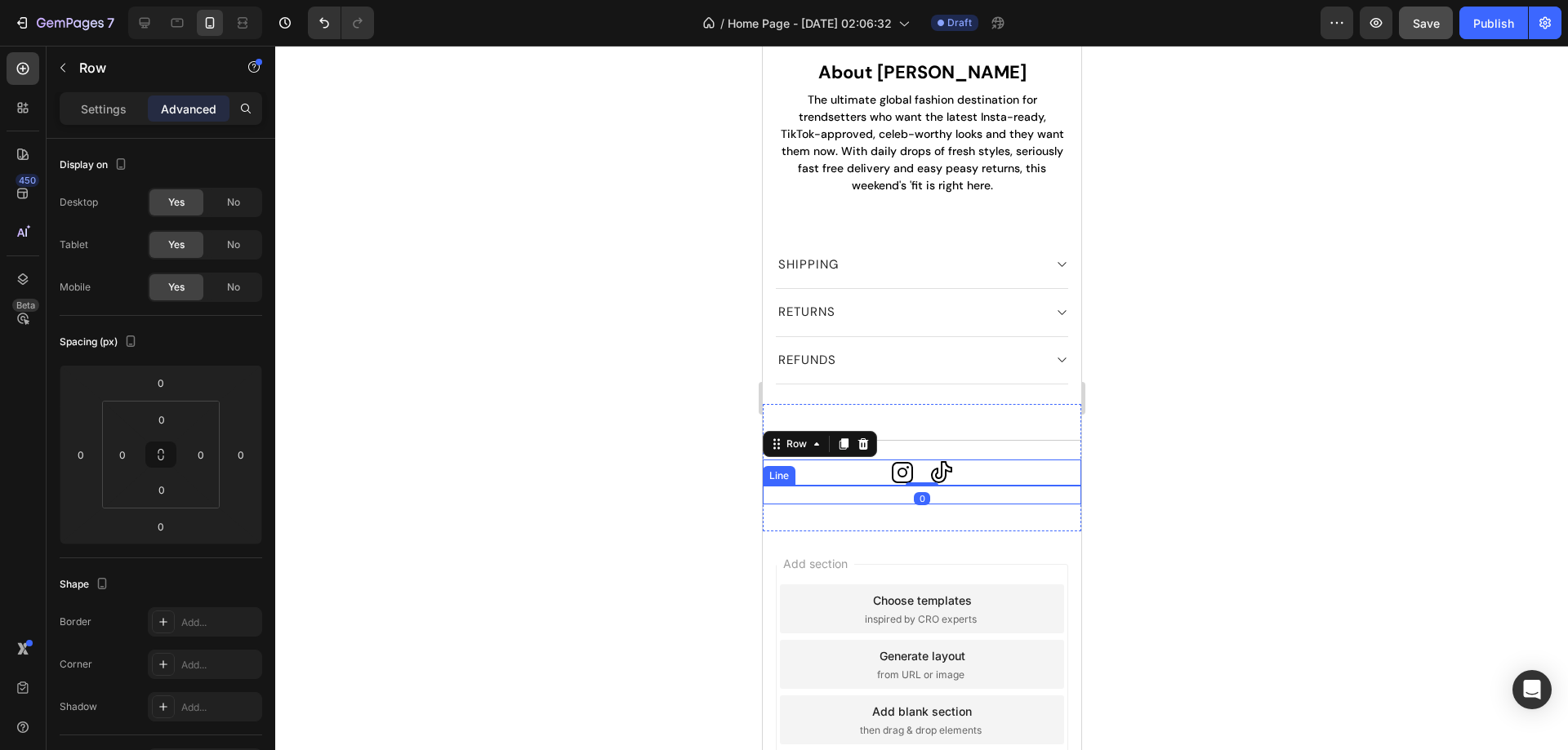
click at [666, 500] on div at bounding box center [921, 397] width 1293 height 704
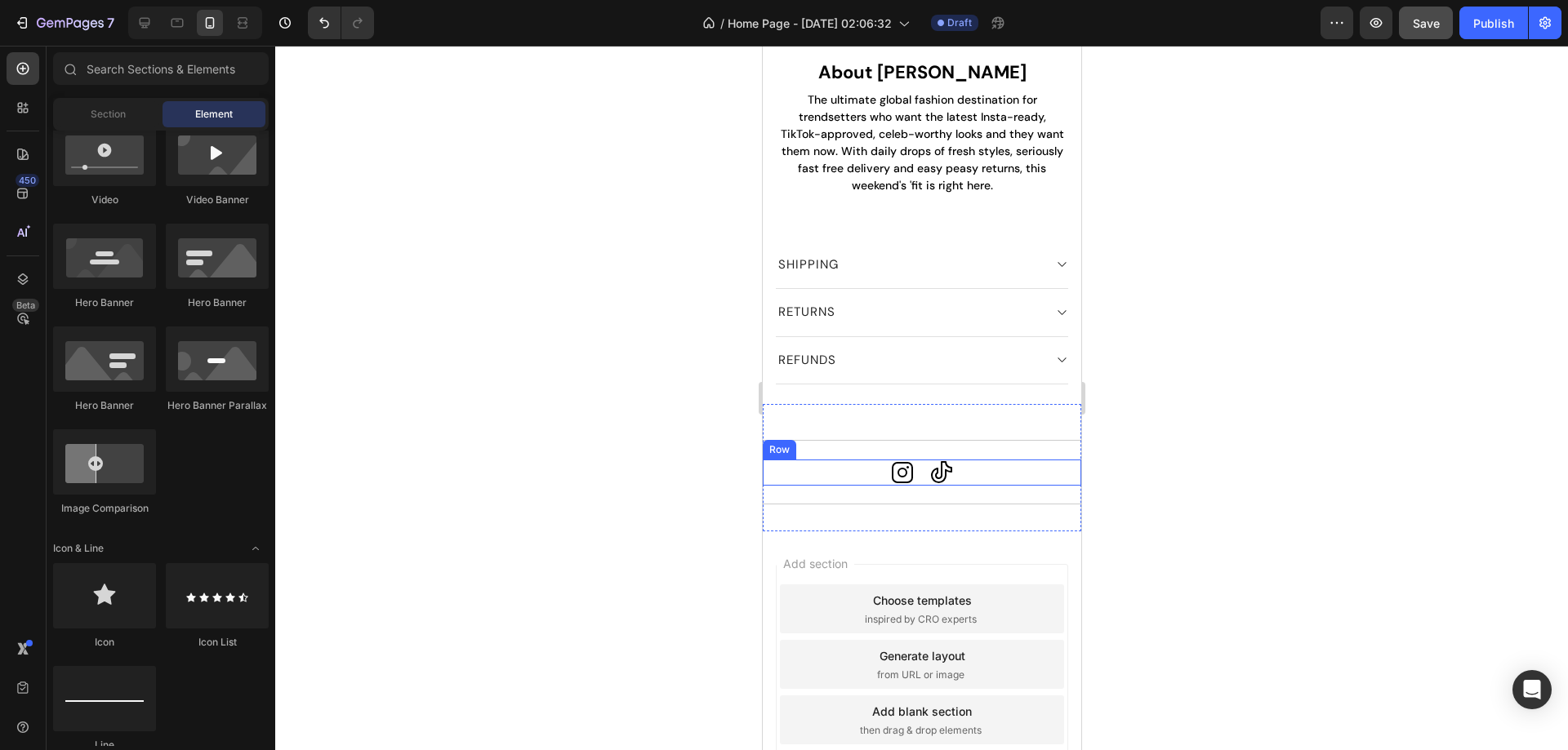
click at [912, 462] on div "Icon Icon Row" at bounding box center [921, 473] width 318 height 26
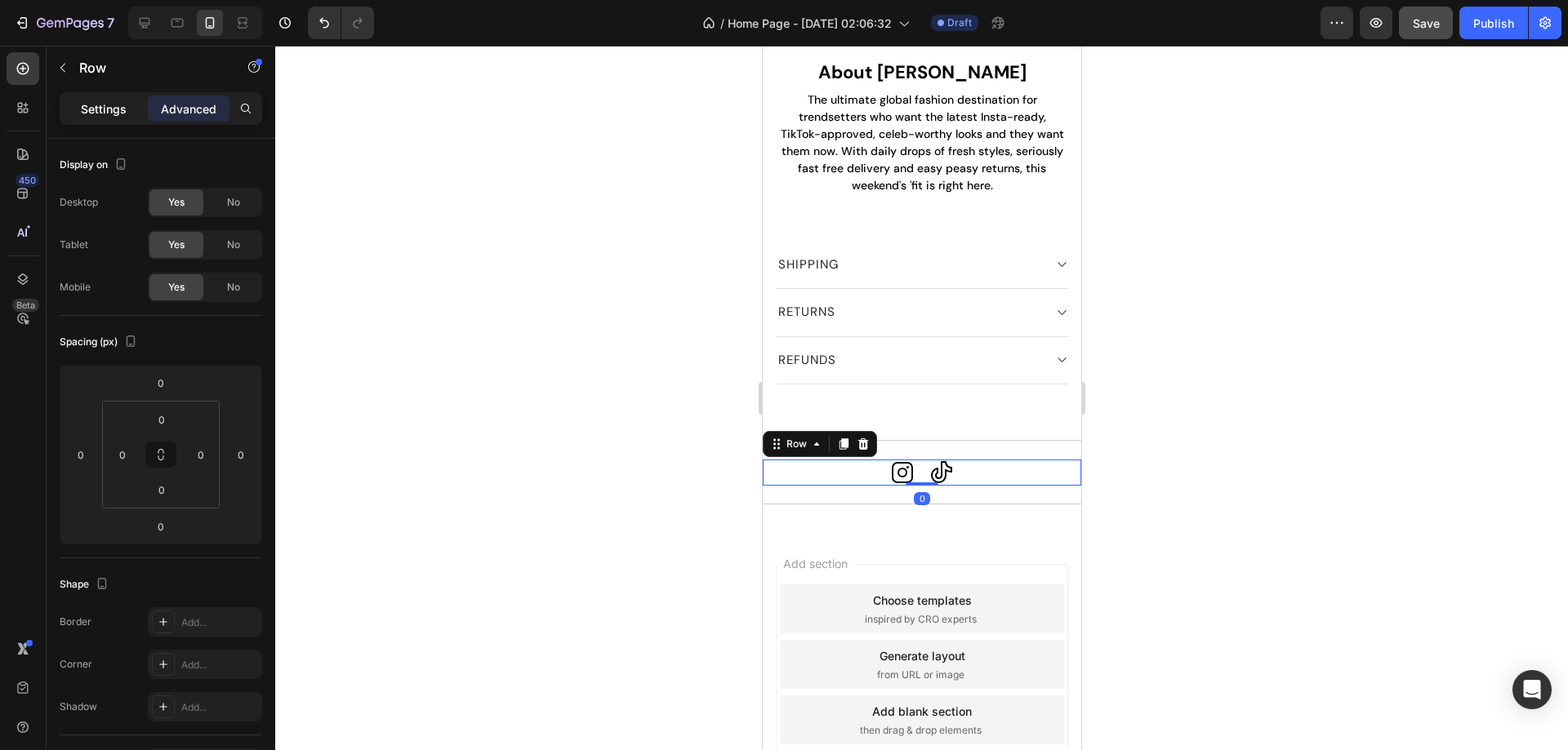
click at [96, 107] on p "Settings" at bounding box center [104, 109] width 46 height 18
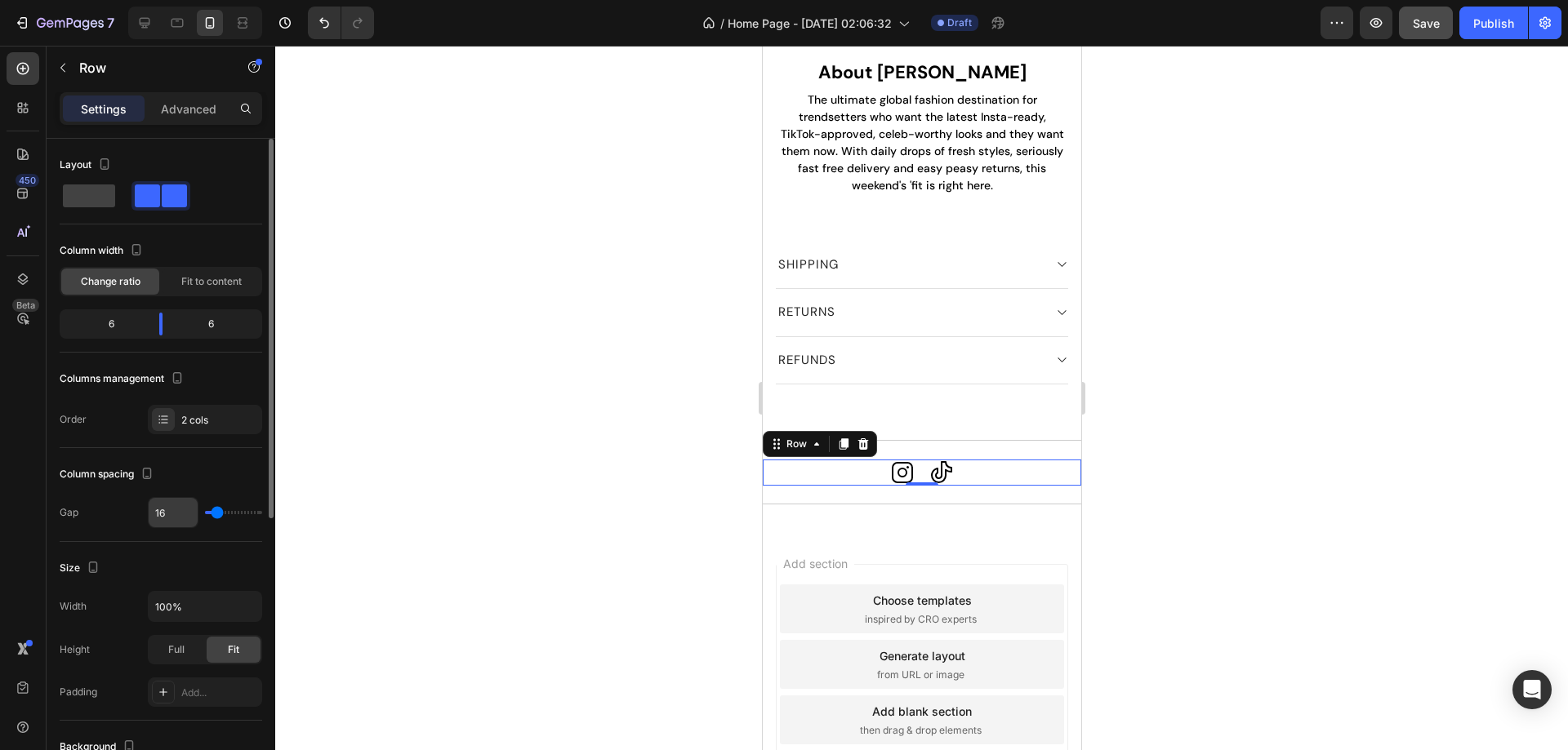
click at [177, 514] on input "16" at bounding box center [173, 513] width 49 height 29
type input "3"
type input "30"
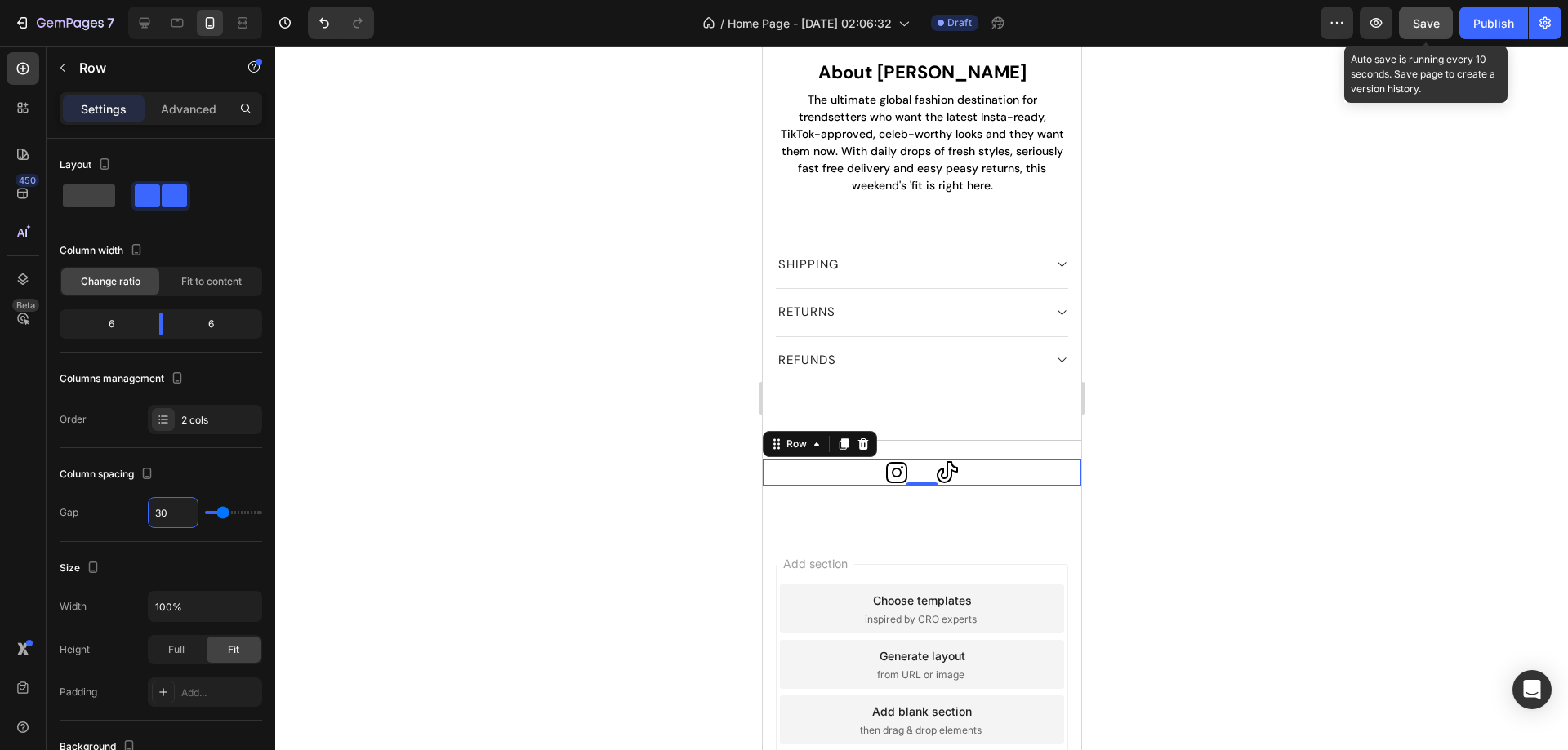
type input "30"
click at [1422, 30] on div "Save" at bounding box center [1426, 23] width 27 height 18
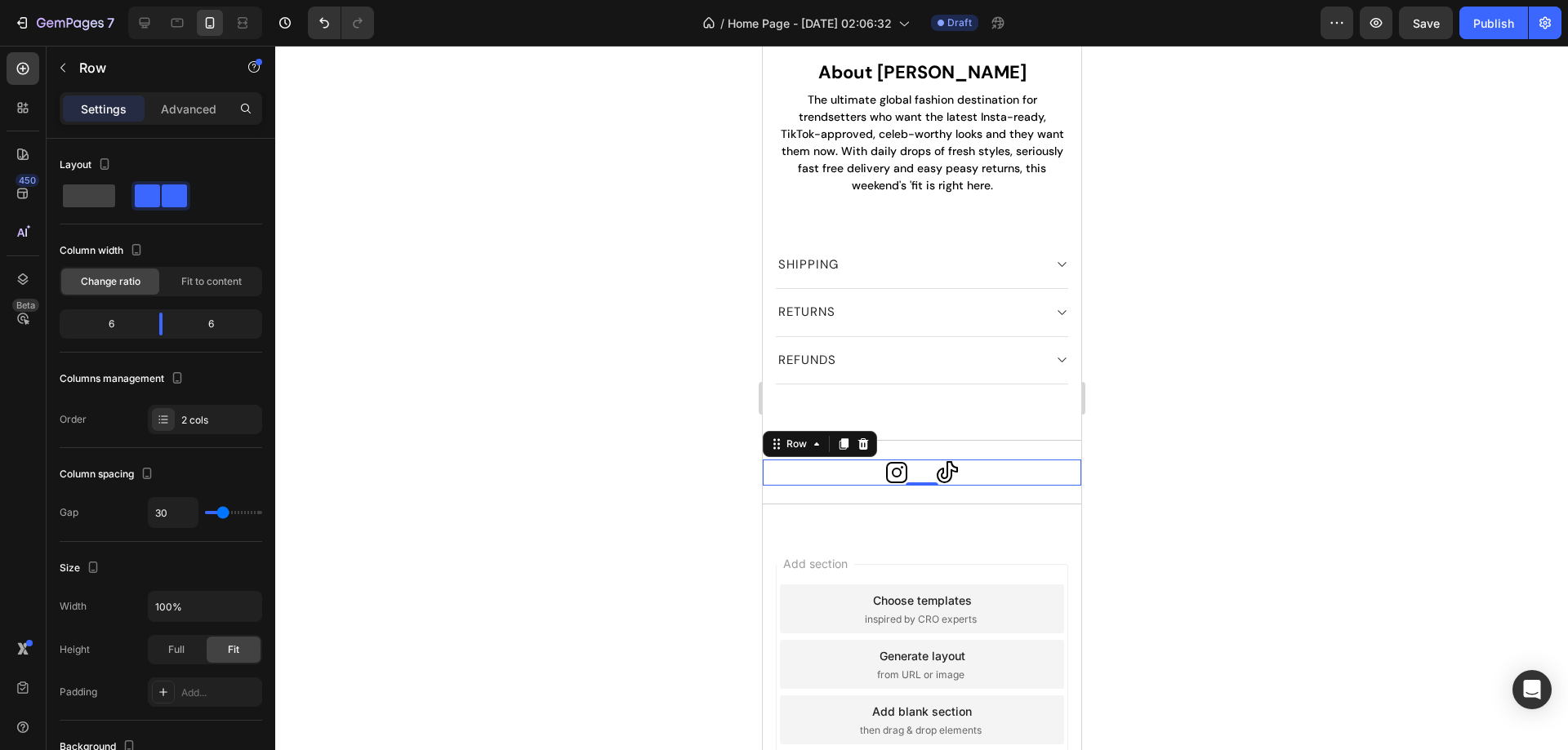
click at [597, 492] on div at bounding box center [921, 397] width 1293 height 704
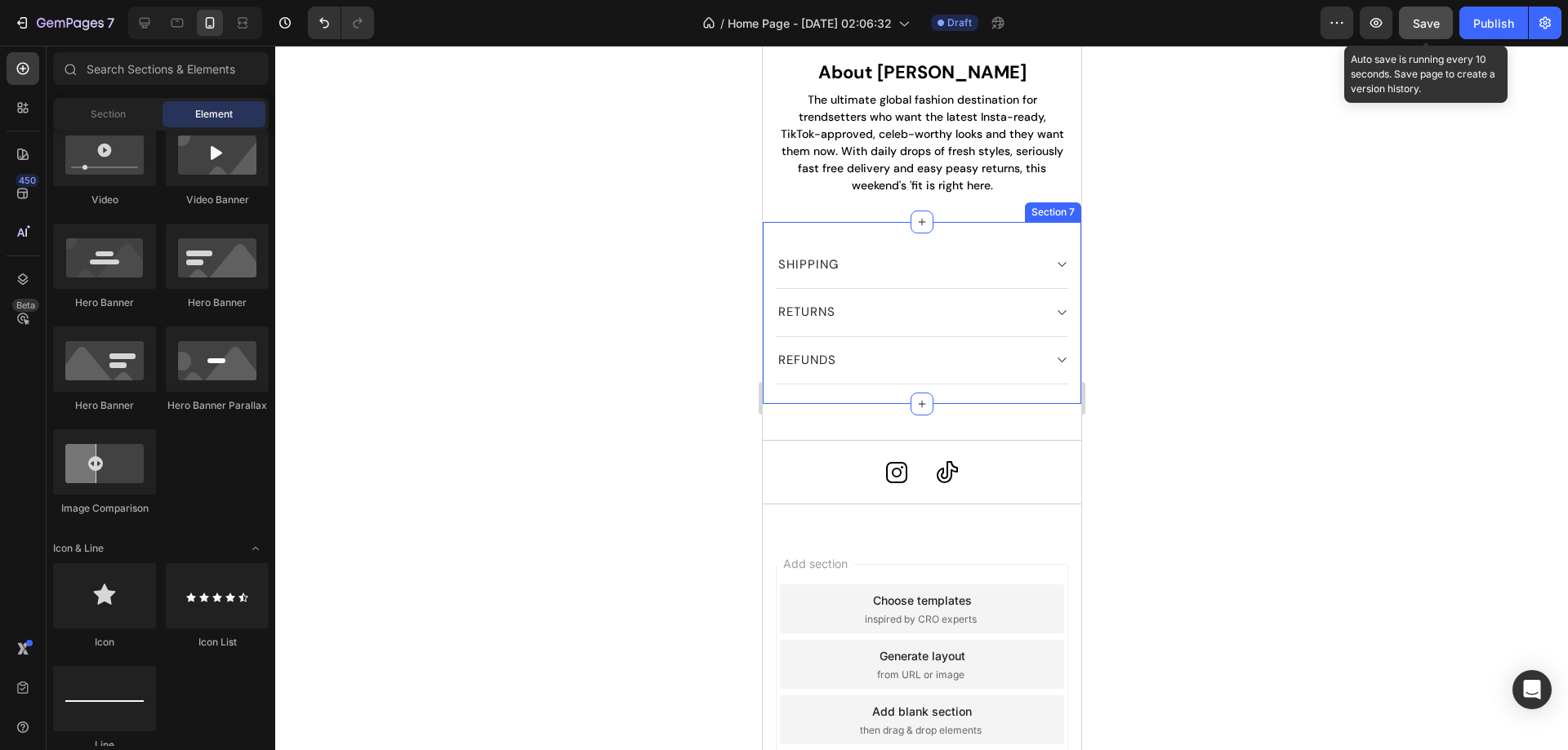
drag, startPoint x: 1426, startPoint y: 8, endPoint x: 1420, endPoint y: 21, distance: 14.3
click at [1423, 11] on div "7 / Home Page - [DATE] 02:06:32 Draft Preview Save Auto save is running every 1…" at bounding box center [784, 23] width 1568 height 47
click at [1423, 21] on span "Save" at bounding box center [1426, 23] width 27 height 14
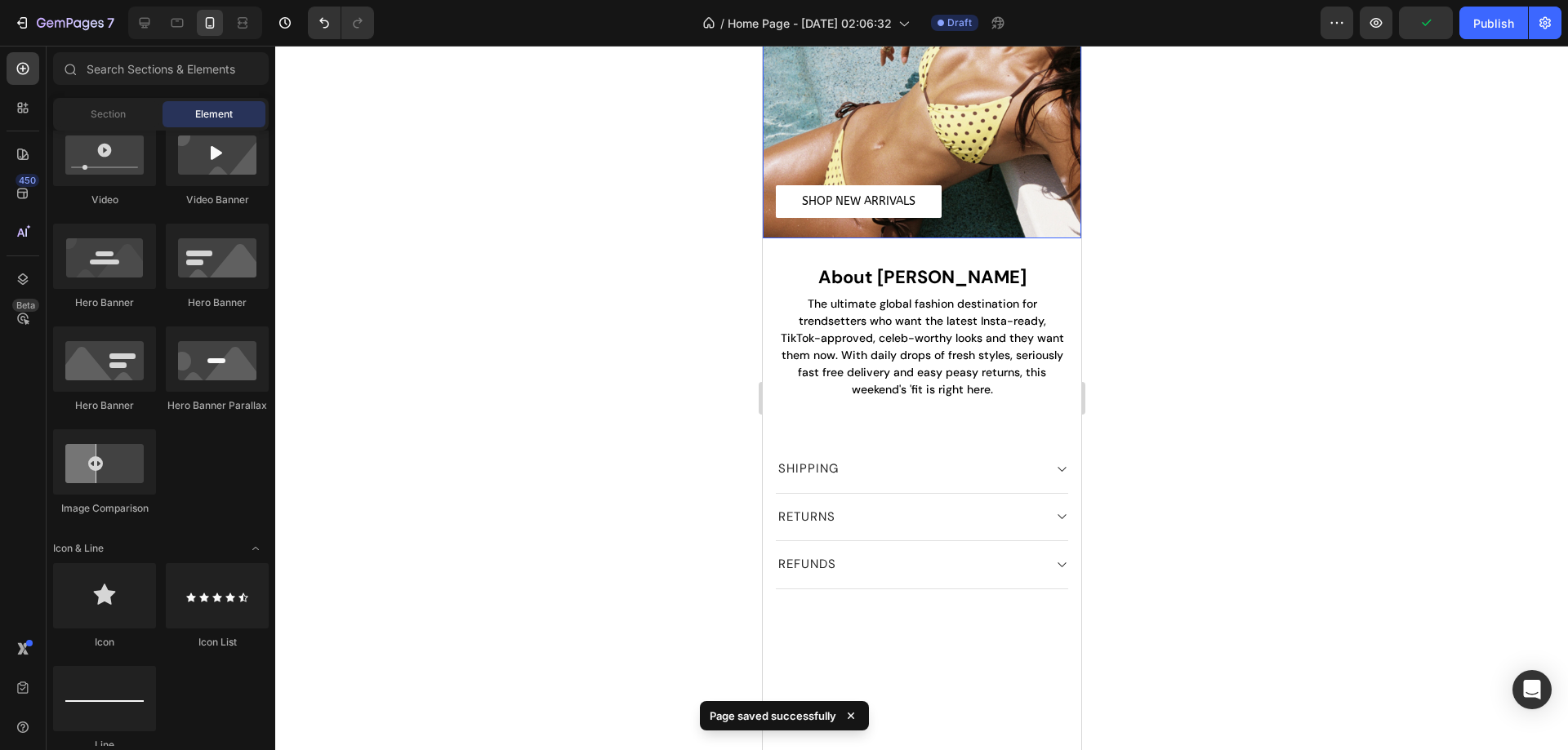
scroll to position [0, 0]
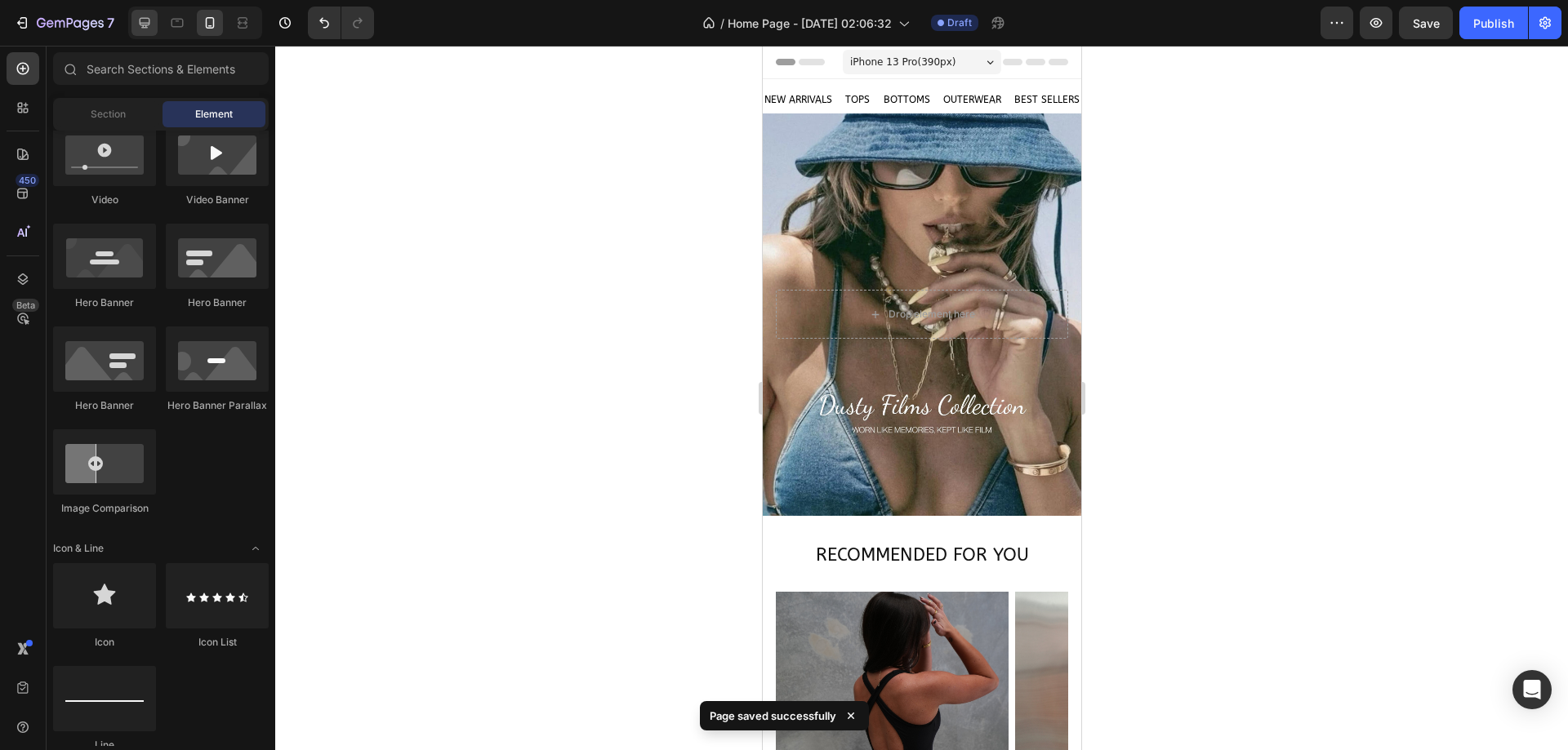
click at [136, 27] on div at bounding box center [145, 22] width 26 height 26
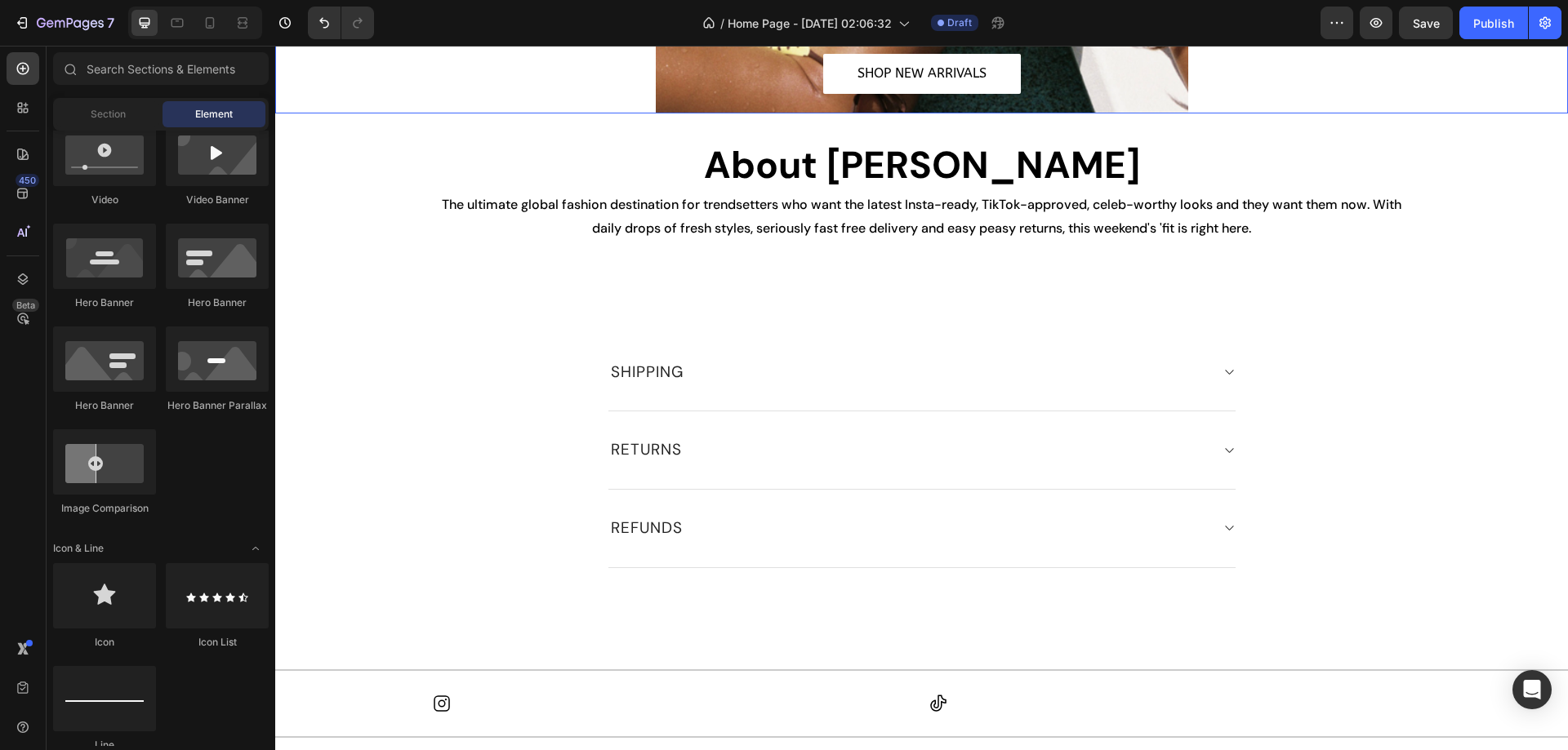
scroll to position [1796, 0]
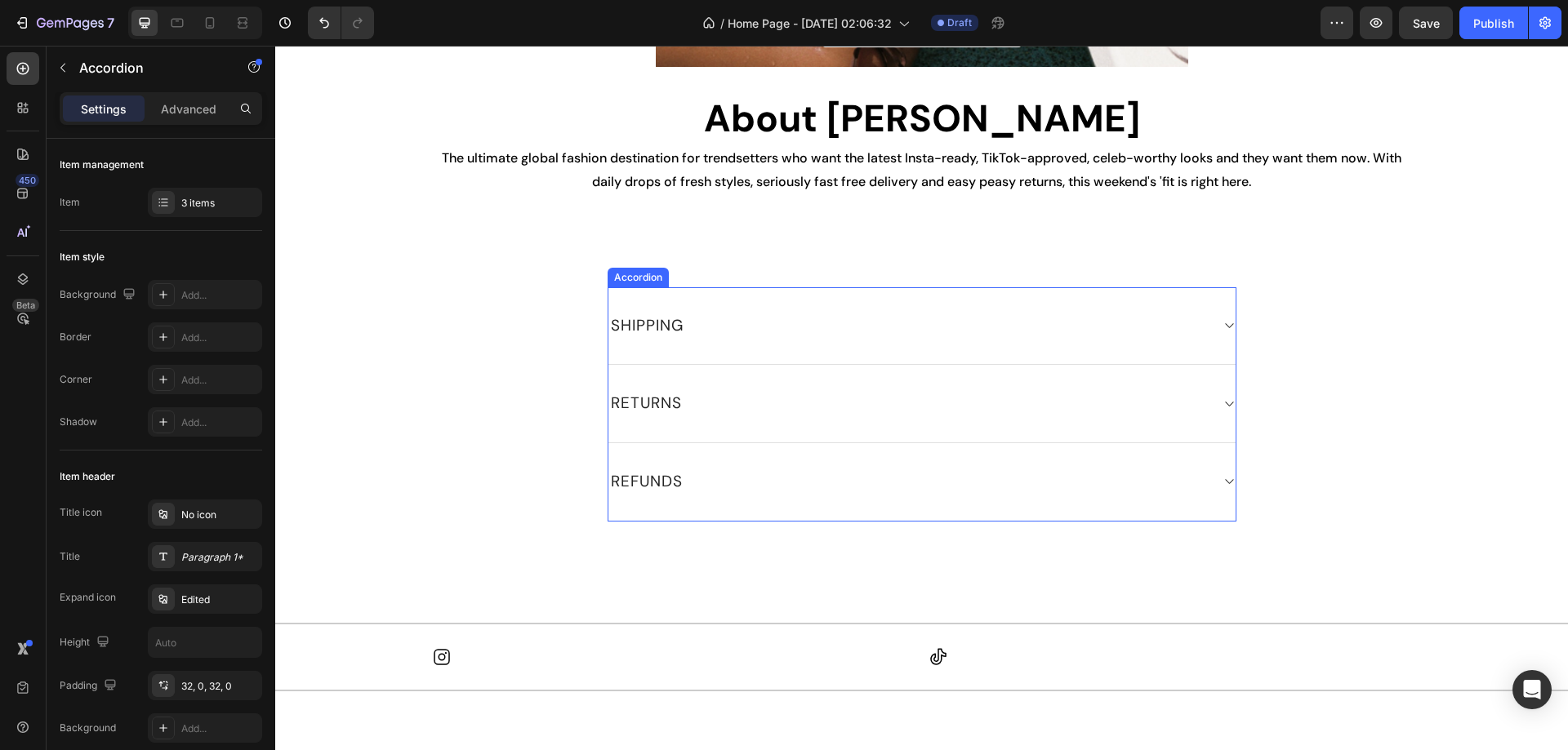
click at [895, 335] on div "SHIPPING" at bounding box center [909, 326] width 601 height 25
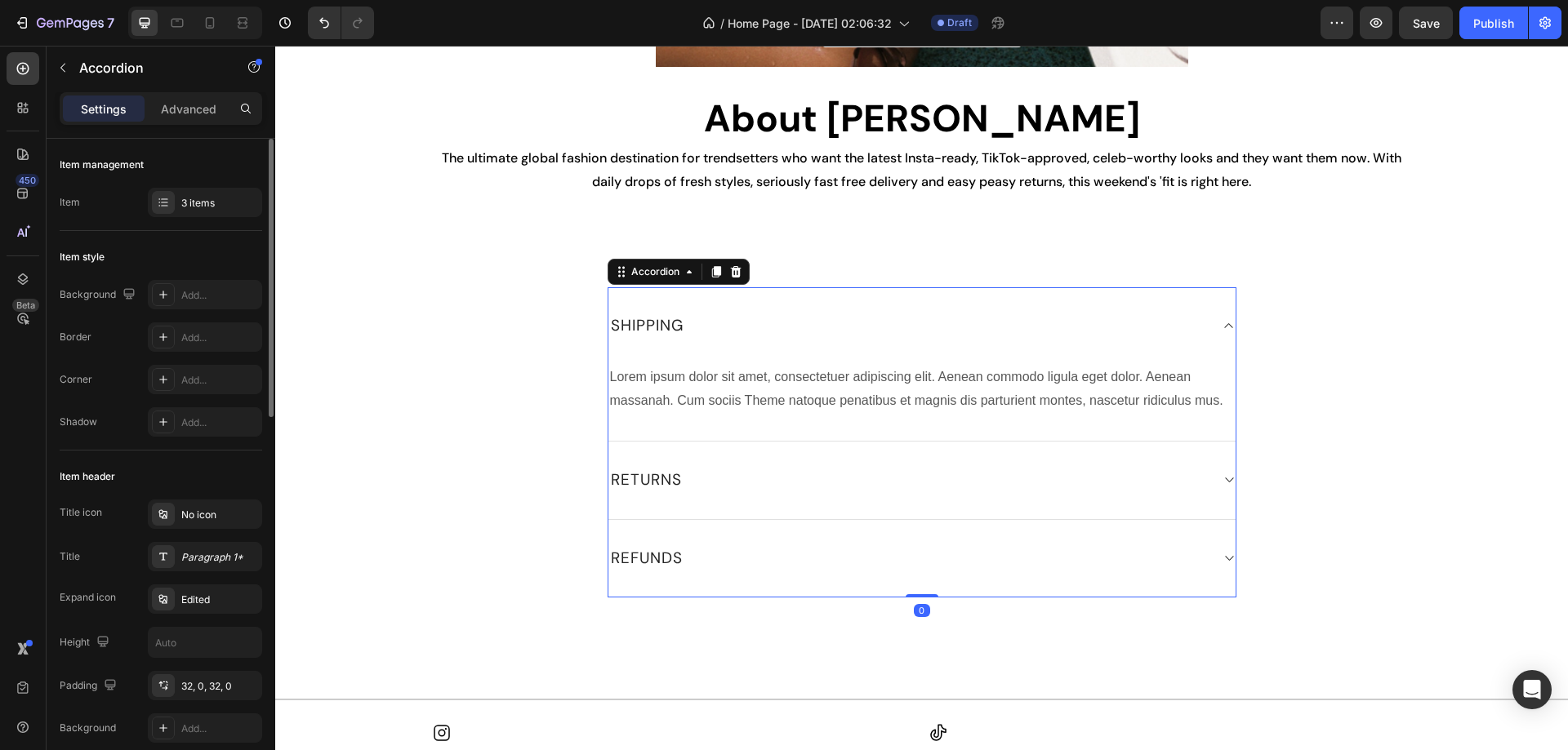
scroll to position [408, 0]
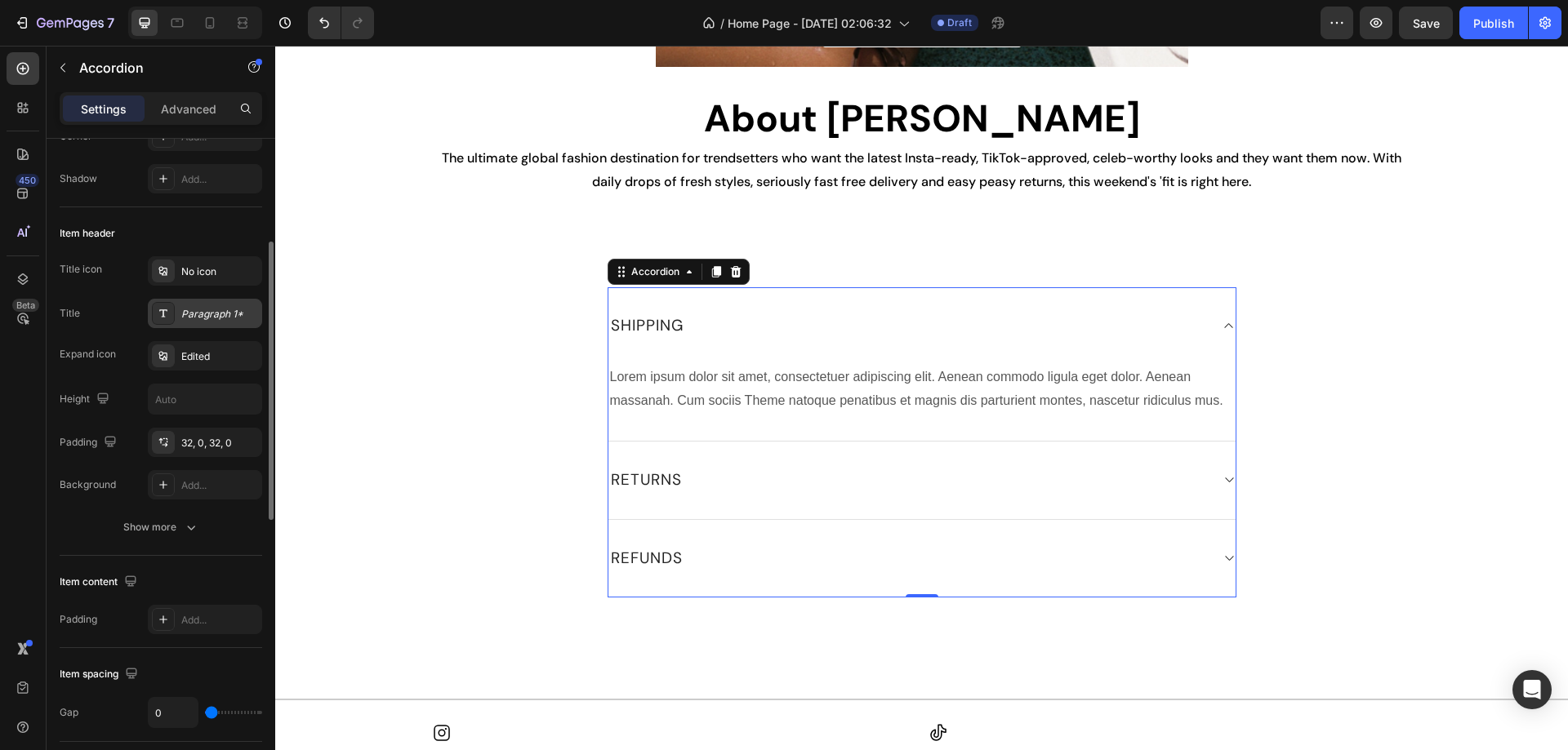
click at [189, 311] on div "Paragraph 1*" at bounding box center [220, 313] width 77 height 15
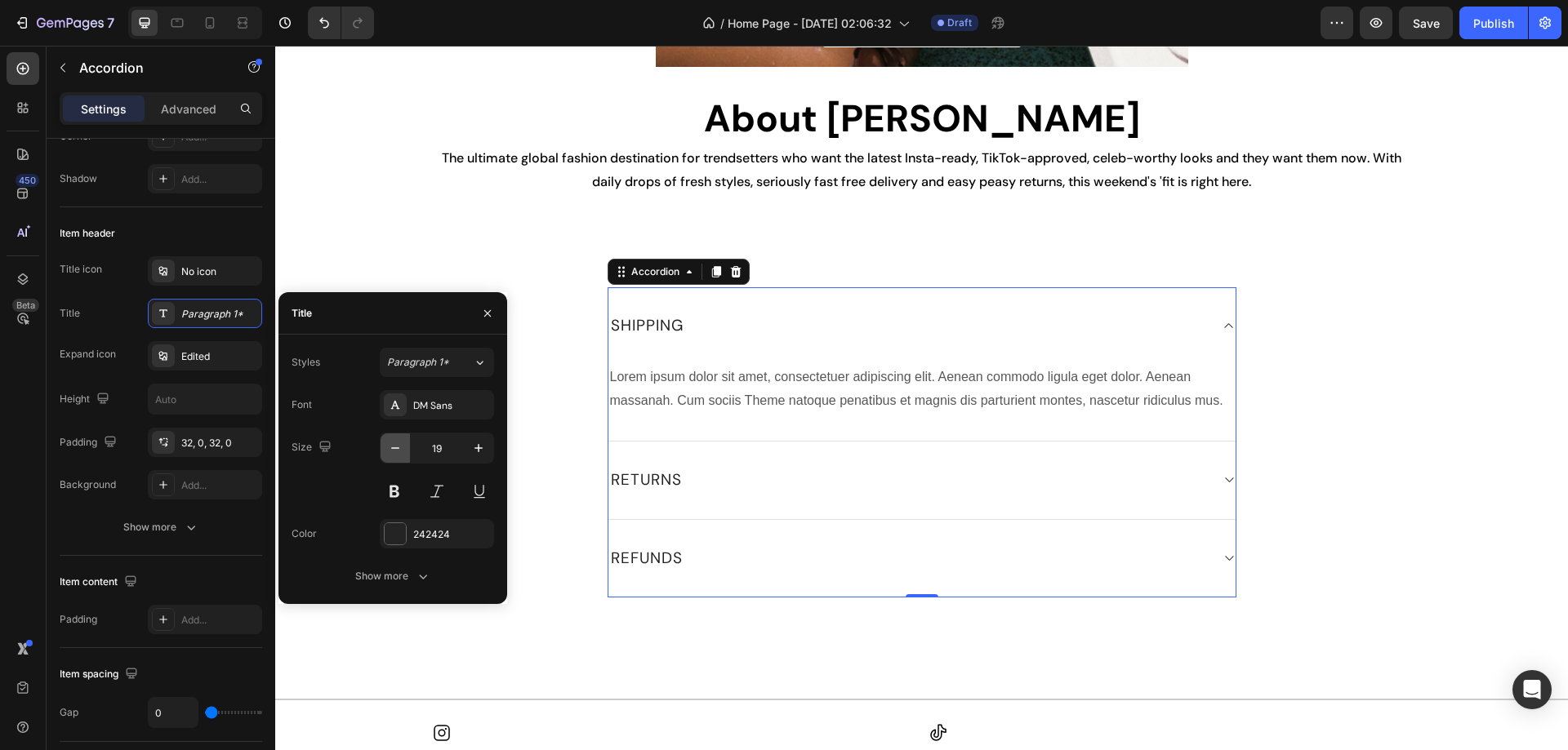
click at [395, 447] on icon "button" at bounding box center [395, 447] width 17 height 17
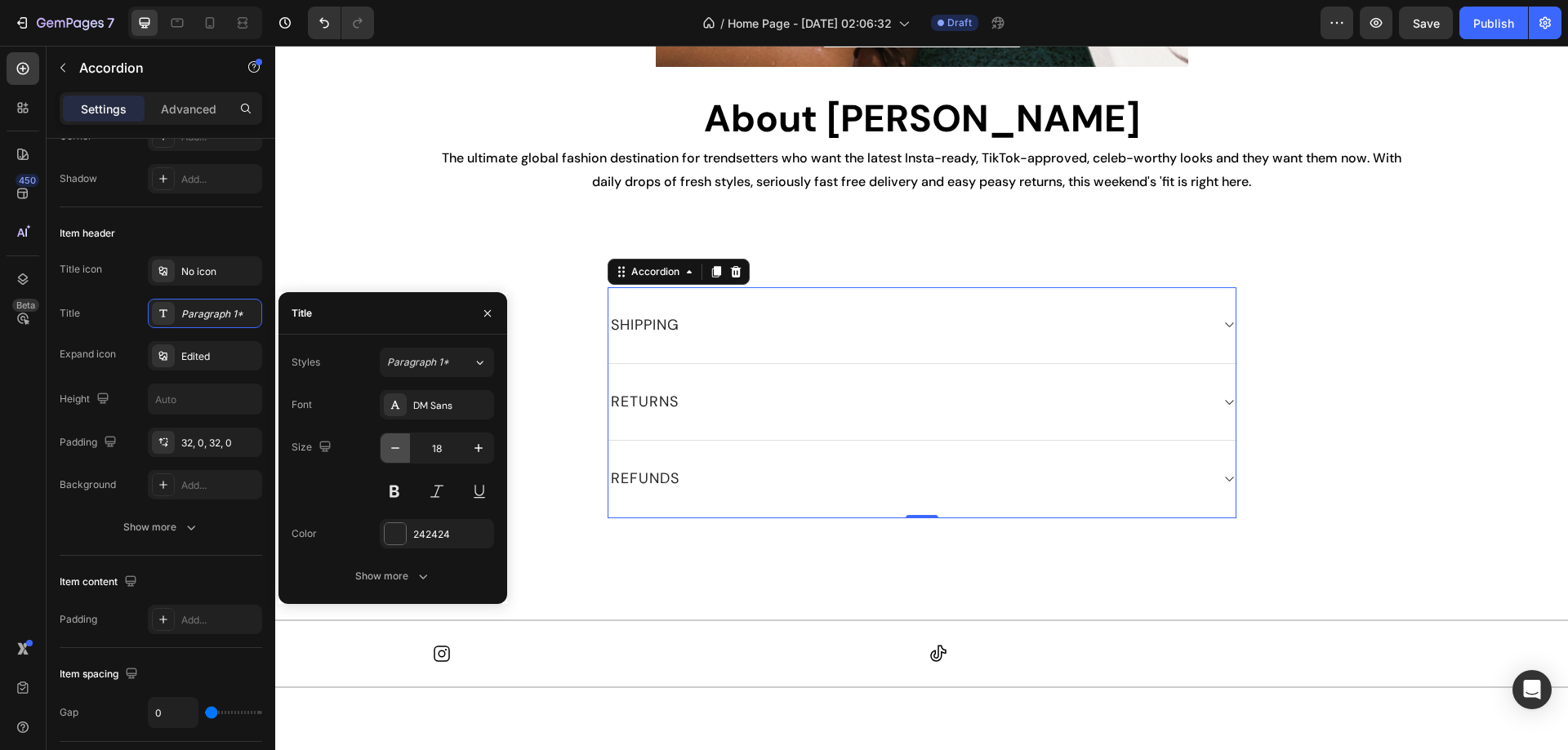
click at [395, 447] on icon "button" at bounding box center [395, 447] width 17 height 17
type input "16"
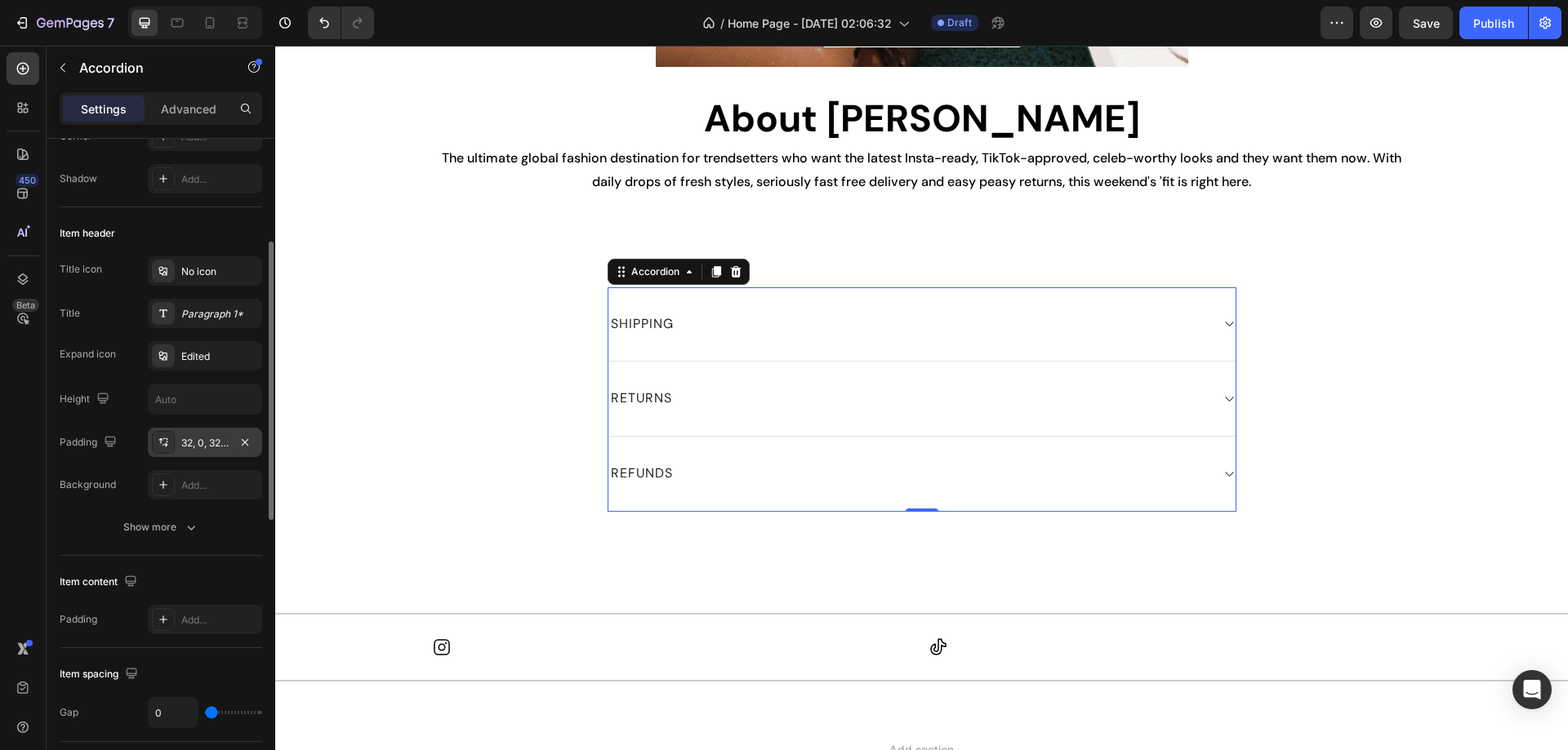
click at [187, 448] on div "32, 0, 32, 0" at bounding box center [205, 442] width 47 height 15
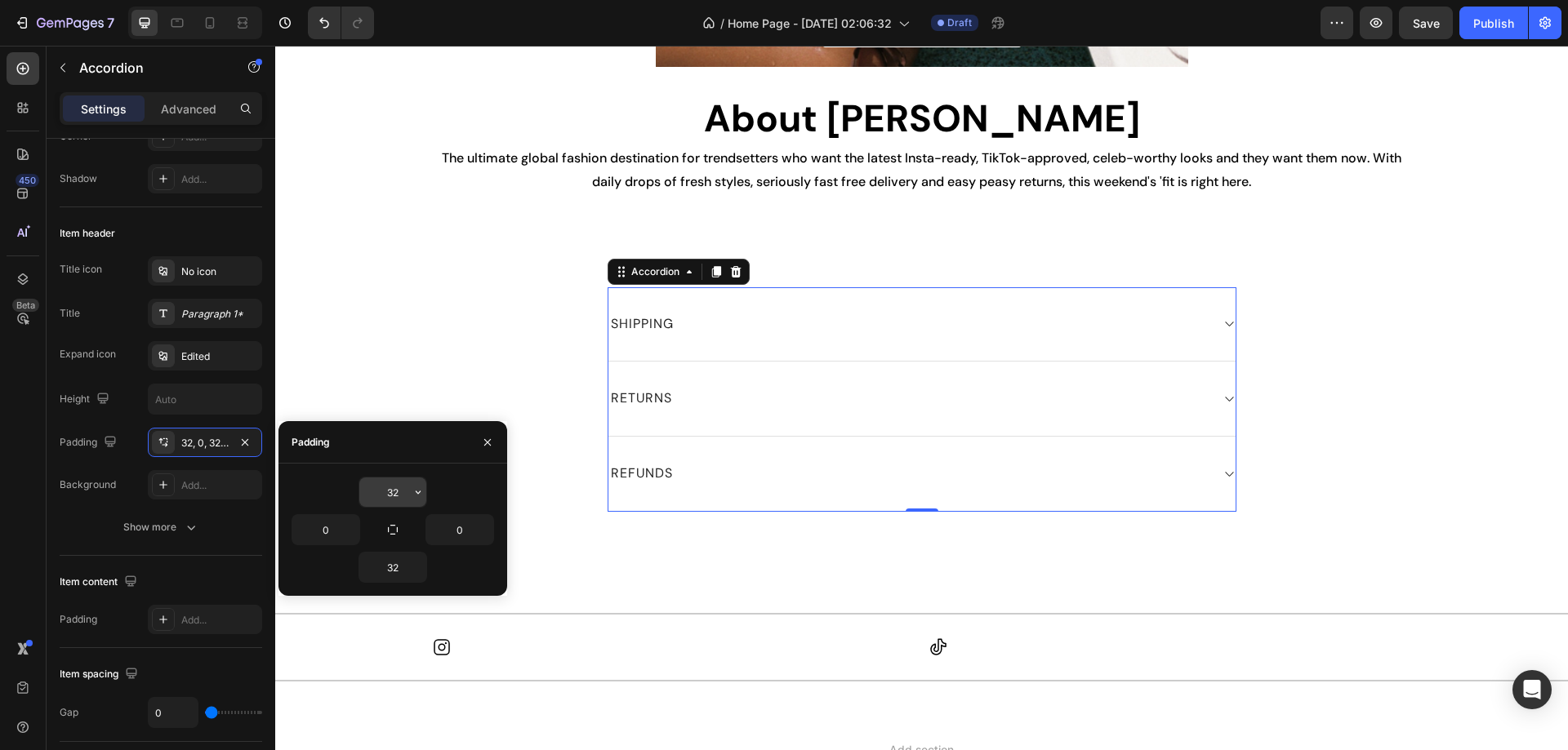
click at [402, 486] on input "32" at bounding box center [393, 492] width 67 height 29
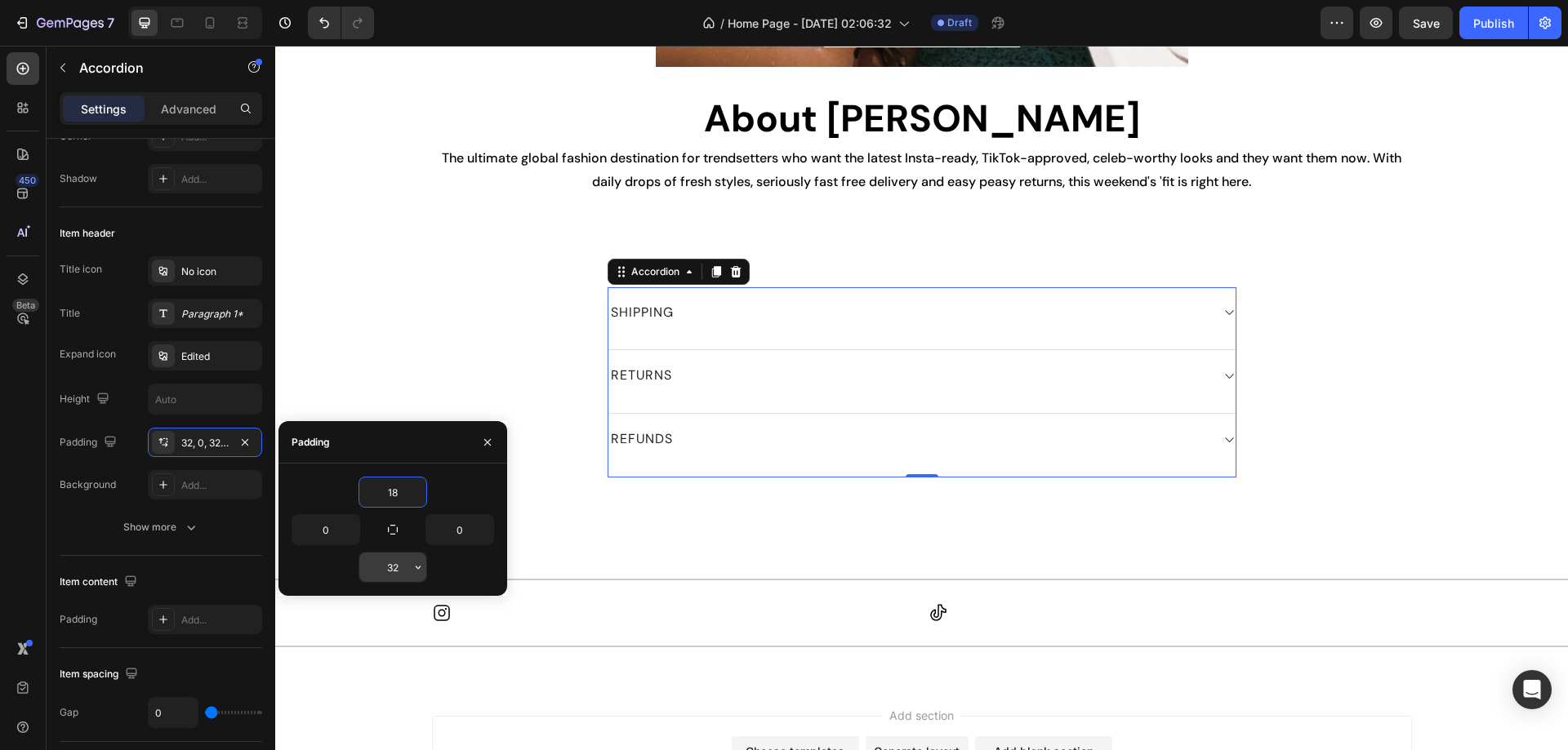
type input "18"
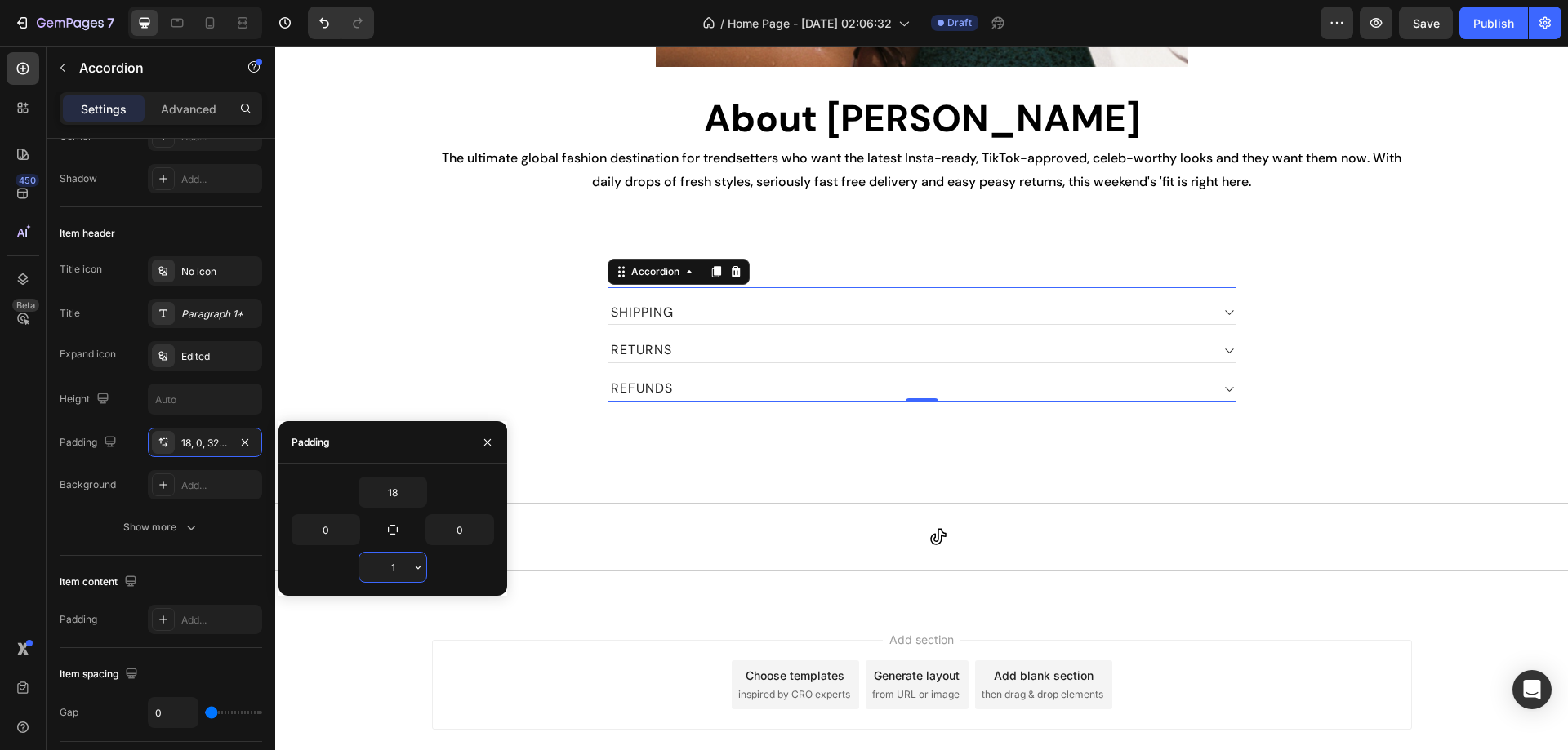
type input "18"
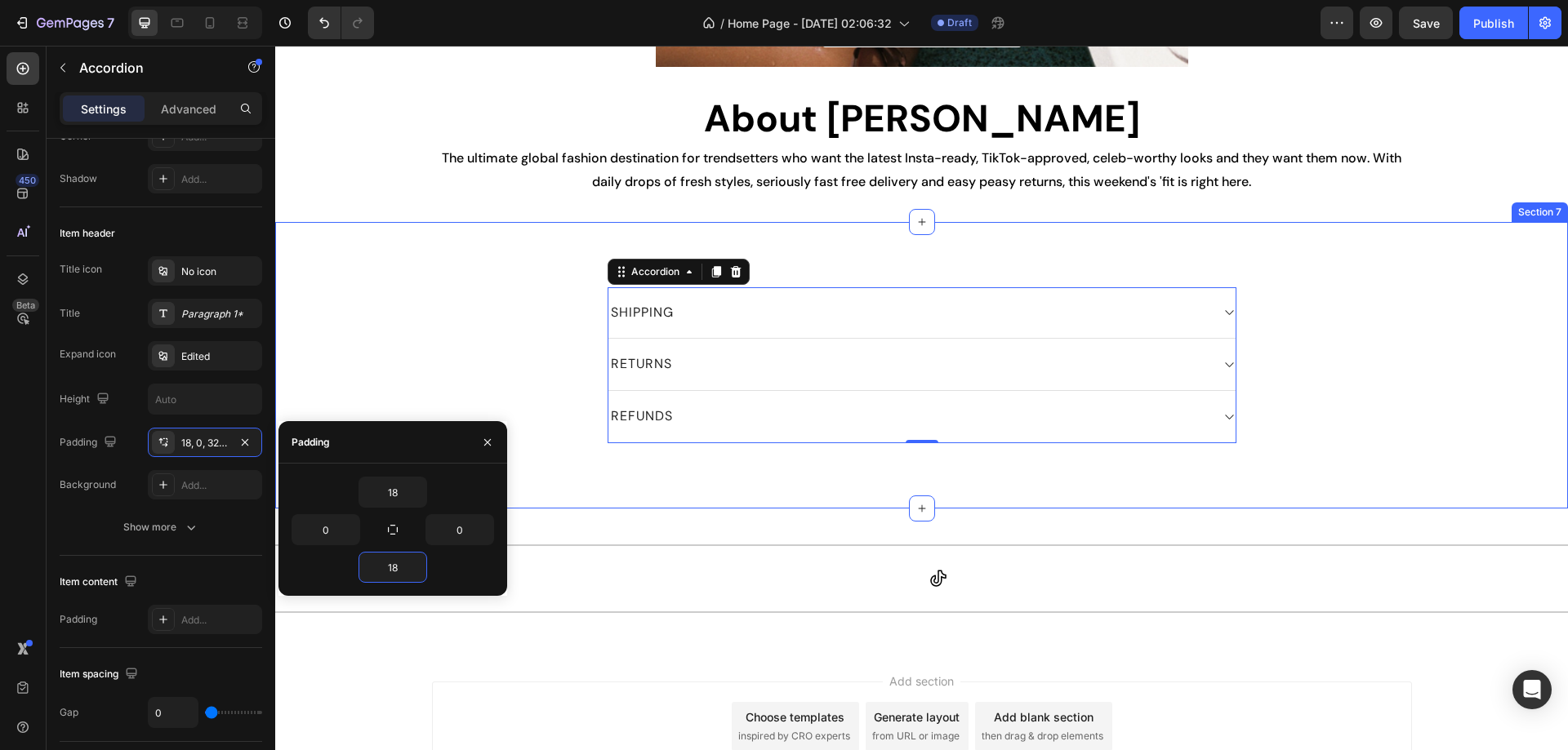
click at [533, 394] on div "SHIPPING RETURNS REFUNDS Accordion 0 Row" at bounding box center [921, 365] width 1268 height 156
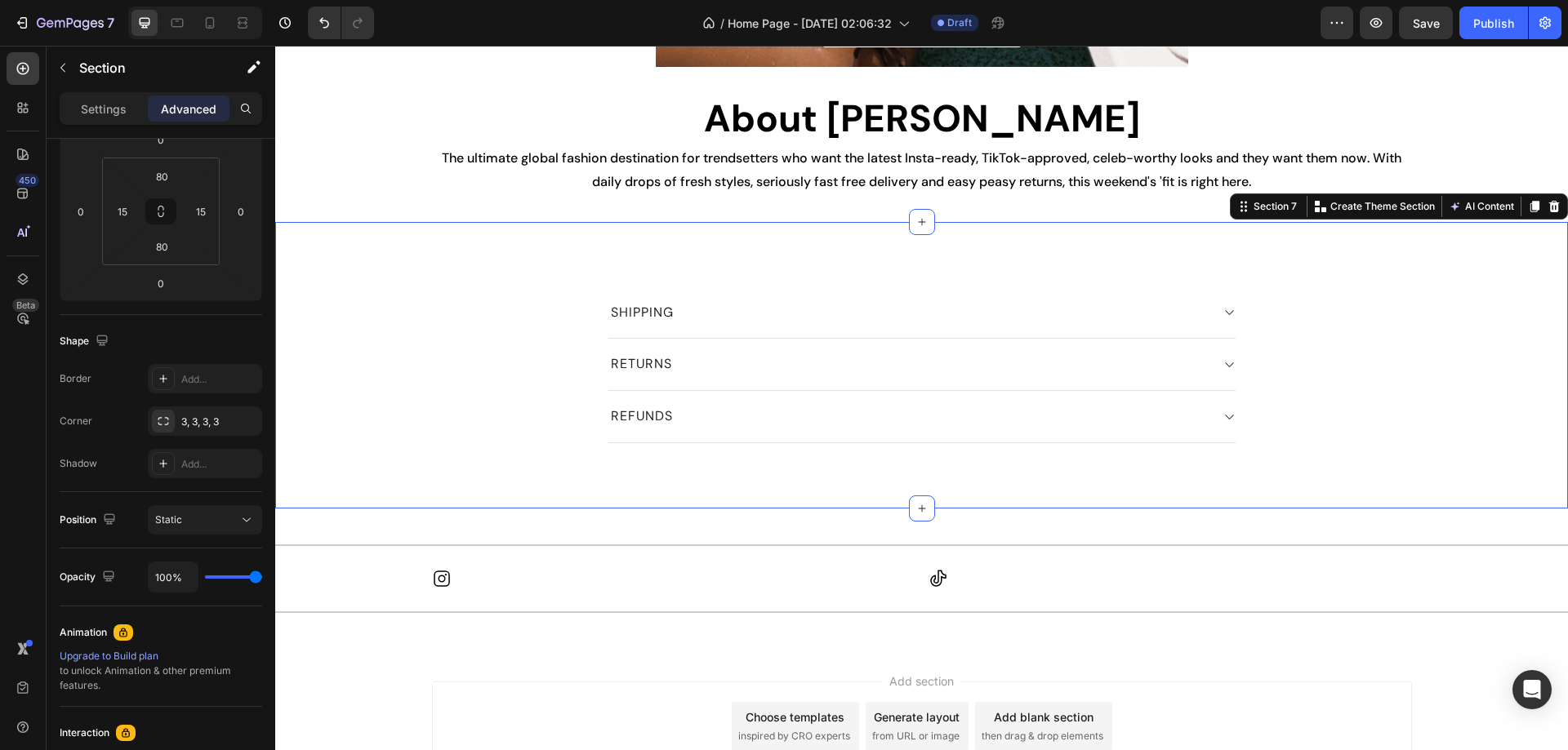
scroll to position [0, 0]
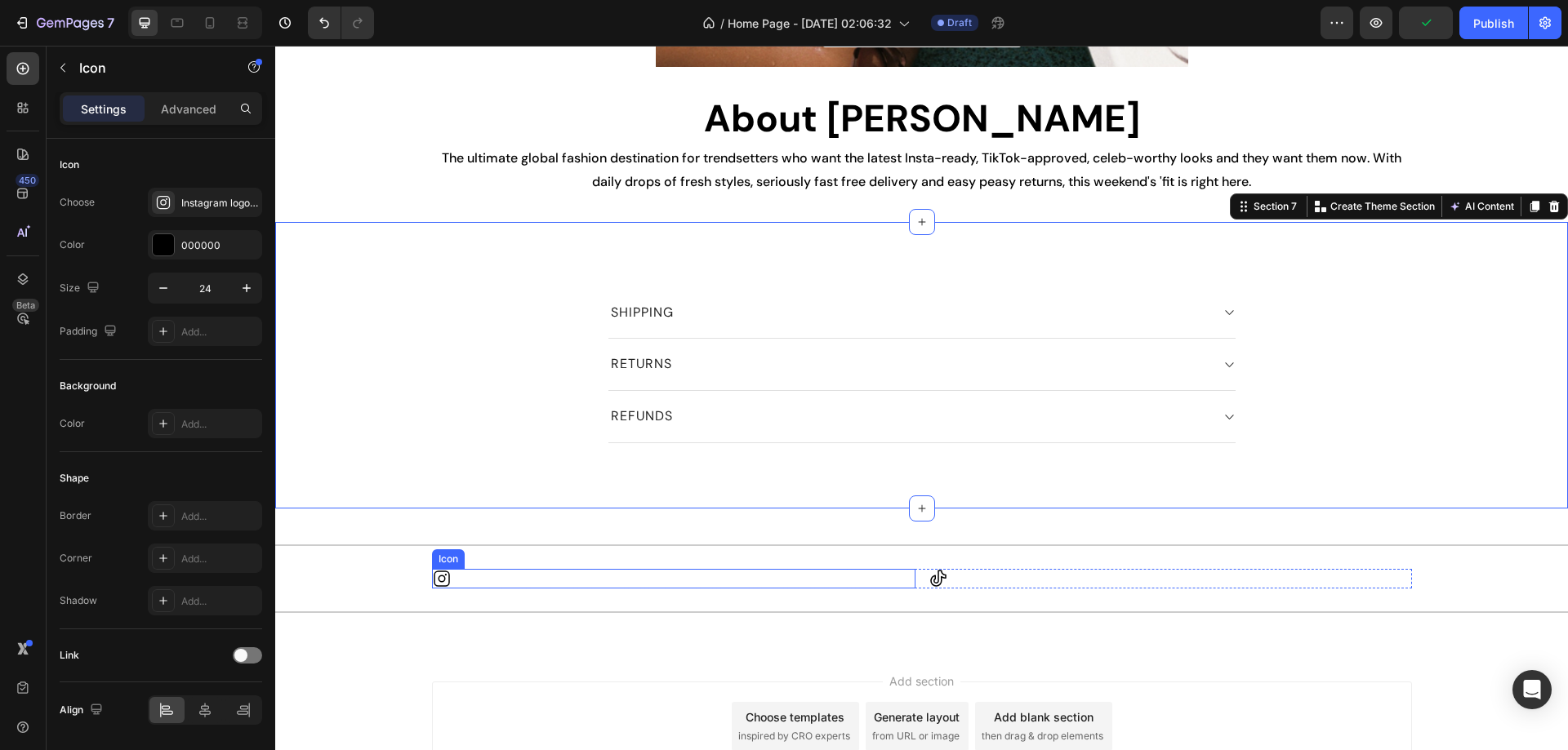
click at [501, 582] on div "Icon" at bounding box center [673, 578] width 484 height 20
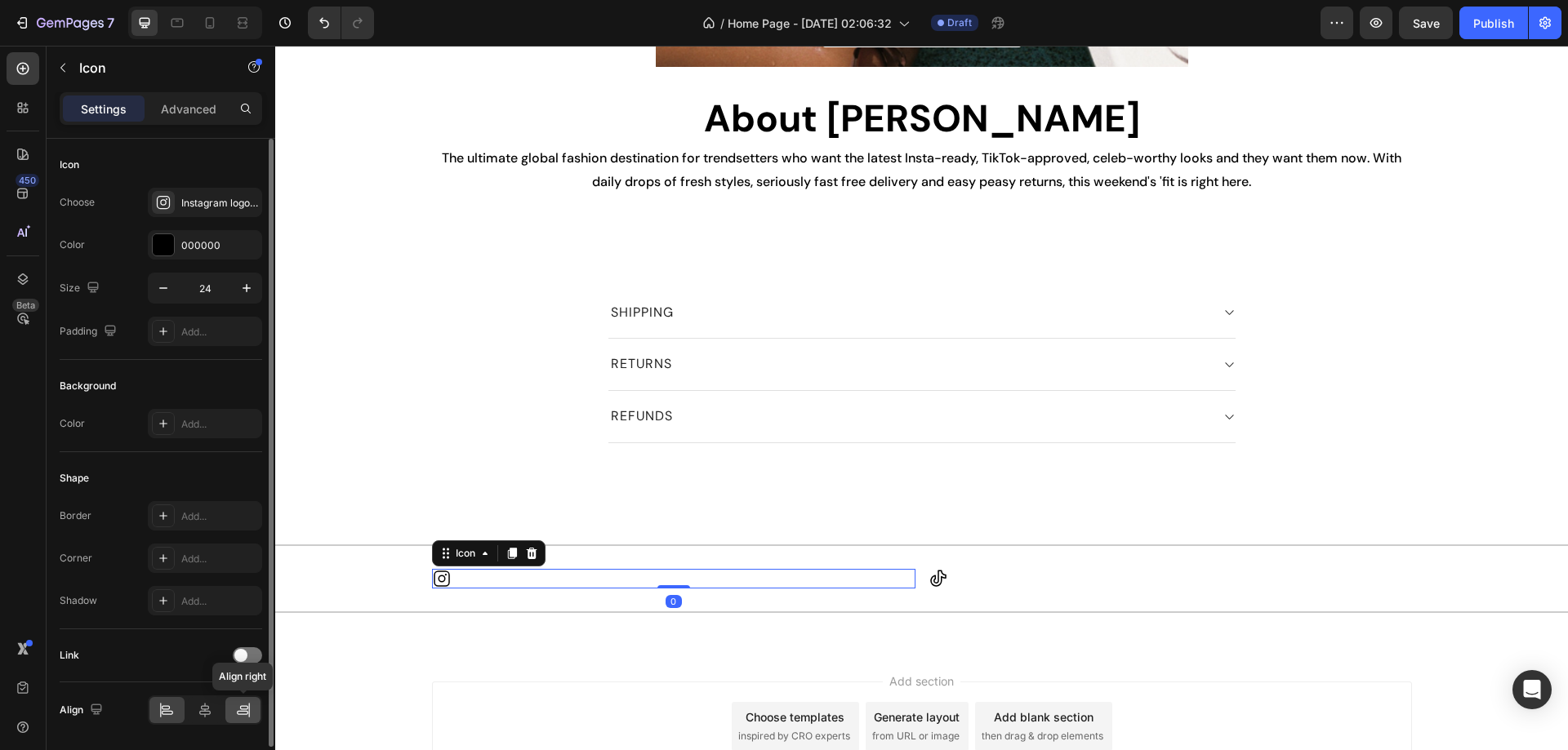
drag, startPoint x: 235, startPoint y: 711, endPoint x: 249, endPoint y: 717, distance: 15.2
click at [236, 710] on icon at bounding box center [243, 710] width 17 height 17
click at [219, 284] on input "24" at bounding box center [204, 288] width 54 height 29
type input "36"
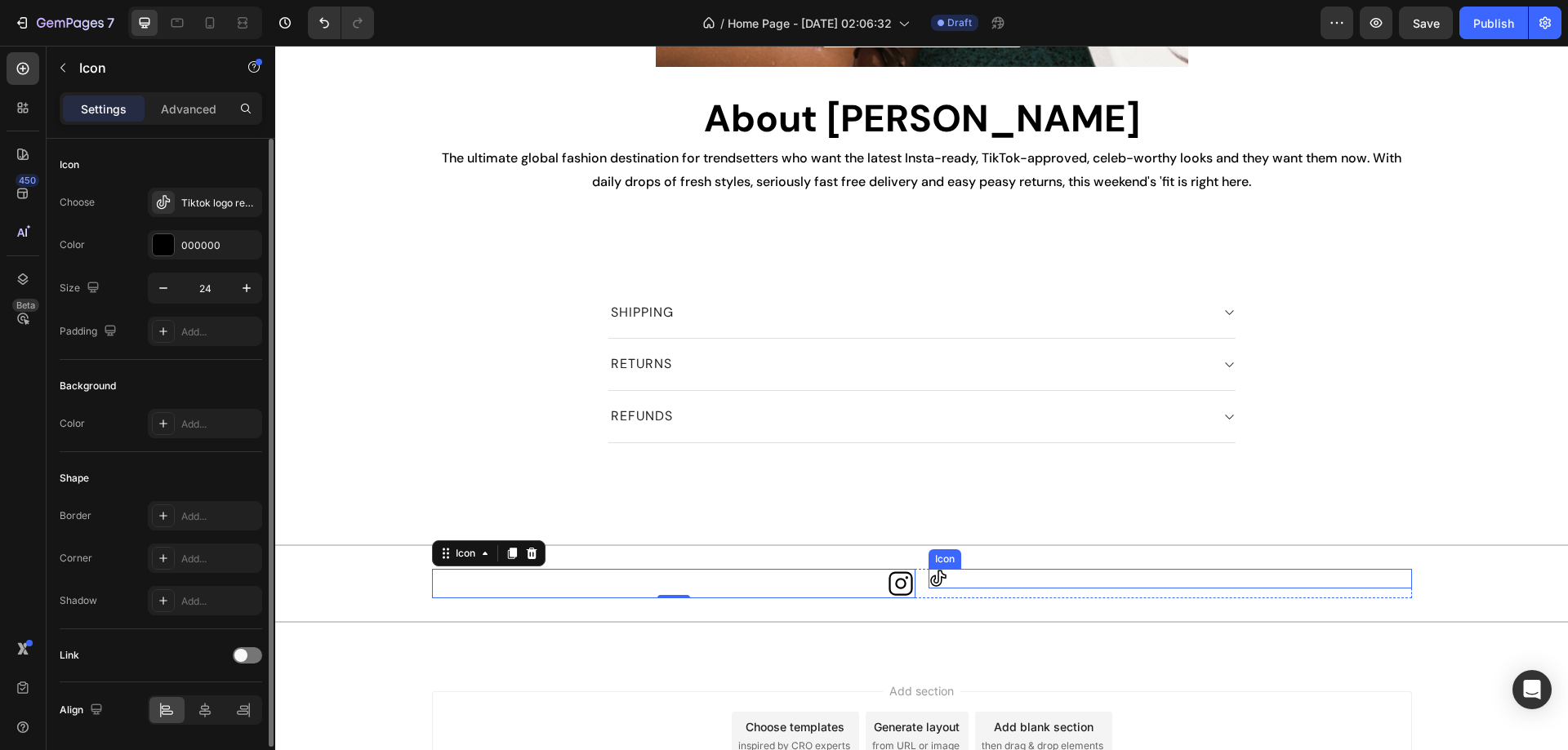
click at [930, 577] on icon at bounding box center [938, 578] width 20 height 20
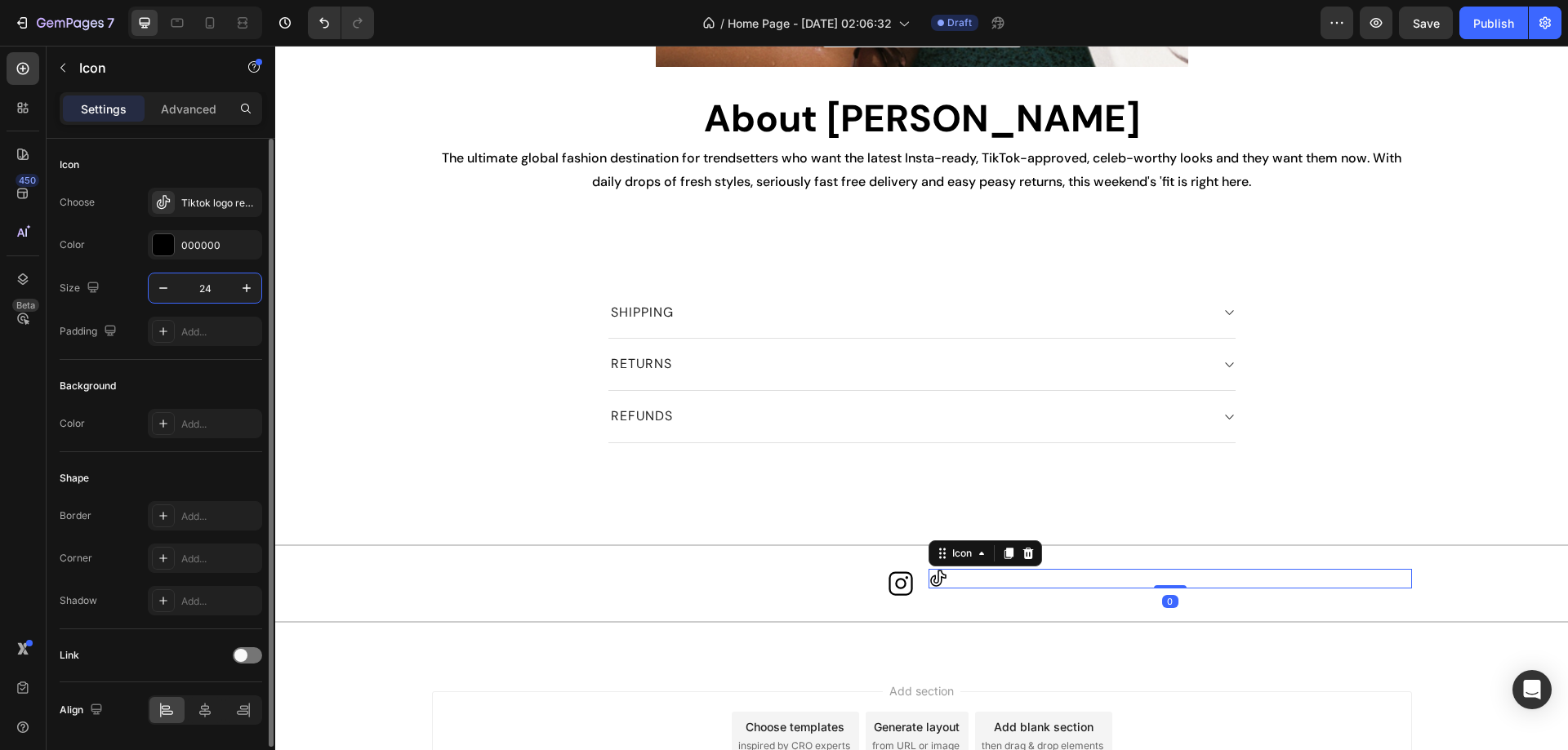
click at [216, 287] on input "24" at bounding box center [204, 288] width 54 height 29
type input "36"
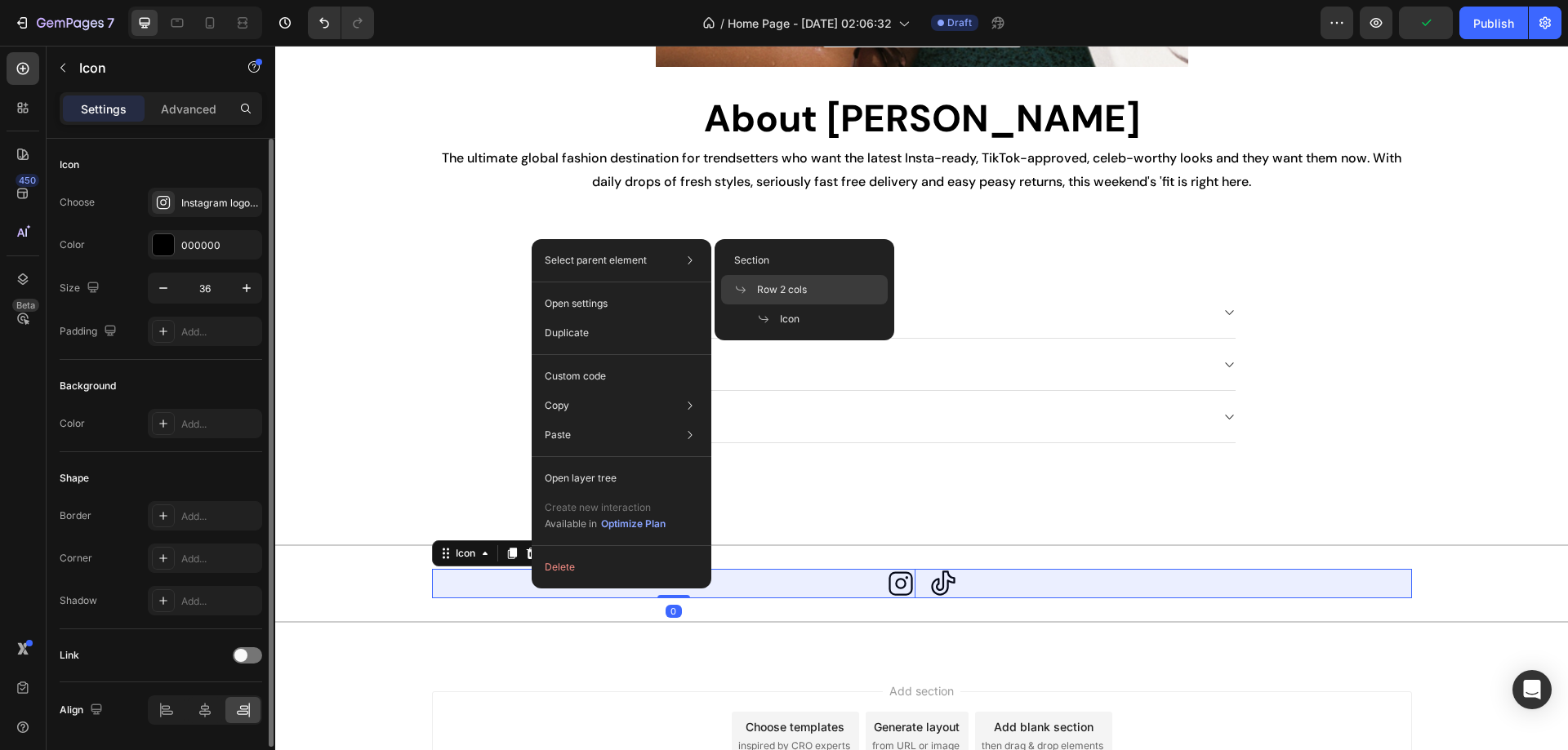
click at [823, 305] on div "Row 2 cols" at bounding box center [804, 319] width 166 height 29
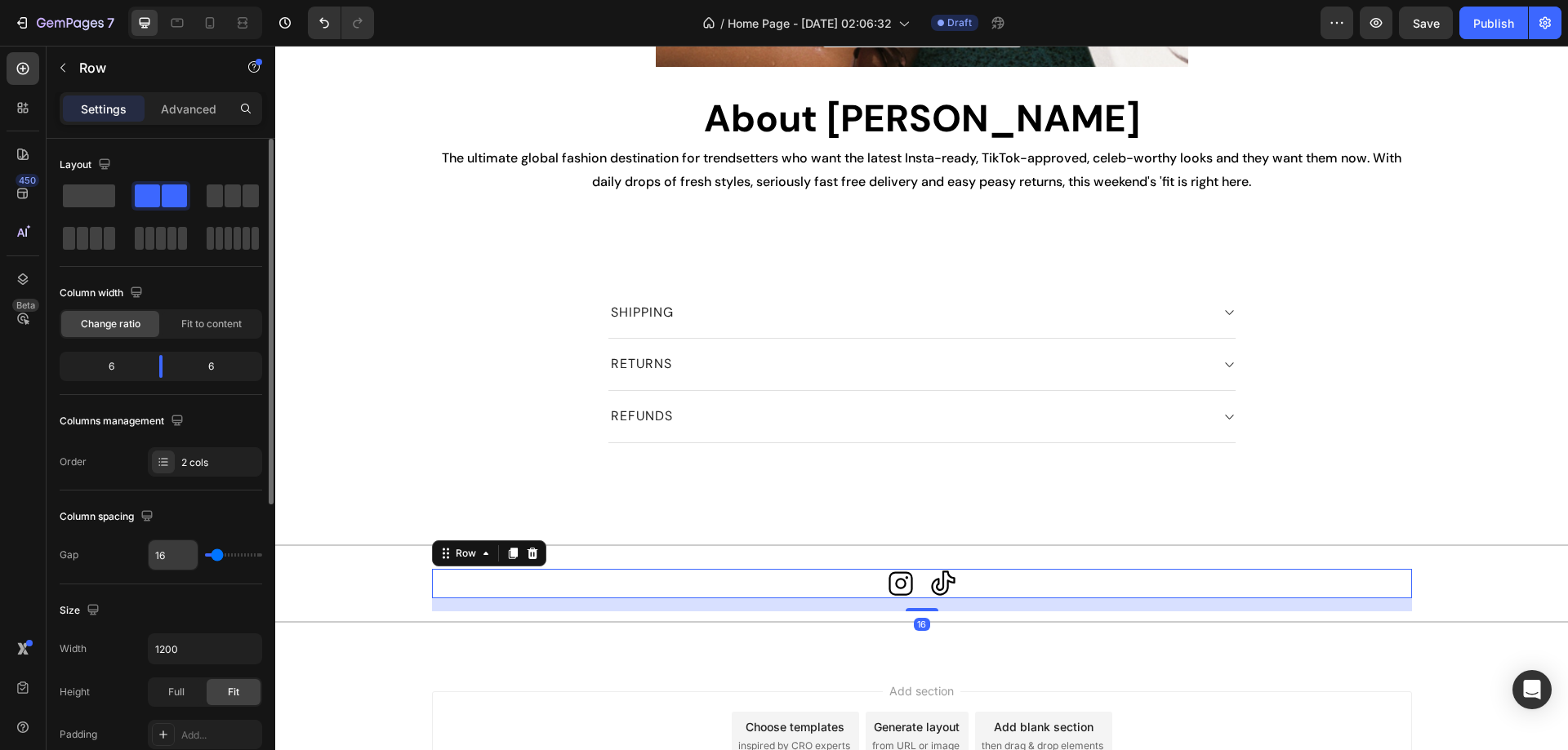
click at [181, 557] on input "16" at bounding box center [173, 555] width 49 height 29
type input "3"
type input "32"
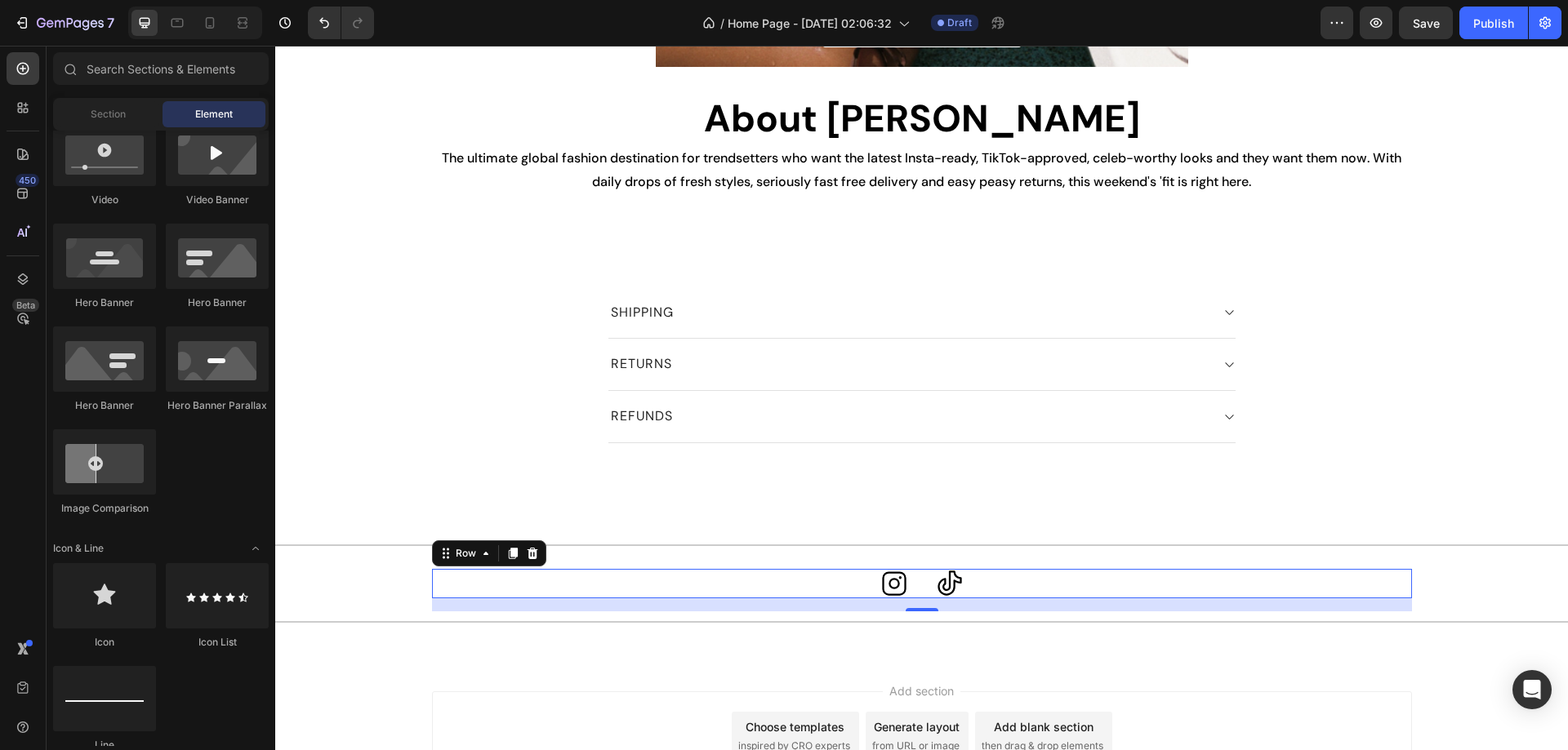
click at [538, 660] on div "Add section Choose templates inspired by CRO experts Generate layout from URL o…" at bounding box center [921, 759] width 1293 height 201
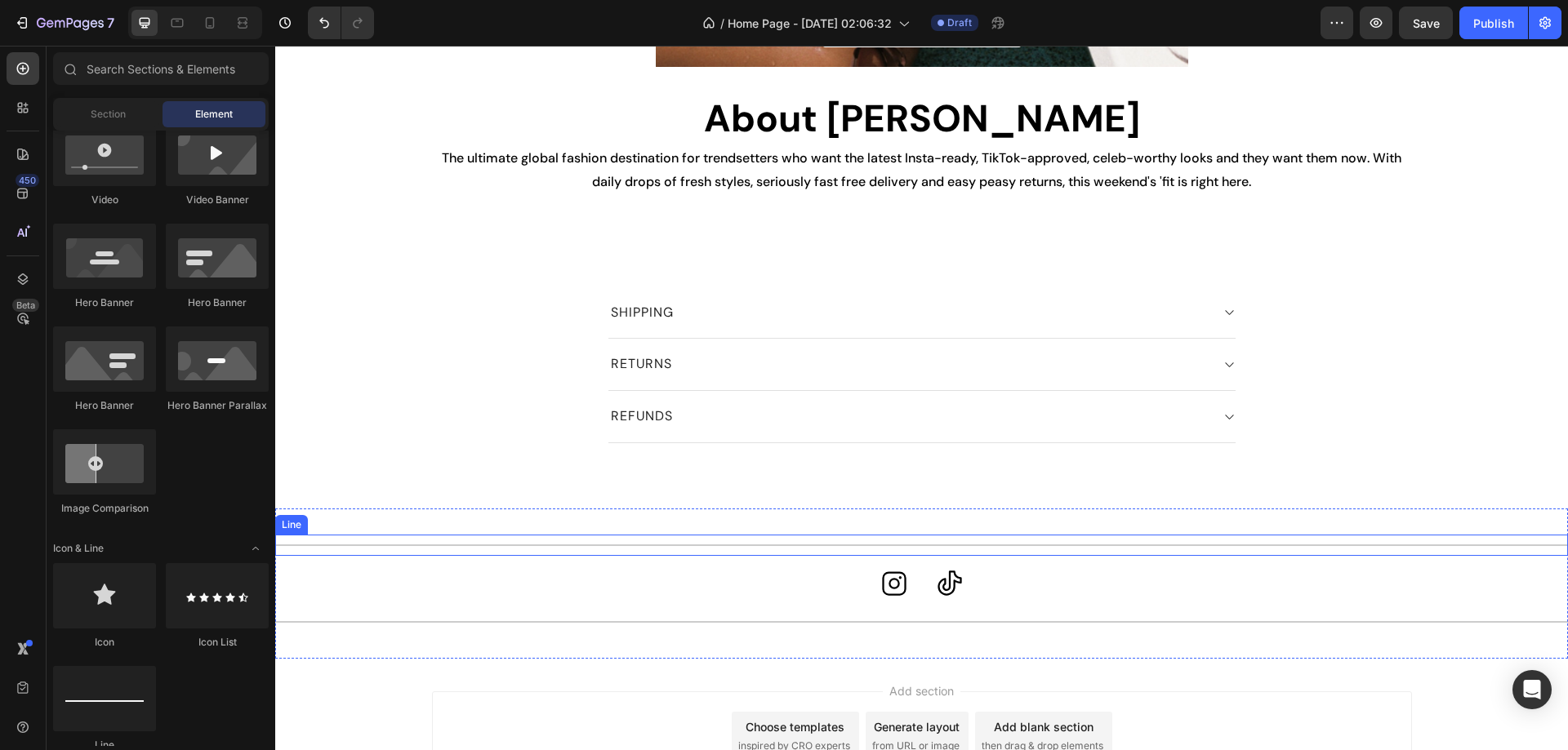
click at [1304, 543] on div "Title Line" at bounding box center [921, 545] width 1293 height 21
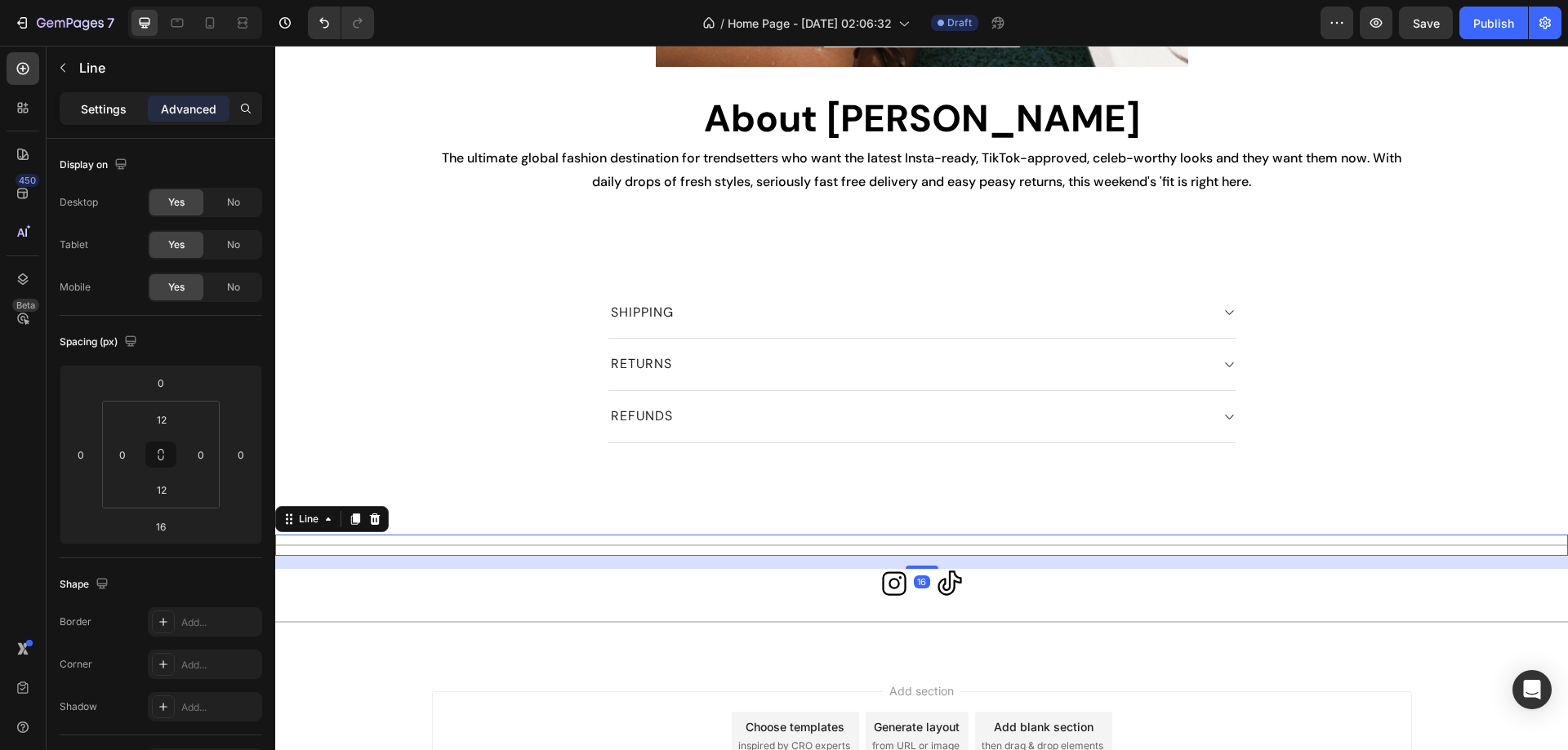
click at [103, 108] on p "Settings" at bounding box center [104, 109] width 46 height 18
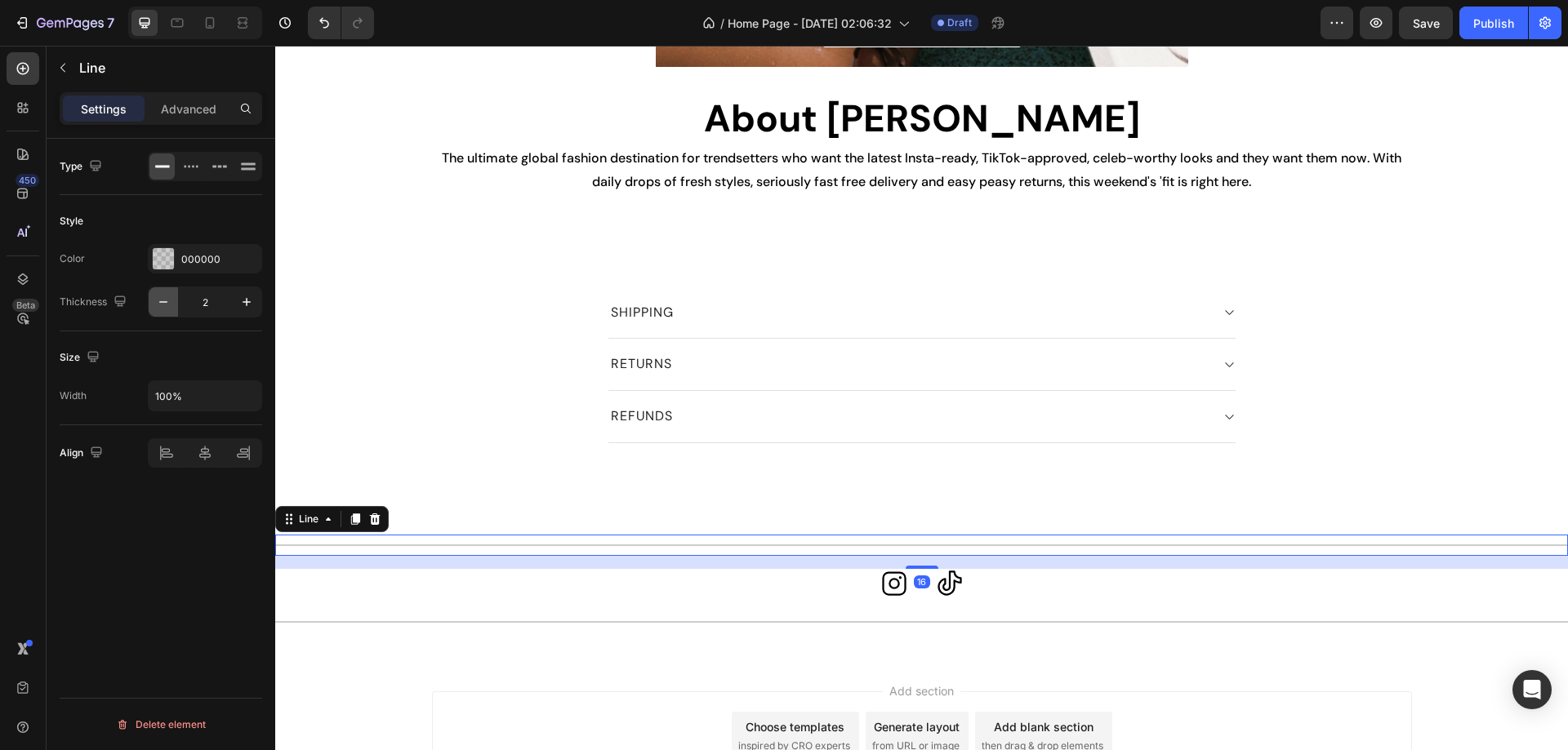
click at [166, 297] on icon "button" at bounding box center [163, 302] width 17 height 17
type input "1"
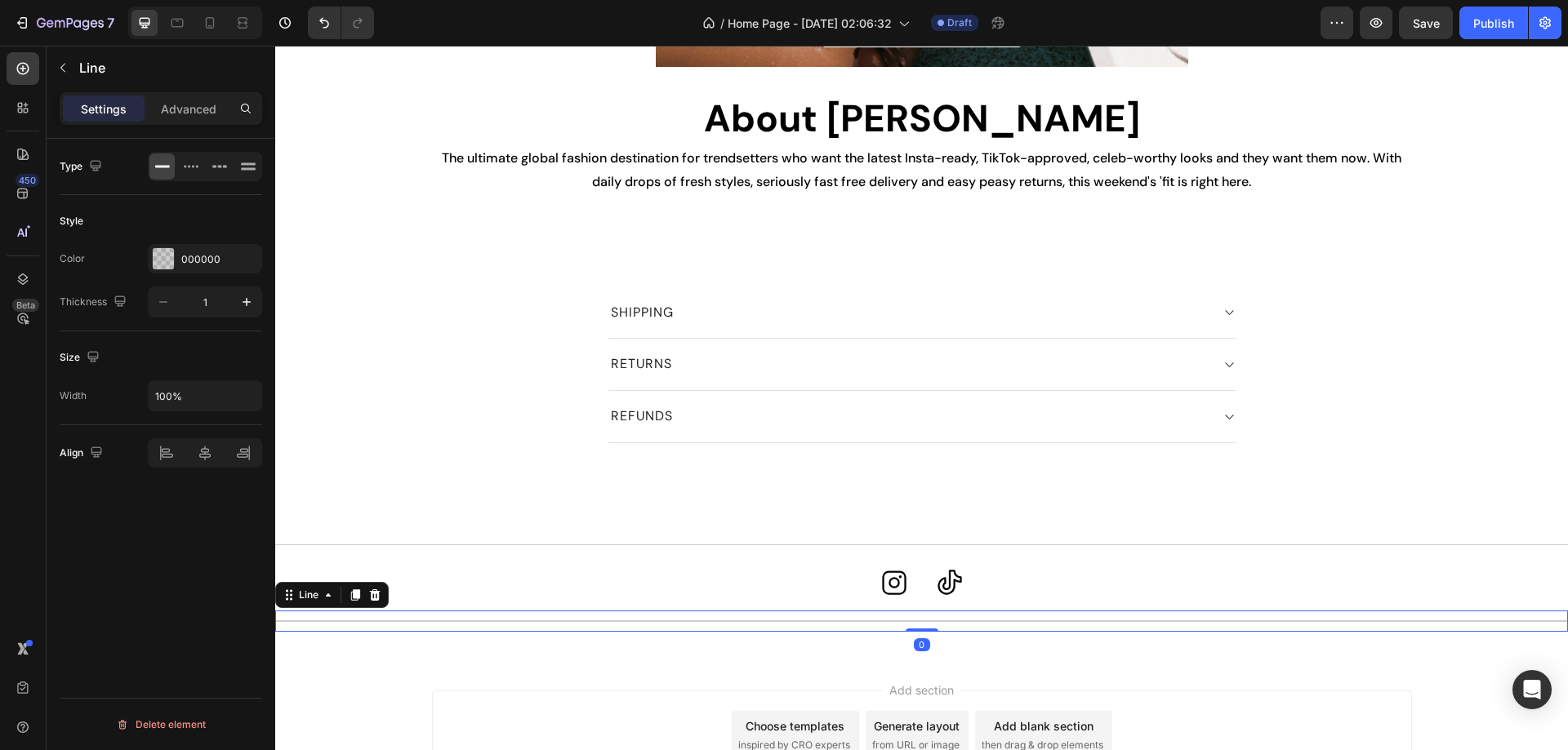
click at [728, 618] on div "Title Line 0" at bounding box center [921, 621] width 1293 height 21
click at [153, 301] on button "button" at bounding box center [163, 302] width 29 height 29
type input "1"
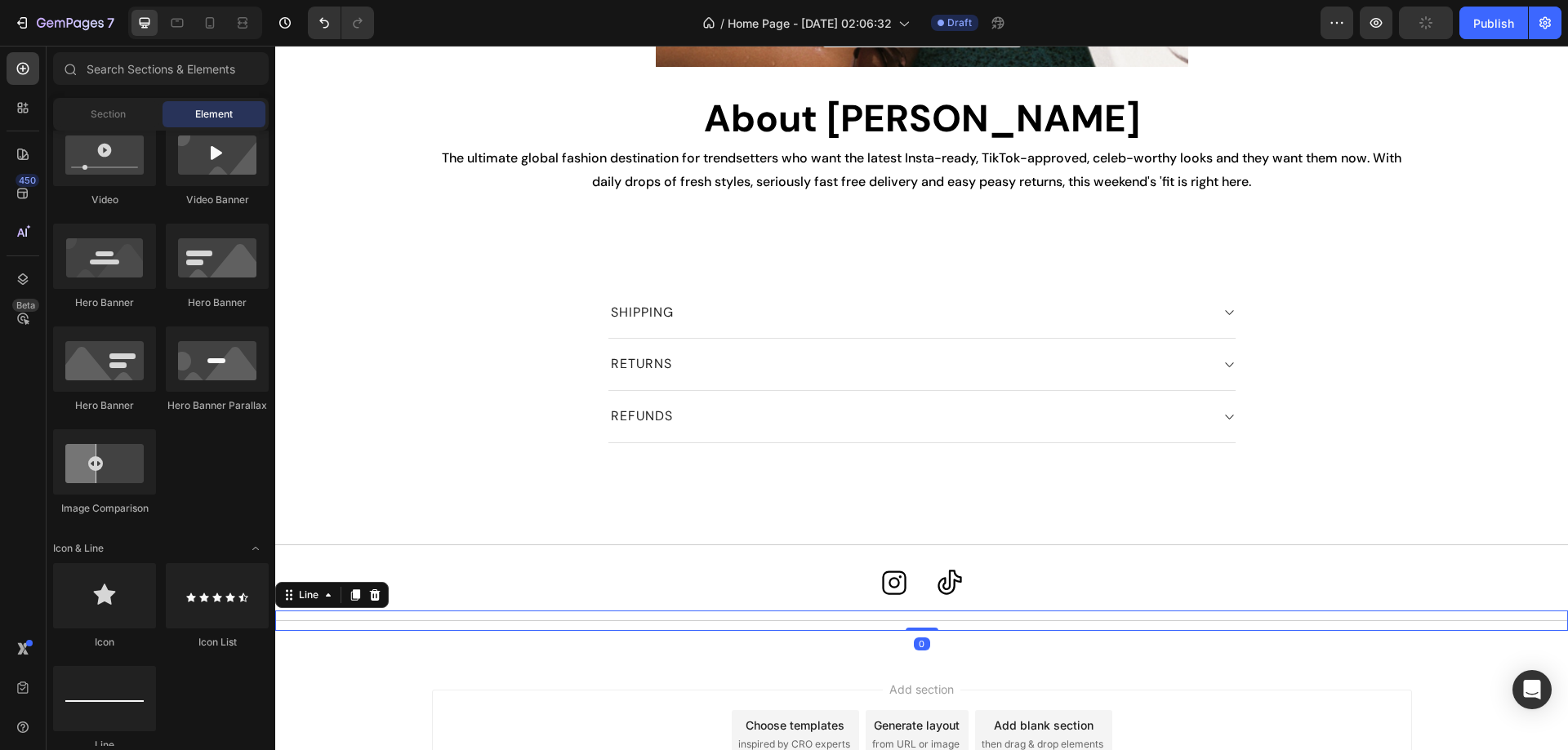
click at [519, 699] on div "Add section Choose templates inspired by CRO experts Generate layout from URL o…" at bounding box center [921, 734] width 980 height 90
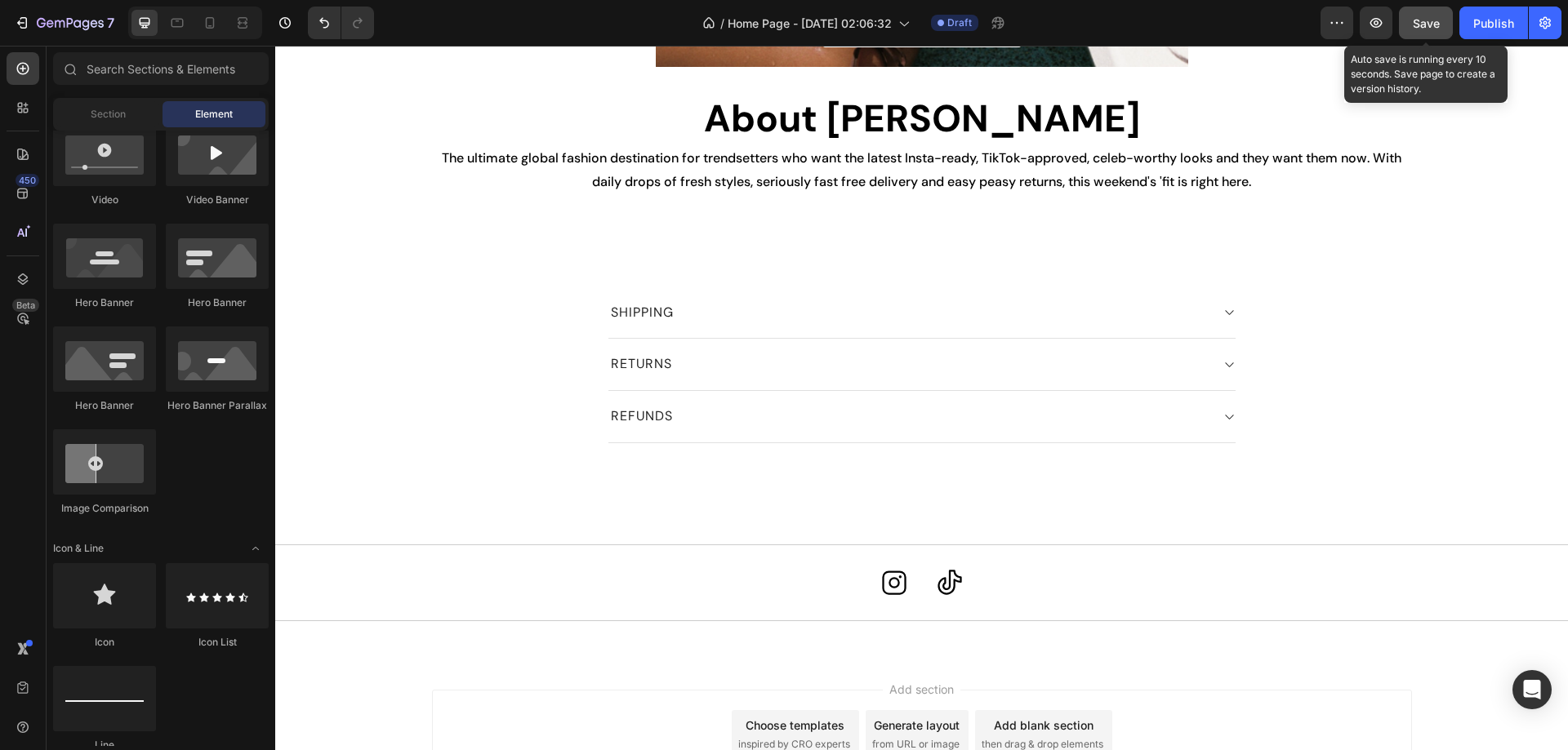
click at [1434, 25] on span "Save" at bounding box center [1426, 23] width 27 height 14
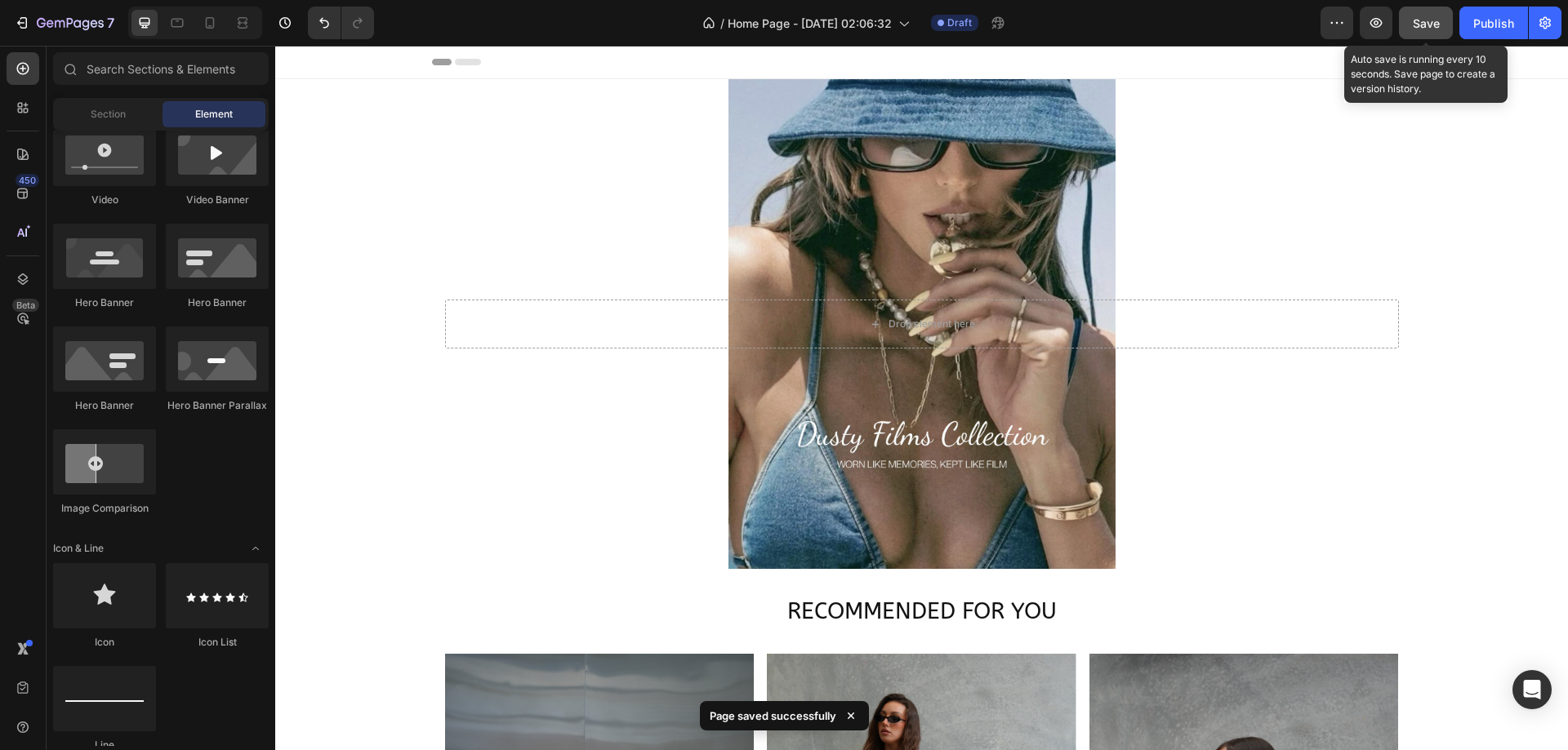
click at [1440, 16] on button "Save" at bounding box center [1425, 22] width 54 height 32
drag, startPoint x: 1432, startPoint y: 19, endPoint x: 1410, endPoint y: 27, distance: 23.4
click at [1431, 19] on span "Save" at bounding box center [1426, 23] width 27 height 14
click at [1384, 22] on button "button" at bounding box center [1375, 22] width 32 height 32
